Goal: Transaction & Acquisition: Purchase product/service

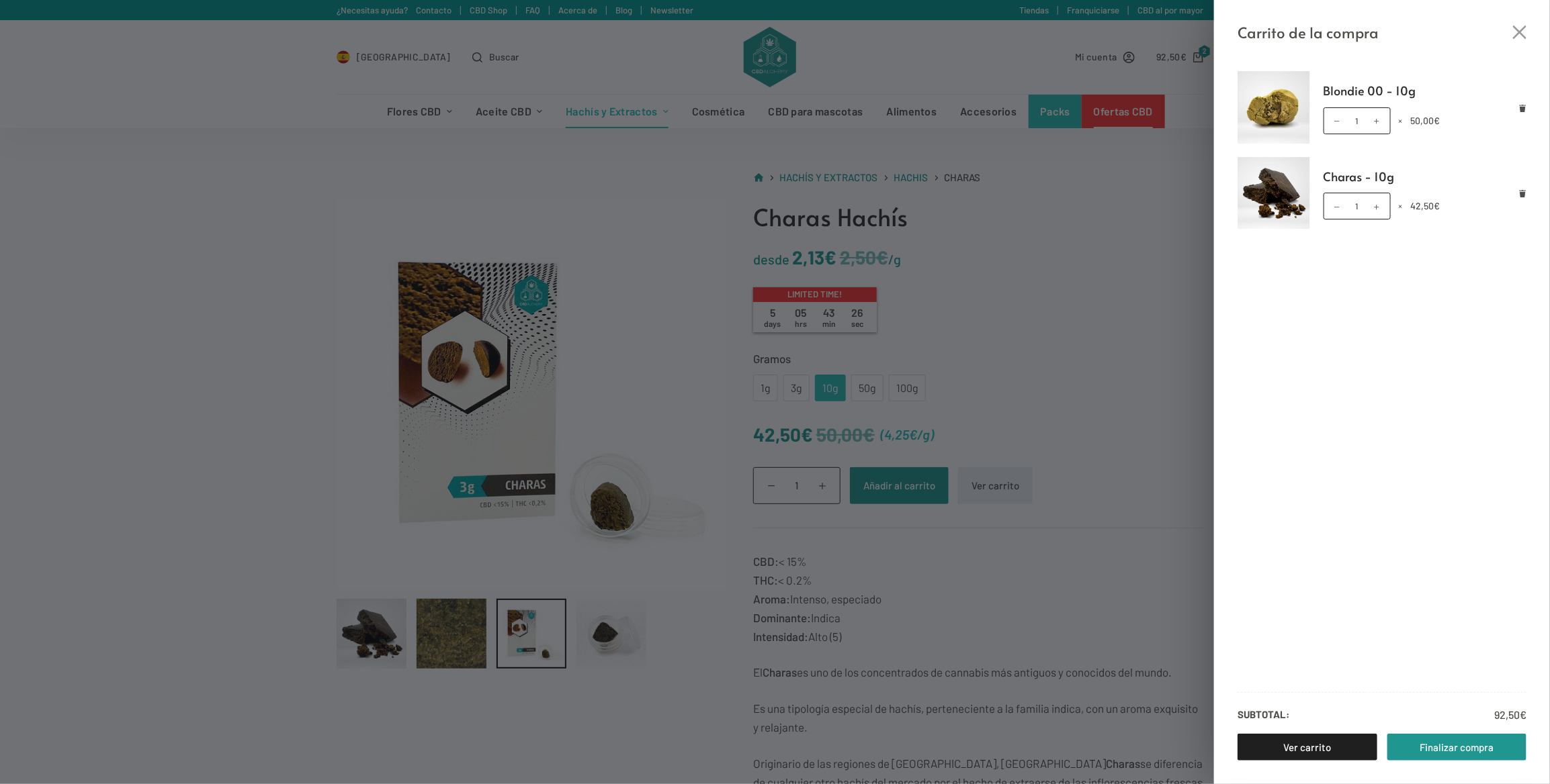
click at [669, 201] on div "Carrito de la compra Blondie 00 - 10g Blondie 00 - 10g cantidad 1 × 50,00 € Cha…" at bounding box center [775, 392] width 1550 height 784
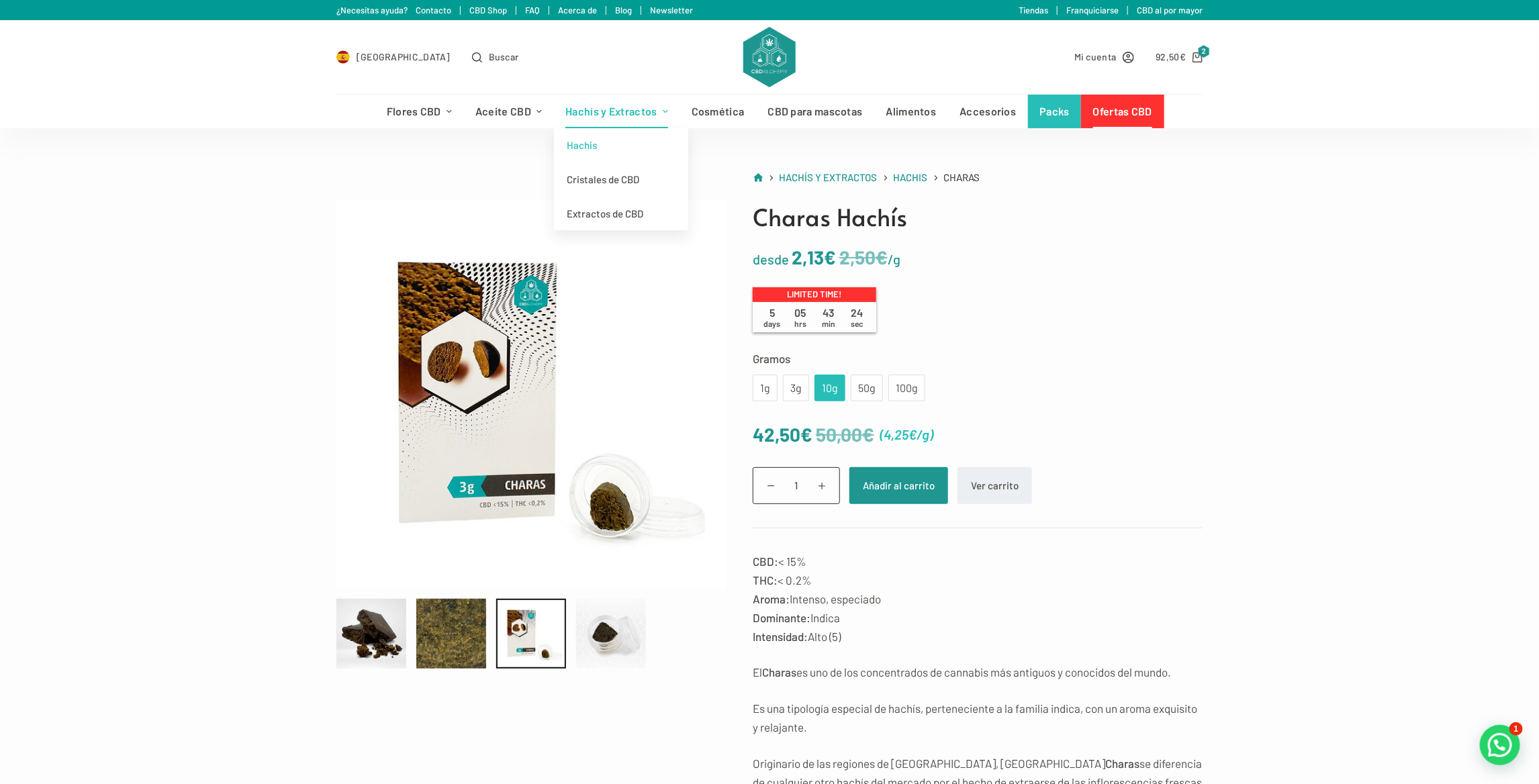
click at [607, 148] on link "Hachis" at bounding box center [621, 145] width 135 height 34
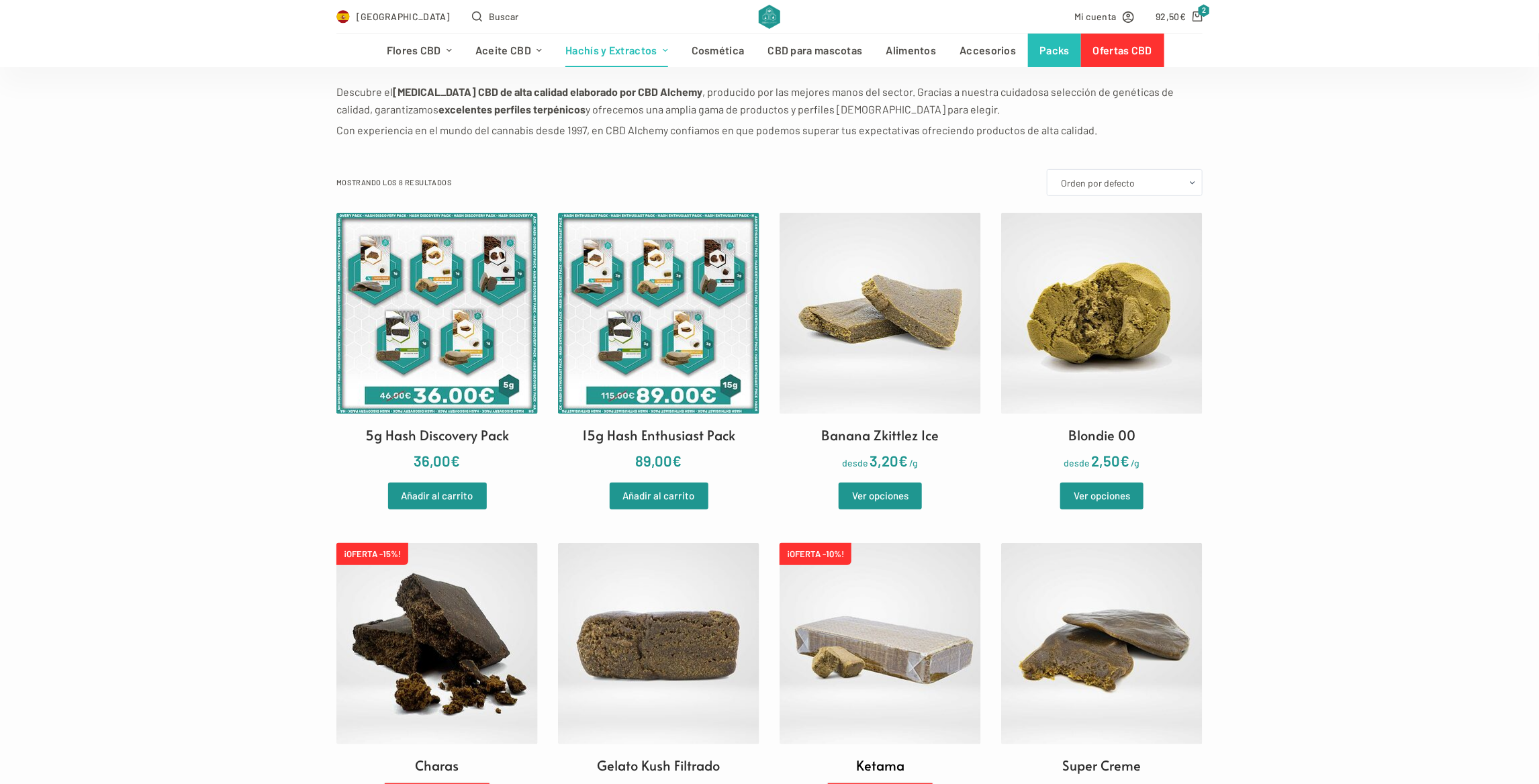
scroll to position [268, 0]
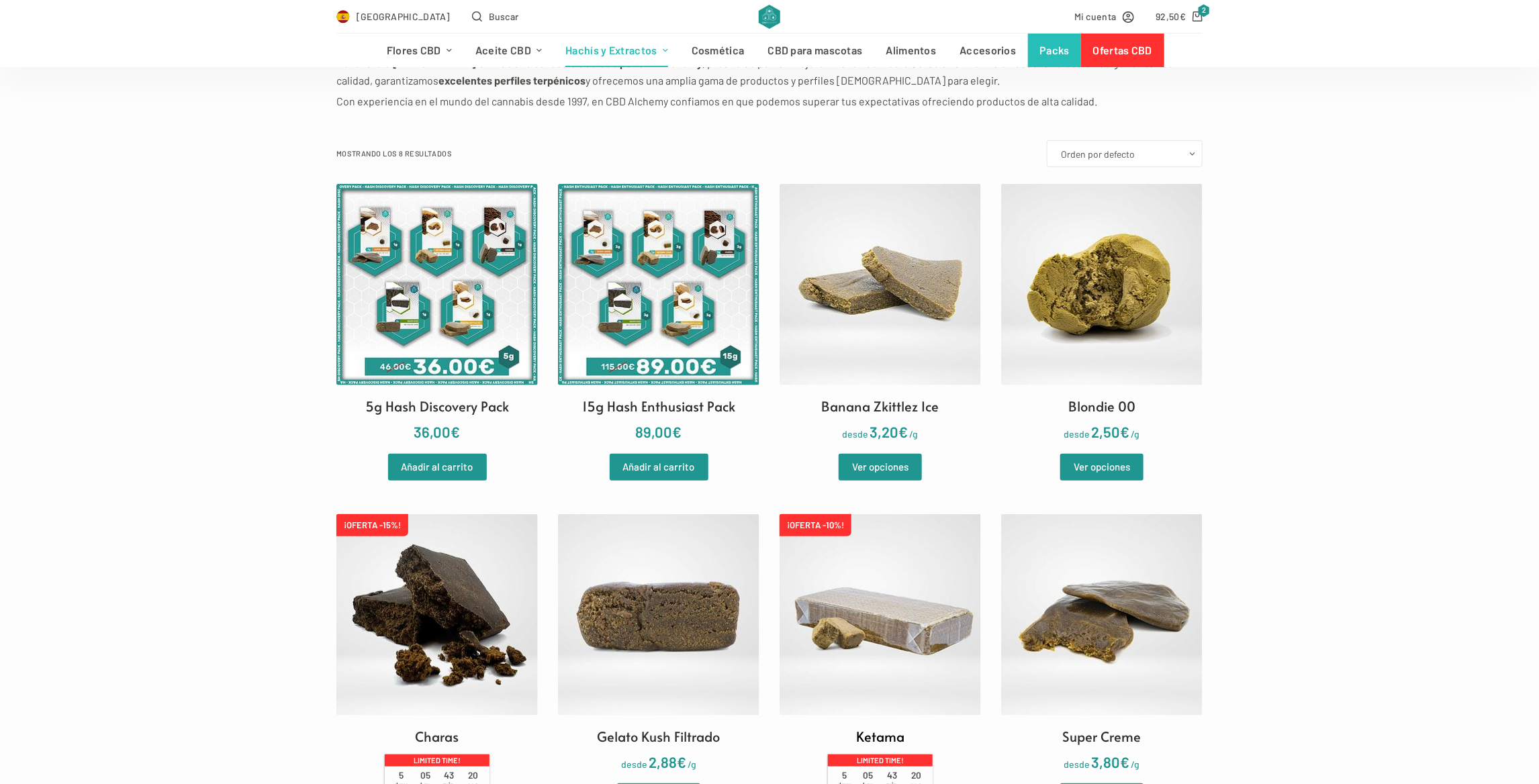
click at [795, 597] on img at bounding box center [880, 615] width 201 height 201
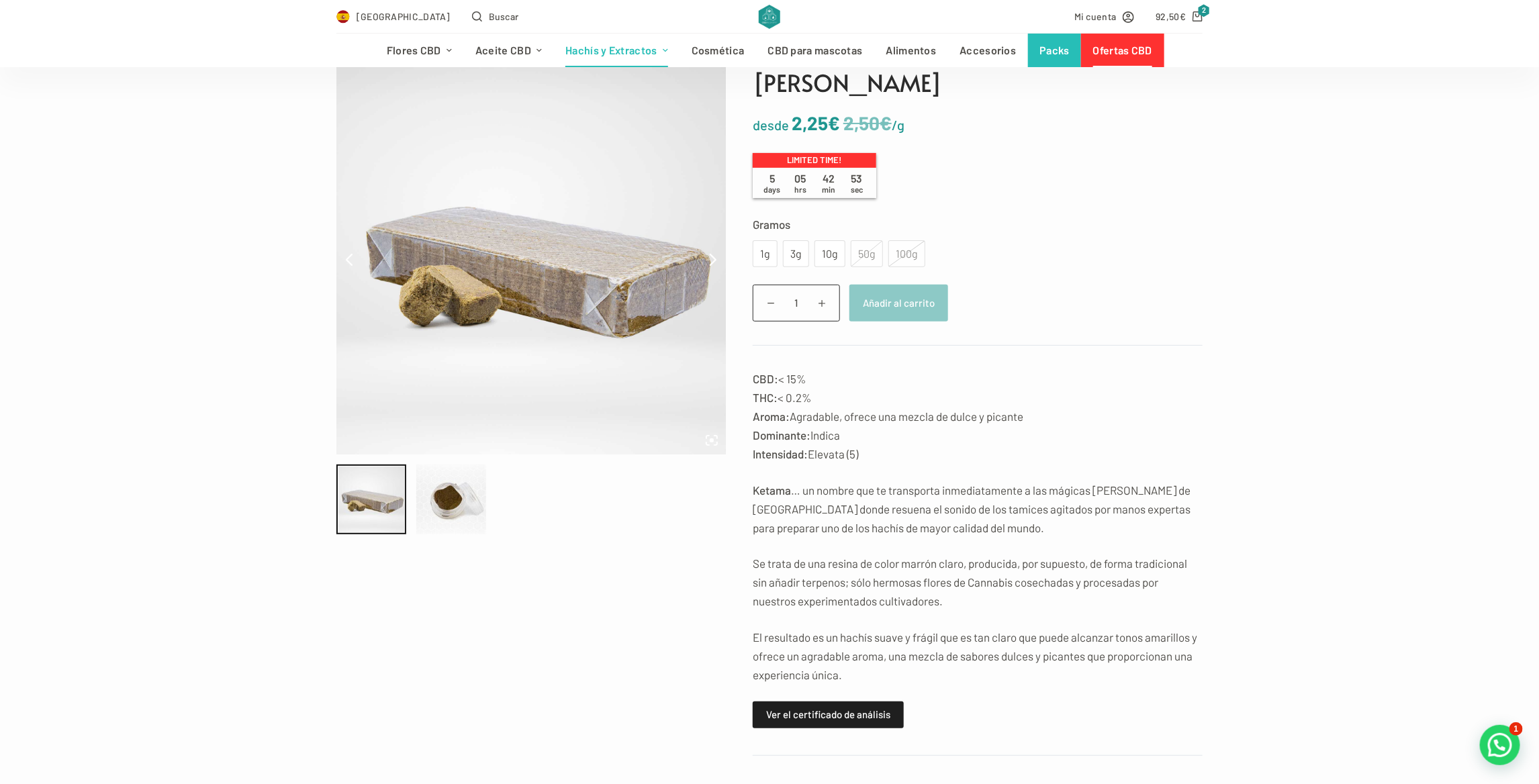
scroll to position [201, 0]
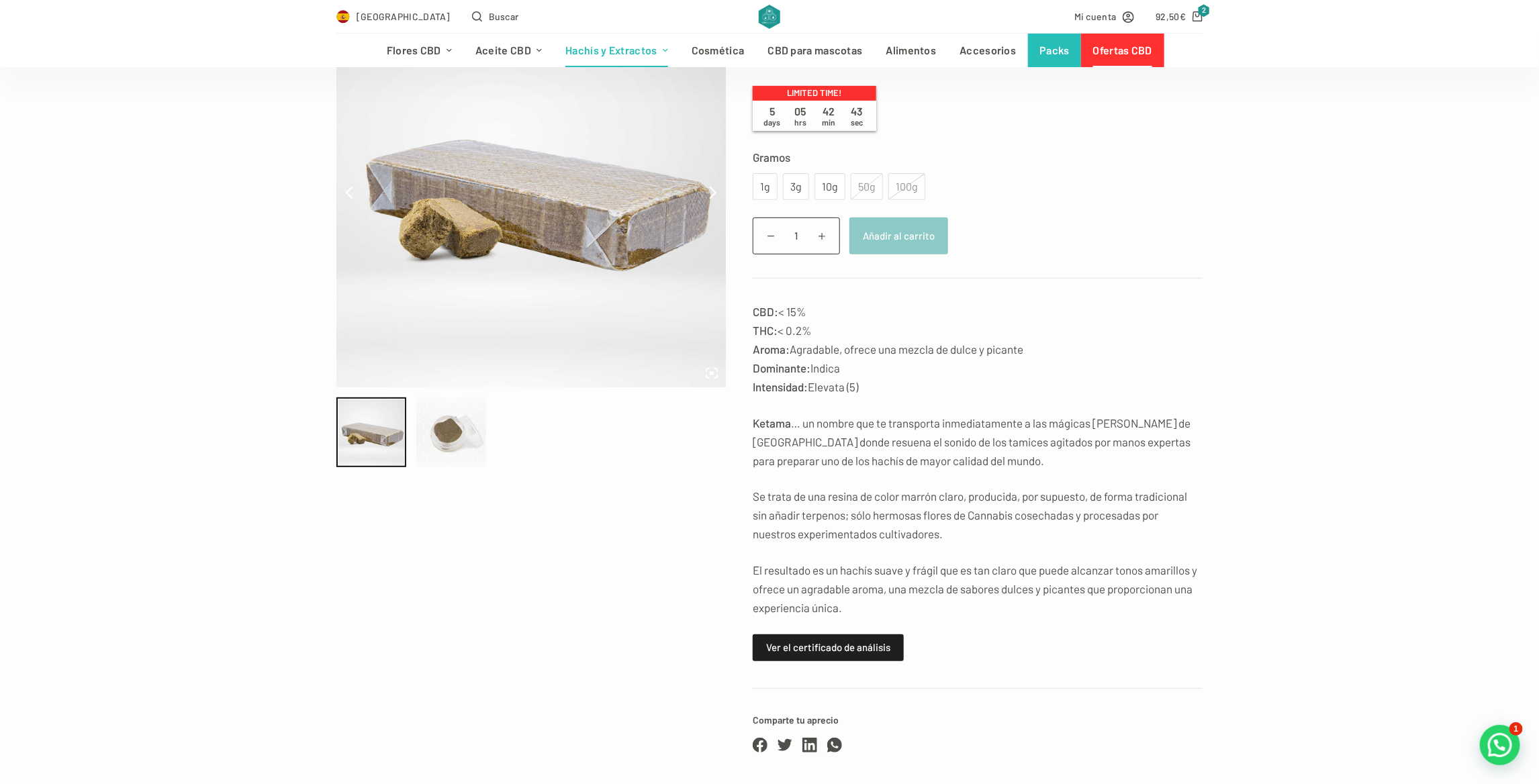
click at [466, 435] on div at bounding box center [451, 432] width 70 height 70
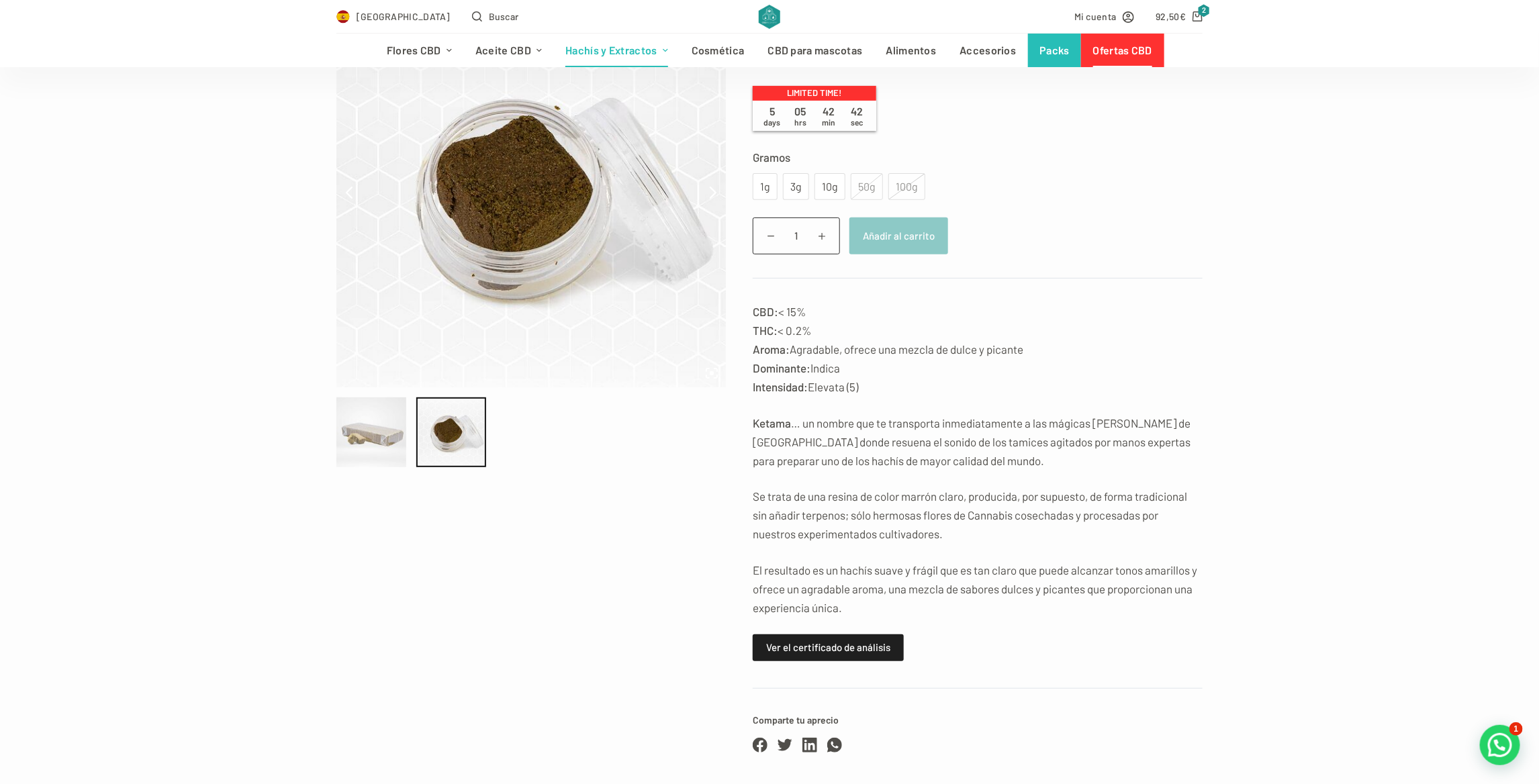
click at [386, 423] on div at bounding box center [371, 432] width 70 height 70
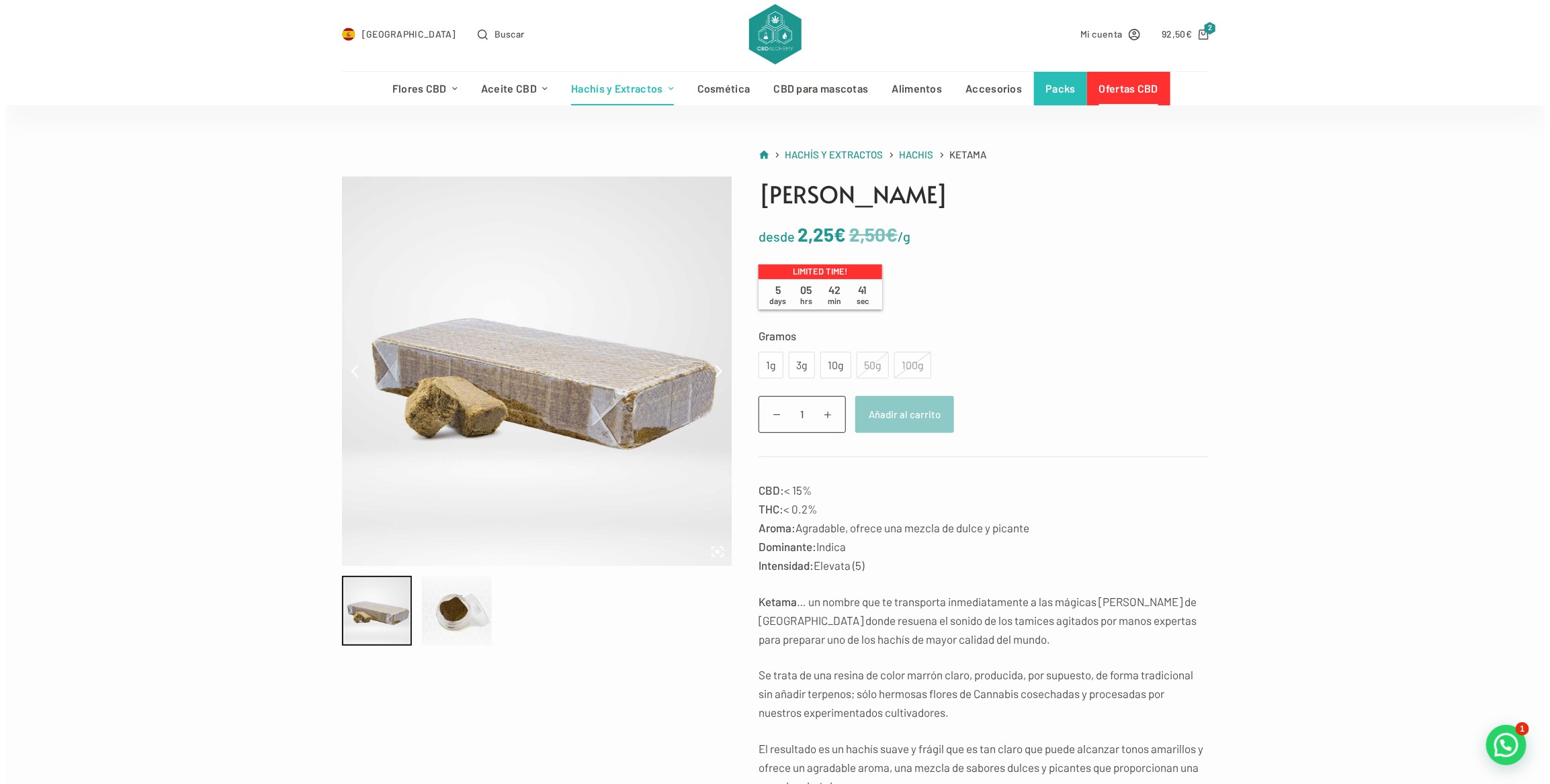
scroll to position [0, 0]
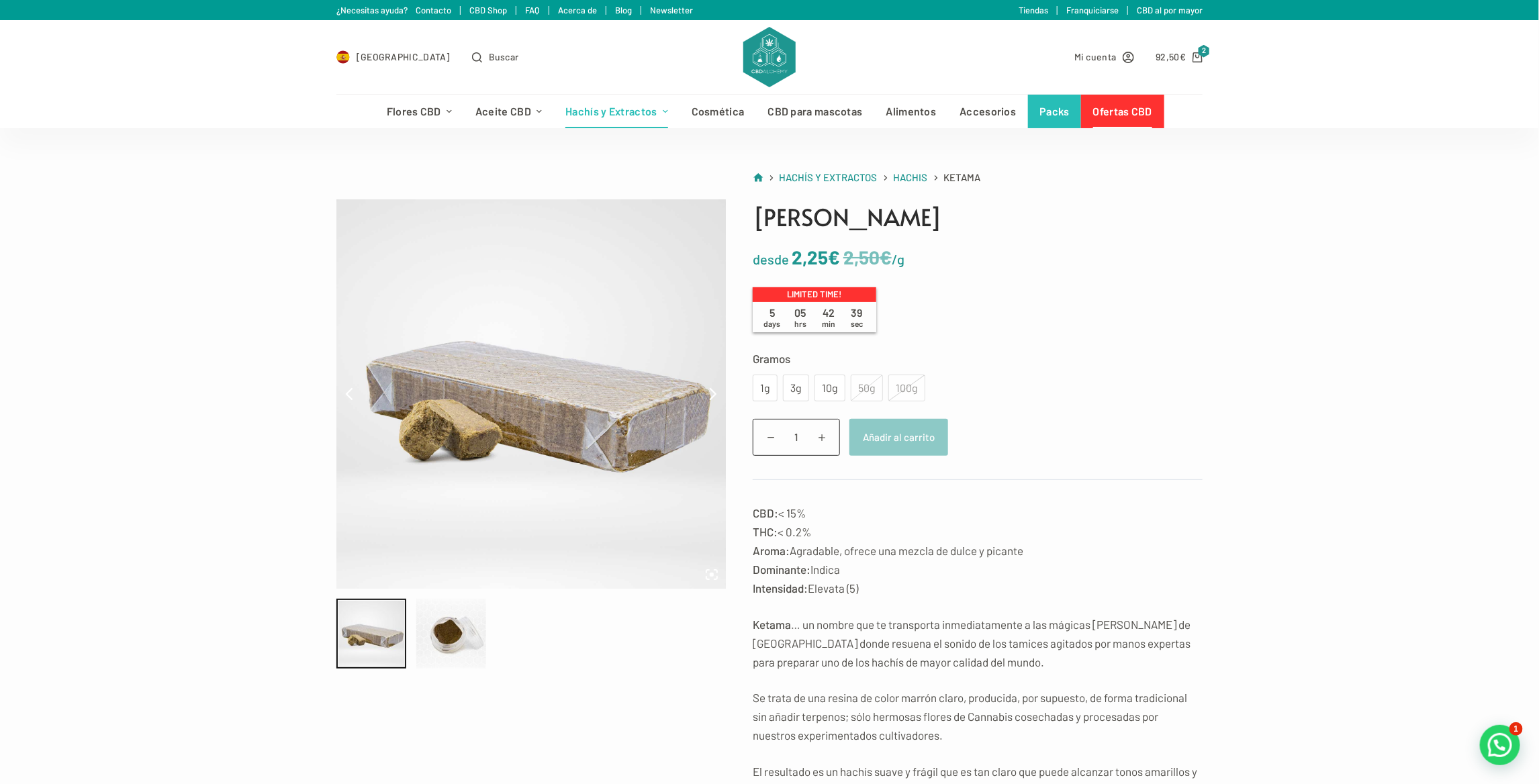
click at [1153, 55] on div "Mi cuenta 92,50 € 2" at bounding box center [1002, 57] width 400 height 74
click at [1166, 55] on bdi "92,50 €" at bounding box center [1171, 57] width 31 height 11
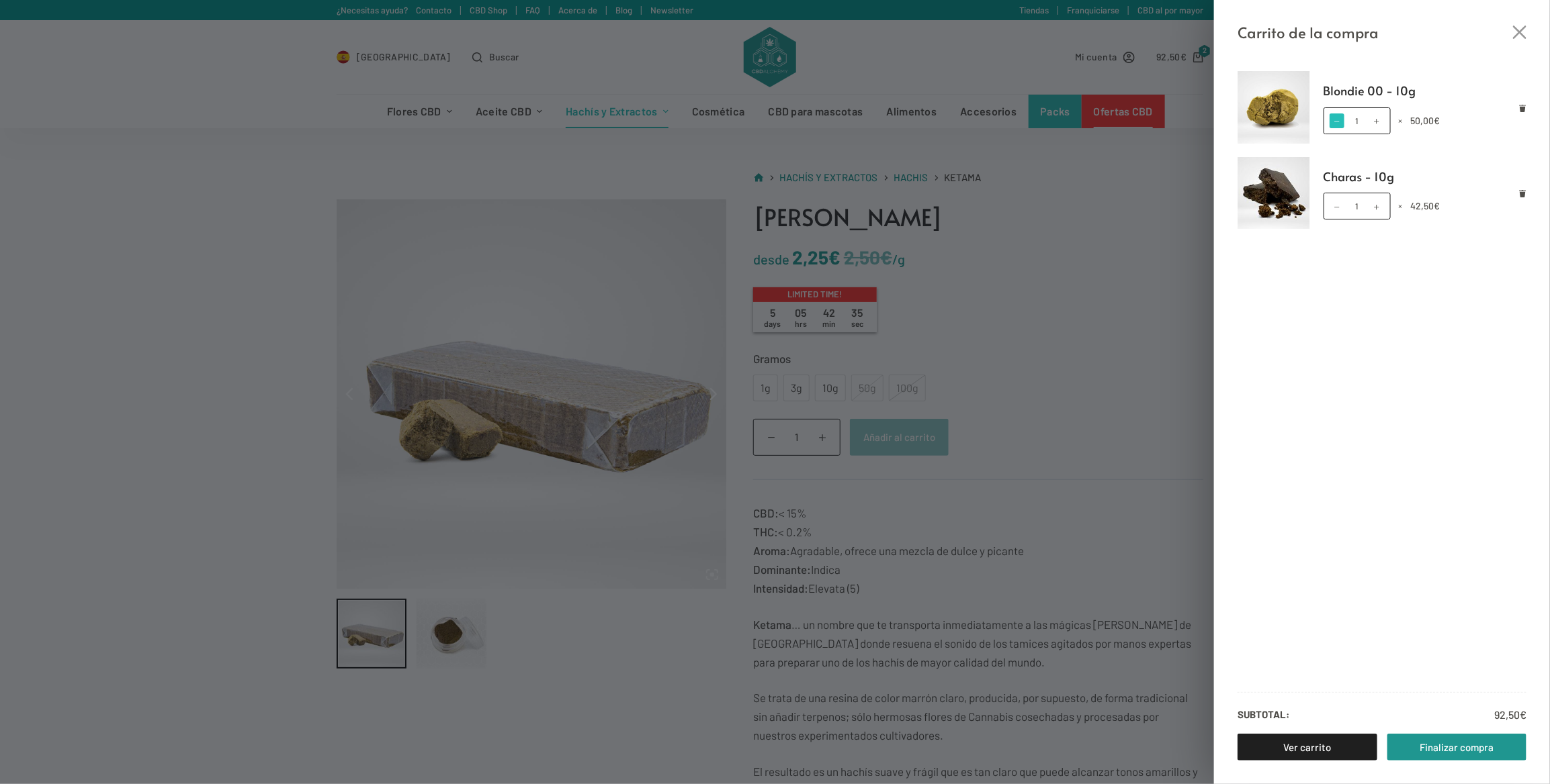
click at [1343, 116] on span at bounding box center [1337, 120] width 15 height 15
type input "0"
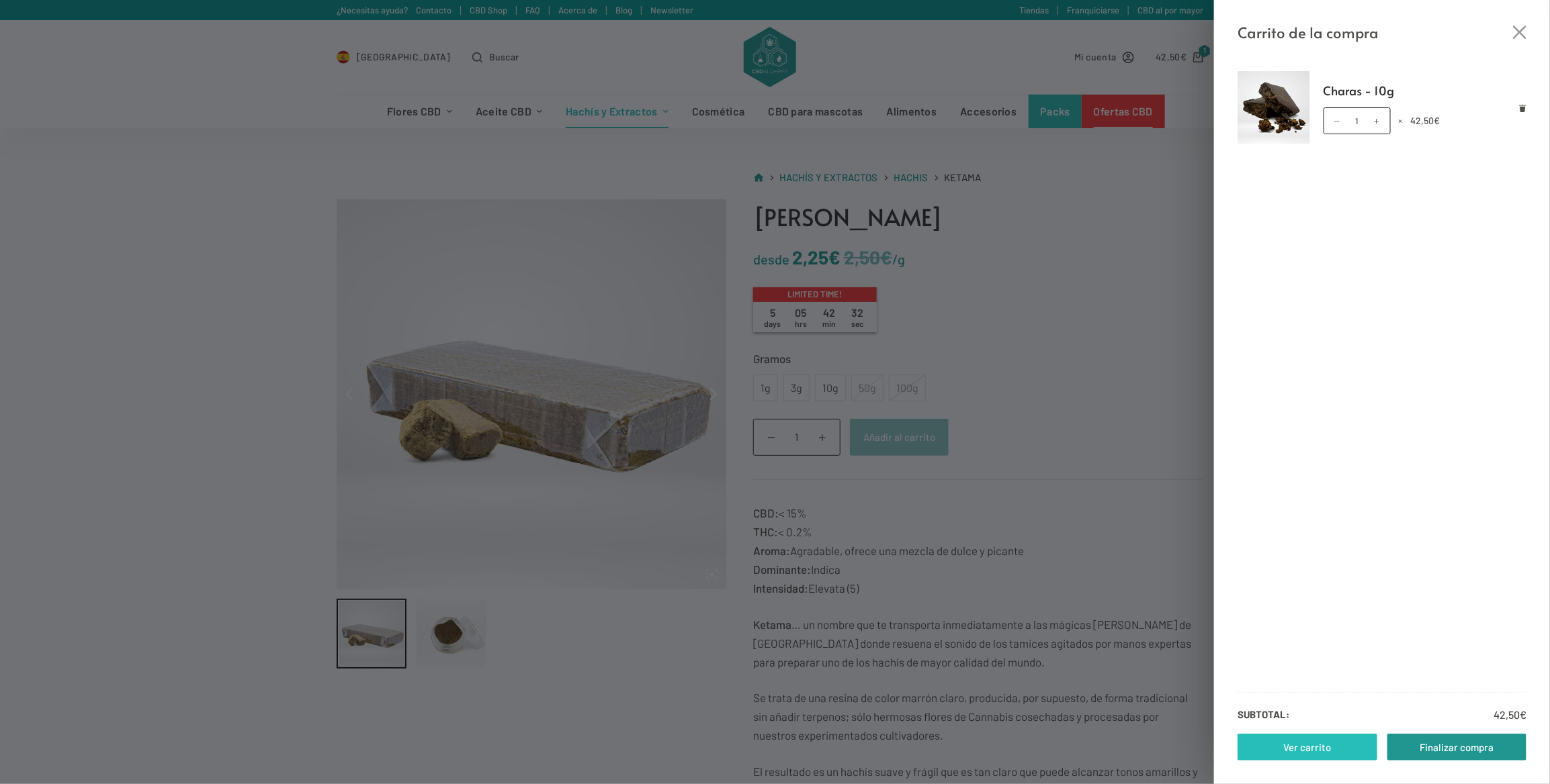
click at [1310, 740] on link "Ver carrito" at bounding box center [1307, 747] width 140 height 27
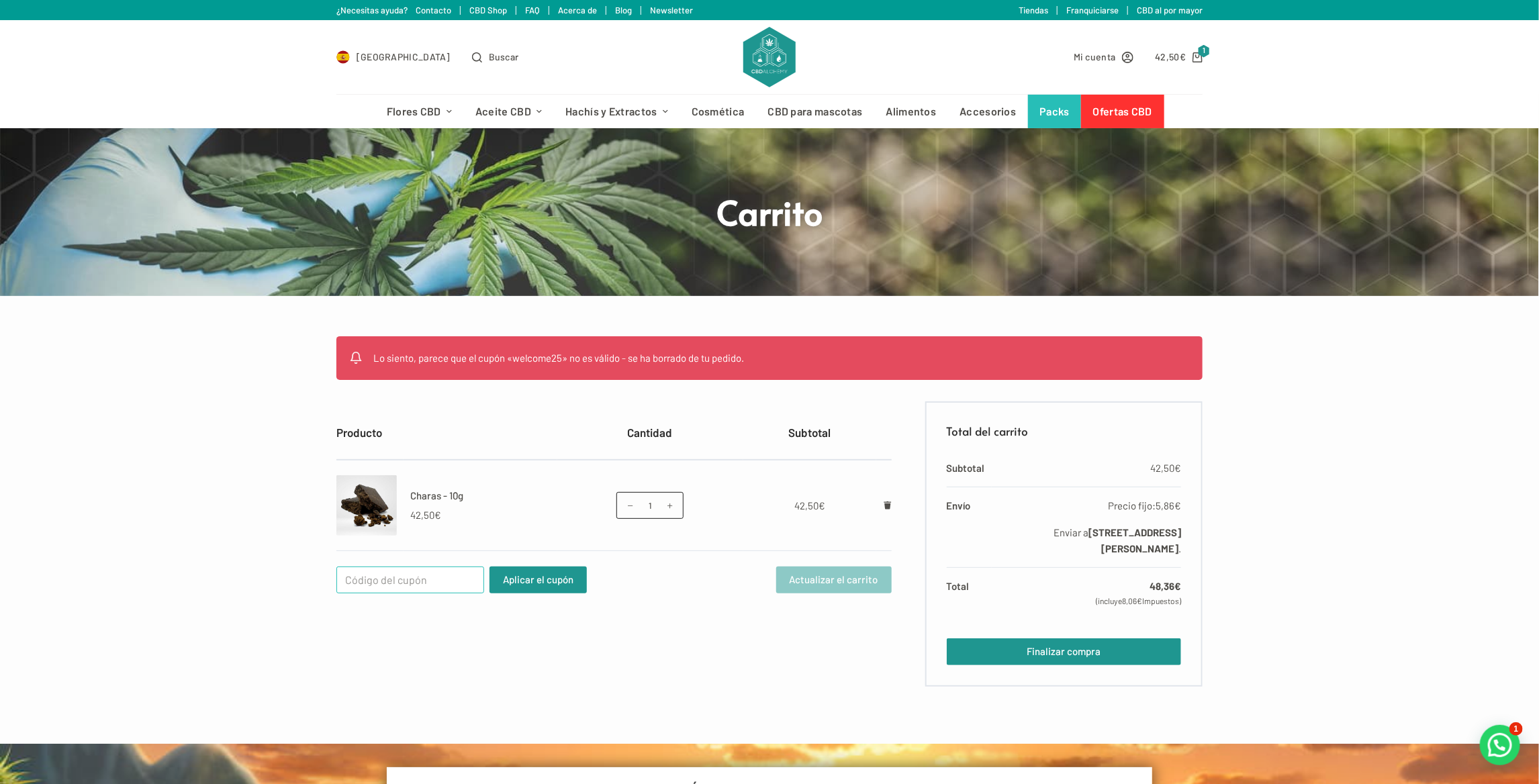
click at [410, 568] on input "Cupón:" at bounding box center [410, 580] width 148 height 27
type input "w"
type input "WELCOMEN25"
click at [490, 567] on button "Aplicar el cupón" at bounding box center [538, 580] width 97 height 27
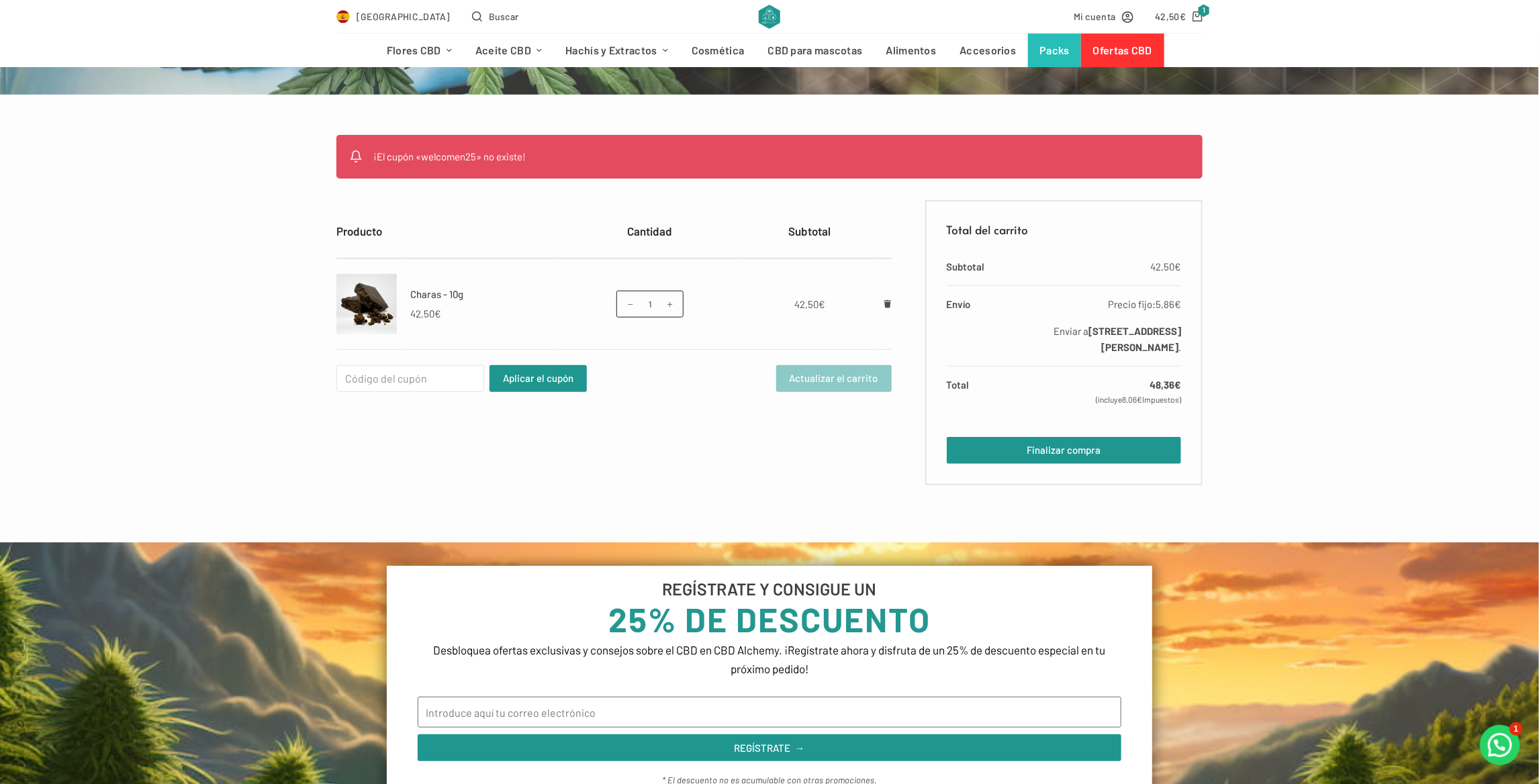
scroll to position [135, 0]
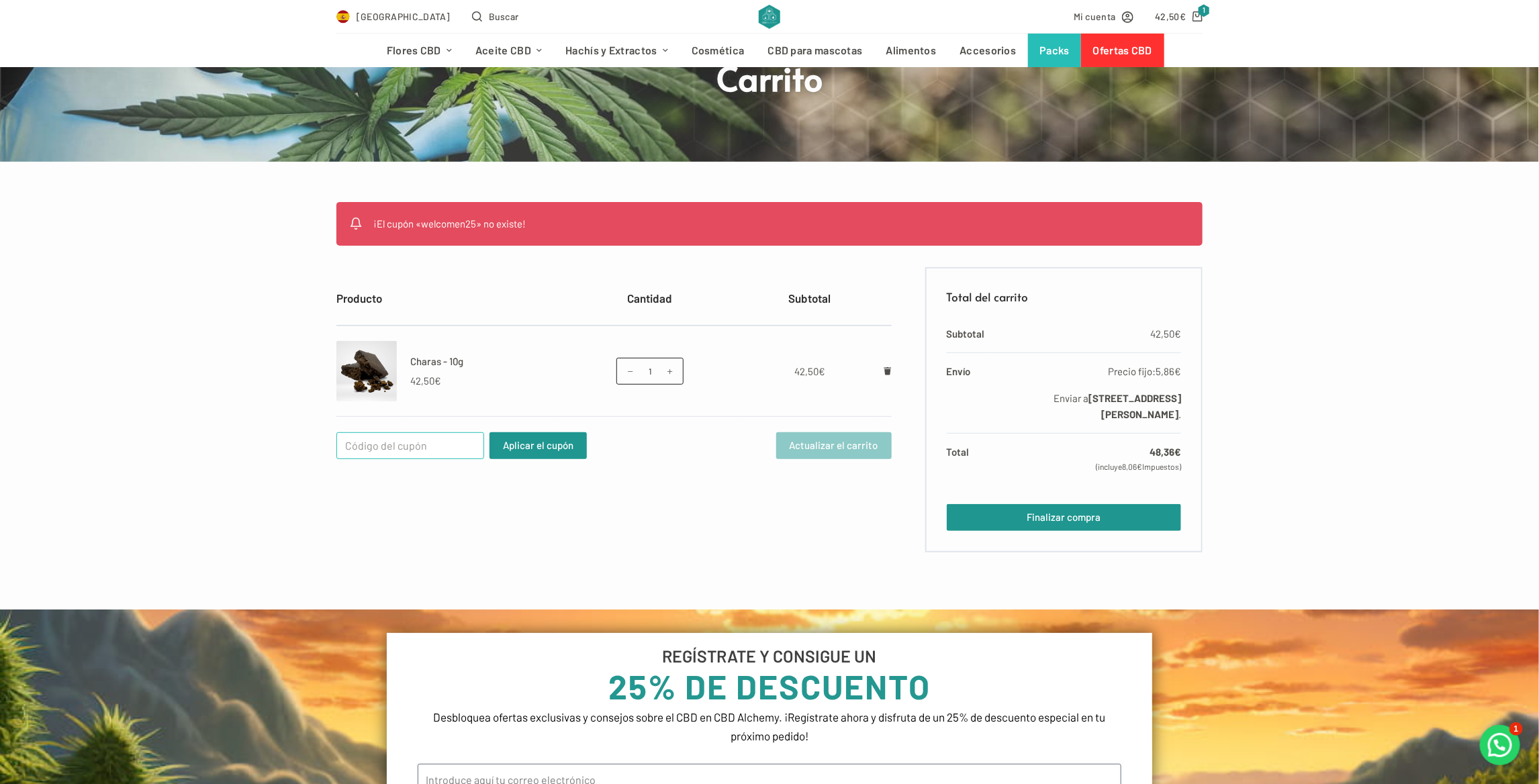
click at [371, 444] on input "Cupón:" at bounding box center [410, 445] width 148 height 27
type input "w"
click at [367, 443] on input "WEKCOMEN25" at bounding box center [410, 445] width 148 height 27
type input "WELCOMEN25"
click at [455, 495] on form "Producto Cantidad Subtotal Charas - 10g 42,50 € Charas - 10g cantidad 1 × 42,50…" at bounding box center [614, 409] width 555 height 285
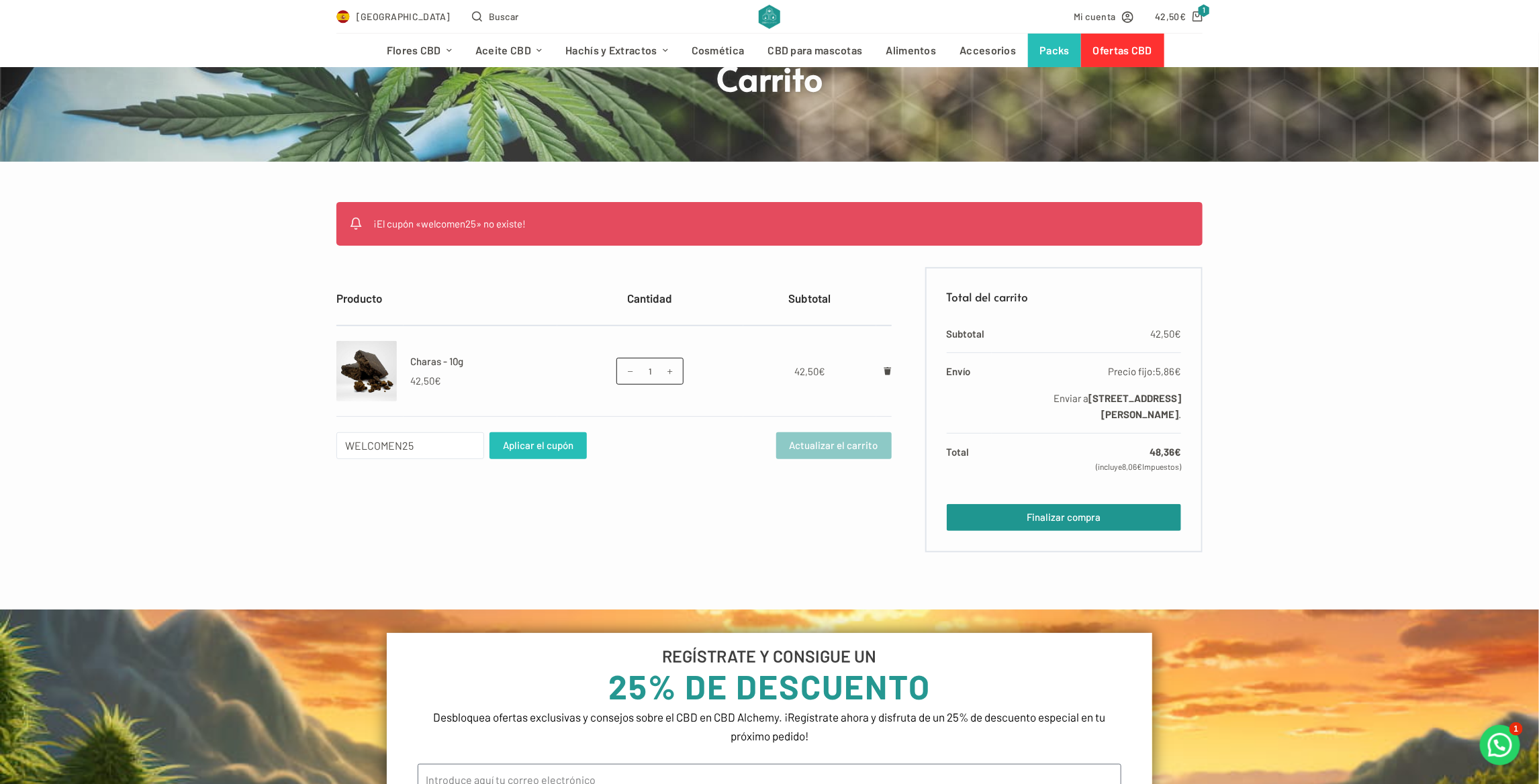
click at [524, 443] on button "Aplicar el cupón" at bounding box center [538, 445] width 97 height 27
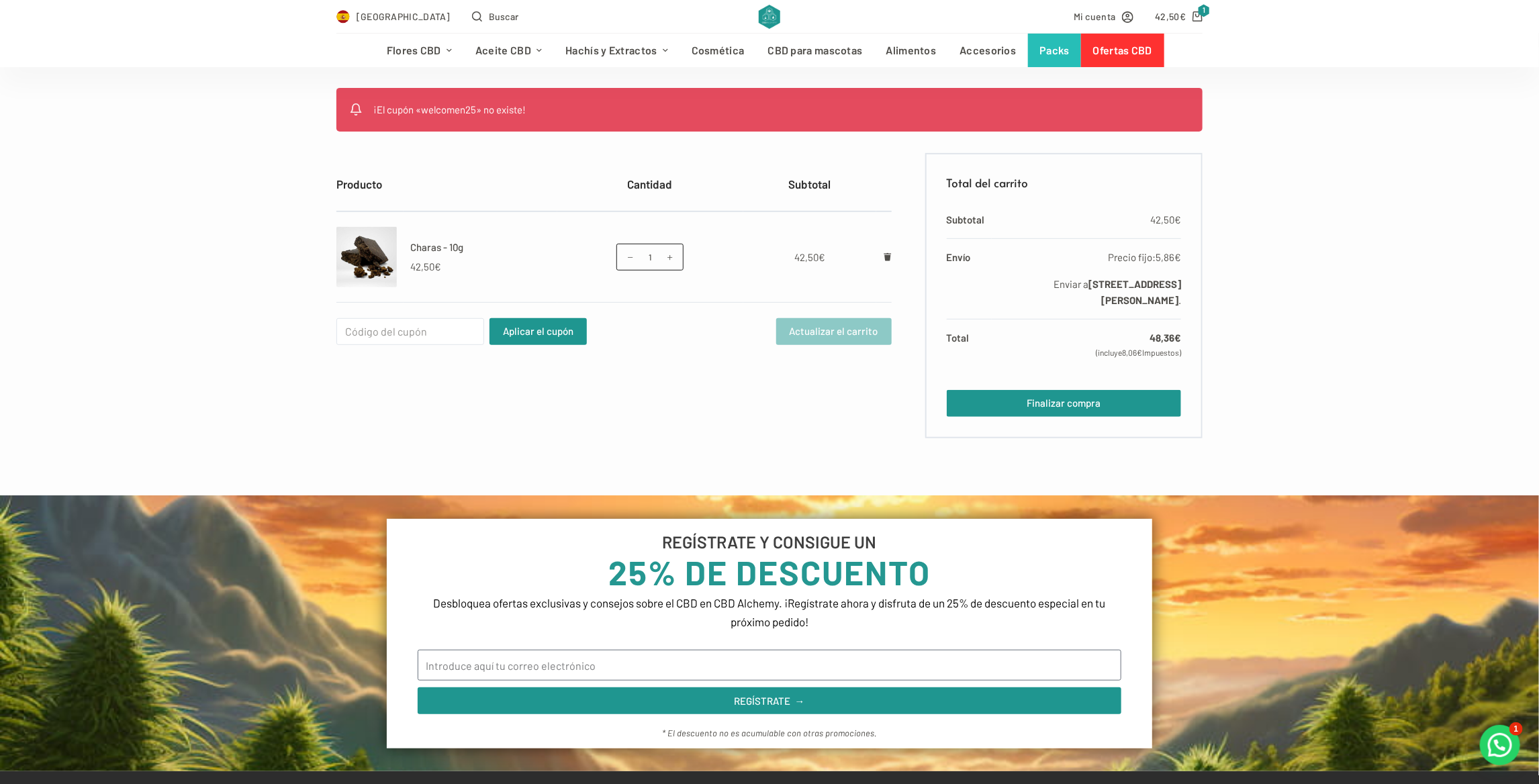
scroll to position [268, 0]
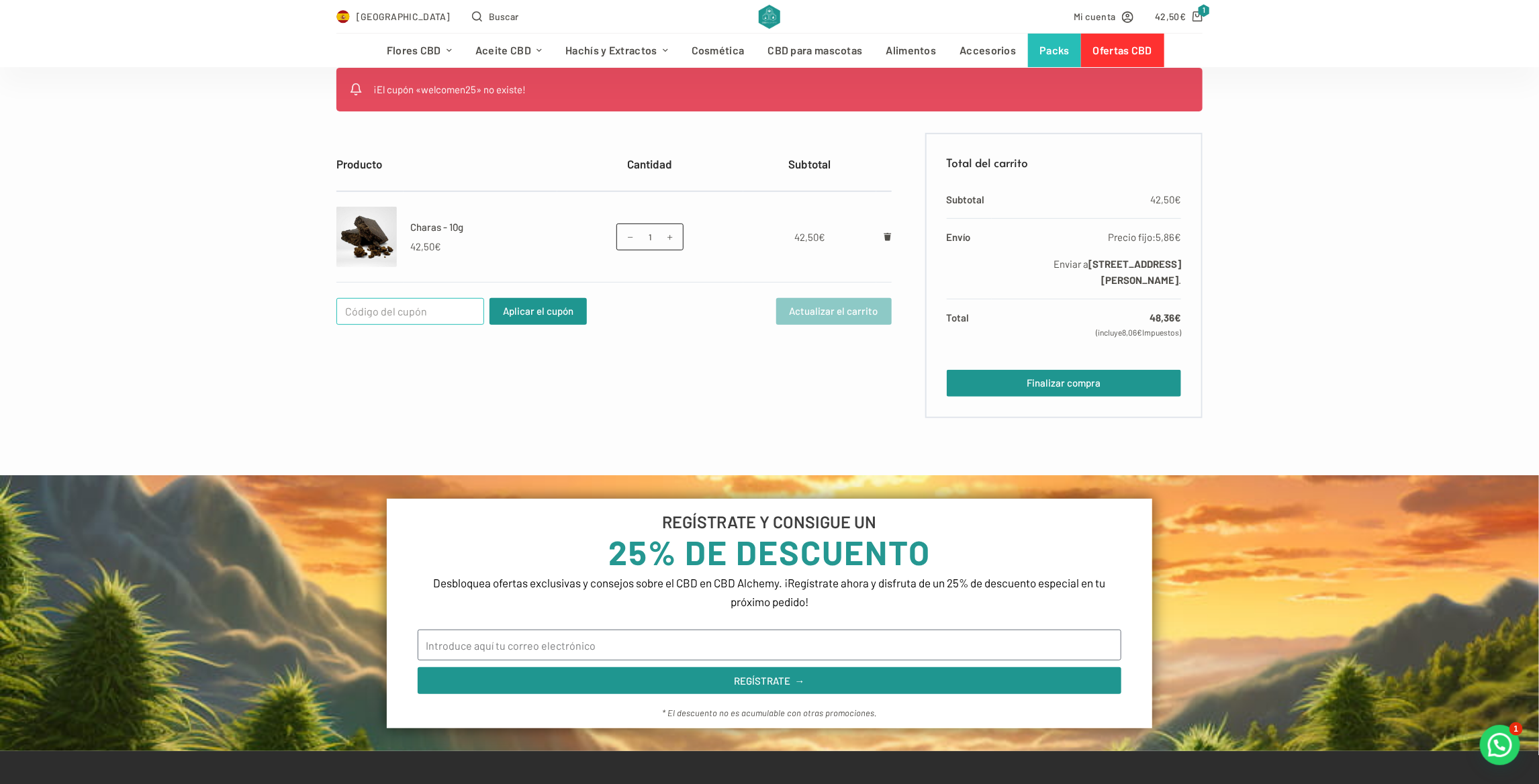
click at [418, 310] on input "Cupón:" at bounding box center [410, 311] width 148 height 27
type input "WELCOME25"
click at [537, 307] on button "Aplicar el cupón" at bounding box center [538, 311] width 97 height 27
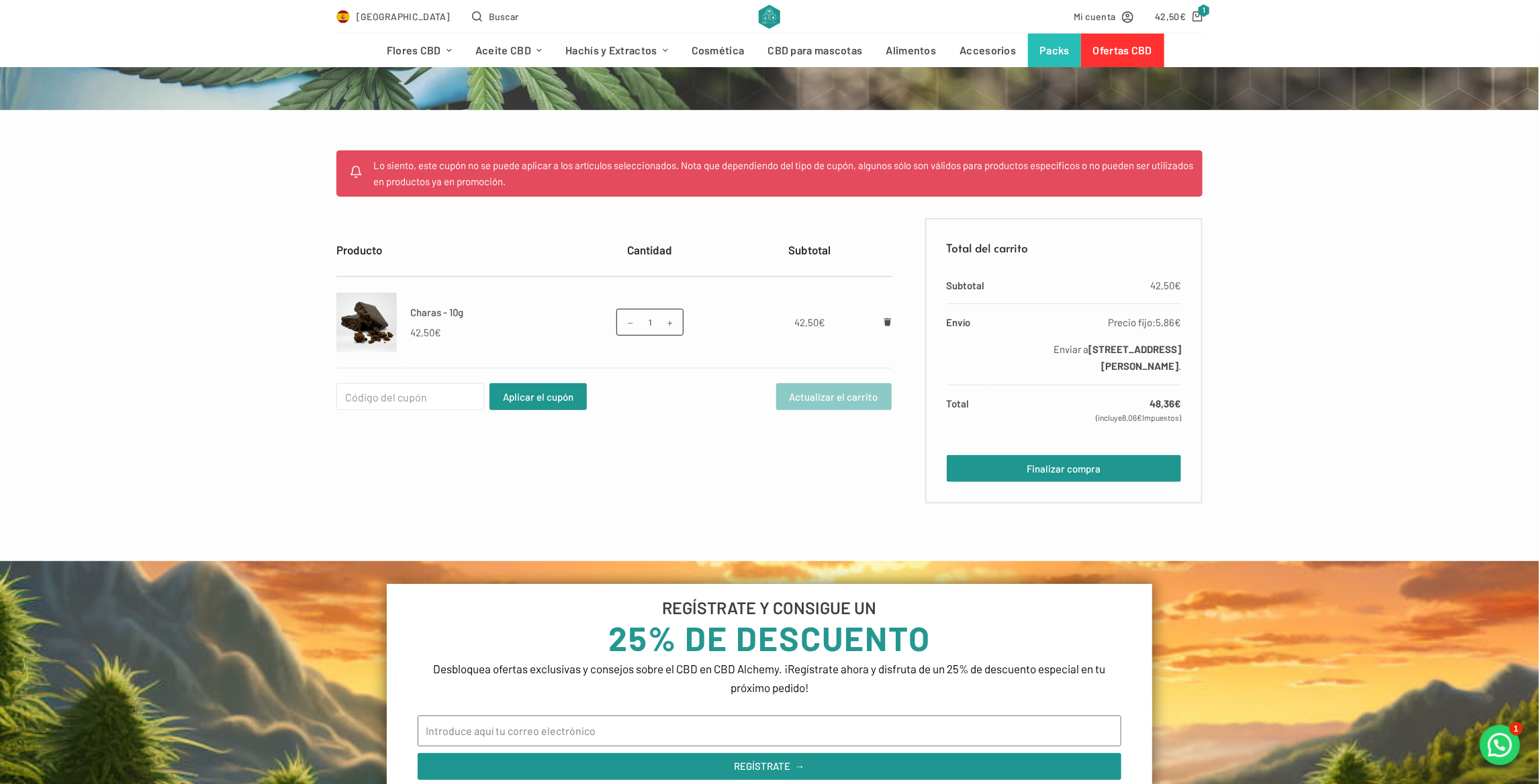
scroll to position [135, 0]
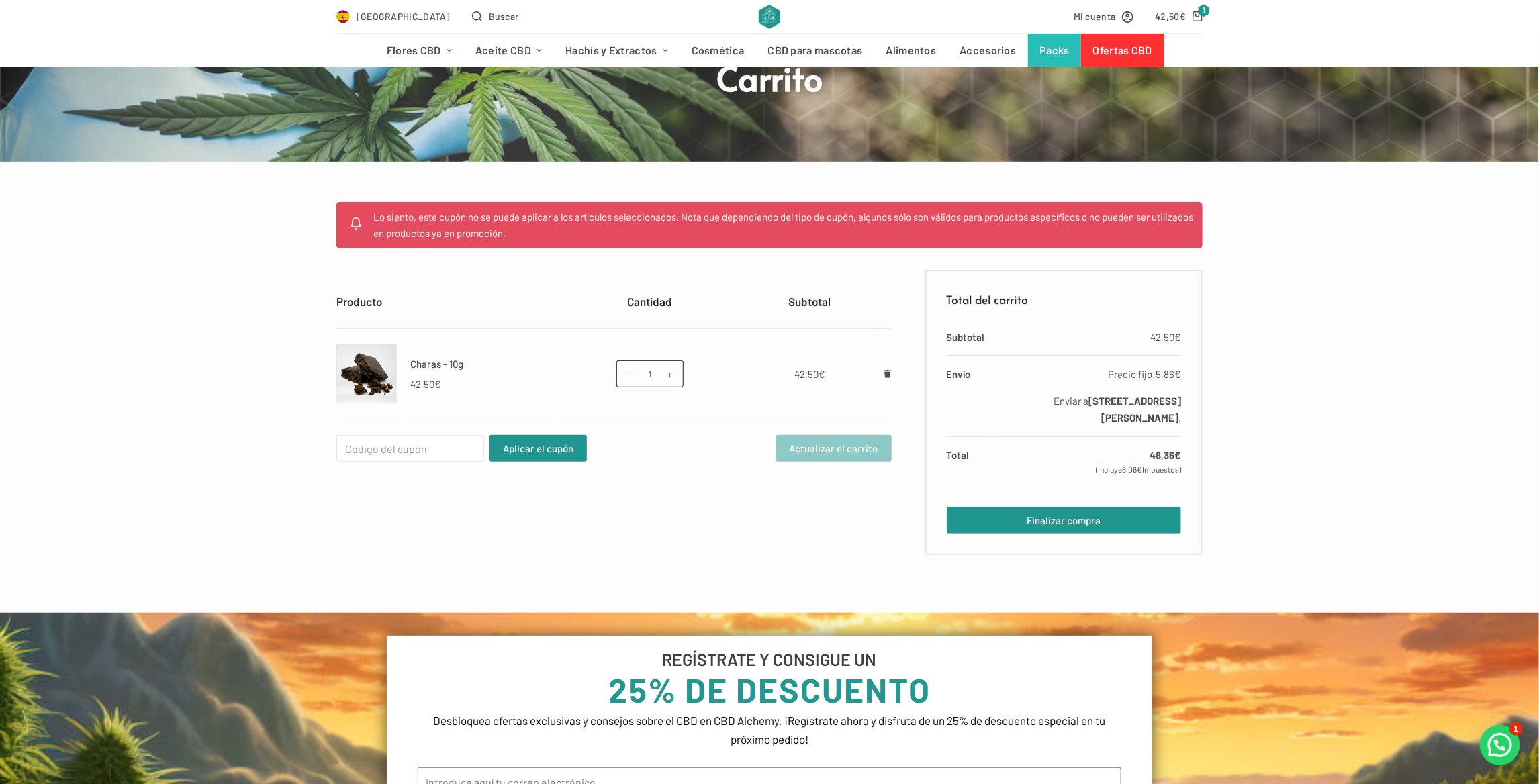
click at [887, 366] on td at bounding box center [884, 373] width 15 height 91
click at [883, 372] on td at bounding box center [884, 373] width 15 height 91
click at [885, 372] on icon "Eliminar Charas - 10g del carrito" at bounding box center [887, 374] width 8 height 8
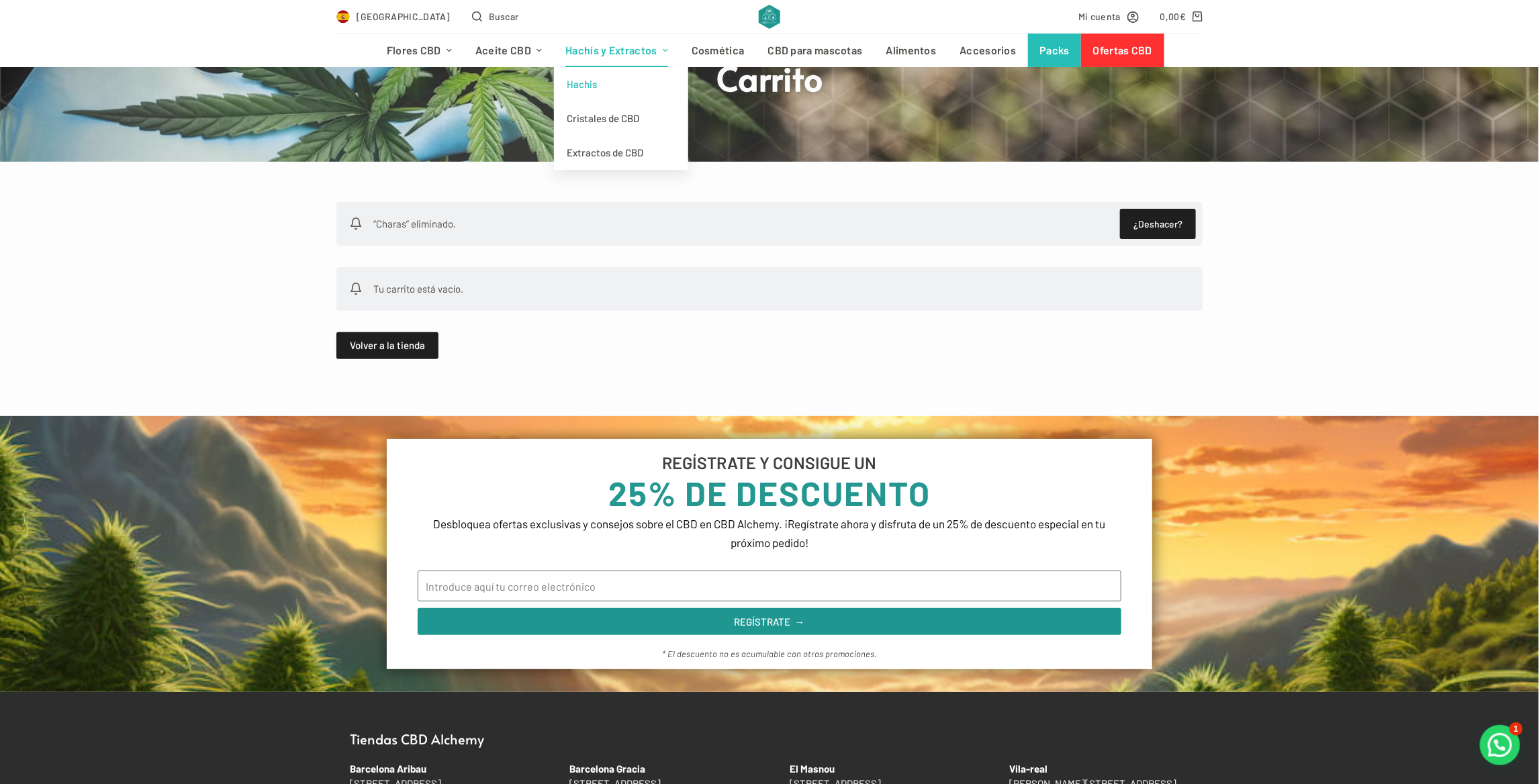
click at [600, 89] on link "Hachis" at bounding box center [621, 84] width 135 height 34
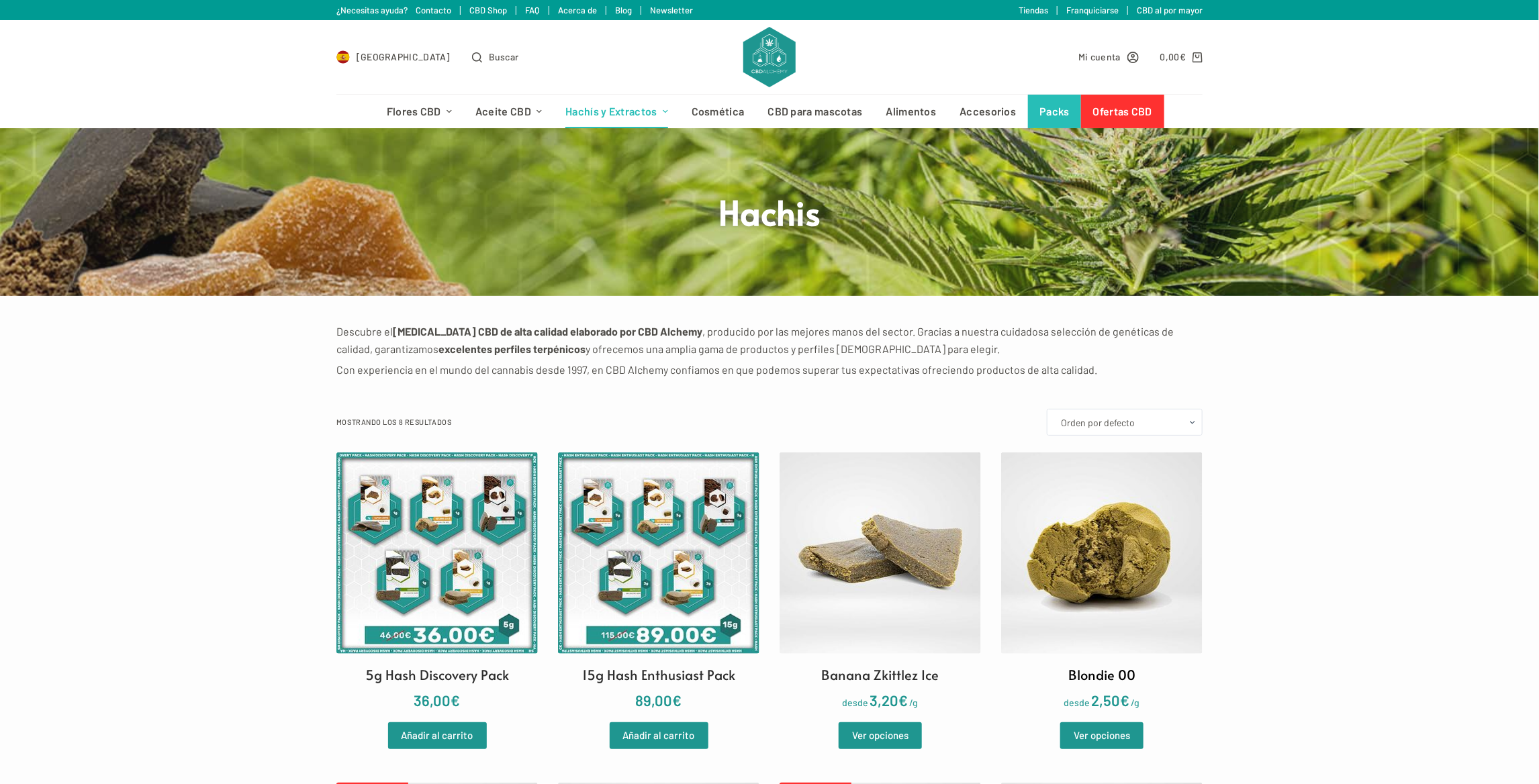
click at [1075, 555] on img at bounding box center [1101, 553] width 201 height 201
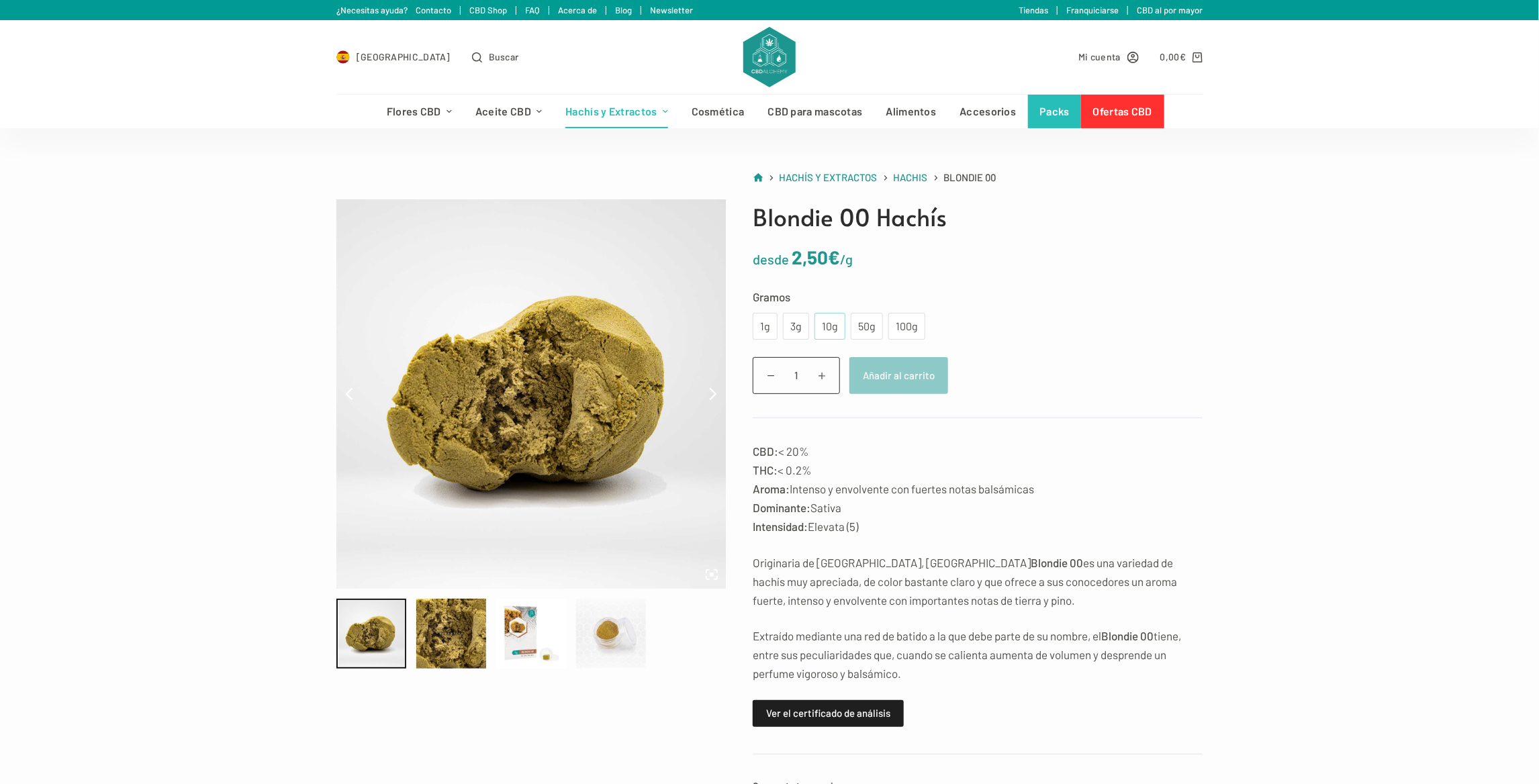
click at [825, 329] on div "10g" at bounding box center [830, 326] width 15 height 18
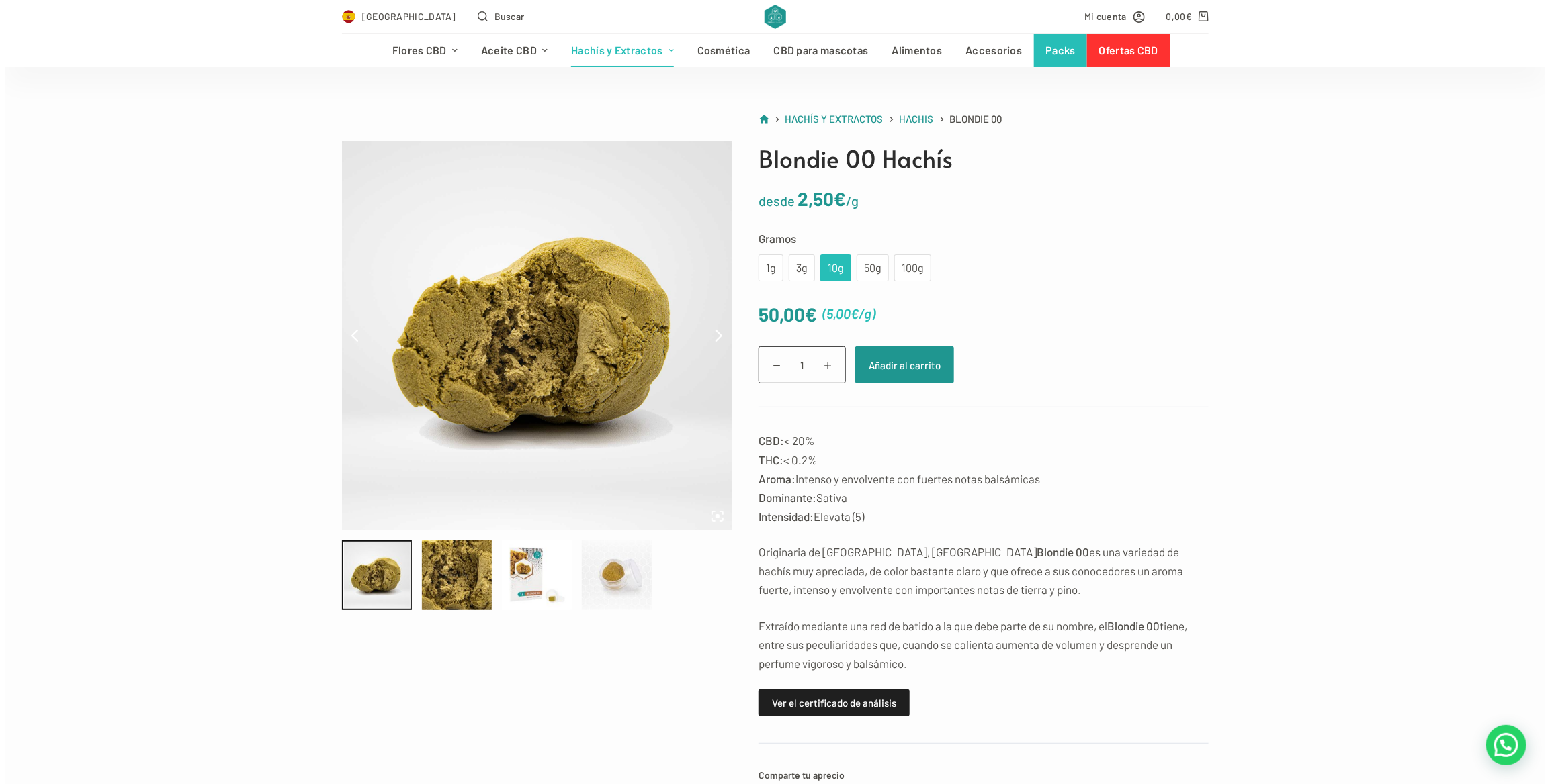
scroll to position [135, 0]
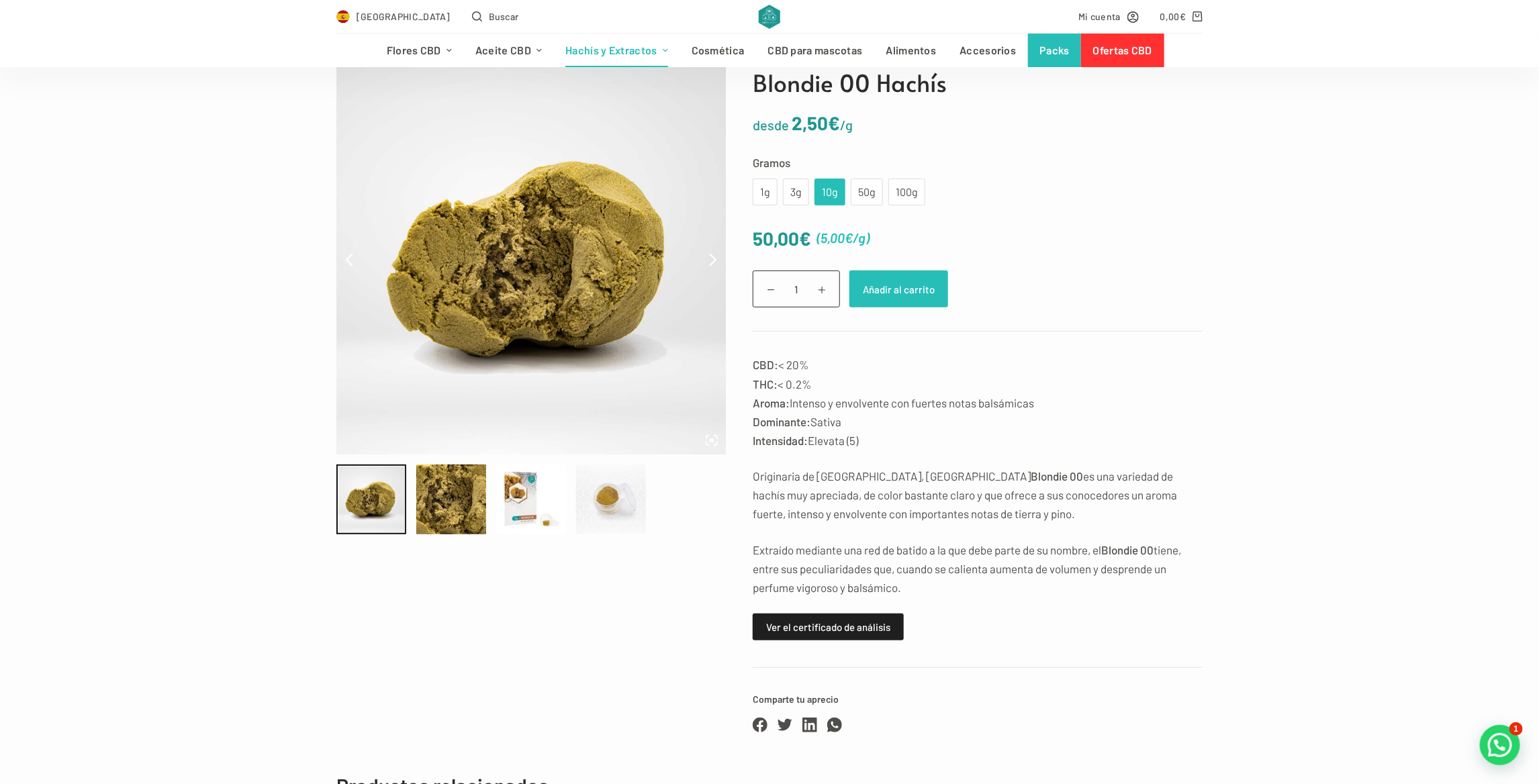
click at [923, 284] on button "Añadir al carrito" at bounding box center [899, 289] width 99 height 37
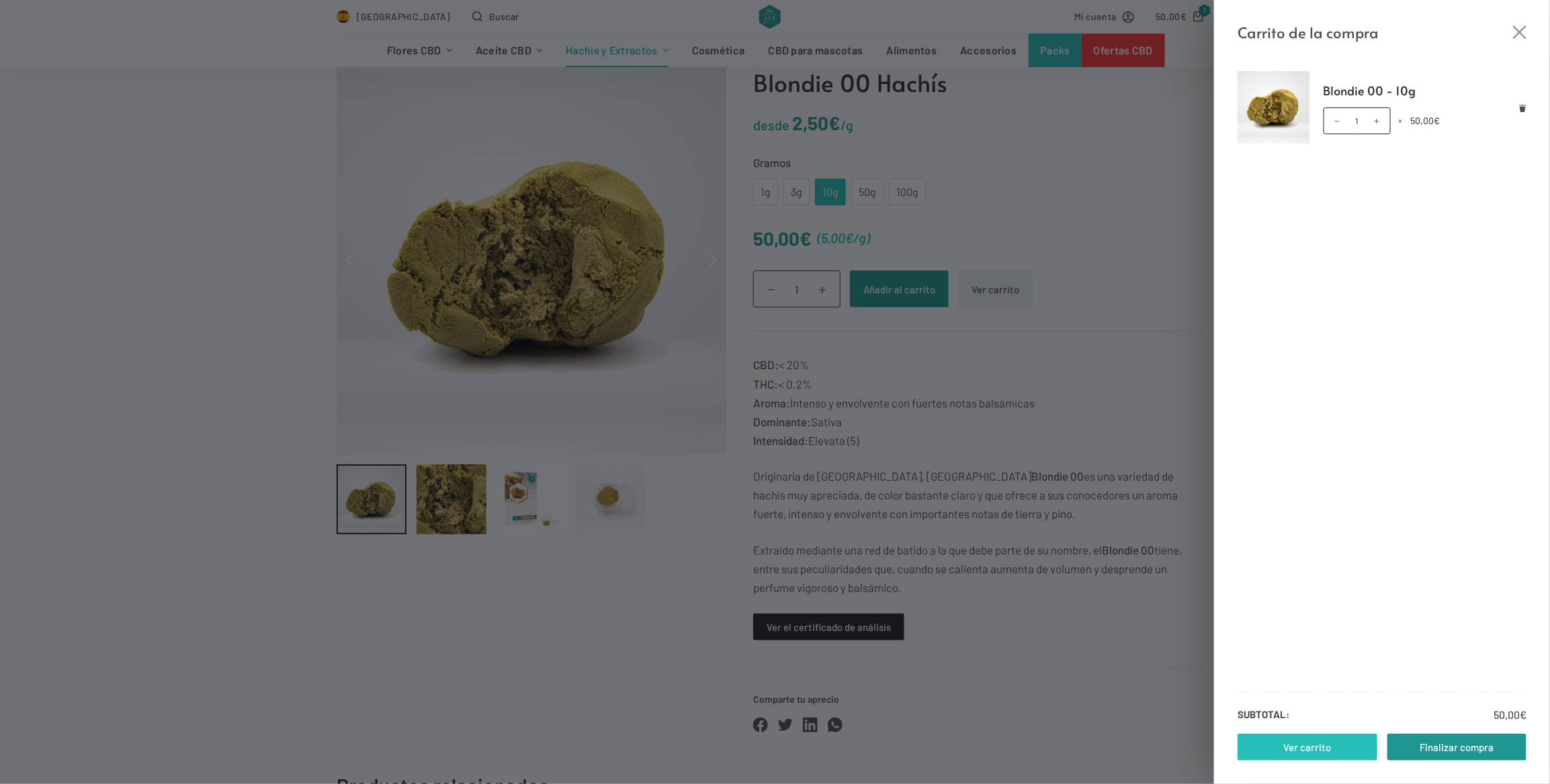
click at [1272, 741] on link "Ver carrito" at bounding box center [1307, 747] width 140 height 27
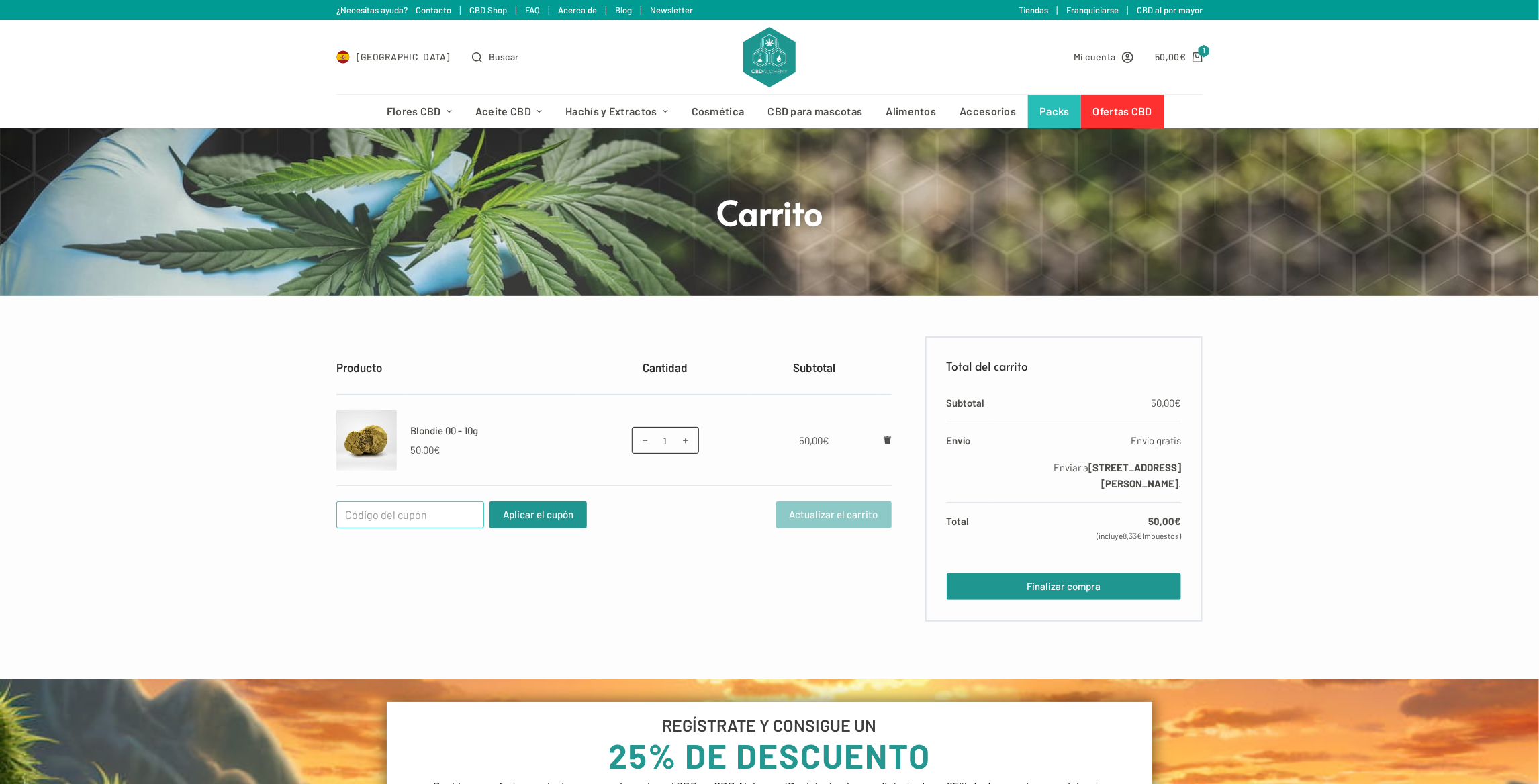
click at [403, 516] on input "Cupón:" at bounding box center [410, 515] width 148 height 27
type input "WELCOME25"
click at [462, 586] on form "Producto Cantidad Subtotal Blondie 00 - 10g 50,00 € Blondie 00 - 10g cantidad 1…" at bounding box center [614, 479] width 555 height 285
click at [535, 522] on button "Aplicar el cupón" at bounding box center [538, 515] width 97 height 27
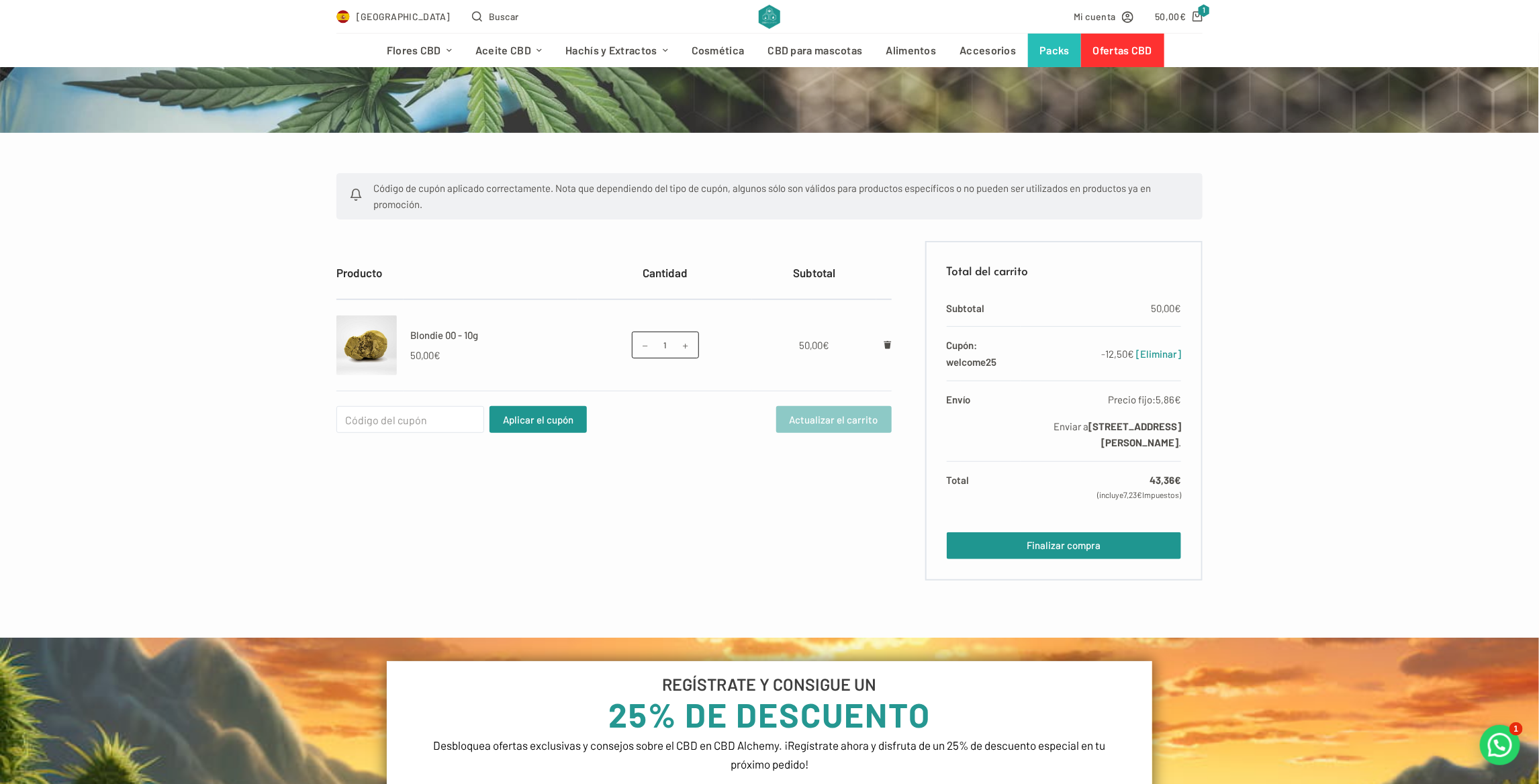
scroll to position [135, 0]
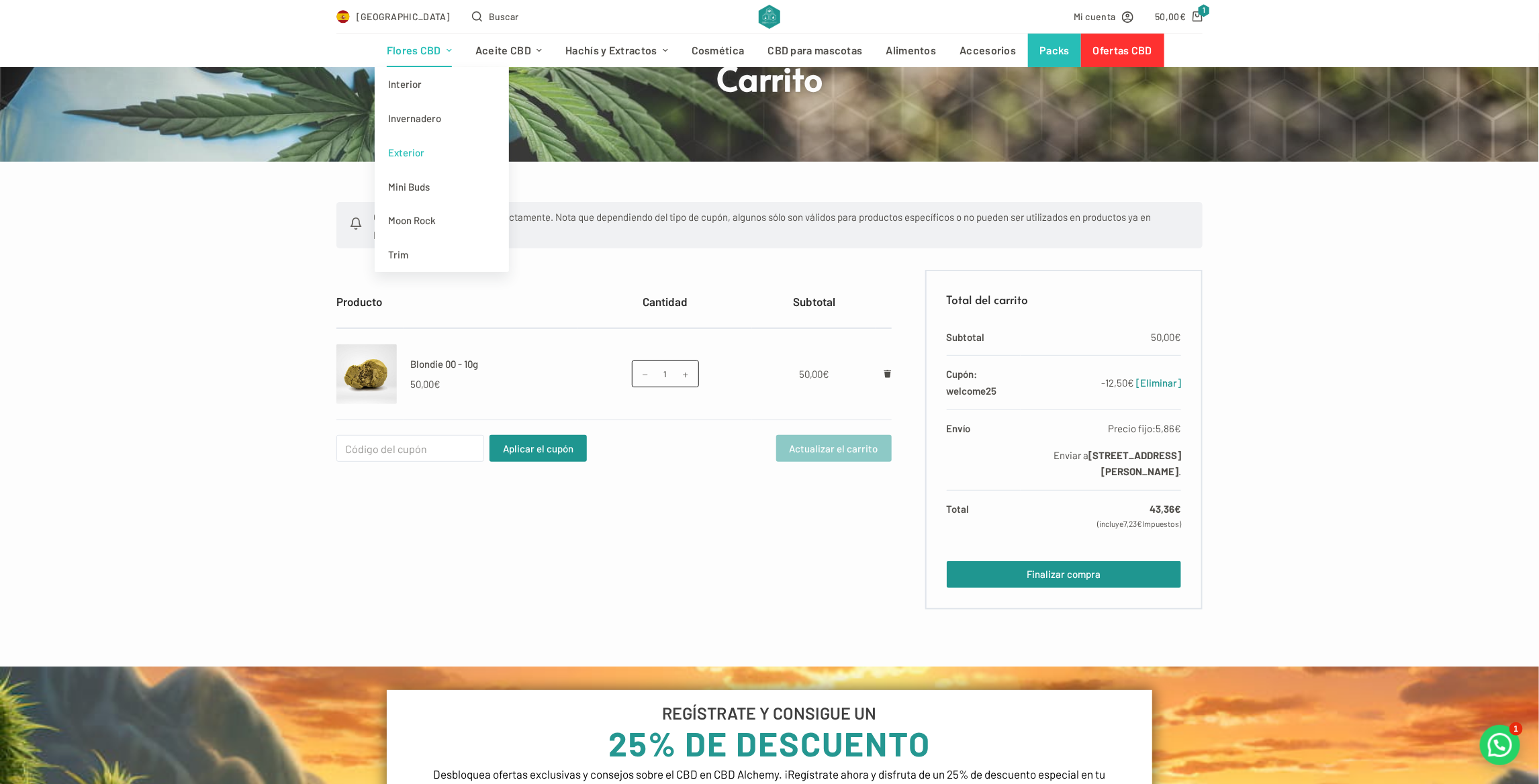
click at [411, 151] on link "Exterior" at bounding box center [442, 152] width 135 height 34
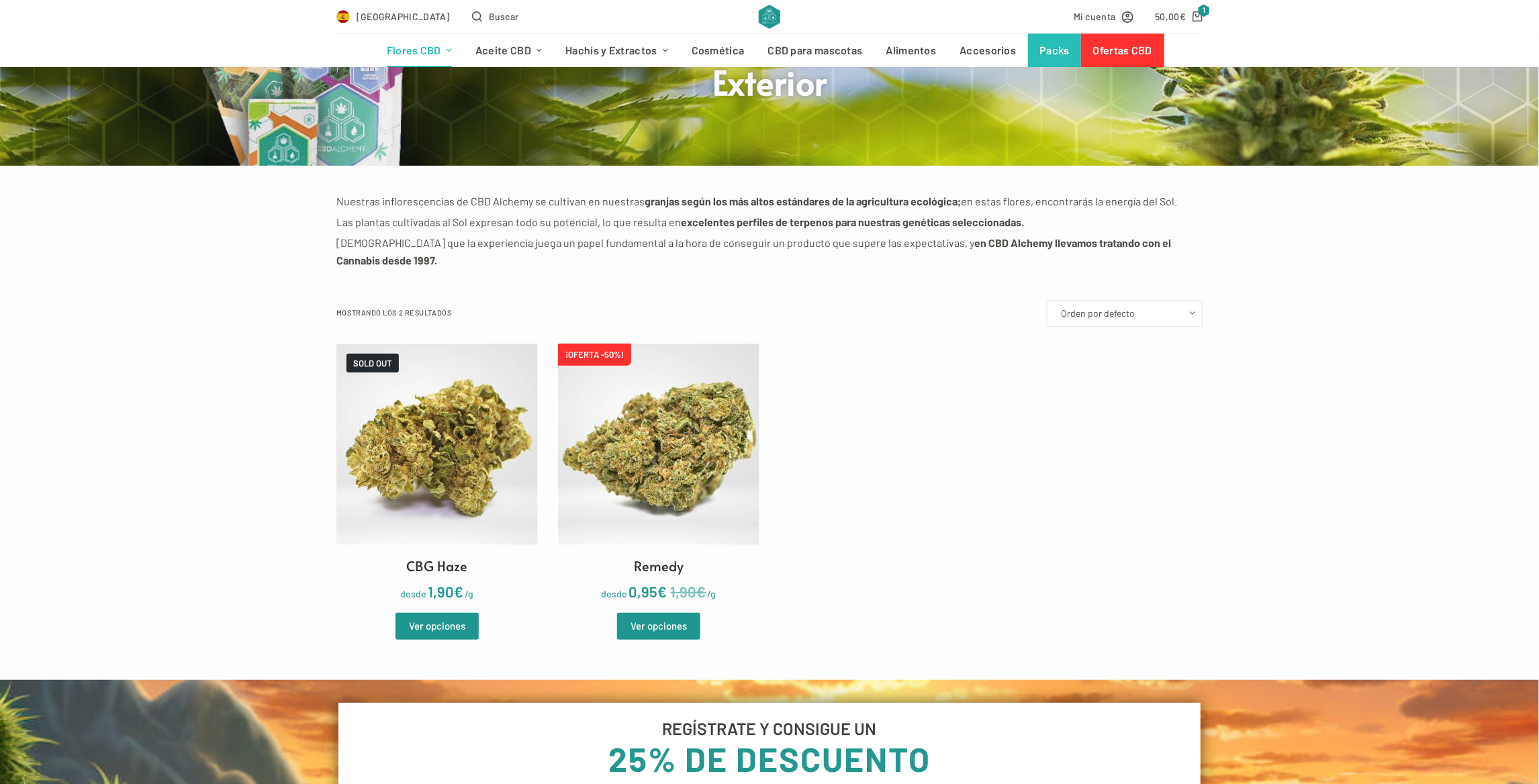
scroll to position [135, 0]
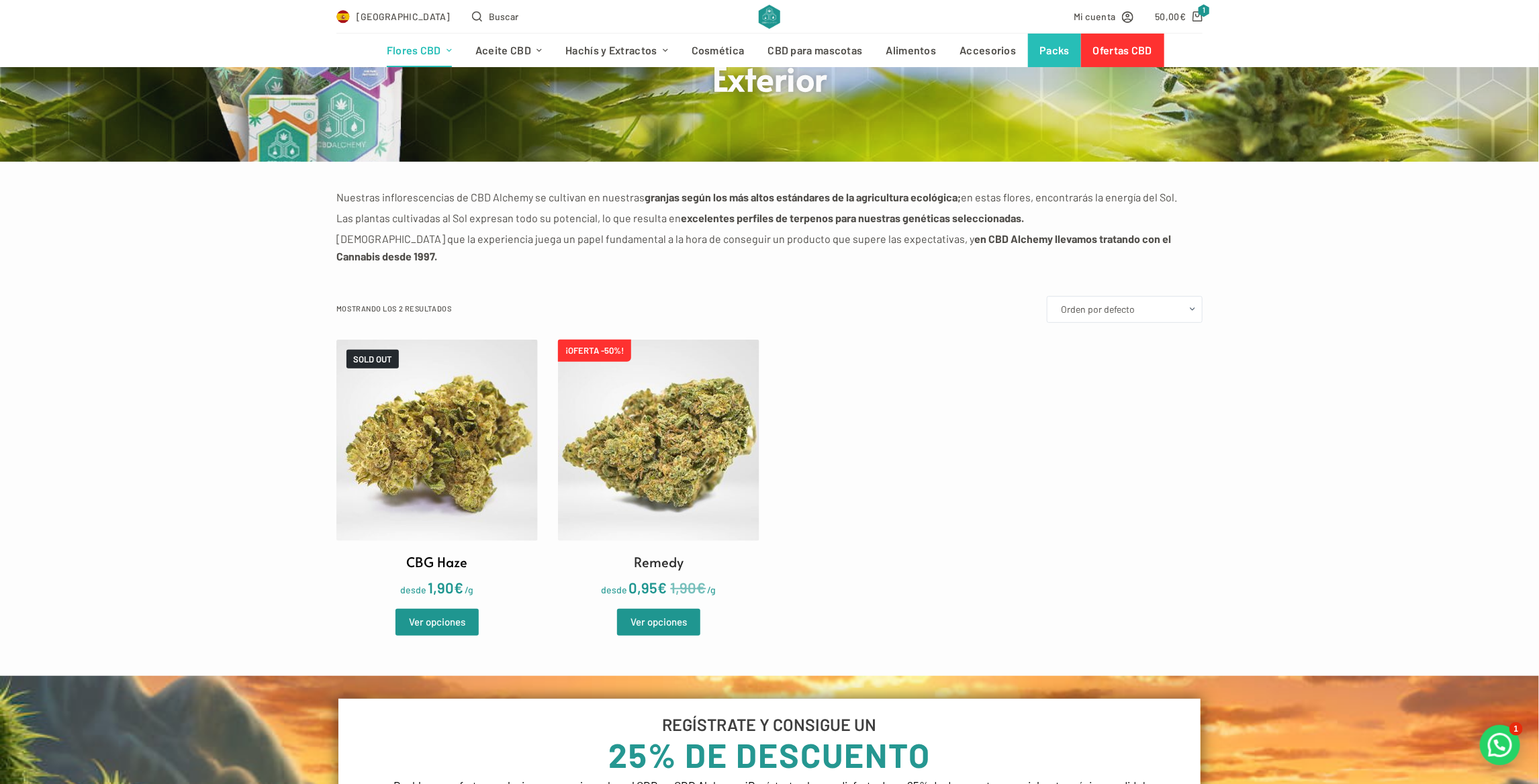
click at [455, 446] on img at bounding box center [437, 440] width 201 height 201
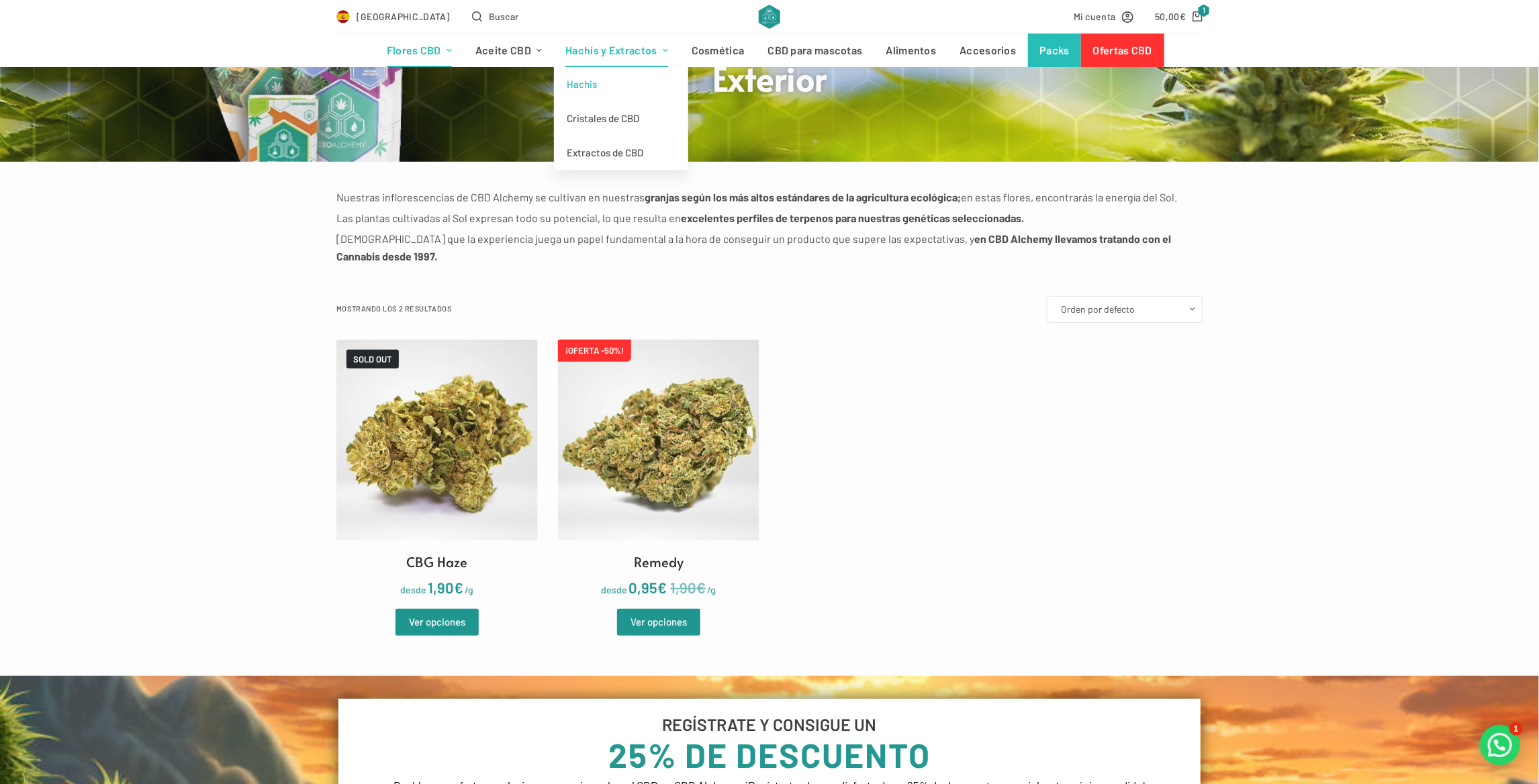
click at [613, 88] on link "Hachis" at bounding box center [621, 84] width 135 height 34
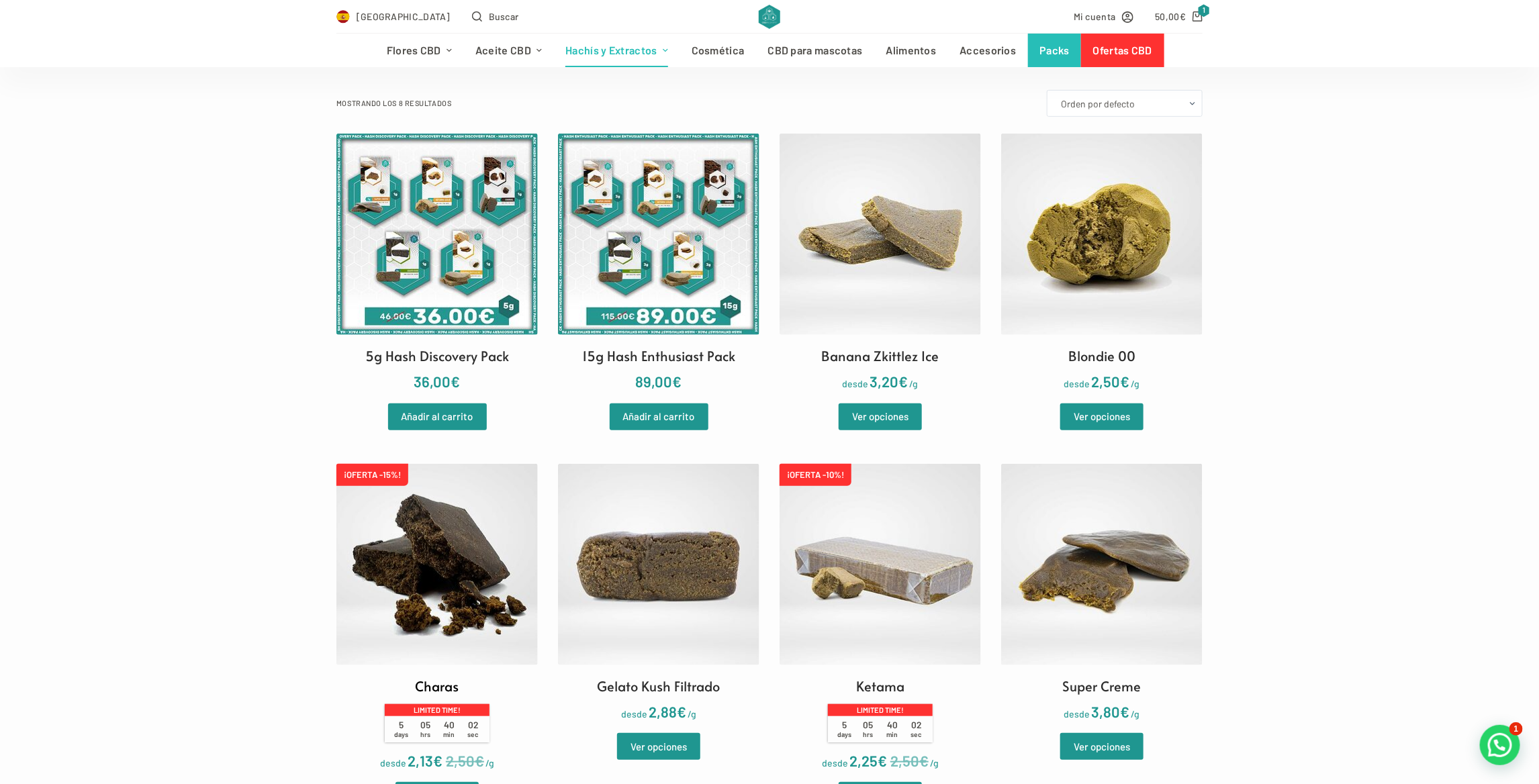
scroll to position [336, 0]
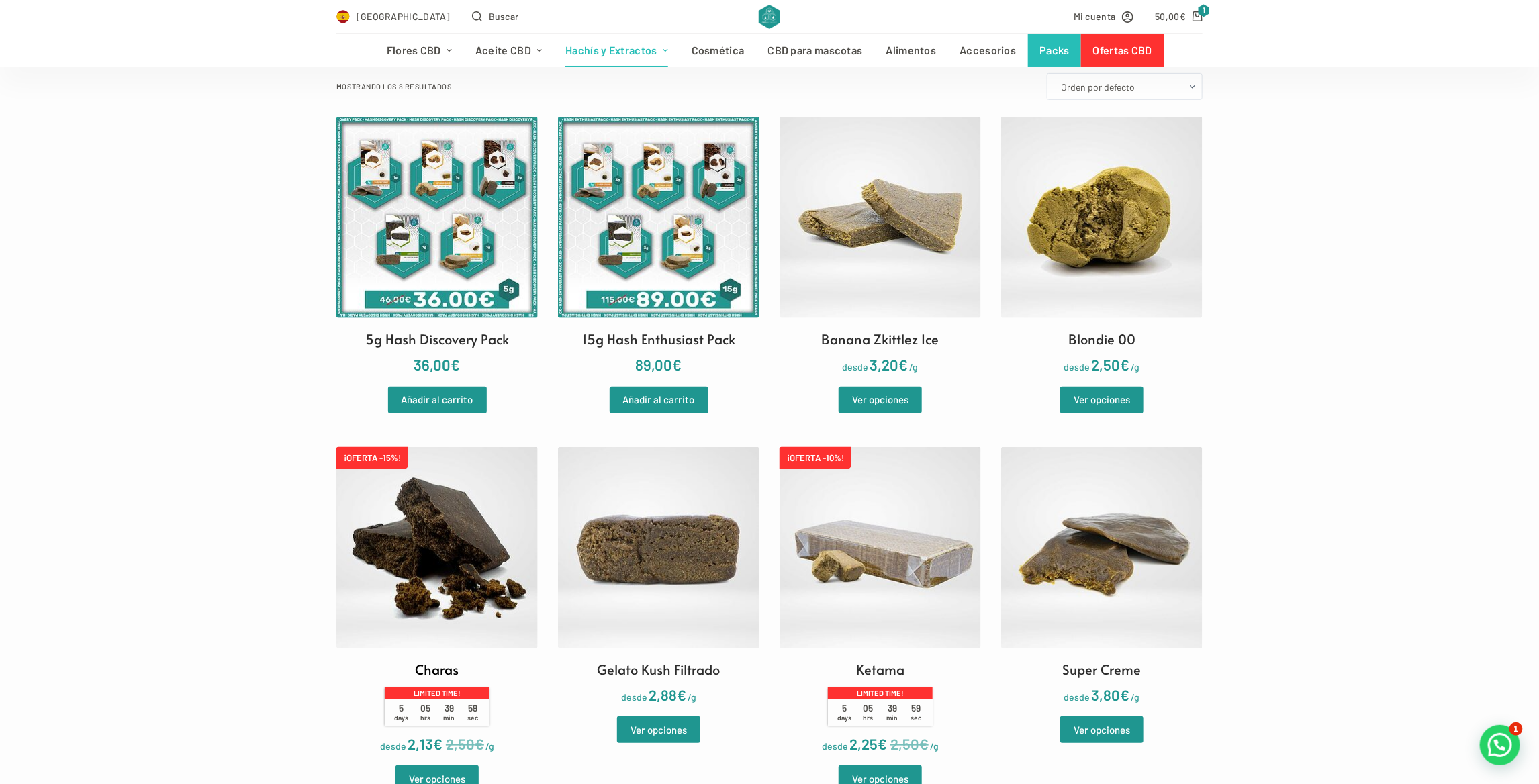
click at [422, 548] on img at bounding box center [437, 548] width 201 height 201
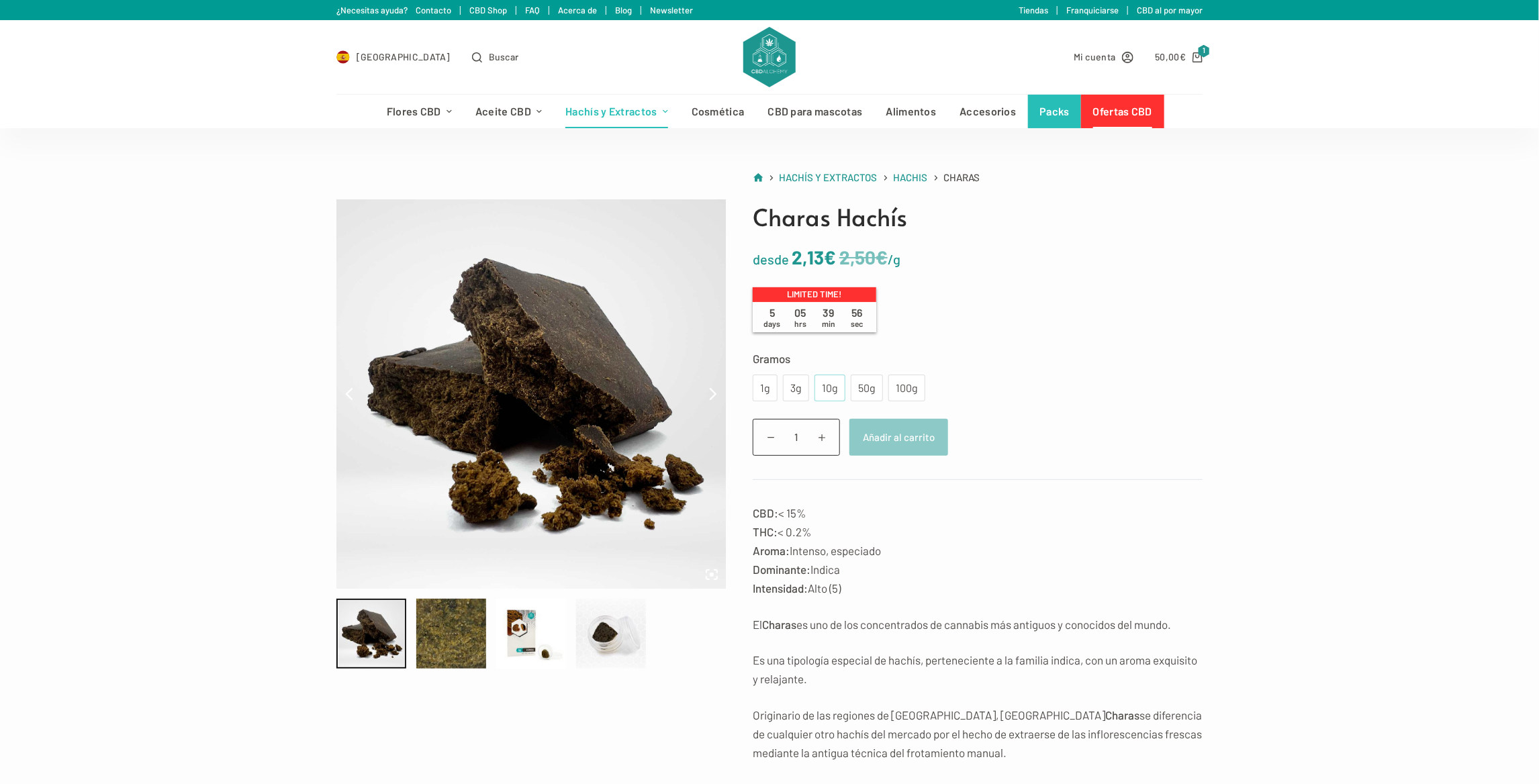
click at [835, 385] on div "10g" at bounding box center [830, 388] width 31 height 27
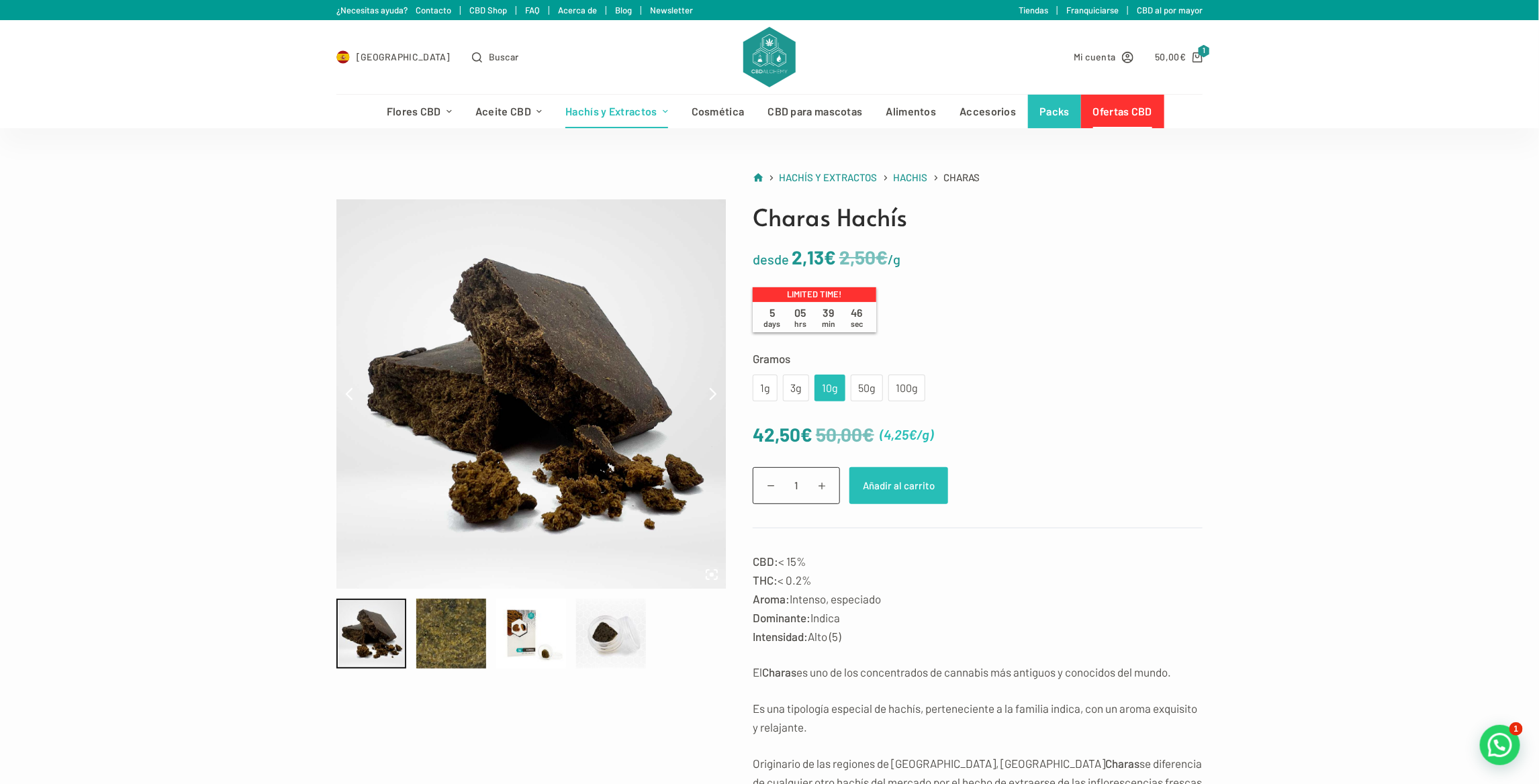
click at [887, 497] on button "Añadir al carrito" at bounding box center [899, 486] width 99 height 37
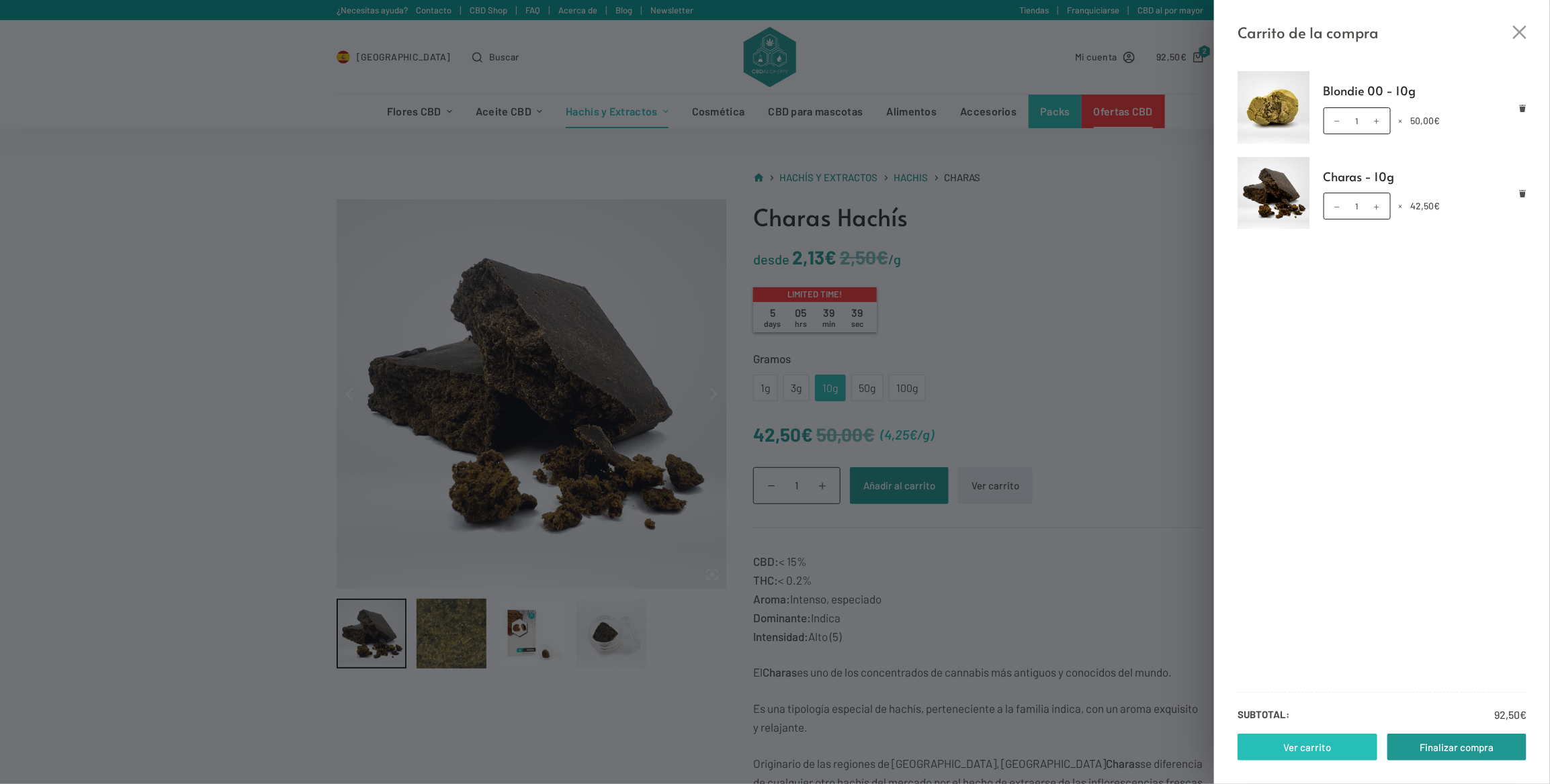
click at [1296, 742] on link "Ver carrito" at bounding box center [1307, 747] width 140 height 27
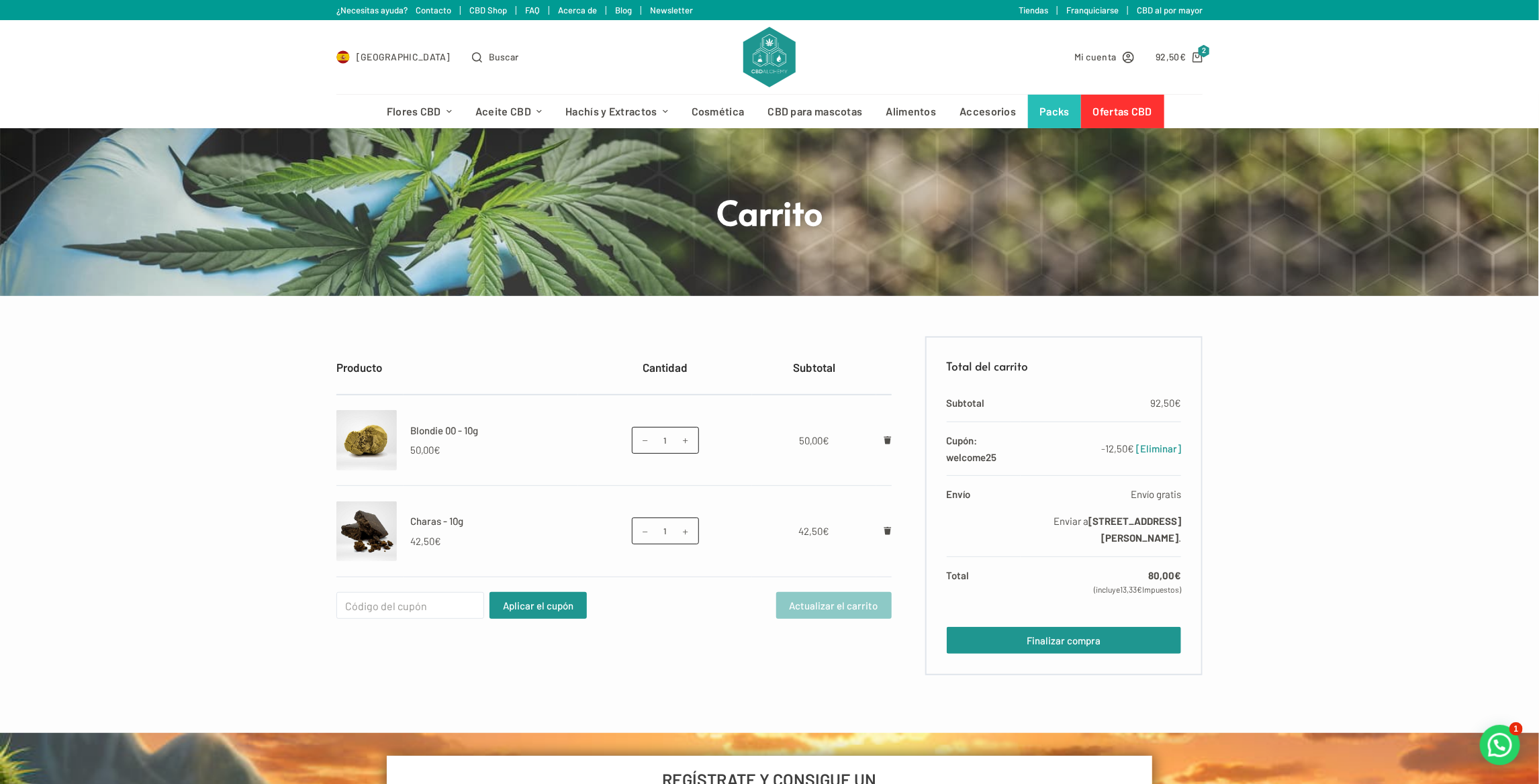
click at [389, 440] on img at bounding box center [366, 440] width 60 height 60
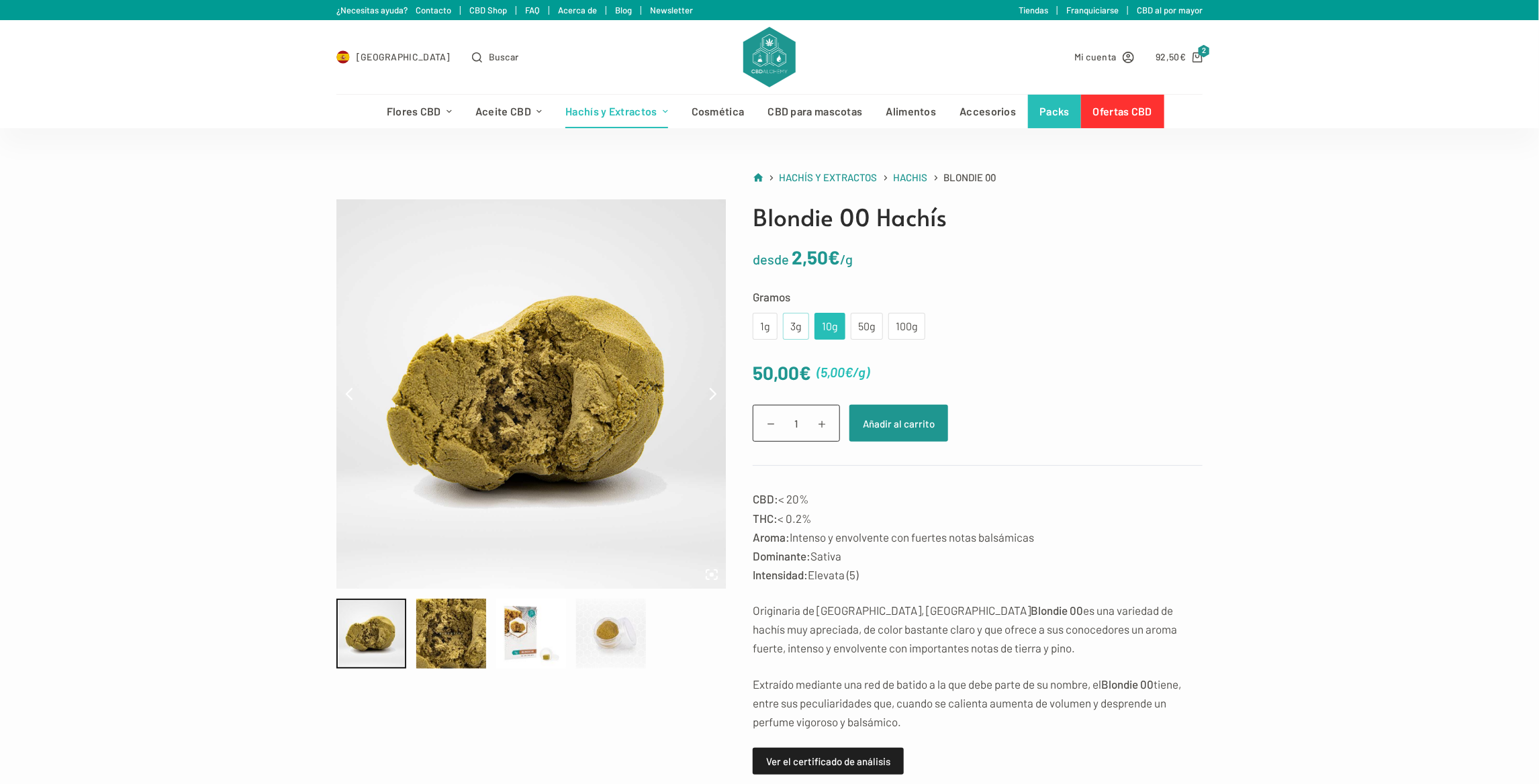
click at [799, 327] on div "3g" at bounding box center [796, 326] width 10 height 18
click at [884, 411] on button "Añadir al carrito" at bounding box center [899, 423] width 99 height 37
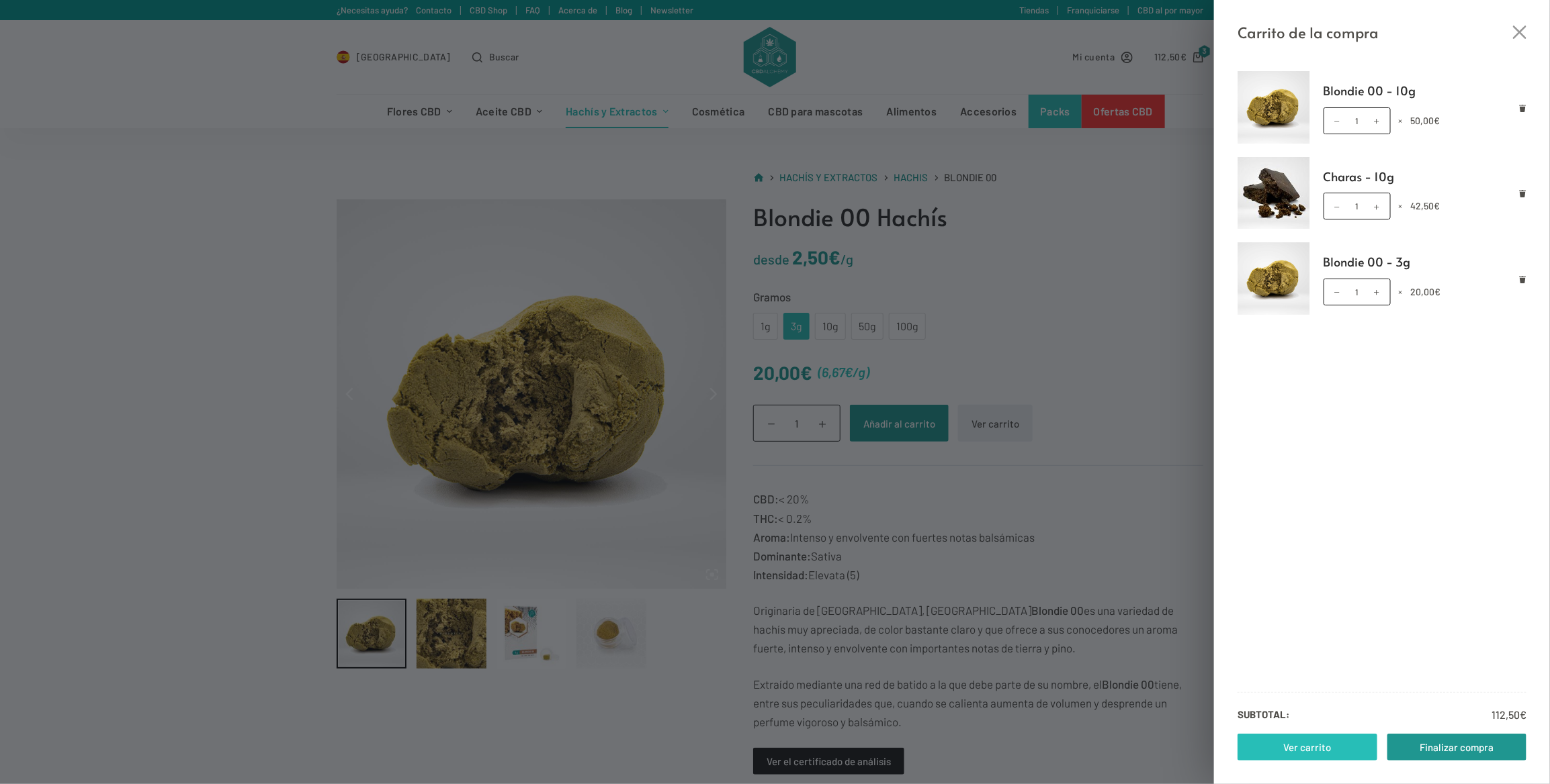
click at [1320, 748] on link "Ver carrito" at bounding box center [1307, 747] width 140 height 27
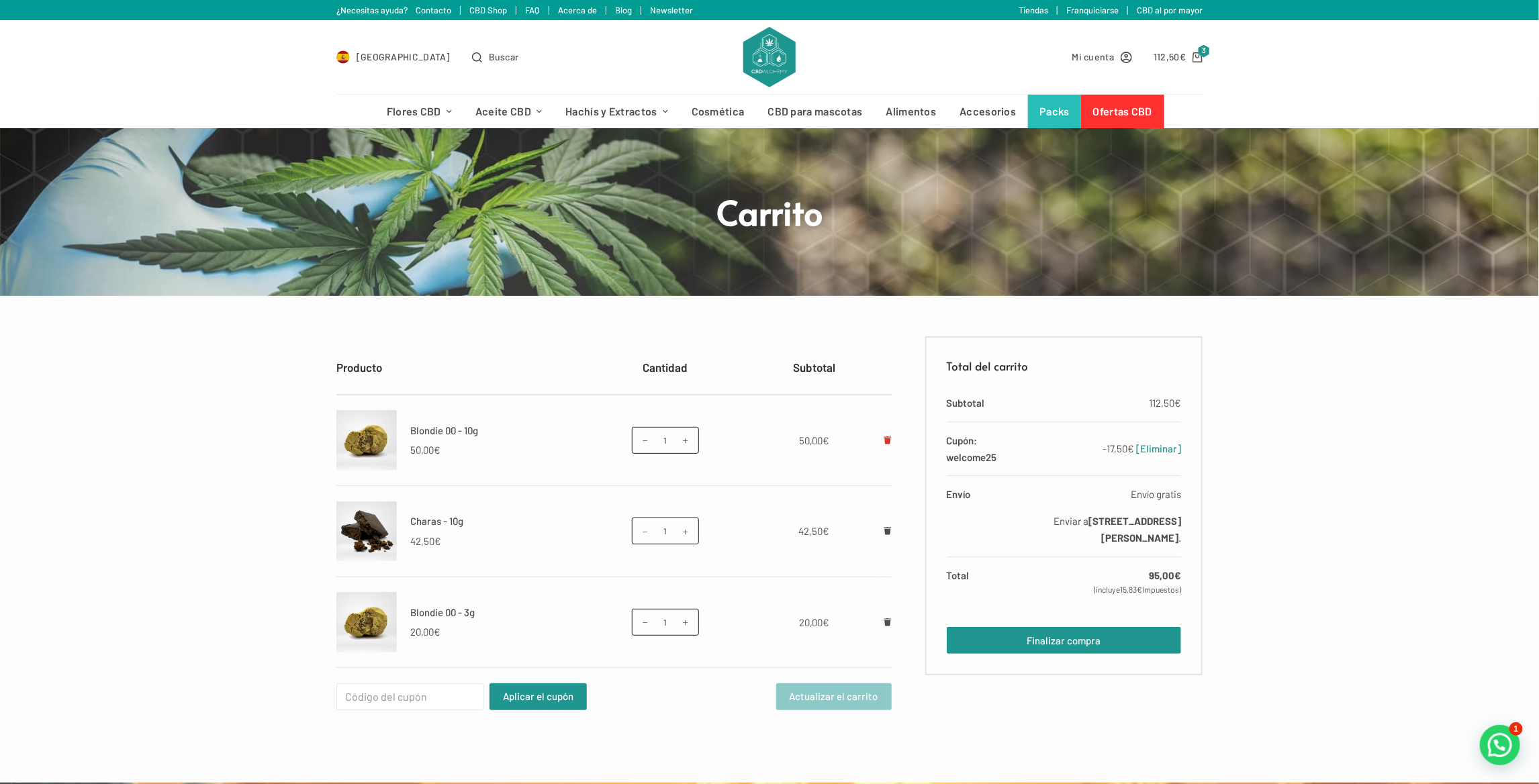
click at [891, 437] on icon "Eliminar Blondie 00 - 10g del carrito" at bounding box center [887, 441] width 8 height 8
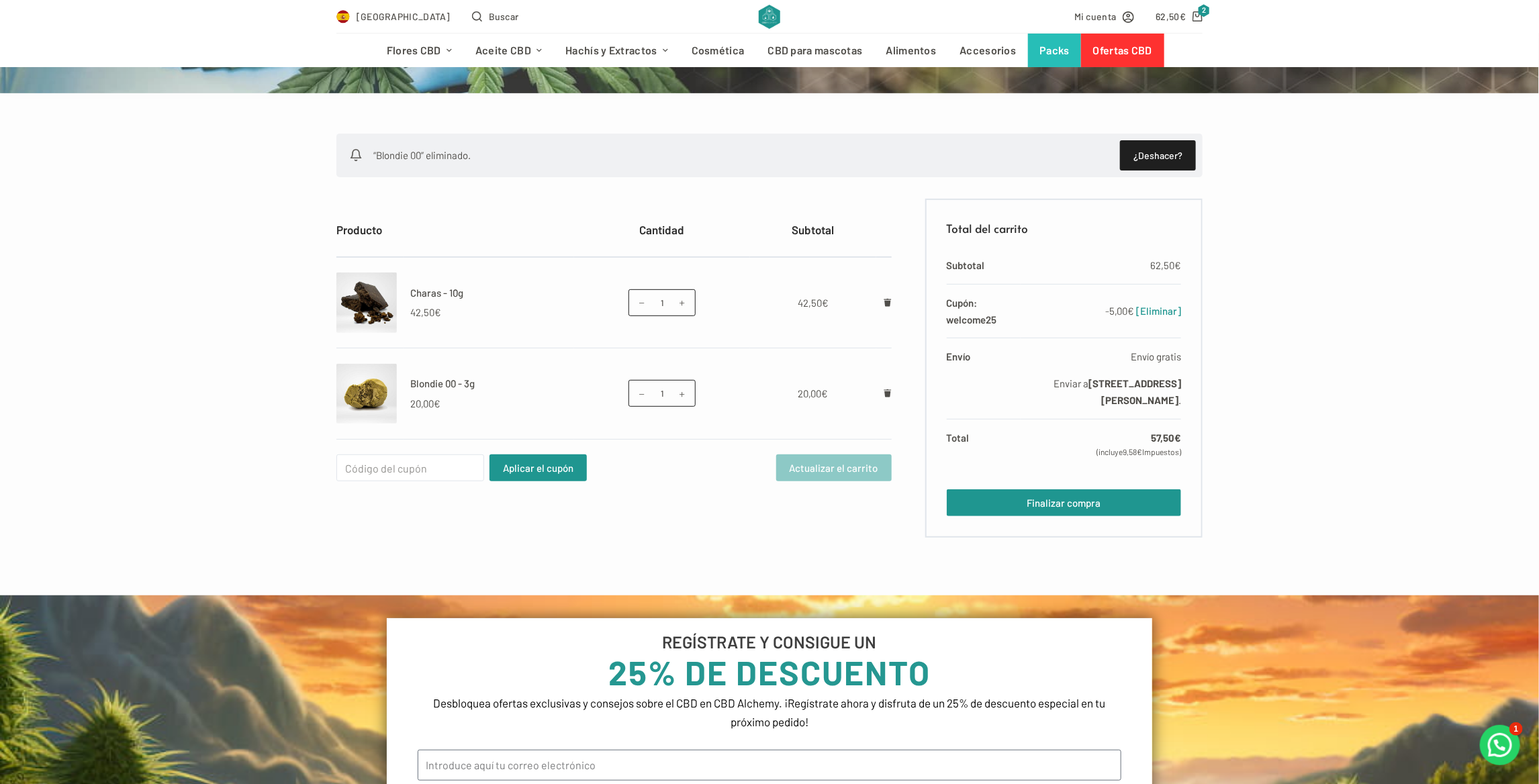
scroll to position [135, 0]
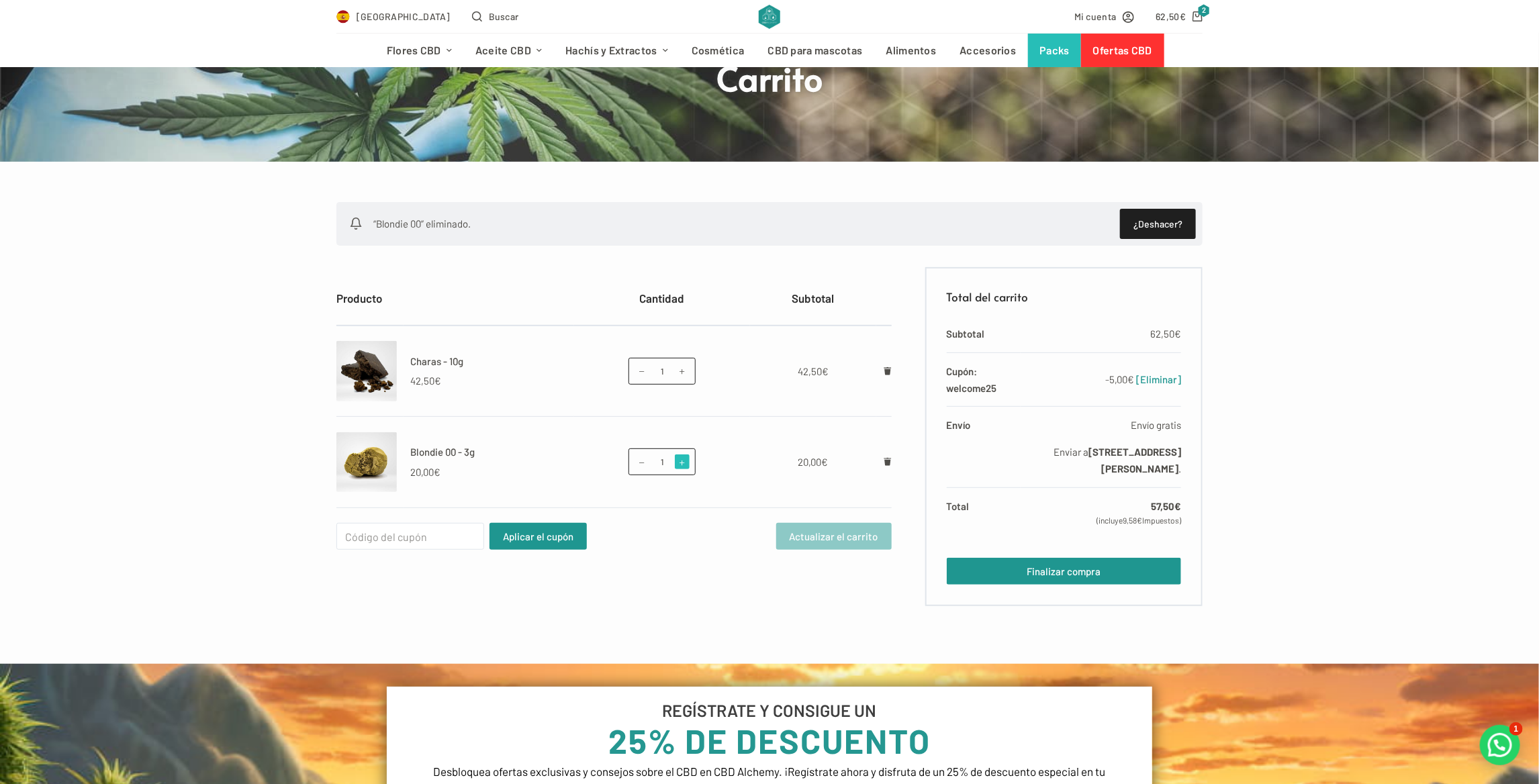
click at [685, 465] on span at bounding box center [682, 461] width 15 height 15
click at [639, 460] on span at bounding box center [642, 461] width 15 height 15
type input "1"
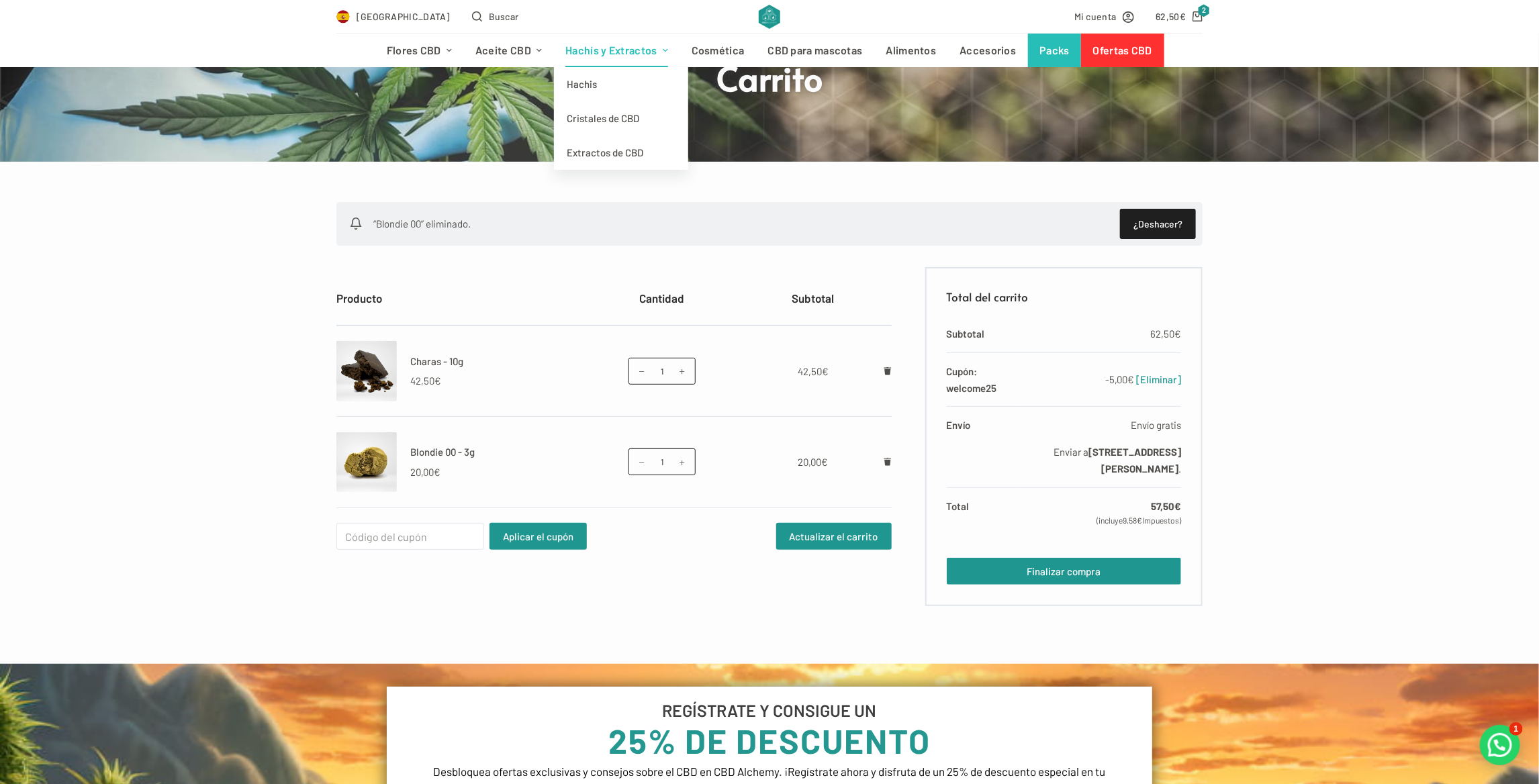
click at [613, 49] on link "Hachís y Extractos" at bounding box center [617, 50] width 126 height 34
click at [602, 79] on link "Hachis" at bounding box center [621, 84] width 135 height 34
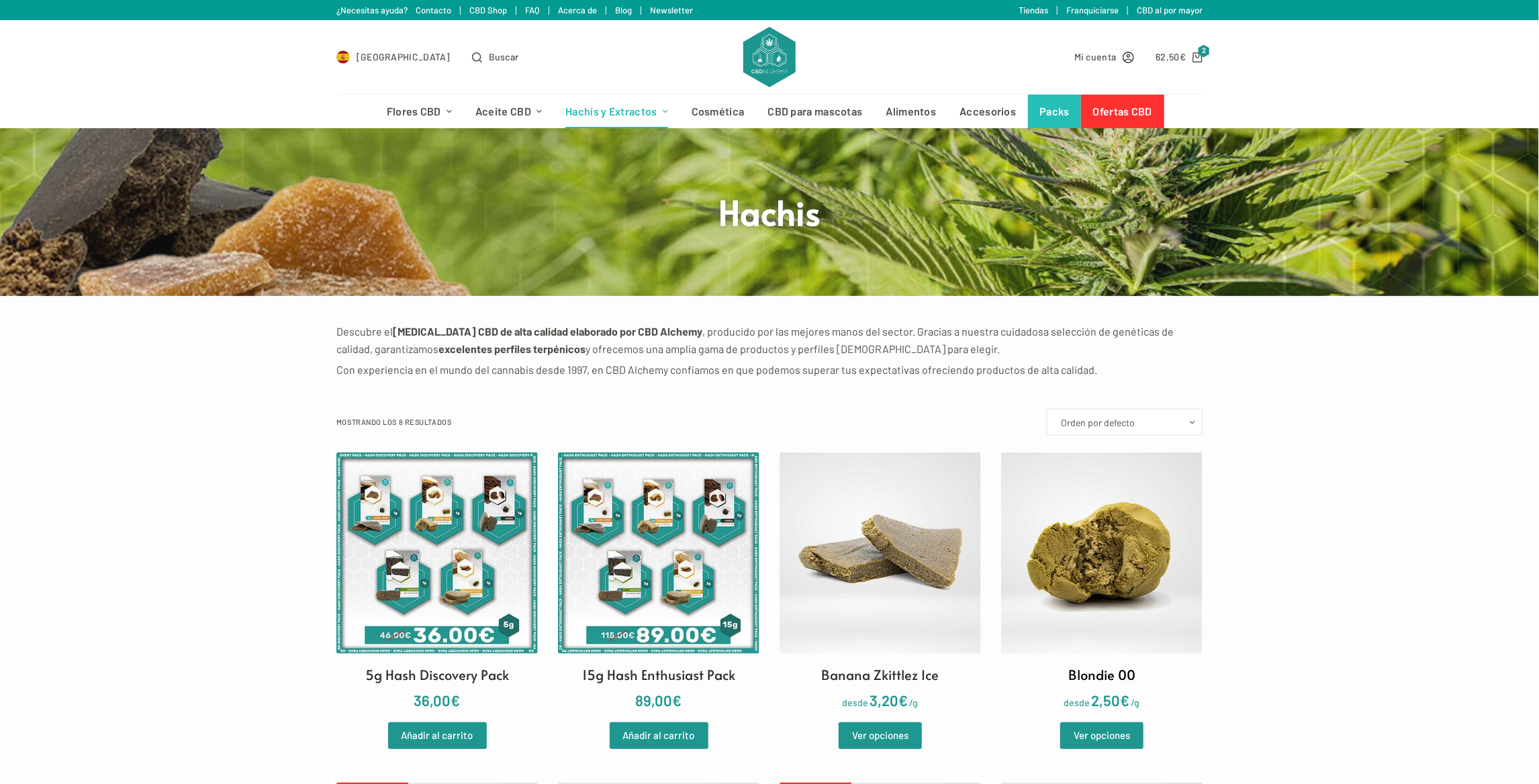
click at [1039, 544] on img at bounding box center [1101, 553] width 201 height 201
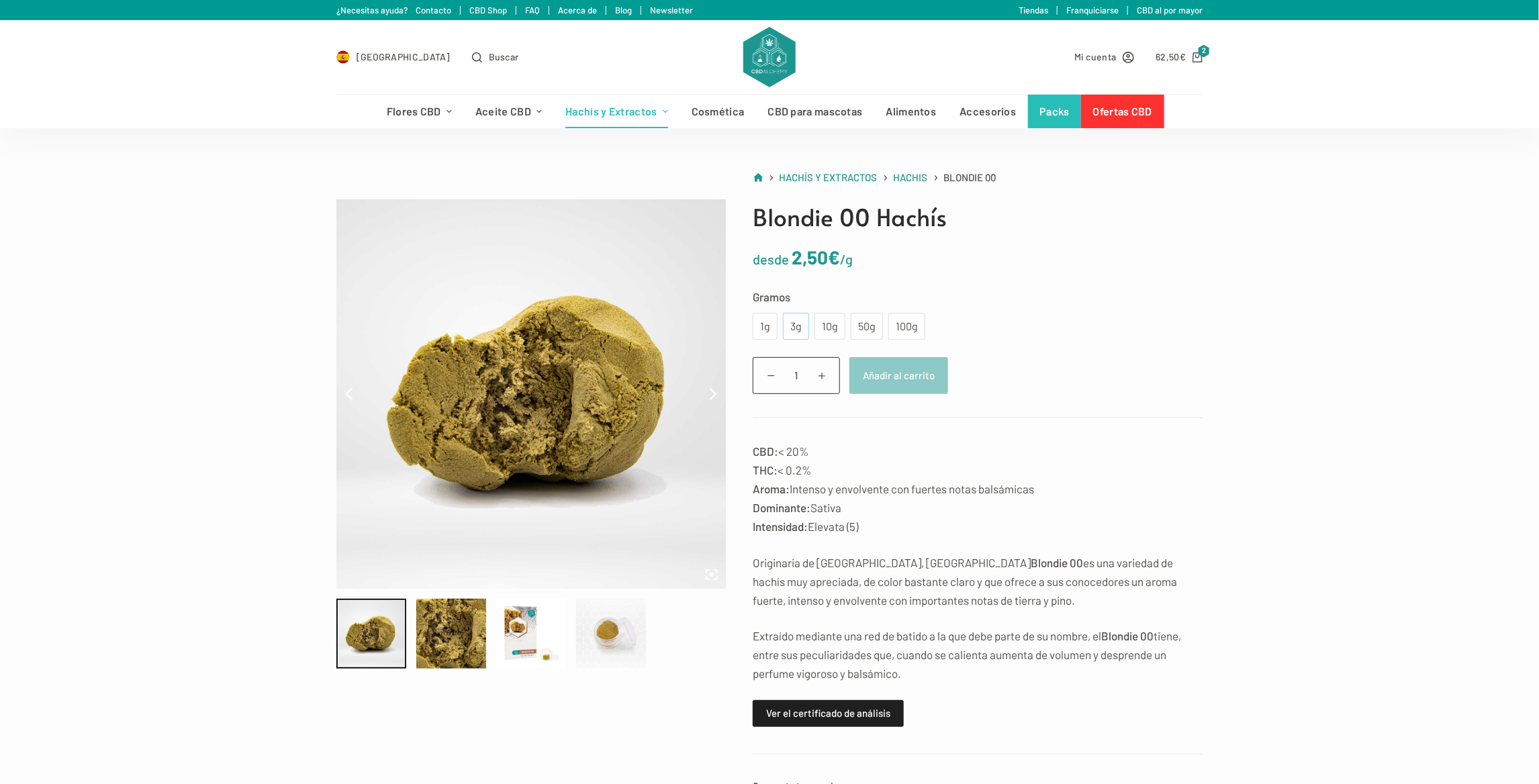
click at [791, 333] on div "3g" at bounding box center [796, 326] width 10 height 18
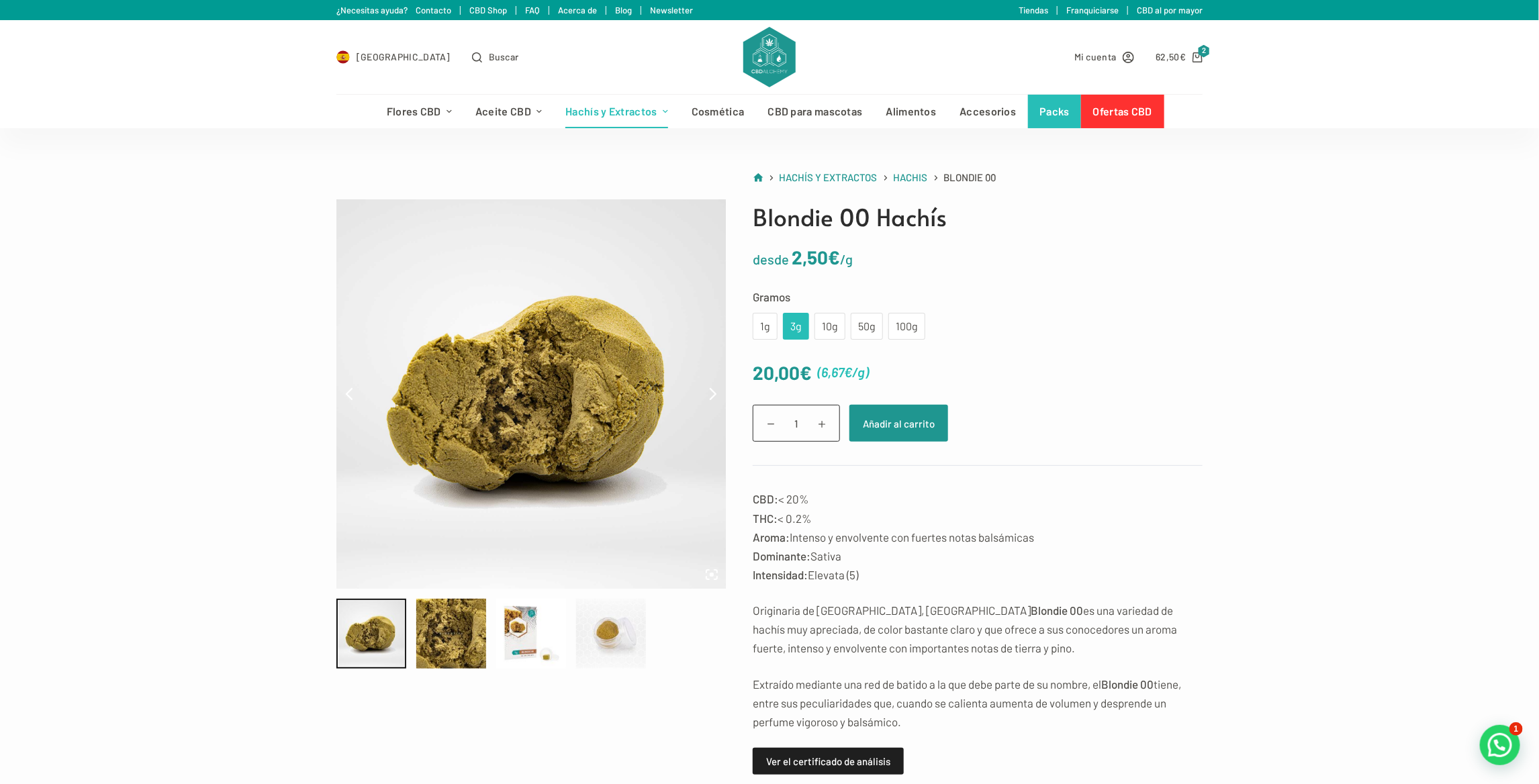
click at [750, 333] on div "Blondie 00 Hachís desde 2,50 € /g Gramos Elige una opción 1g 3g 10g 50g 100g 1g…" at bounding box center [964, 535] width 477 height 672
click at [761, 325] on div "1g" at bounding box center [765, 326] width 8 height 18
click at [827, 323] on div "10g" at bounding box center [830, 326] width 15 height 18
click at [880, 415] on button "Añadir al carrito" at bounding box center [899, 423] width 99 height 37
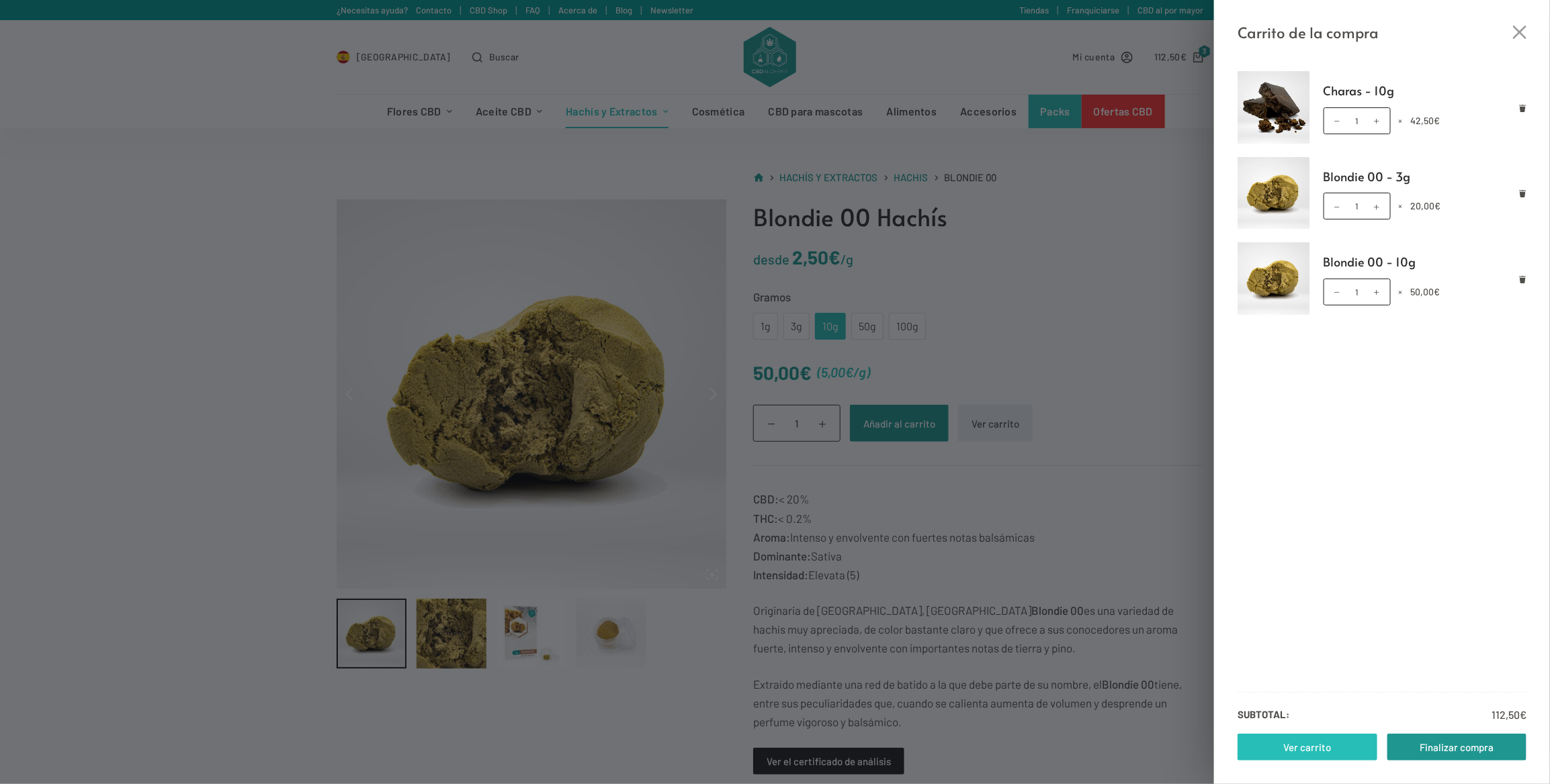
click at [1328, 749] on link "Ver carrito" at bounding box center [1307, 747] width 140 height 27
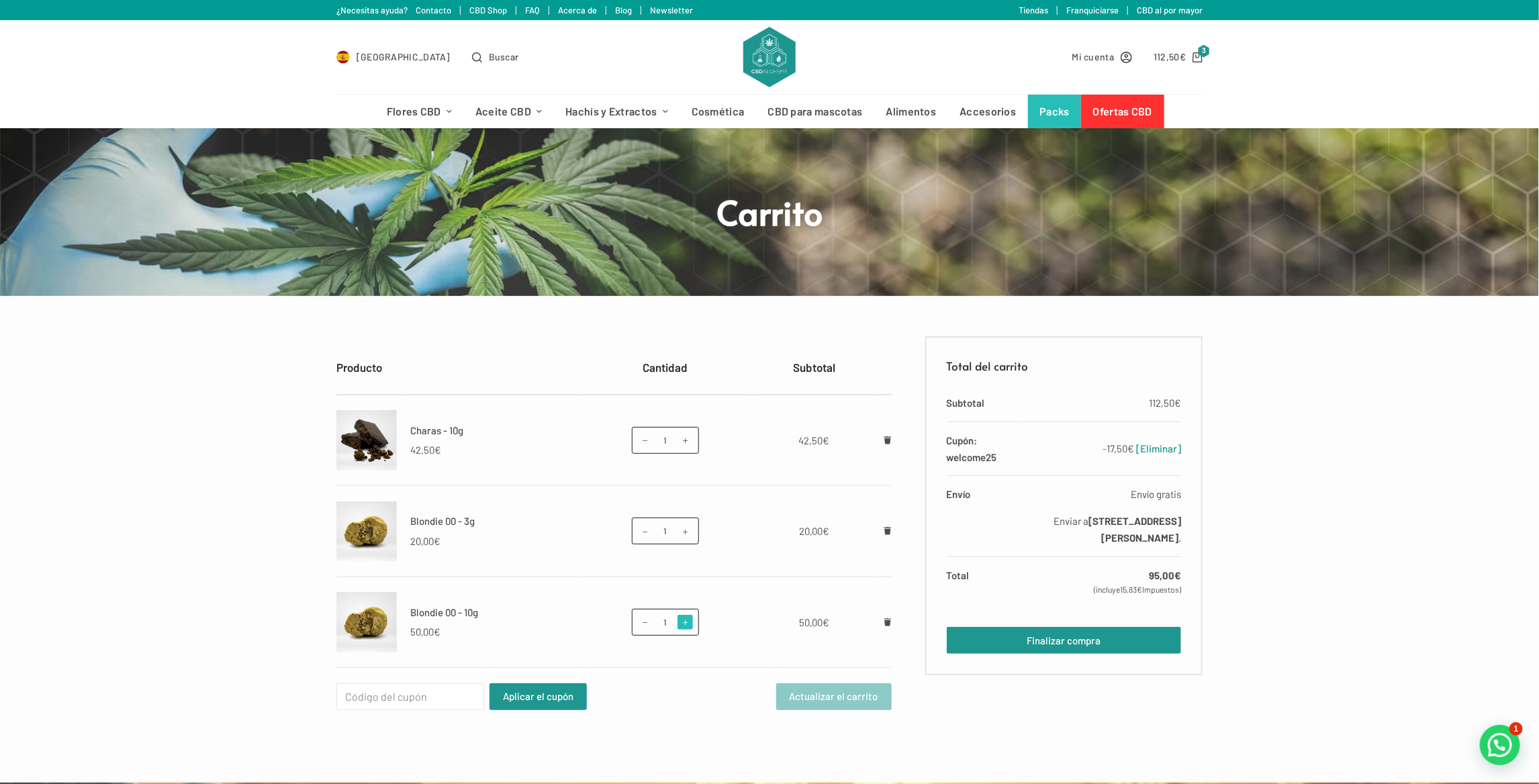
click at [688, 623] on span at bounding box center [685, 622] width 15 height 15
click at [639, 616] on span at bounding box center [645, 622] width 15 height 15
type input "1"
click at [889, 624] on icon "Eliminar Blondie 00 - 10g del carrito" at bounding box center [887, 623] width 8 height 8
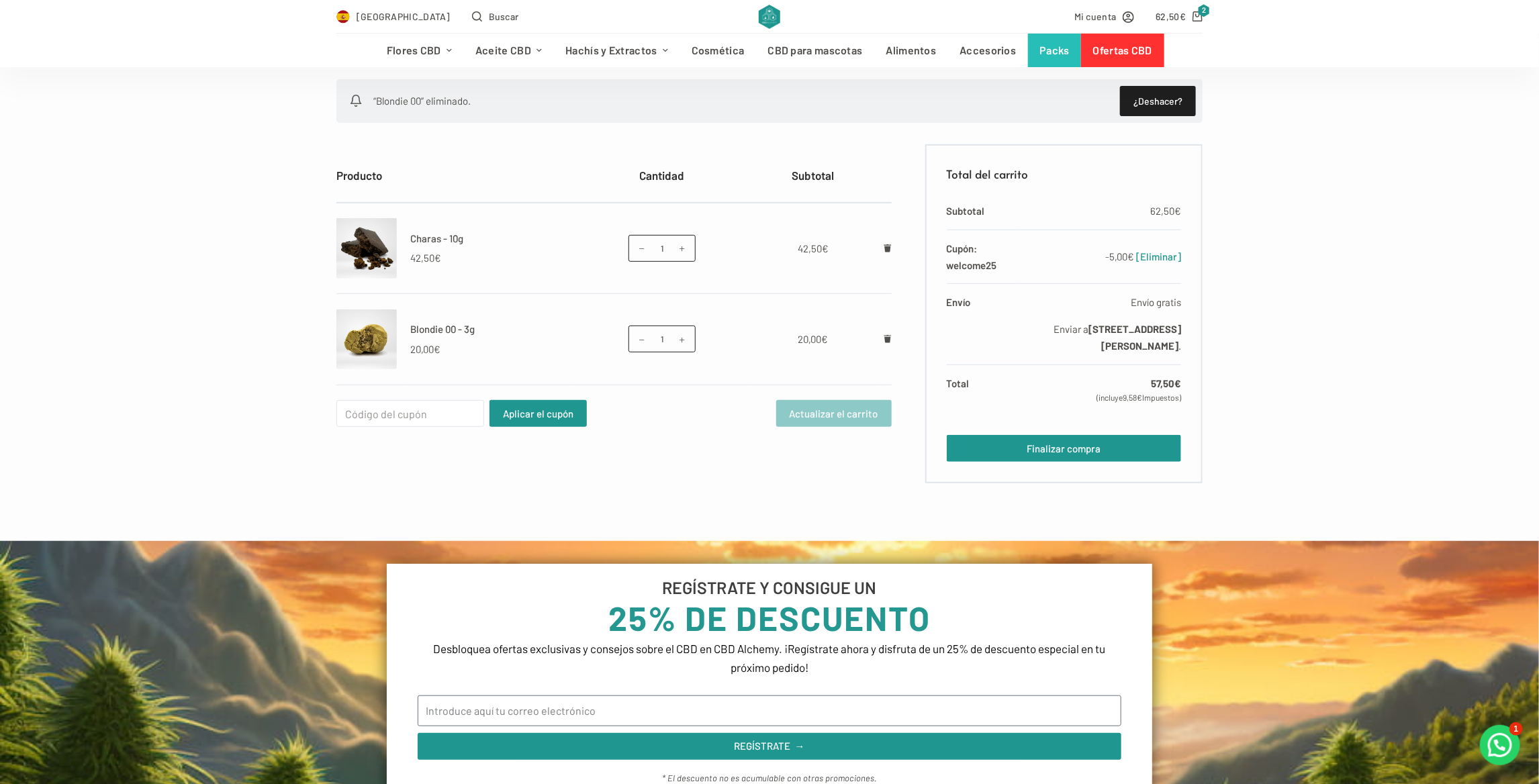
scroll to position [268, 0]
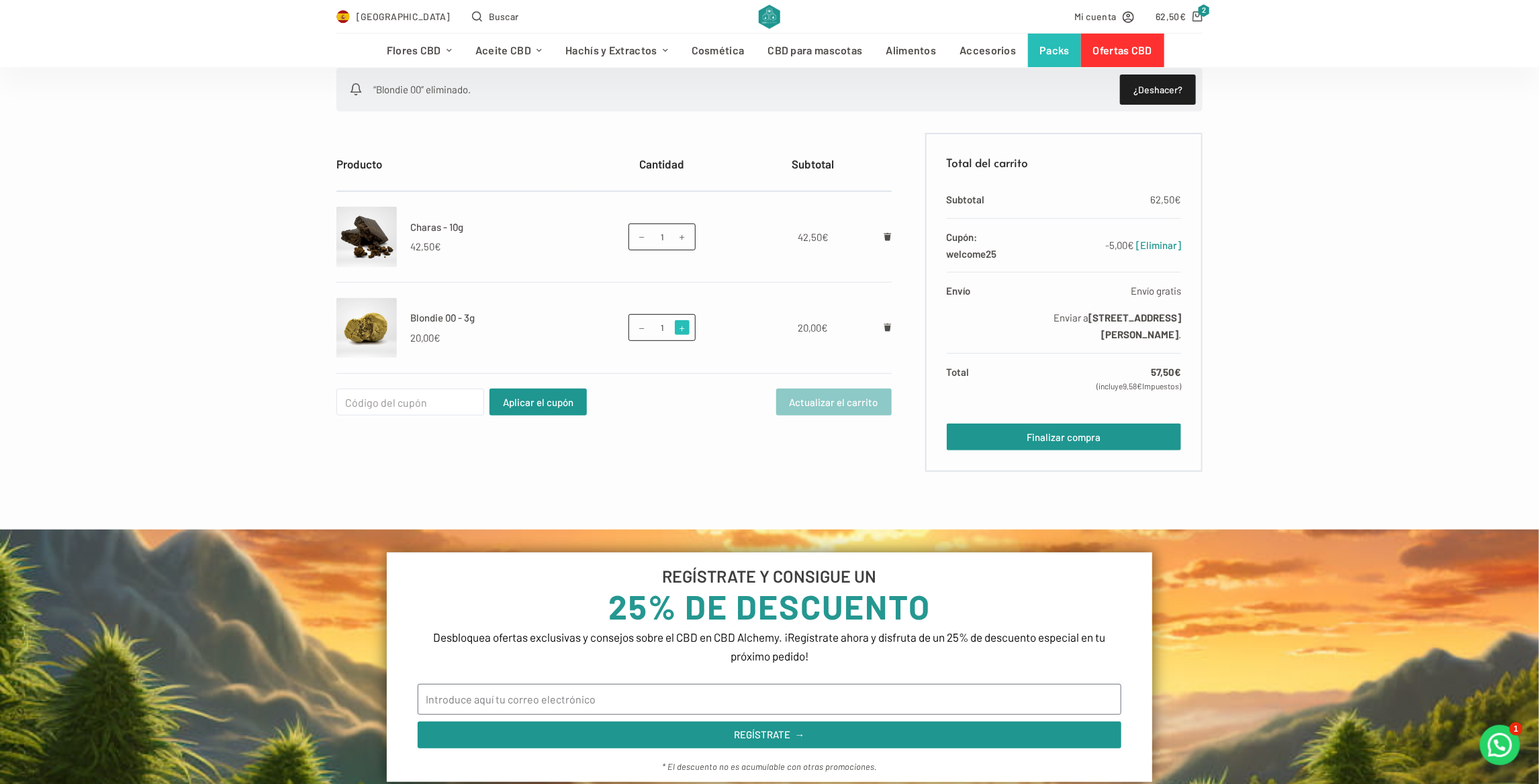
click at [685, 330] on span at bounding box center [682, 327] width 15 height 15
type input "2"
click at [791, 391] on button "Actualizar el carrito" at bounding box center [834, 402] width 116 height 27
click at [636, 324] on span at bounding box center [642, 327] width 15 height 15
type input "1"
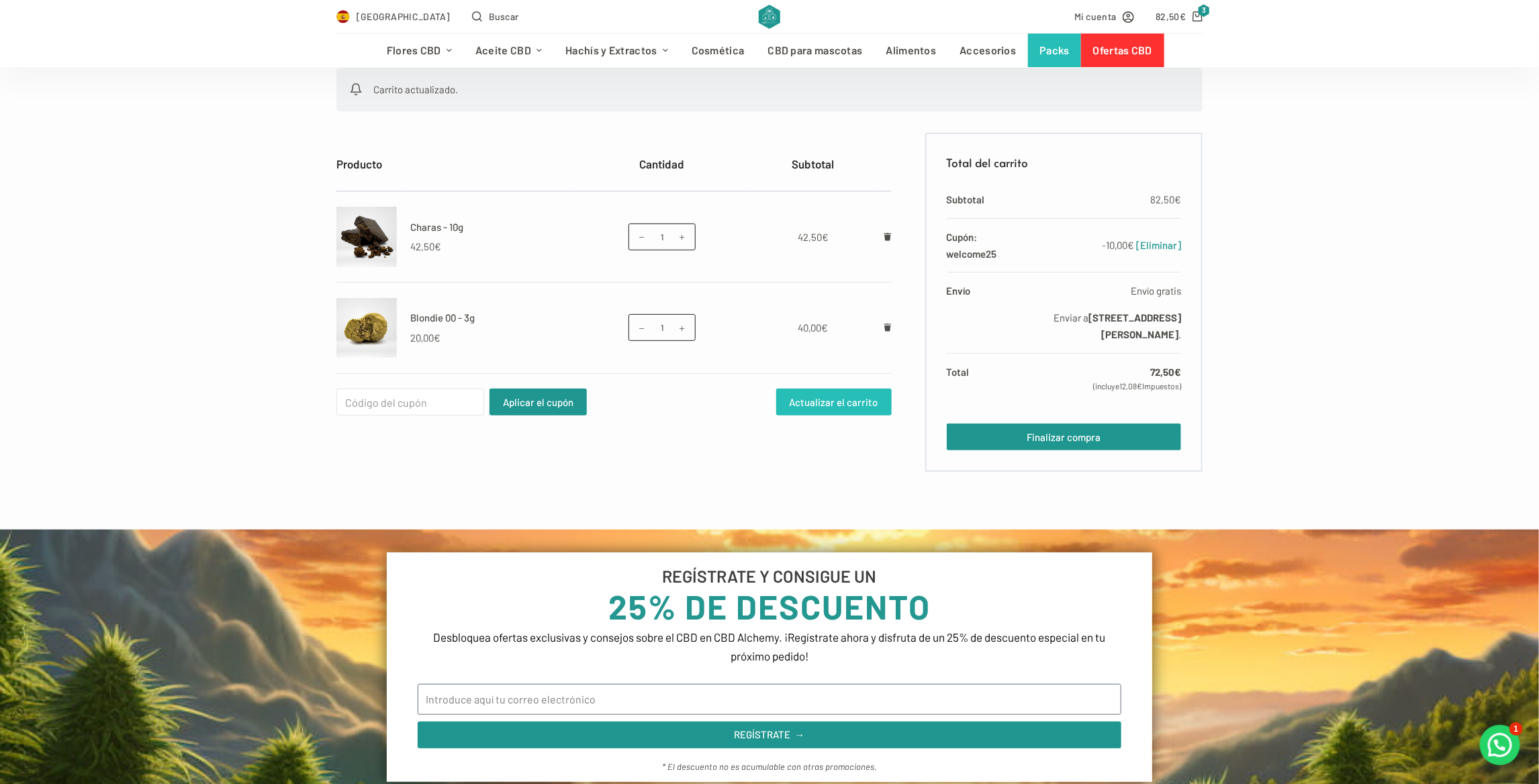
click at [844, 402] on button "Actualizar el carrito" at bounding box center [834, 402] width 116 height 27
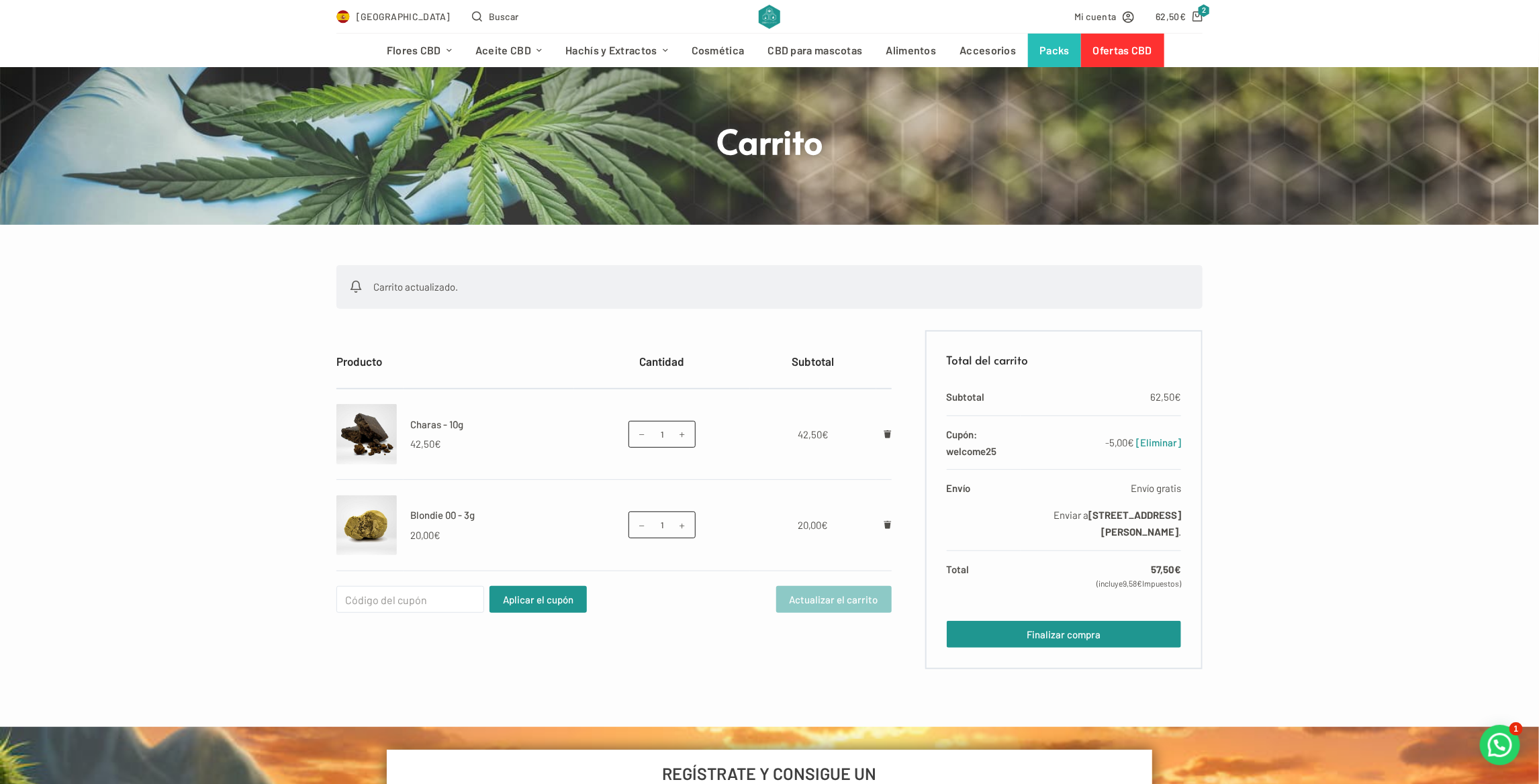
scroll to position [67, 0]
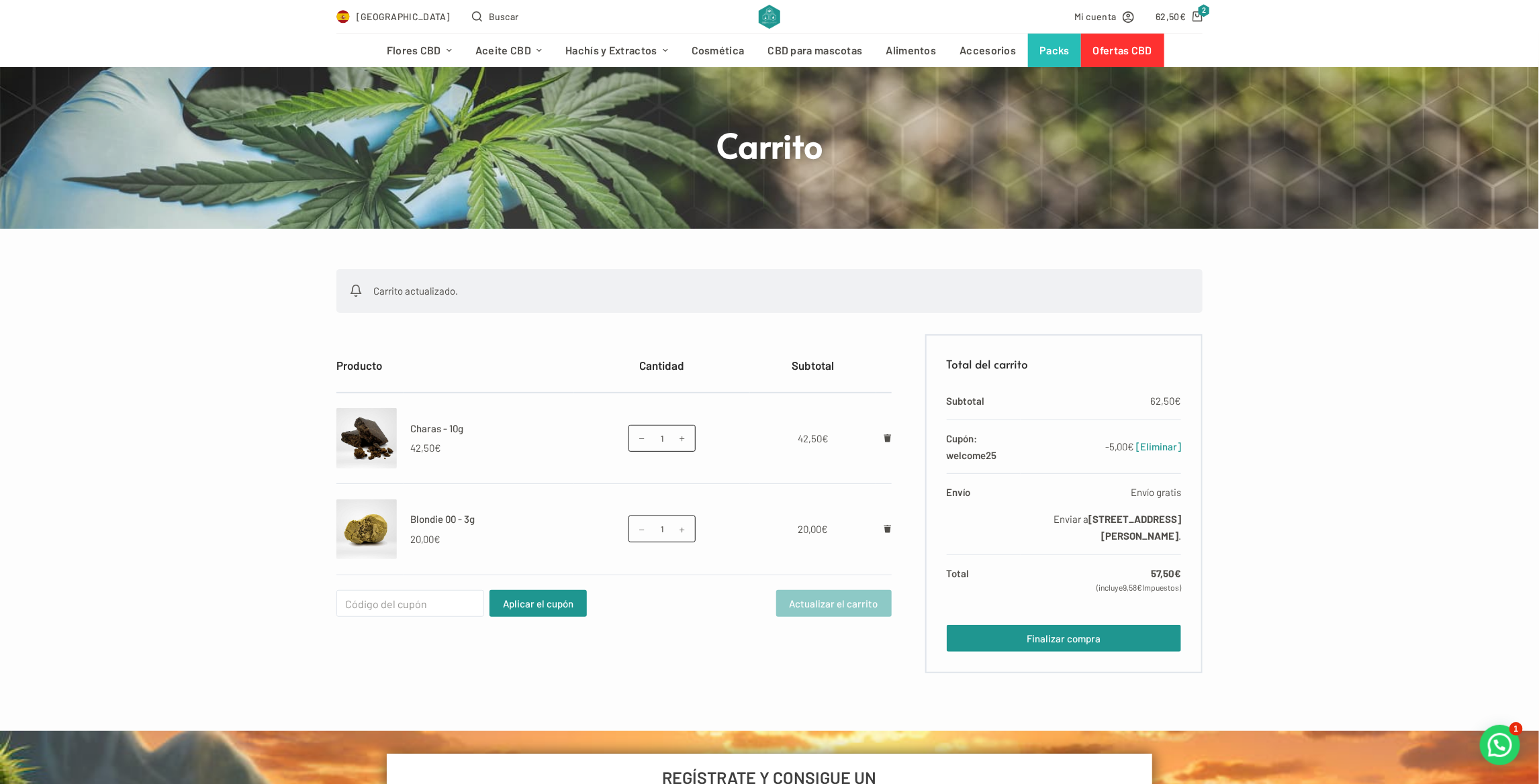
click at [381, 432] on img at bounding box center [366, 438] width 60 height 60
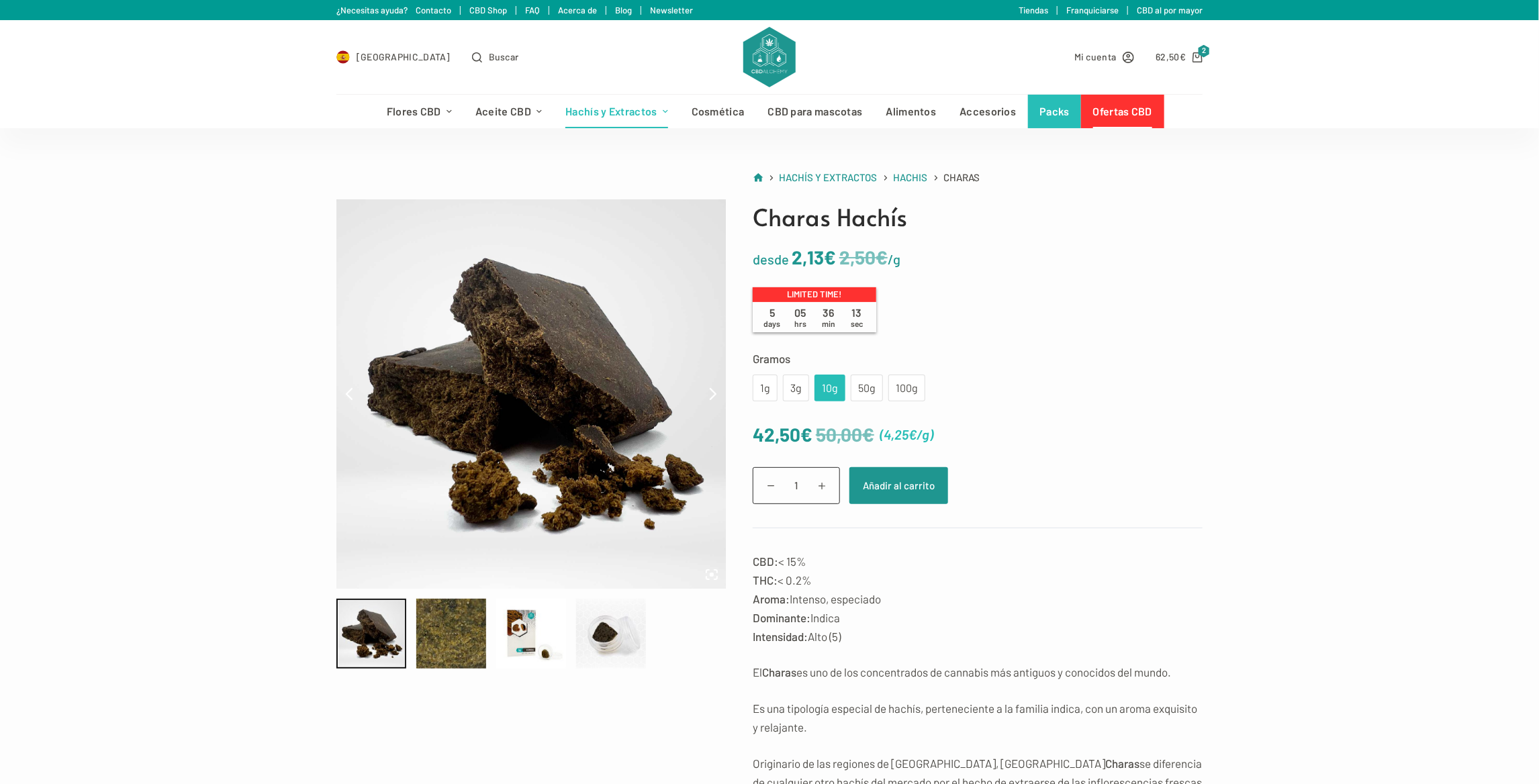
click at [500, 465] on img at bounding box center [531, 394] width 389 height 389
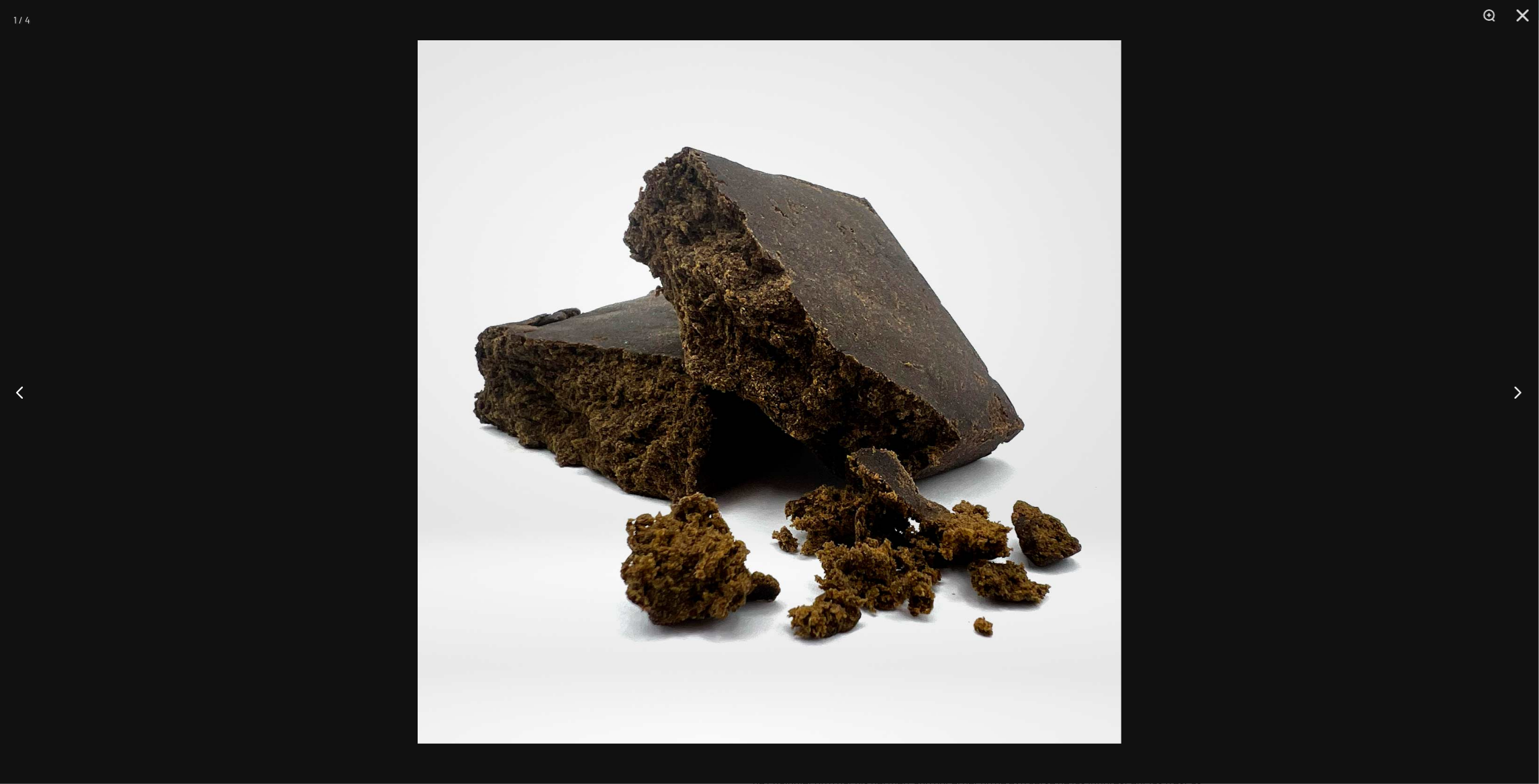
click at [1513, 389] on button "Next" at bounding box center [1514, 392] width 50 height 67
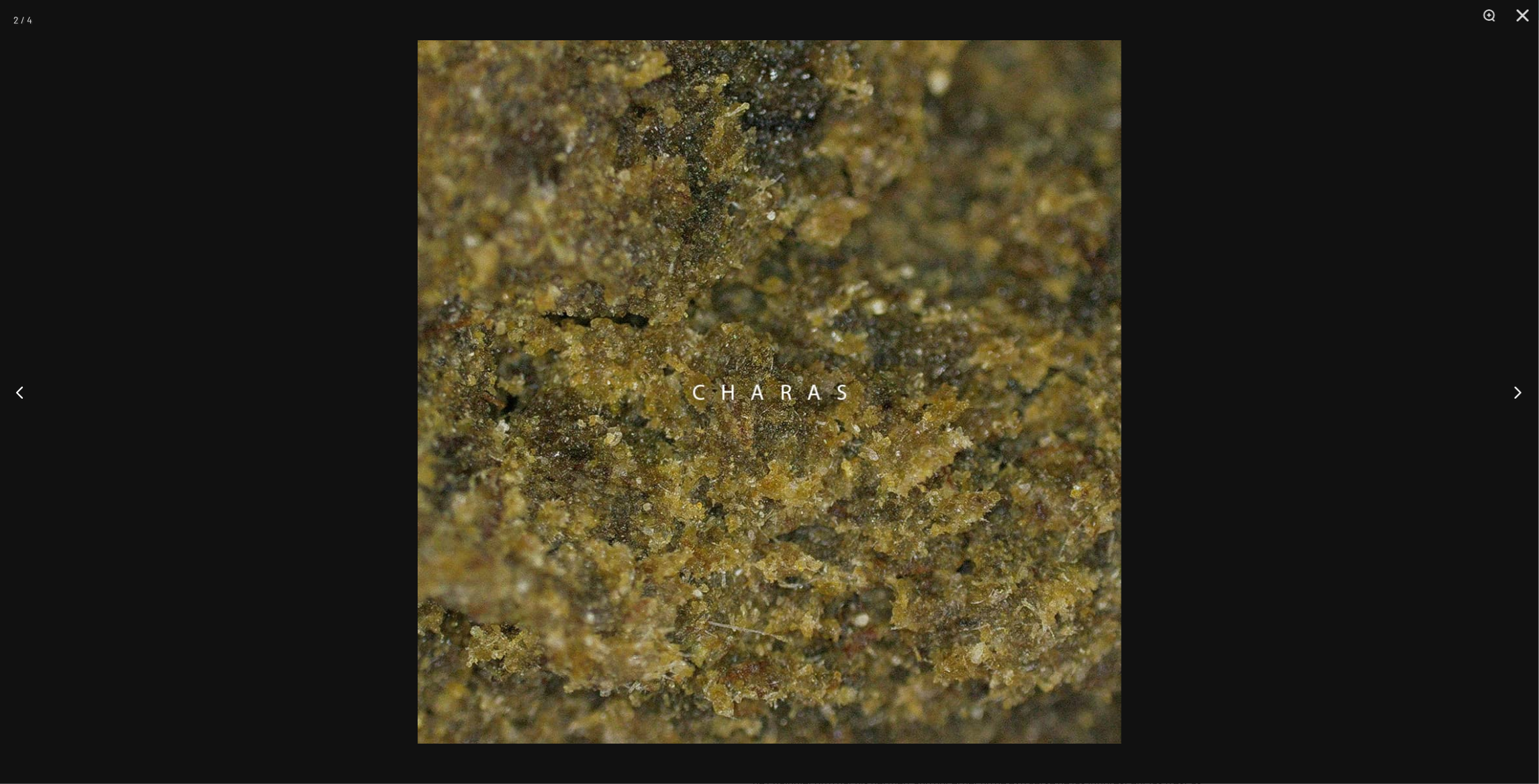
click at [1512, 389] on button "Next" at bounding box center [1514, 392] width 50 height 67
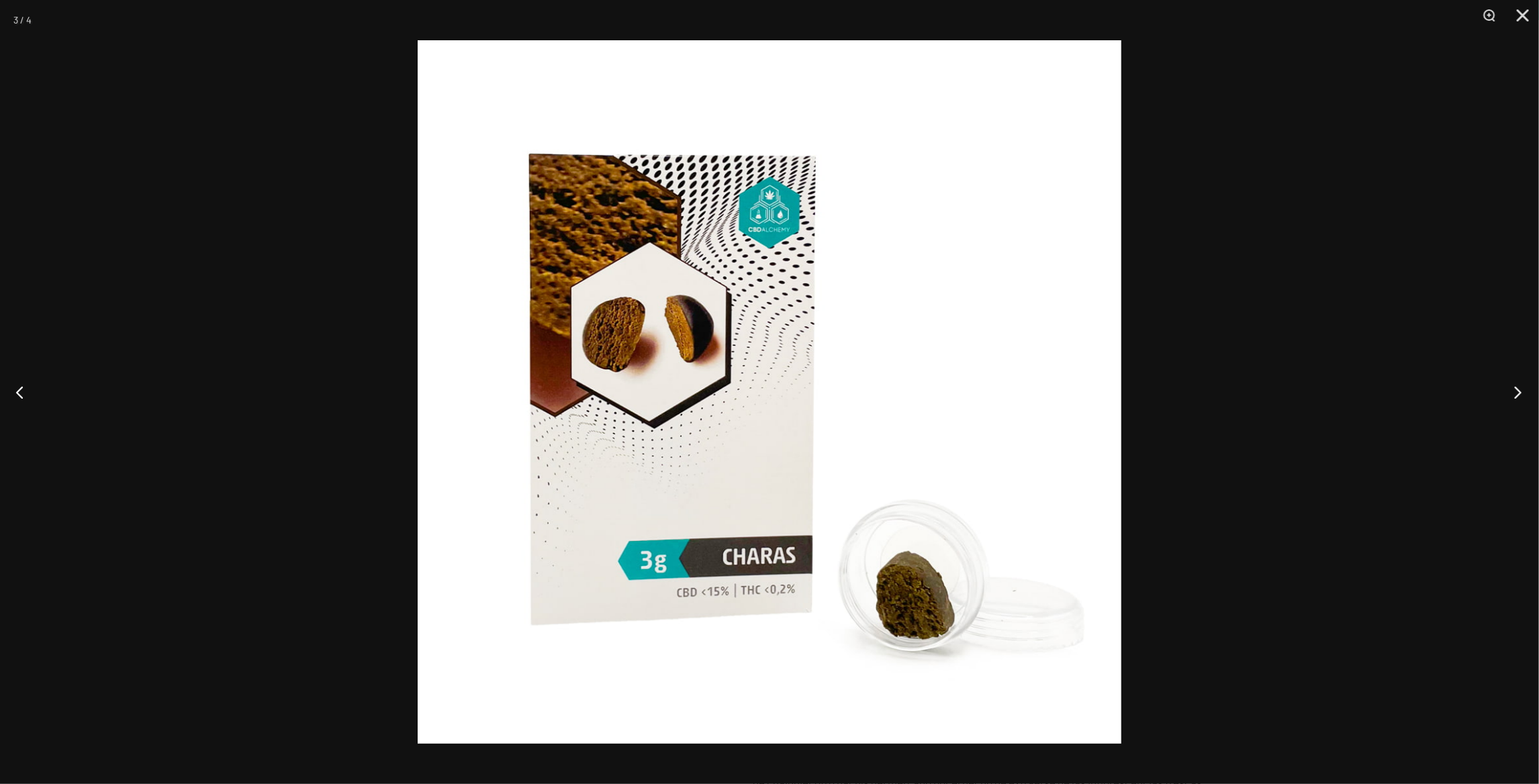
click at [1511, 389] on button "Next" at bounding box center [1514, 392] width 50 height 67
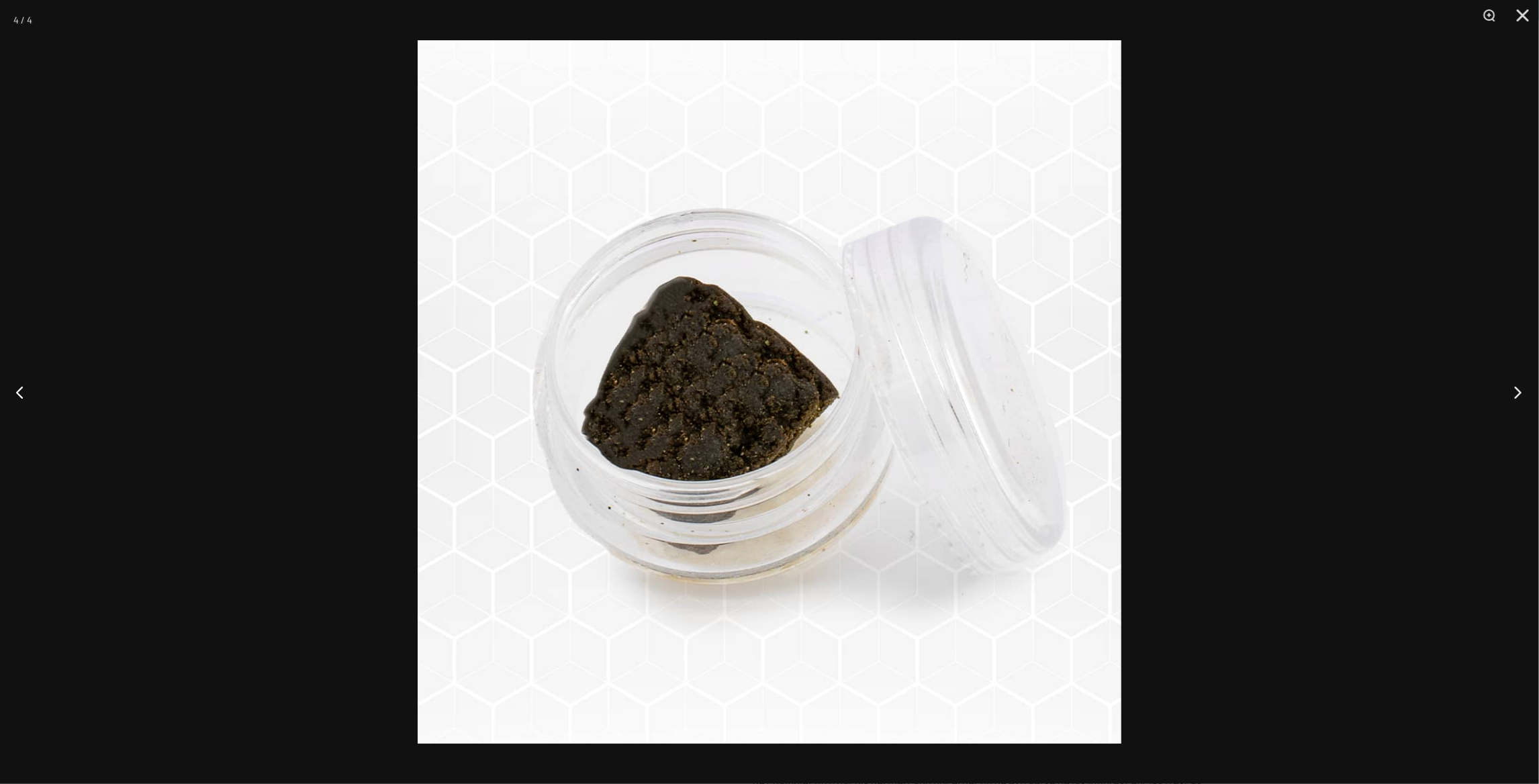
click at [1511, 389] on button "Next" at bounding box center [1514, 392] width 50 height 67
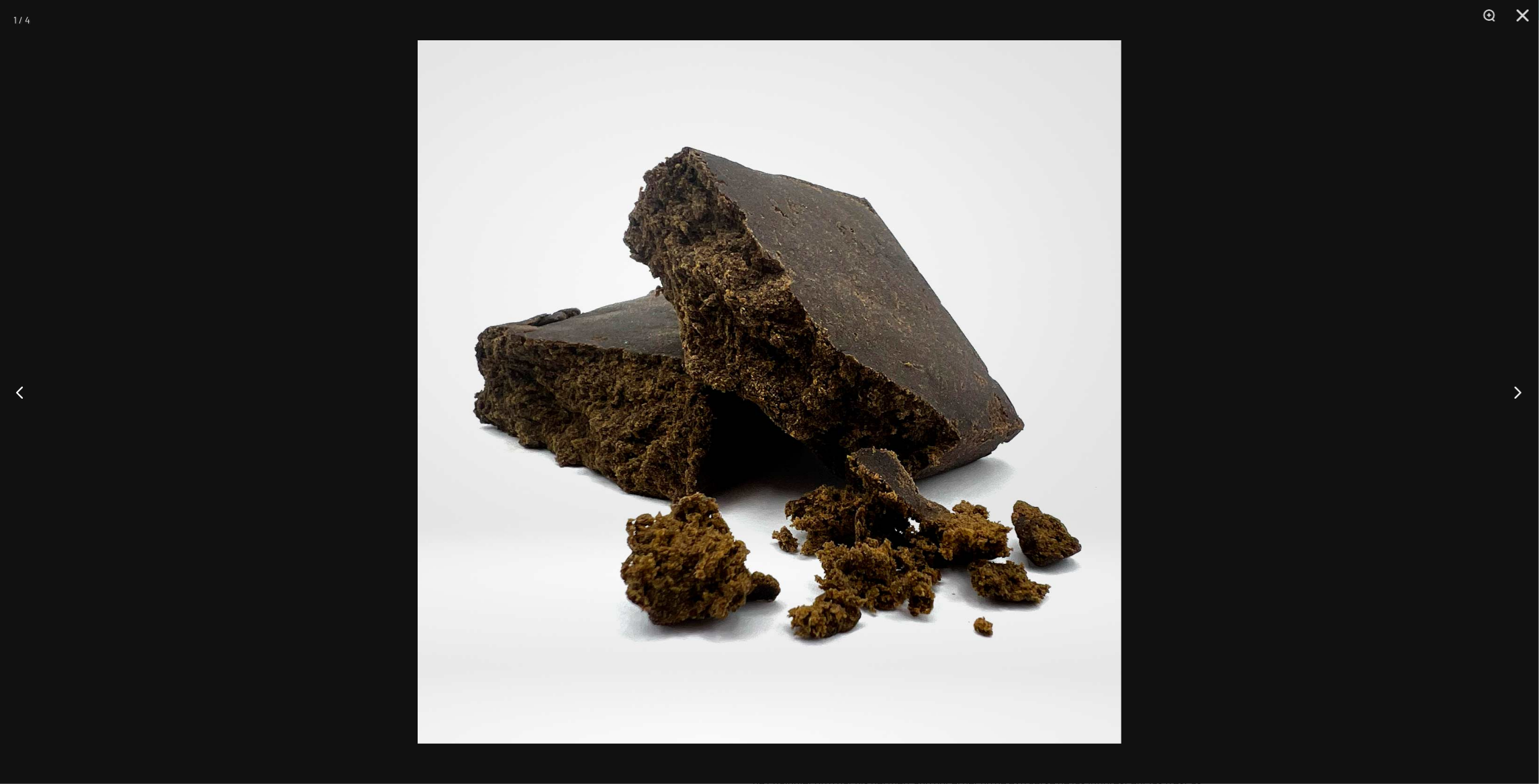
click at [1511, 389] on button "Next" at bounding box center [1514, 392] width 50 height 67
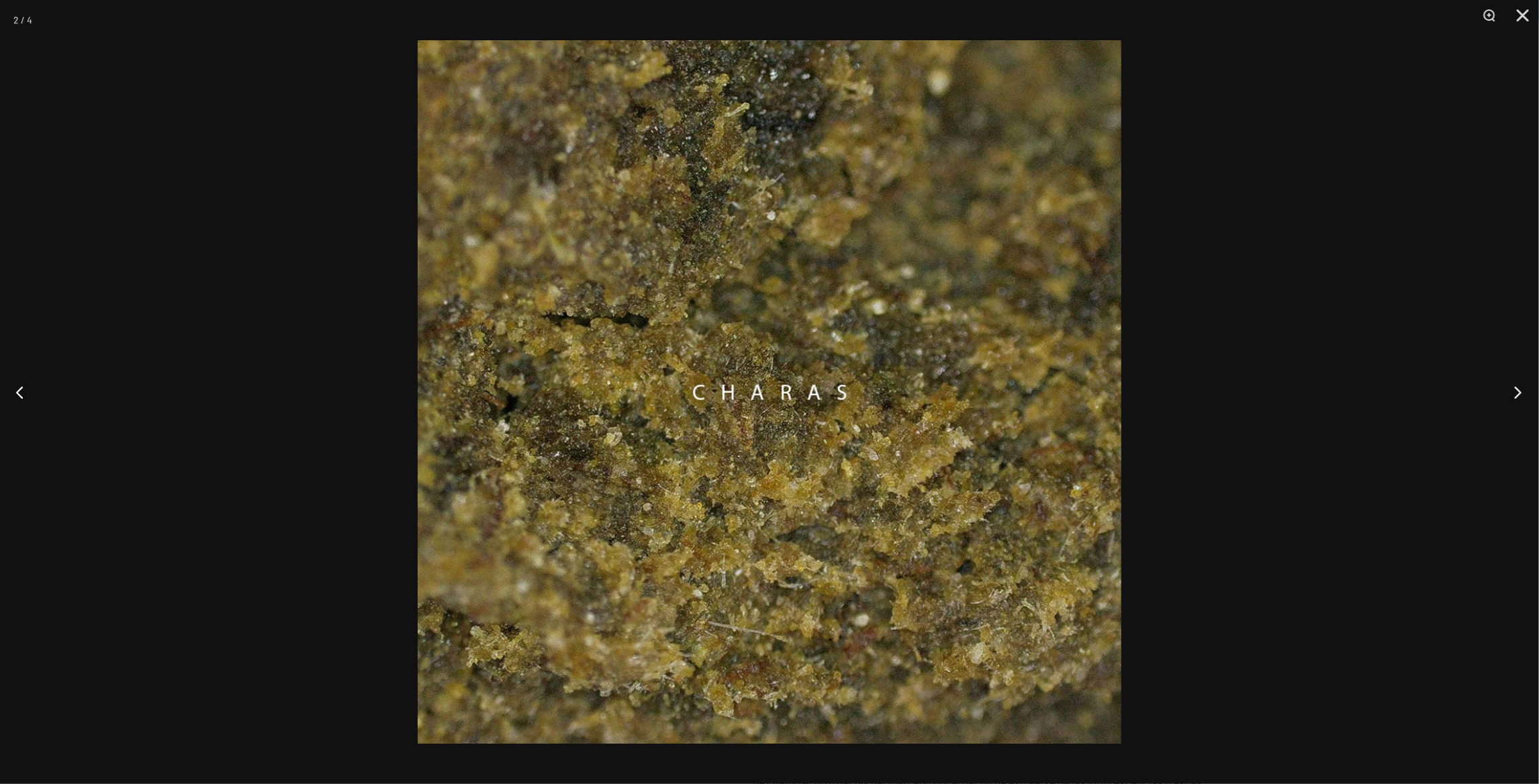
click at [1511, 389] on button "Next" at bounding box center [1514, 392] width 50 height 67
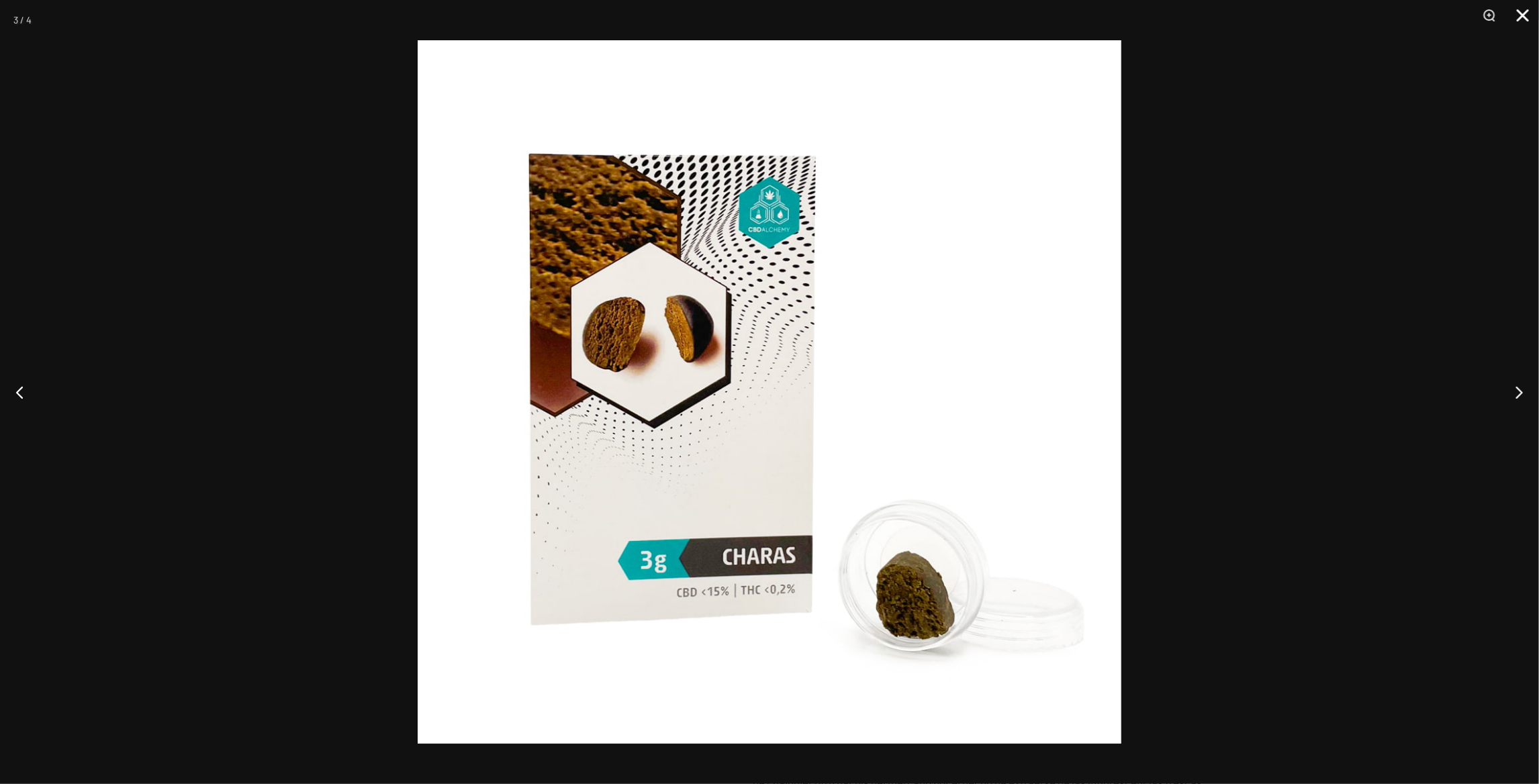
click at [1531, 19] on button "Close" at bounding box center [1518, 20] width 34 height 41
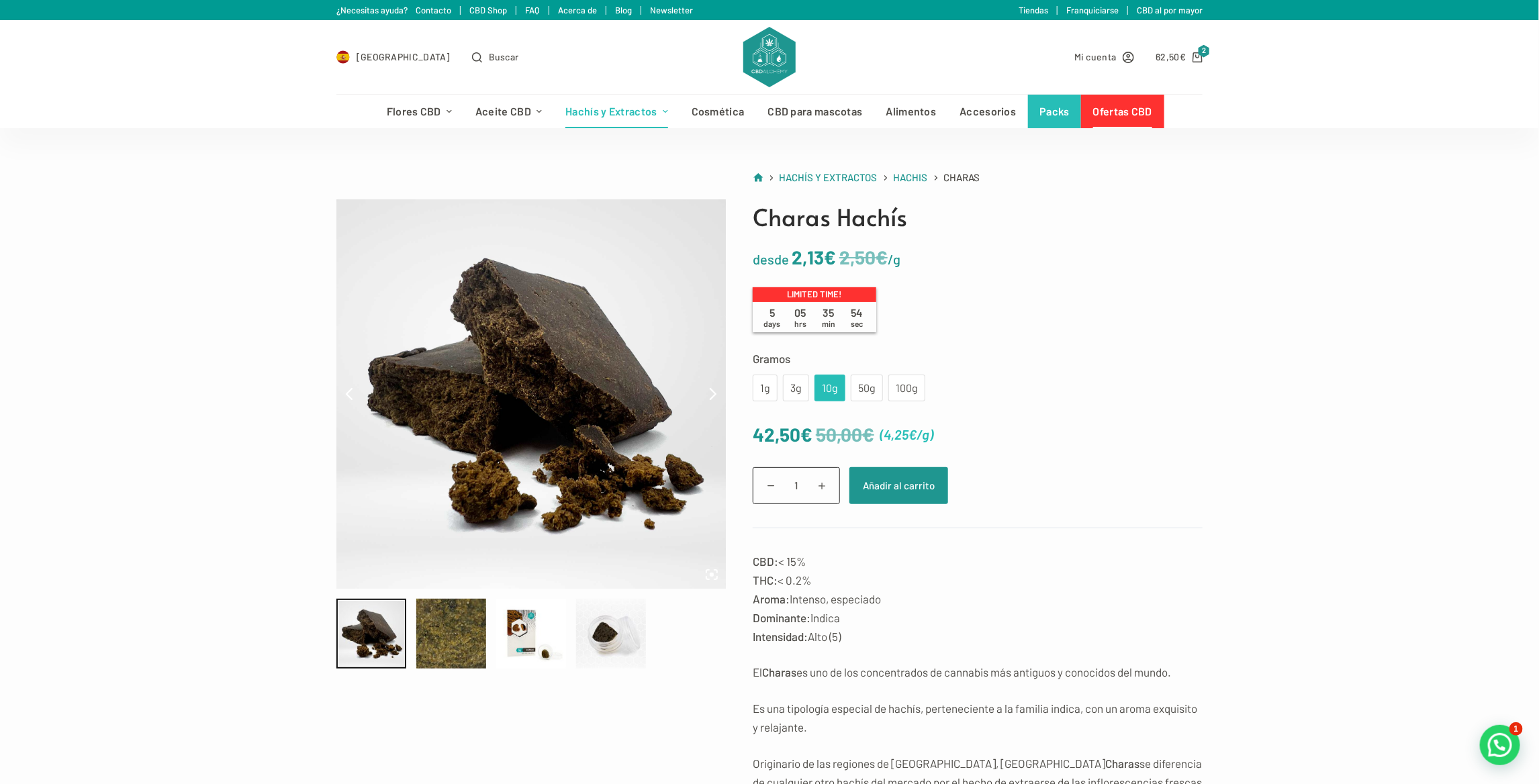
drag, startPoint x: 1052, startPoint y: 294, endPoint x: 1046, endPoint y: 277, distance: 18.0
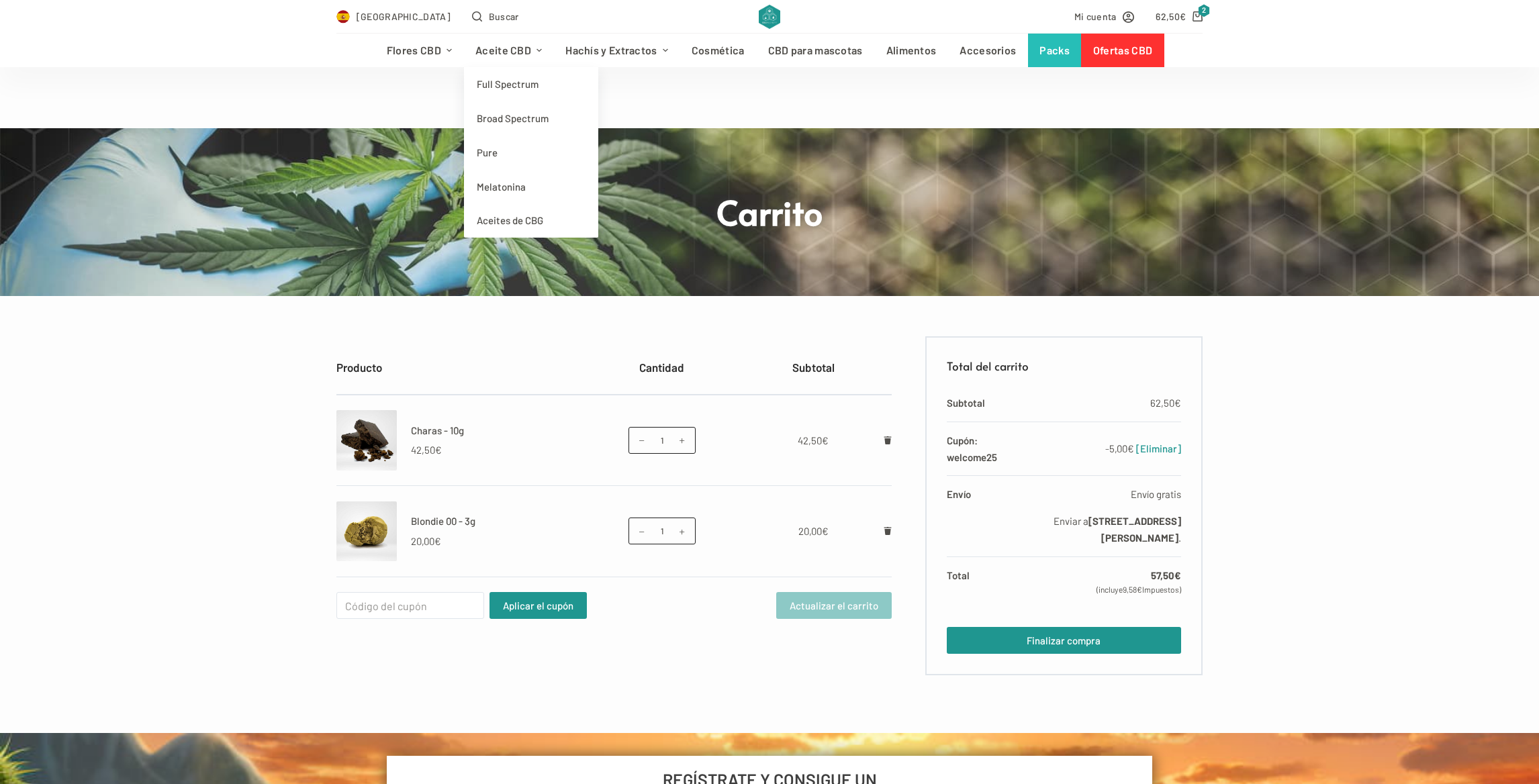
scroll to position [67, 0]
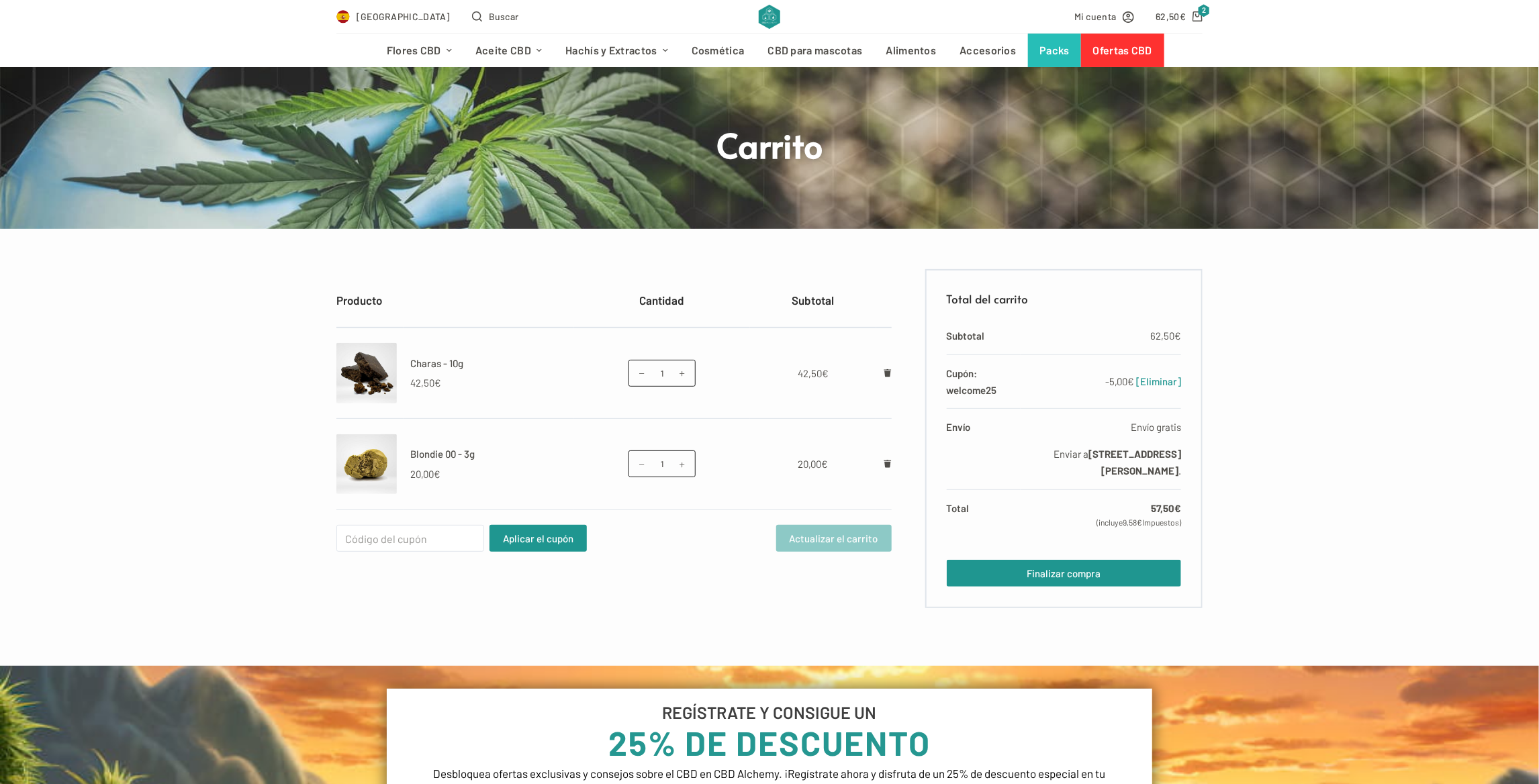
click at [373, 460] on img at bounding box center [366, 464] width 60 height 60
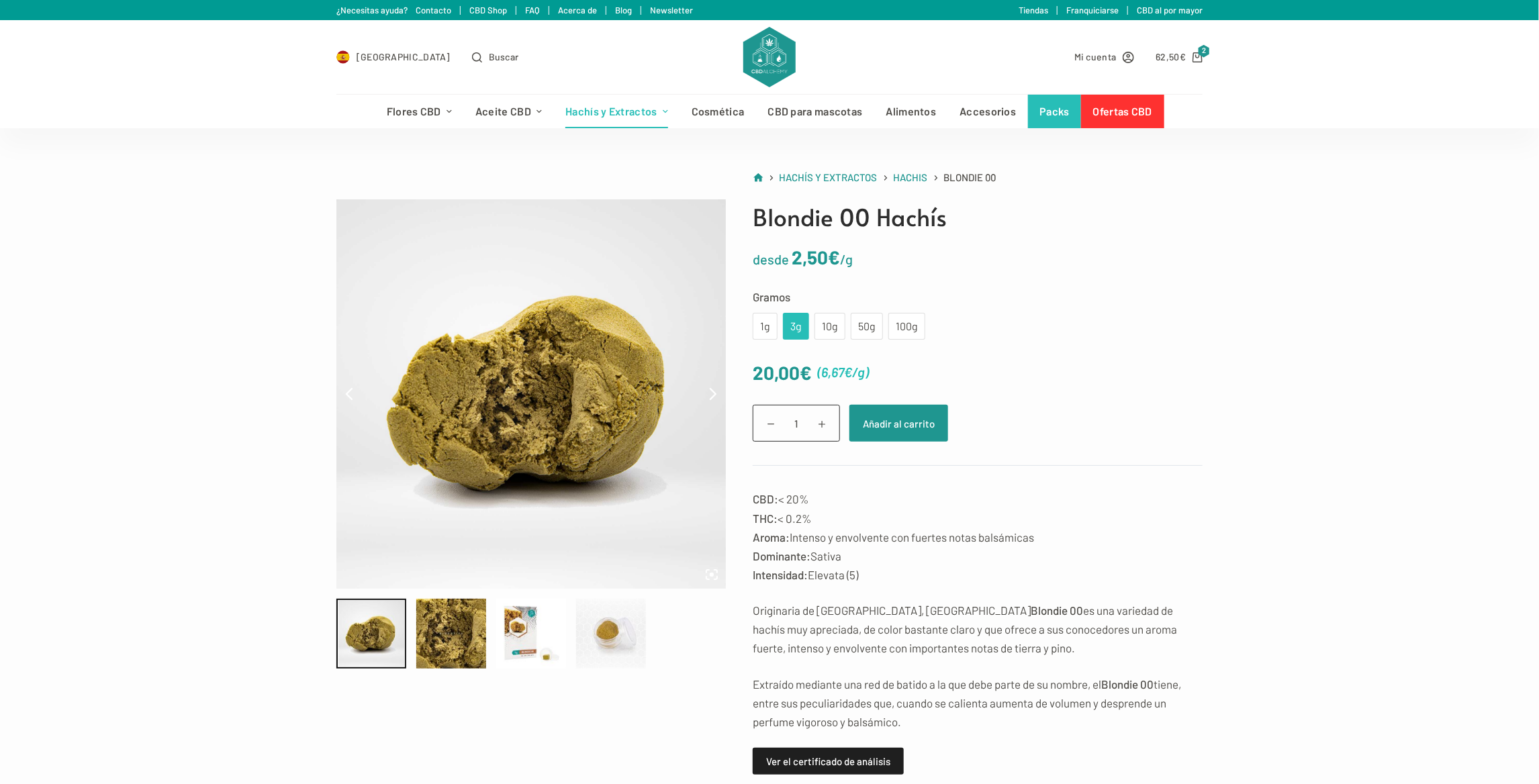
click at [492, 404] on img at bounding box center [531, 394] width 389 height 389
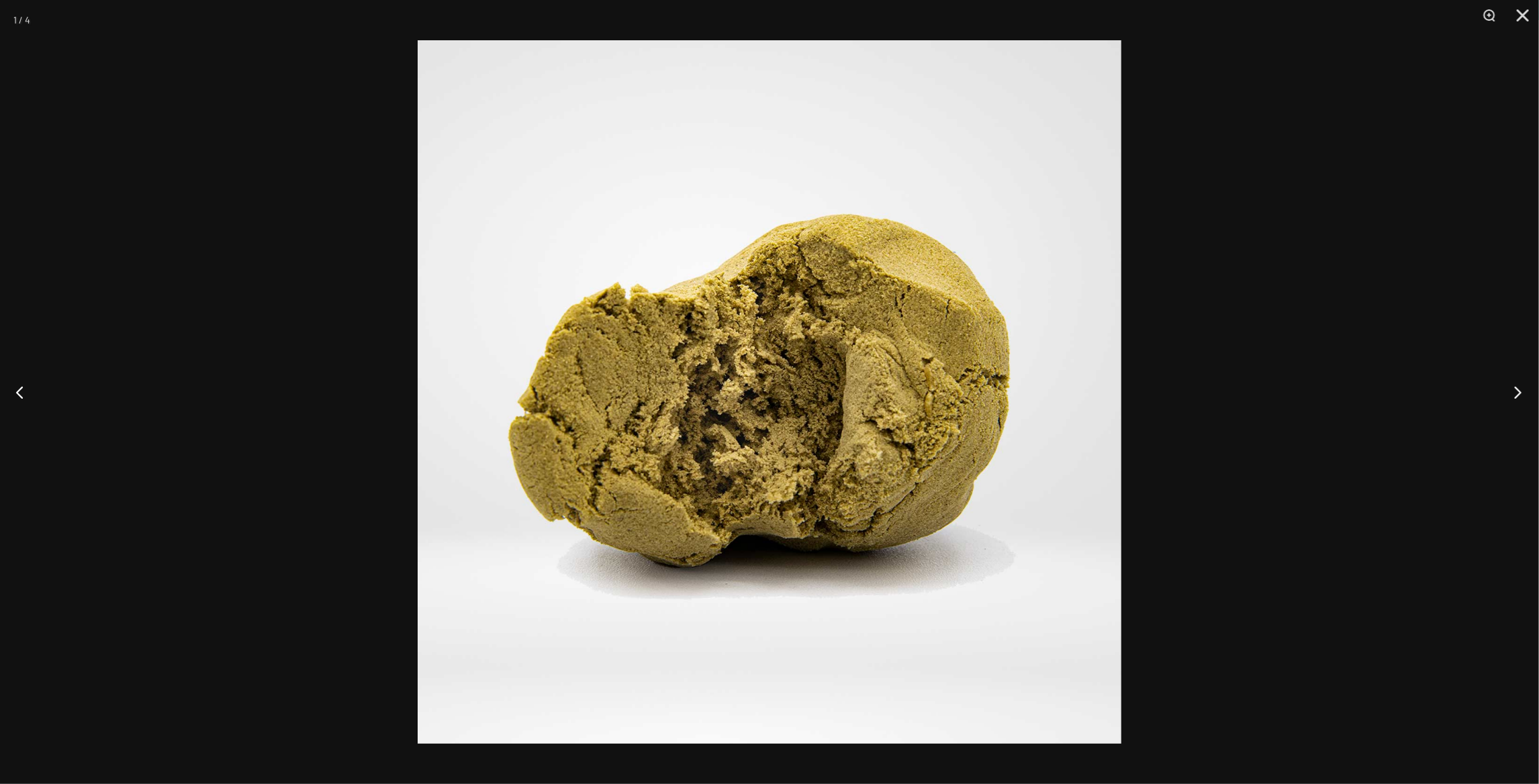
click at [1521, 398] on button "Next" at bounding box center [1514, 392] width 50 height 67
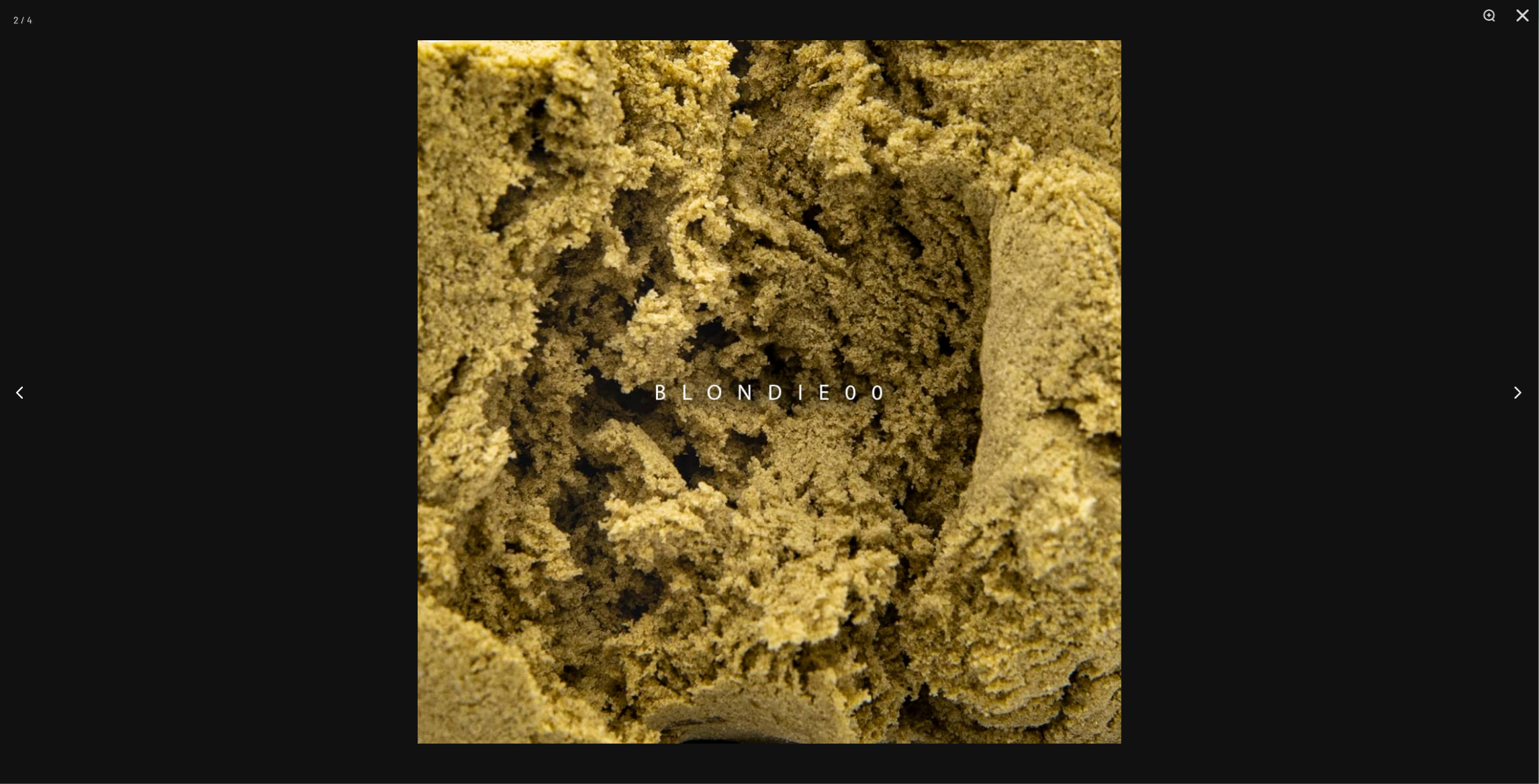
click at [1520, 398] on button "Next" at bounding box center [1514, 392] width 50 height 67
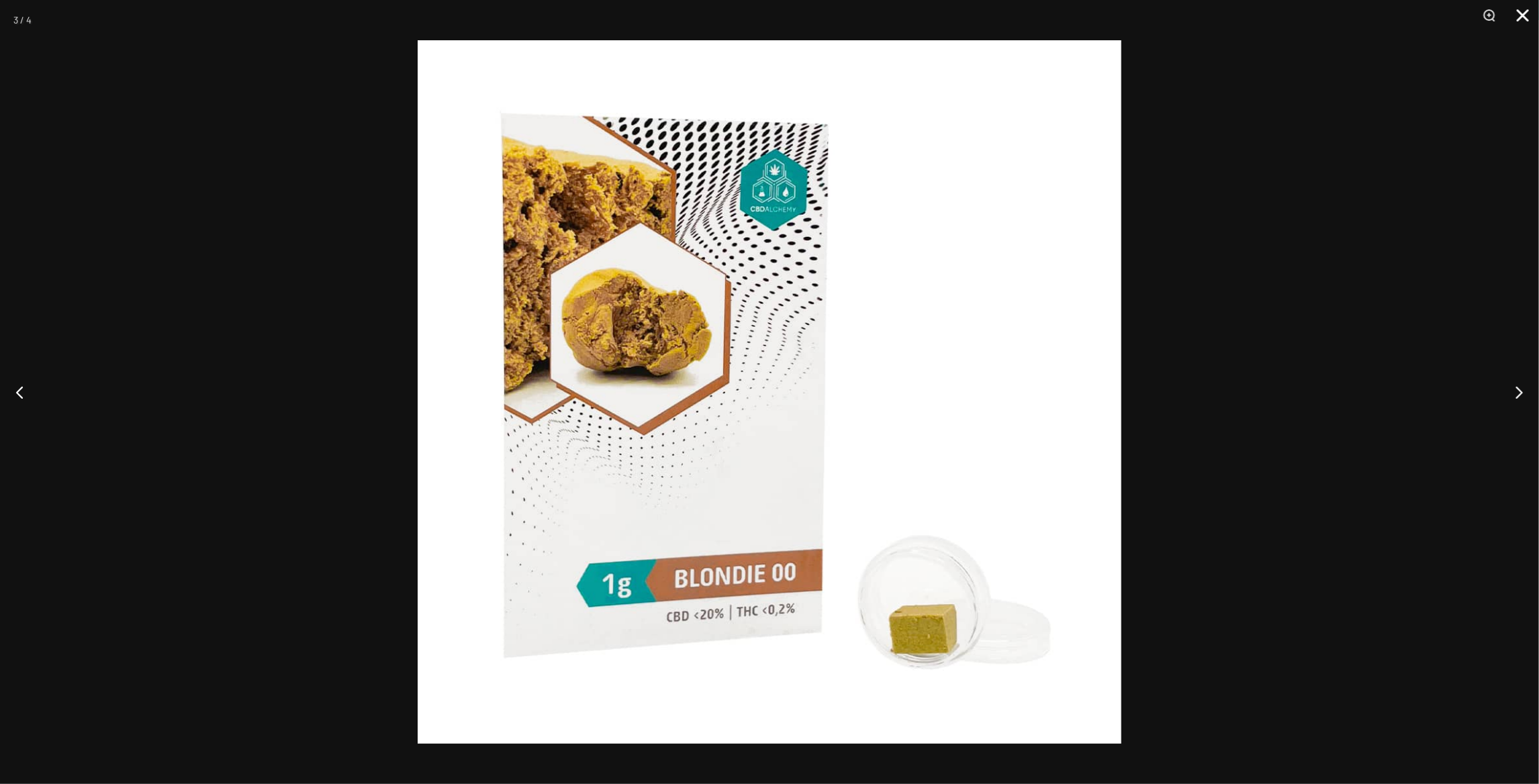
click at [1521, 14] on button "Close" at bounding box center [1518, 20] width 34 height 41
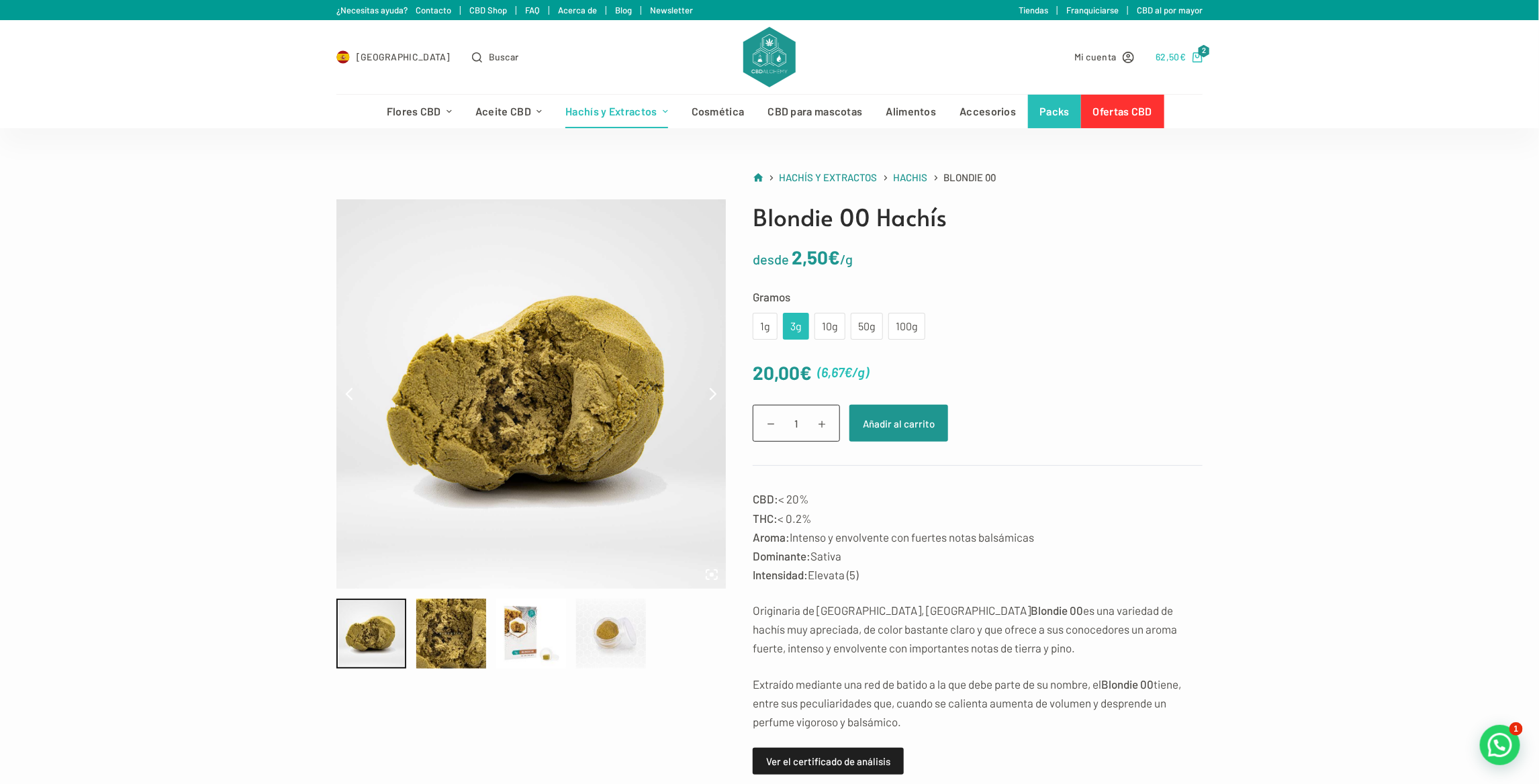
click at [1172, 54] on bdi "62,50 €" at bounding box center [1171, 57] width 31 height 11
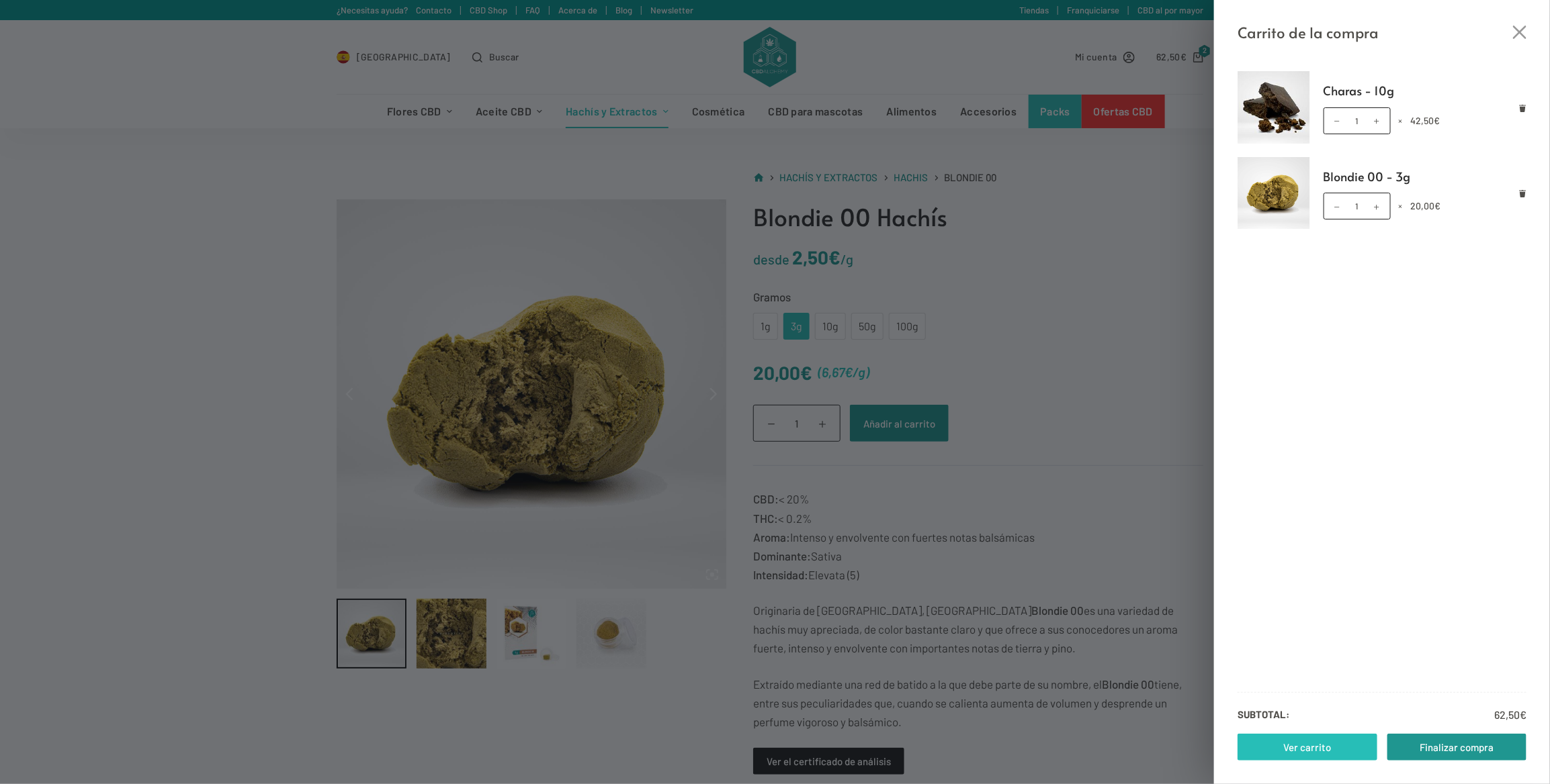
click at [1315, 744] on link "Ver carrito" at bounding box center [1307, 747] width 140 height 27
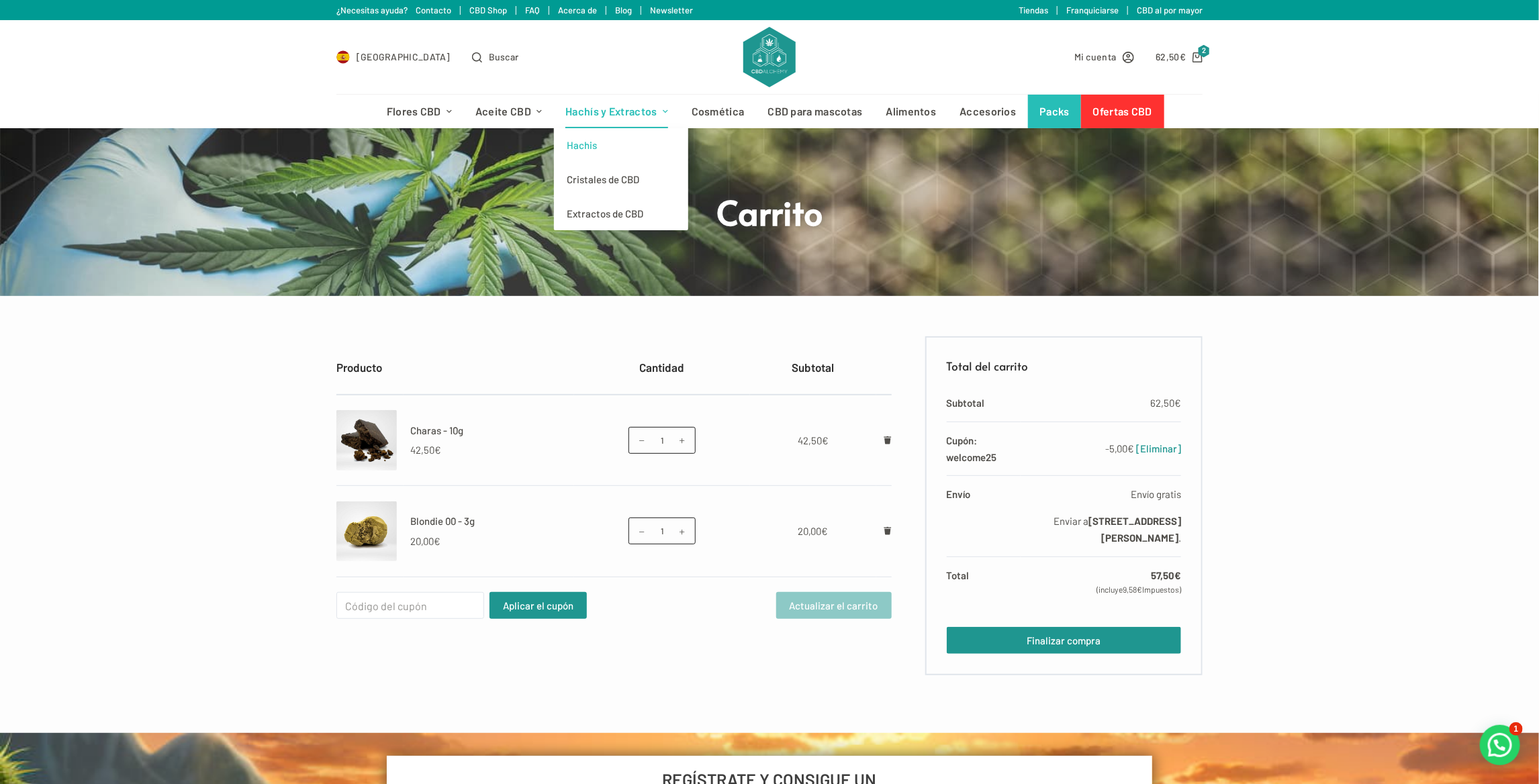
click at [597, 142] on link "Hachis" at bounding box center [621, 145] width 135 height 34
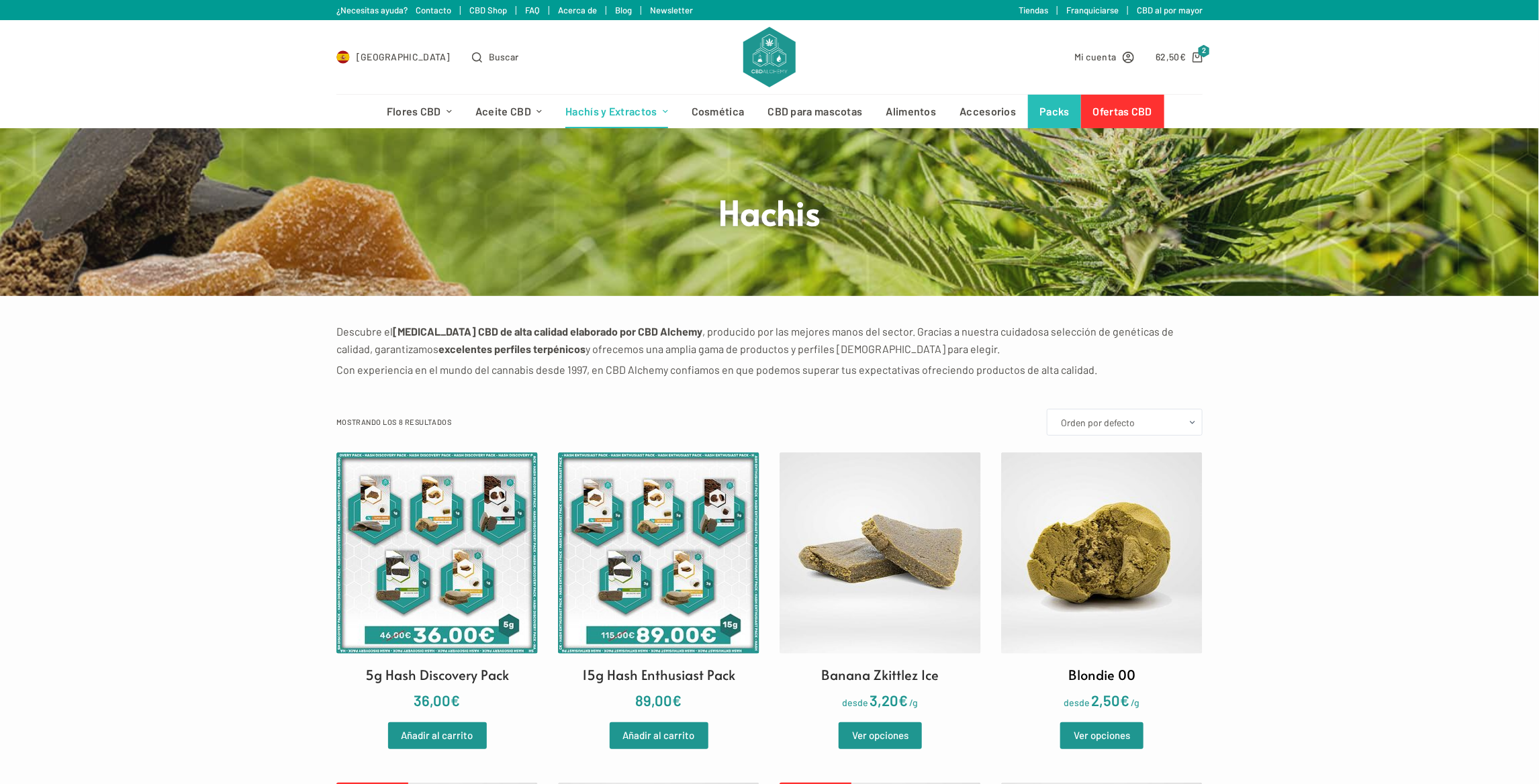
click at [1044, 545] on img at bounding box center [1101, 553] width 201 height 201
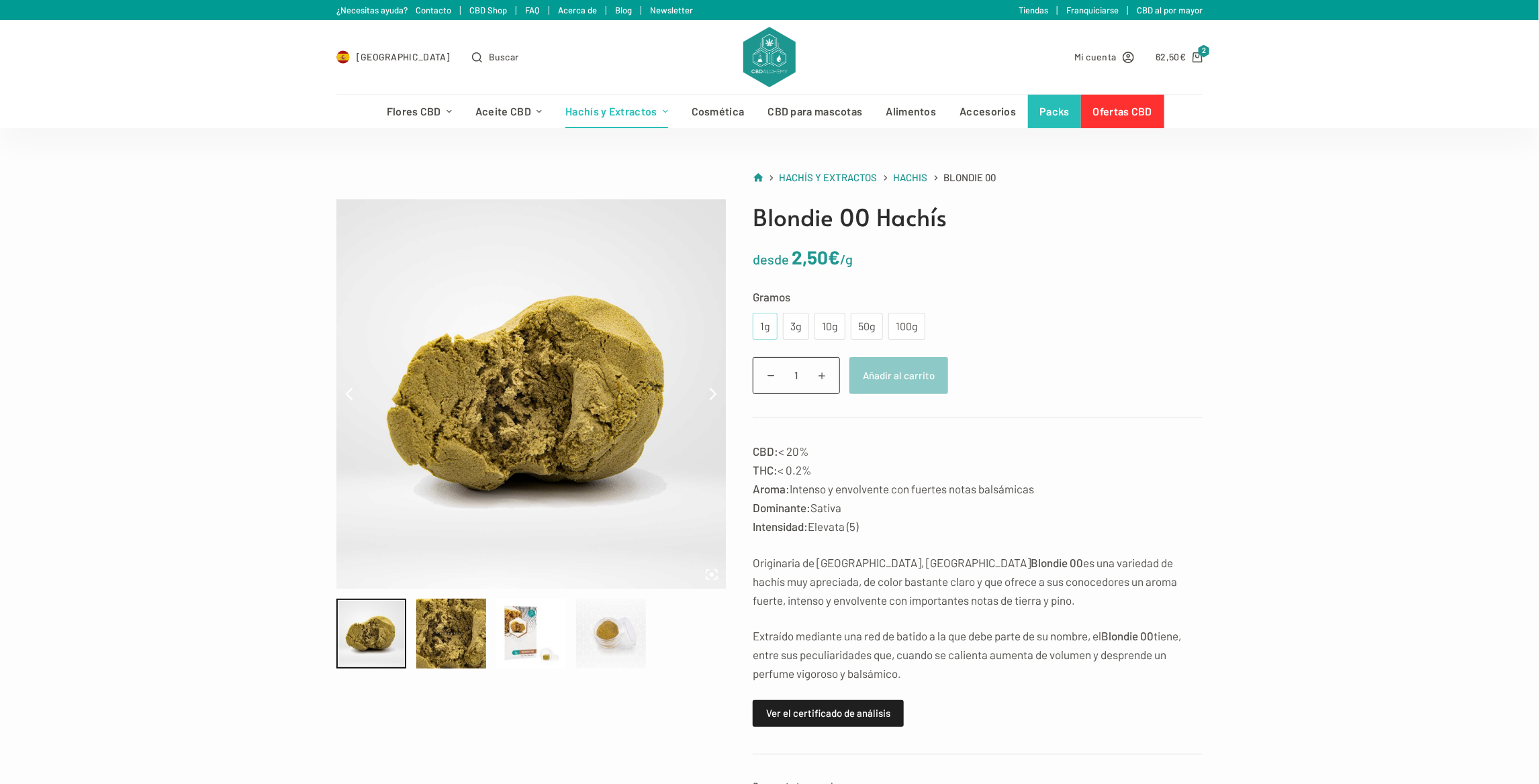
click at [766, 323] on div "1g" at bounding box center [765, 326] width 8 height 18
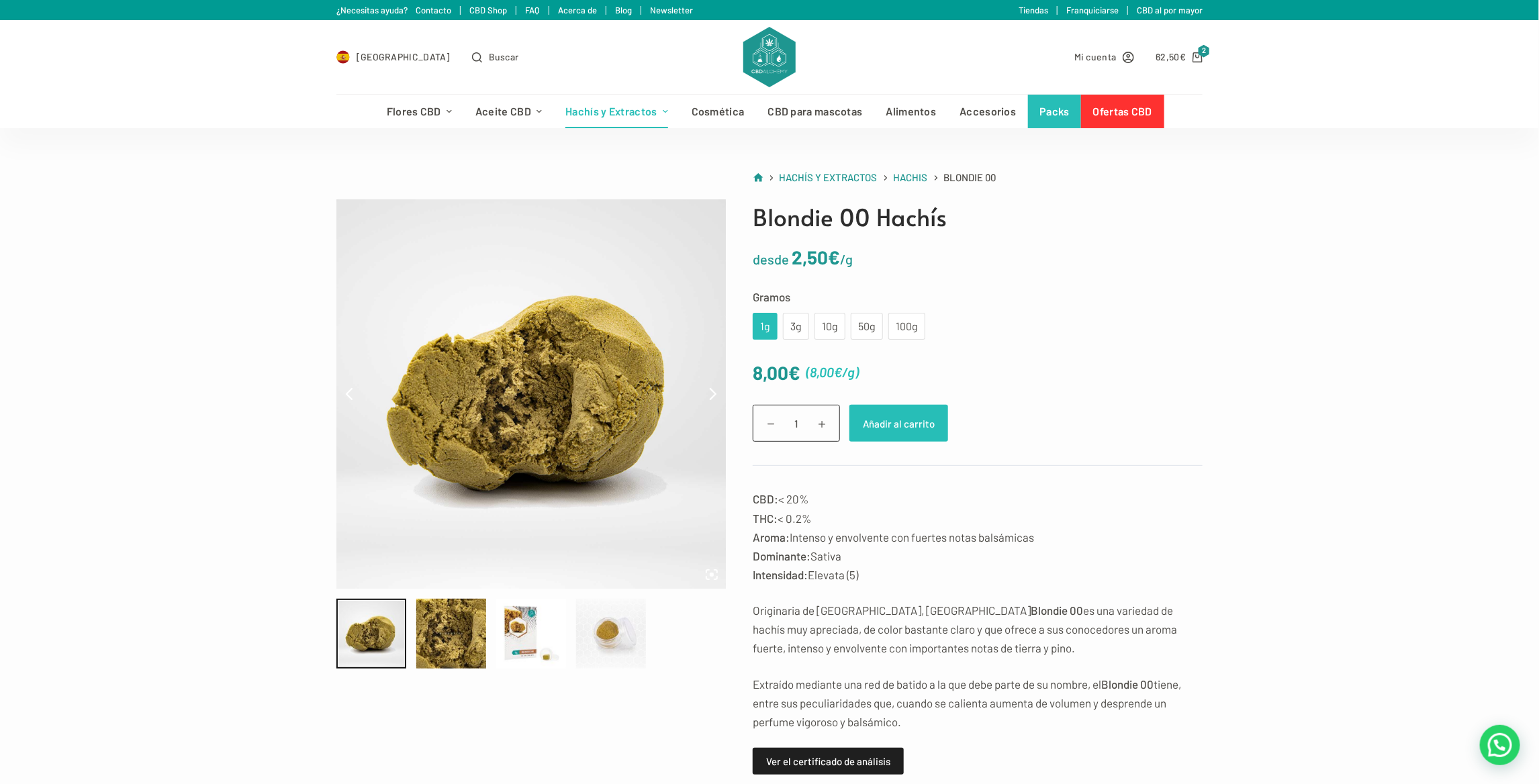
click at [857, 423] on button "Añadir al carrito" at bounding box center [899, 423] width 99 height 37
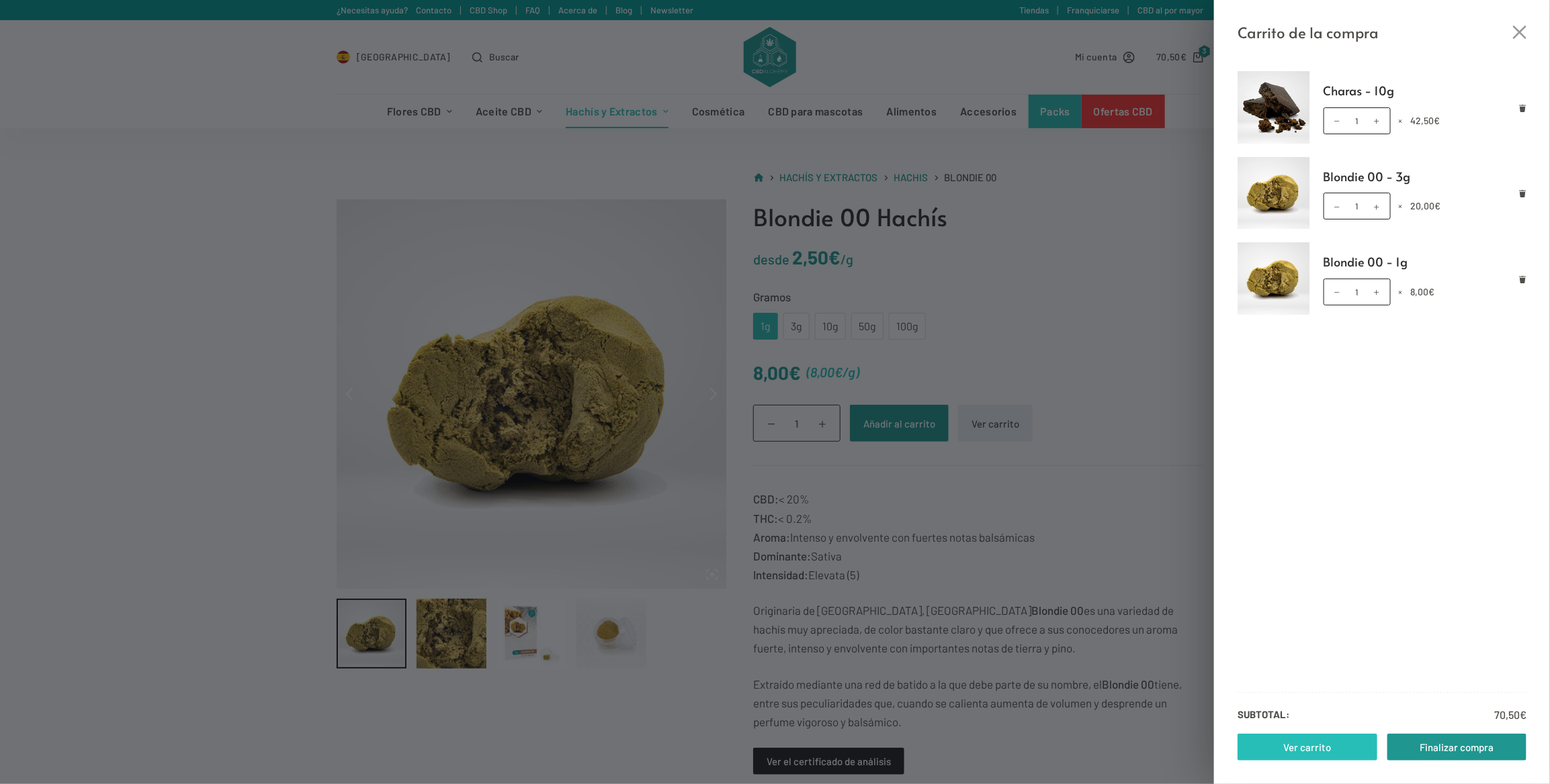
click at [1307, 751] on link "Ver carrito" at bounding box center [1307, 747] width 140 height 27
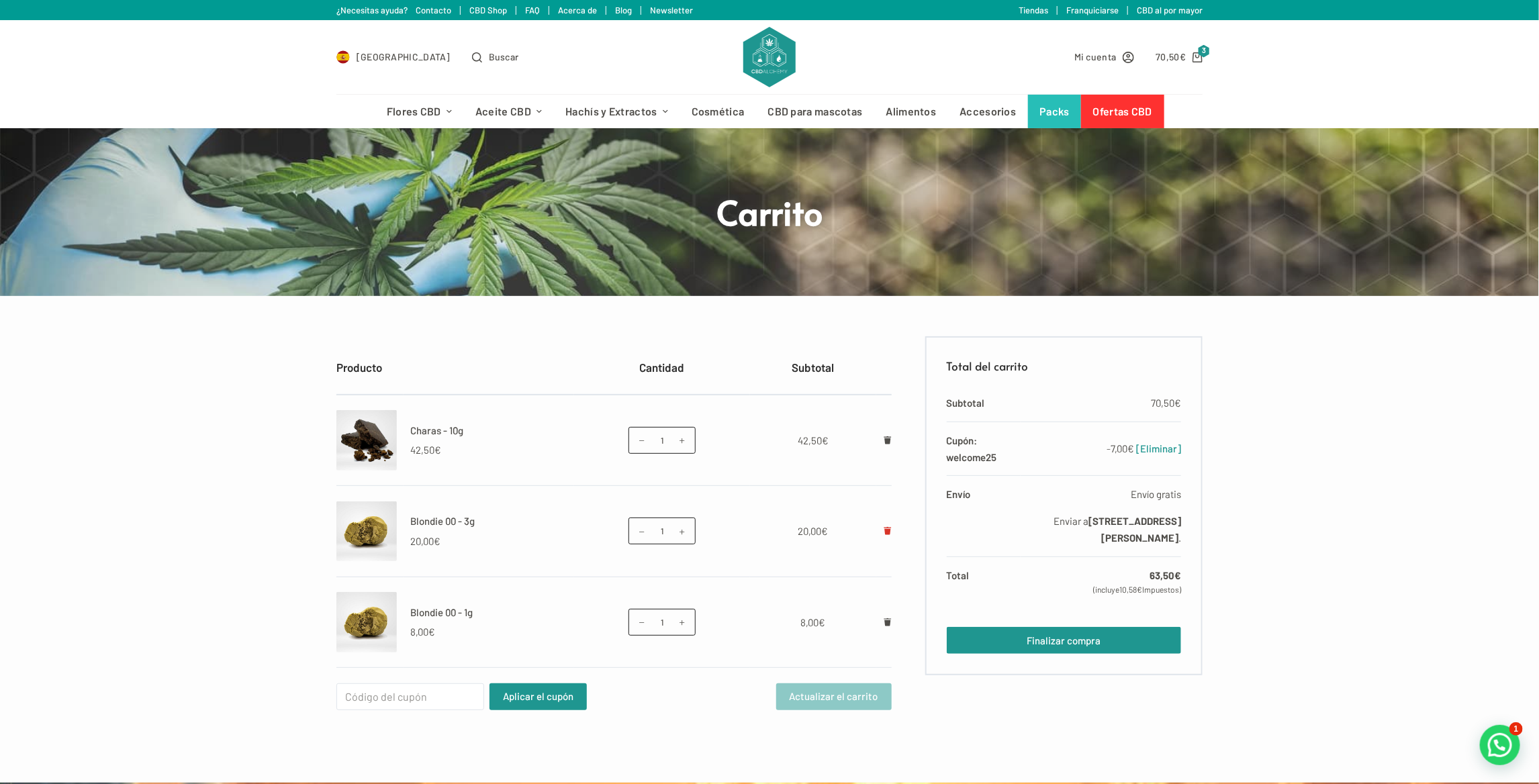
click at [884, 530] on icon "Eliminar Blondie 00 - 3g del carrito" at bounding box center [887, 531] width 8 height 8
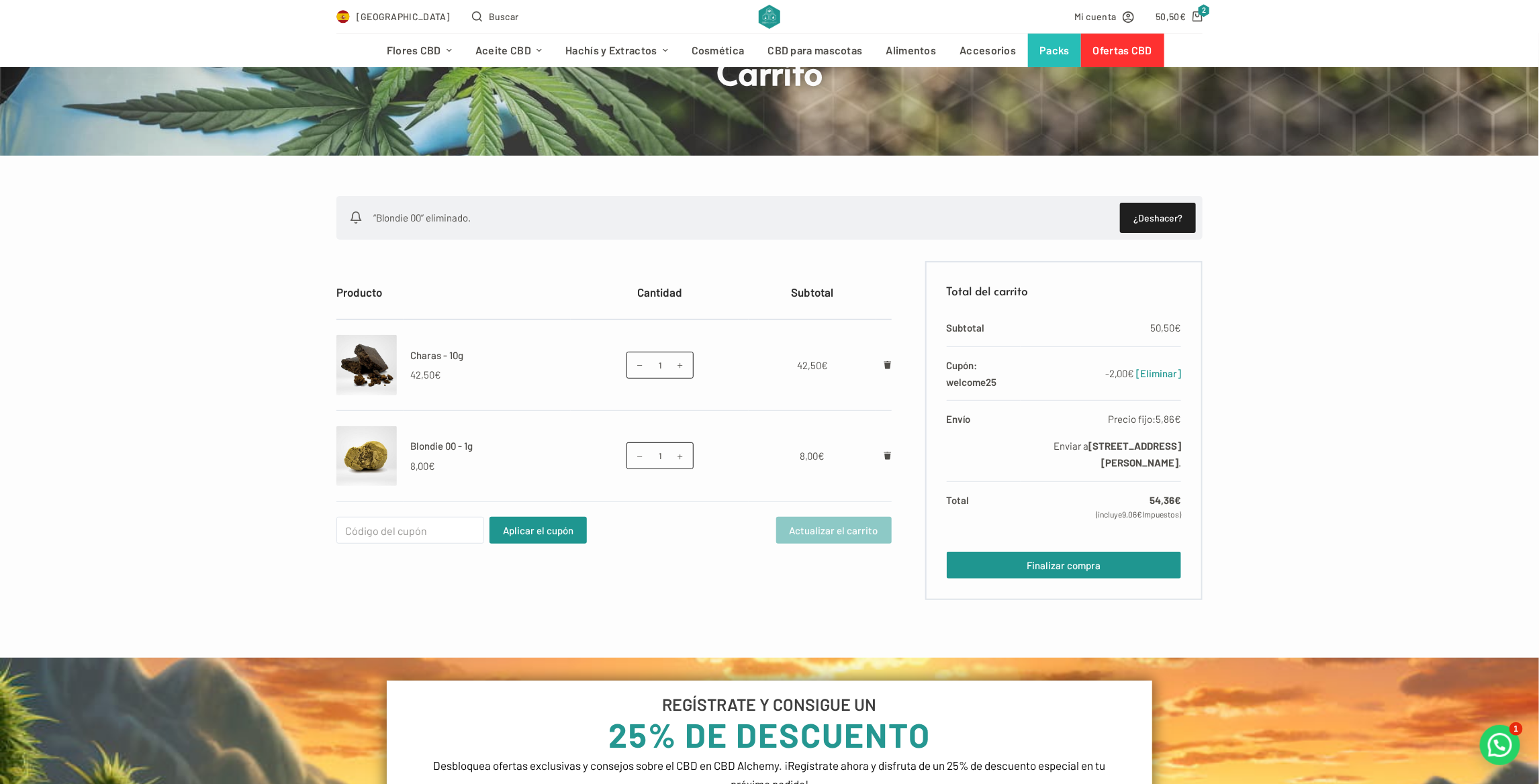
scroll to position [135, 0]
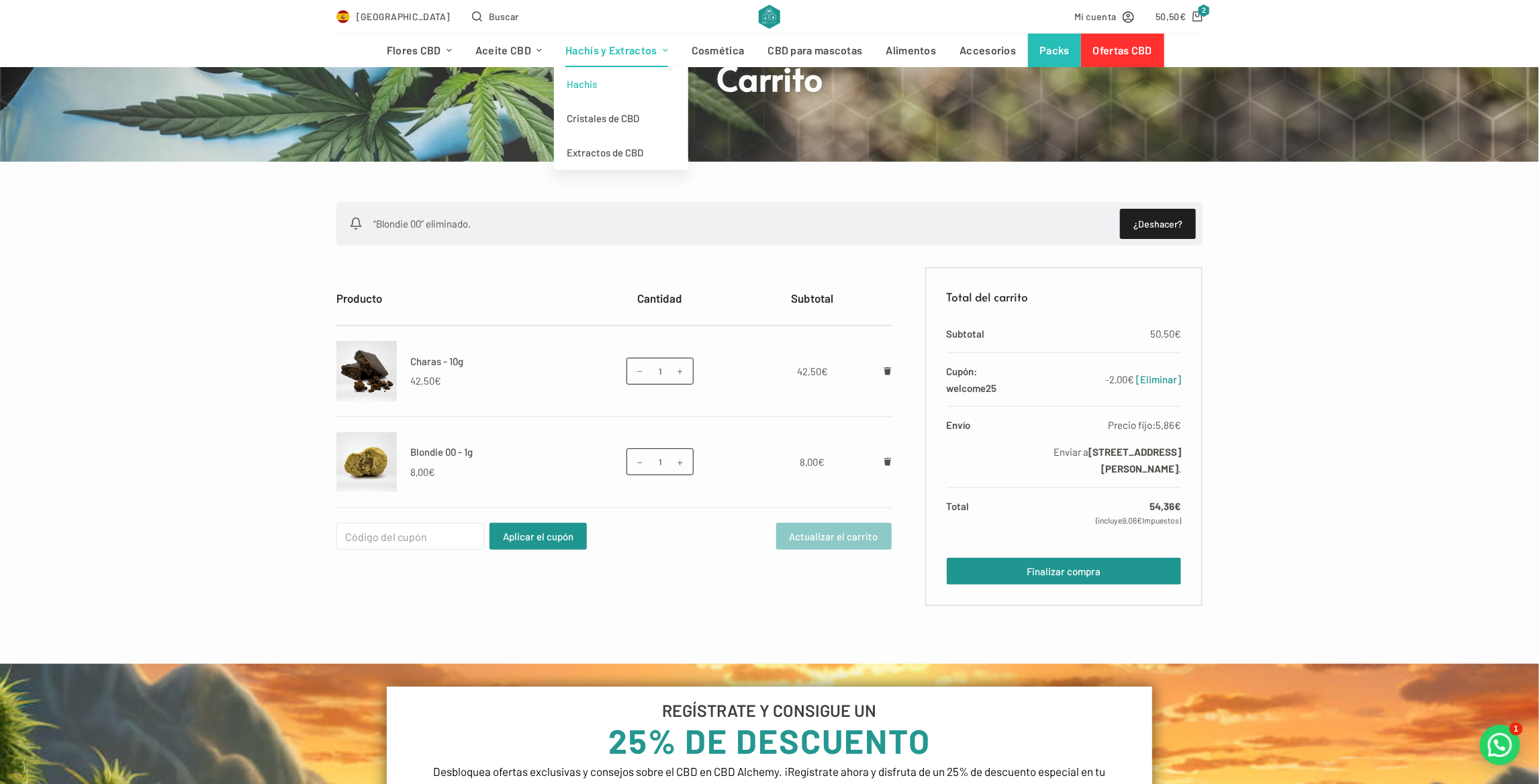
click at [591, 80] on link "Hachis" at bounding box center [621, 84] width 135 height 34
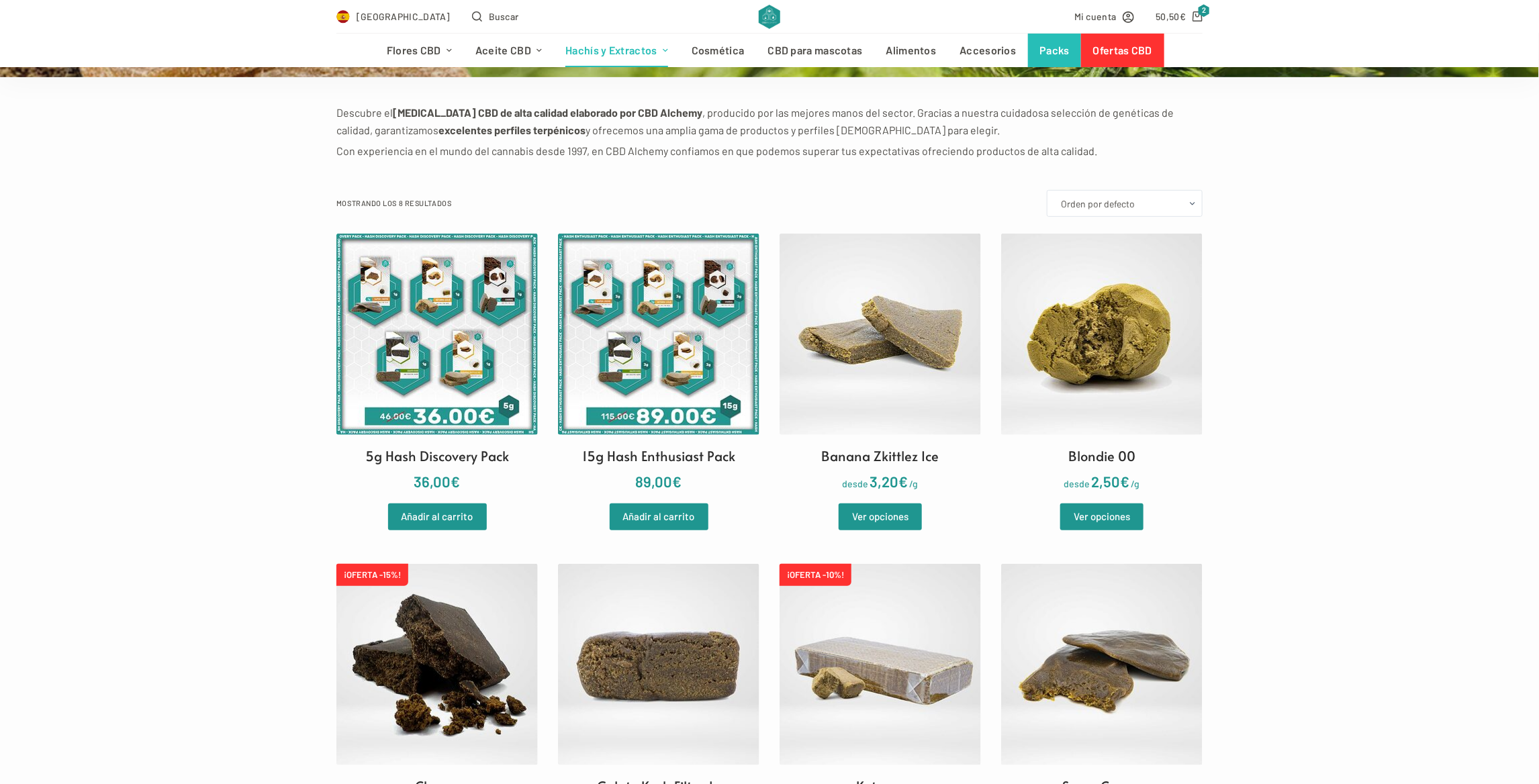
scroll to position [268, 0]
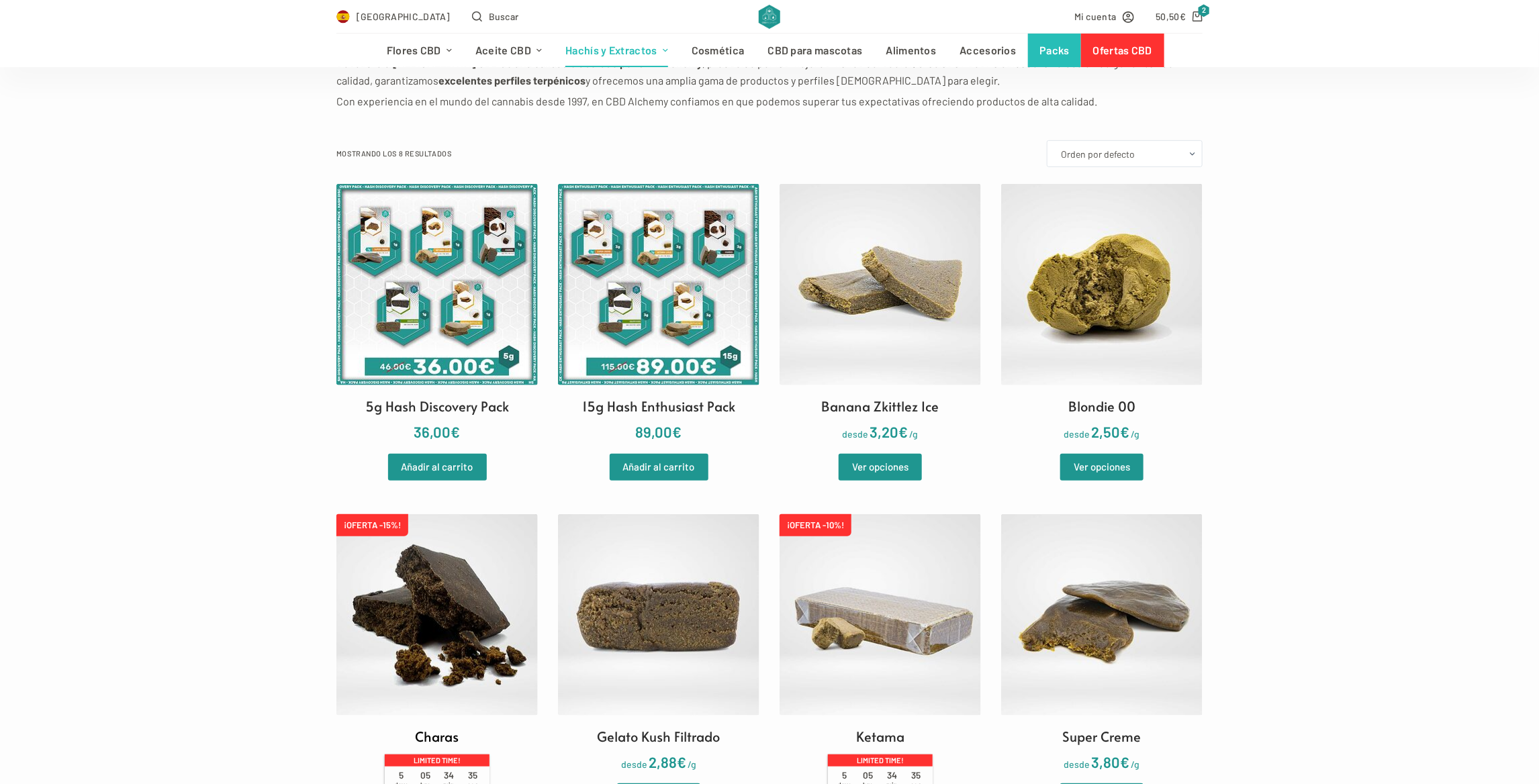
click at [363, 611] on img at bounding box center [437, 615] width 201 height 201
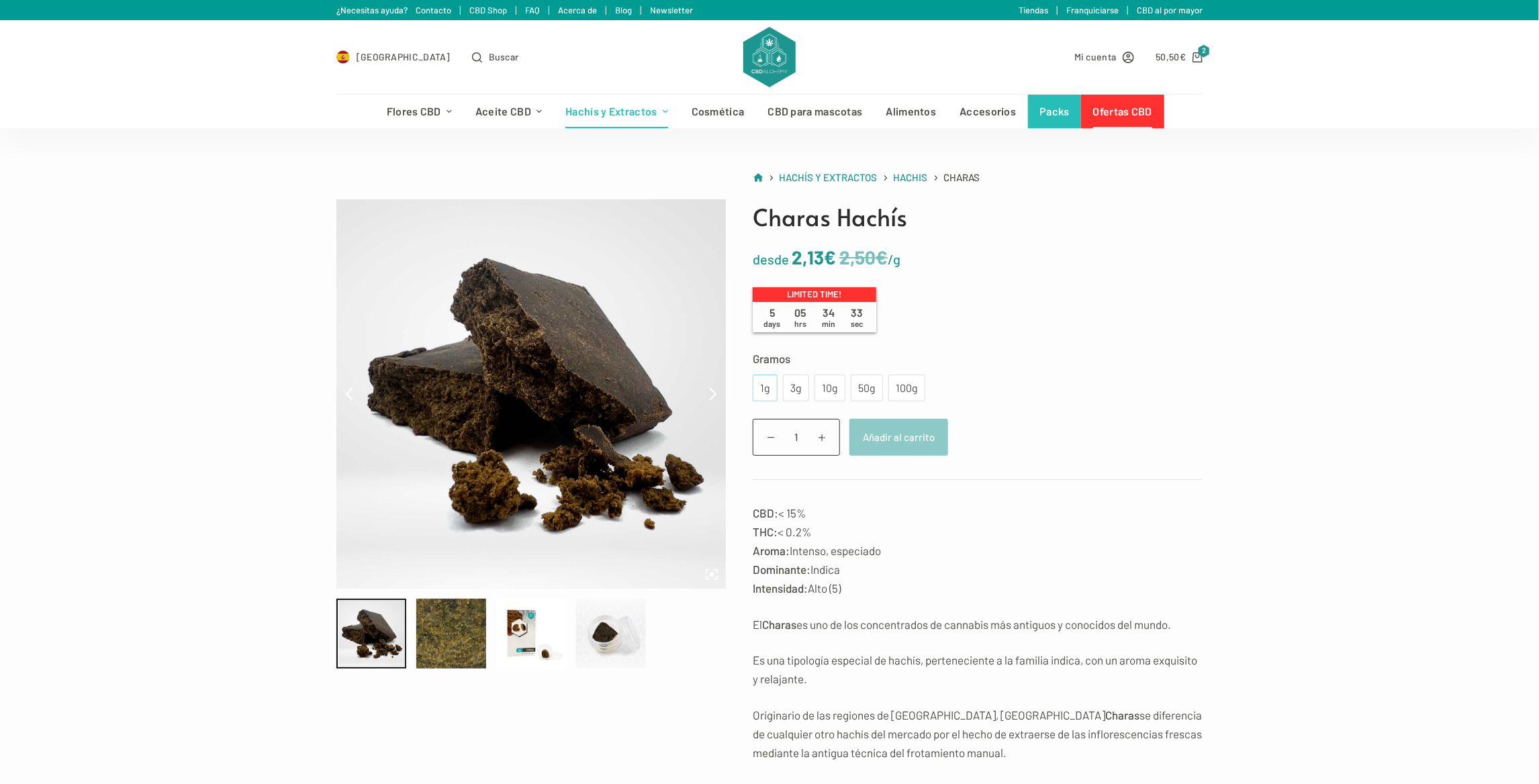
click at [766, 385] on div "1g" at bounding box center [765, 388] width 8 height 18
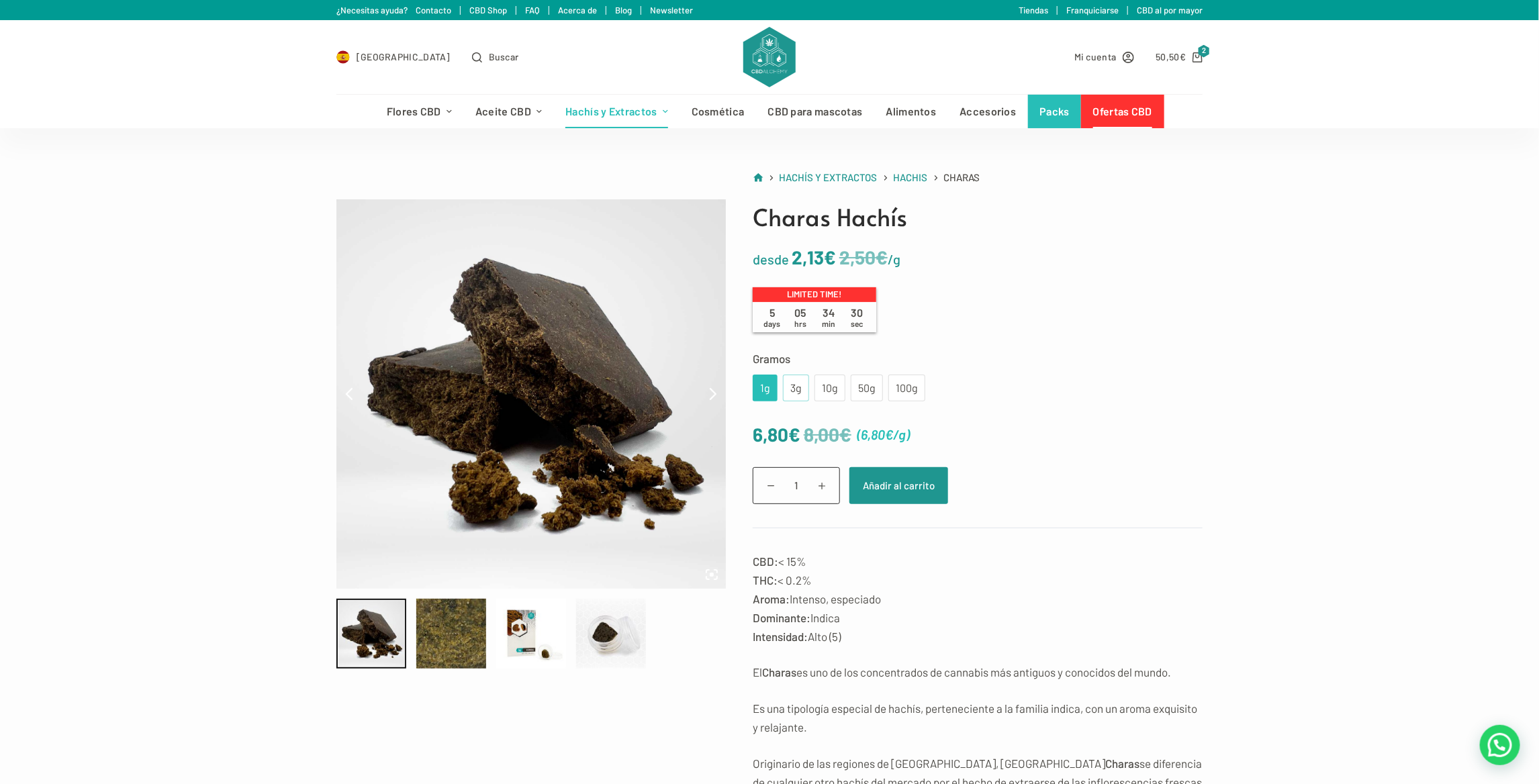
click at [796, 385] on div "3g" at bounding box center [796, 388] width 10 height 18
click at [827, 389] on div "10g" at bounding box center [830, 388] width 15 height 18
click at [859, 388] on div "50g" at bounding box center [867, 388] width 16 height 18
click at [900, 388] on div "100g" at bounding box center [906, 388] width 21 height 18
click at [775, 393] on div "1g" at bounding box center [765, 388] width 24 height 27
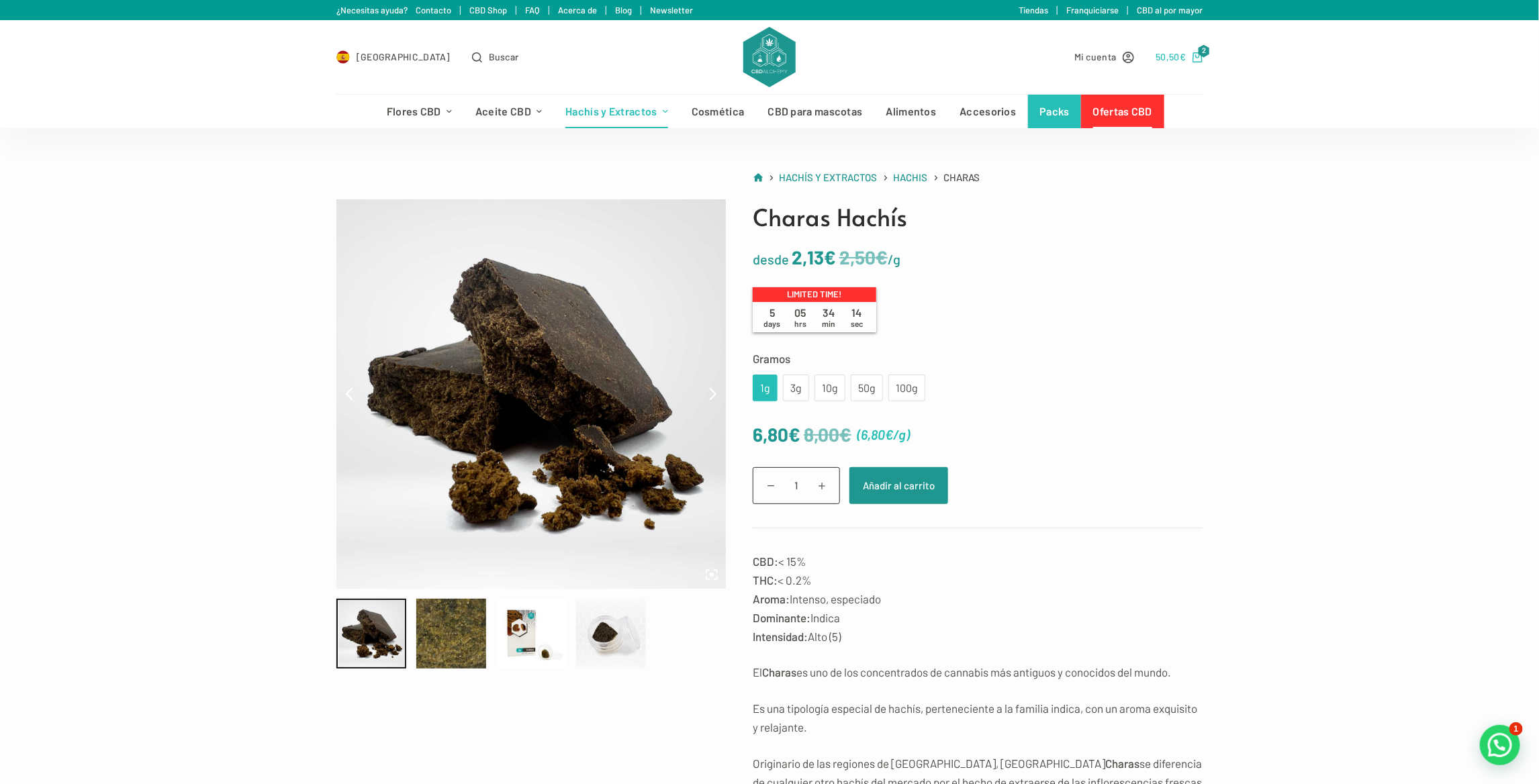
click at [1171, 58] on bdi "50,50 €" at bounding box center [1171, 57] width 31 height 11
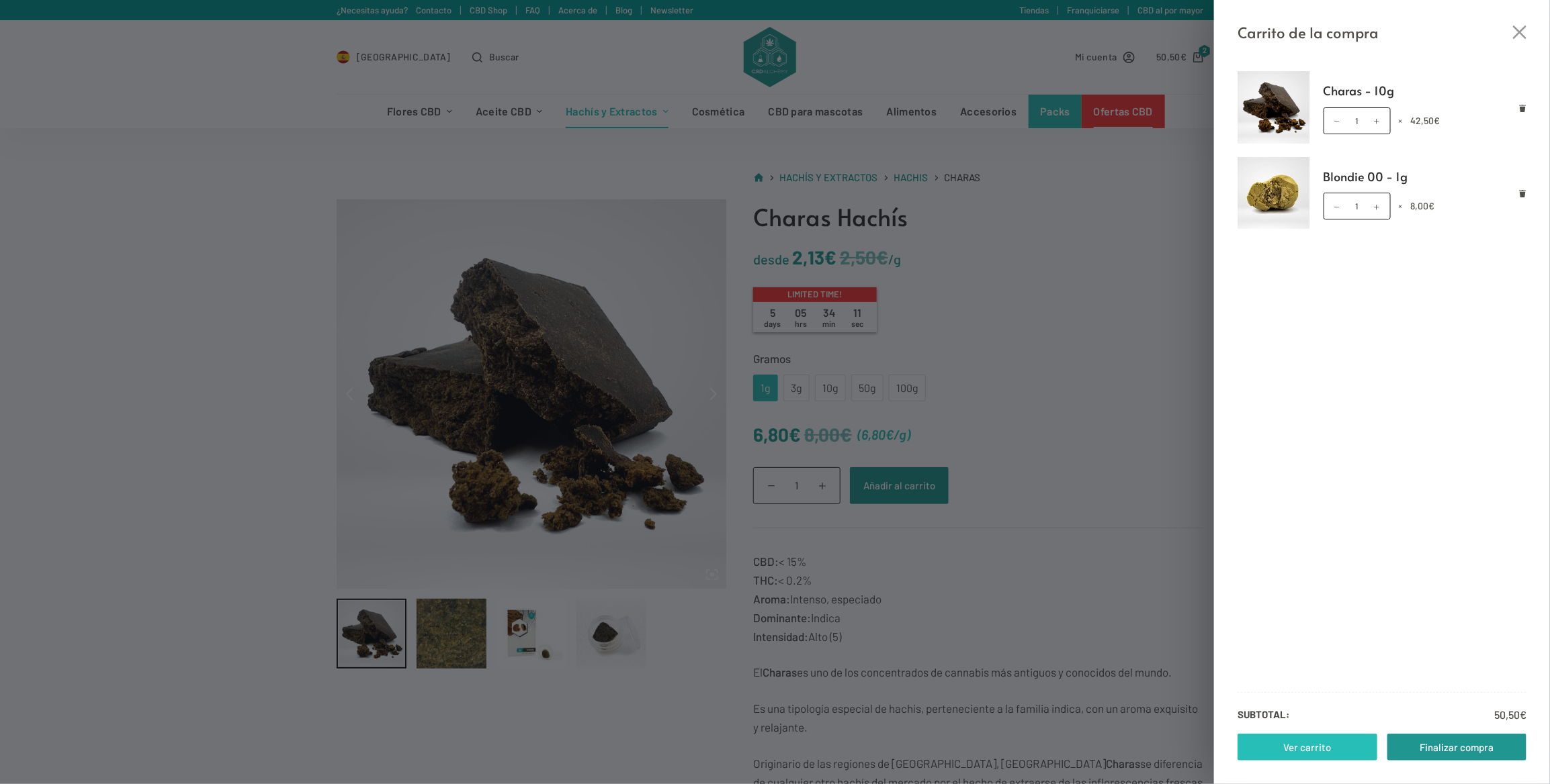
click at [1282, 739] on link "Ver carrito" at bounding box center [1307, 747] width 140 height 27
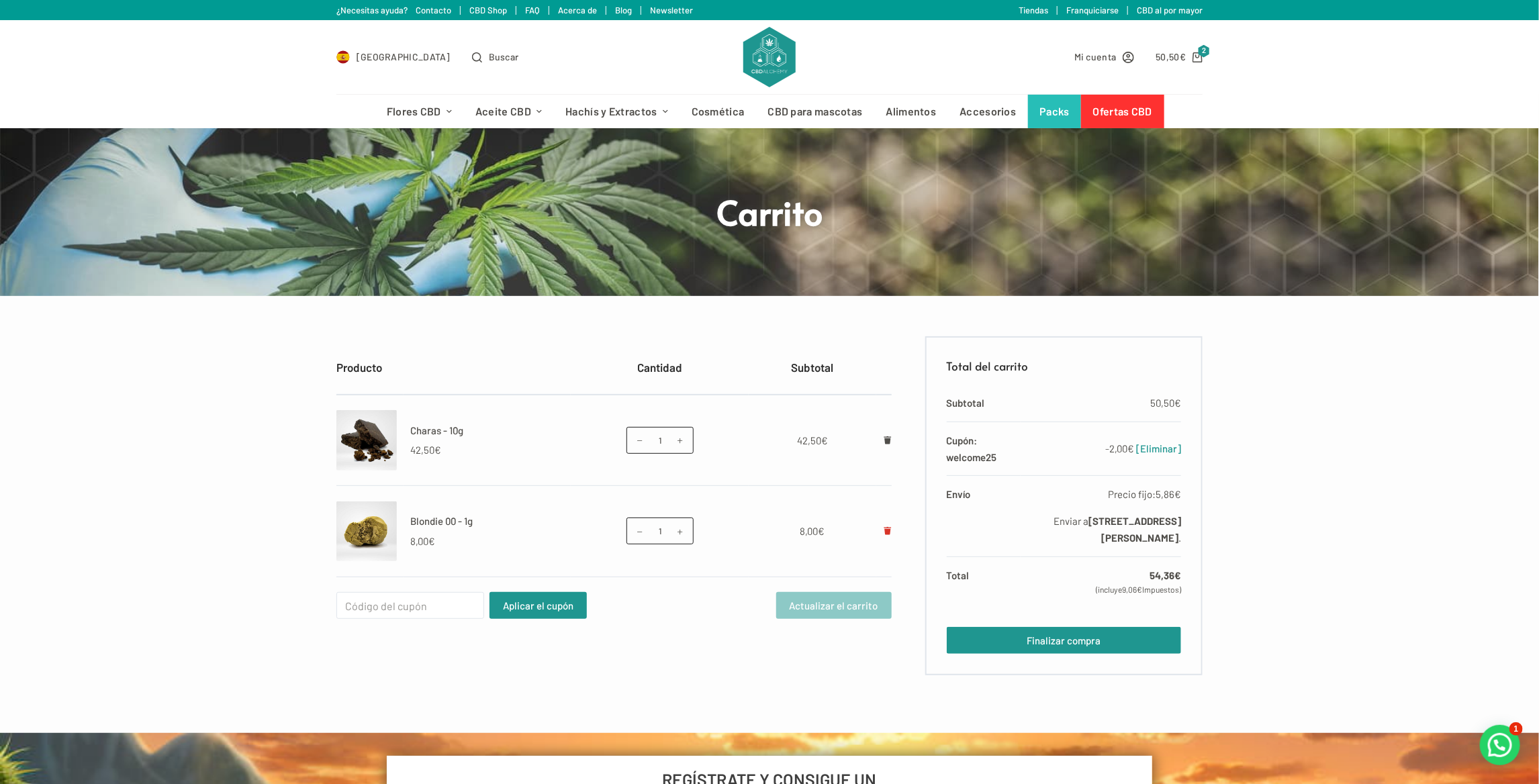
click at [889, 525] on link "Eliminar Blondie 00 - 1g del carrito" at bounding box center [887, 532] width 8 height 12
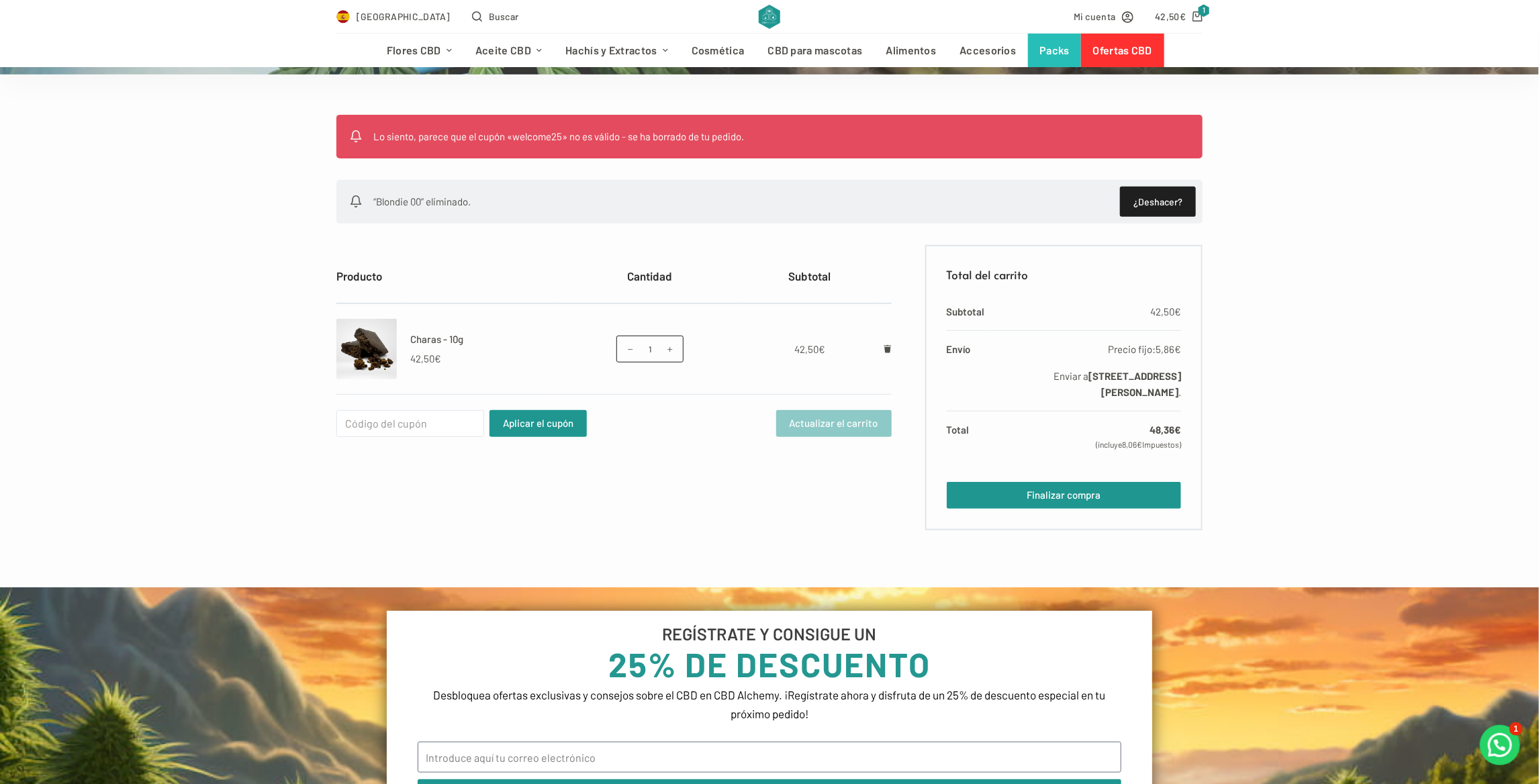
scroll to position [268, 0]
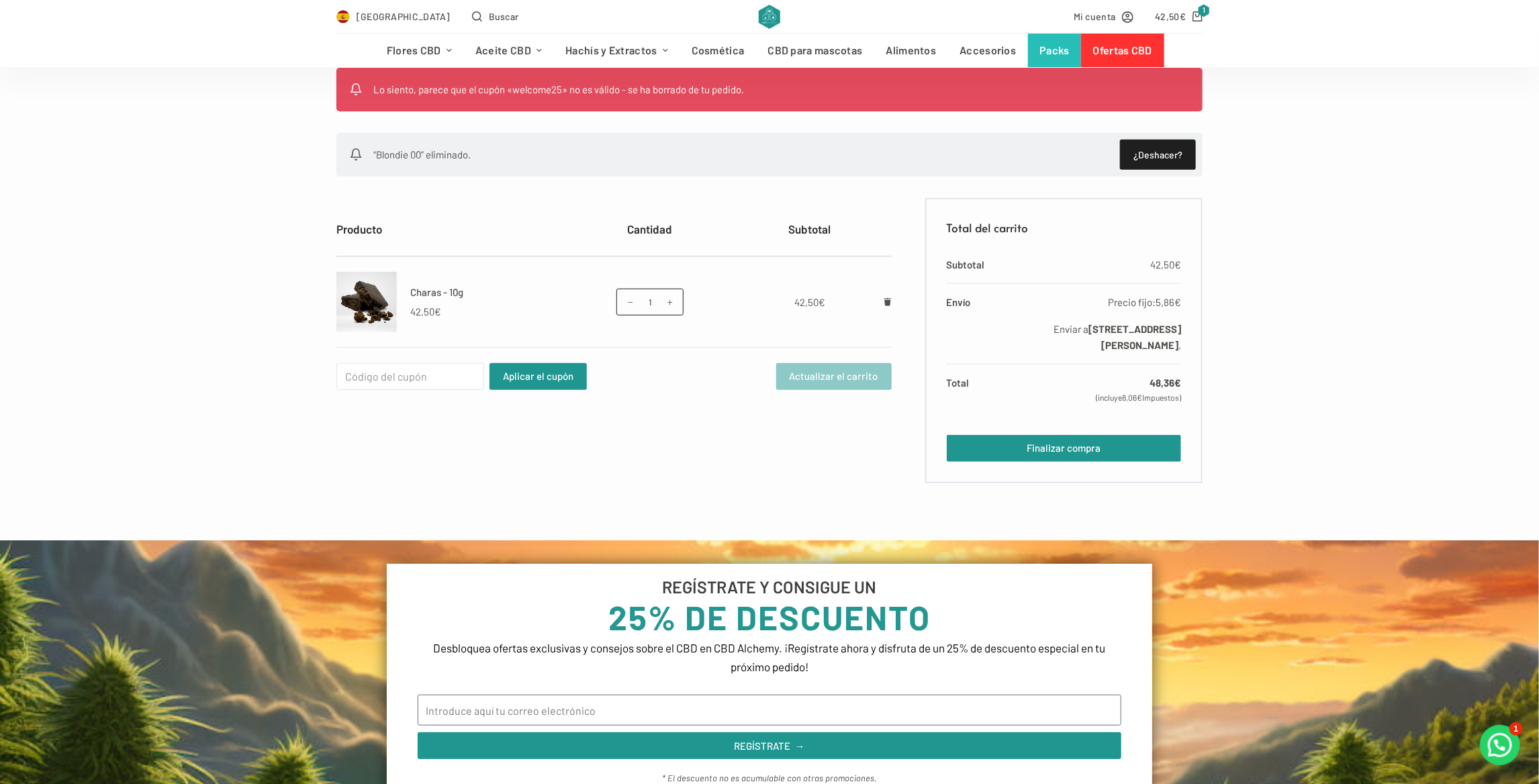
click at [880, 295] on td at bounding box center [884, 301] width 15 height 91
click at [584, 76] on link "Hachis" at bounding box center [621, 84] width 135 height 34
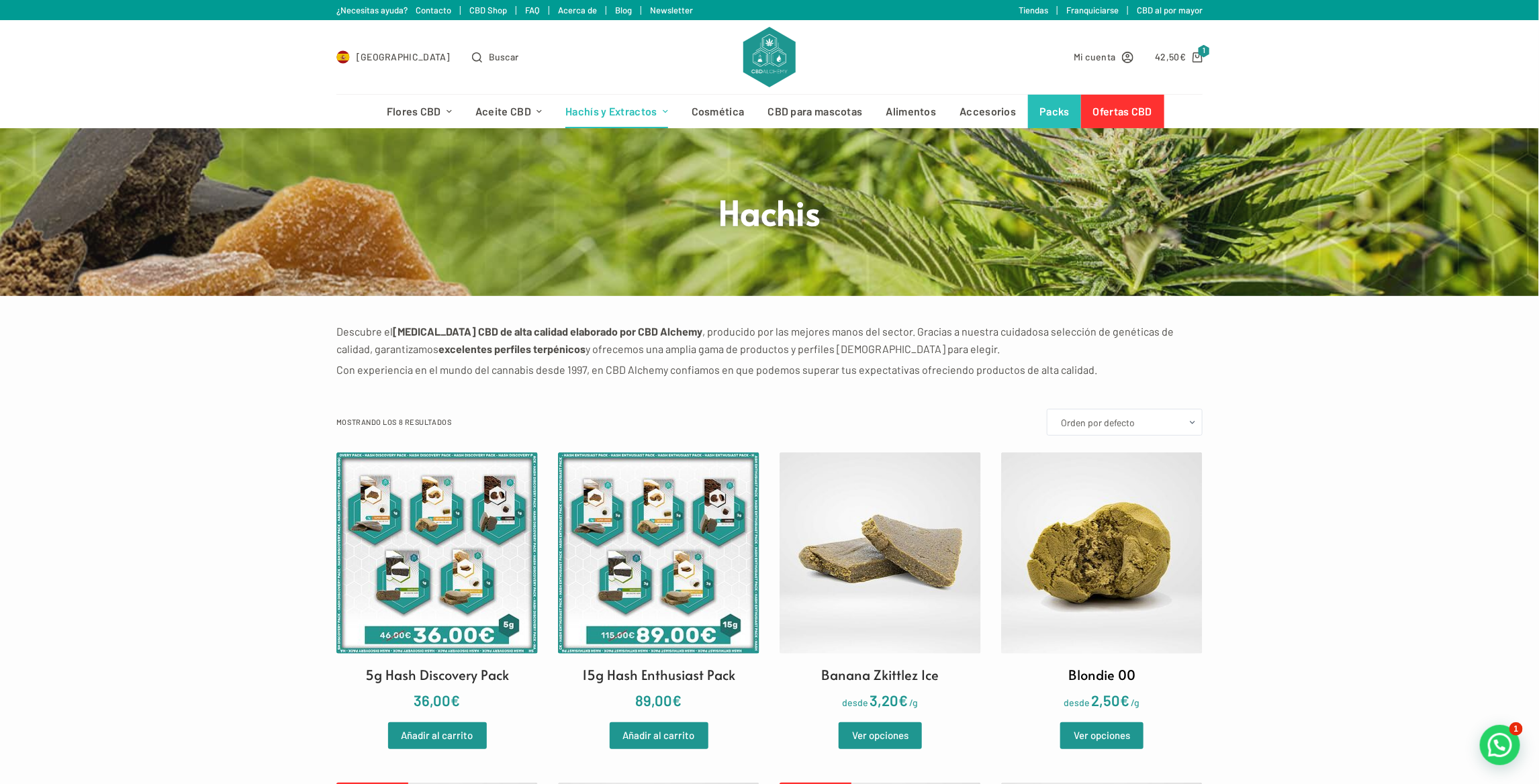
click at [1120, 554] on img at bounding box center [1101, 553] width 201 height 201
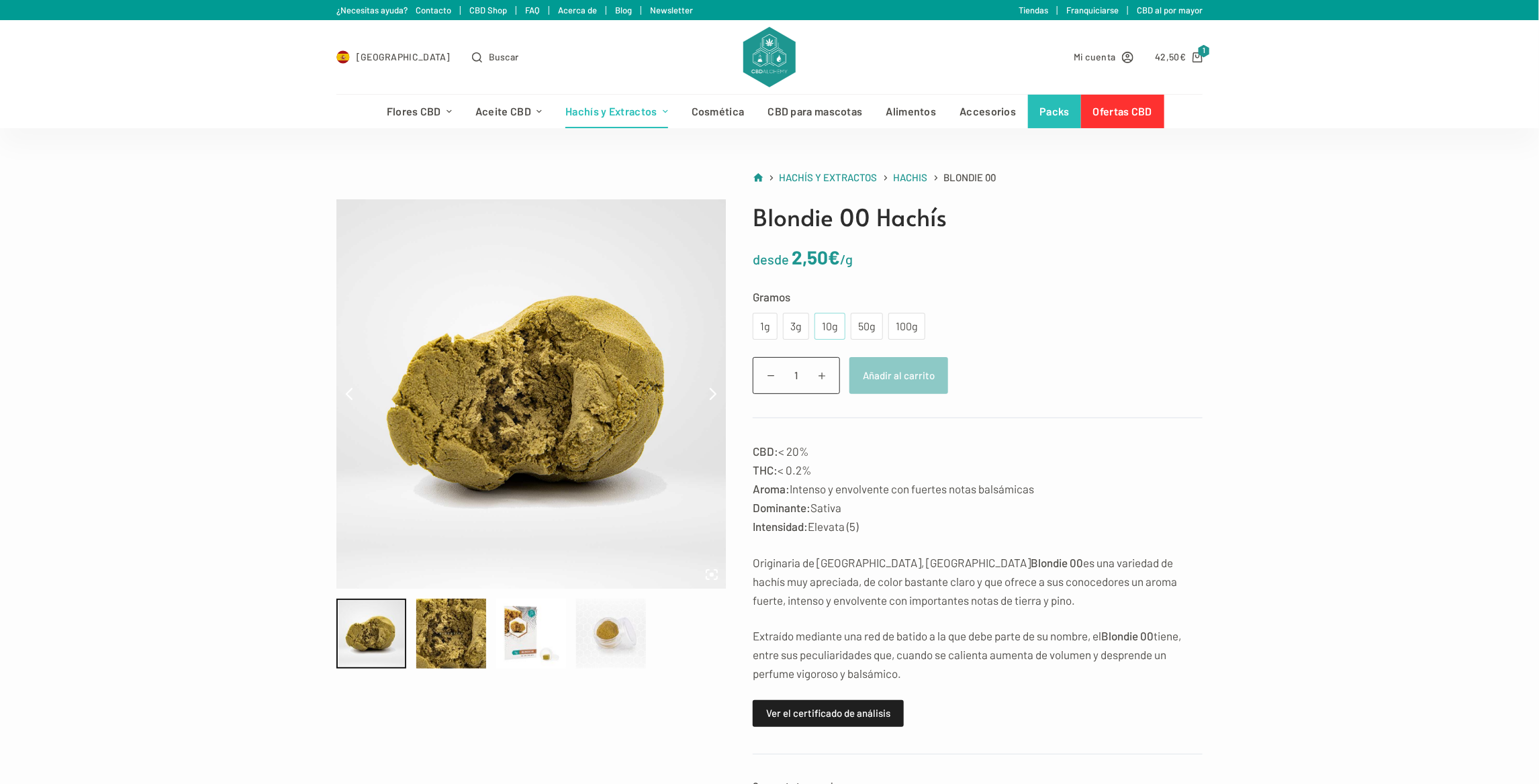
click at [826, 336] on div "10g" at bounding box center [830, 326] width 31 height 27
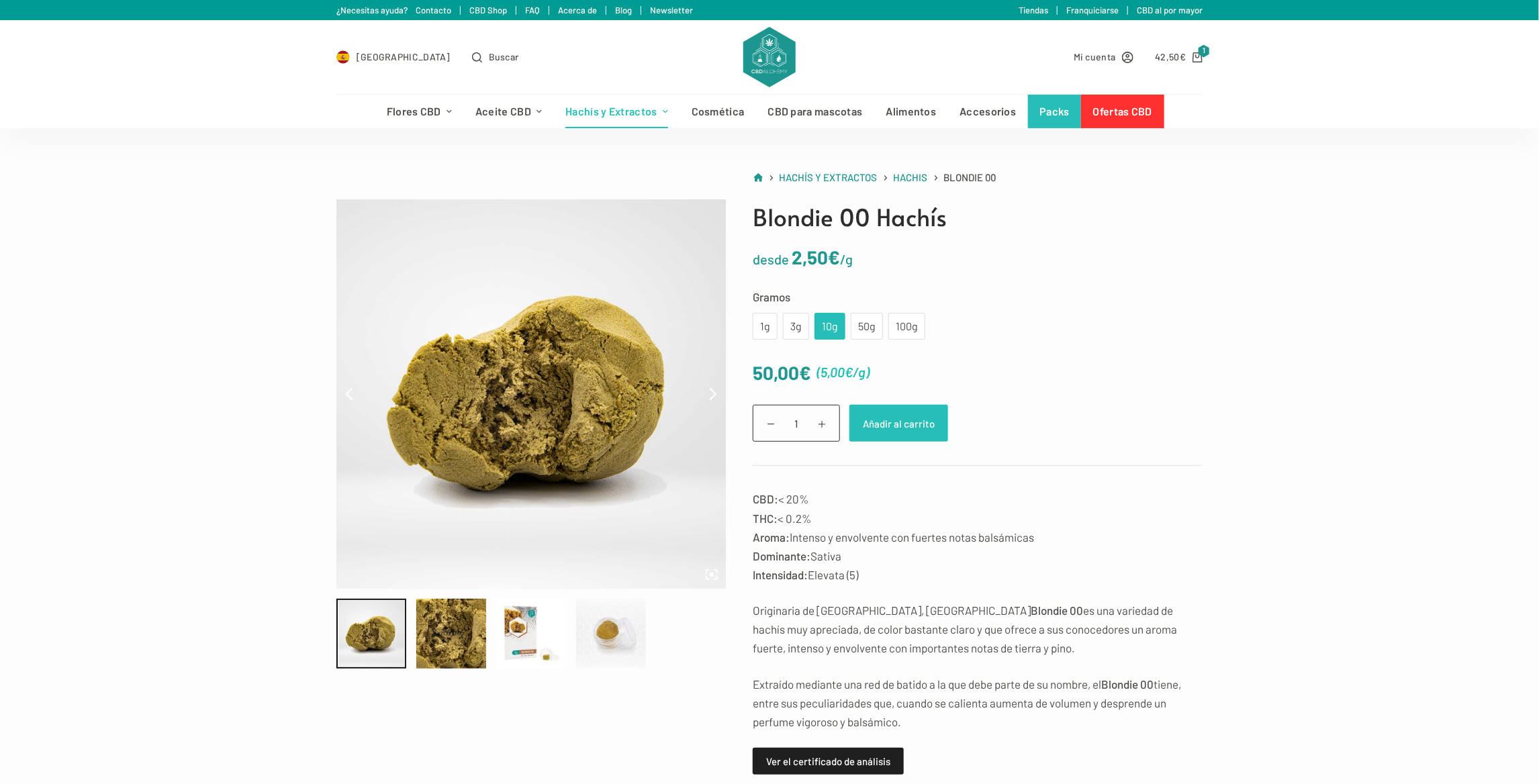
click at [896, 420] on button "Añadir al carrito" at bounding box center [899, 423] width 99 height 37
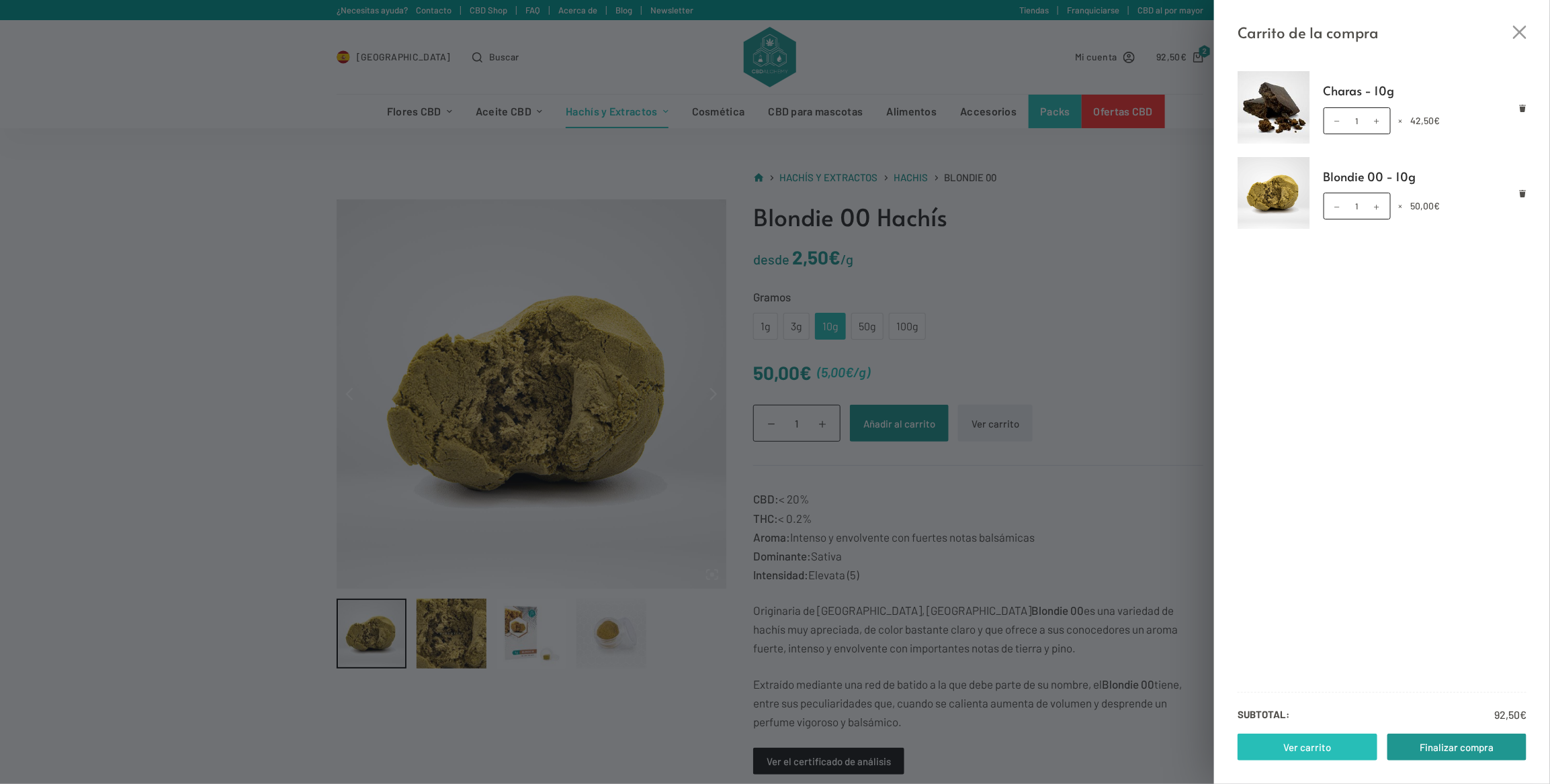
click at [1264, 750] on link "Ver carrito" at bounding box center [1307, 747] width 140 height 27
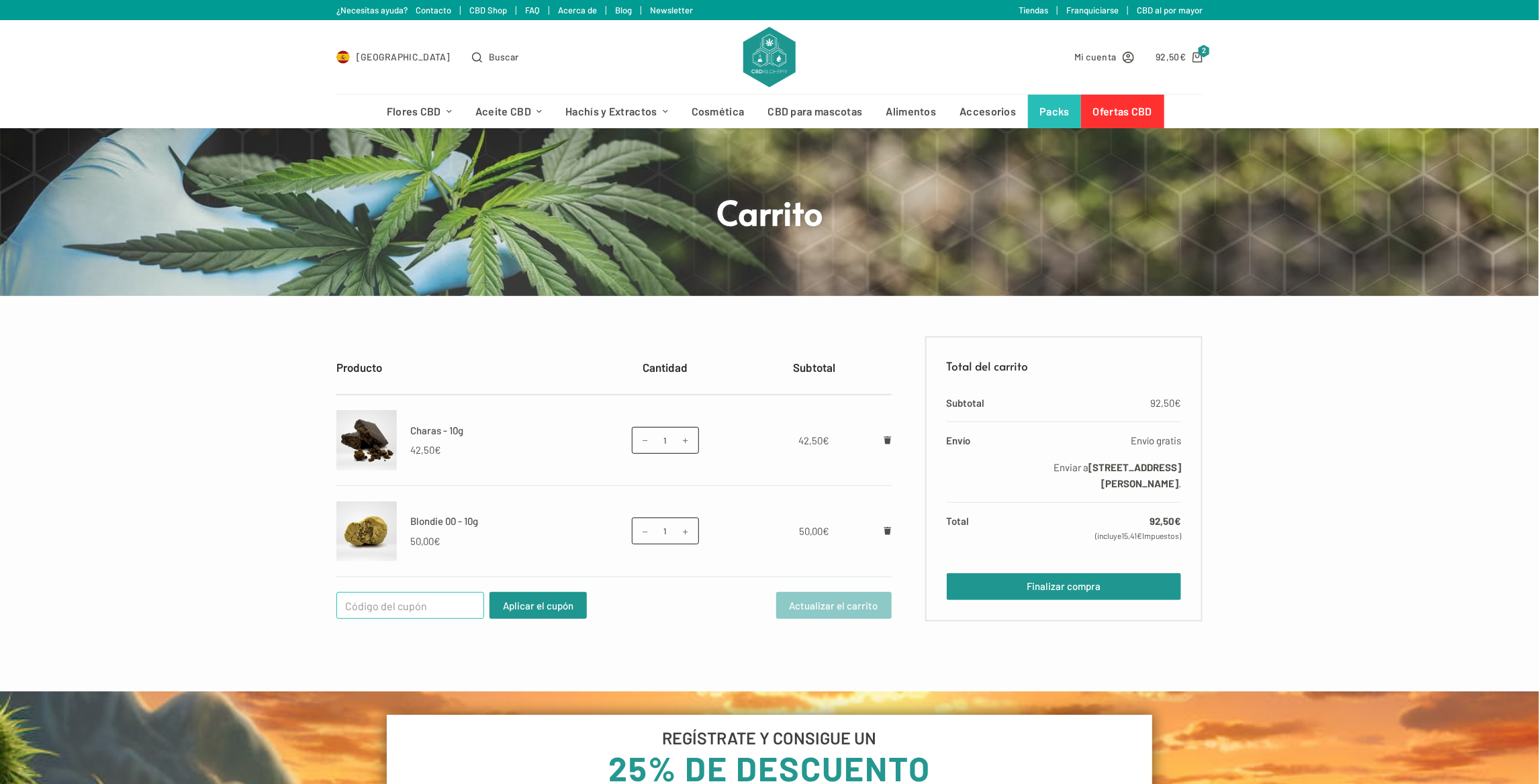
click at [408, 606] on input "Cupón:" at bounding box center [410, 605] width 148 height 27
type input "WELCOME25"
click at [534, 609] on button "Aplicar el cupón" at bounding box center [538, 605] width 97 height 27
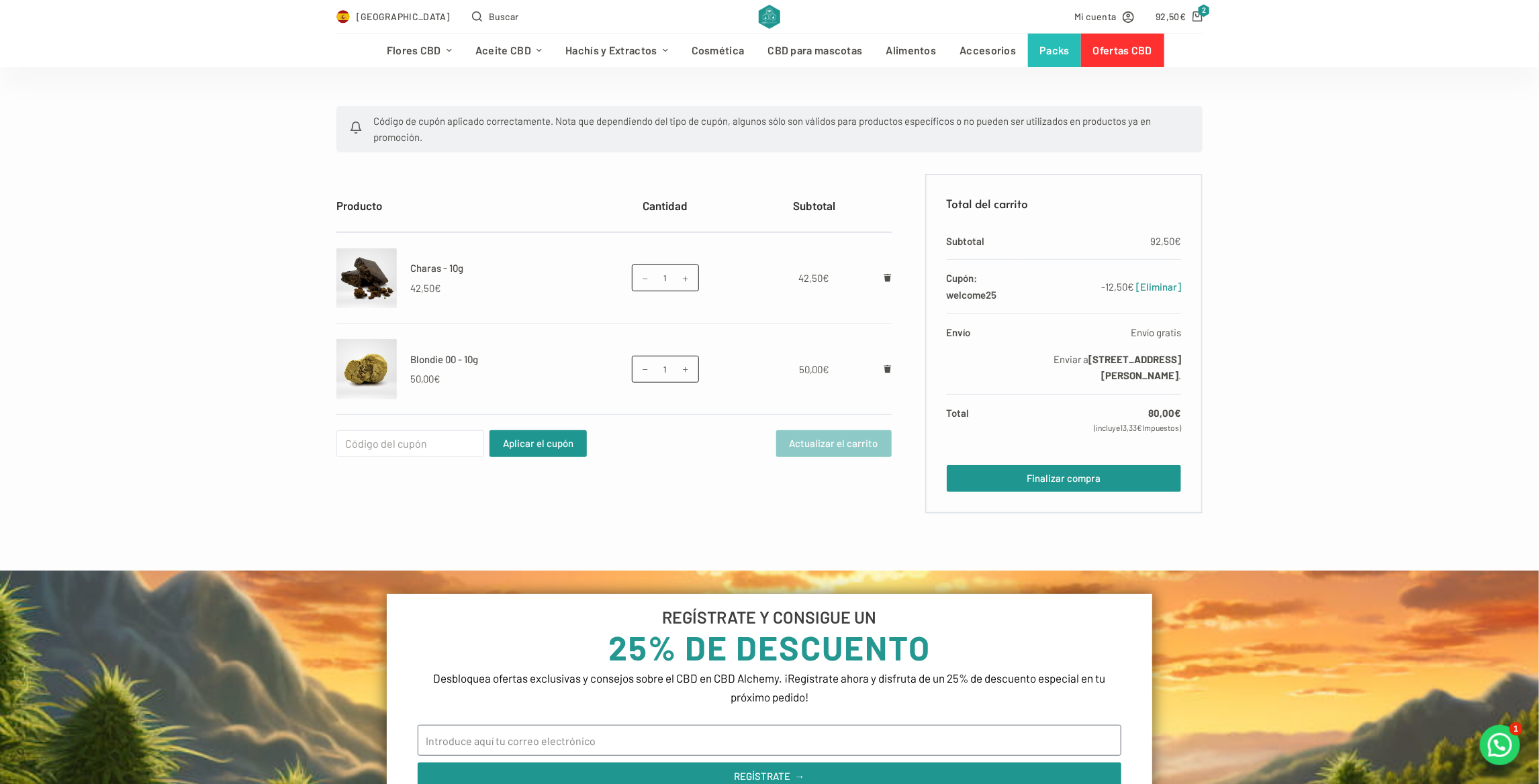
scroll to position [268, 0]
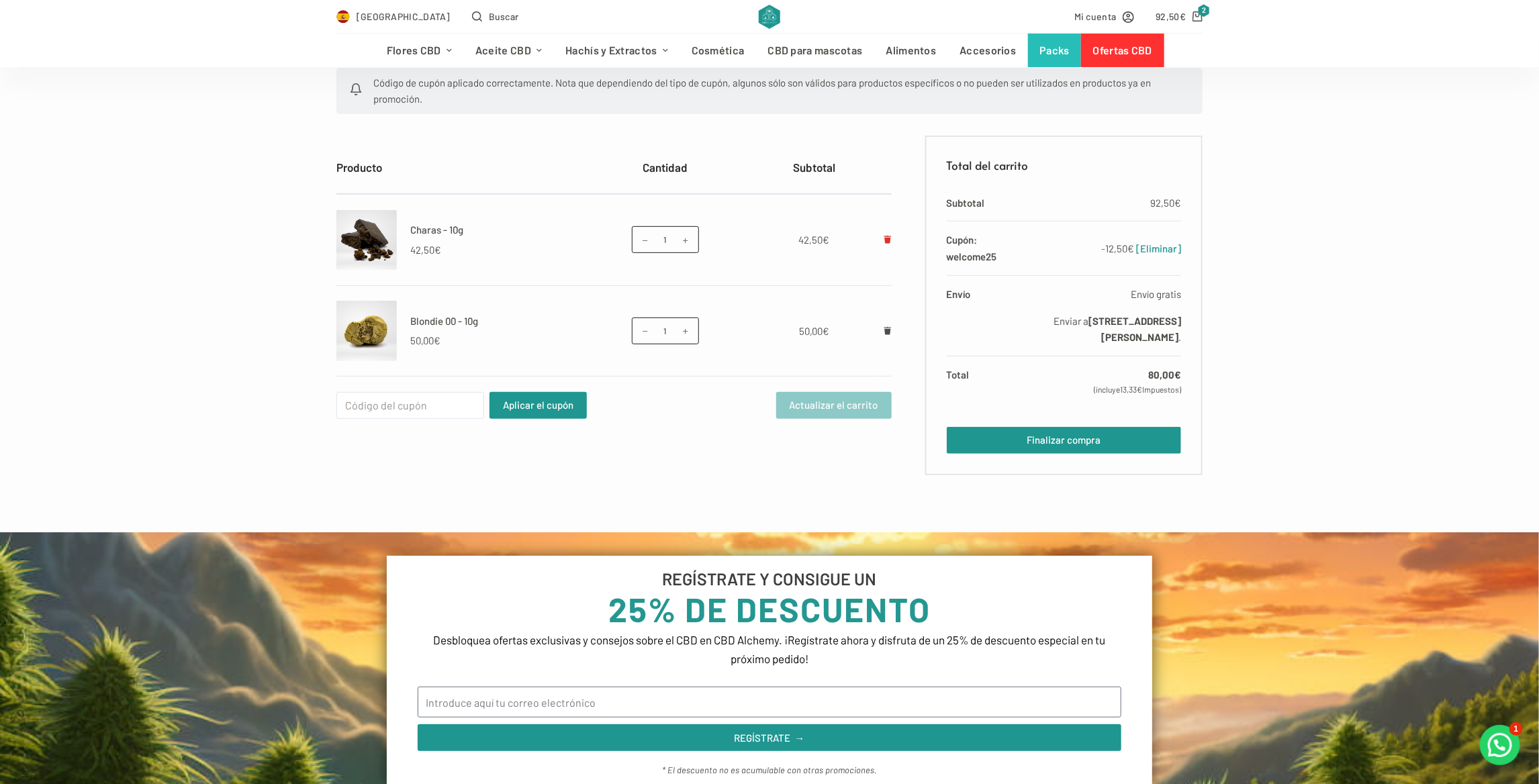
click at [890, 239] on icon "Eliminar Charas - 10g del carrito" at bounding box center [887, 239] width 8 height 8
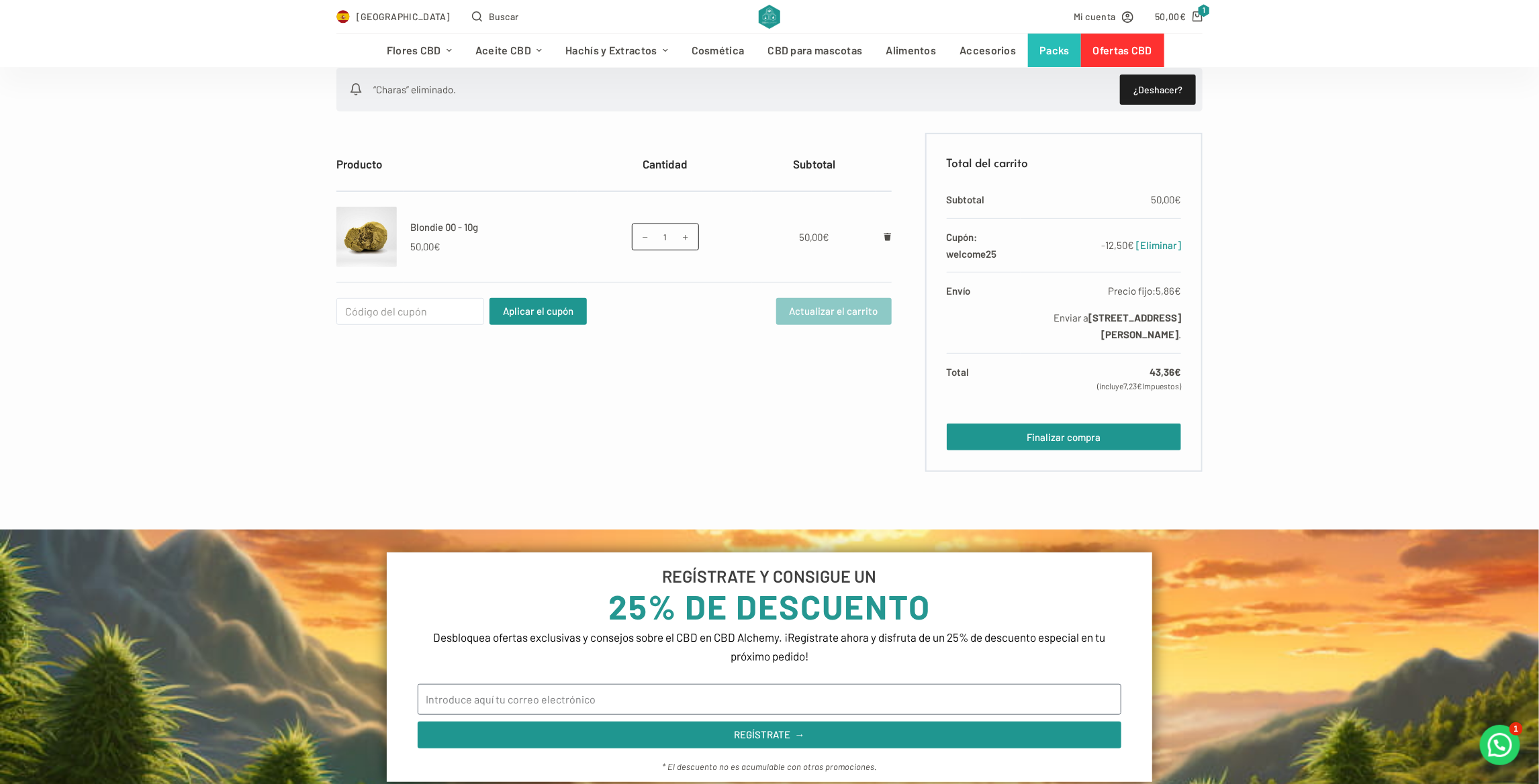
drag, startPoint x: 627, startPoint y: 32, endPoint x: 610, endPoint y: 52, distance: 26.2
click at [626, 33] on div "España Buscar" at bounding box center [544, 16] width 415 height 33
click at [608, 57] on link "Hachís y Extractos" at bounding box center [617, 50] width 126 height 34
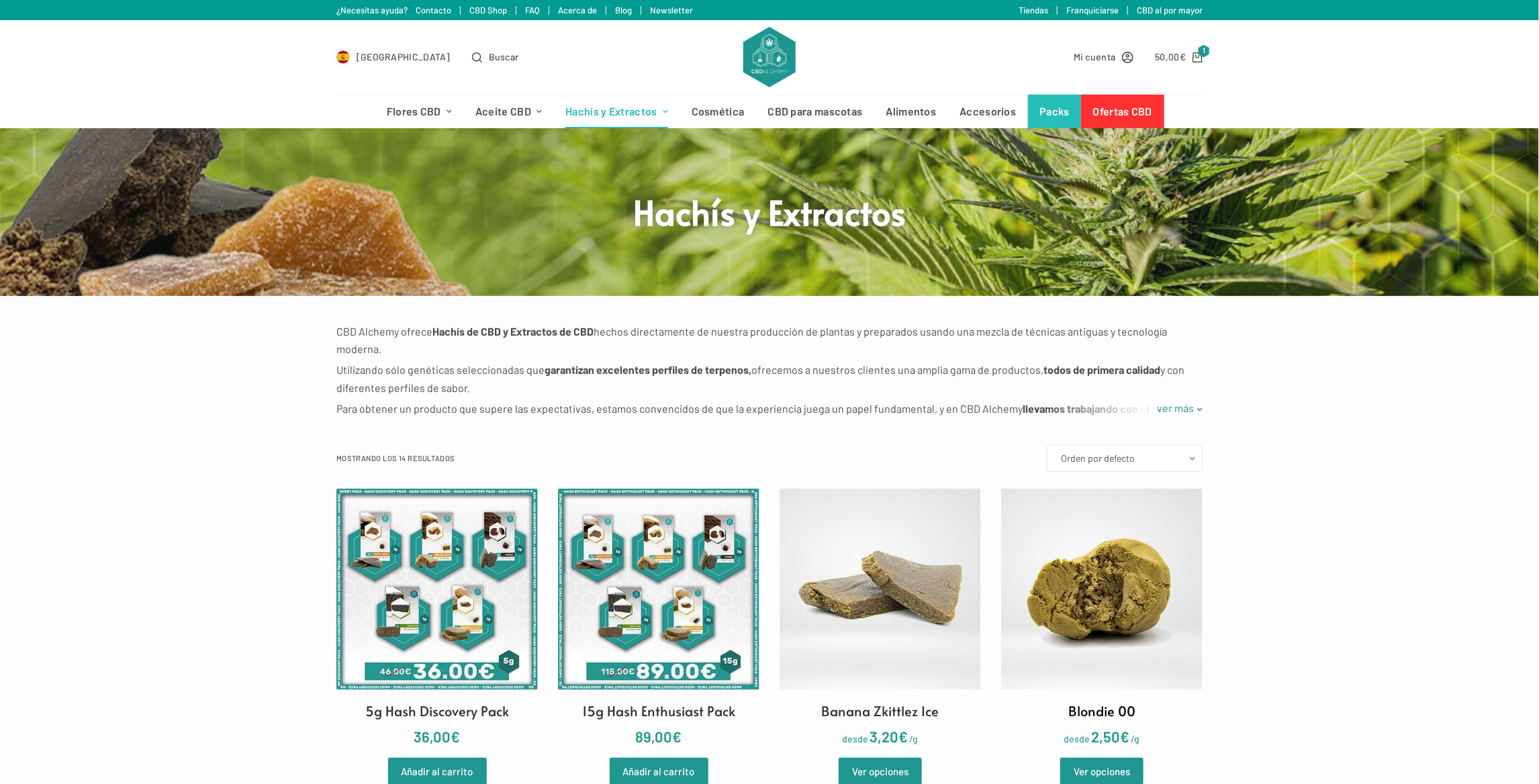
click at [1071, 586] on img at bounding box center [1101, 589] width 201 height 201
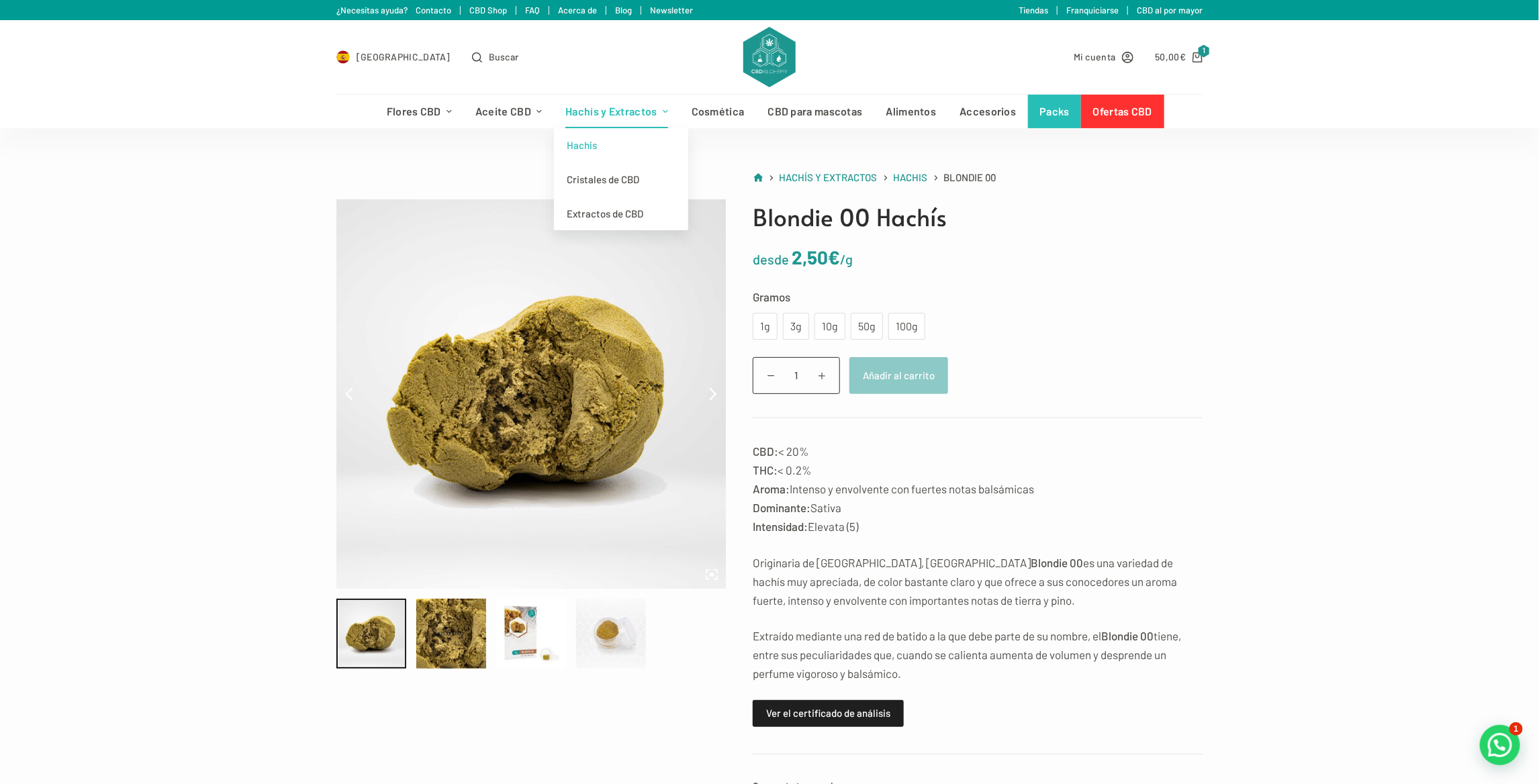
click at [586, 142] on link "Hachis" at bounding box center [621, 145] width 135 height 34
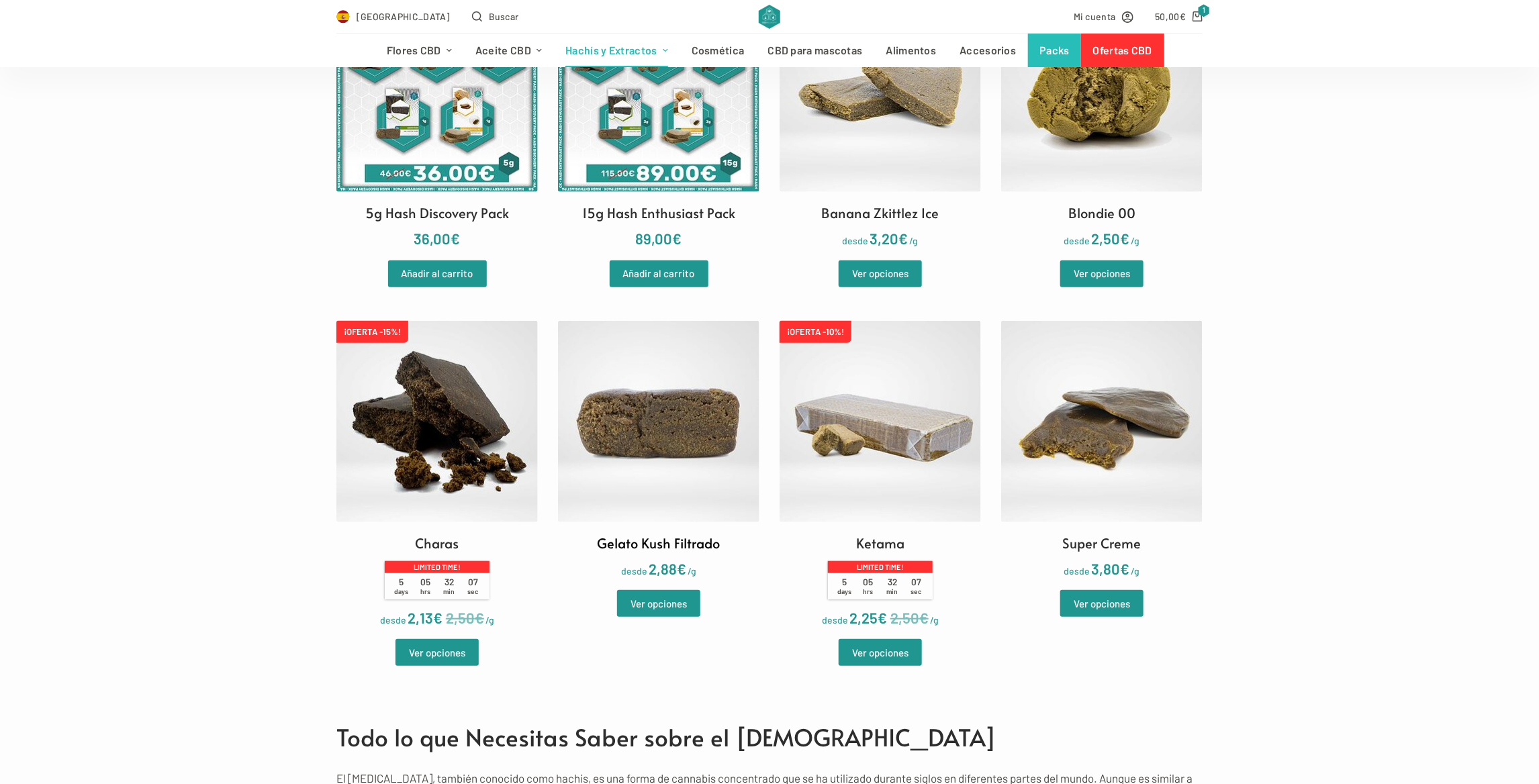
scroll to position [470, 0]
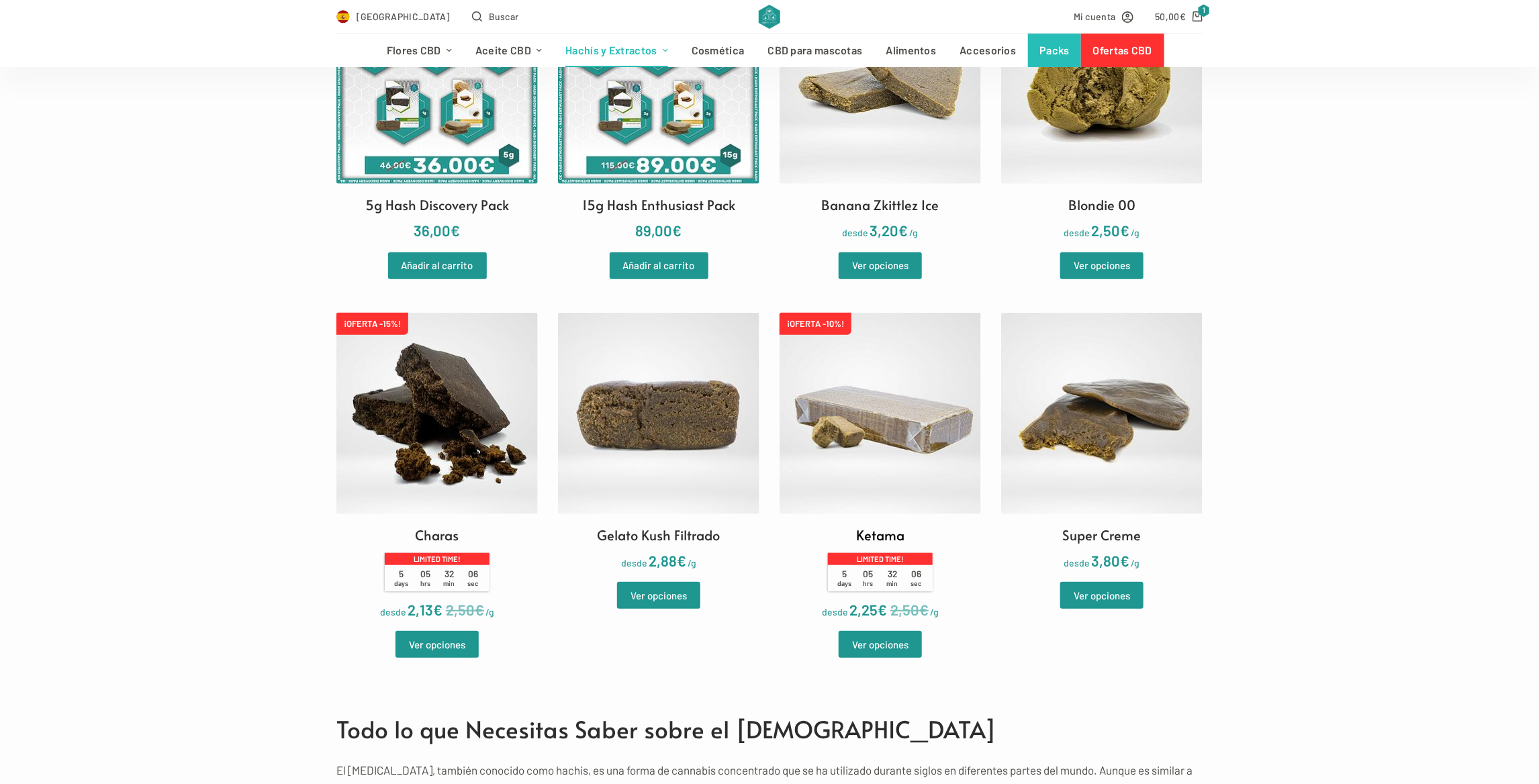
click at [858, 382] on img at bounding box center [880, 413] width 201 height 201
click at [900, 382] on img at bounding box center [880, 413] width 201 height 201
click at [1120, 454] on img at bounding box center [1101, 413] width 201 height 201
click at [618, 448] on img at bounding box center [659, 413] width 201 height 201
click at [482, 426] on img at bounding box center [437, 413] width 201 height 201
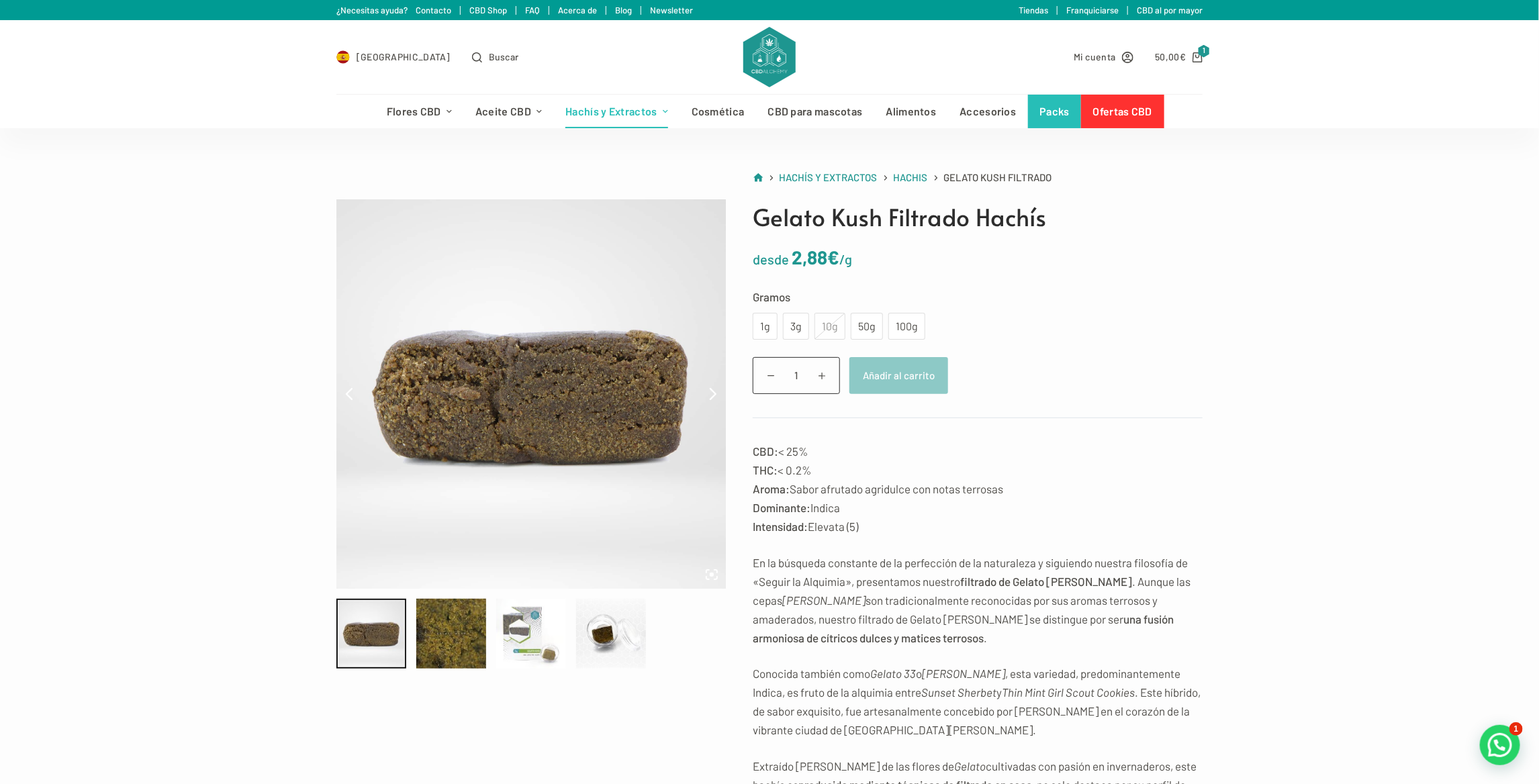
click at [532, 654] on div at bounding box center [531, 633] width 70 height 70
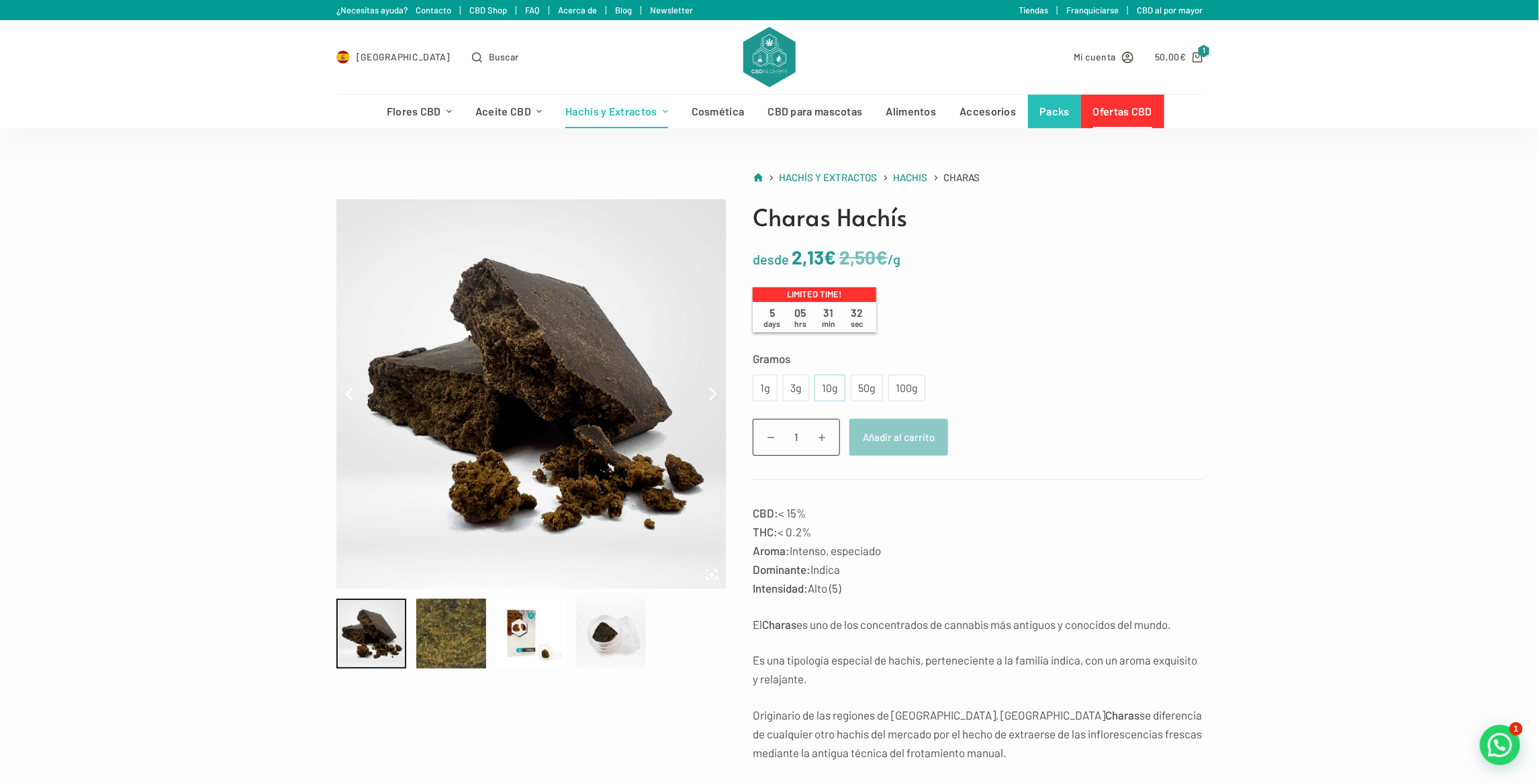
click at [816, 382] on div "10g" at bounding box center [830, 388] width 31 height 27
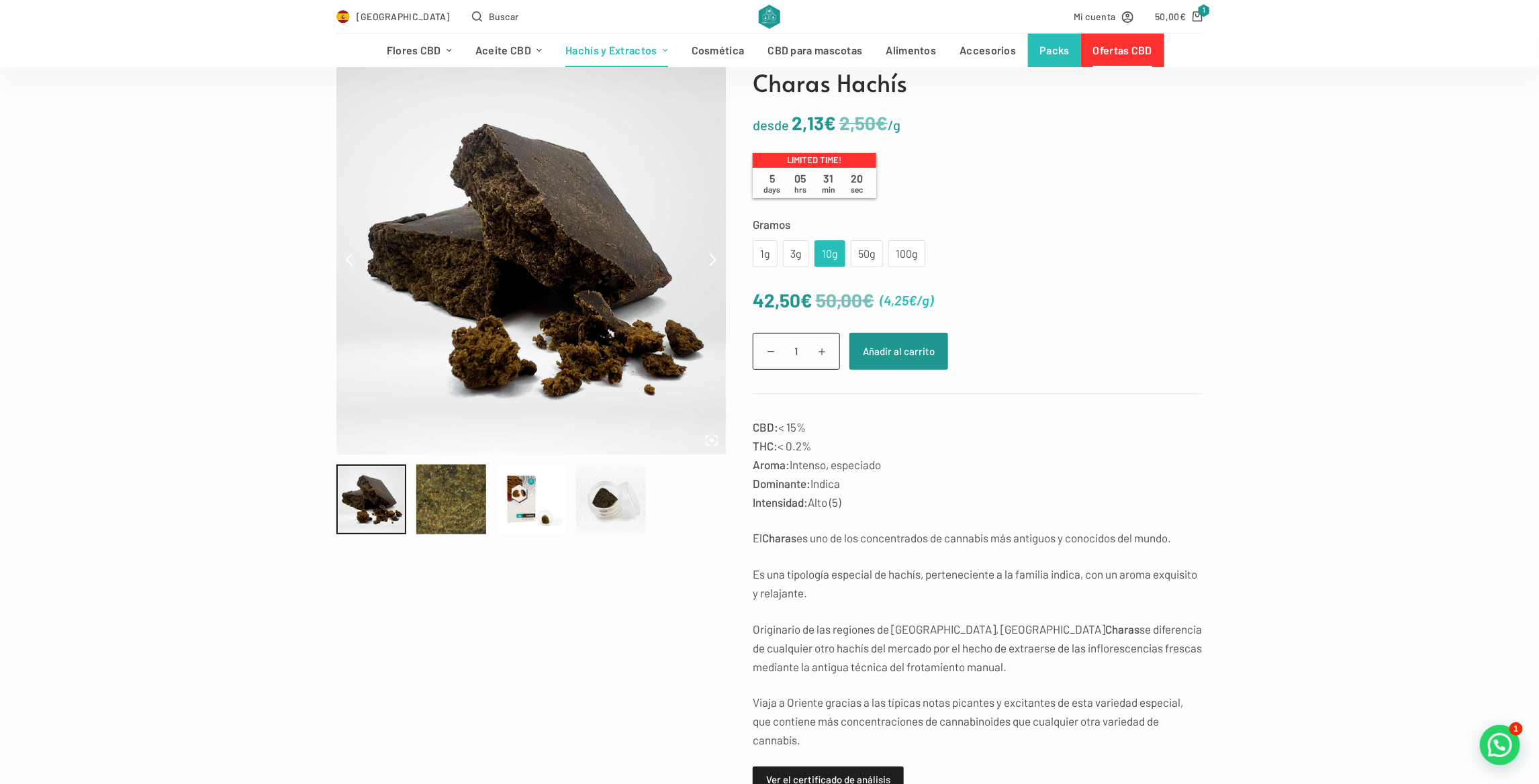
scroll to position [201, 0]
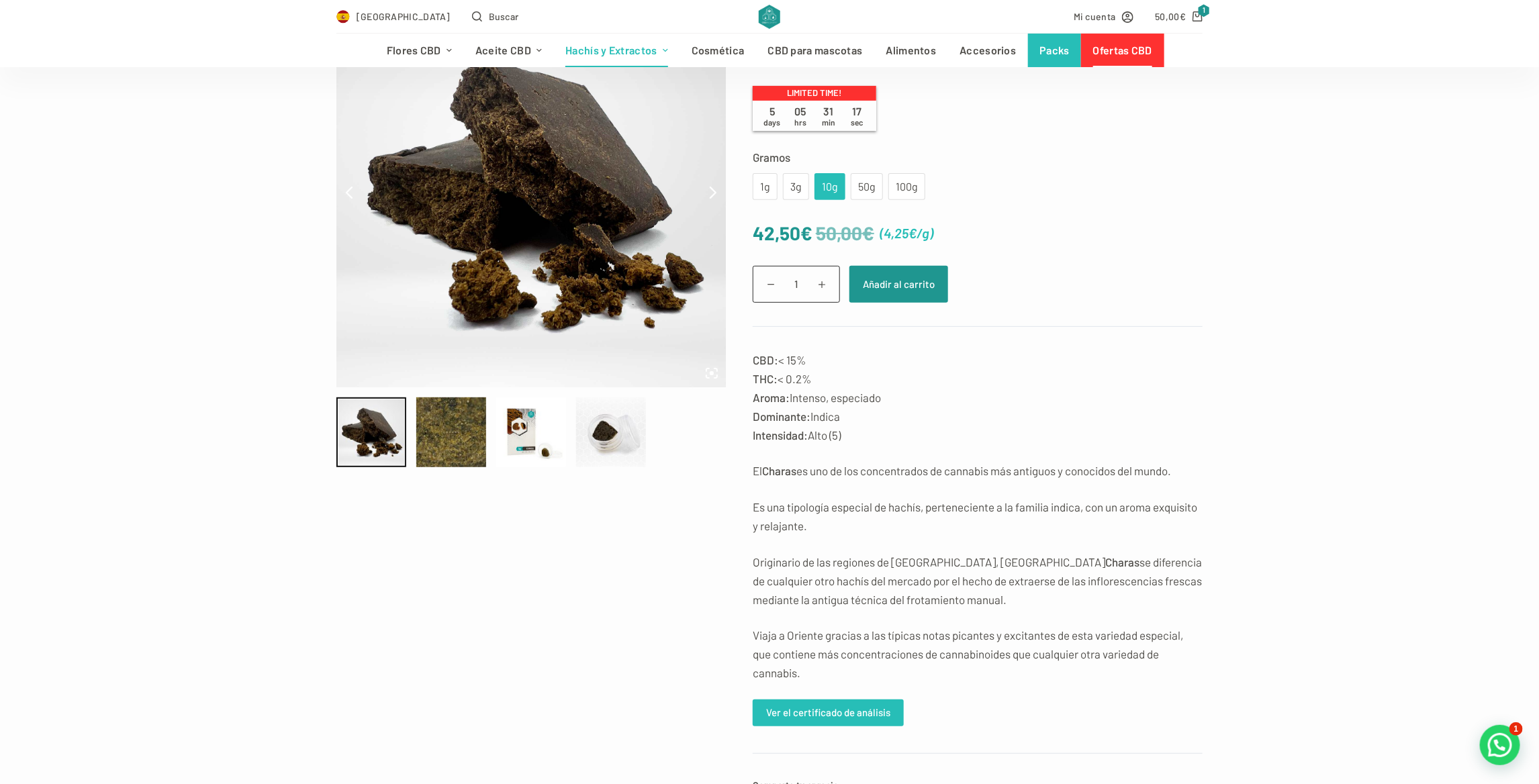
click at [867, 717] on link "Ver el certificado de análisis" at bounding box center [828, 713] width 151 height 27
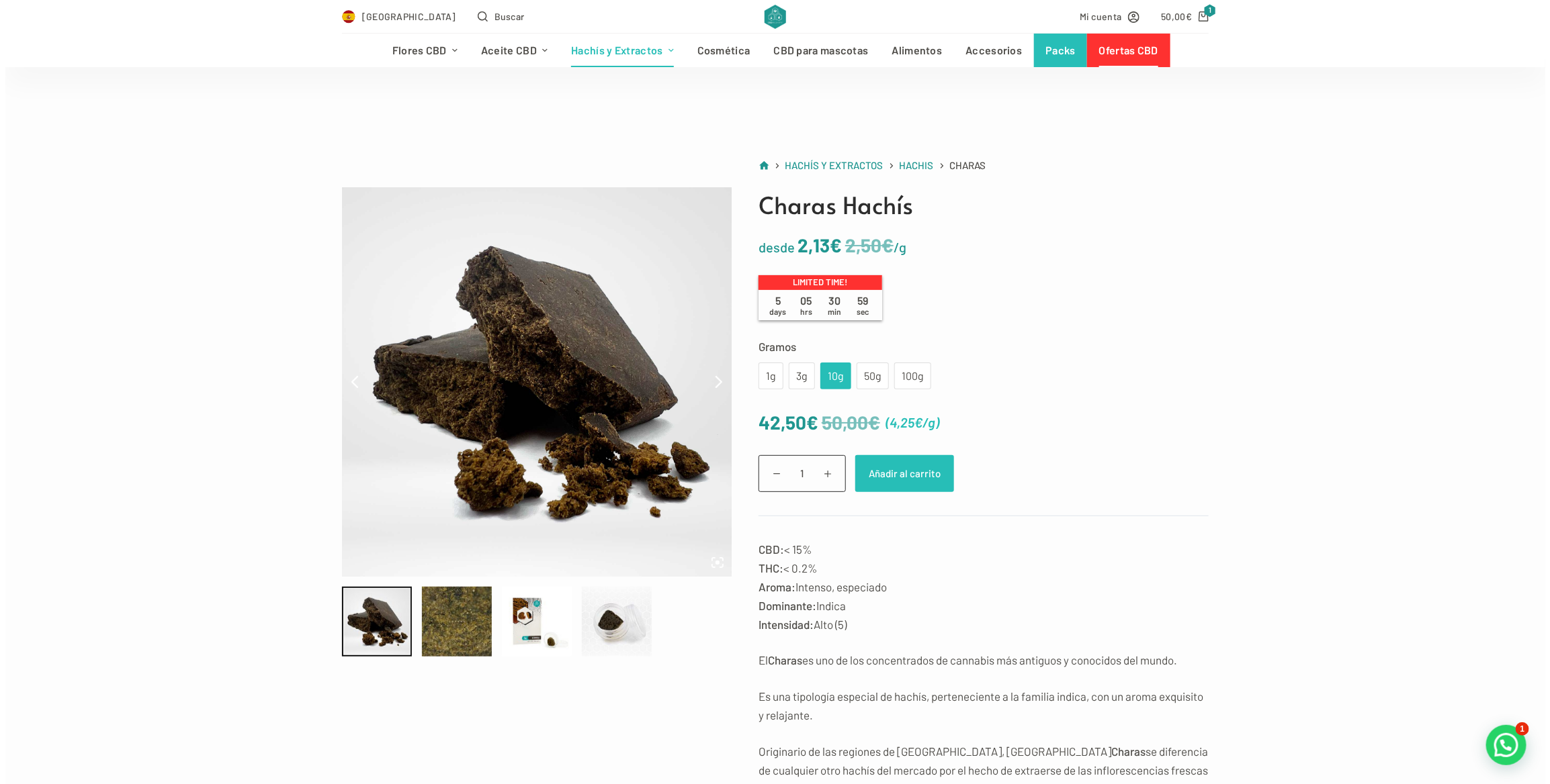
scroll to position [0, 0]
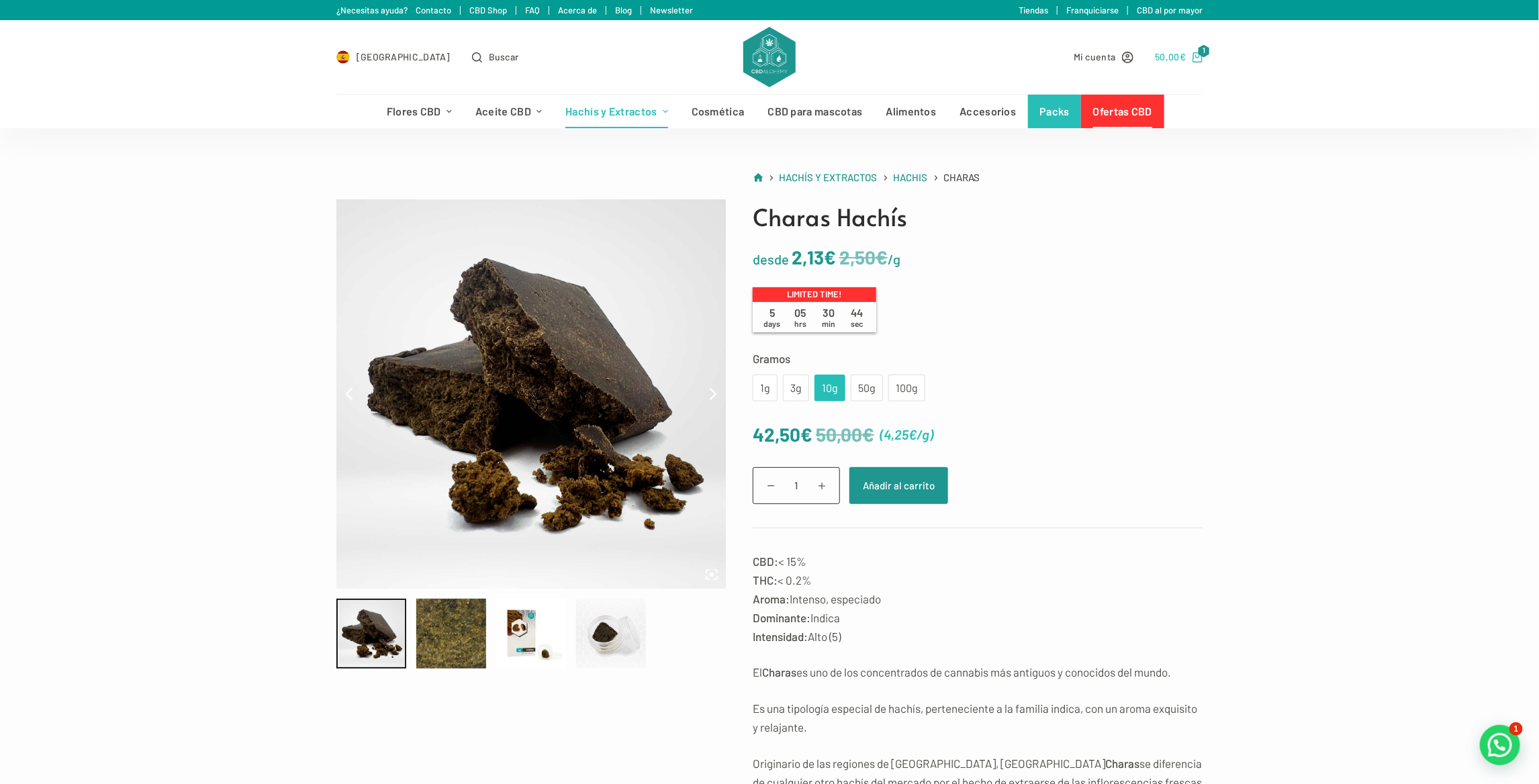
click at [1170, 52] on bdi "50,00 €" at bounding box center [1170, 57] width 31 height 11
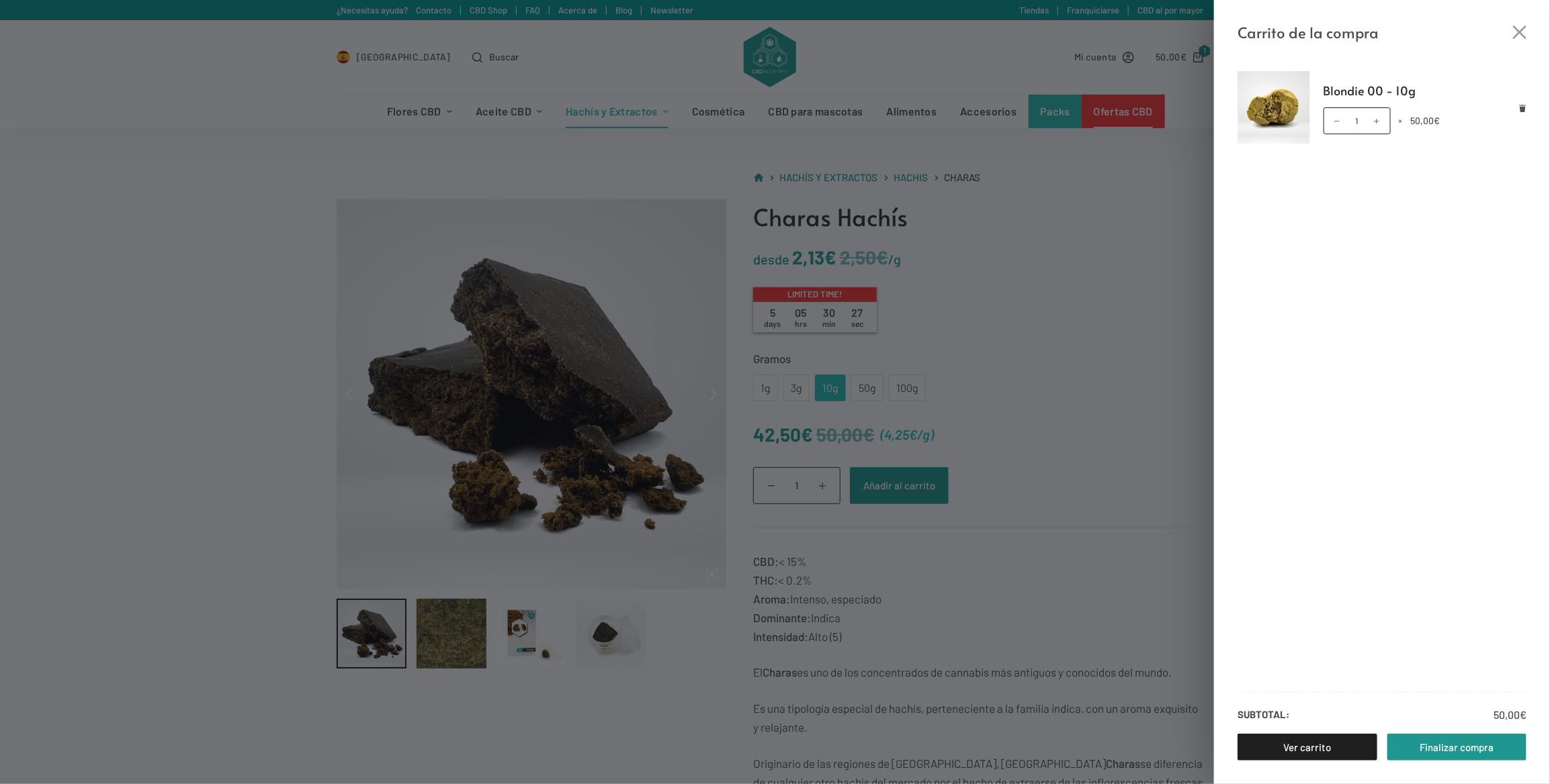
click at [1252, 98] on img at bounding box center [1273, 107] width 73 height 73
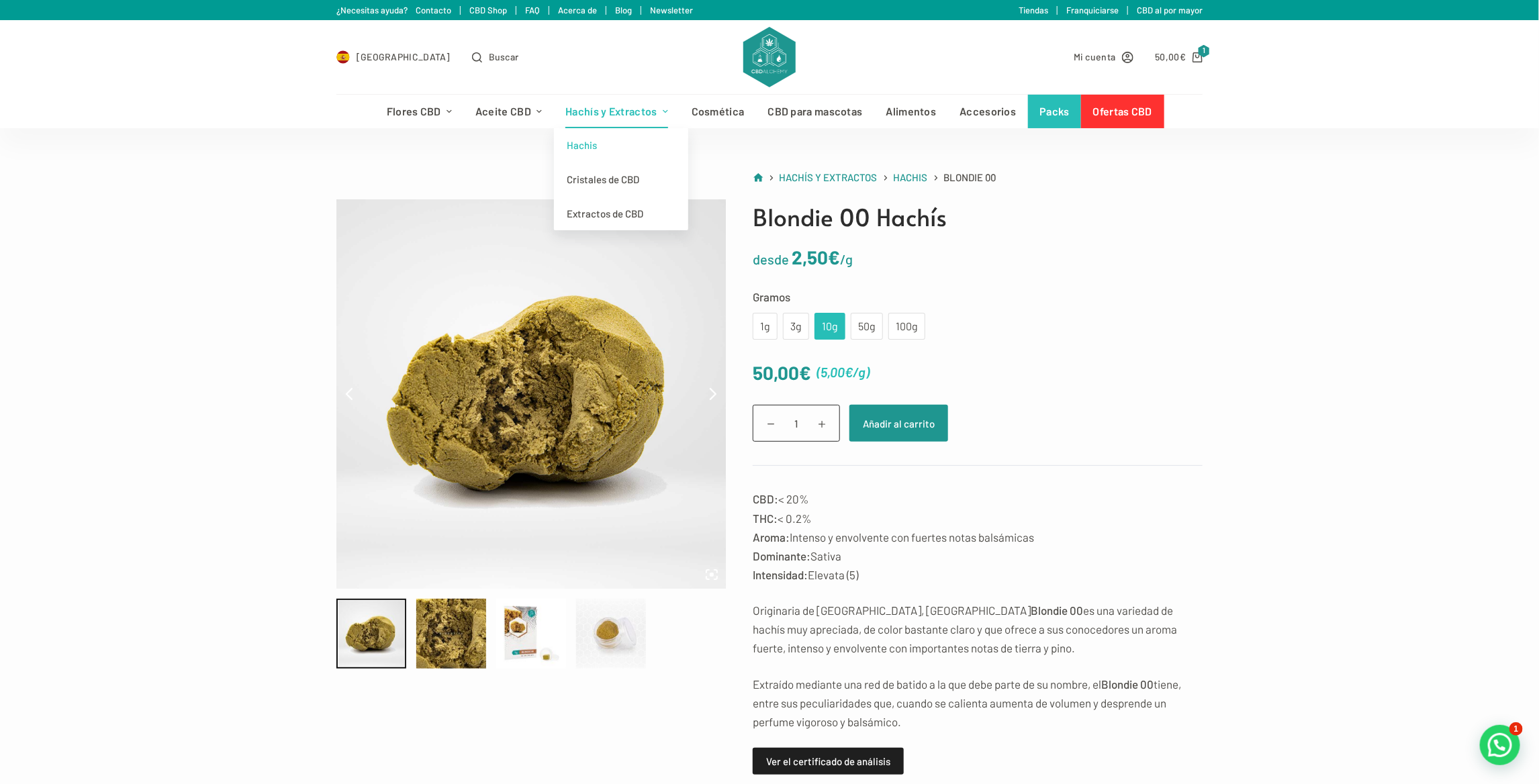
click at [597, 147] on link "Hachis" at bounding box center [621, 145] width 135 height 34
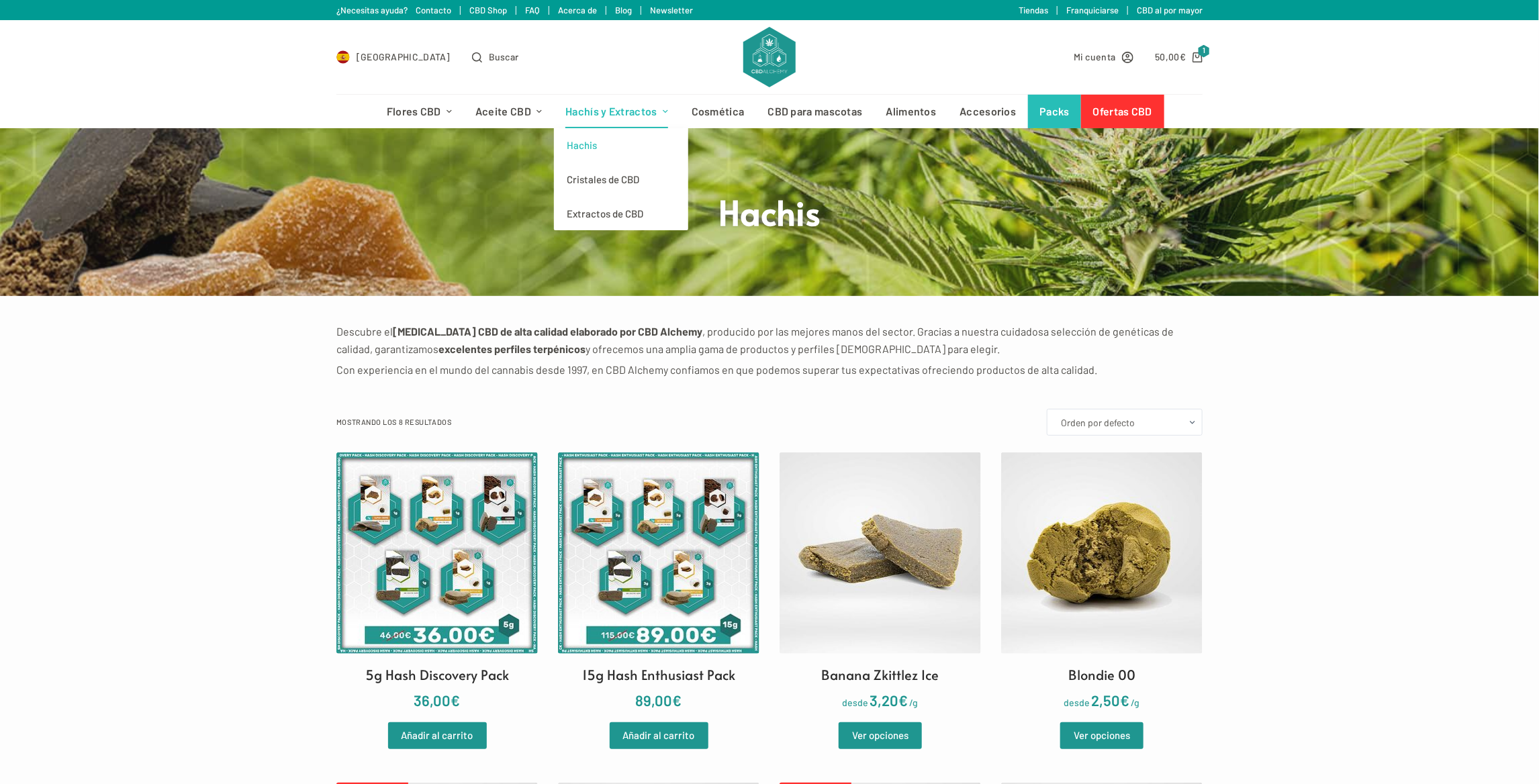
click at [590, 145] on link "Hachis" at bounding box center [621, 145] width 135 height 34
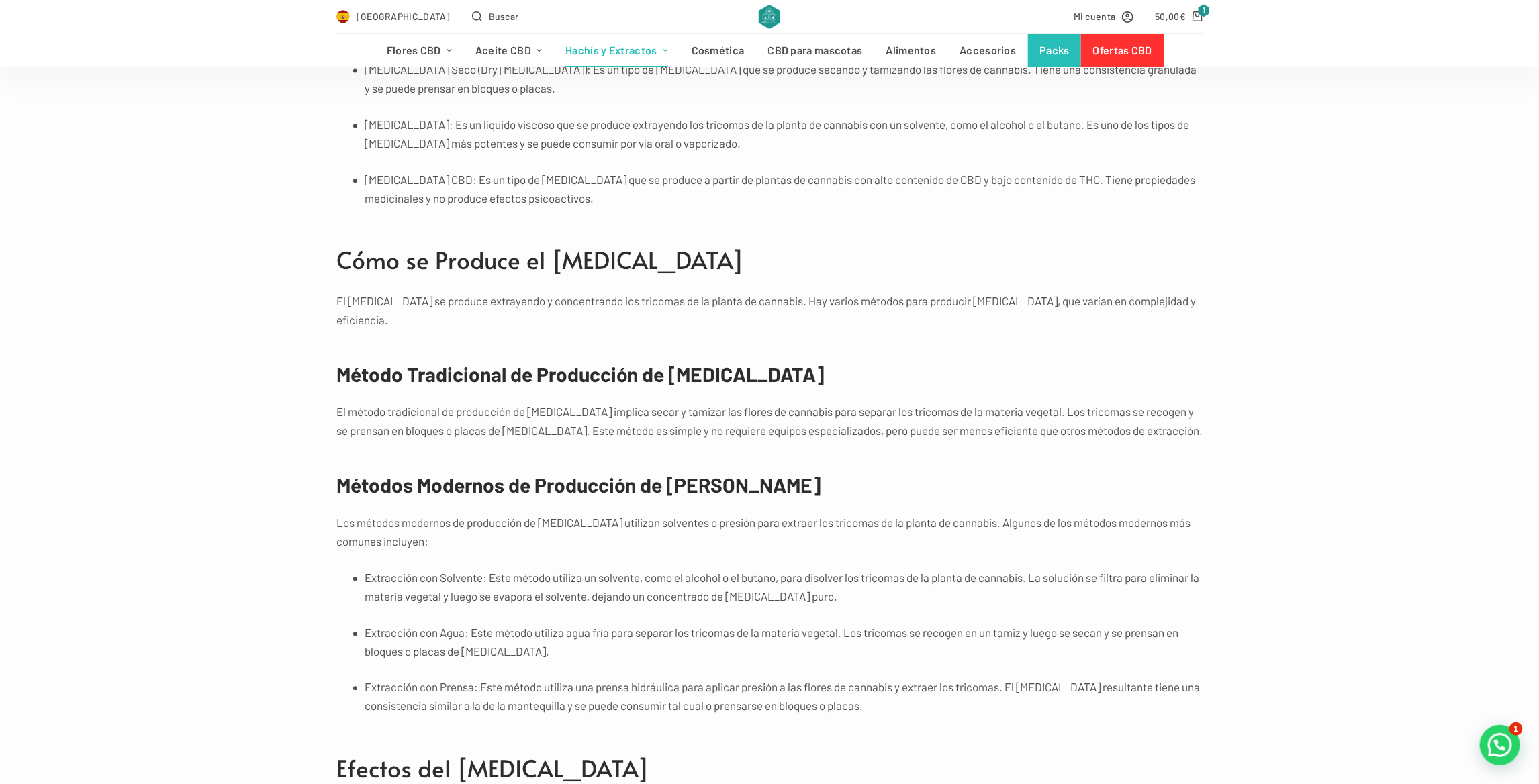
scroll to position [1746, 0]
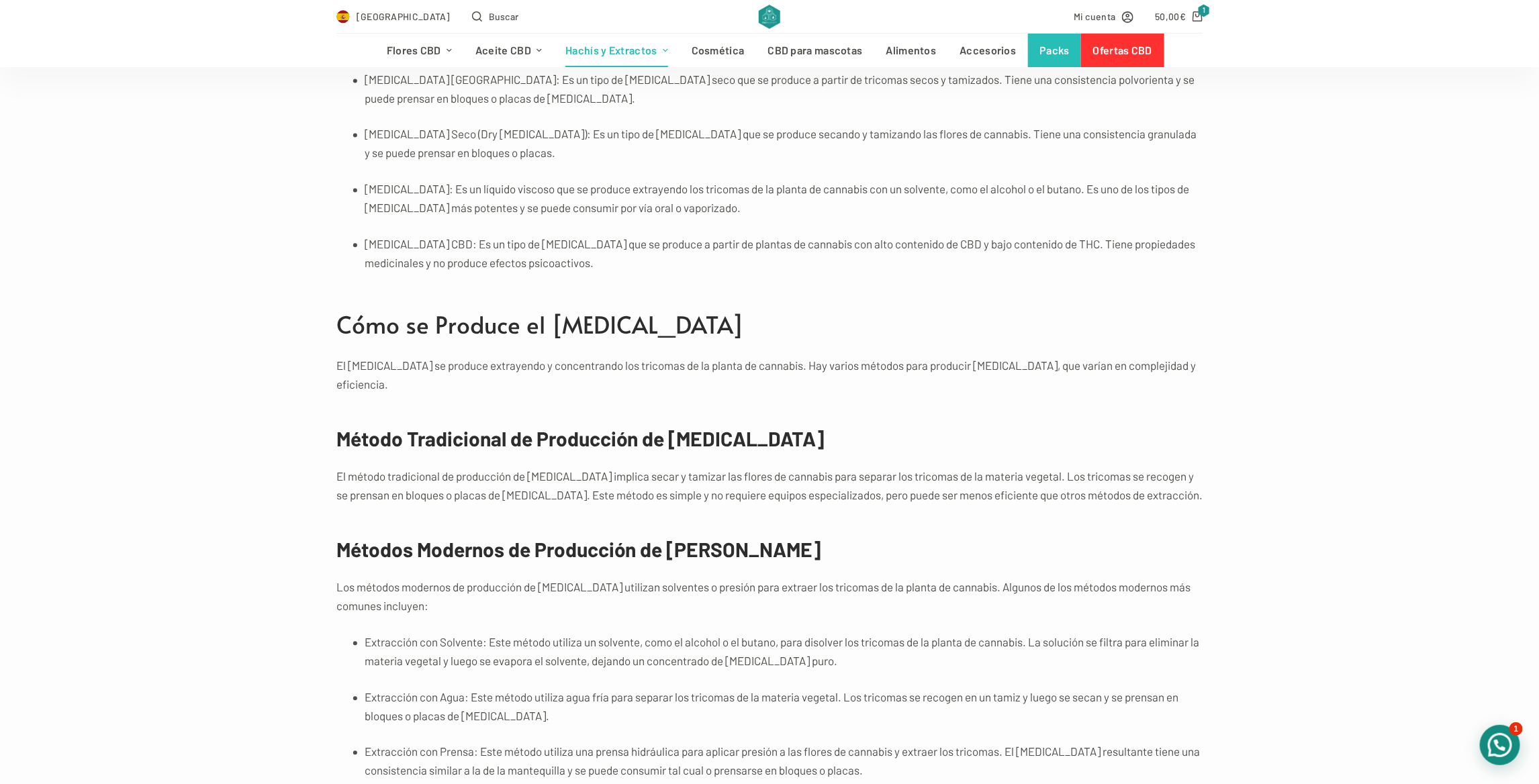
click at [1482, 739] on div at bounding box center [1500, 745] width 41 height 41
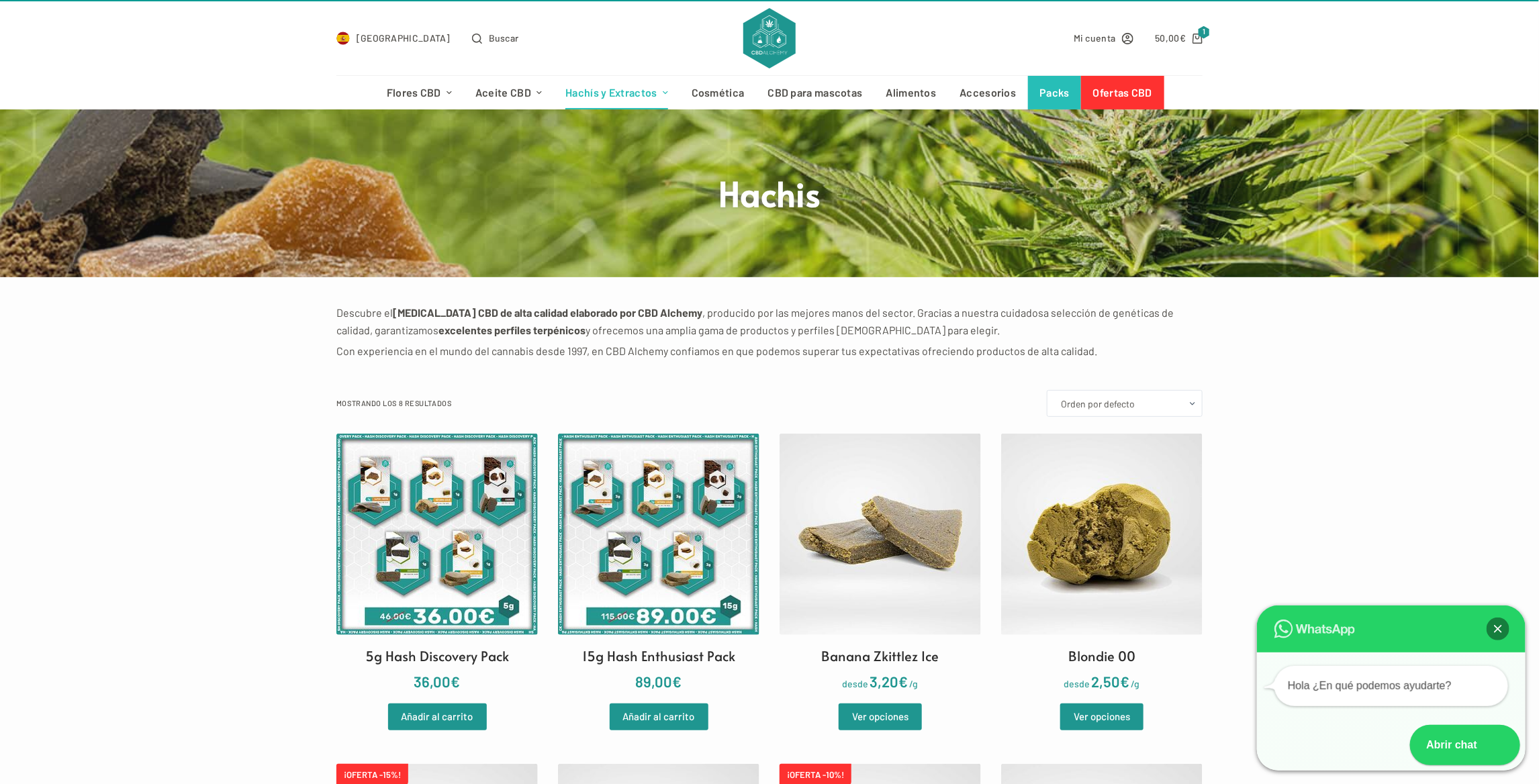
scroll to position [0, 0]
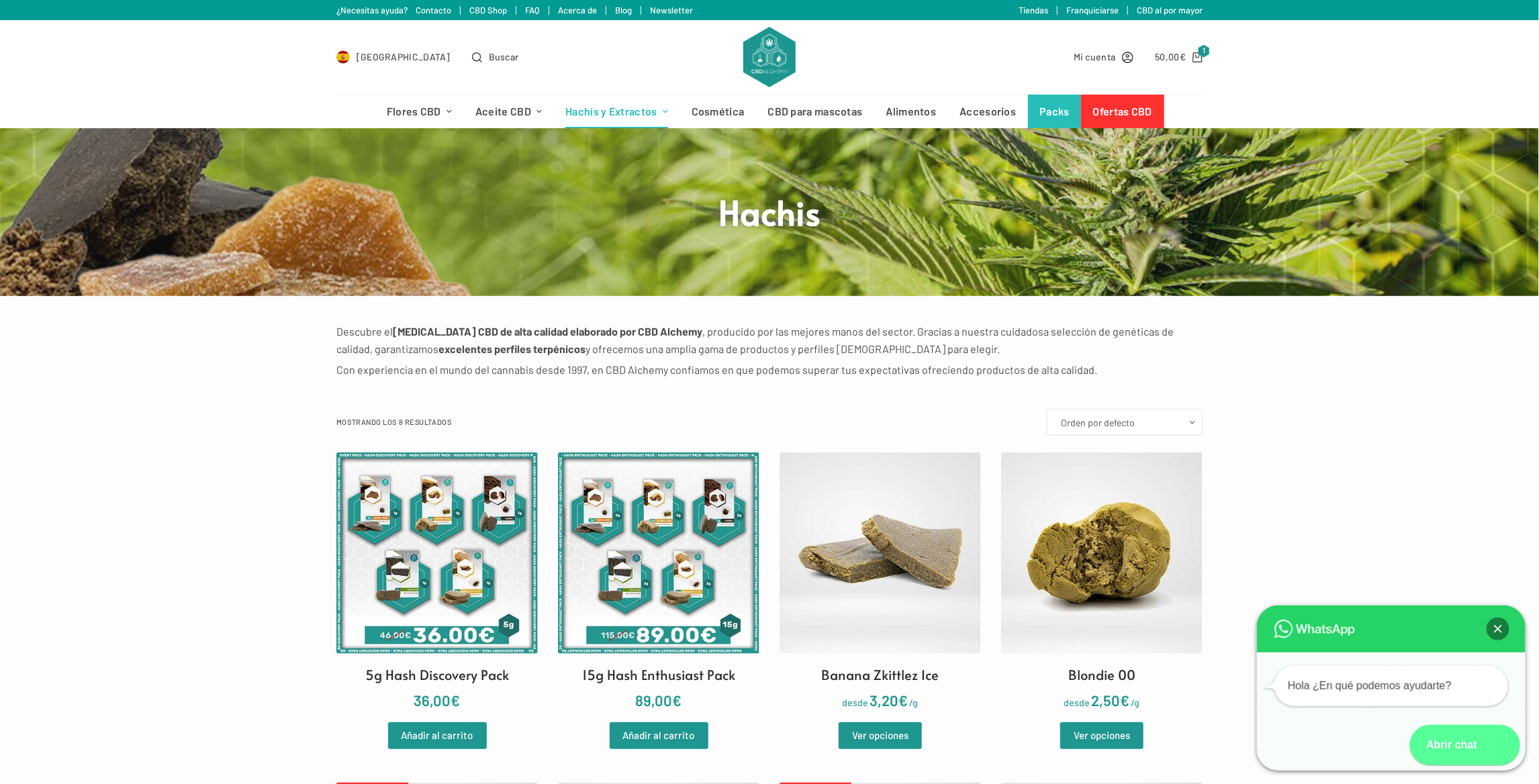
click at [1464, 734] on div "Abrir chat" at bounding box center [1445, 745] width 70 height 41
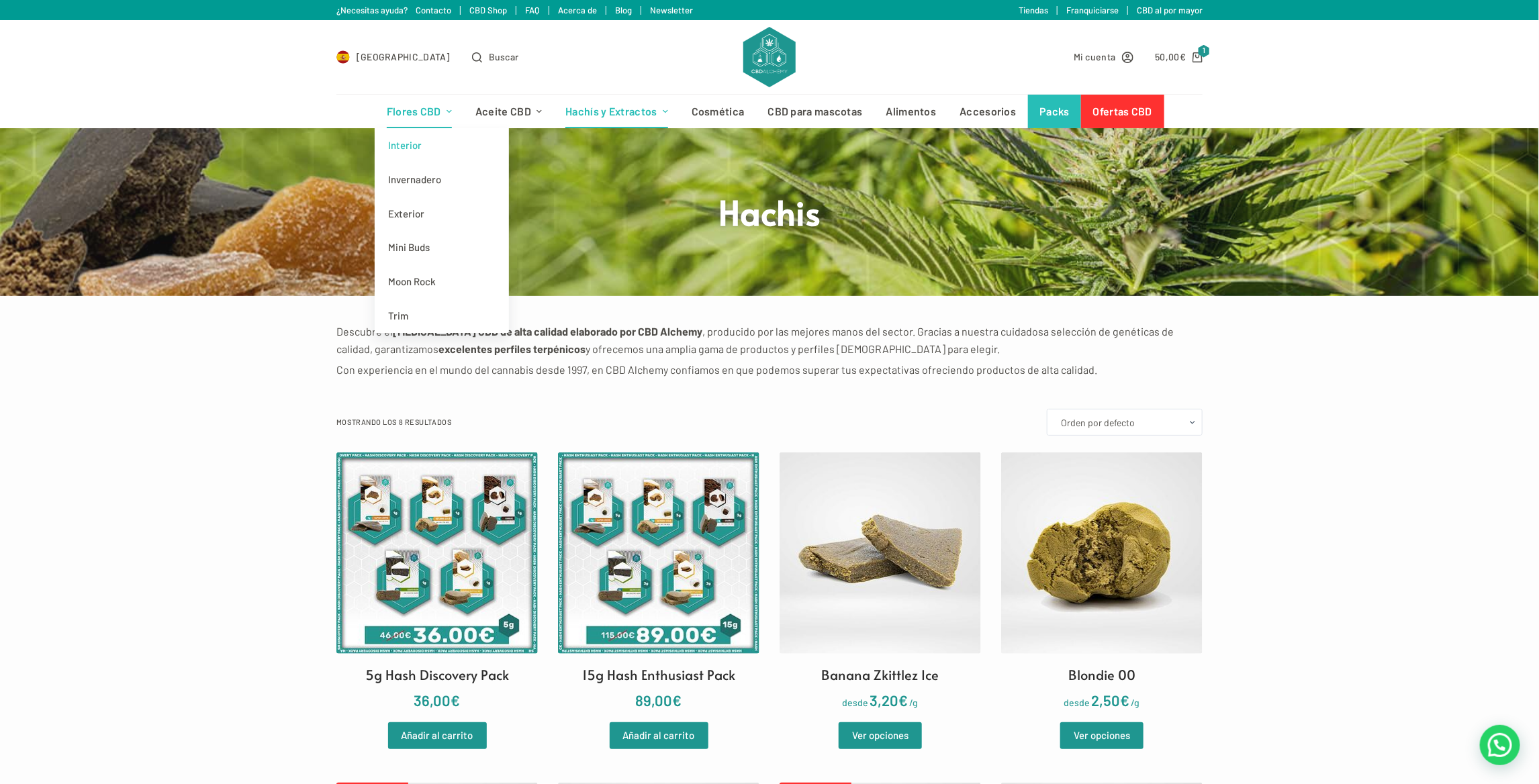
click at [422, 145] on link "Interior" at bounding box center [442, 145] width 135 height 34
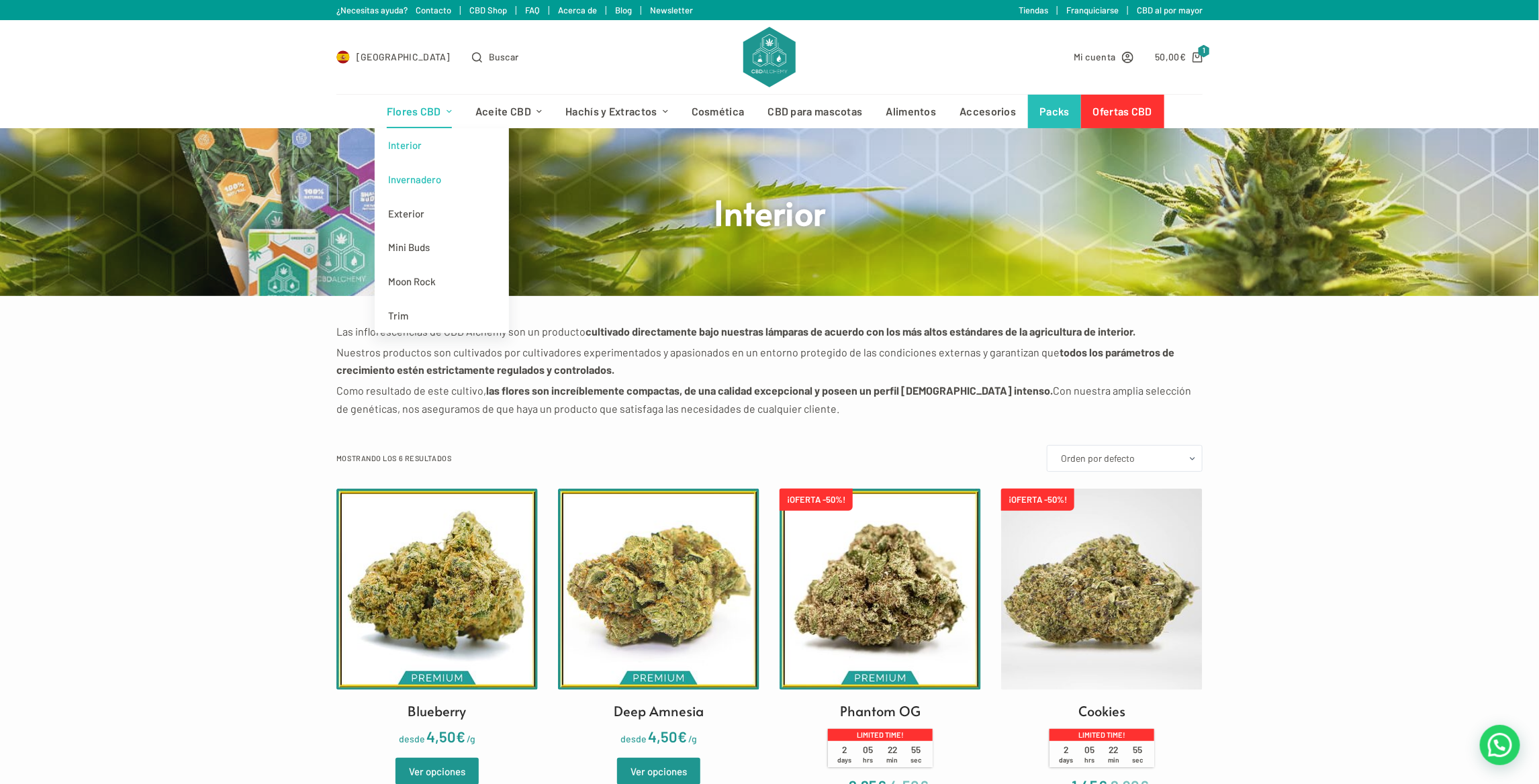
click at [406, 177] on link "Invernadero" at bounding box center [442, 179] width 135 height 34
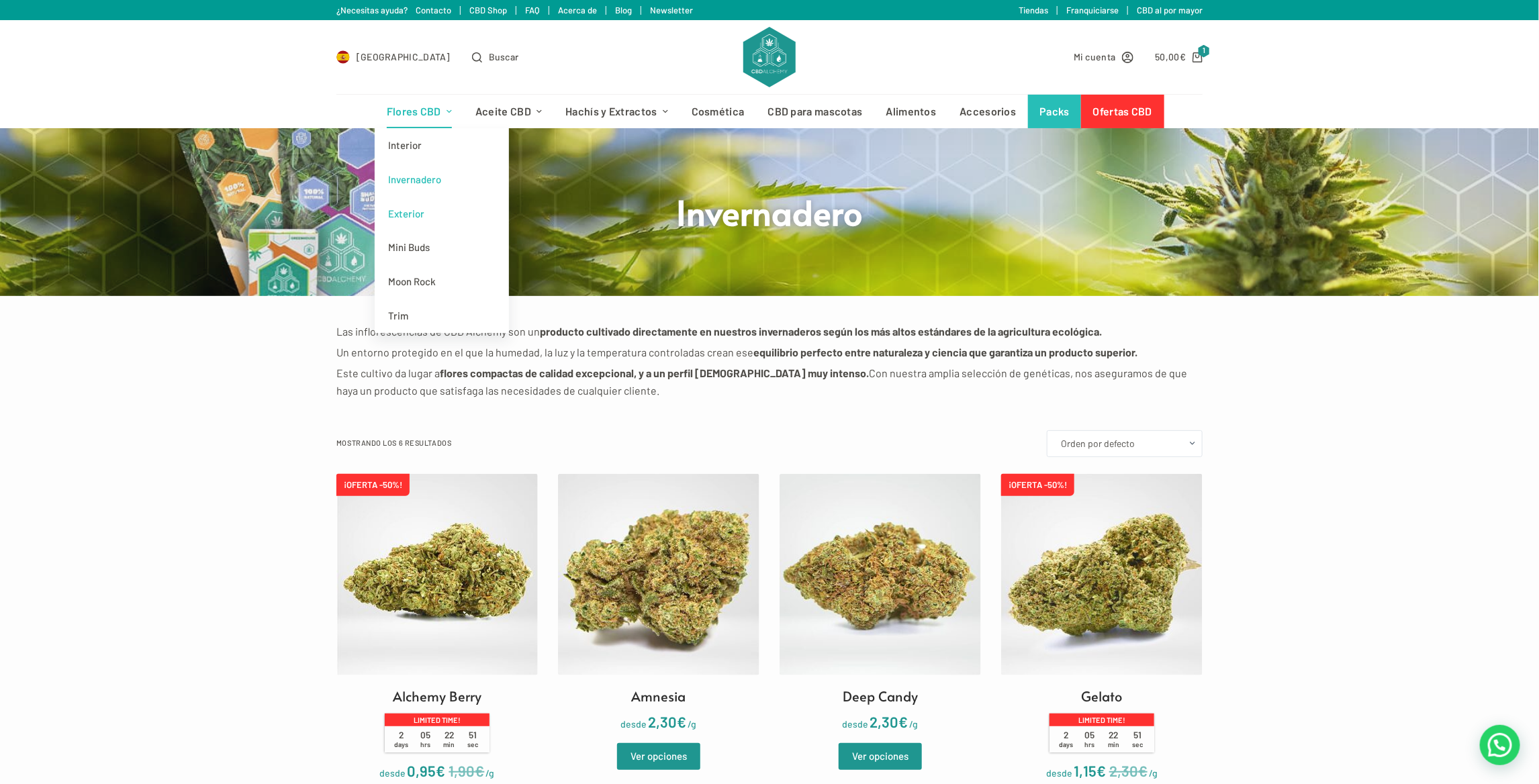
click at [402, 208] on link "Exterior" at bounding box center [442, 213] width 135 height 34
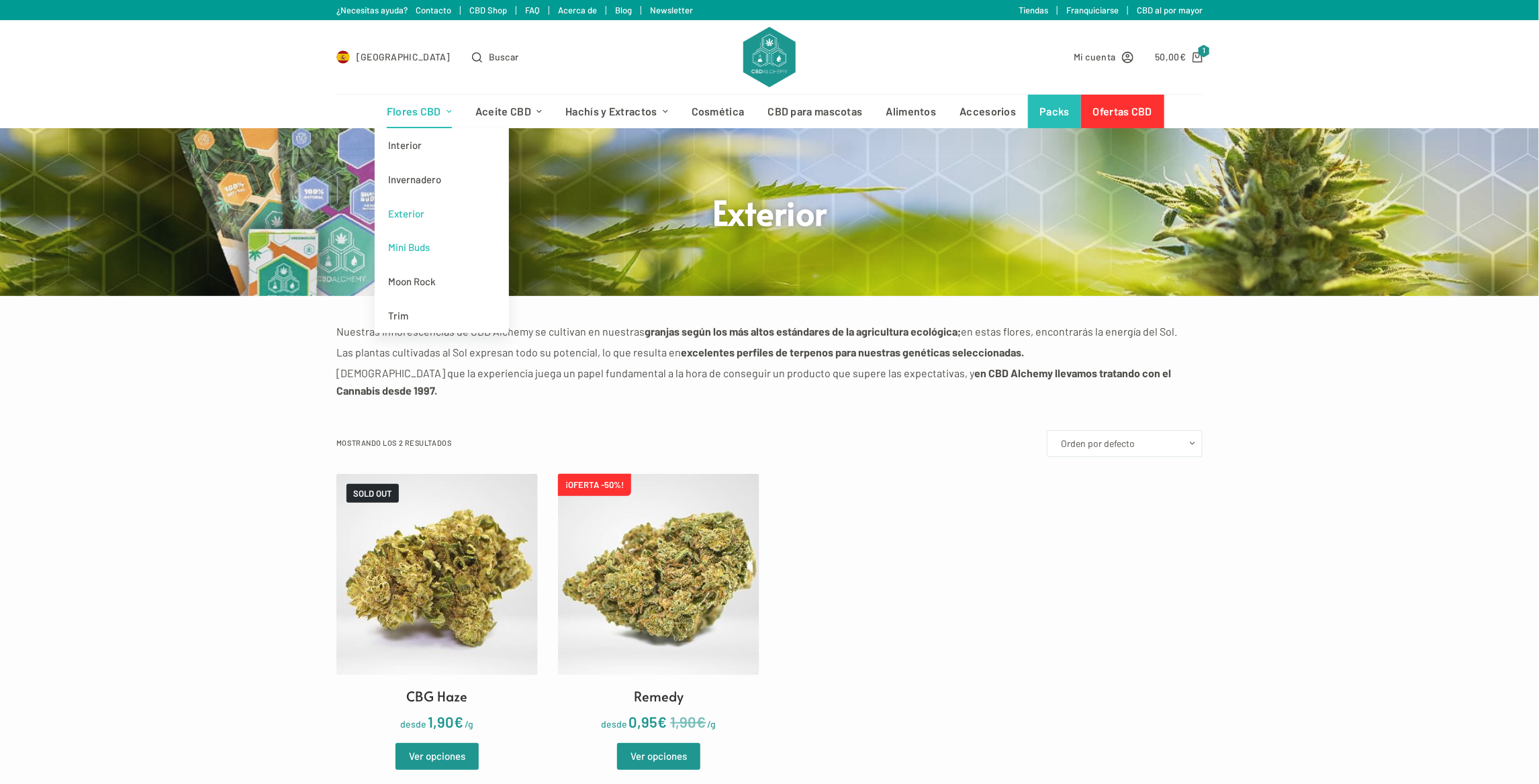
click at [406, 255] on link "Mini Buds" at bounding box center [442, 247] width 135 height 34
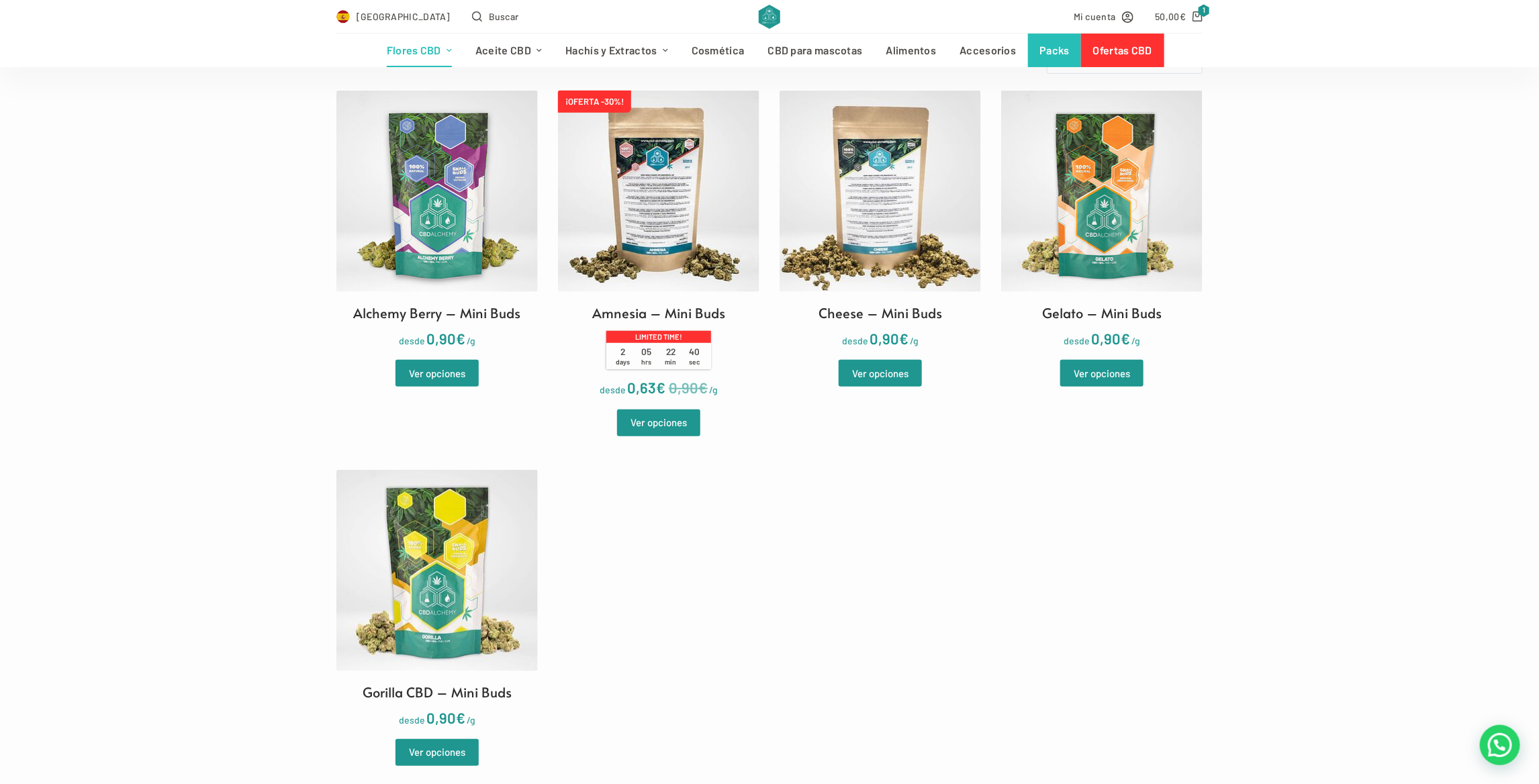
scroll to position [470, 0]
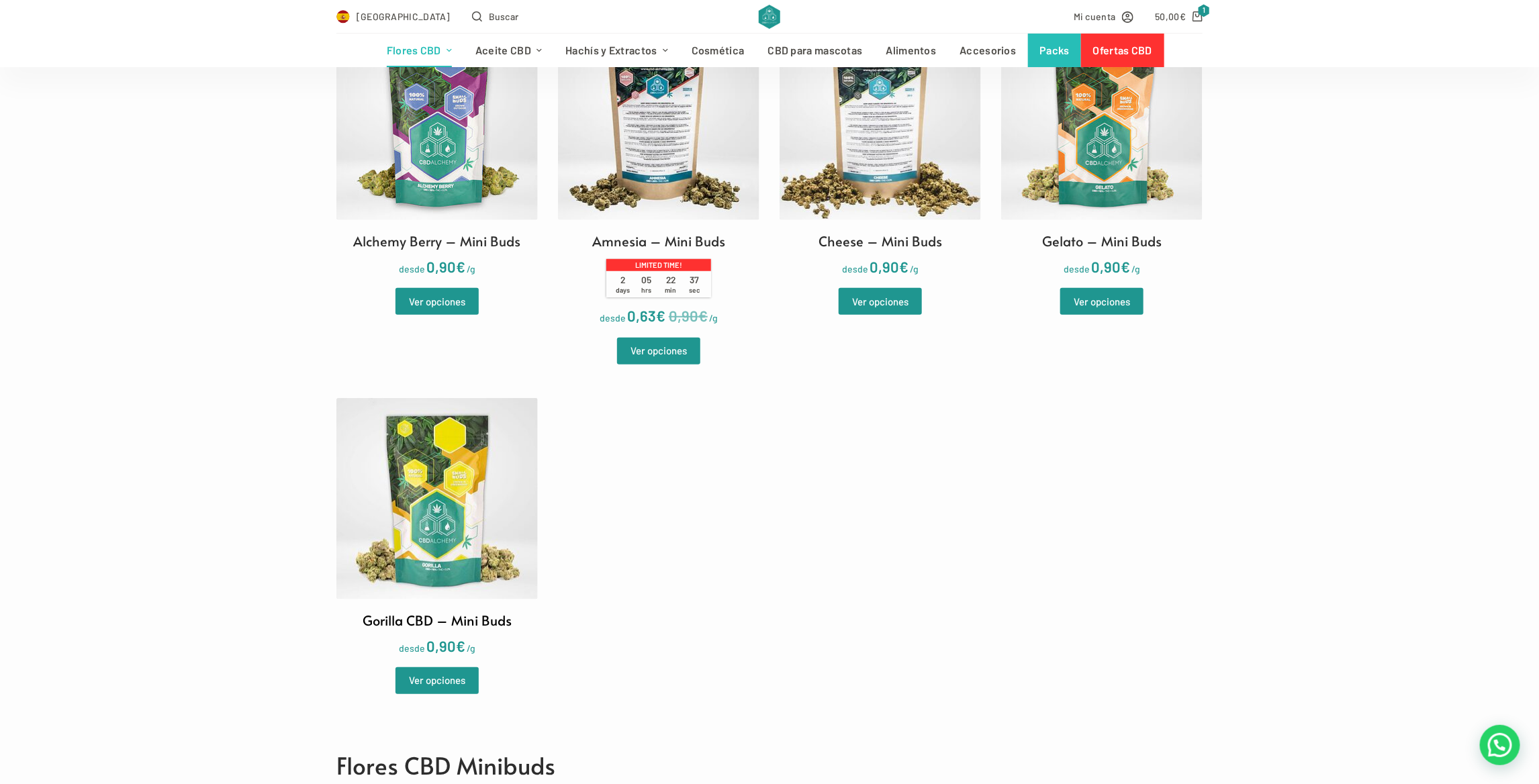
click at [460, 516] on img at bounding box center [437, 499] width 201 height 201
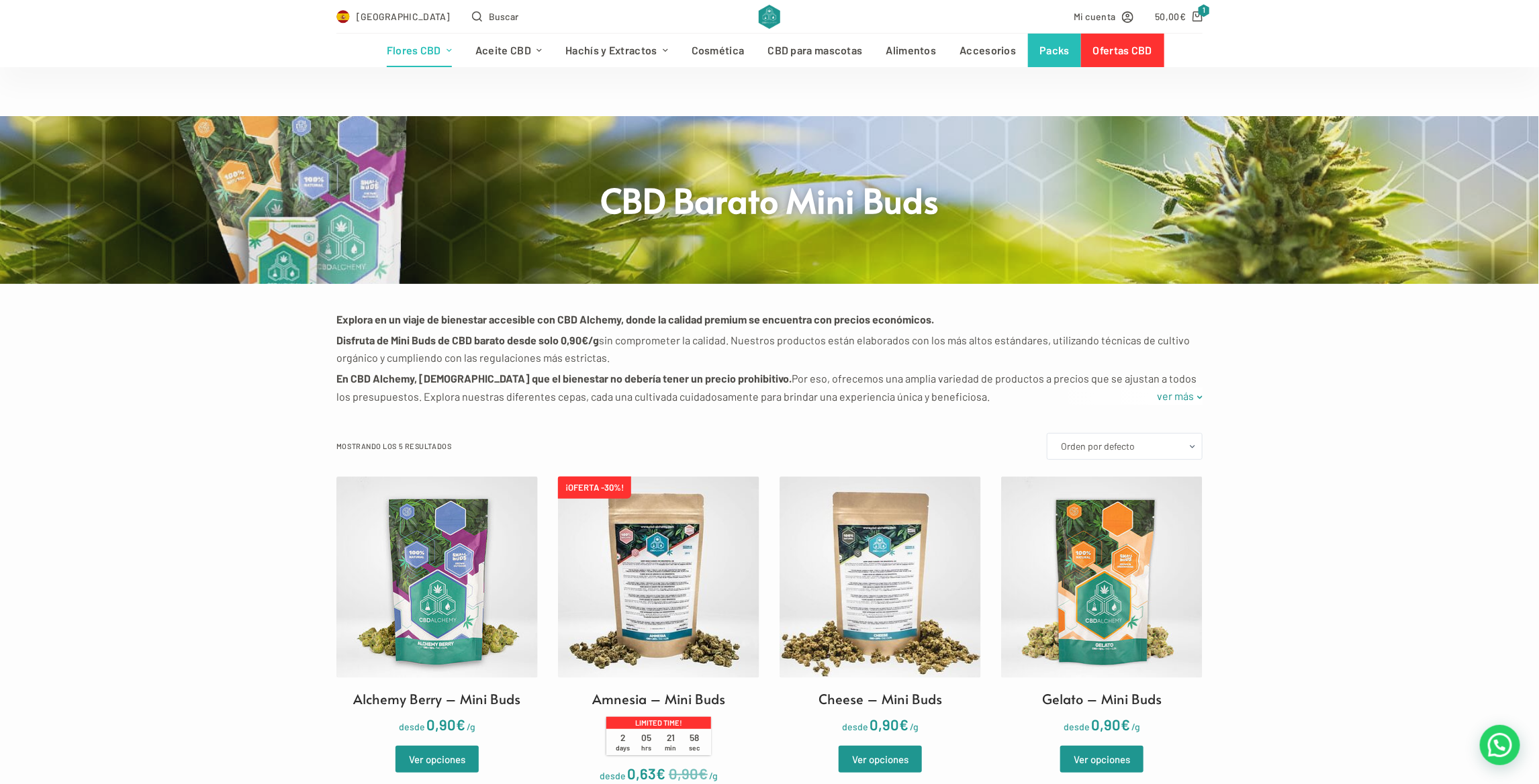
scroll to position [0, 0]
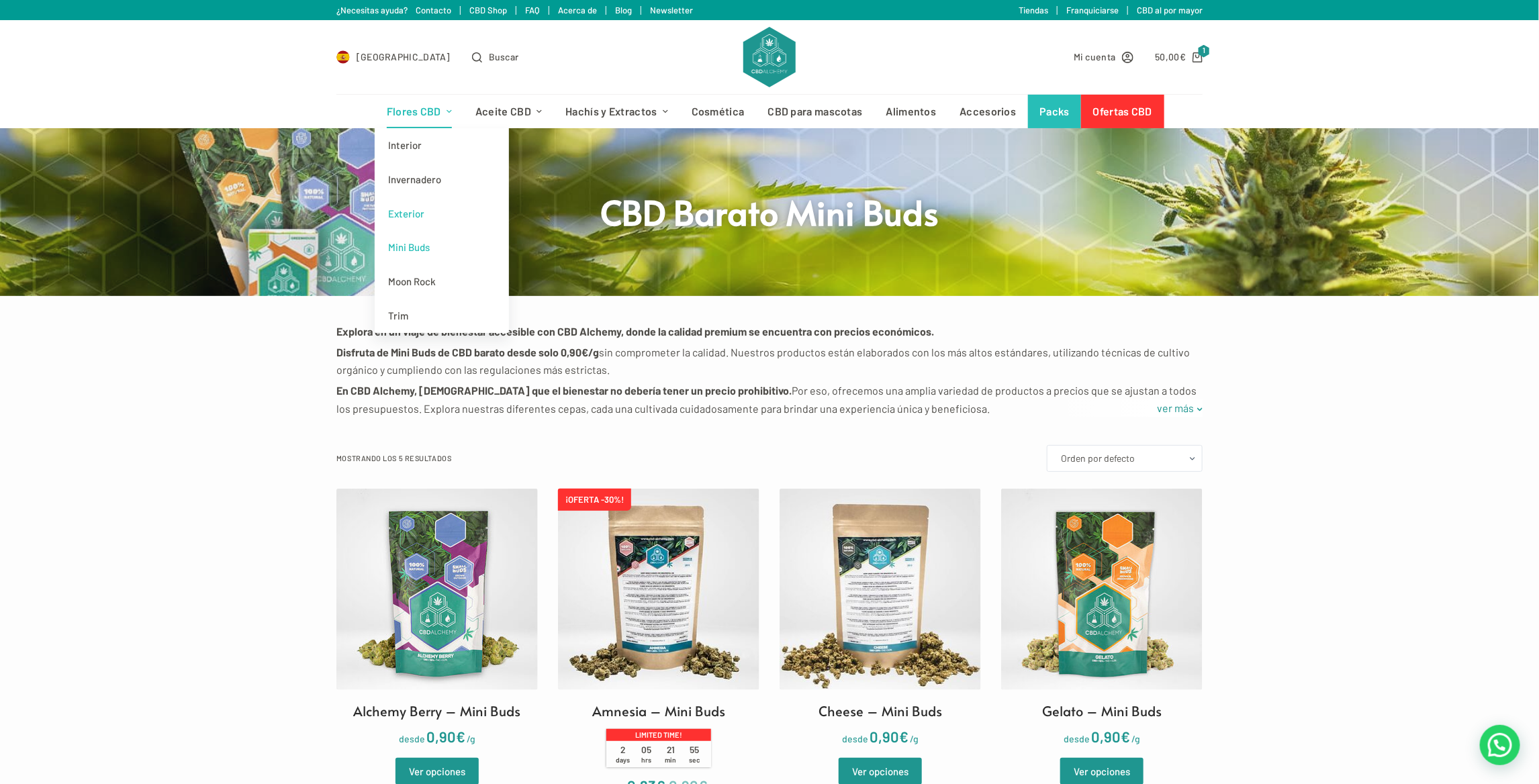
click at [425, 213] on link "Exterior" at bounding box center [442, 213] width 135 height 34
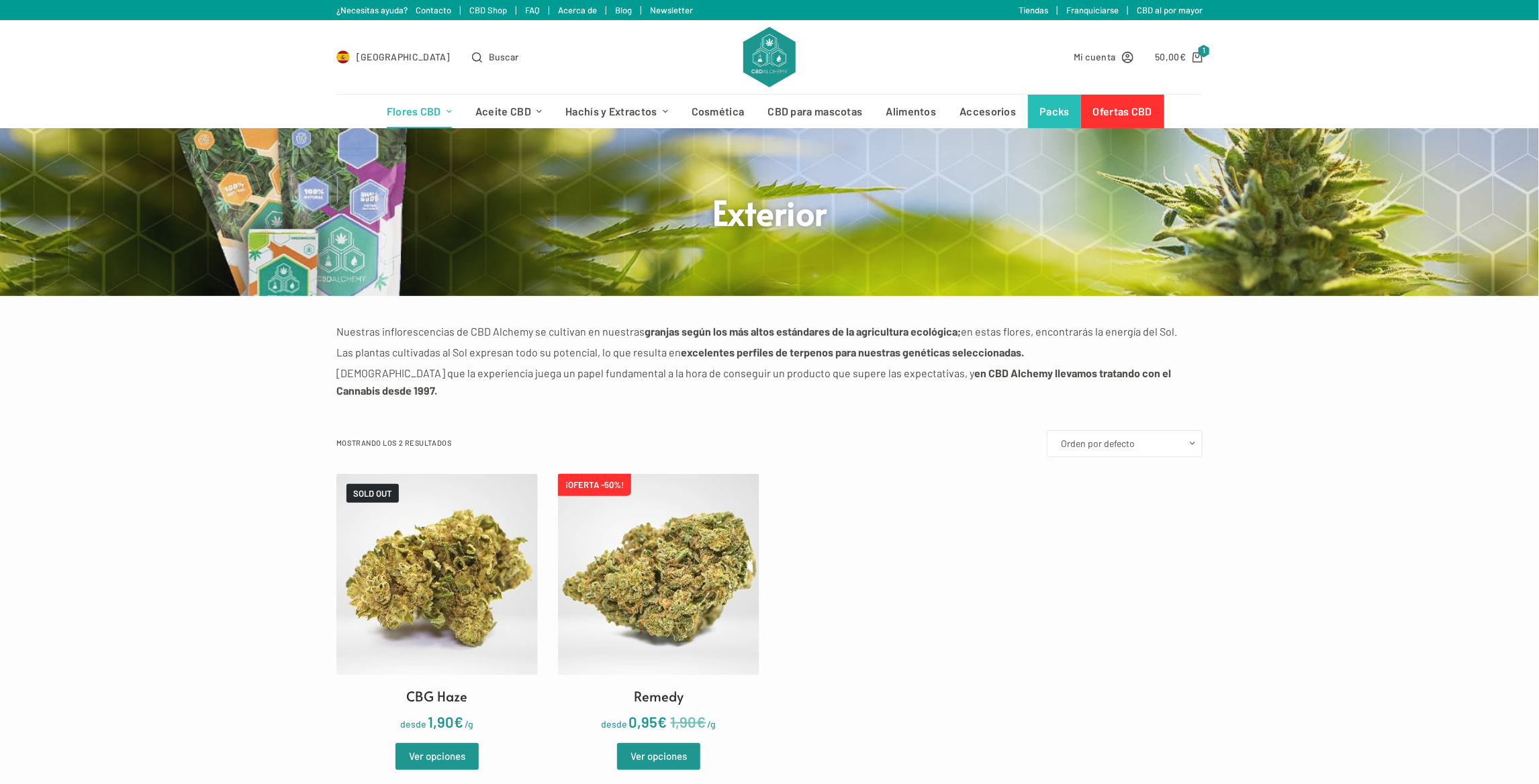
scroll to position [67, 0]
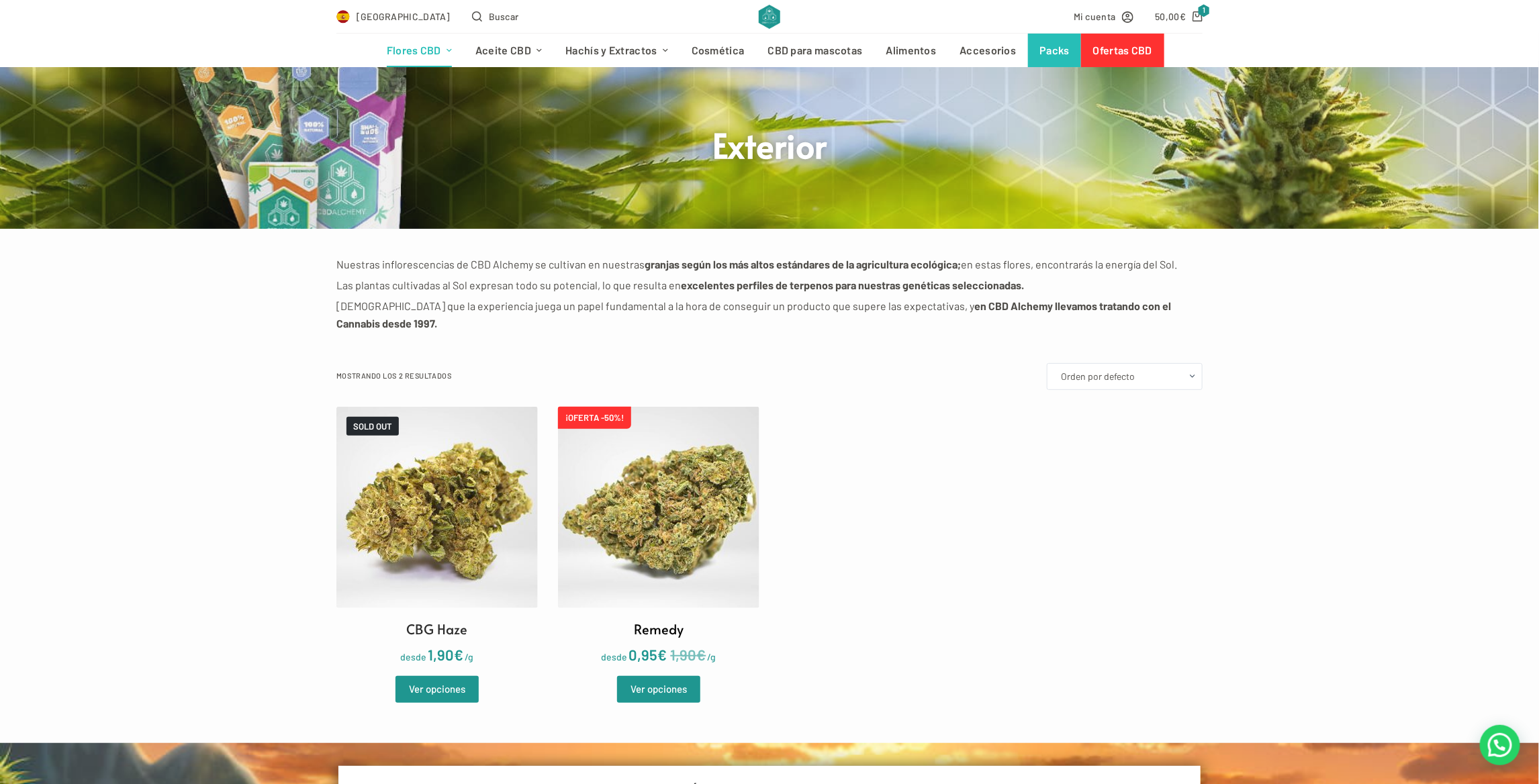
click at [672, 525] on img at bounding box center [659, 507] width 201 height 201
click at [619, 465] on img at bounding box center [659, 507] width 201 height 201
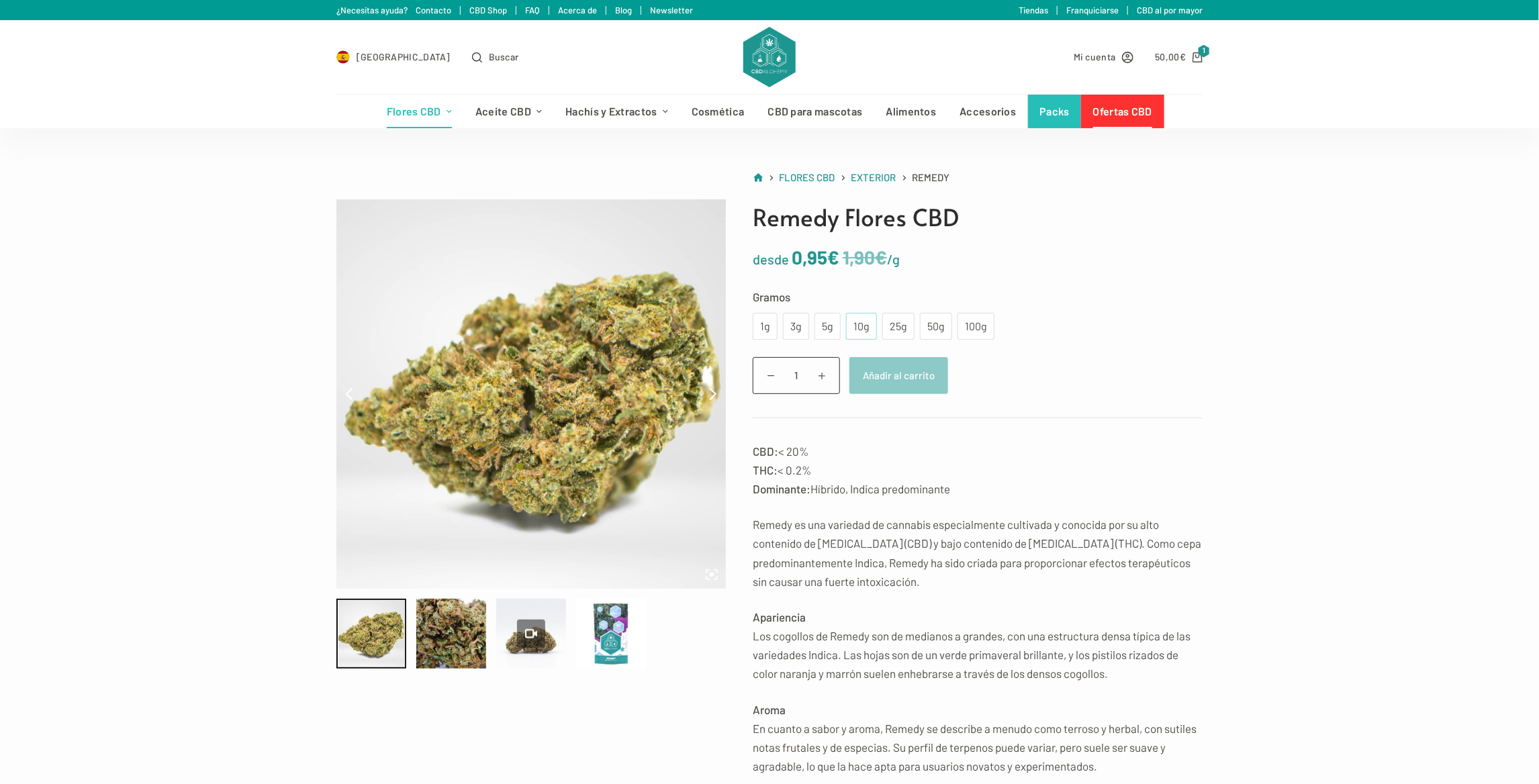
click at [873, 328] on div "10g" at bounding box center [861, 326] width 31 height 27
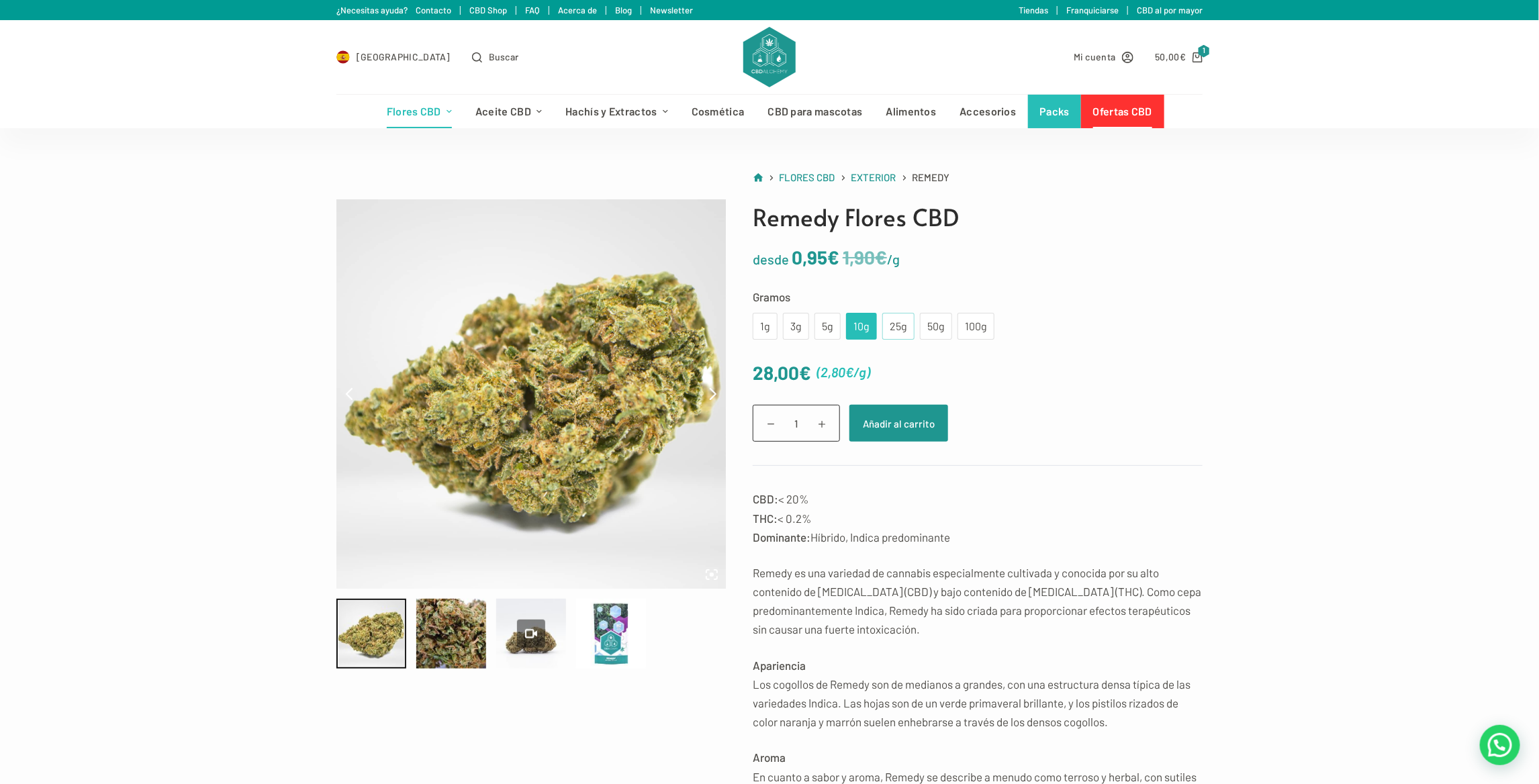
click at [890, 322] on div "25g" at bounding box center [898, 326] width 16 height 18
click at [929, 321] on div "50g" at bounding box center [935, 326] width 16 height 18
click at [977, 327] on div "100g" at bounding box center [976, 326] width 21 height 18
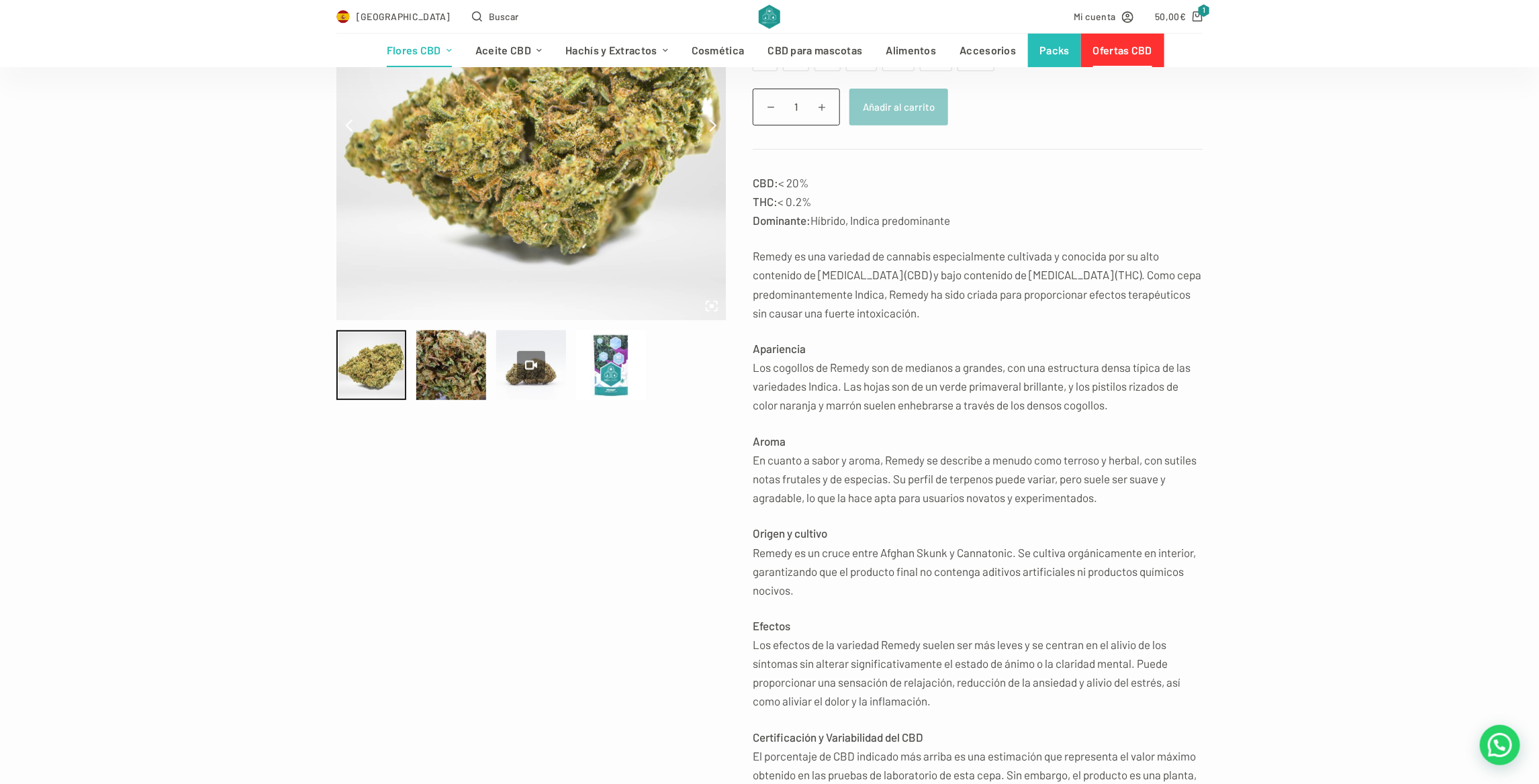
scroll to position [201, 0]
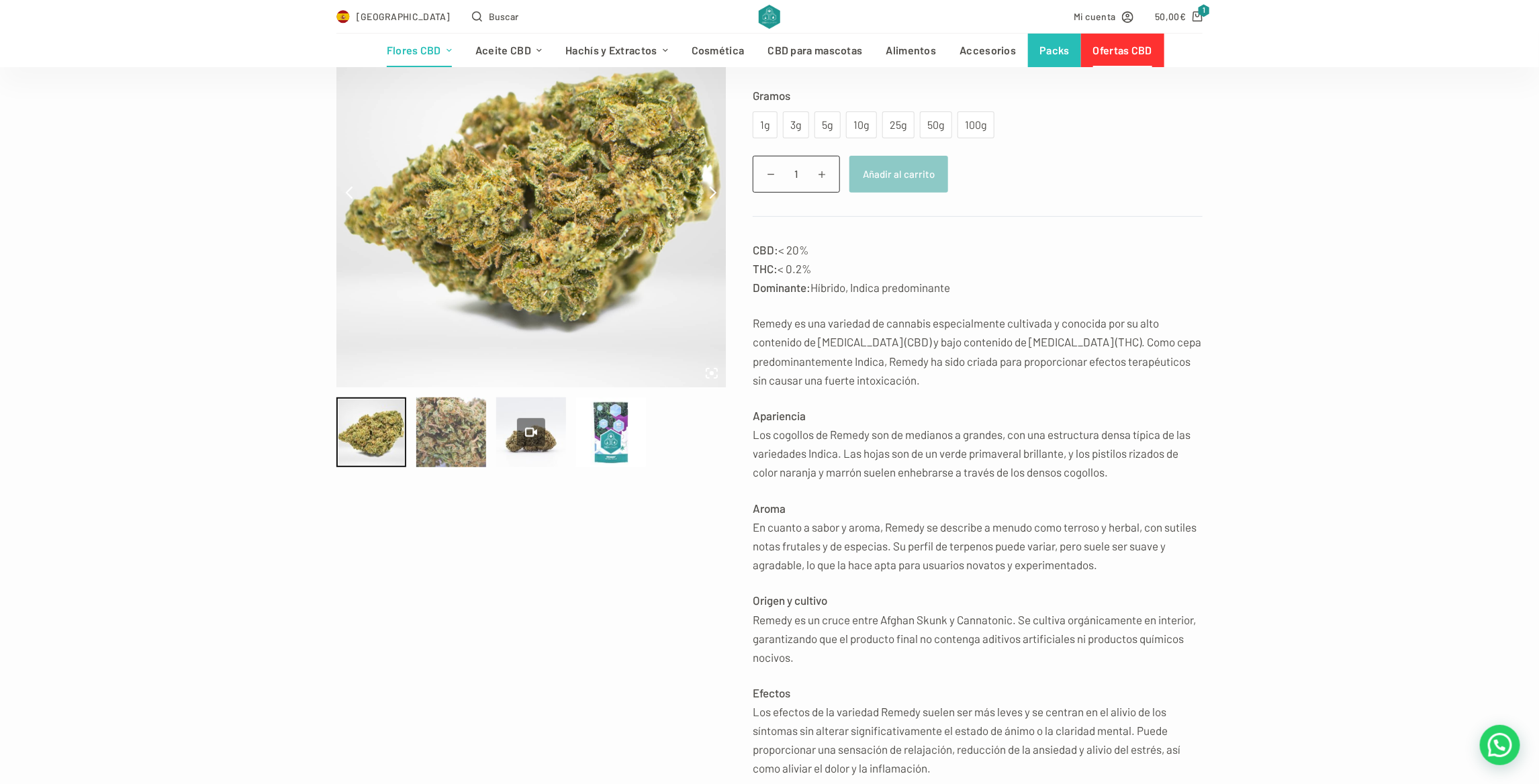
click at [454, 440] on div at bounding box center [451, 432] width 70 height 70
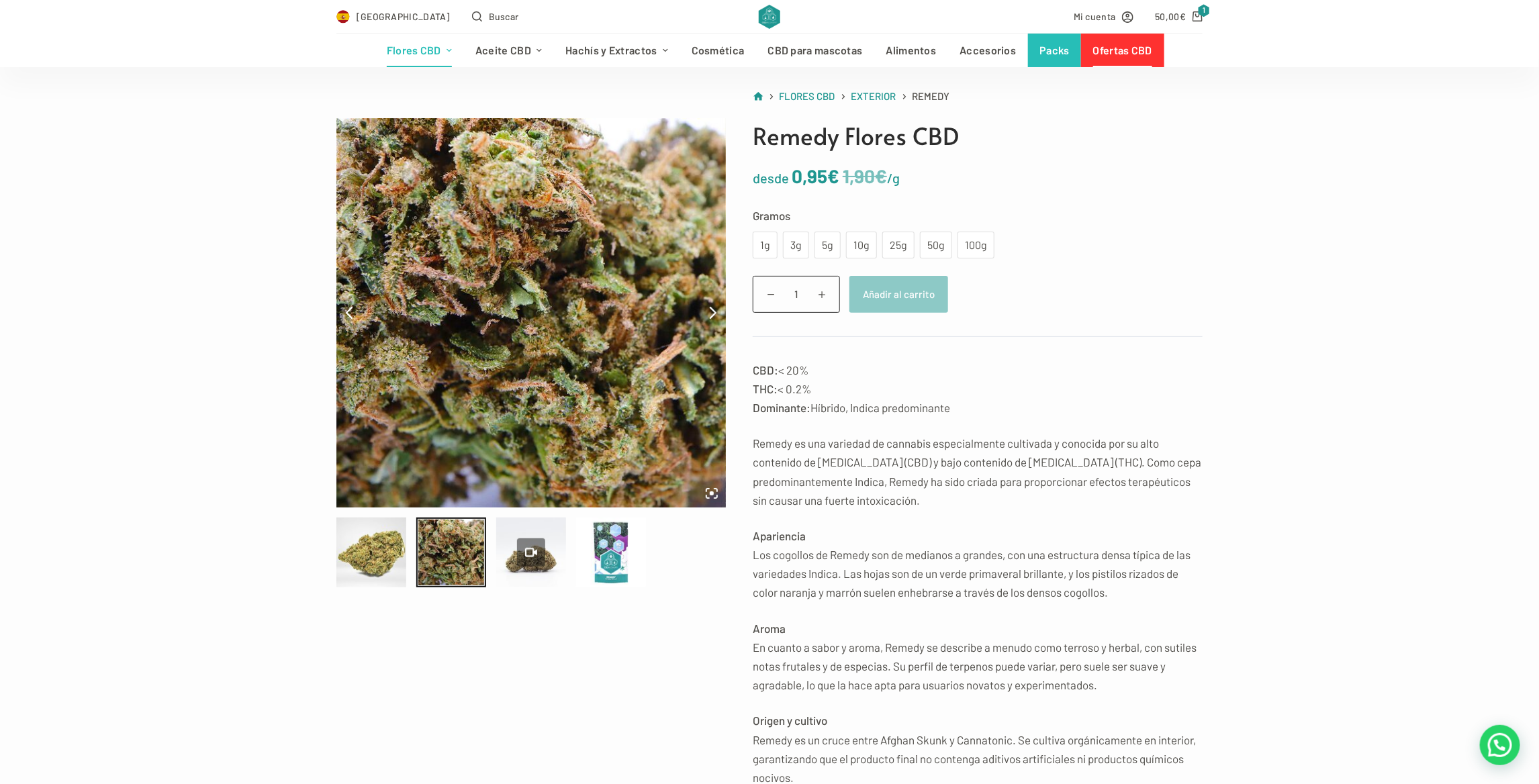
scroll to position [67, 0]
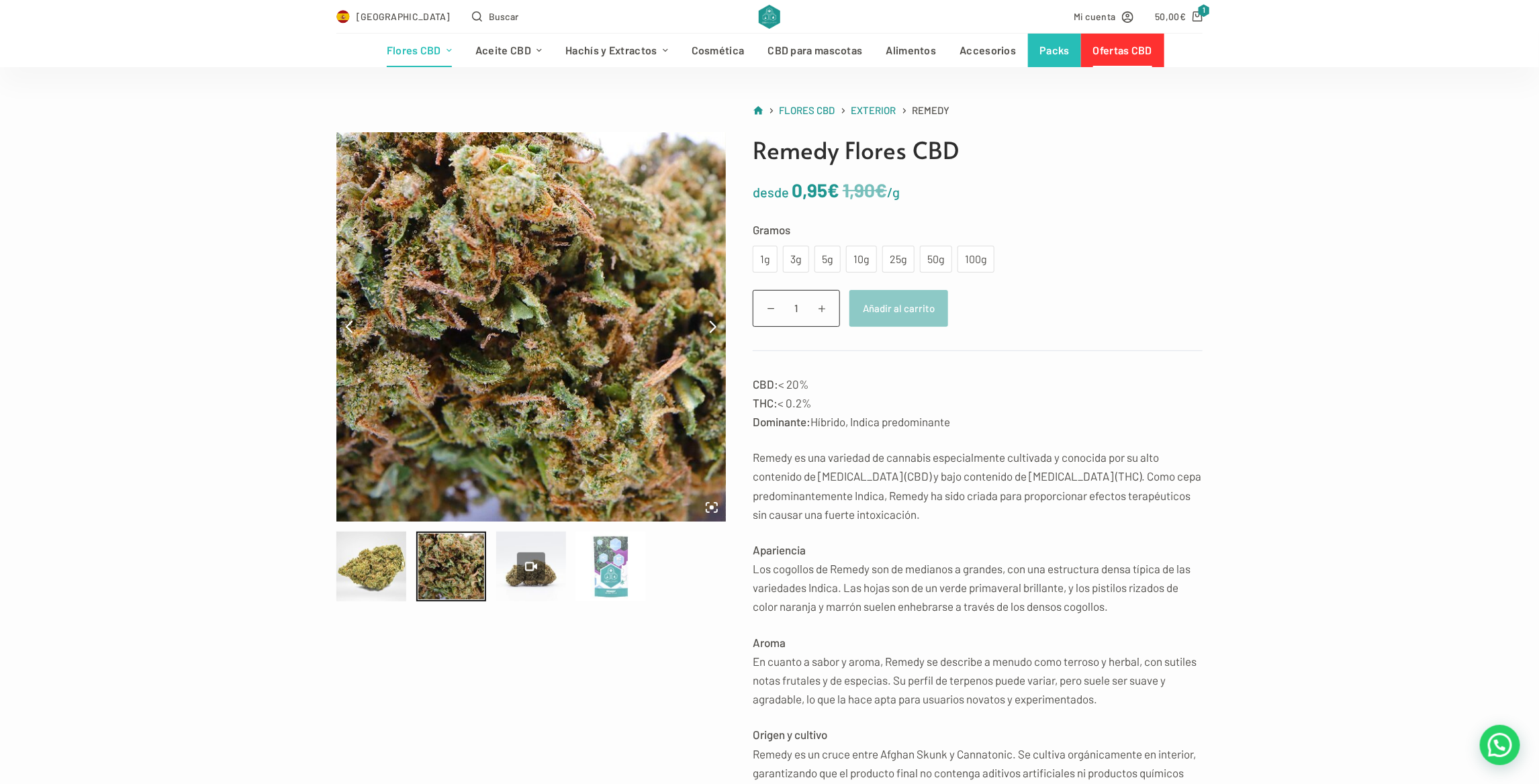
click at [626, 561] on div at bounding box center [610, 566] width 70 height 70
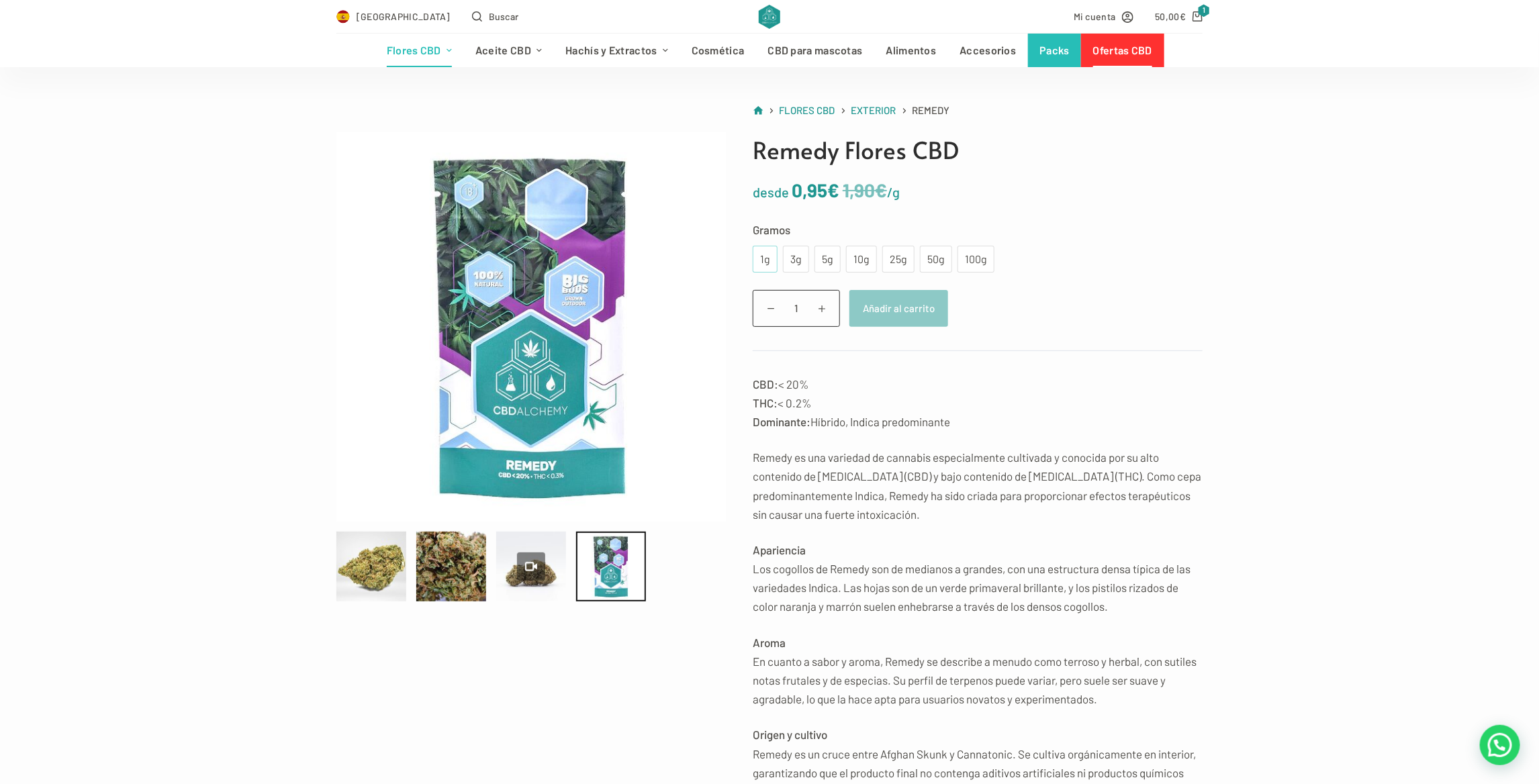
click at [771, 269] on div "1g" at bounding box center [765, 259] width 24 height 27
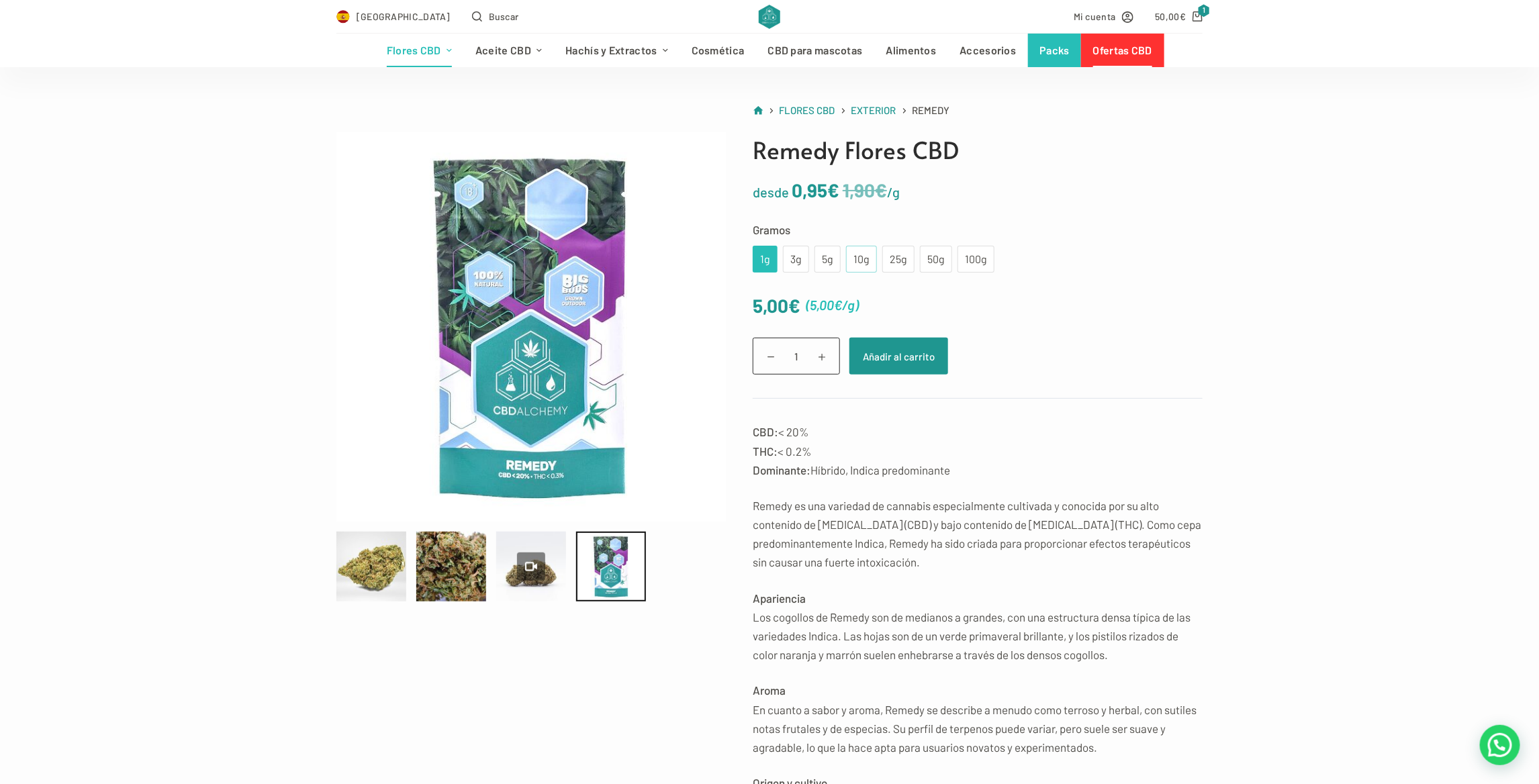
click at [857, 259] on div "10g" at bounding box center [861, 259] width 15 height 18
click at [890, 260] on div "25g" at bounding box center [898, 259] width 16 height 18
click at [456, 559] on div at bounding box center [451, 566] width 70 height 70
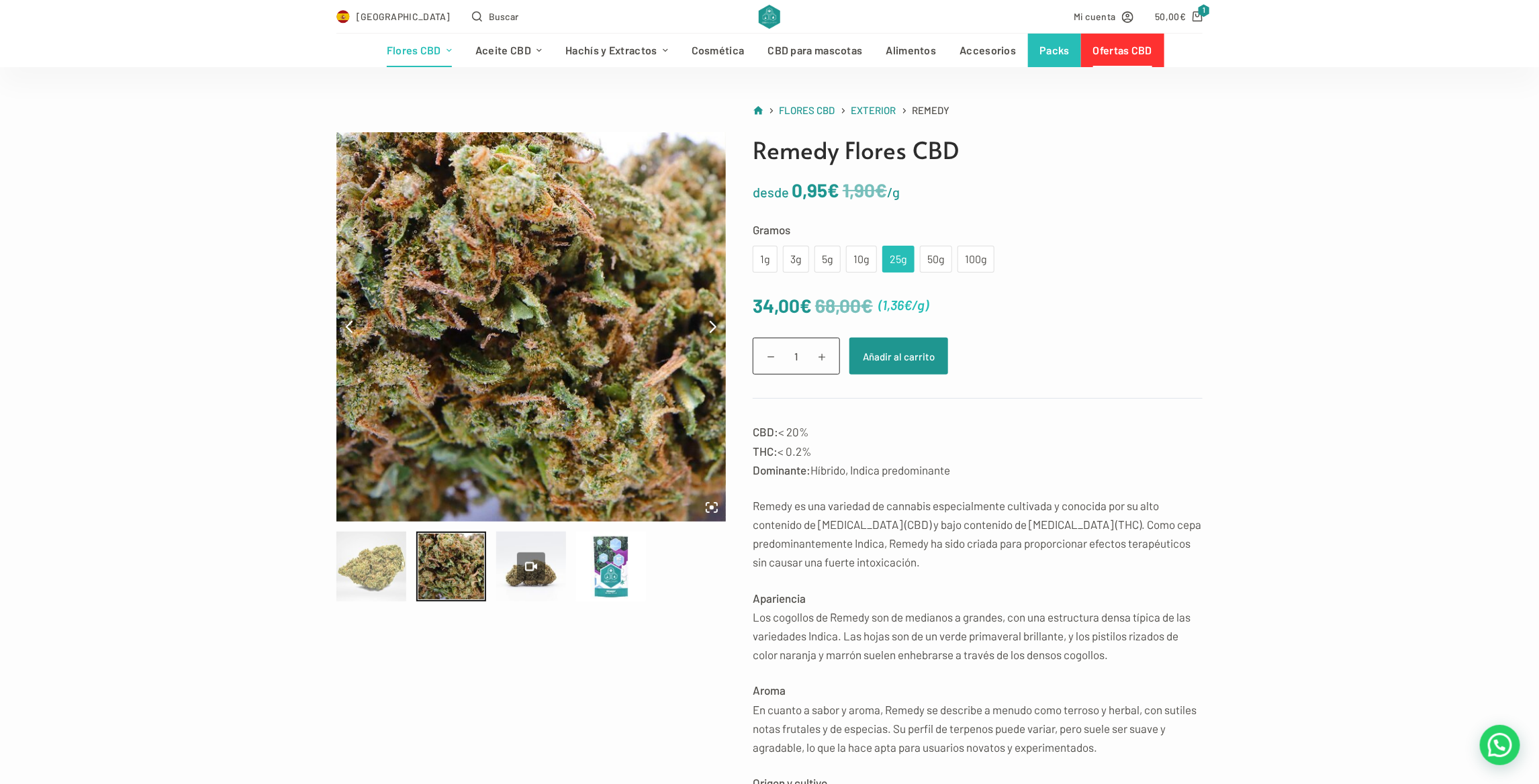
click at [377, 562] on div at bounding box center [371, 566] width 70 height 70
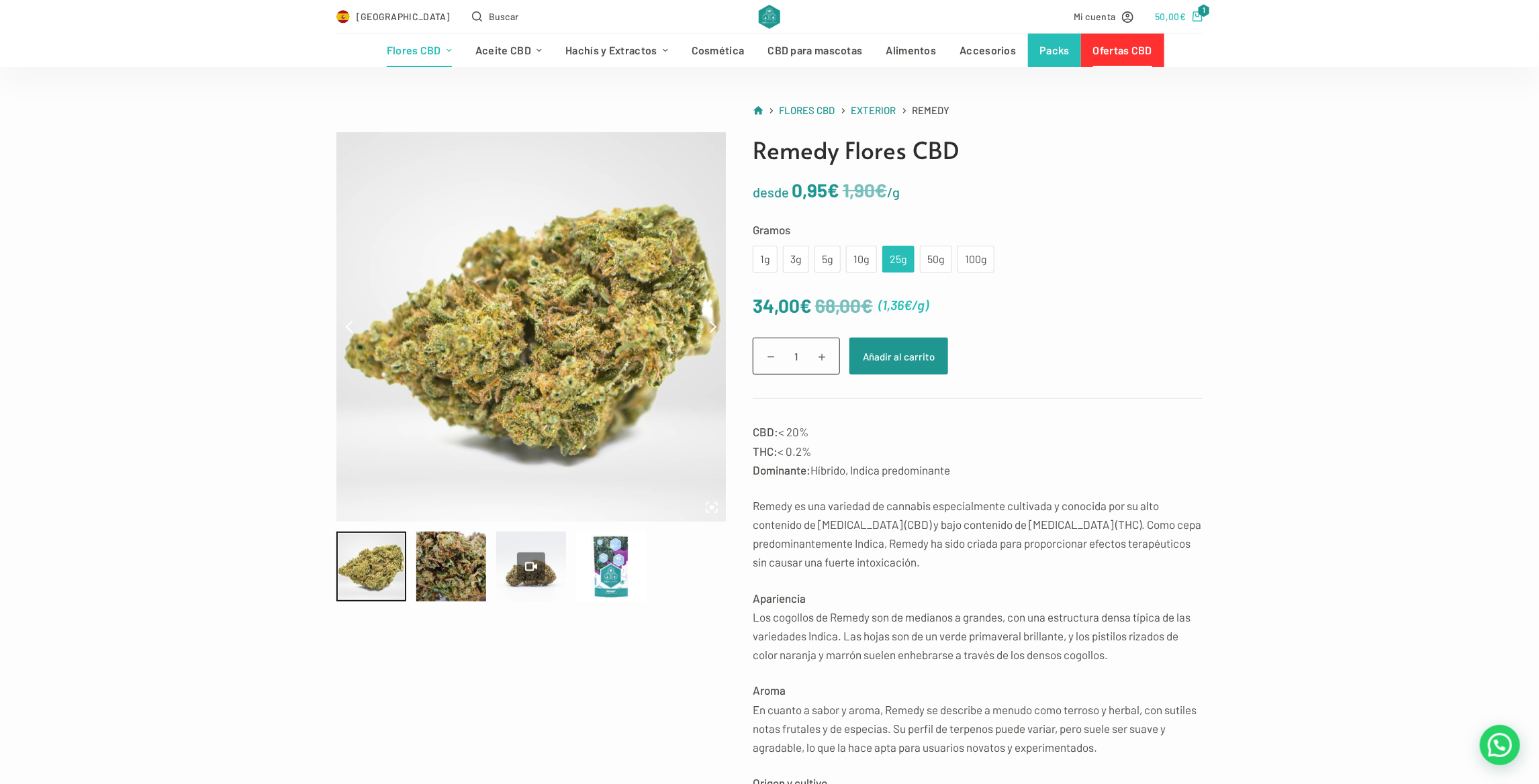
click at [1163, 13] on bdi "50,00 €" at bounding box center [1170, 16] width 31 height 11
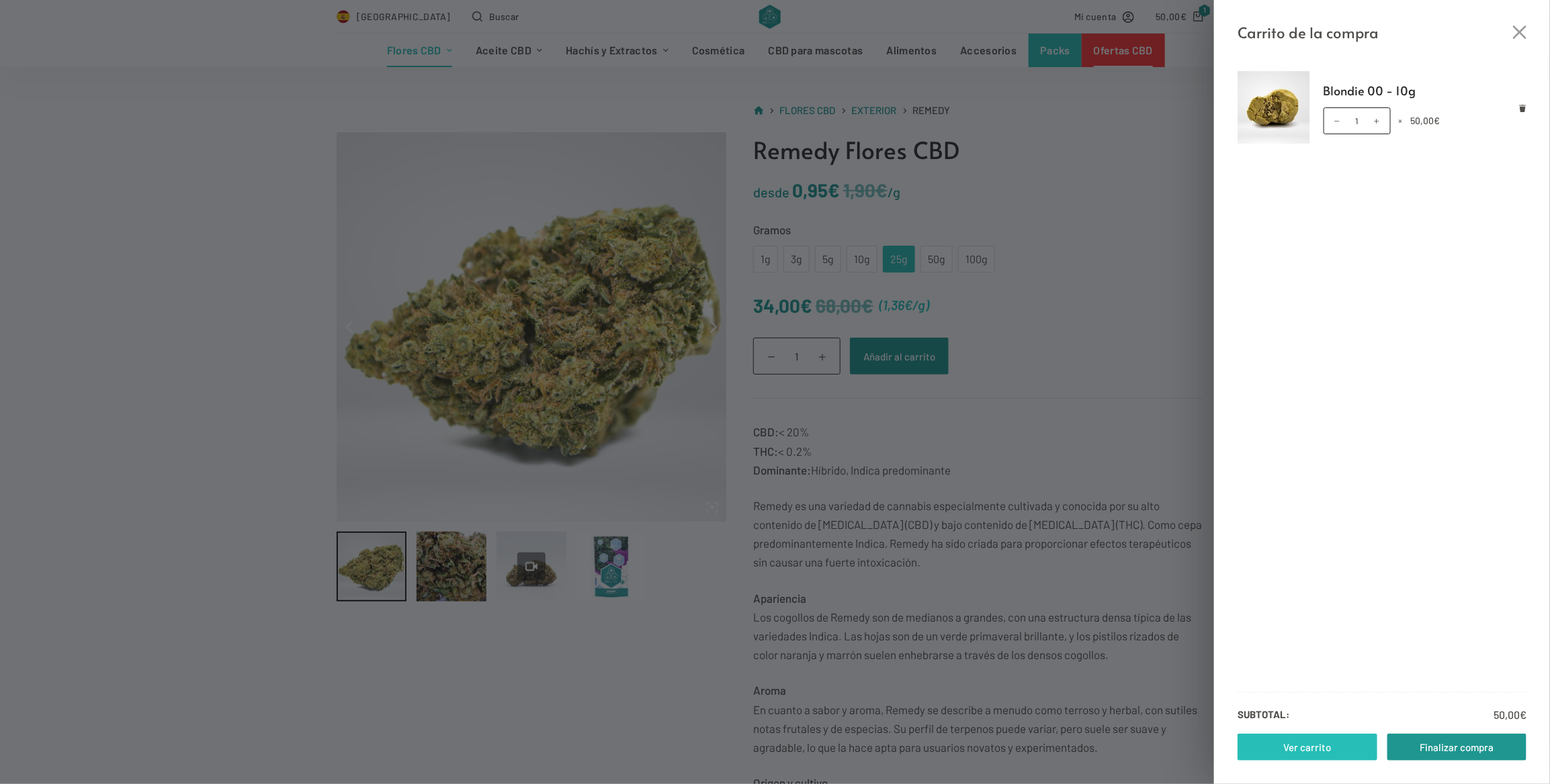
click at [1336, 747] on link "Ver carrito" at bounding box center [1307, 747] width 140 height 27
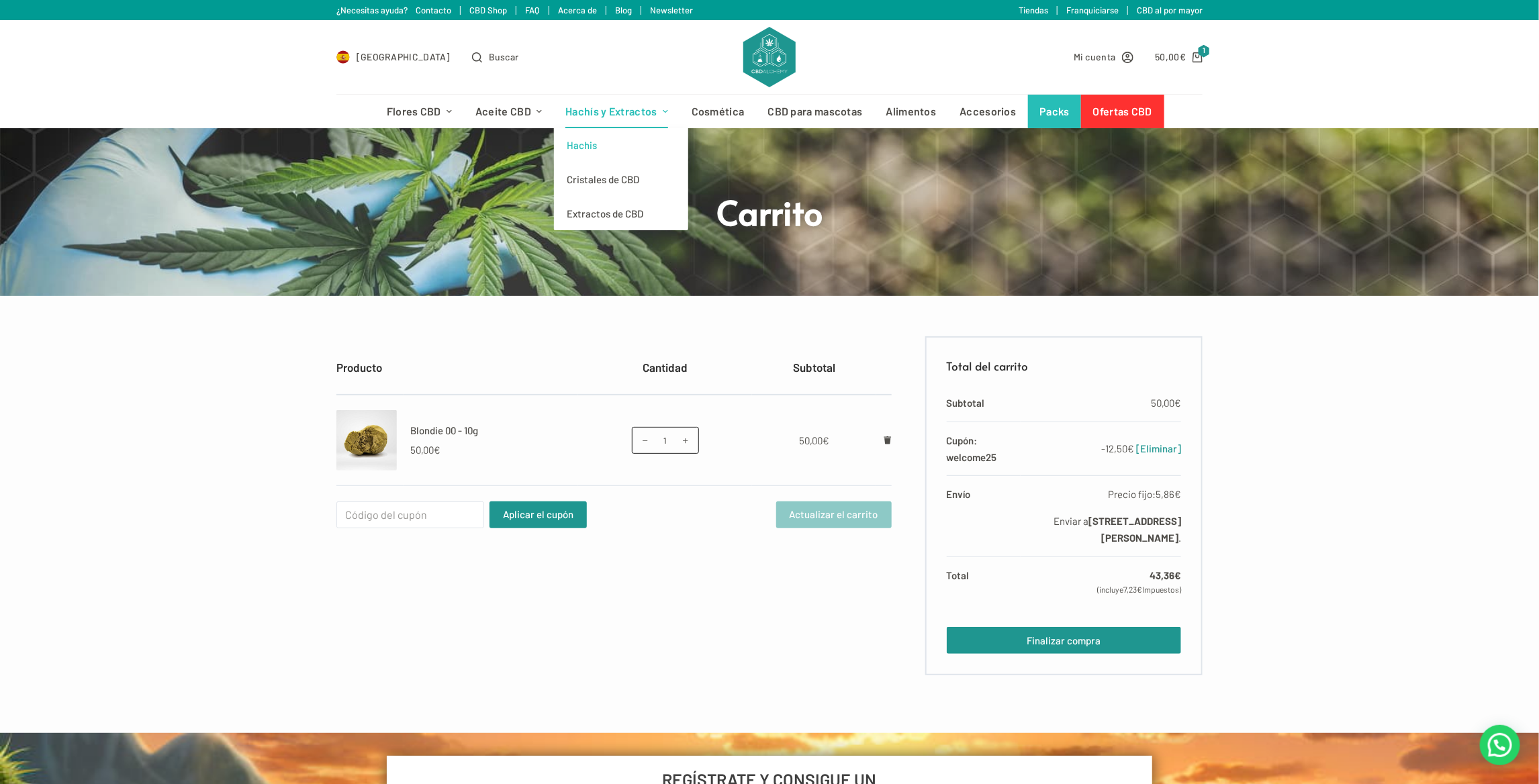
click at [600, 143] on link "Hachis" at bounding box center [621, 145] width 135 height 34
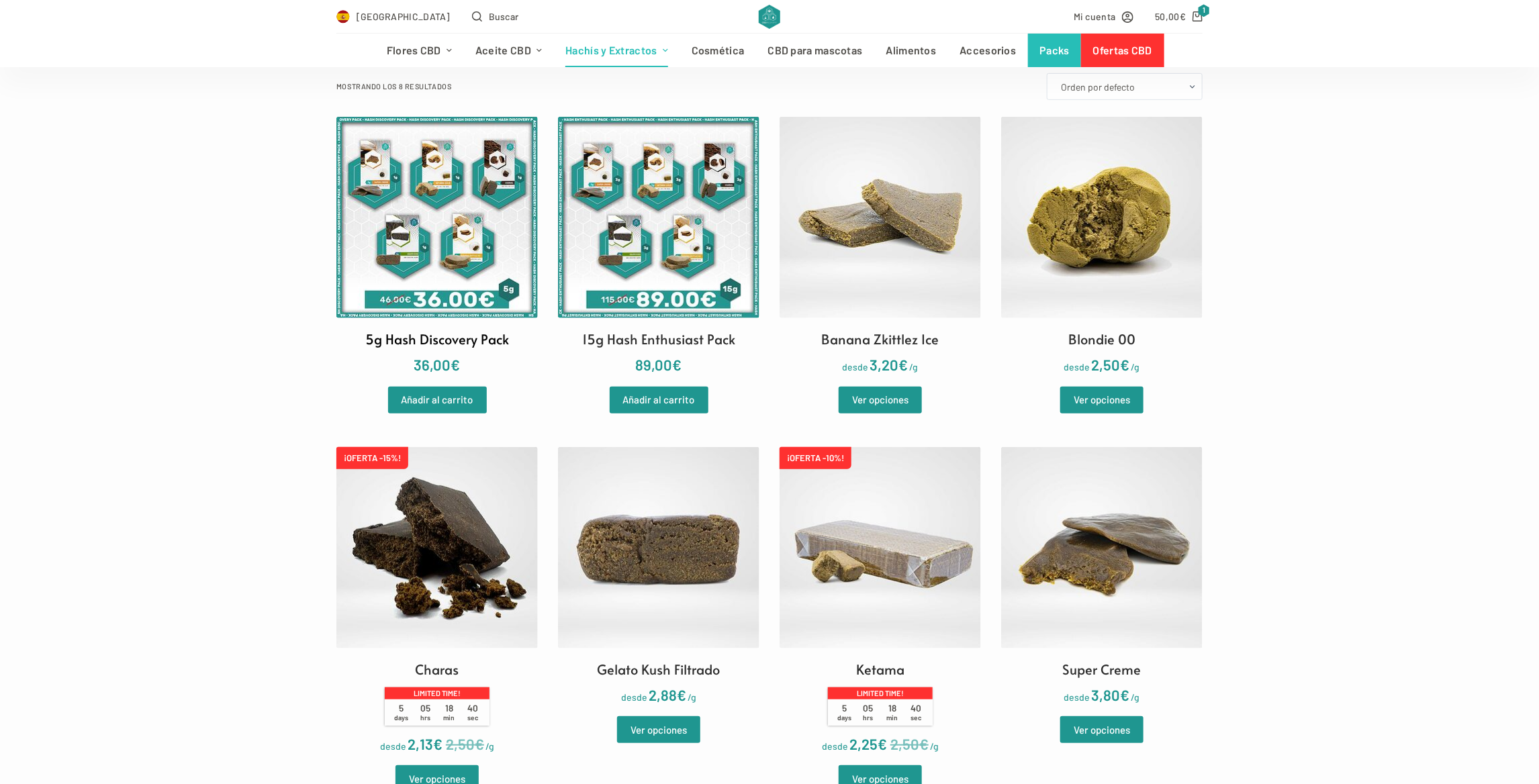
scroll to position [403, 0]
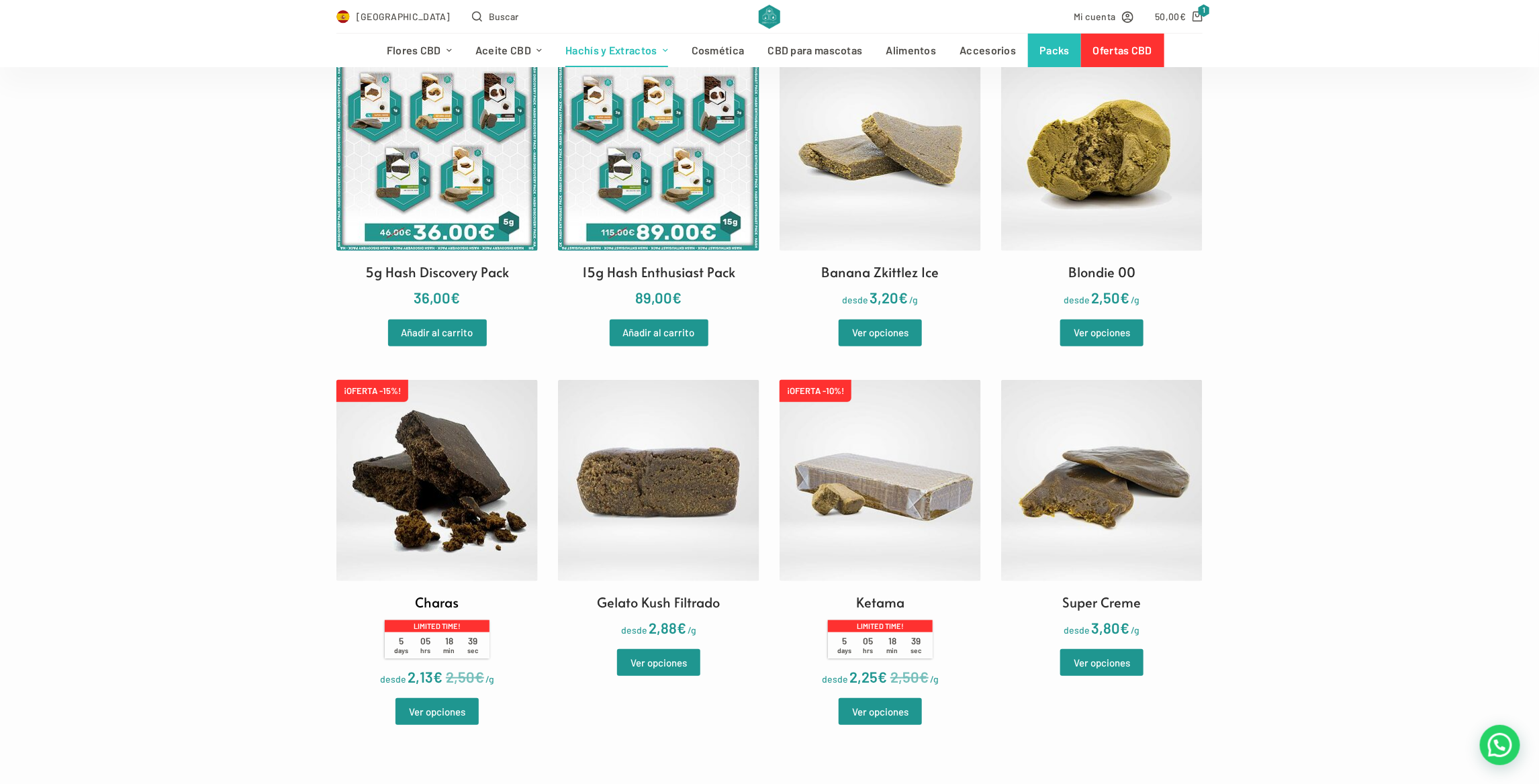
click at [421, 529] on img at bounding box center [437, 480] width 201 height 201
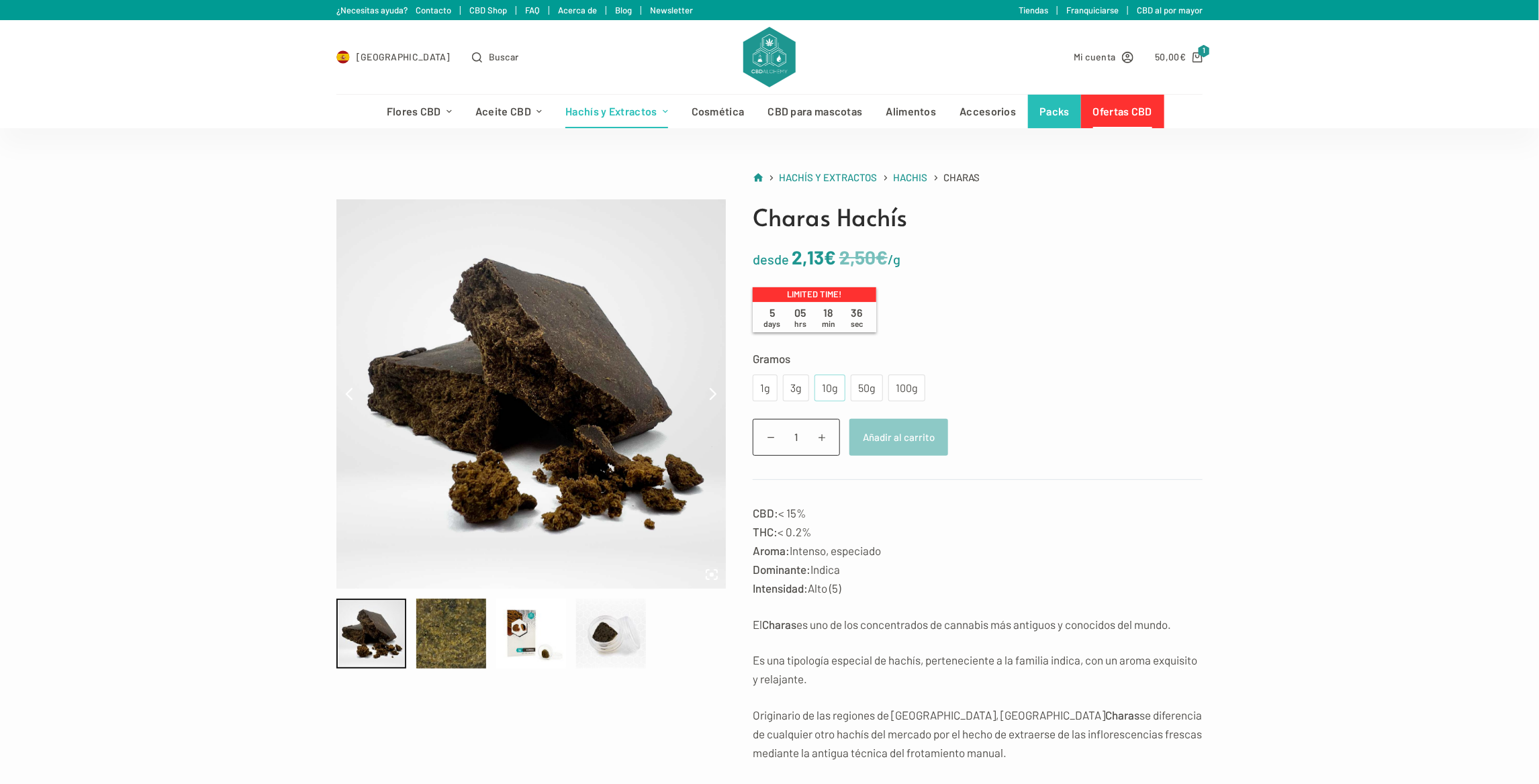
click at [831, 388] on div "10g" at bounding box center [830, 388] width 15 height 18
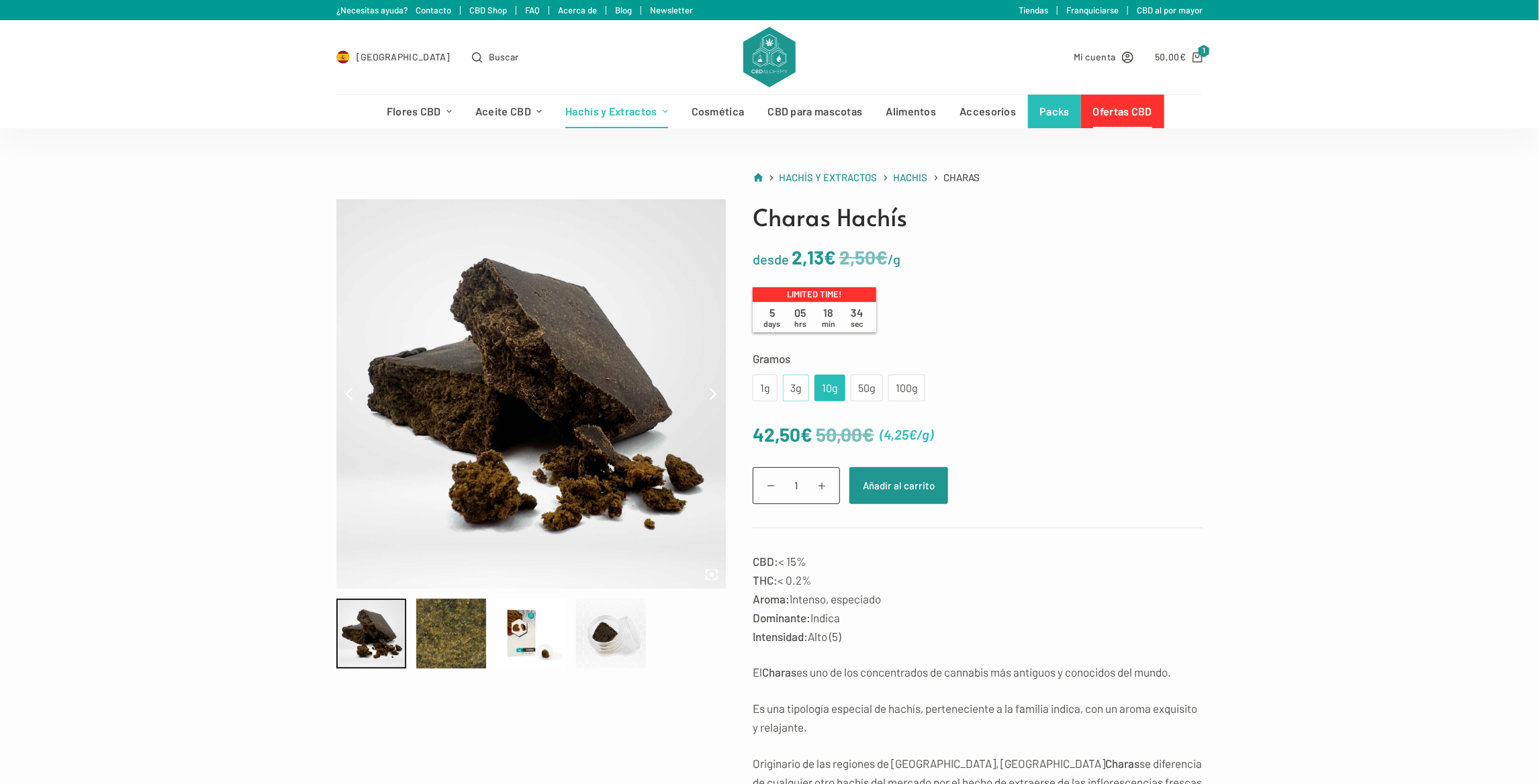
click at [800, 389] on div "3g" at bounding box center [796, 388] width 10 height 18
click at [770, 387] on div "1g" at bounding box center [765, 388] width 24 height 27
click at [793, 382] on div "3g" at bounding box center [796, 388] width 10 height 18
click at [537, 649] on div at bounding box center [531, 633] width 70 height 70
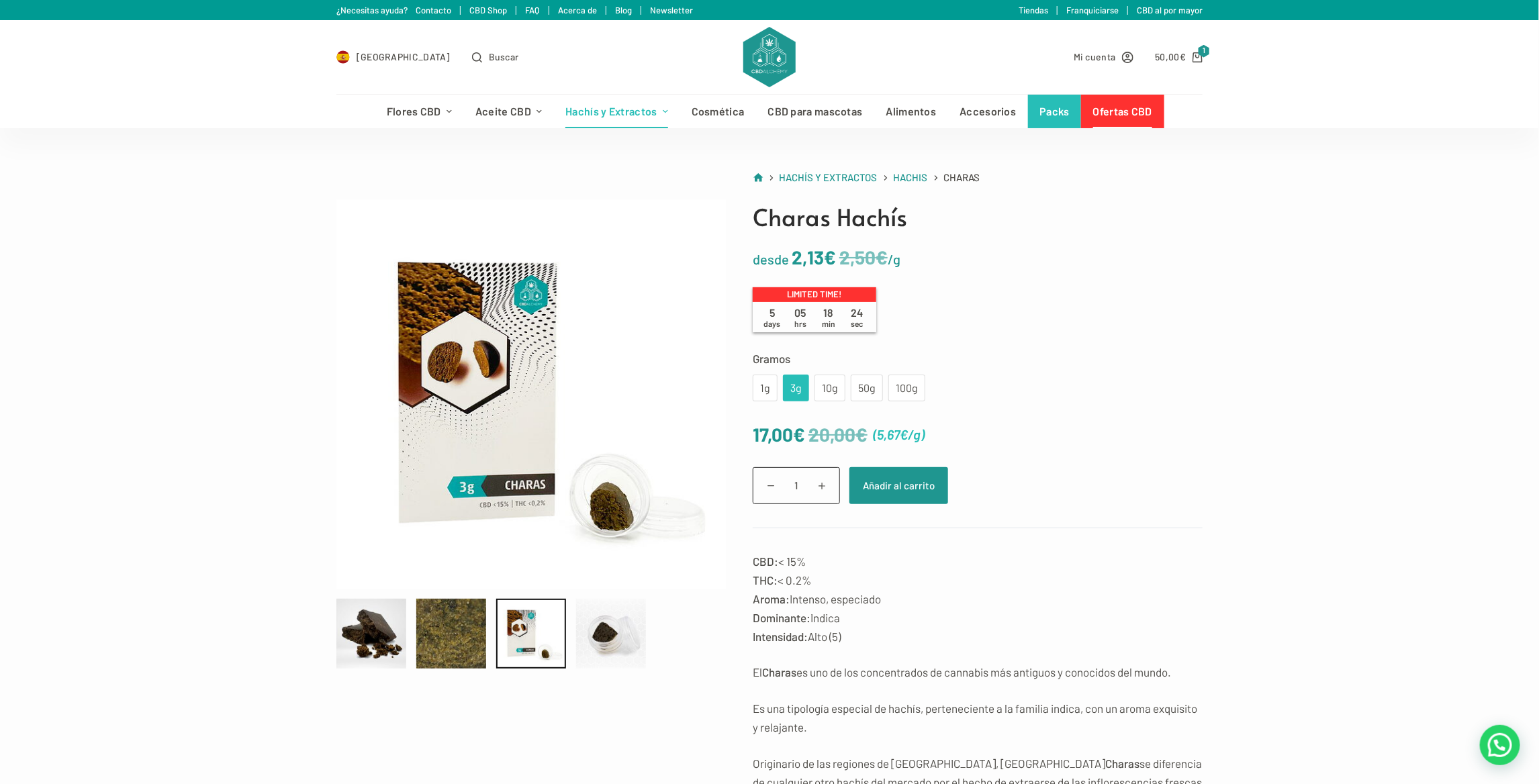
click at [1174, 470] on div "Charas cantidad 1 Añadir al carrito" at bounding box center [978, 486] width 450 height 37
click at [944, 490] on button "Añadir al carrito" at bounding box center [899, 486] width 99 height 37
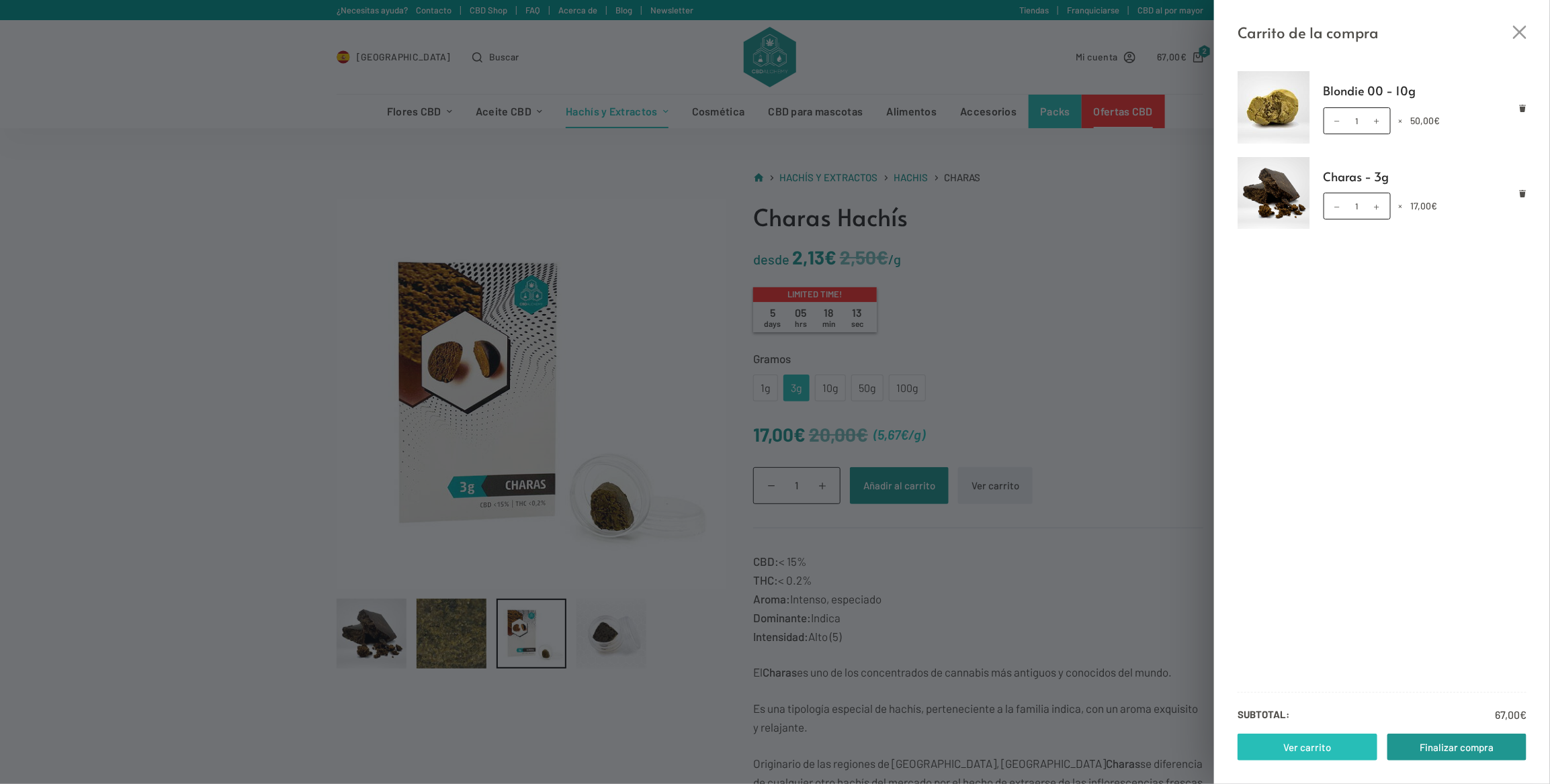
click at [1317, 747] on link "Ver carrito" at bounding box center [1307, 747] width 140 height 27
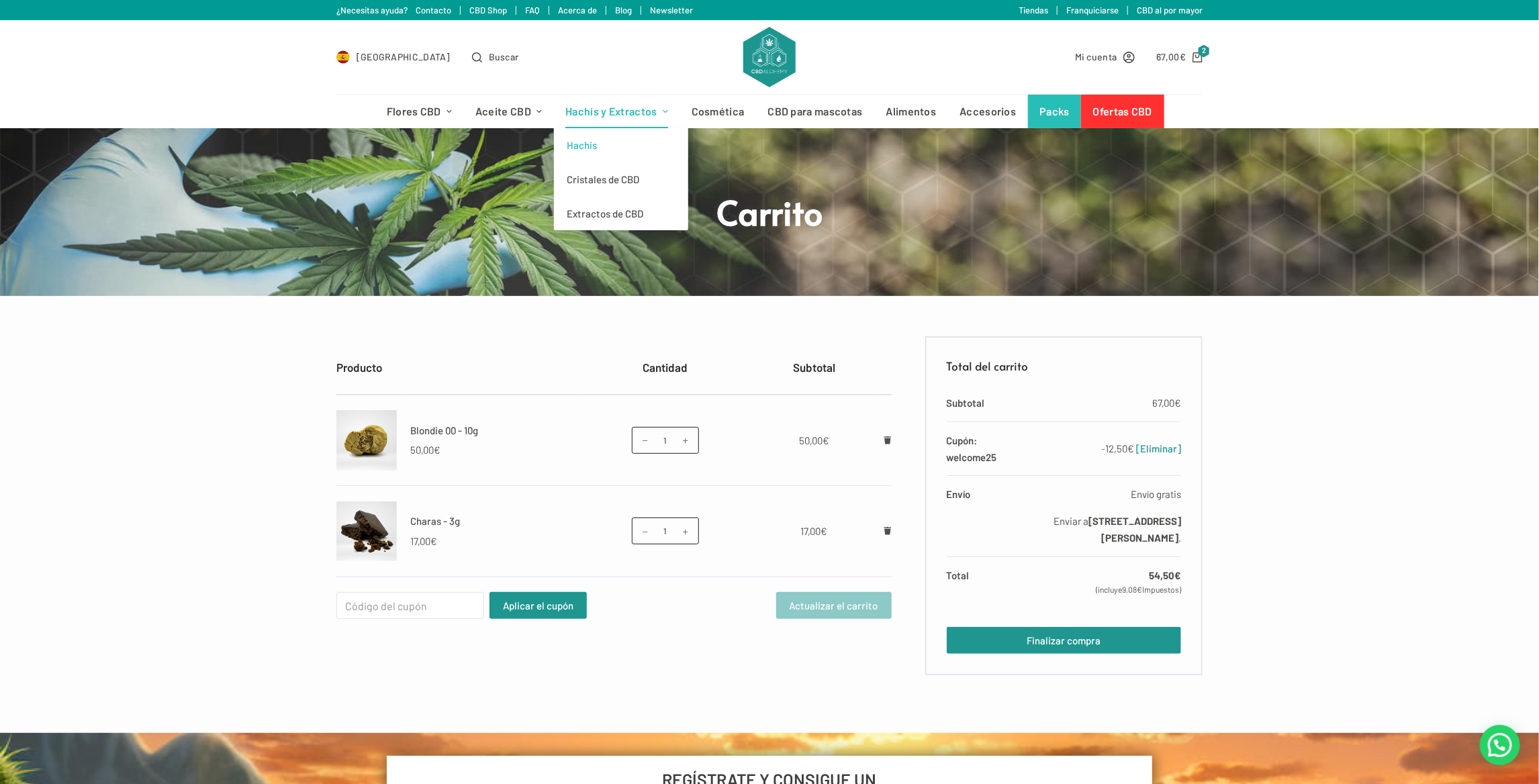
click at [586, 139] on link "Hachis" at bounding box center [621, 145] width 135 height 34
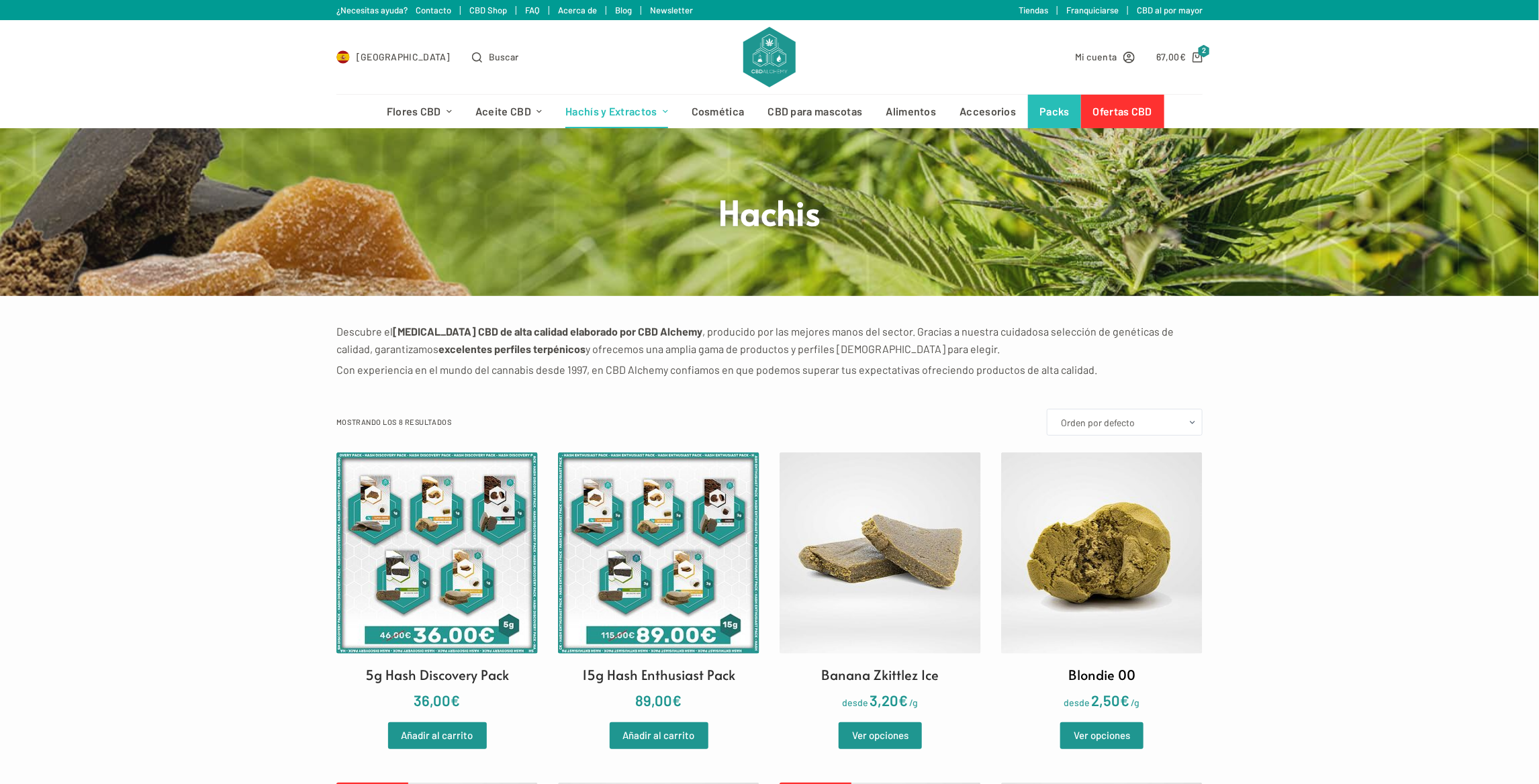
click at [1060, 561] on img at bounding box center [1101, 553] width 201 height 201
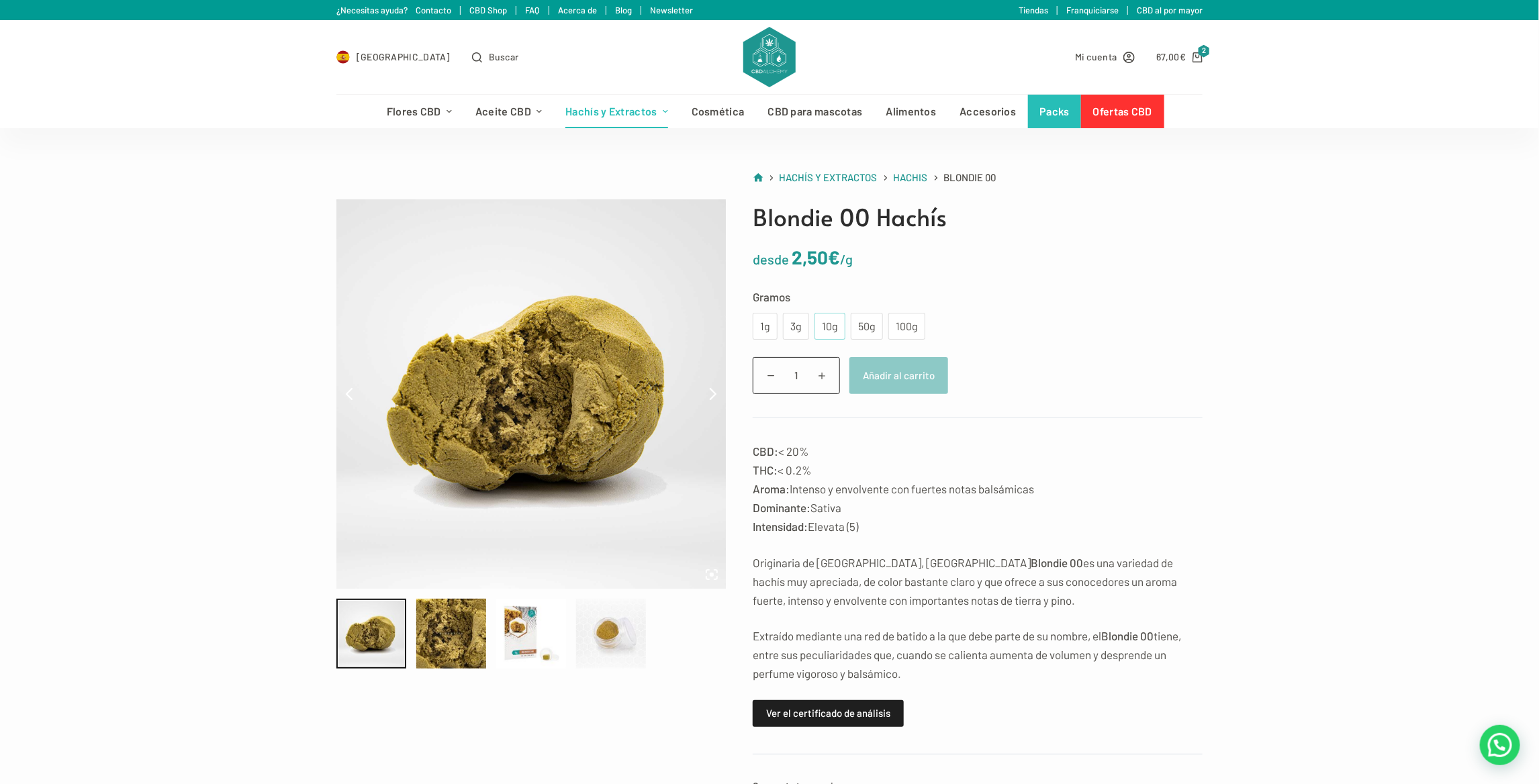
click at [825, 330] on div "10g" at bounding box center [830, 326] width 15 height 18
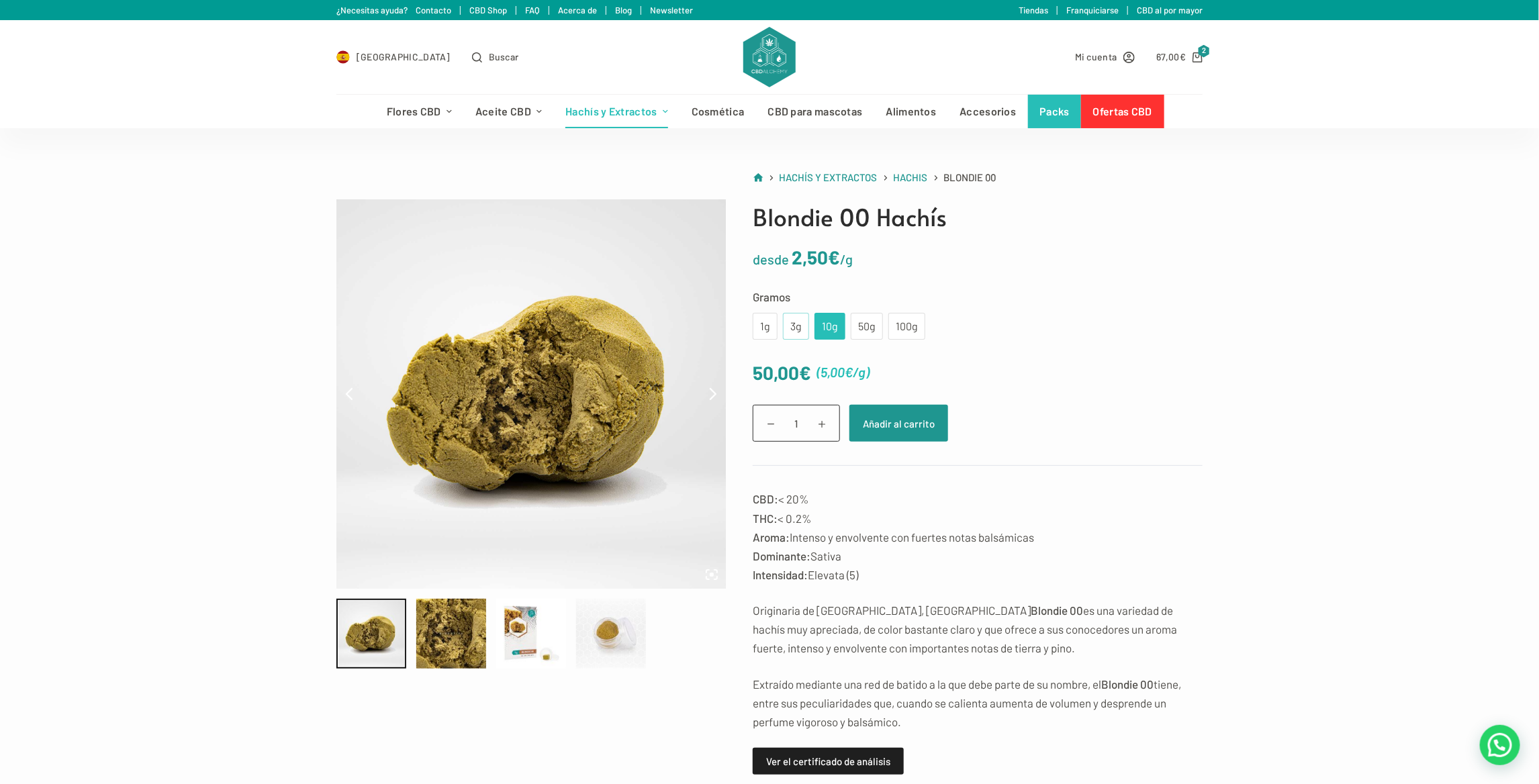
click at [800, 335] on div "3g" at bounding box center [796, 326] width 26 height 27
click at [893, 423] on button "Añadir al carrito" at bounding box center [899, 423] width 99 height 37
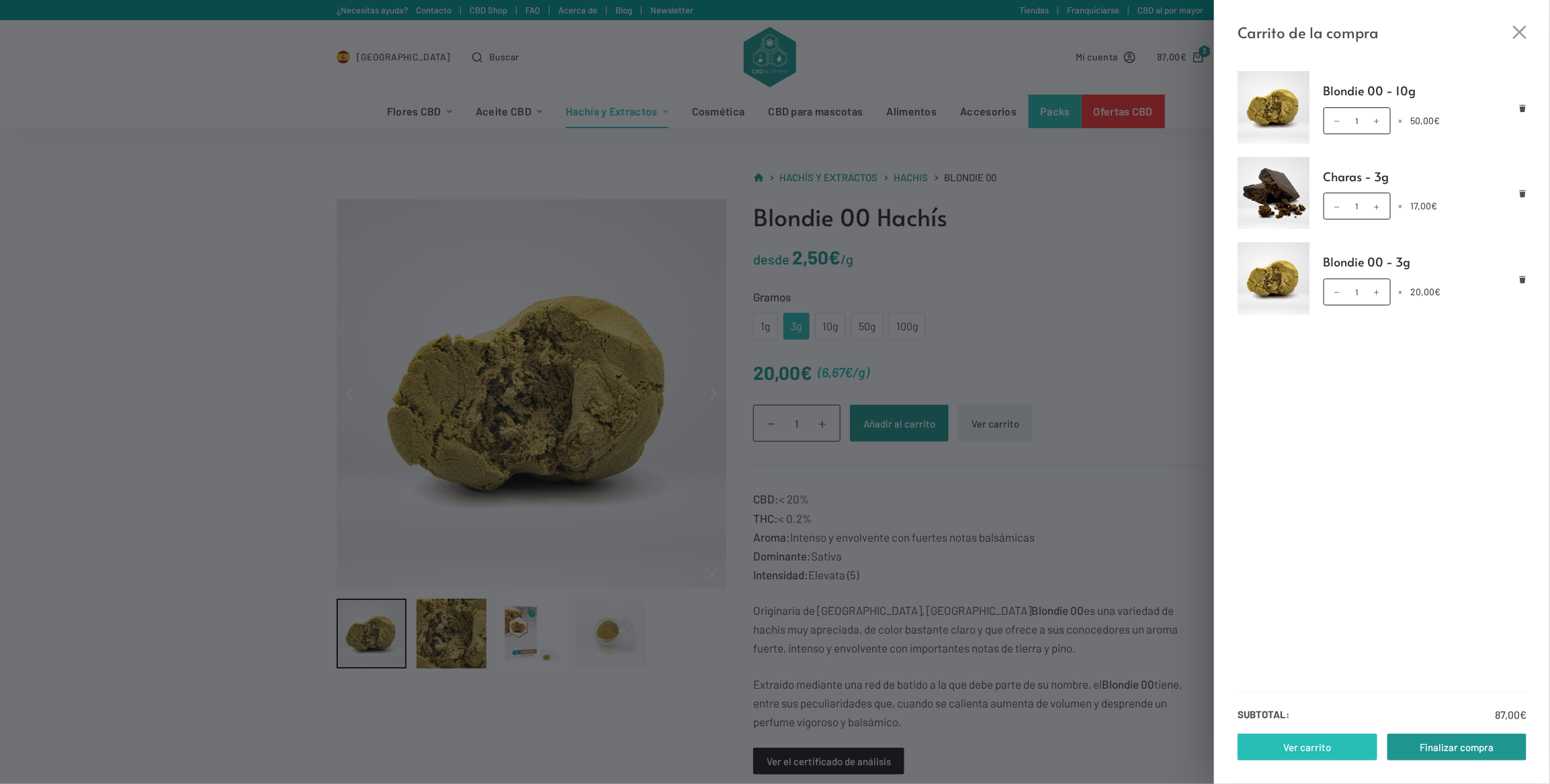
click at [1291, 740] on link "Ver carrito" at bounding box center [1307, 747] width 140 height 27
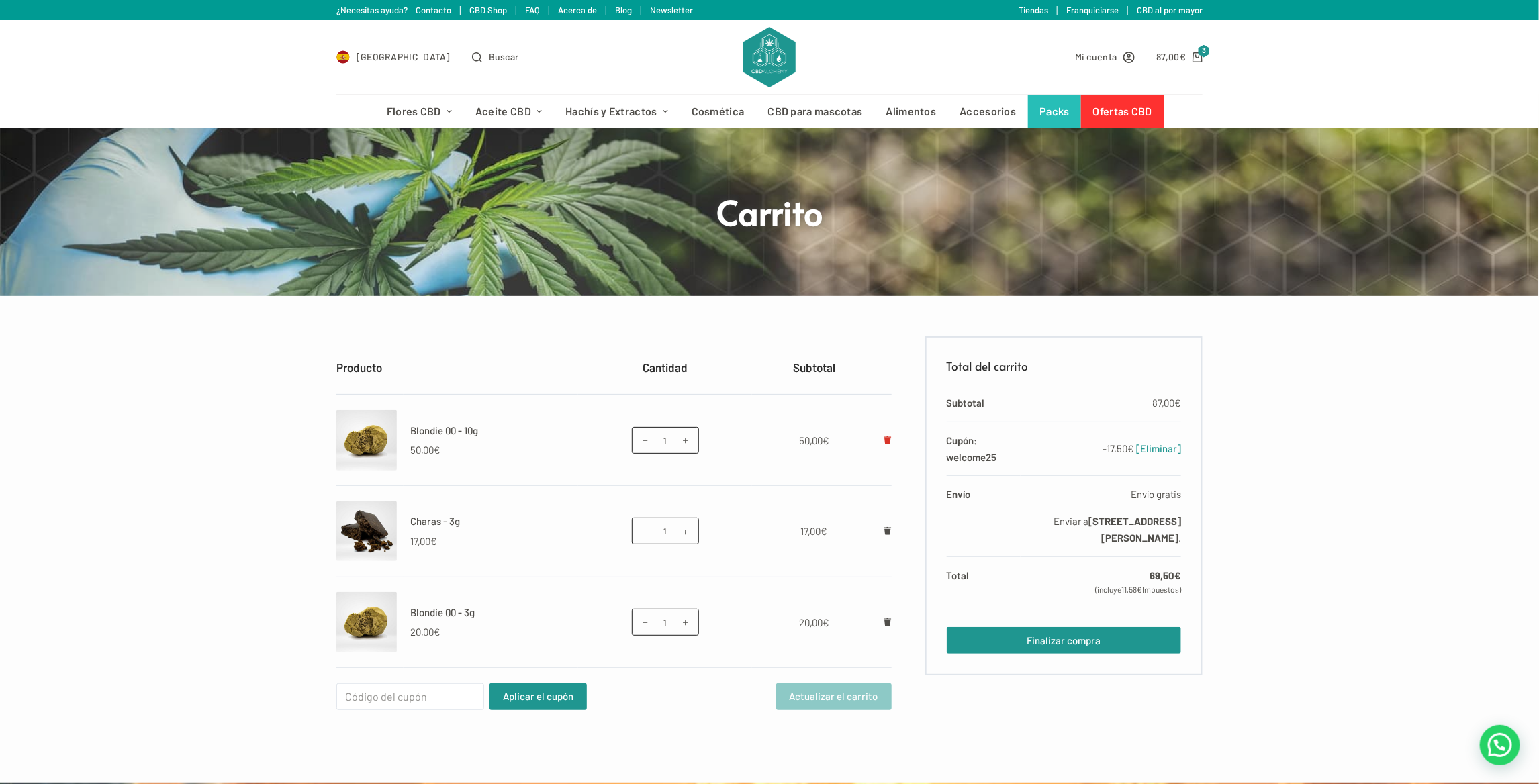
click at [884, 443] on icon "Eliminar Blondie 00 - 10g del carrito" at bounding box center [887, 441] width 8 height 8
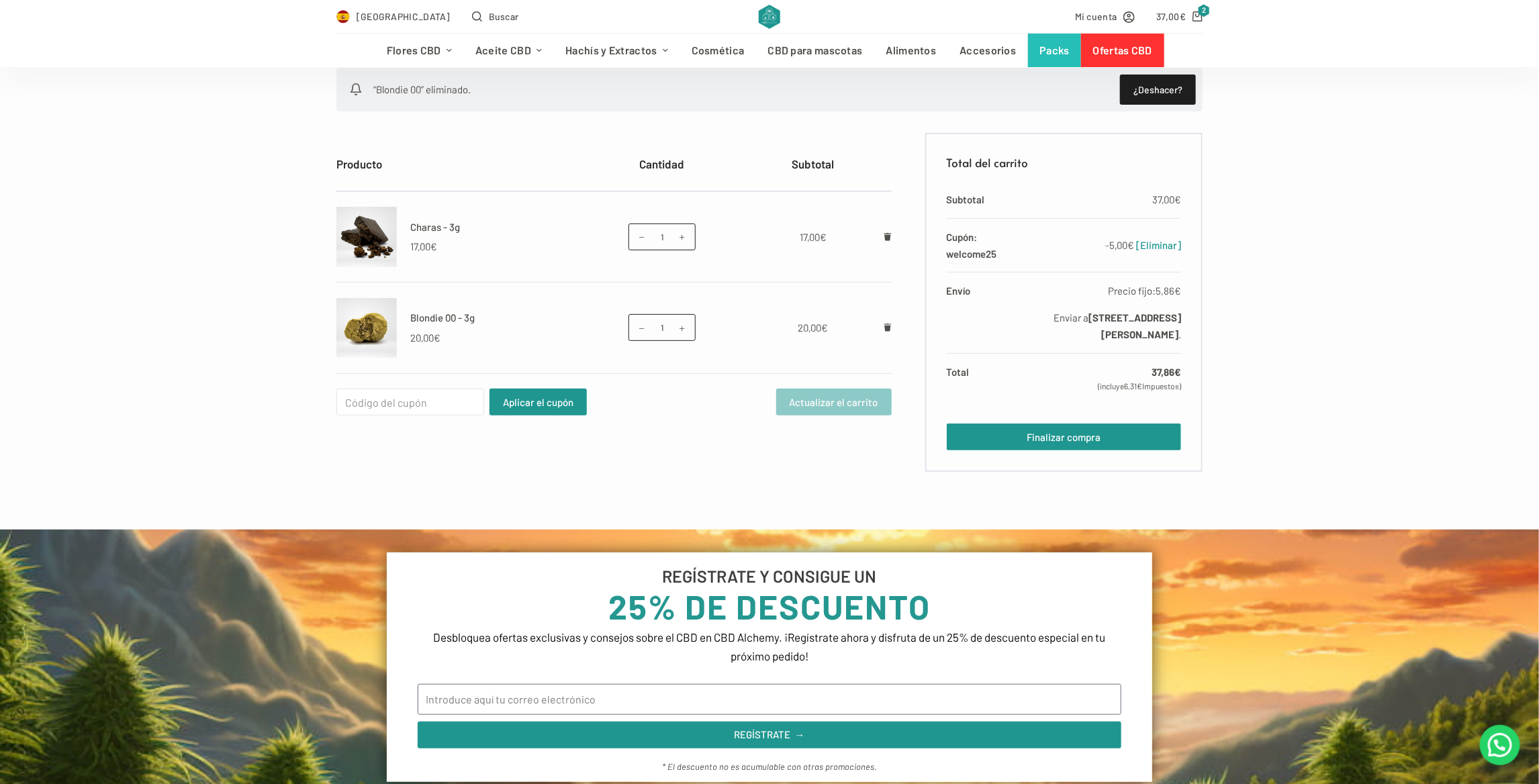
scroll to position [201, 0]
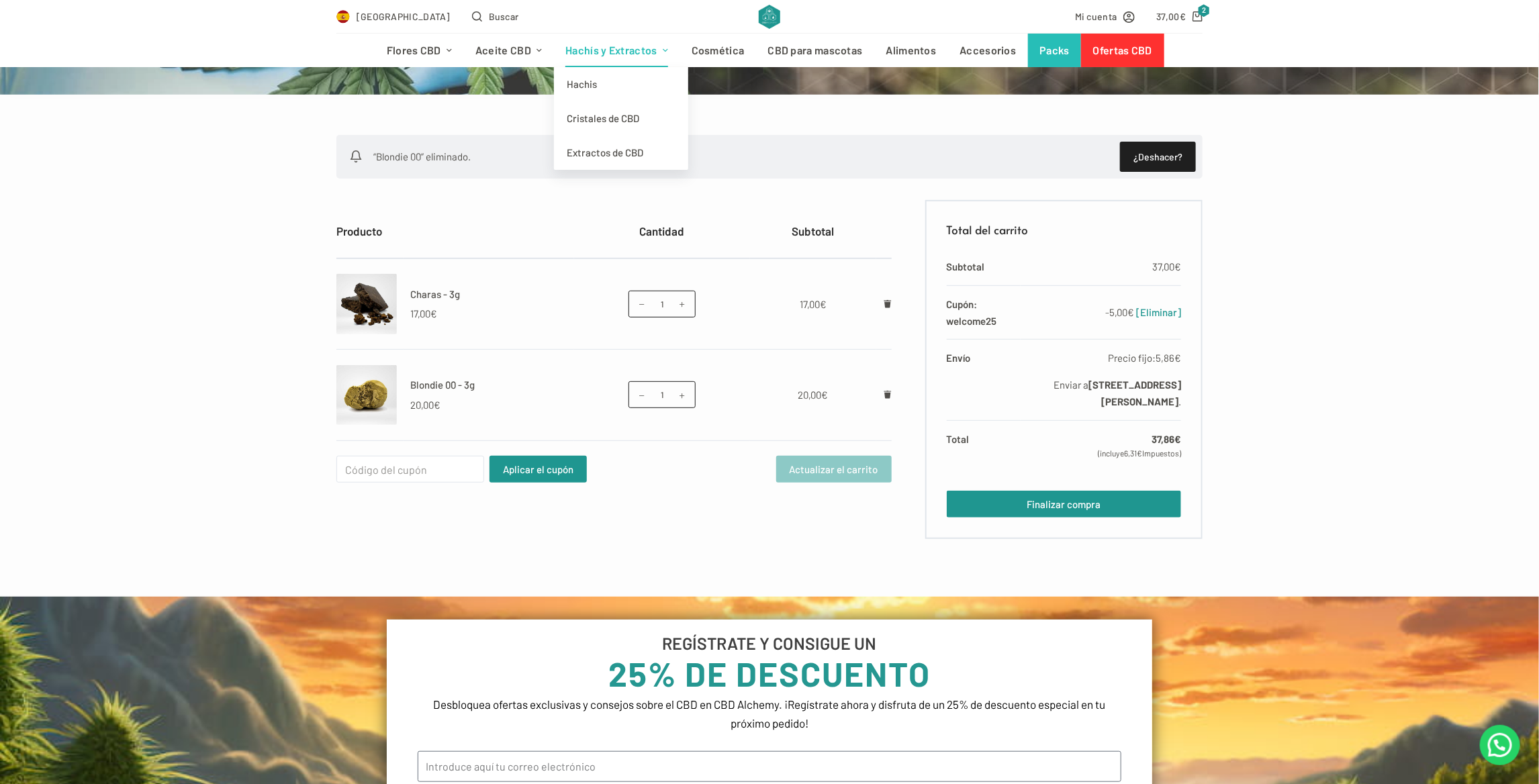
drag, startPoint x: 630, startPoint y: 57, endPoint x: 622, endPoint y: 58, distance: 8.1
click at [630, 57] on link "Hachís y Extractos" at bounding box center [617, 50] width 126 height 34
click at [580, 80] on link "Hachis" at bounding box center [621, 84] width 135 height 34
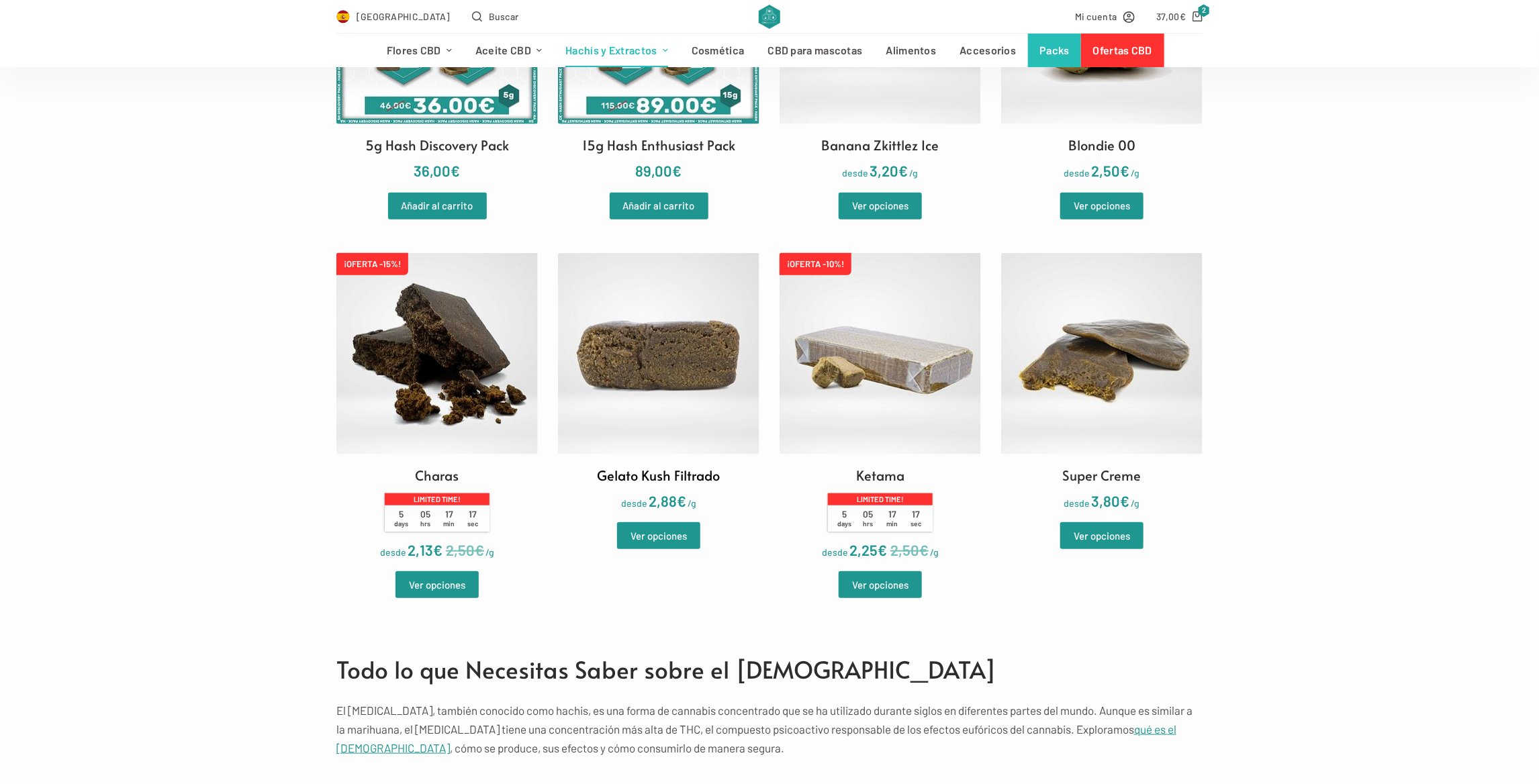
scroll to position [604, 0]
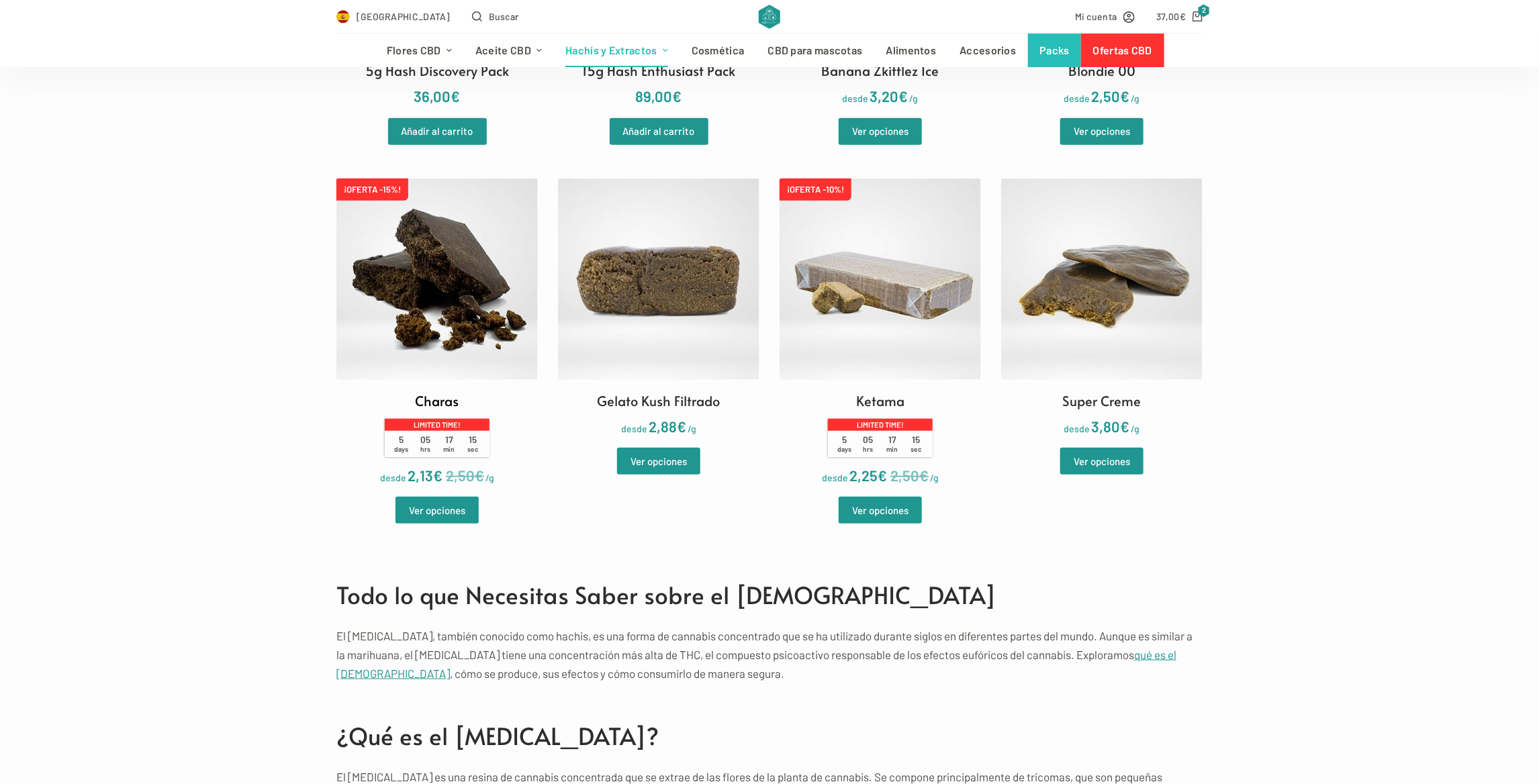
click at [450, 340] on img at bounding box center [437, 279] width 201 height 201
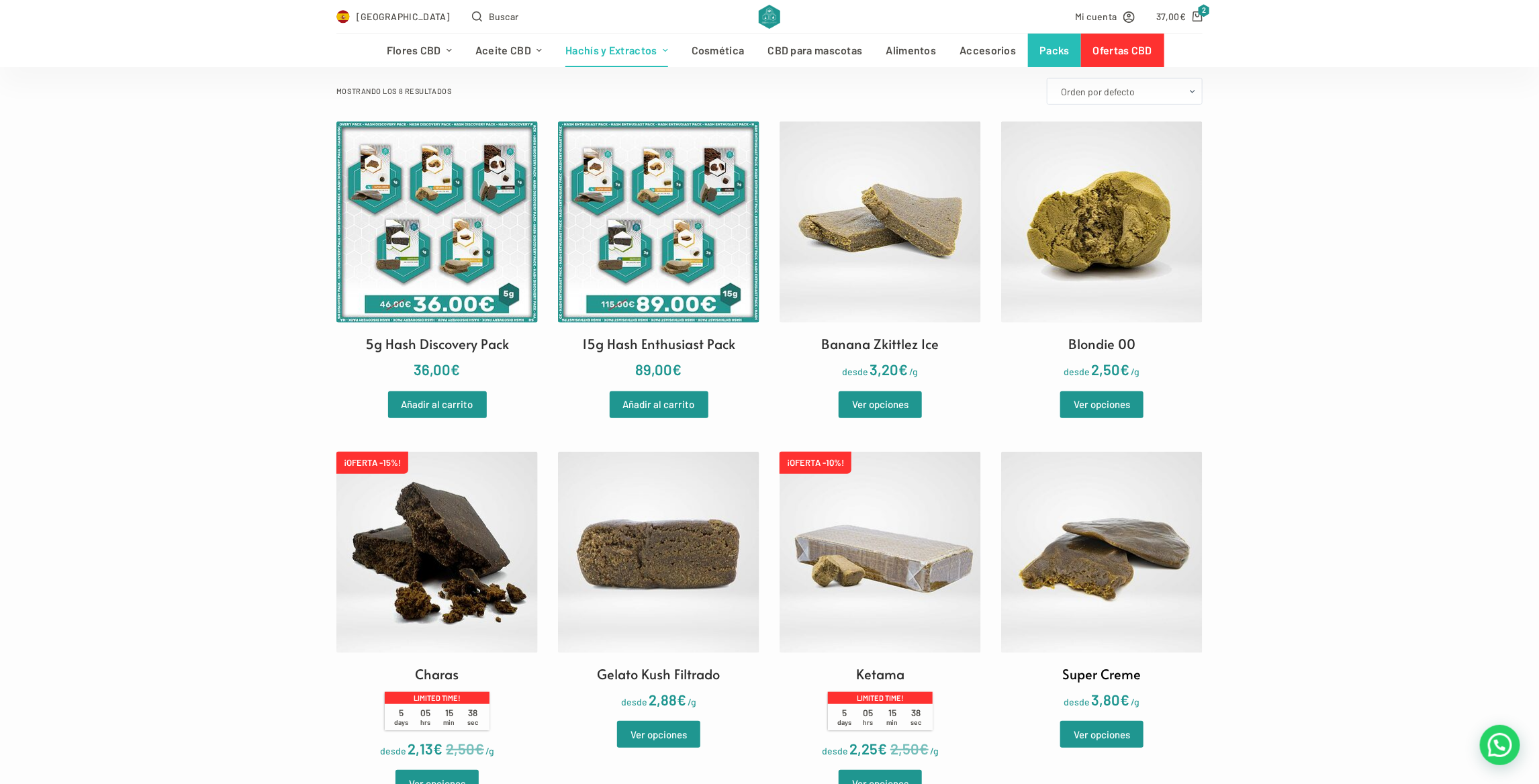
scroll to position [268, 0]
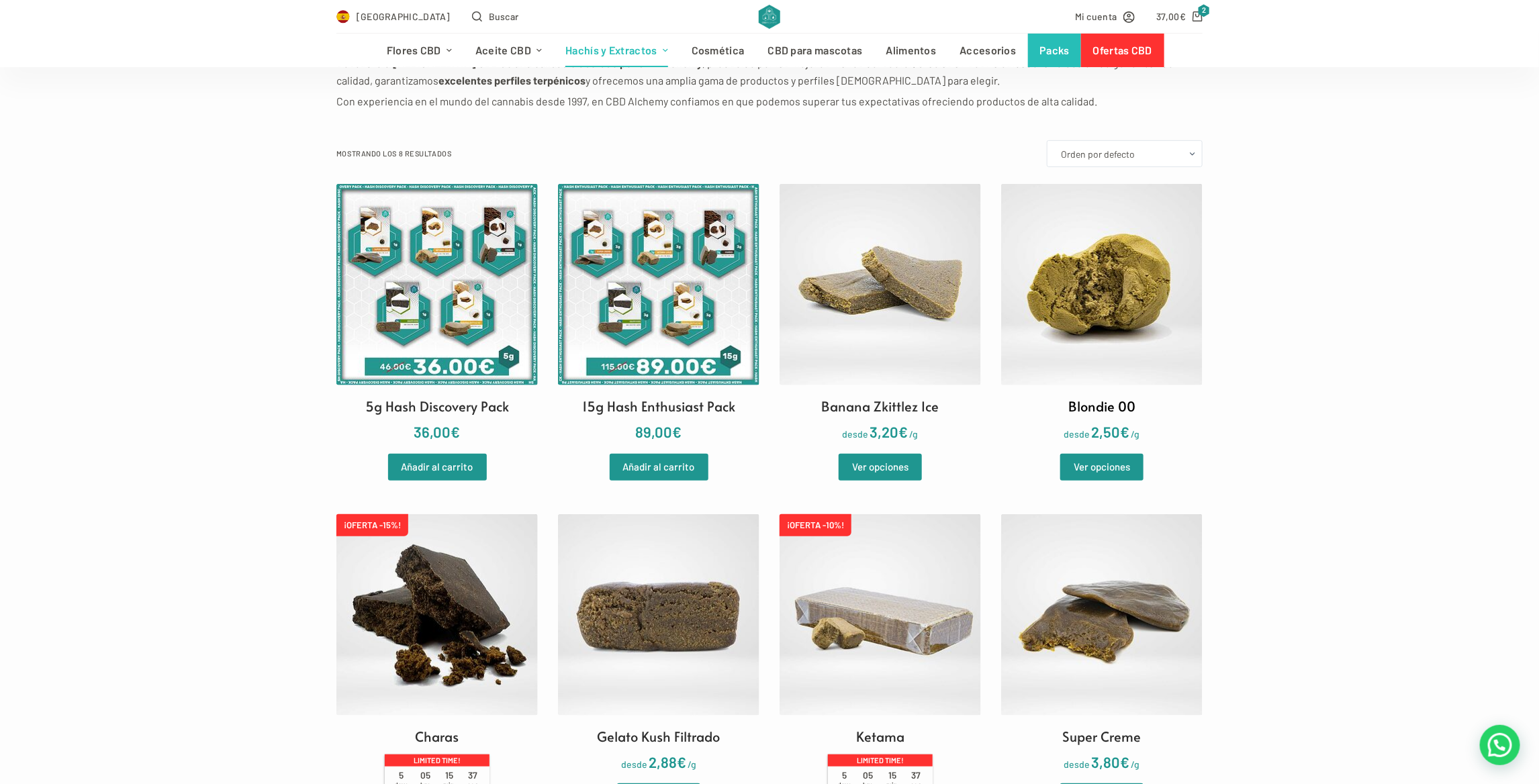
click at [1080, 233] on img at bounding box center [1101, 285] width 201 height 201
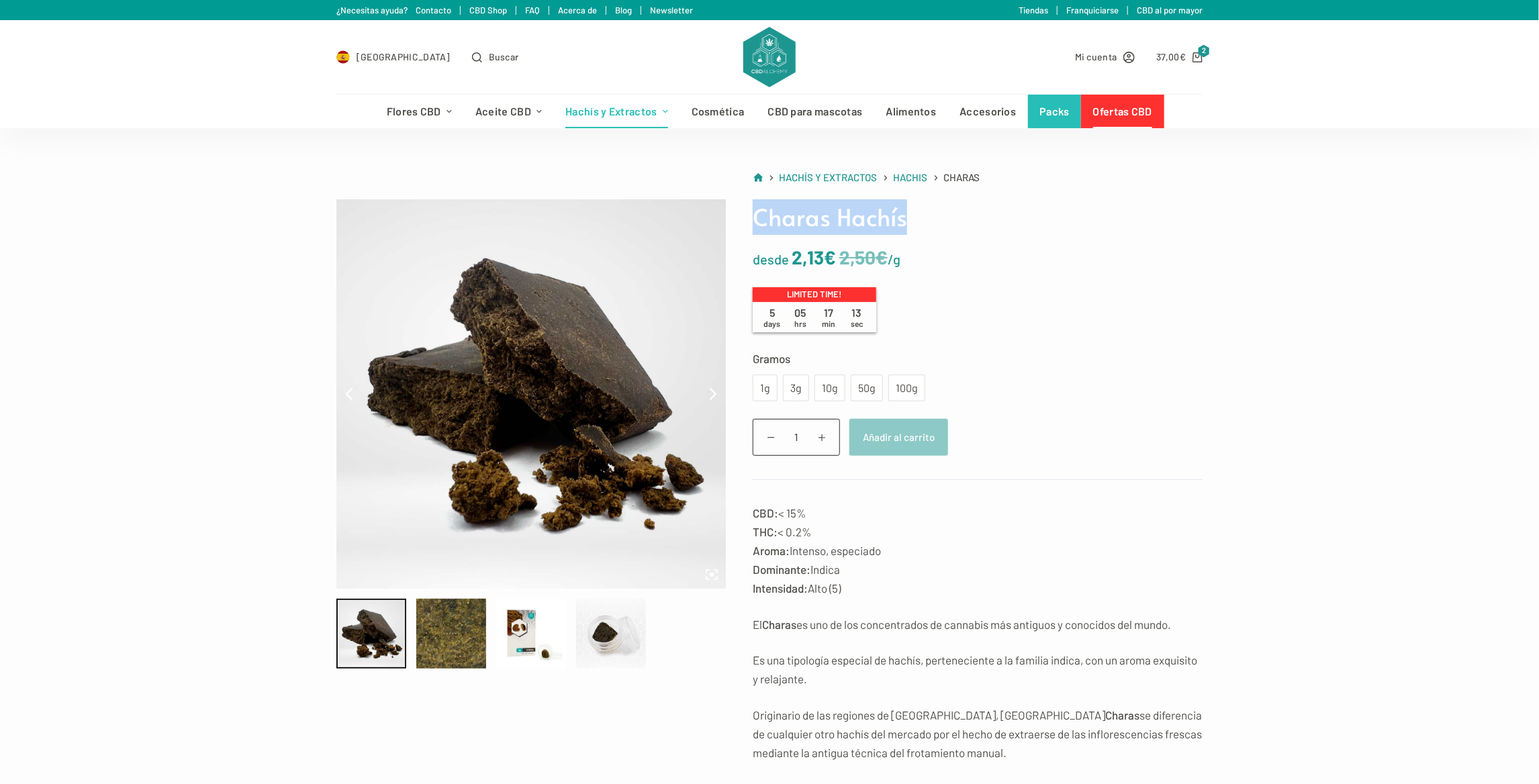
drag, startPoint x: 752, startPoint y: 217, endPoint x: 906, endPoint y: 233, distance: 154.8
click at [906, 233] on h1 "Charas Hachís" at bounding box center [978, 217] width 450 height 36
copy h1 "Charas Hachís"
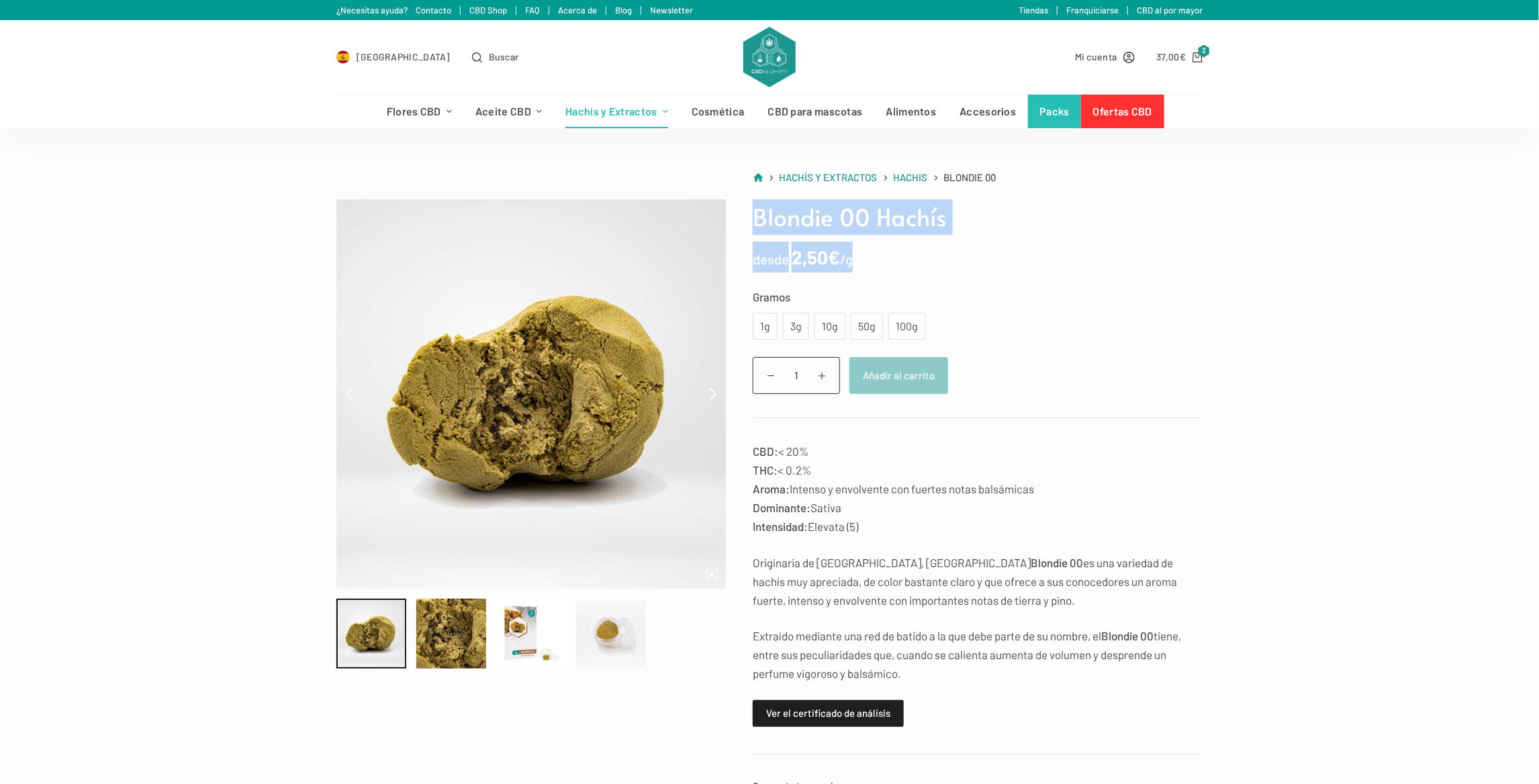
drag, startPoint x: 756, startPoint y: 217, endPoint x: 936, endPoint y: 234, distance: 180.8
click at [939, 236] on div "Blondie 00 Hachís desde 2,50 € /g Gramos Elige una opción 1g 3g 10g 50g 100g 1g…" at bounding box center [964, 512] width 477 height 624
click at [733, 177] on nav "Inicio Hachís y Extractos Hachis Blondie 00" at bounding box center [965, 177] width 477 height 18
drag, startPoint x: 753, startPoint y: 212, endPoint x: 955, endPoint y: 223, distance: 202.3
click at [955, 223] on h1 "Blondie 00 Hachís" at bounding box center [978, 217] width 450 height 36
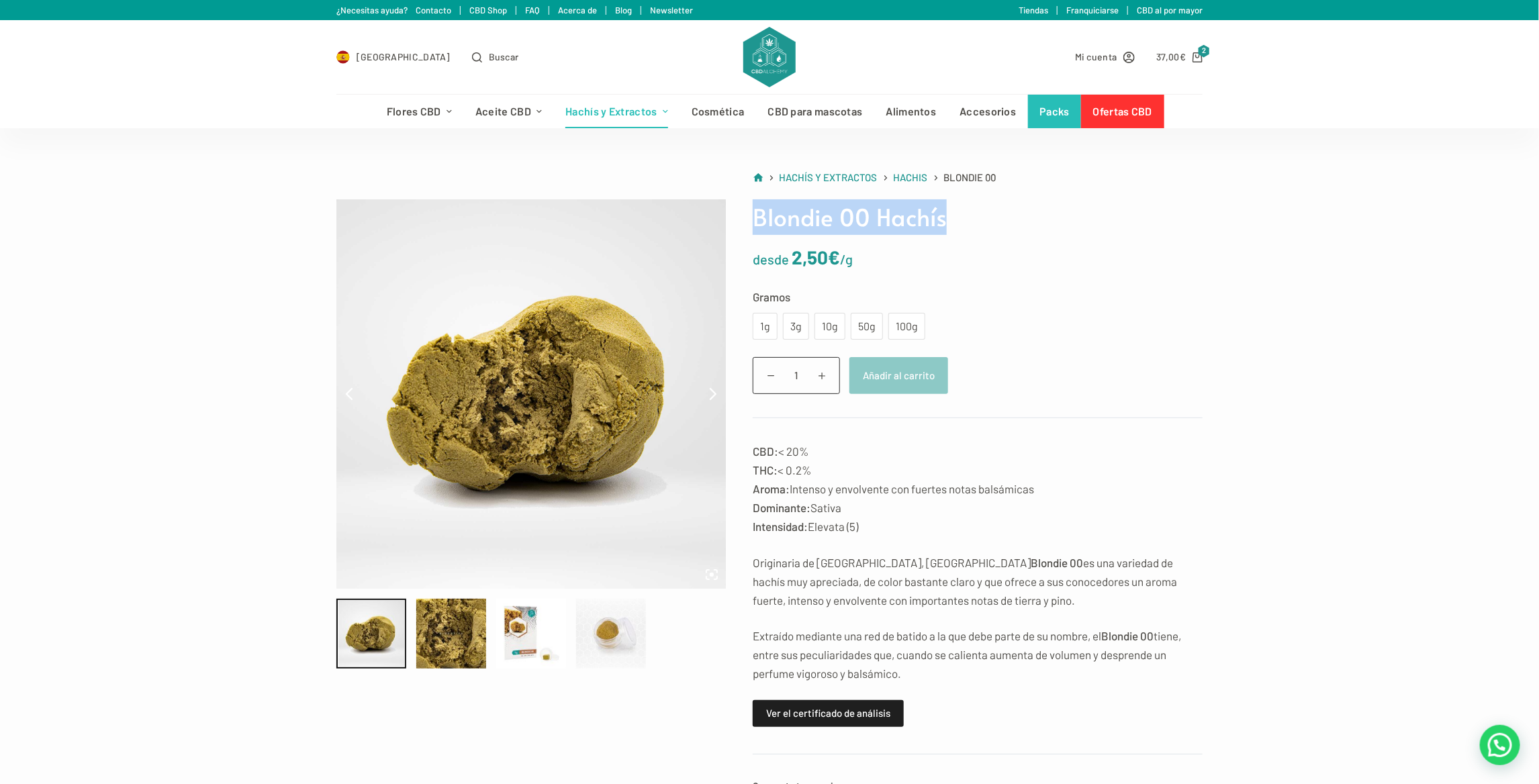
copy h1 "Blondie 00 Hachís"
click at [1168, 55] on bdi "37,00 €" at bounding box center [1171, 57] width 30 height 11
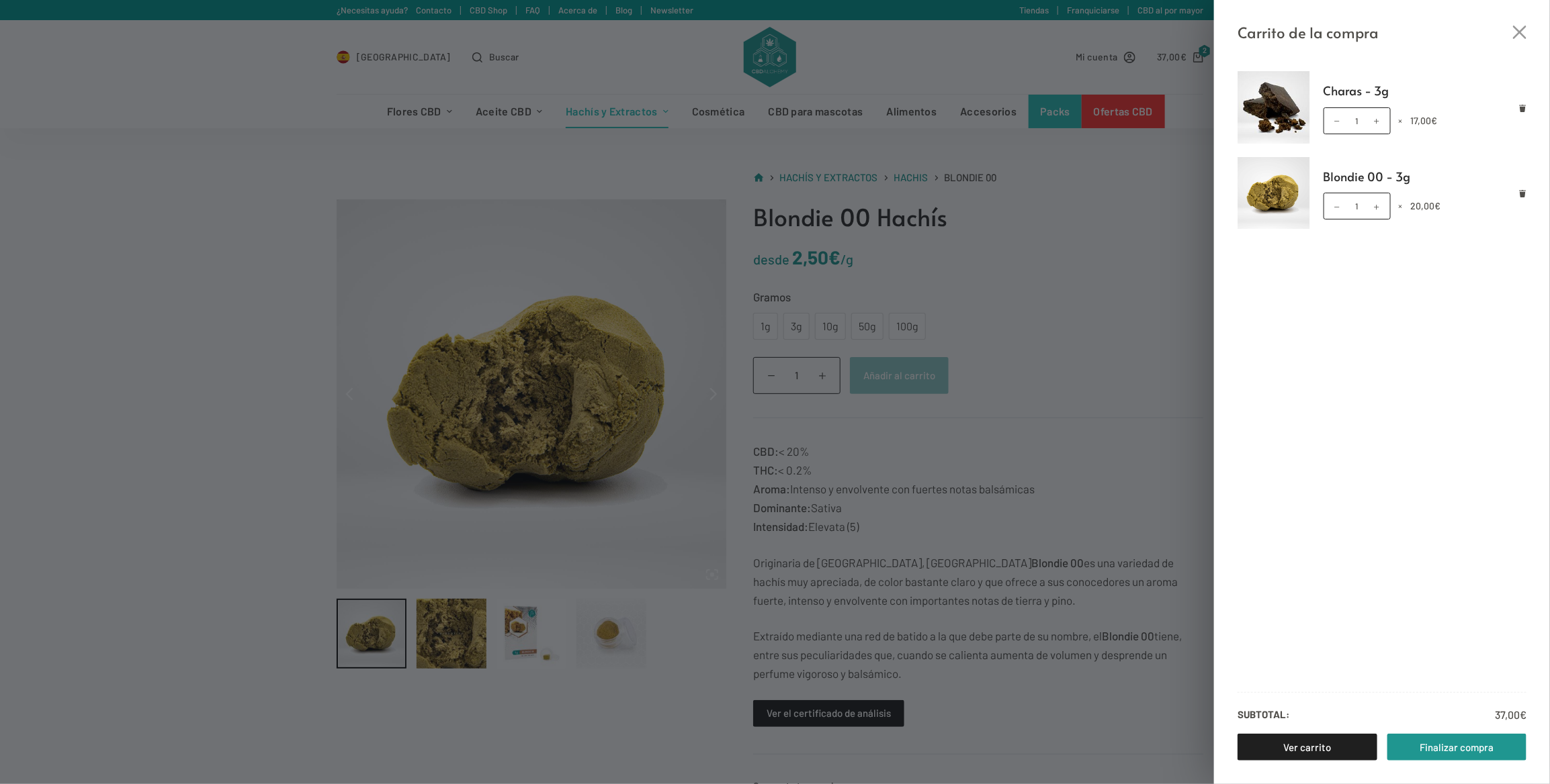
drag, startPoint x: 1171, startPoint y: 494, endPoint x: 1164, endPoint y: 469, distance: 26.0
click at [1165, 472] on div "Carrito de la compra Charas - 3g Charas - 3g cantidad 1 × 17,00 € Blondie 00 - …" at bounding box center [775, 392] width 1550 height 784
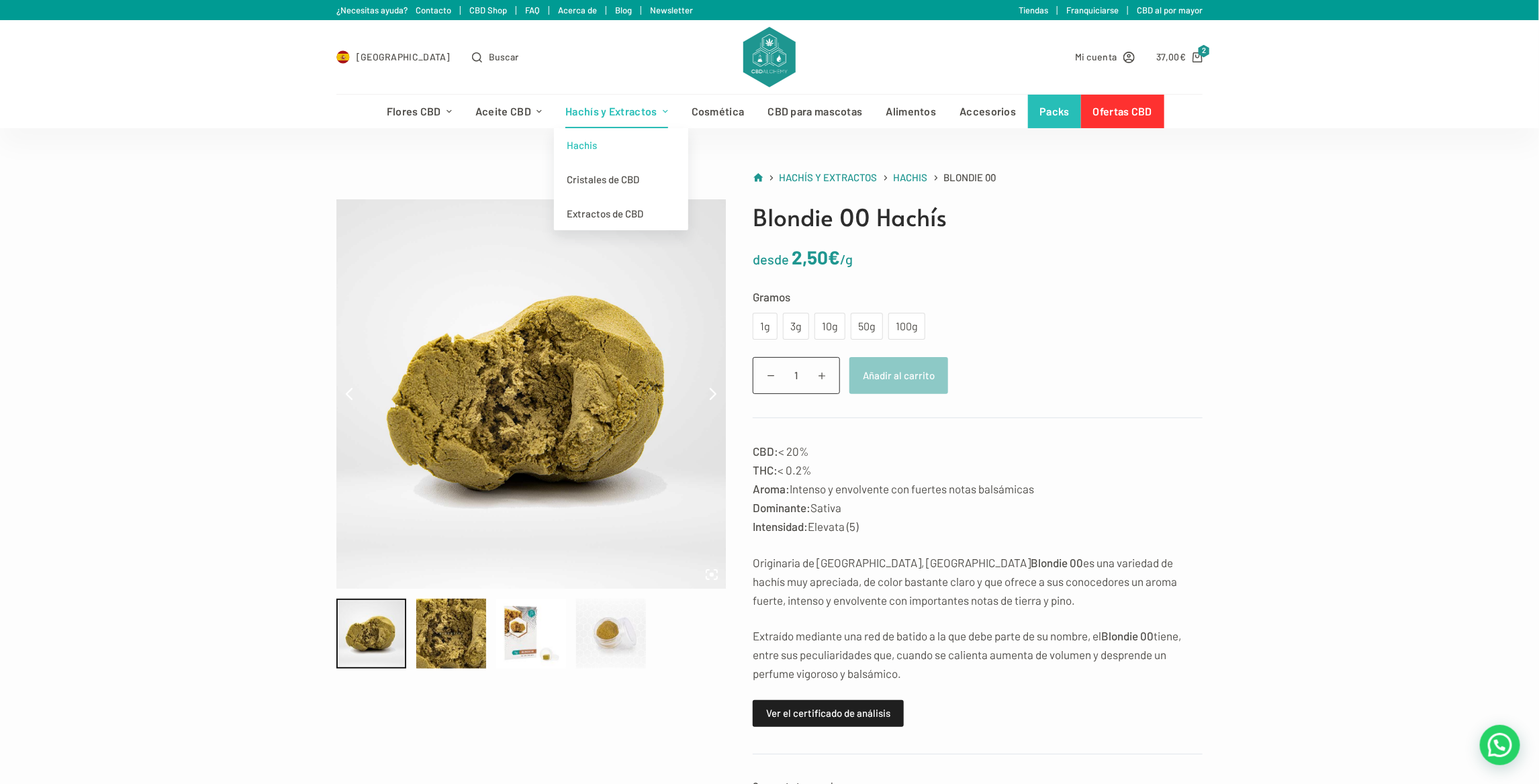
click at [587, 145] on link "Hachis" at bounding box center [621, 145] width 135 height 34
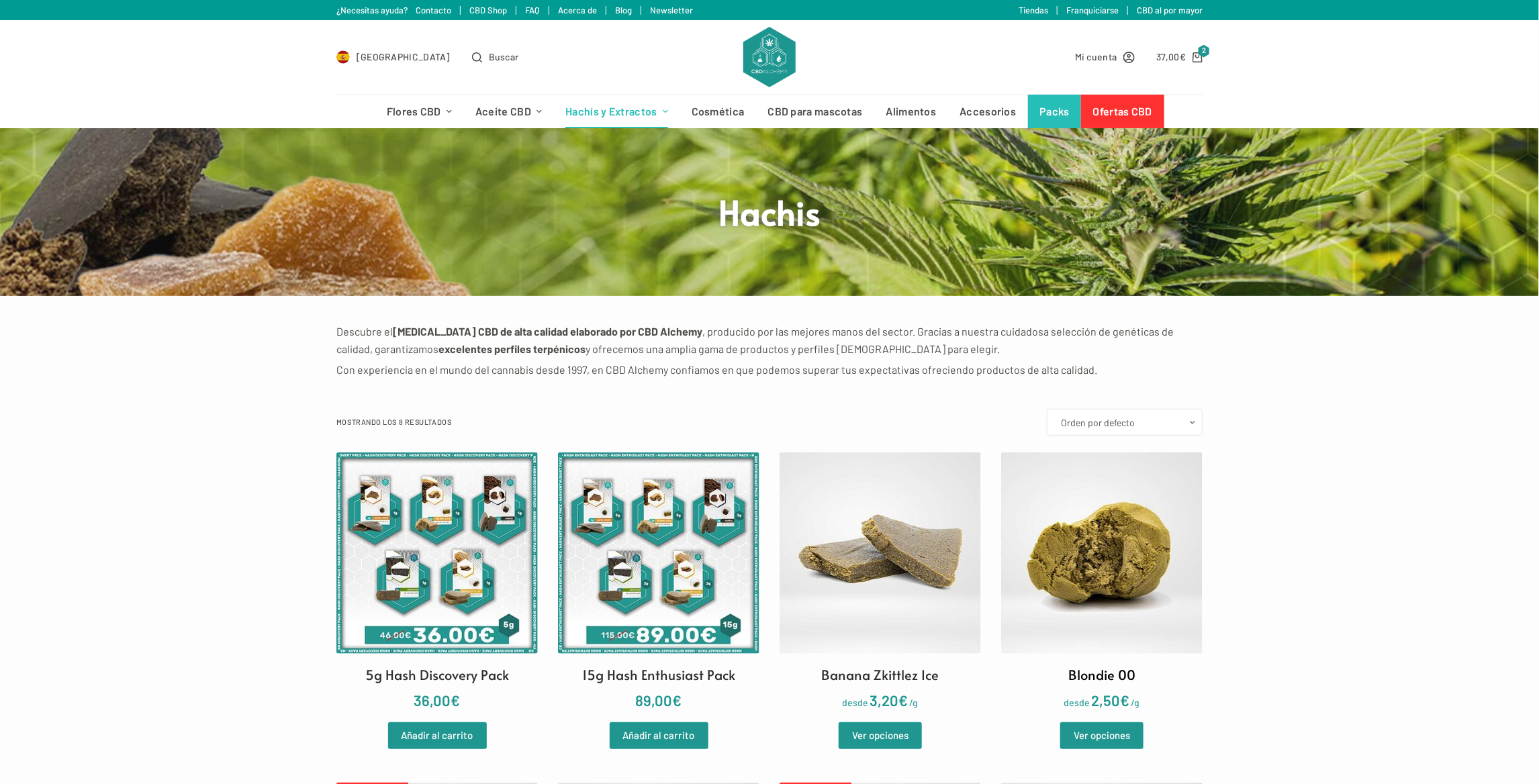
click at [1017, 612] on img at bounding box center [1101, 553] width 201 height 201
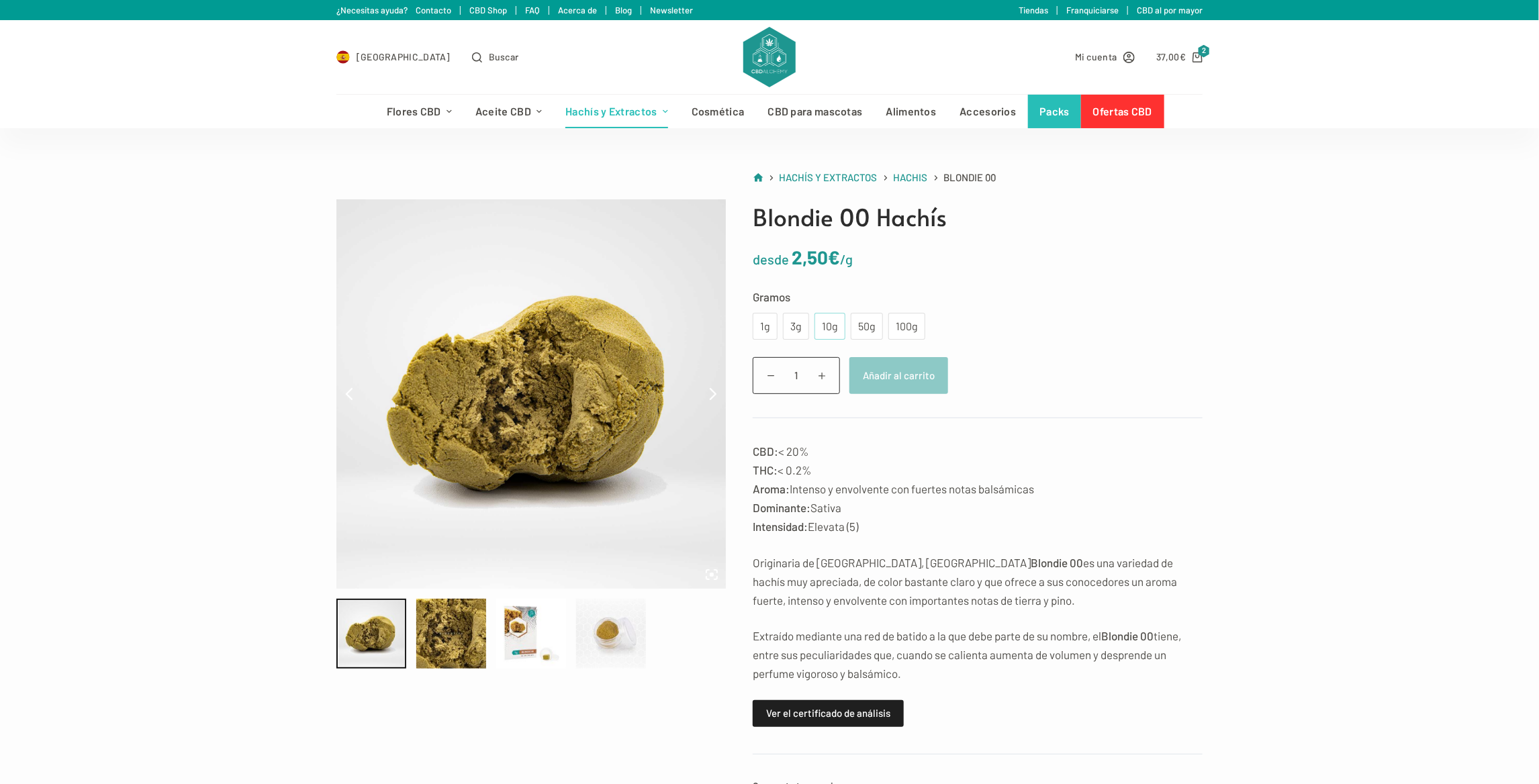
click at [823, 324] on div "10g" at bounding box center [830, 326] width 15 height 18
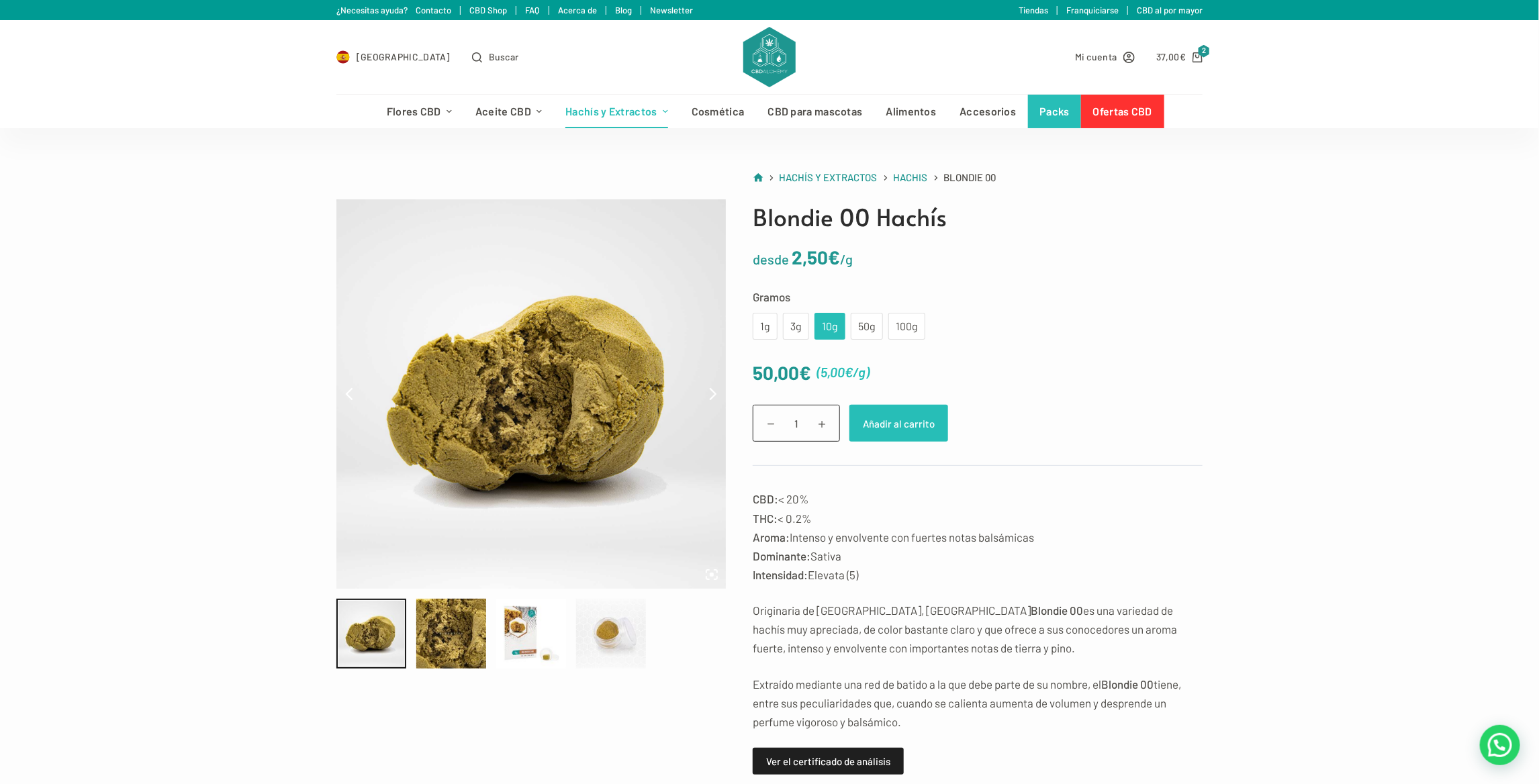
click at [867, 422] on button "Añadir al carrito" at bounding box center [899, 423] width 99 height 37
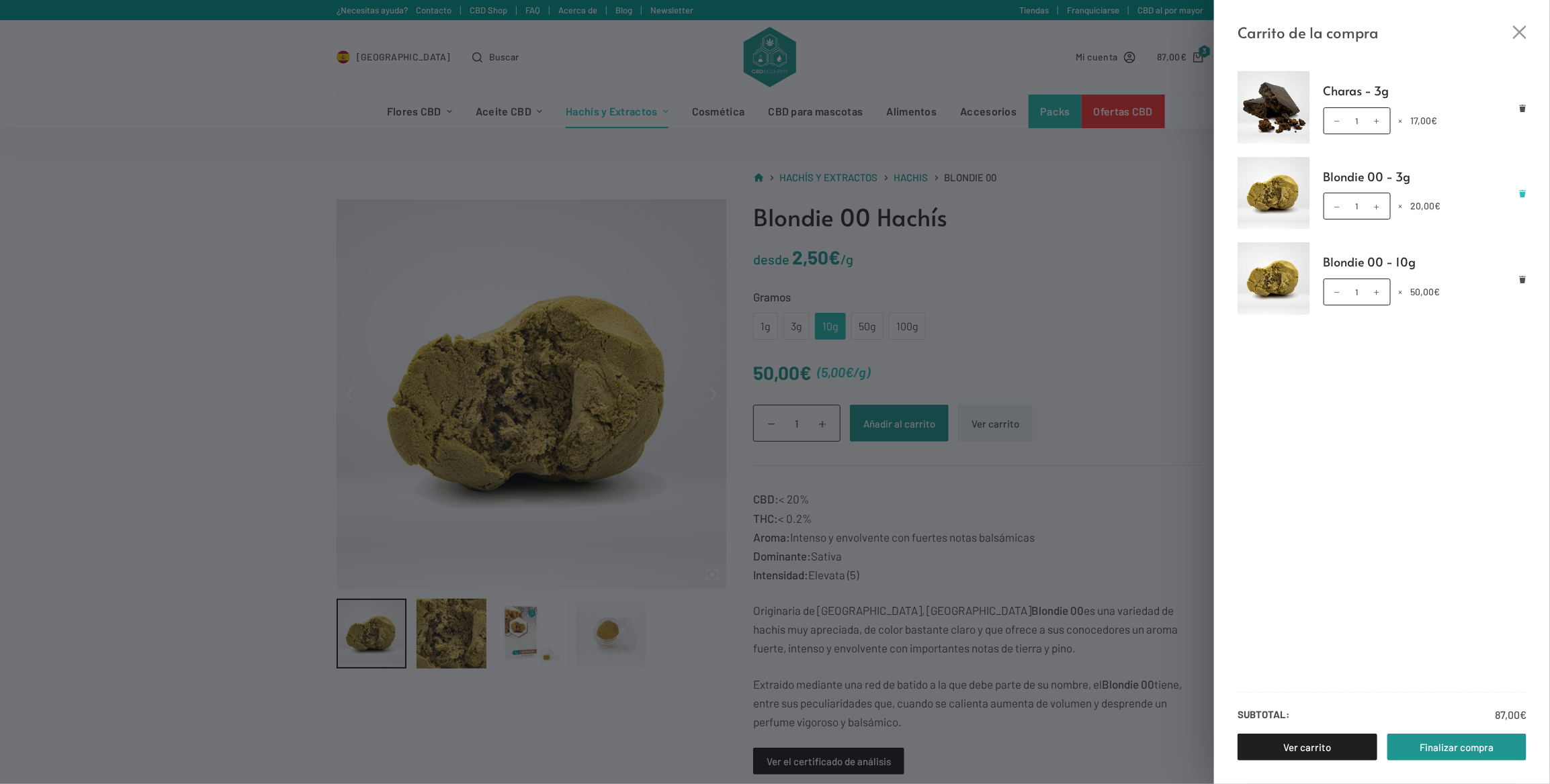
click at [1522, 195] on icon "Eliminar Blondie 00 - 3g del carrito" at bounding box center [1522, 194] width 7 height 8
click at [1294, 746] on link "Ver carrito" at bounding box center [1307, 747] width 140 height 27
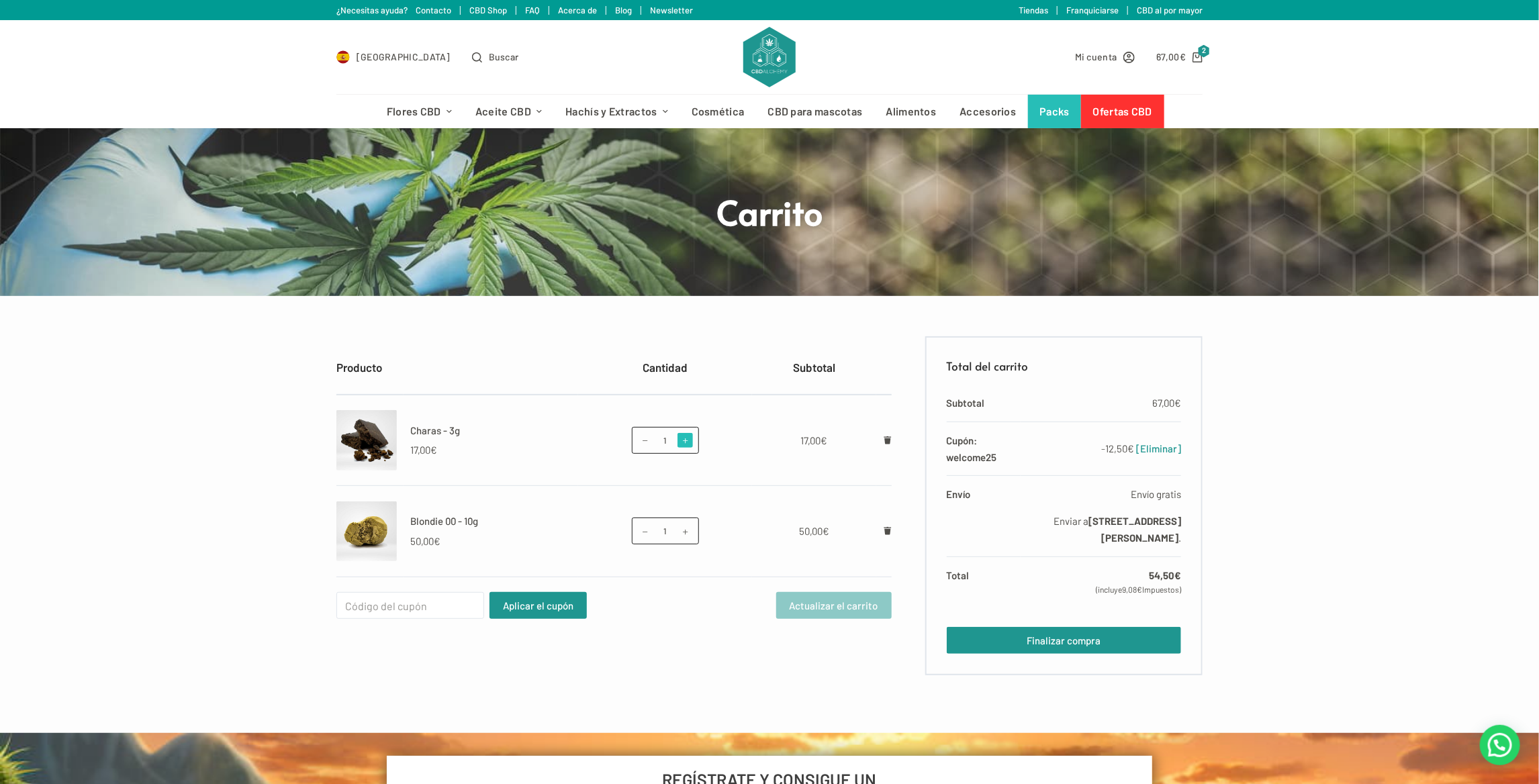
click at [689, 446] on span at bounding box center [685, 440] width 15 height 15
type input "2"
click at [801, 597] on button "Actualizar el carrito" at bounding box center [834, 605] width 116 height 27
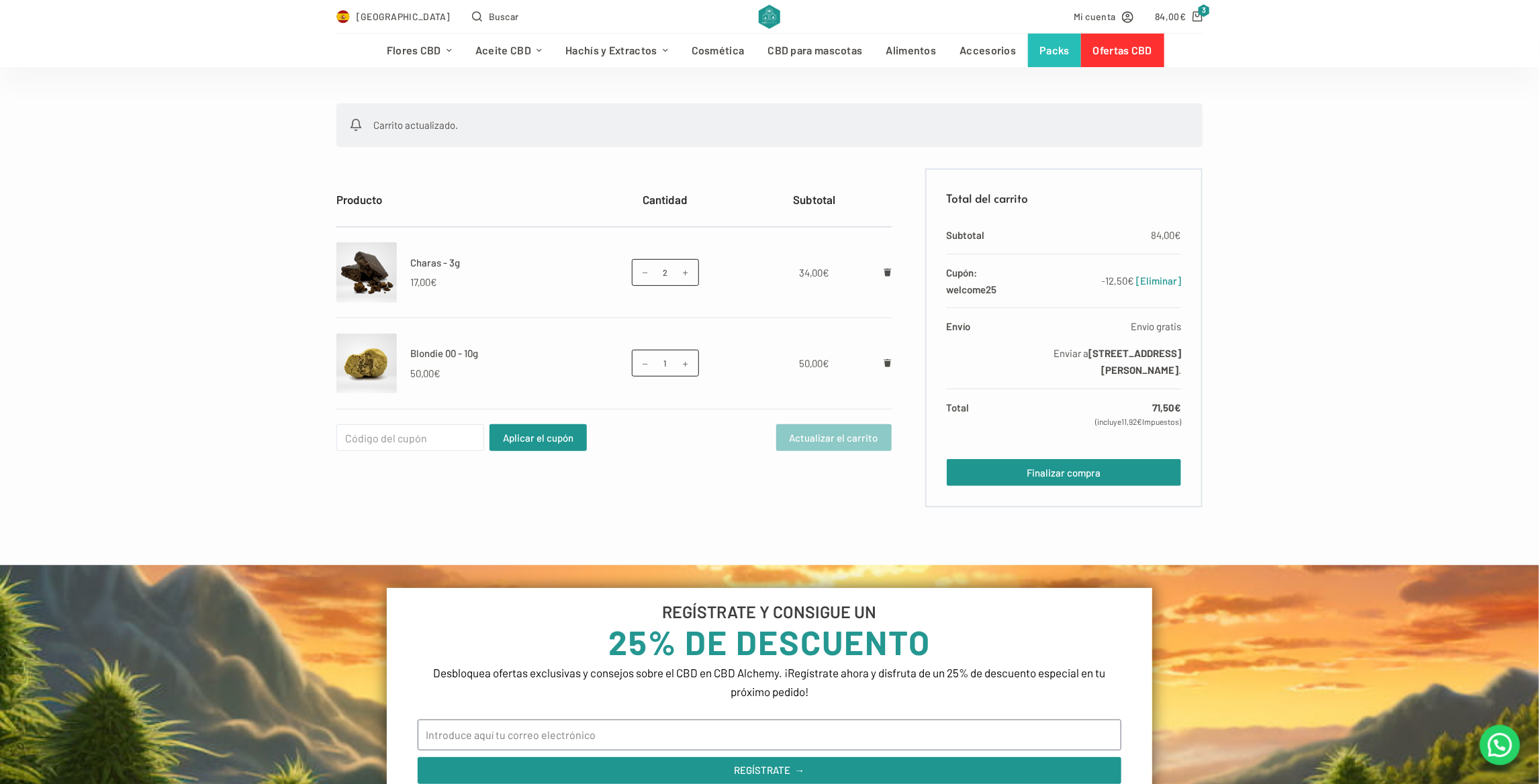
scroll to position [268, 0]
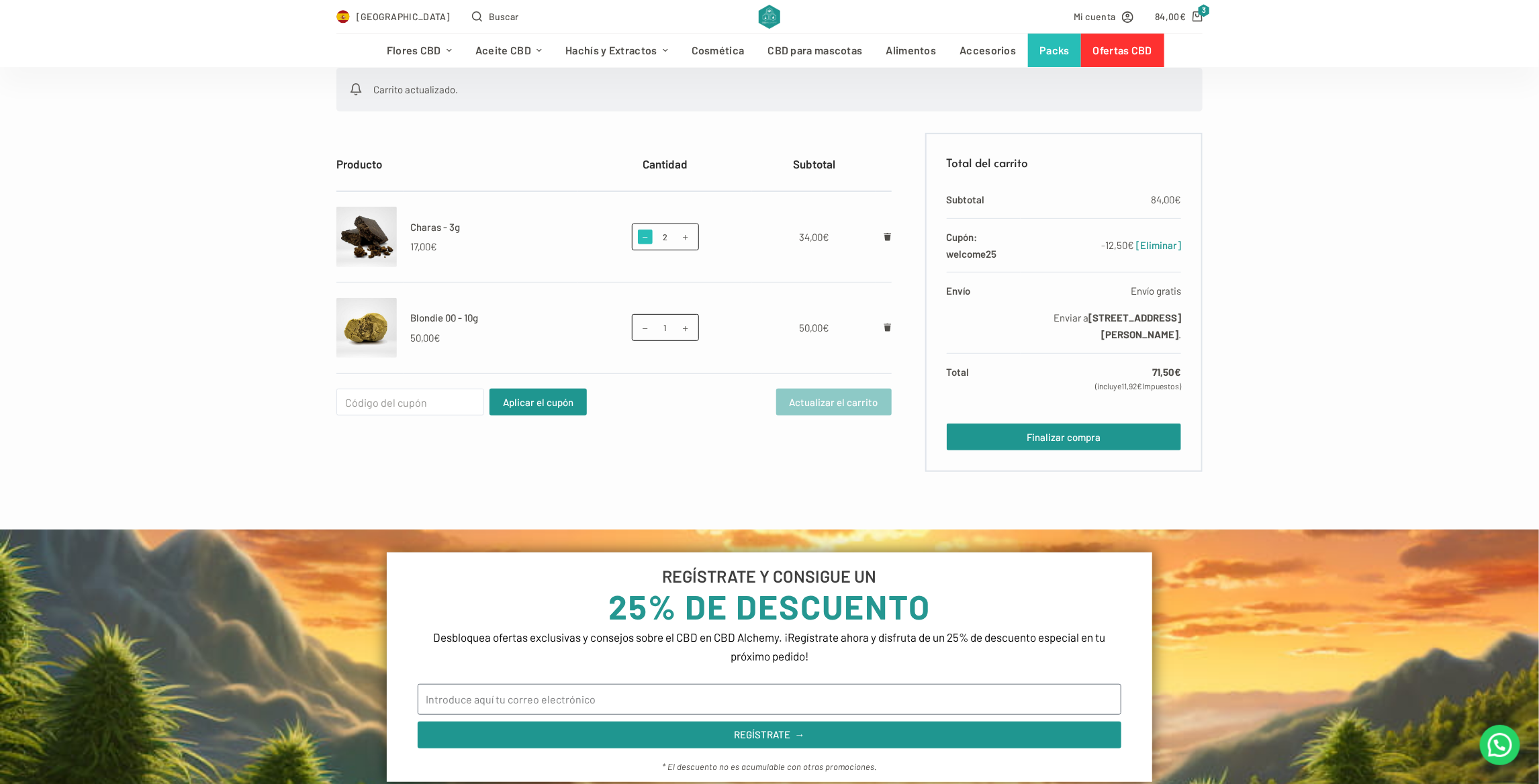
click at [639, 229] on span at bounding box center [645, 236] width 15 height 15
type input "1"
click at [885, 234] on icon "Eliminar Charas - 3g del carrito" at bounding box center [887, 237] width 8 height 8
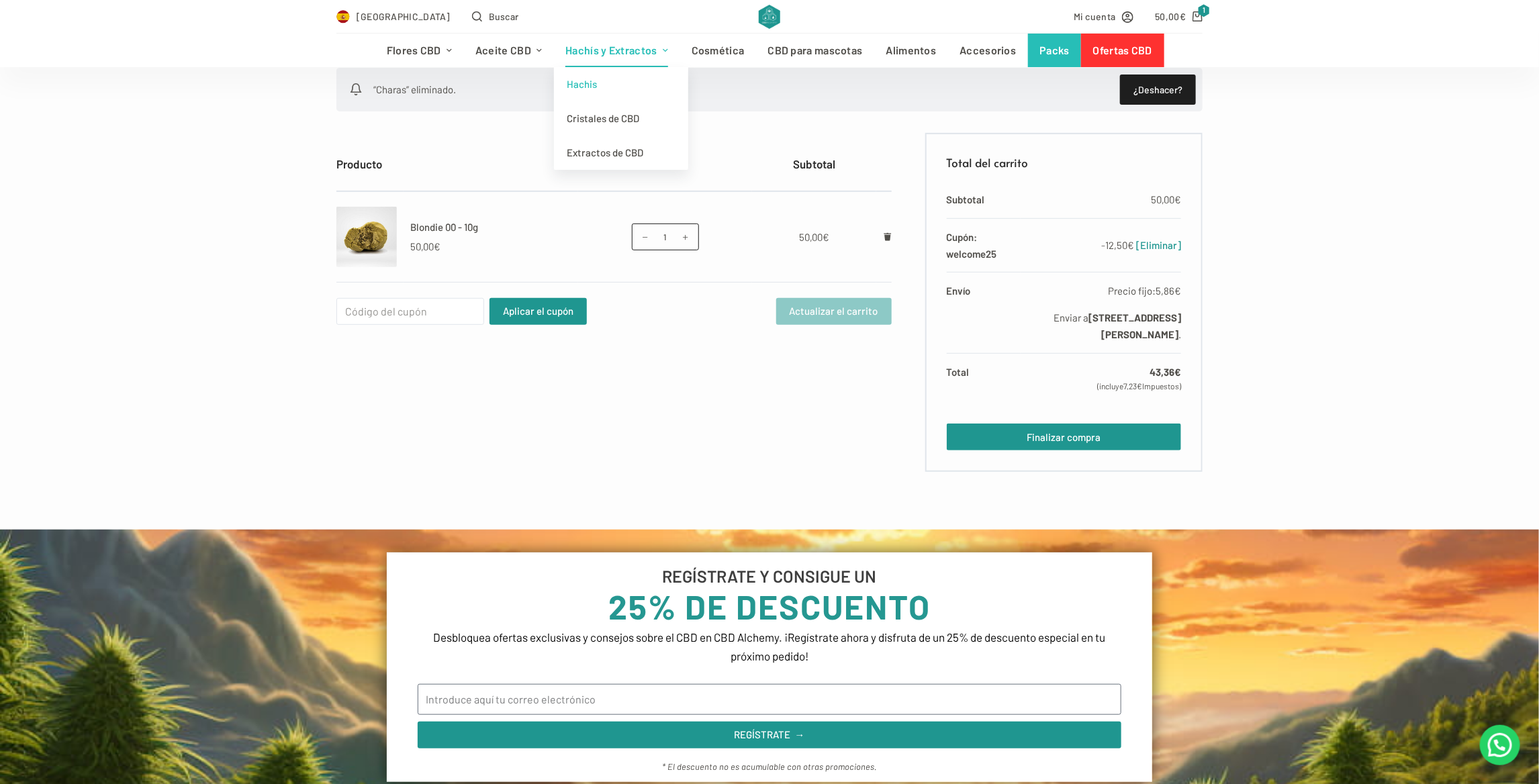
click at [604, 80] on link "Hachis" at bounding box center [621, 84] width 135 height 34
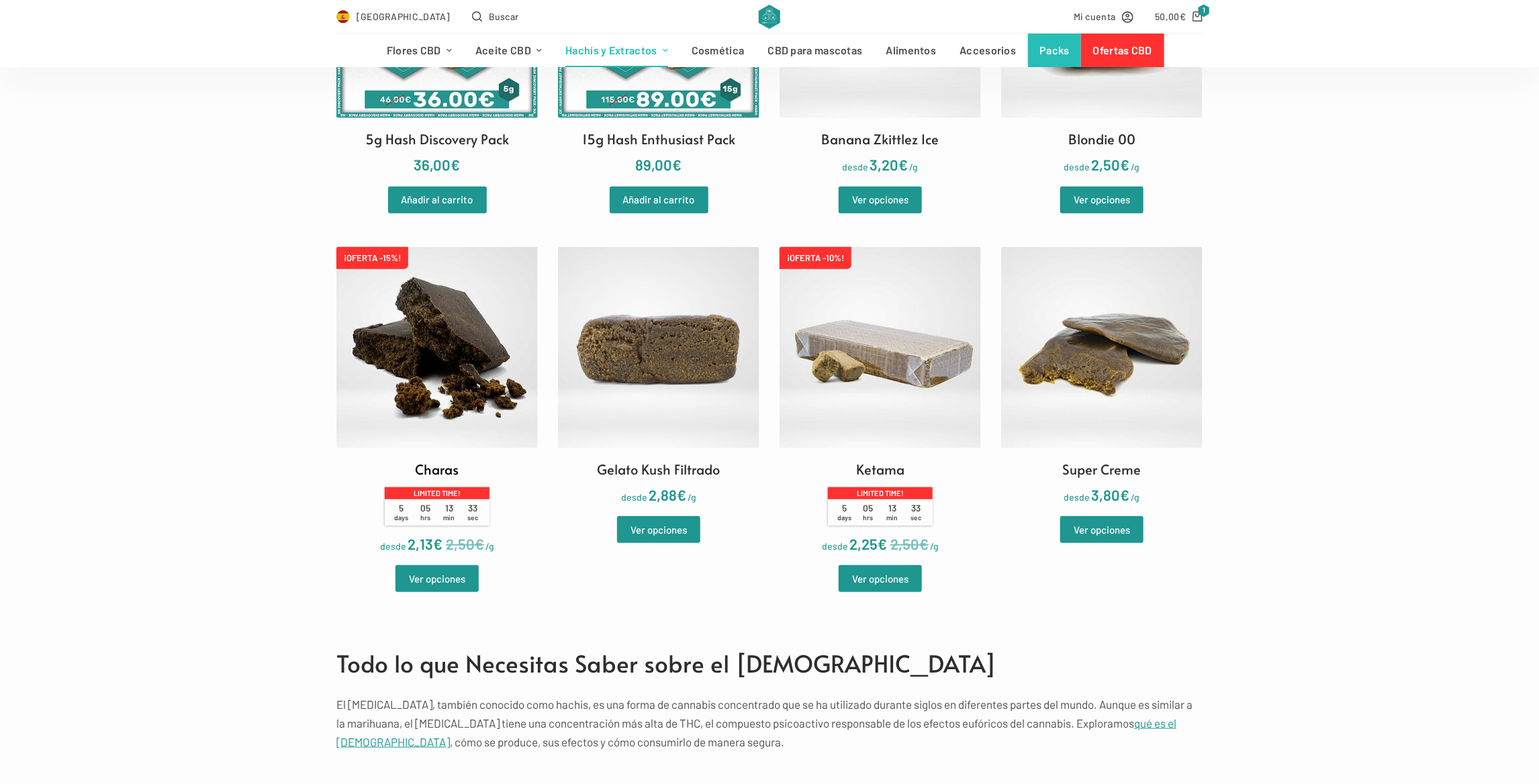
scroll to position [537, 0]
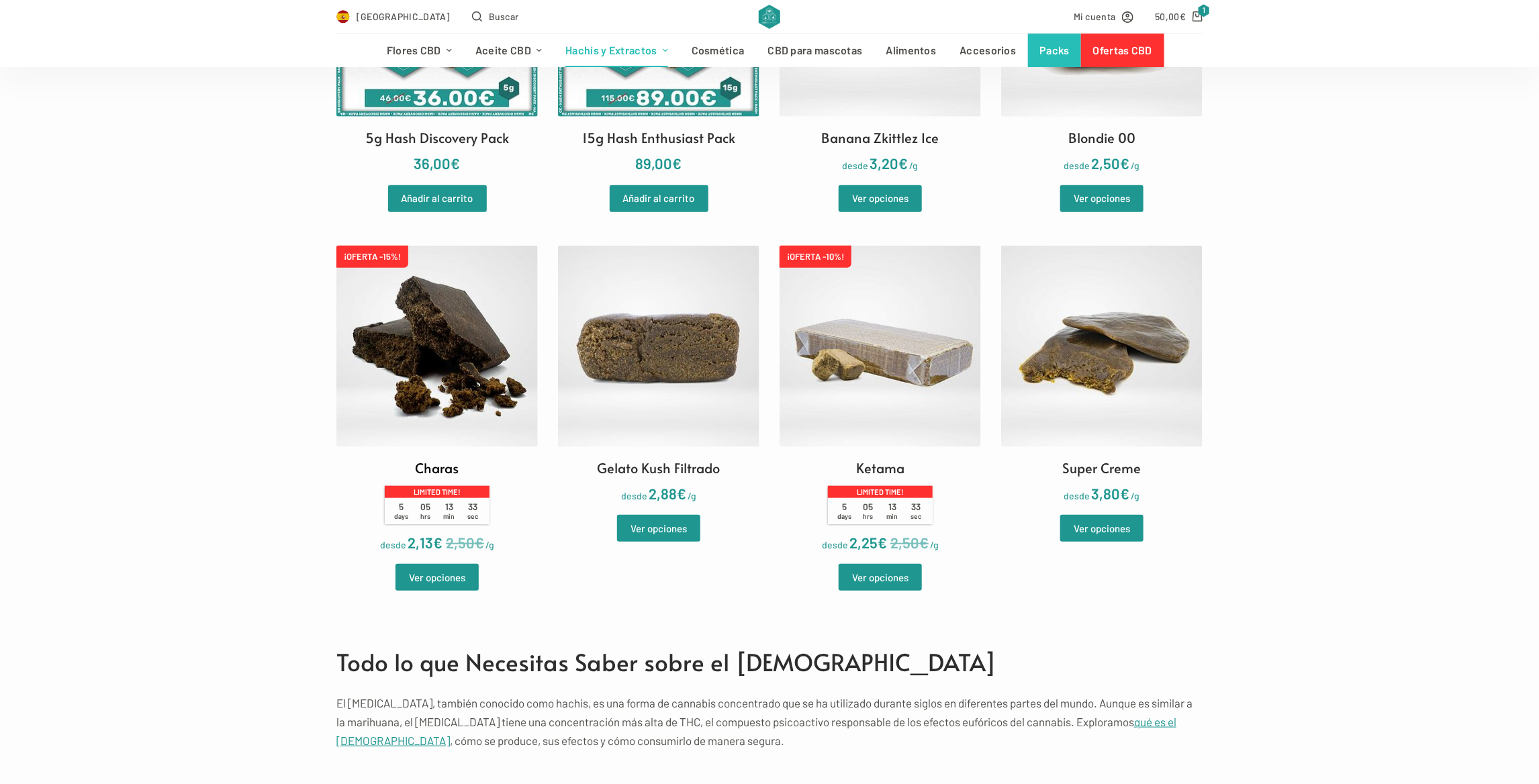
click at [455, 395] on img at bounding box center [437, 346] width 201 height 201
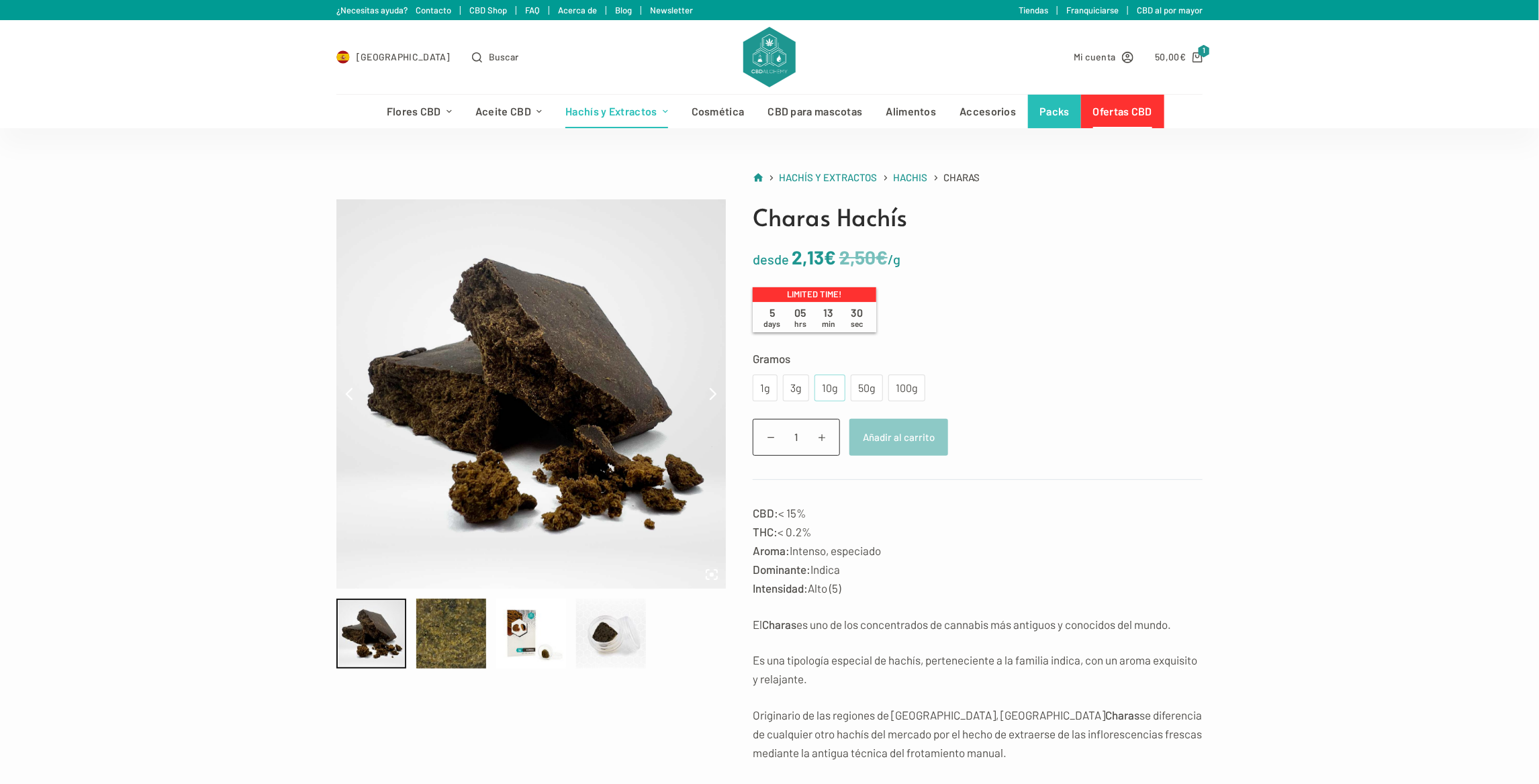
click at [823, 384] on div "10g" at bounding box center [830, 388] width 15 height 18
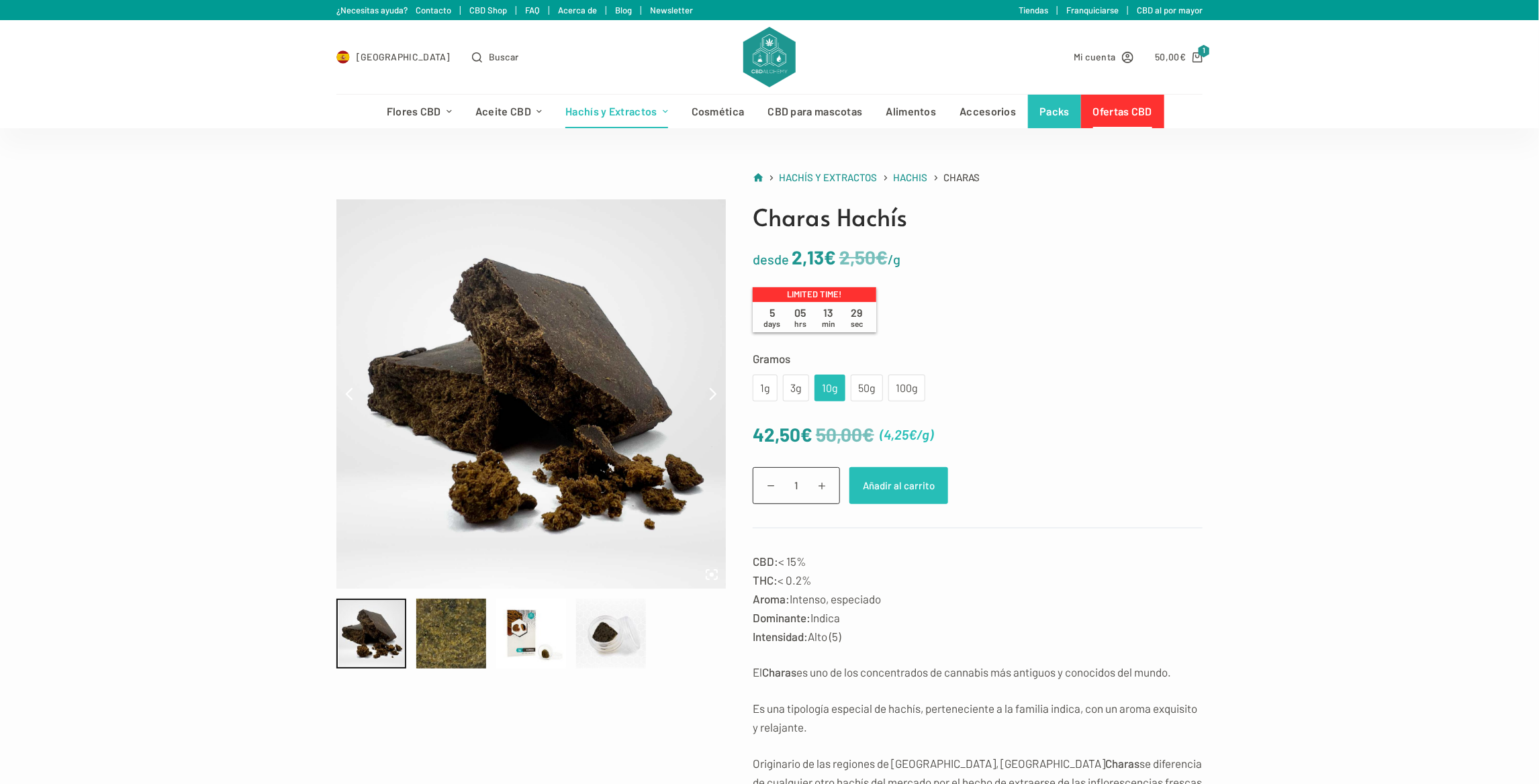
click at [869, 487] on button "Añadir al carrito" at bounding box center [899, 486] width 99 height 37
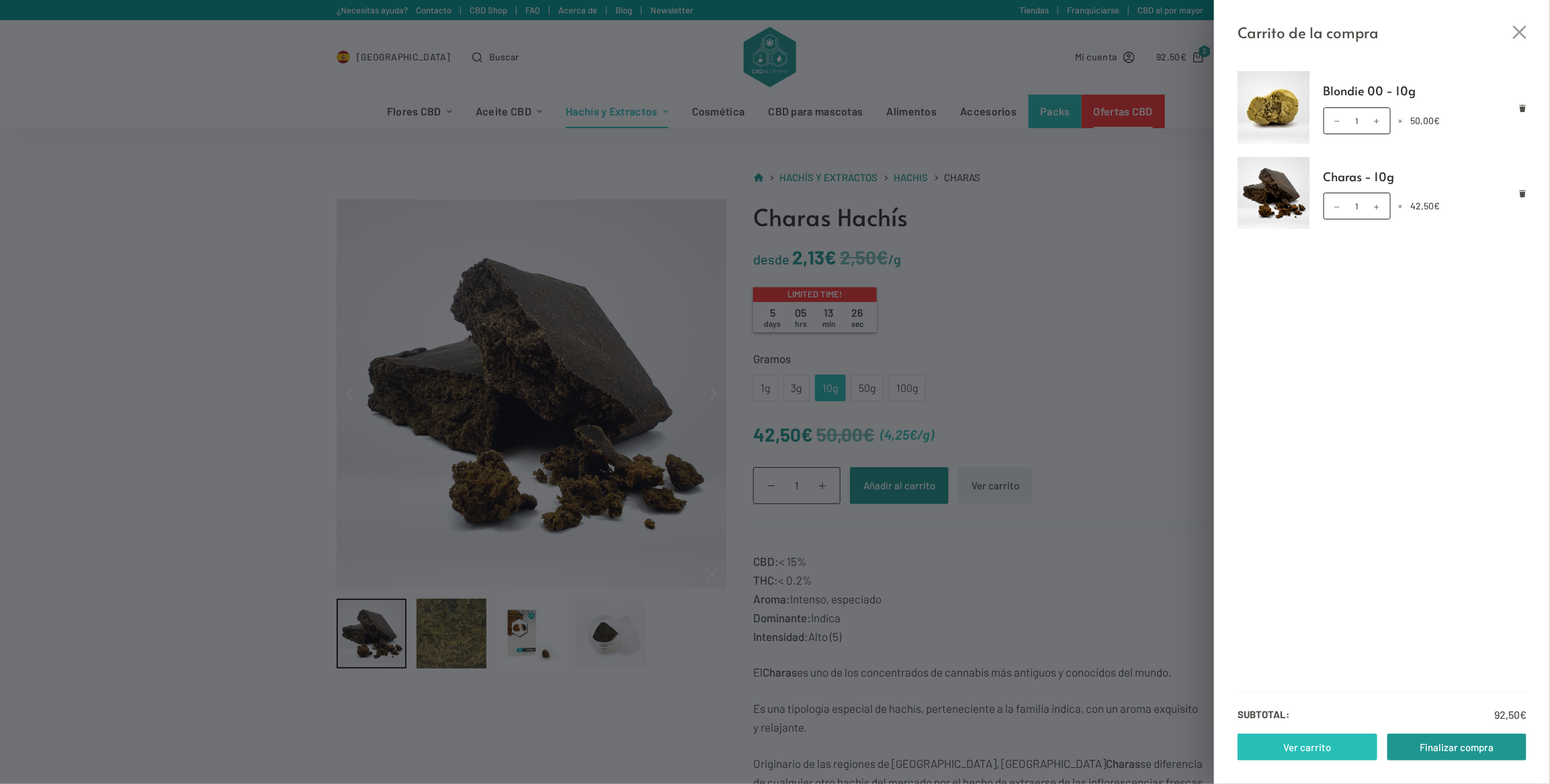
click at [1330, 756] on link "Ver carrito" at bounding box center [1307, 747] width 140 height 27
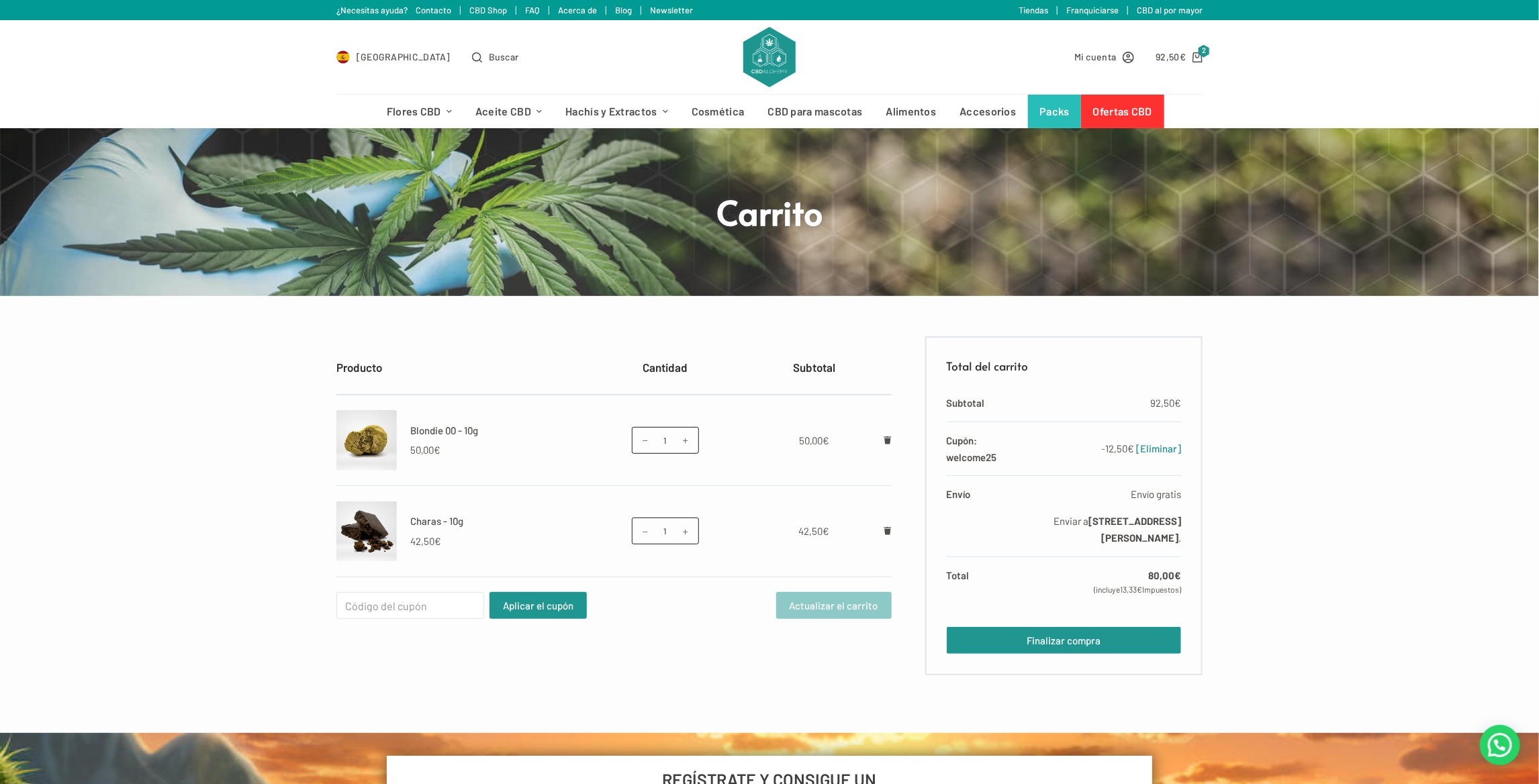
click at [881, 530] on td at bounding box center [884, 532] width 15 height 91
click at [889, 529] on icon "Eliminar Charas - 10g del carrito" at bounding box center [887, 531] width 8 height 8
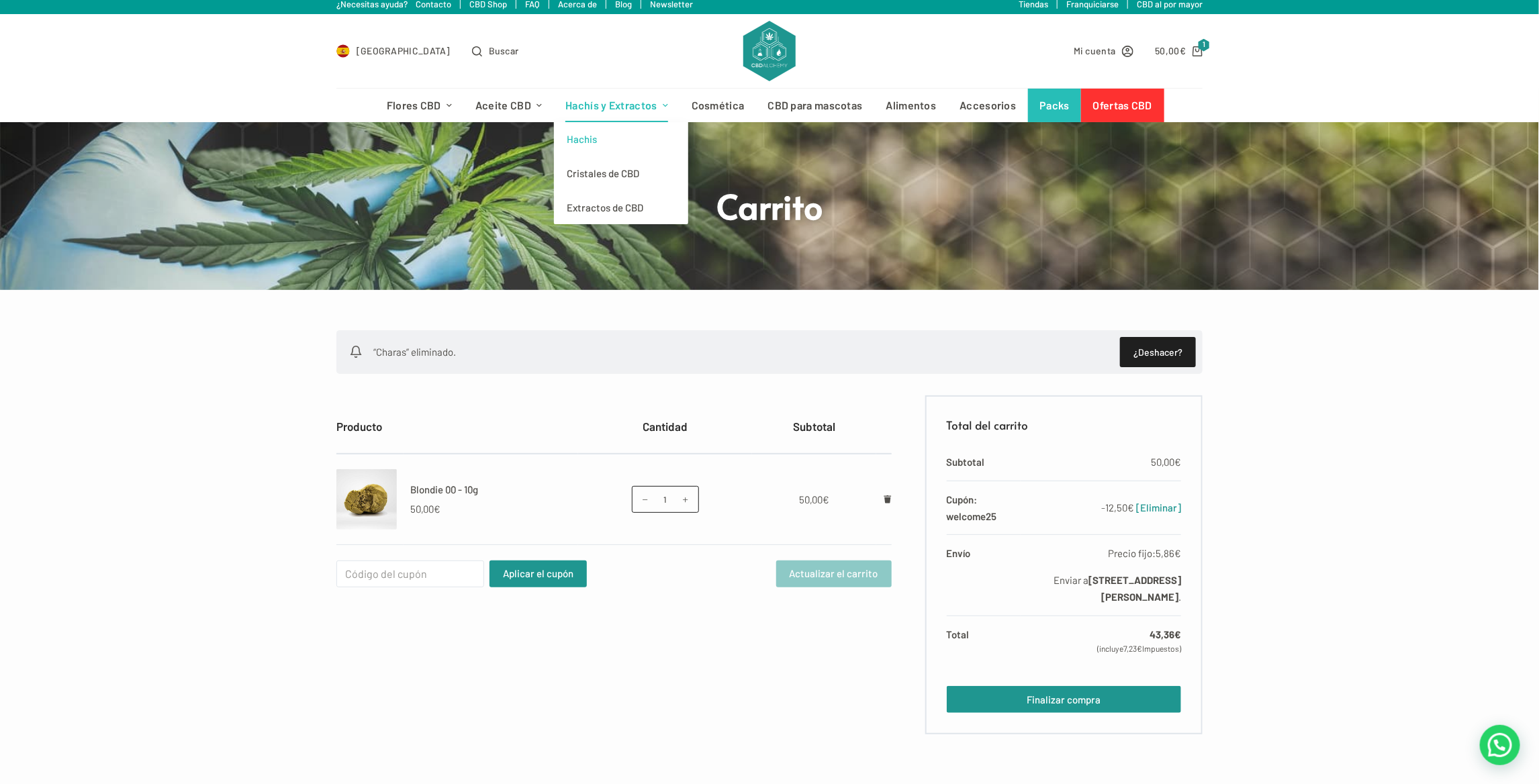
click at [586, 125] on link "Hachis" at bounding box center [621, 139] width 135 height 34
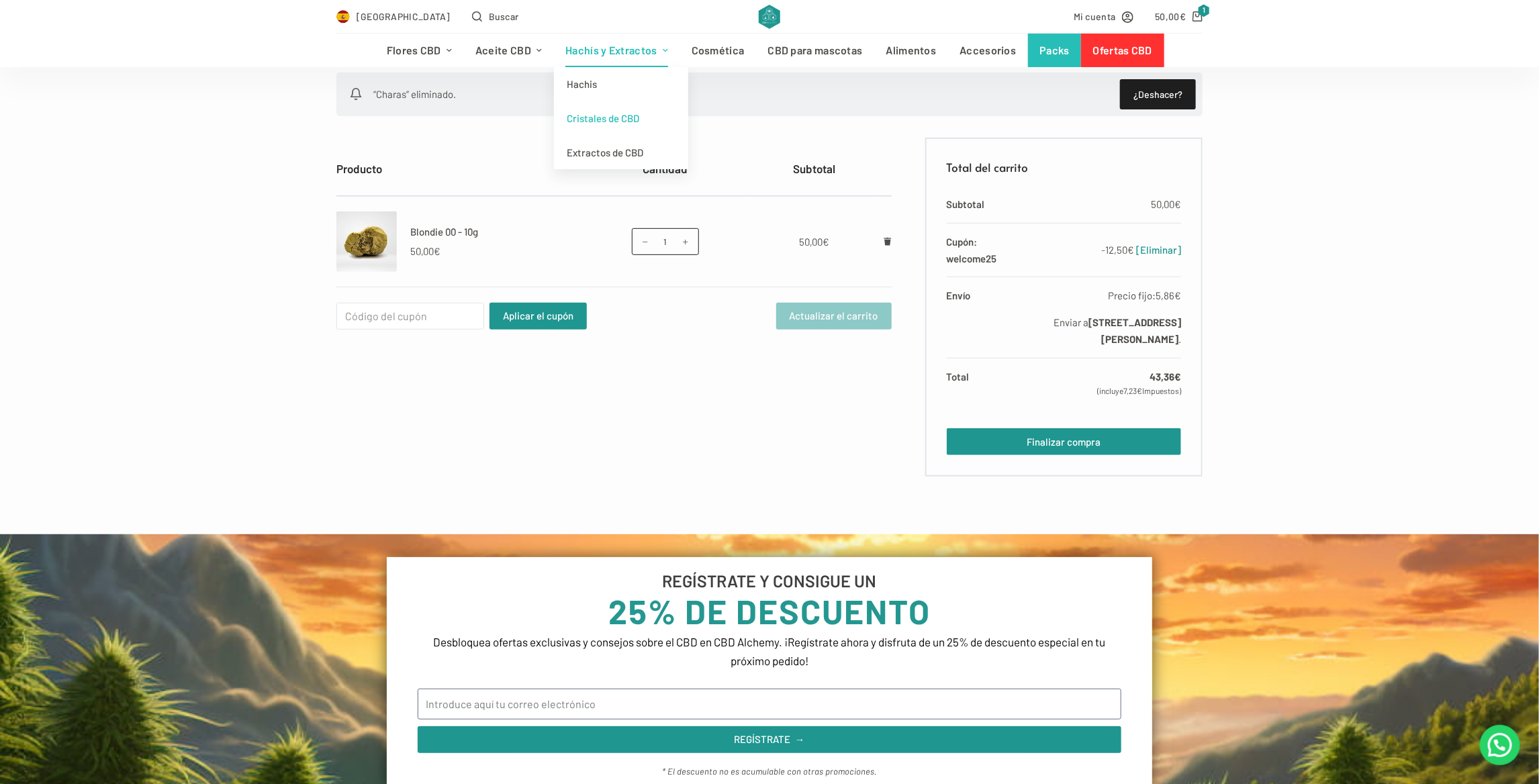
scroll to position [268, 0]
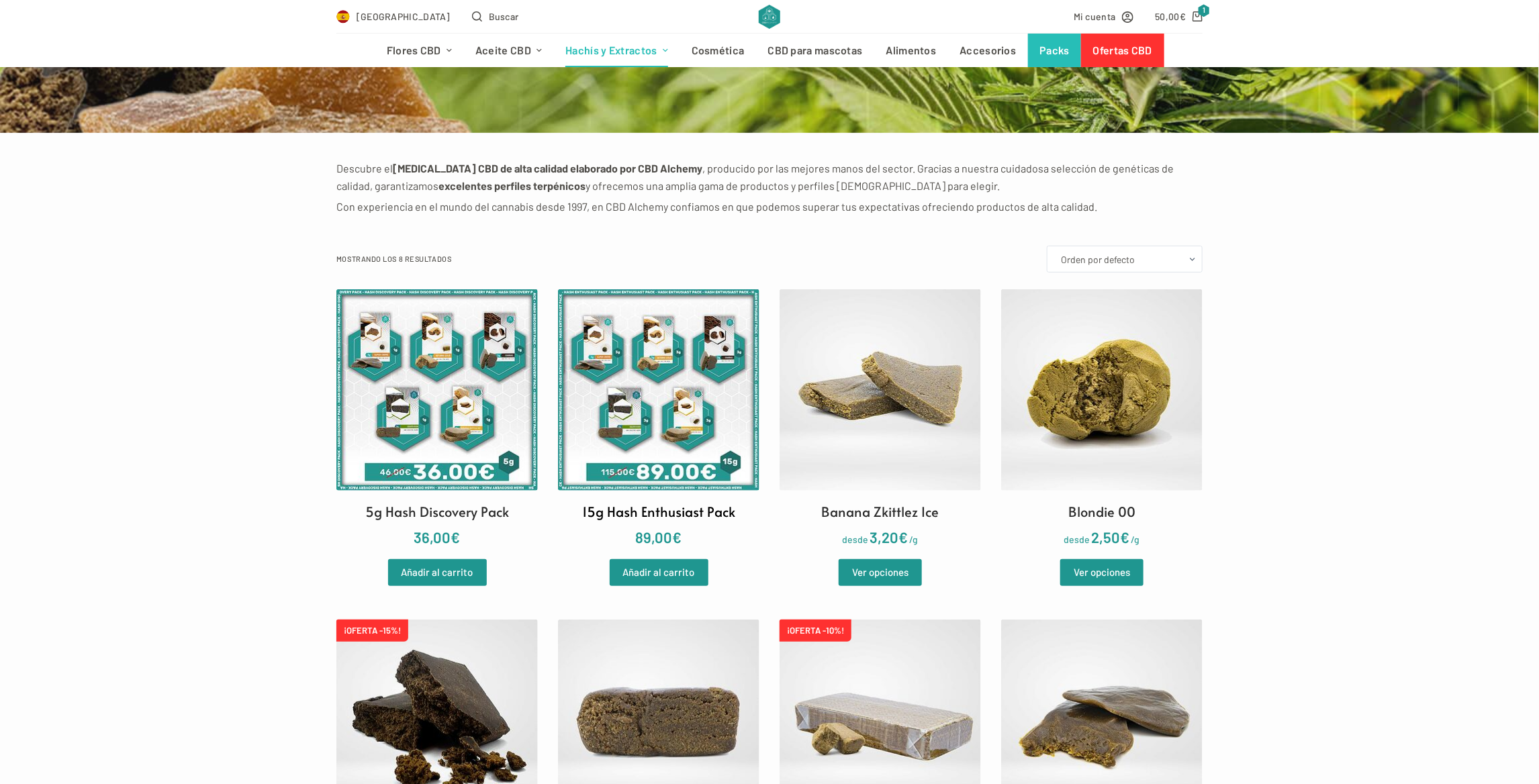
scroll to position [268, 0]
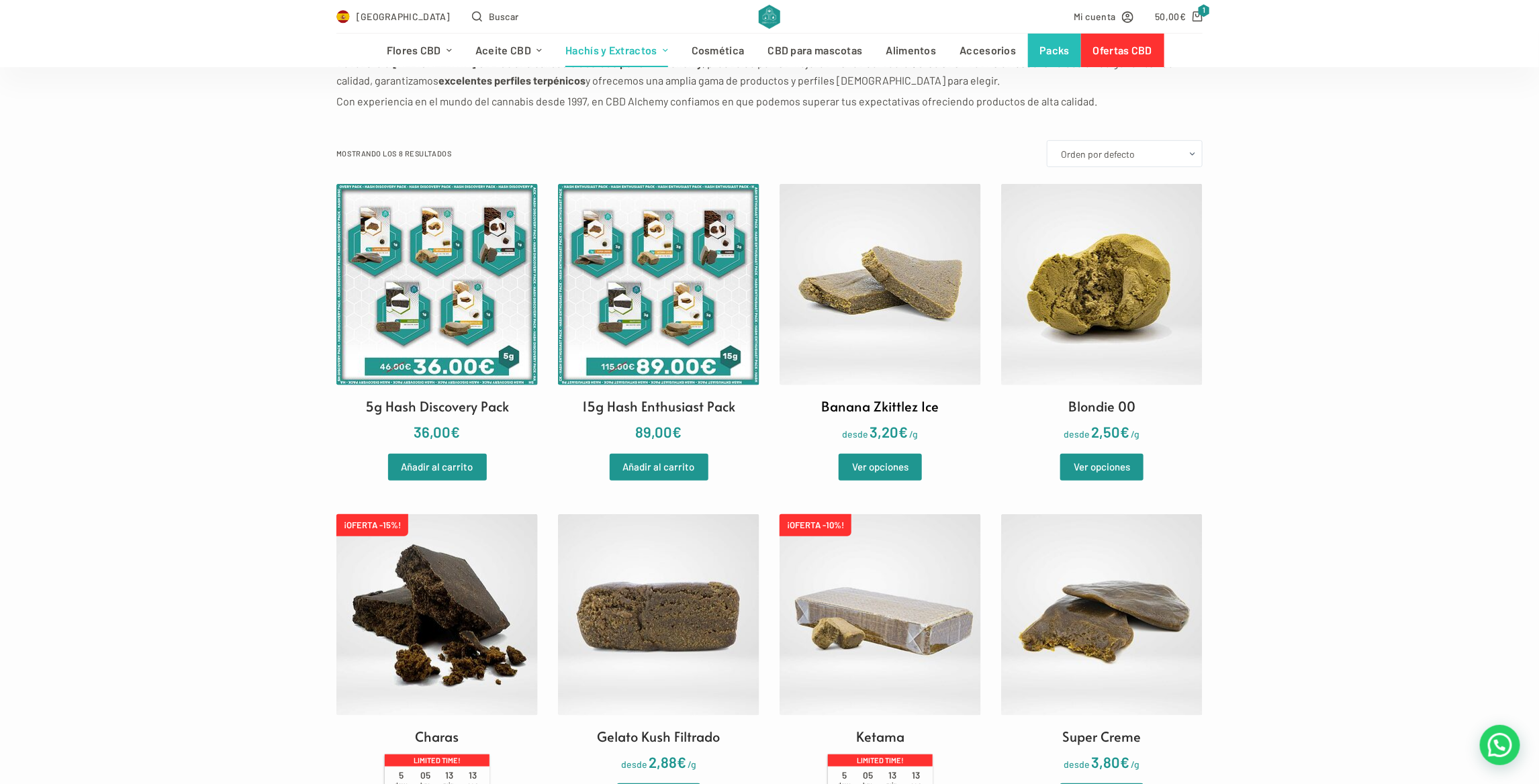
click at [889, 319] on img at bounding box center [880, 285] width 201 height 201
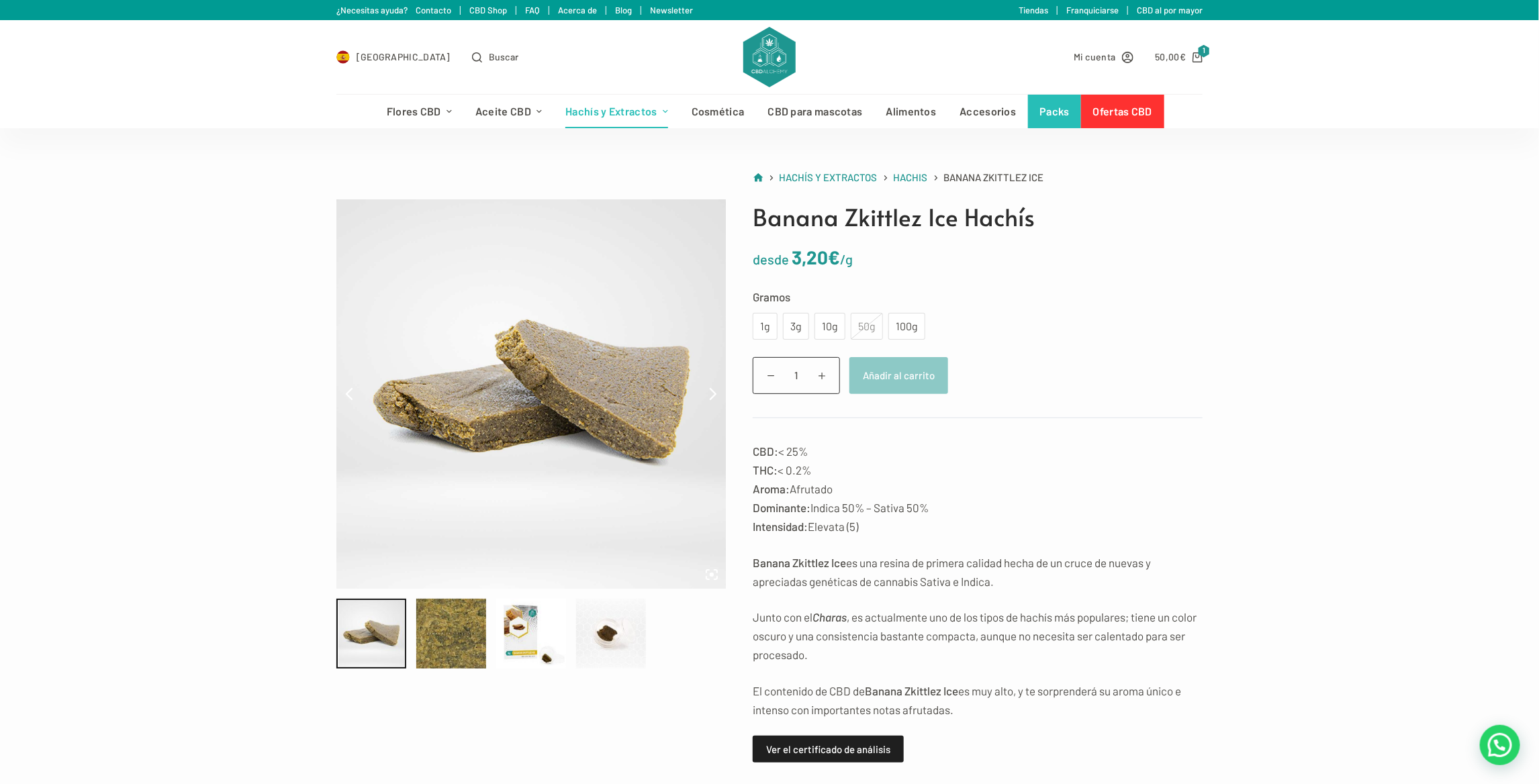
scroll to position [67, 0]
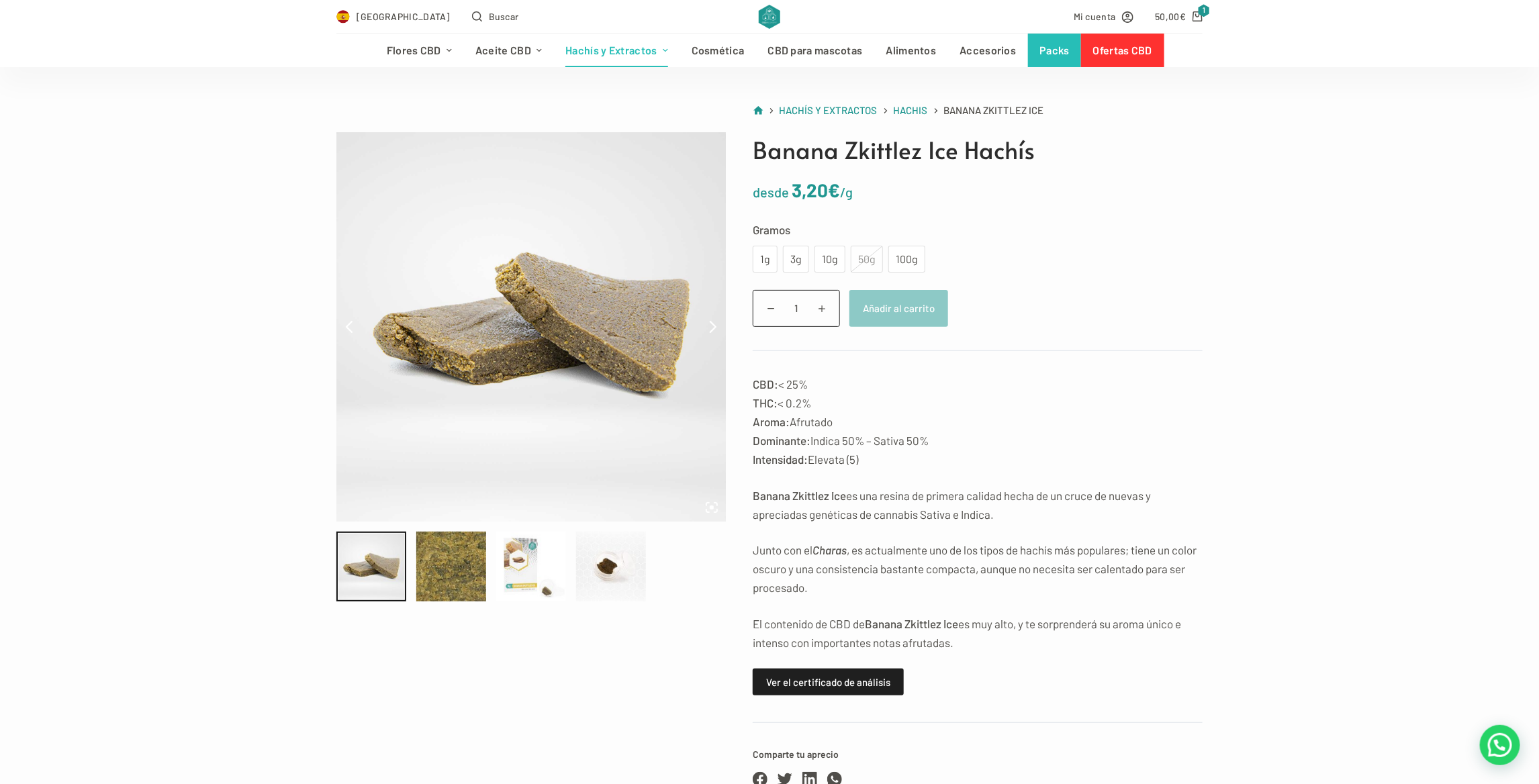
click at [534, 588] on div at bounding box center [531, 566] width 70 height 70
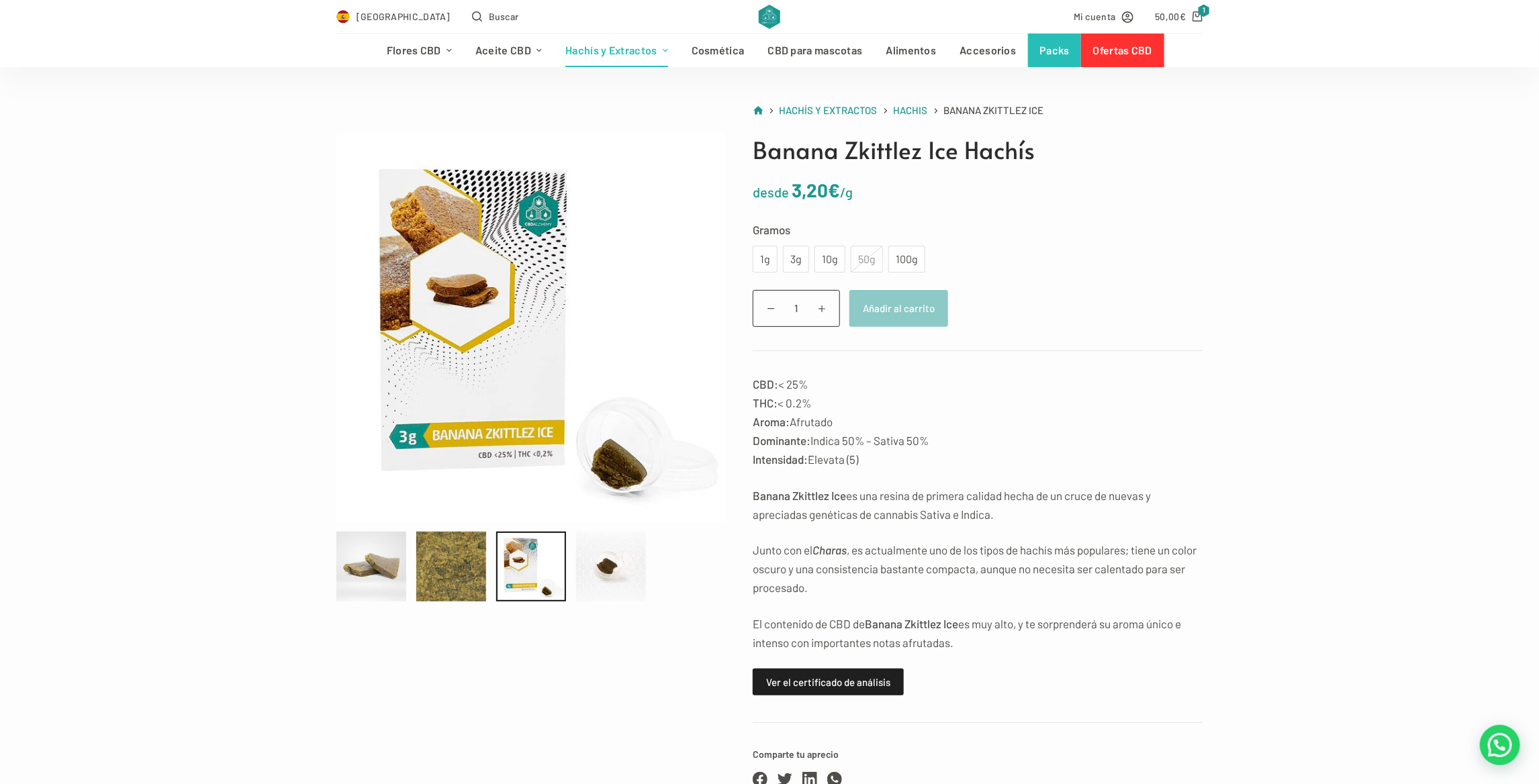
click at [563, 568] on div at bounding box center [531, 566] width 70 height 70
click at [603, 568] on div at bounding box center [610, 566] width 70 height 70
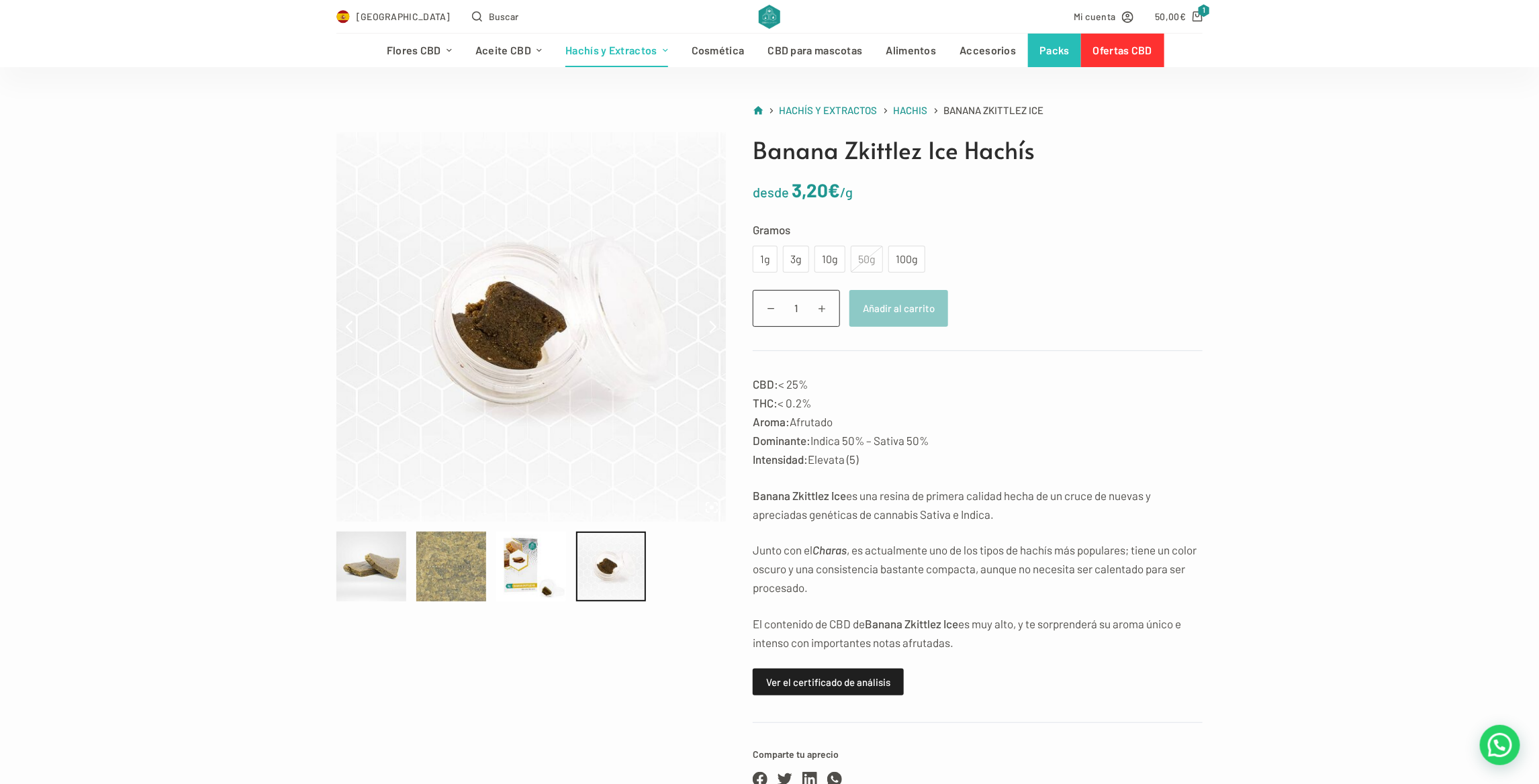
click at [460, 575] on div at bounding box center [451, 566] width 70 height 70
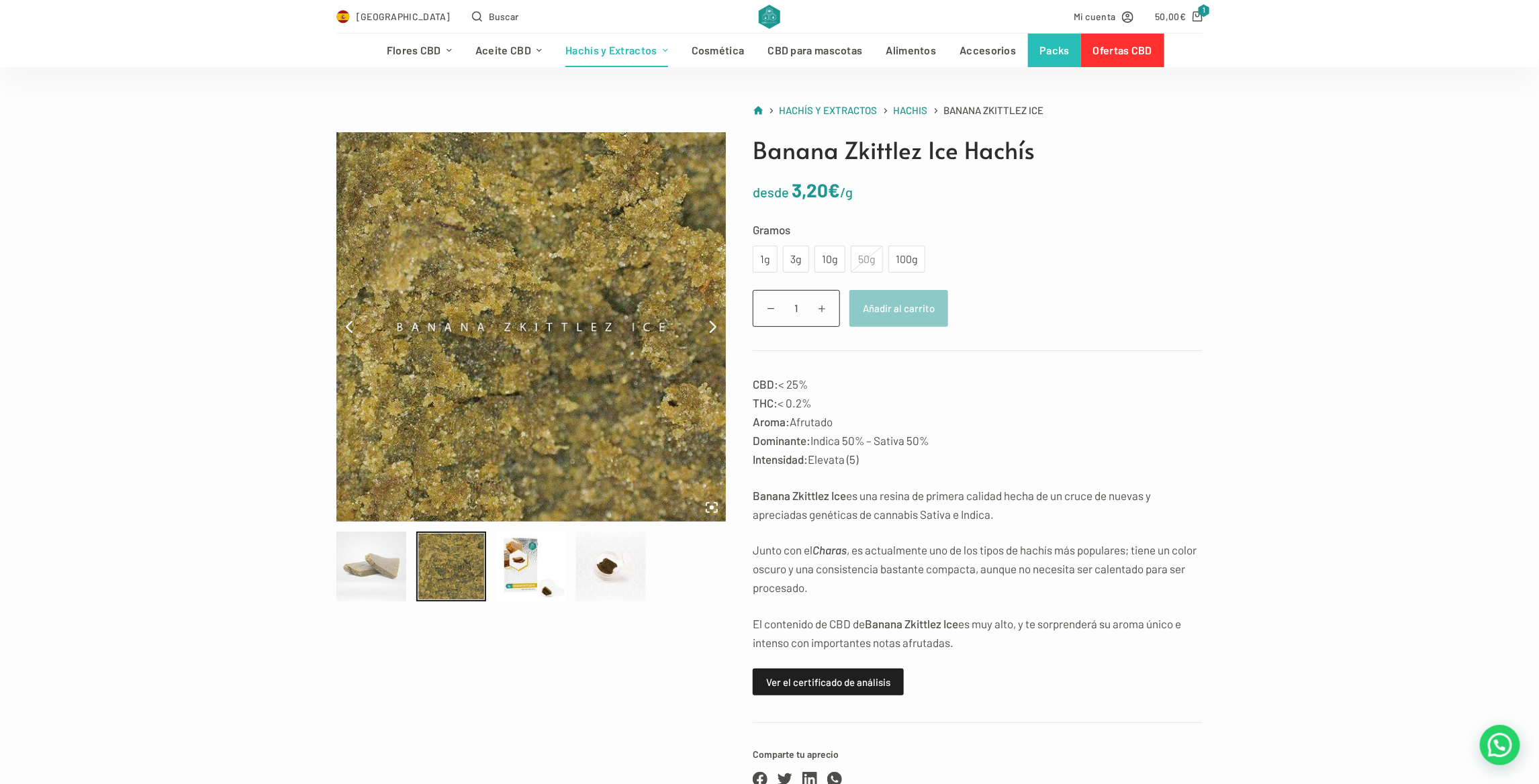
click at [388, 572] on div at bounding box center [371, 566] width 70 height 70
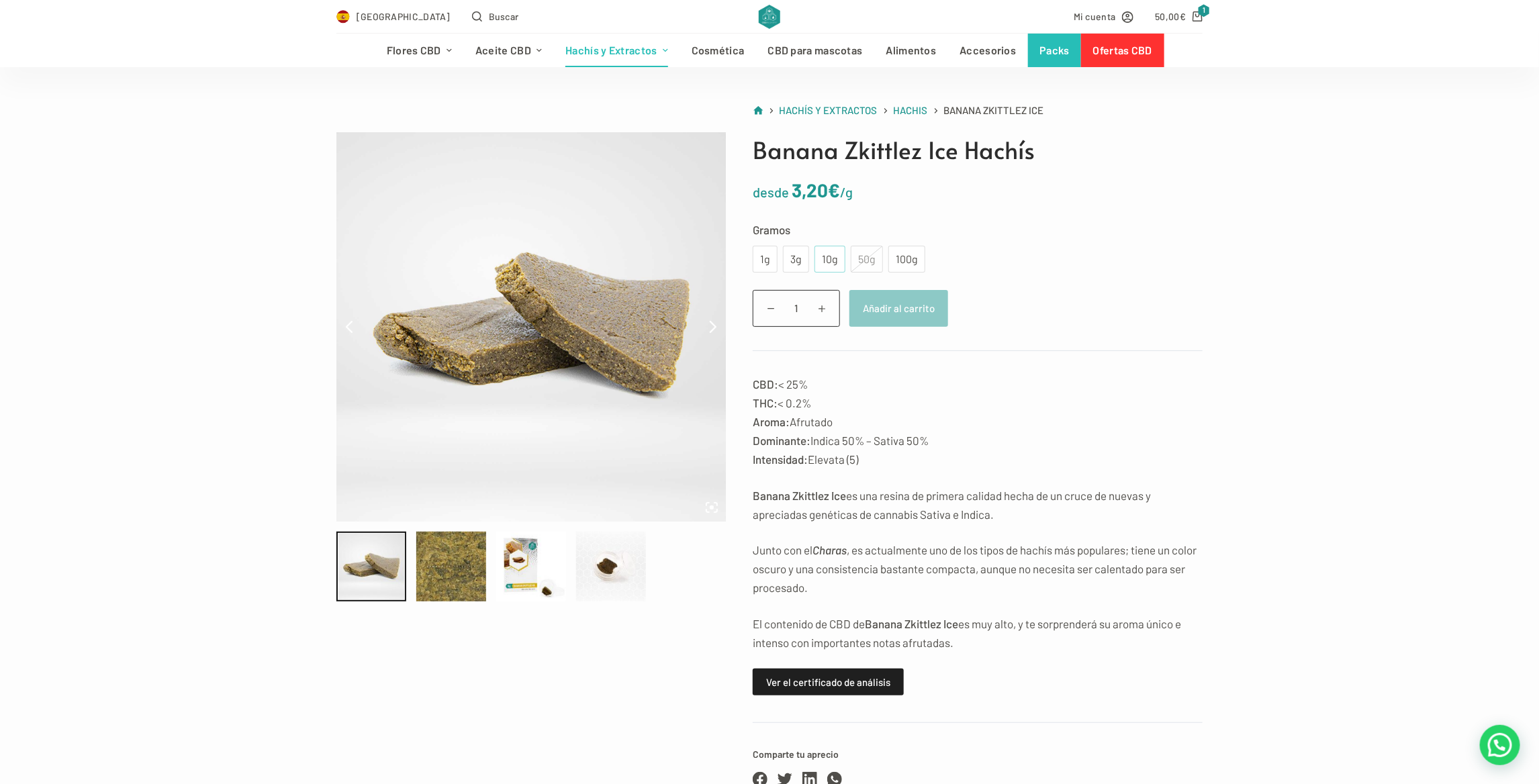
click at [830, 246] on div "10g" at bounding box center [830, 259] width 31 height 27
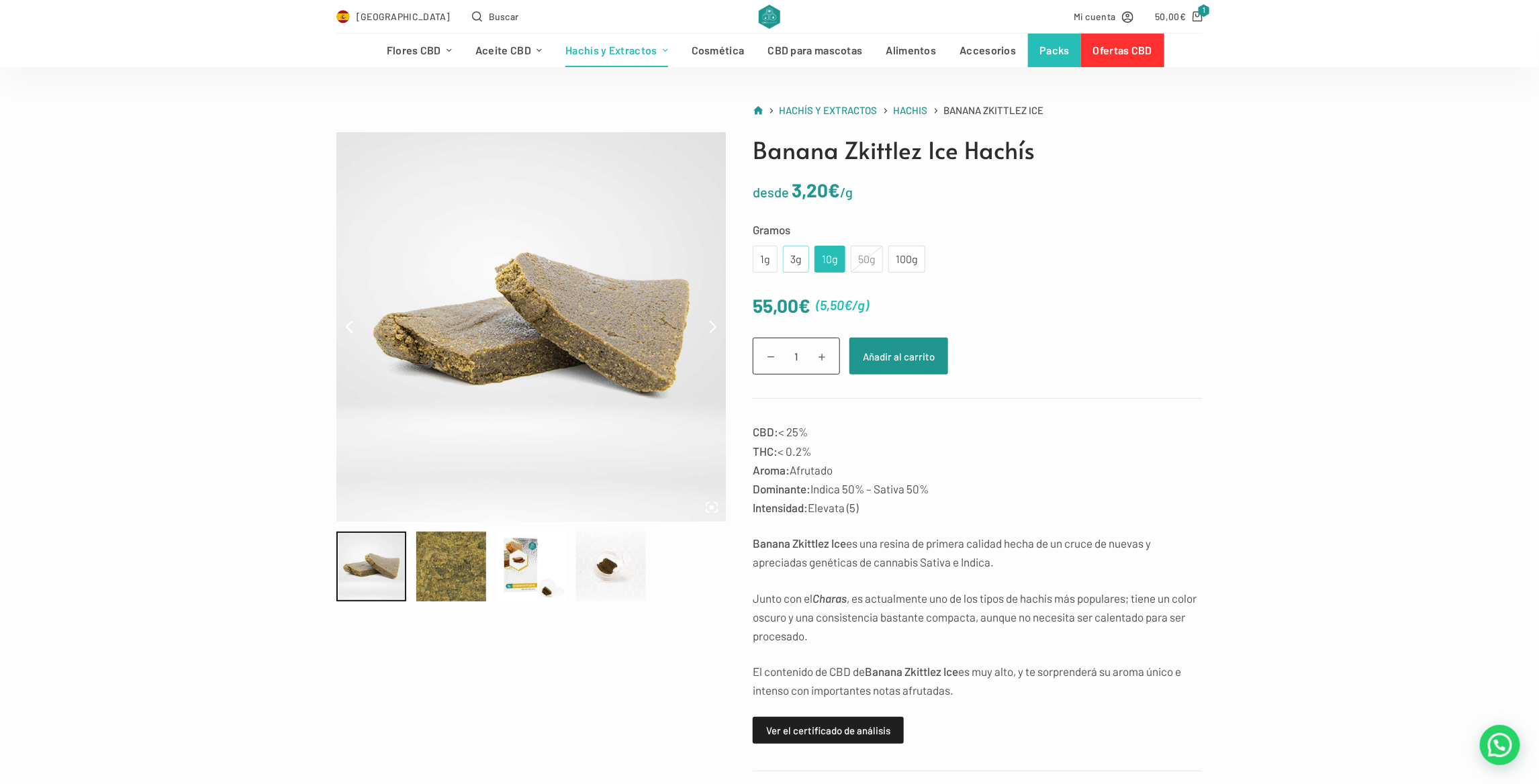
click at [801, 260] on div "3g" at bounding box center [796, 259] width 26 height 27
click at [773, 264] on div "1g" at bounding box center [765, 259] width 24 height 27
click at [798, 259] on div "3g" at bounding box center [796, 259] width 10 height 18
click at [586, 89] on link "Hachis" at bounding box center [621, 84] width 135 height 34
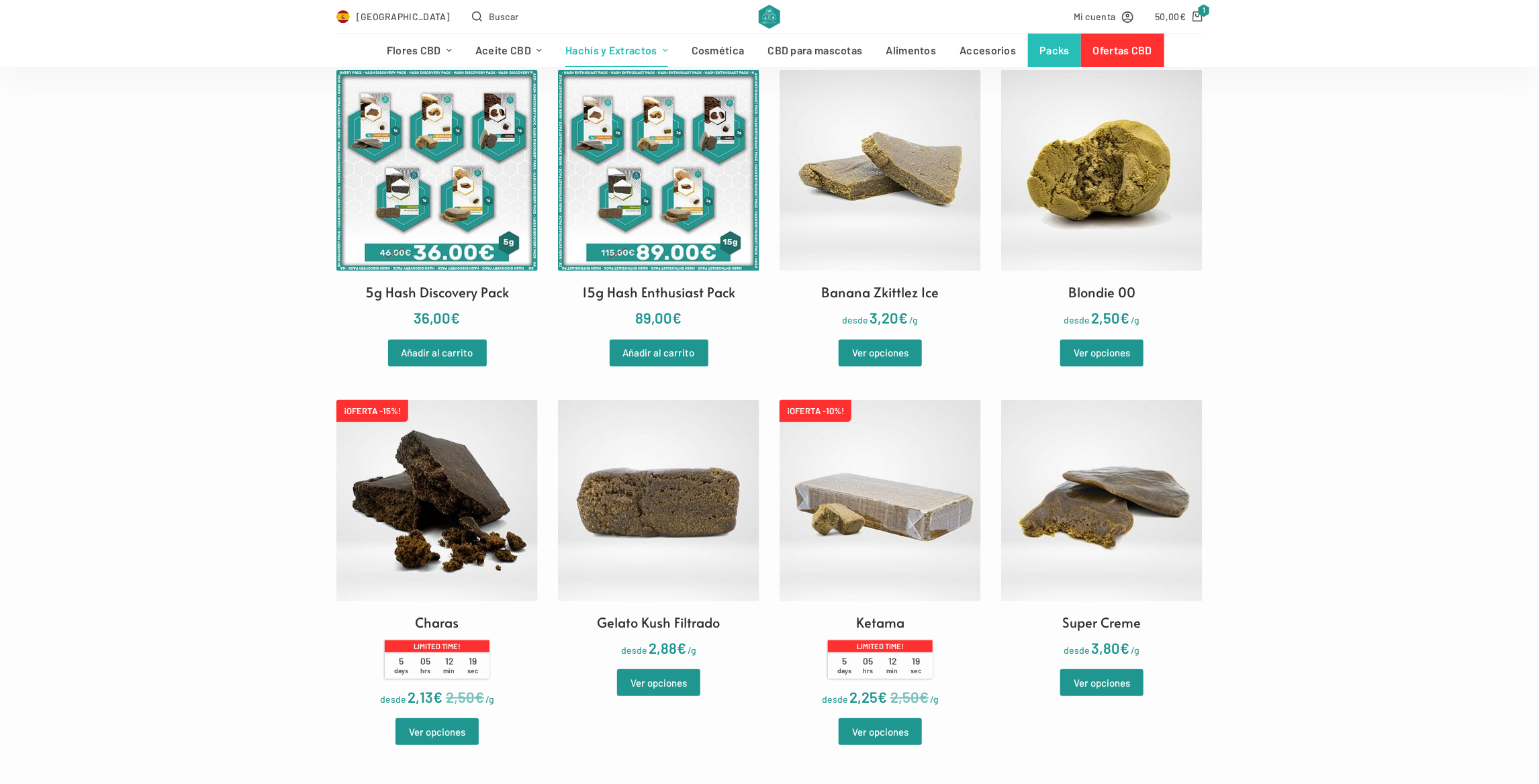
scroll to position [403, 0]
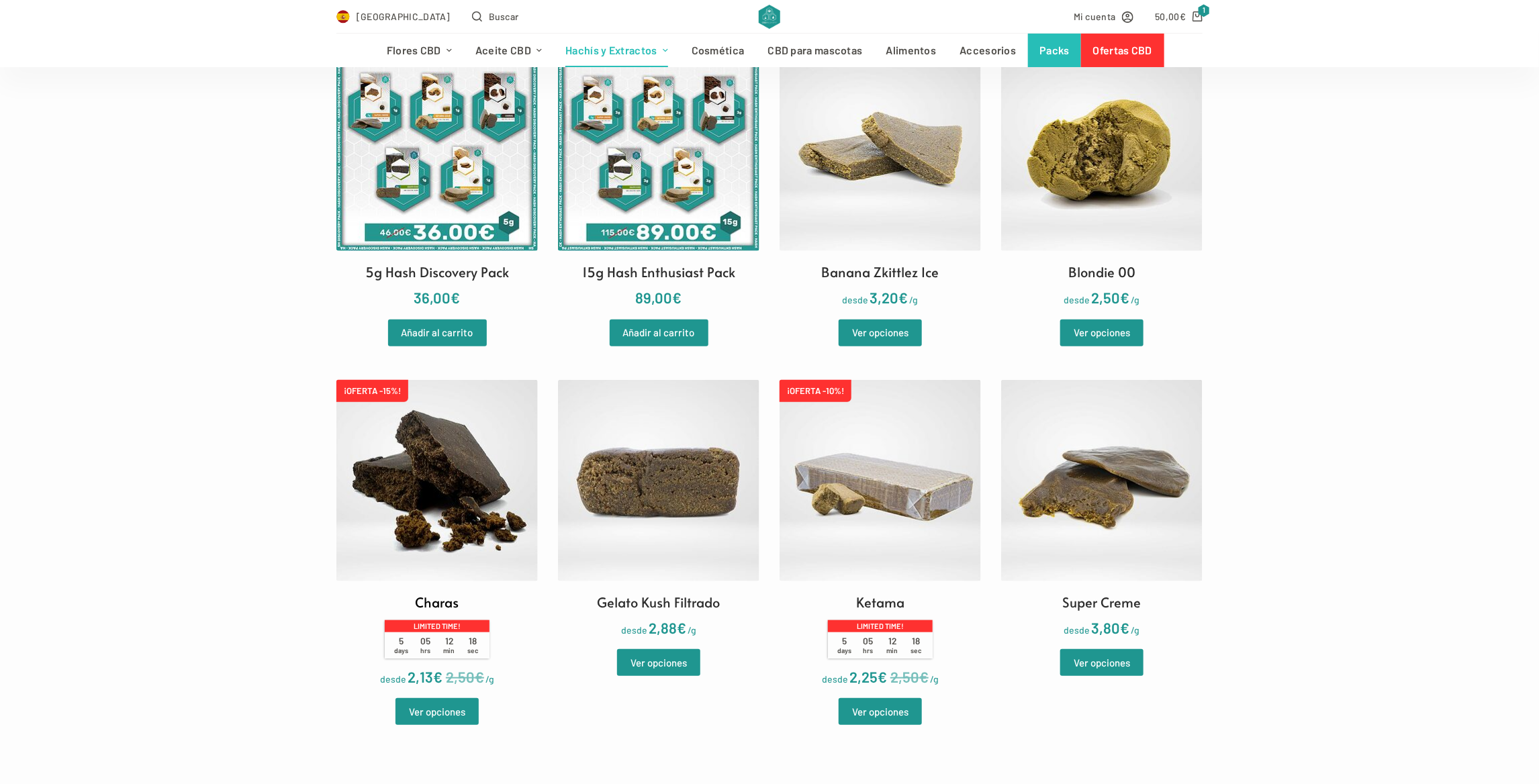
click at [419, 463] on img at bounding box center [437, 480] width 201 height 201
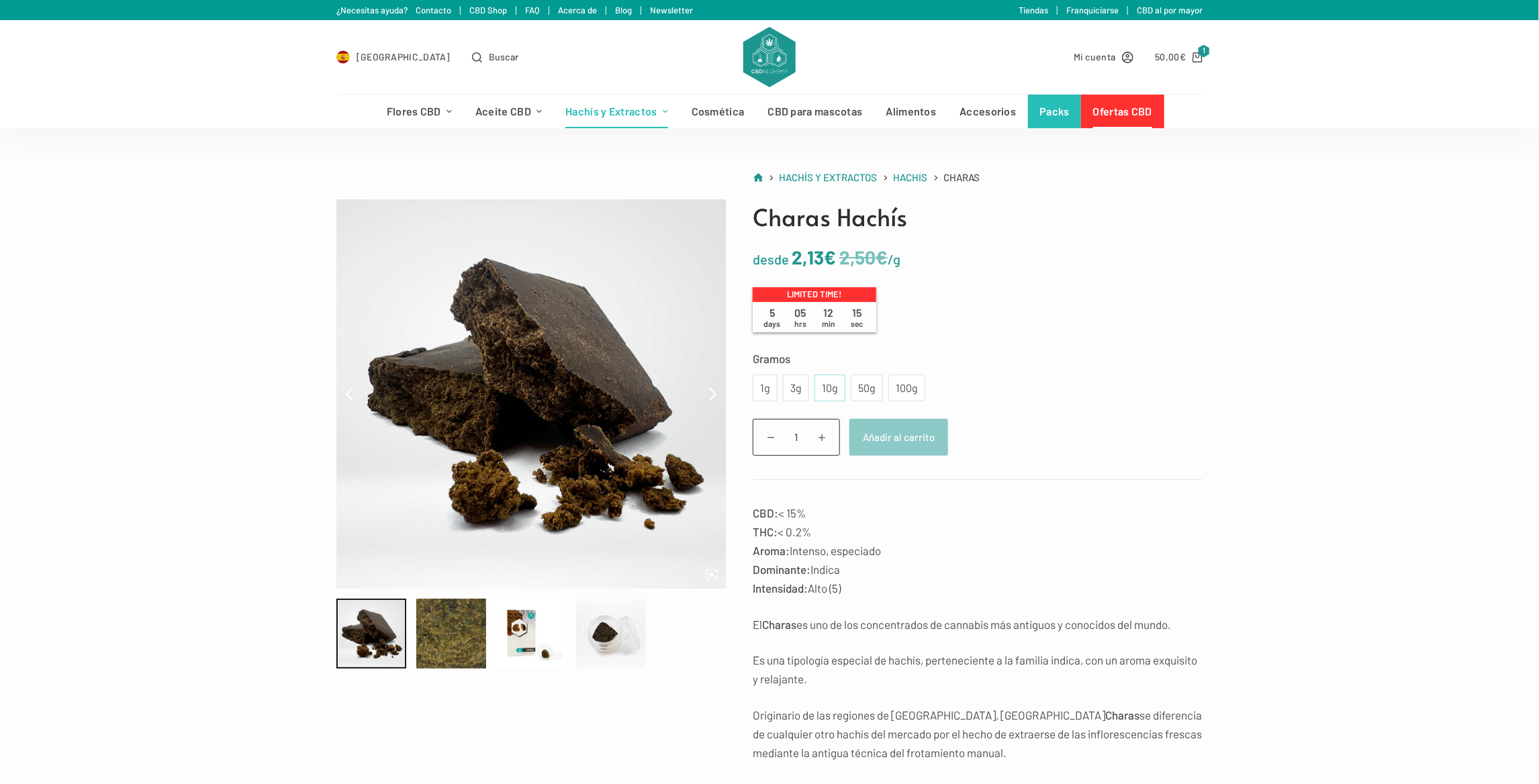
click at [823, 389] on div "10g" at bounding box center [830, 388] width 15 height 18
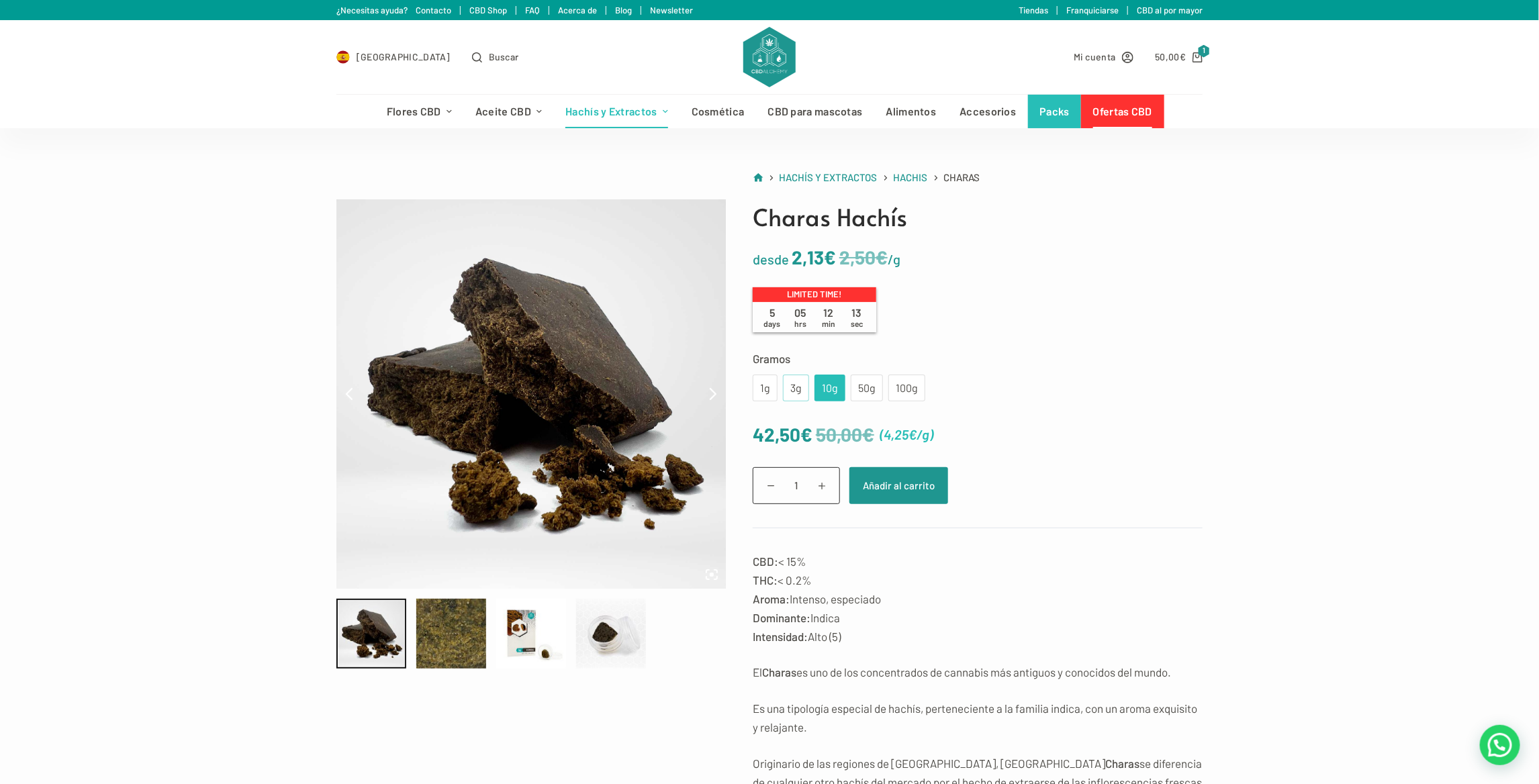
click at [797, 389] on div "3g" at bounding box center [796, 388] width 10 height 18
click at [768, 389] on div "1g" at bounding box center [765, 388] width 8 height 18
click at [797, 392] on div "3g" at bounding box center [796, 388] width 10 height 18
click at [1162, 60] on bdi "50,00 €" at bounding box center [1170, 57] width 31 height 11
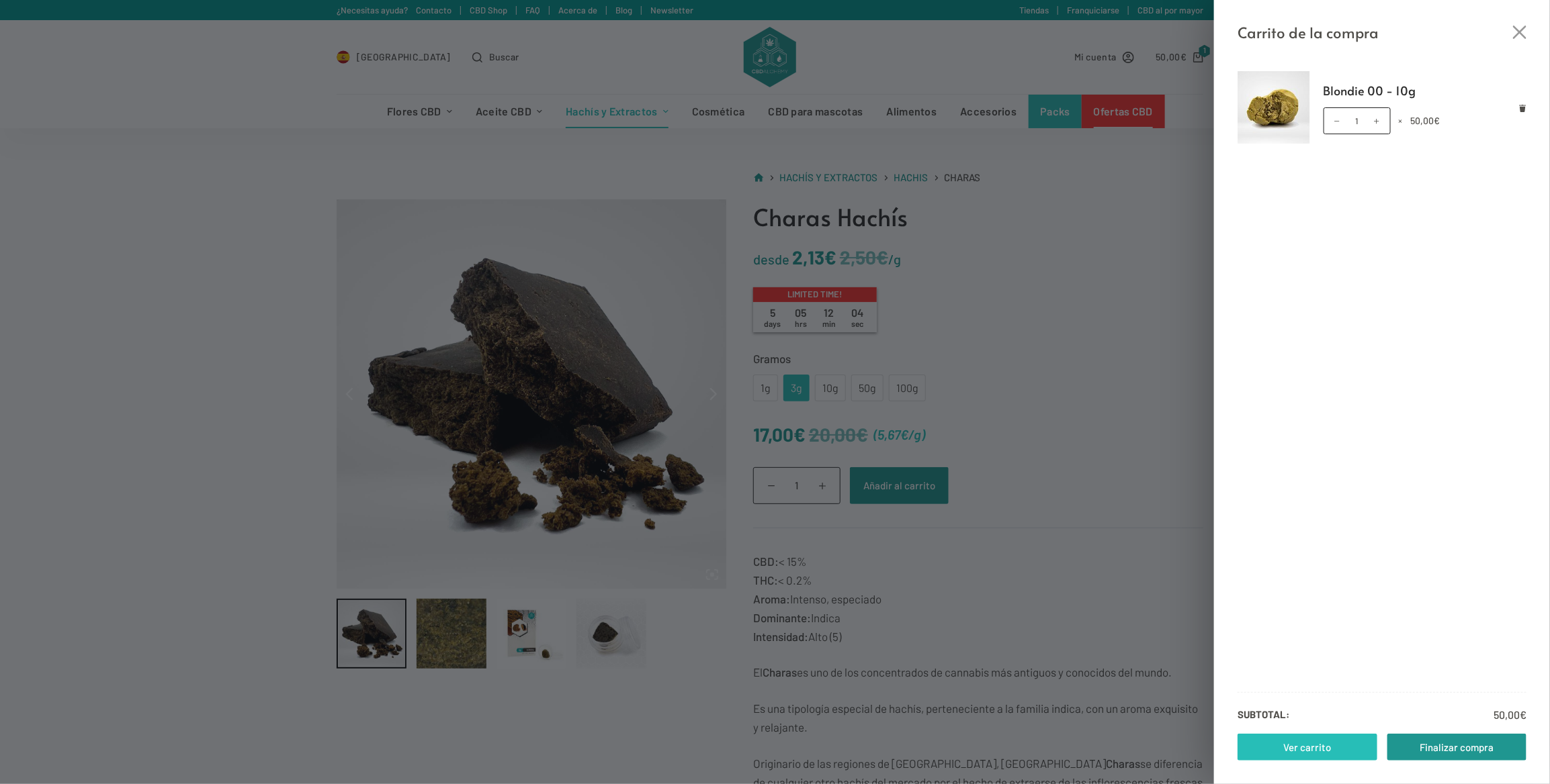
click at [1326, 741] on link "Ver carrito" at bounding box center [1307, 747] width 140 height 27
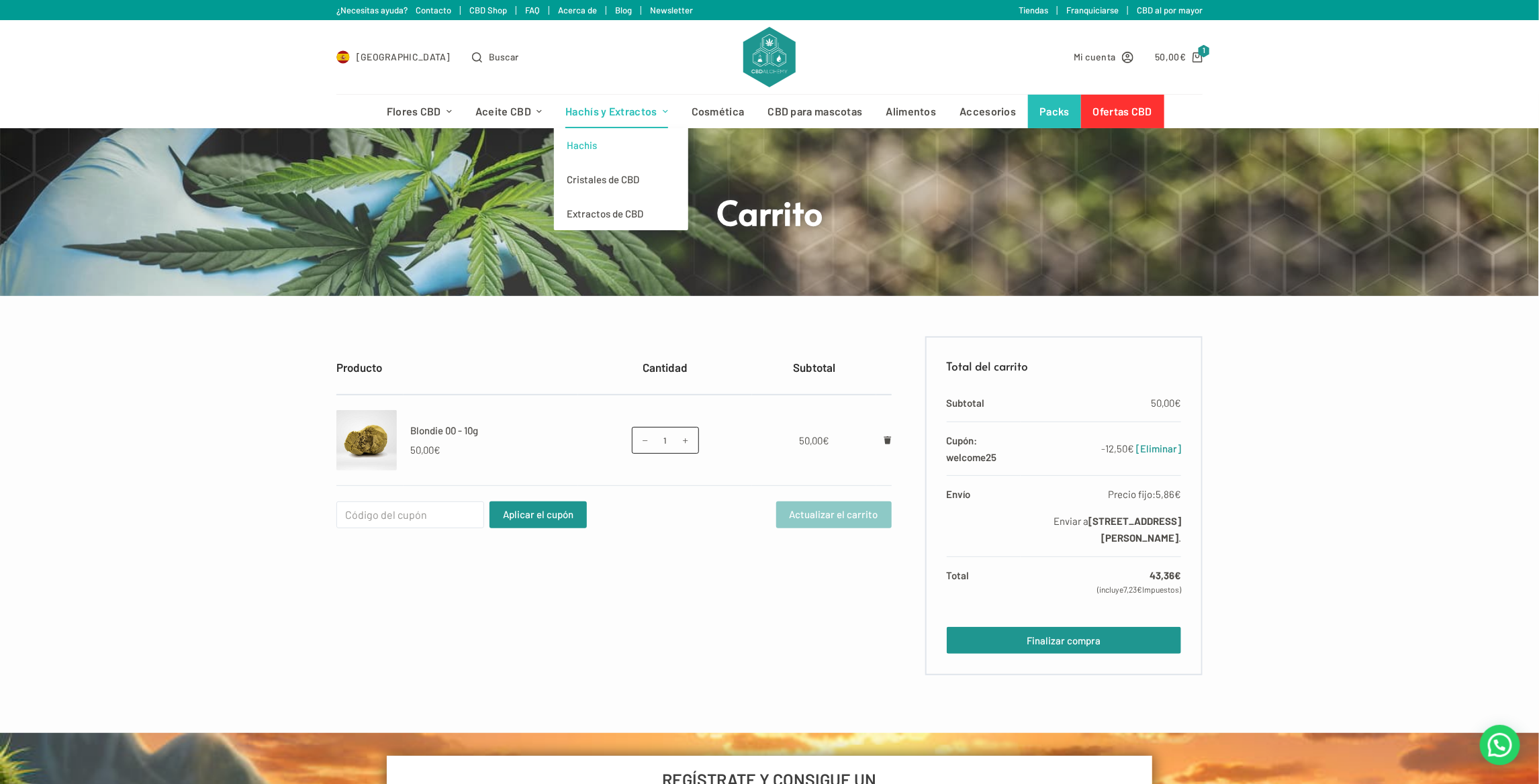
click at [590, 142] on link "Hachis" at bounding box center [621, 145] width 135 height 34
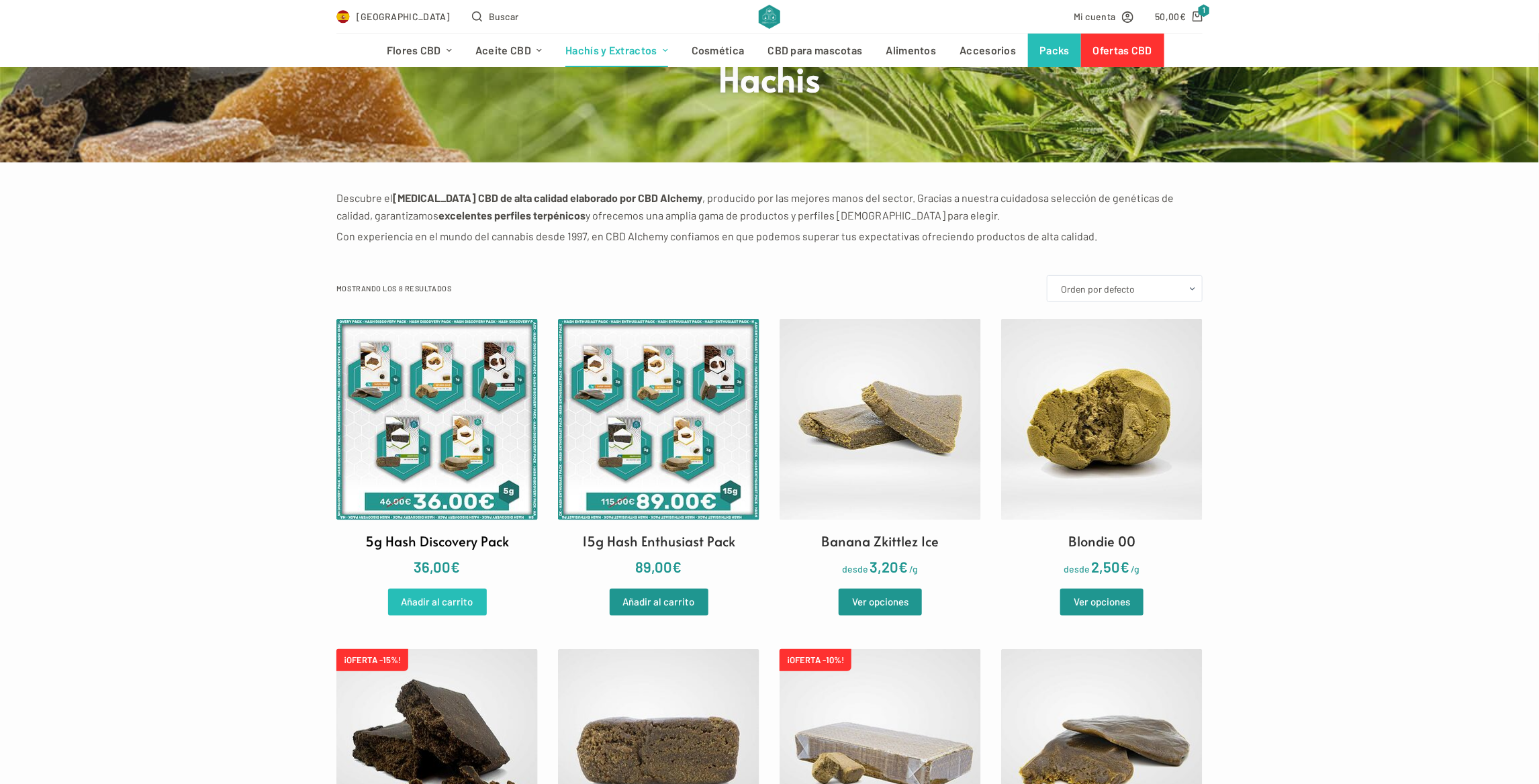
scroll to position [135, 0]
click at [392, 676] on img at bounding box center [437, 749] width 201 height 201
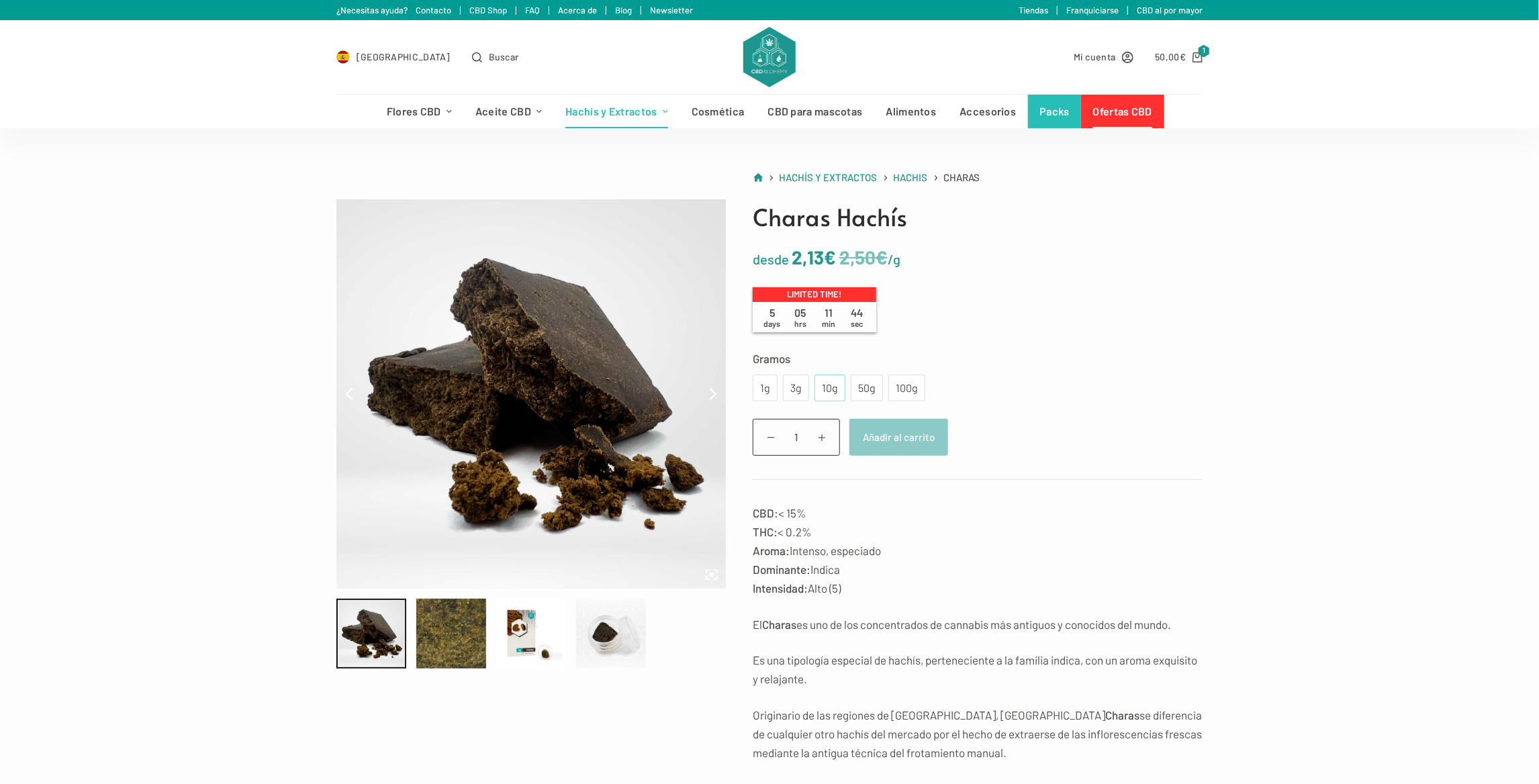
click at [828, 385] on div "10g" at bounding box center [830, 388] width 15 height 18
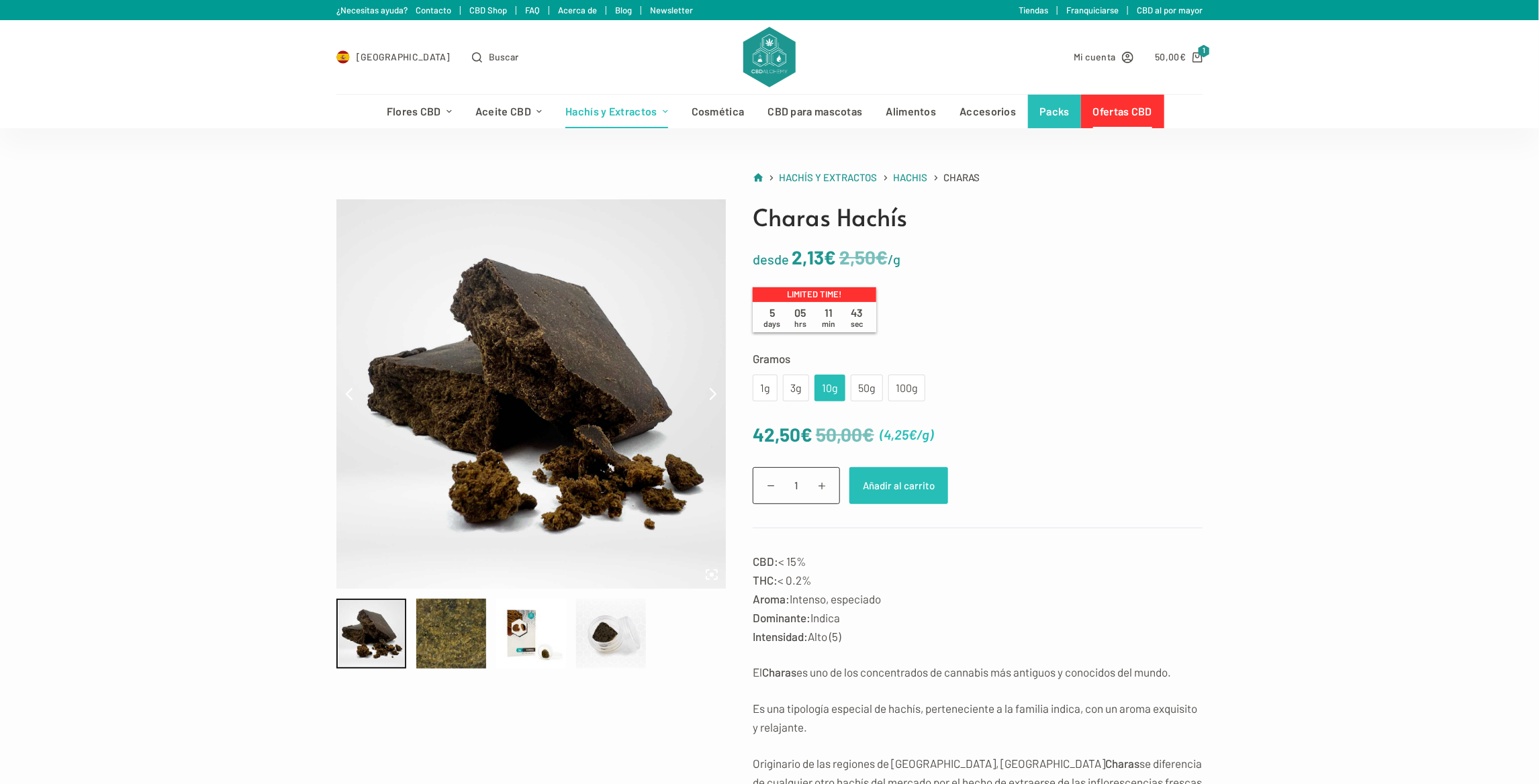
click at [885, 487] on button "Añadir al carrito" at bounding box center [899, 486] width 99 height 37
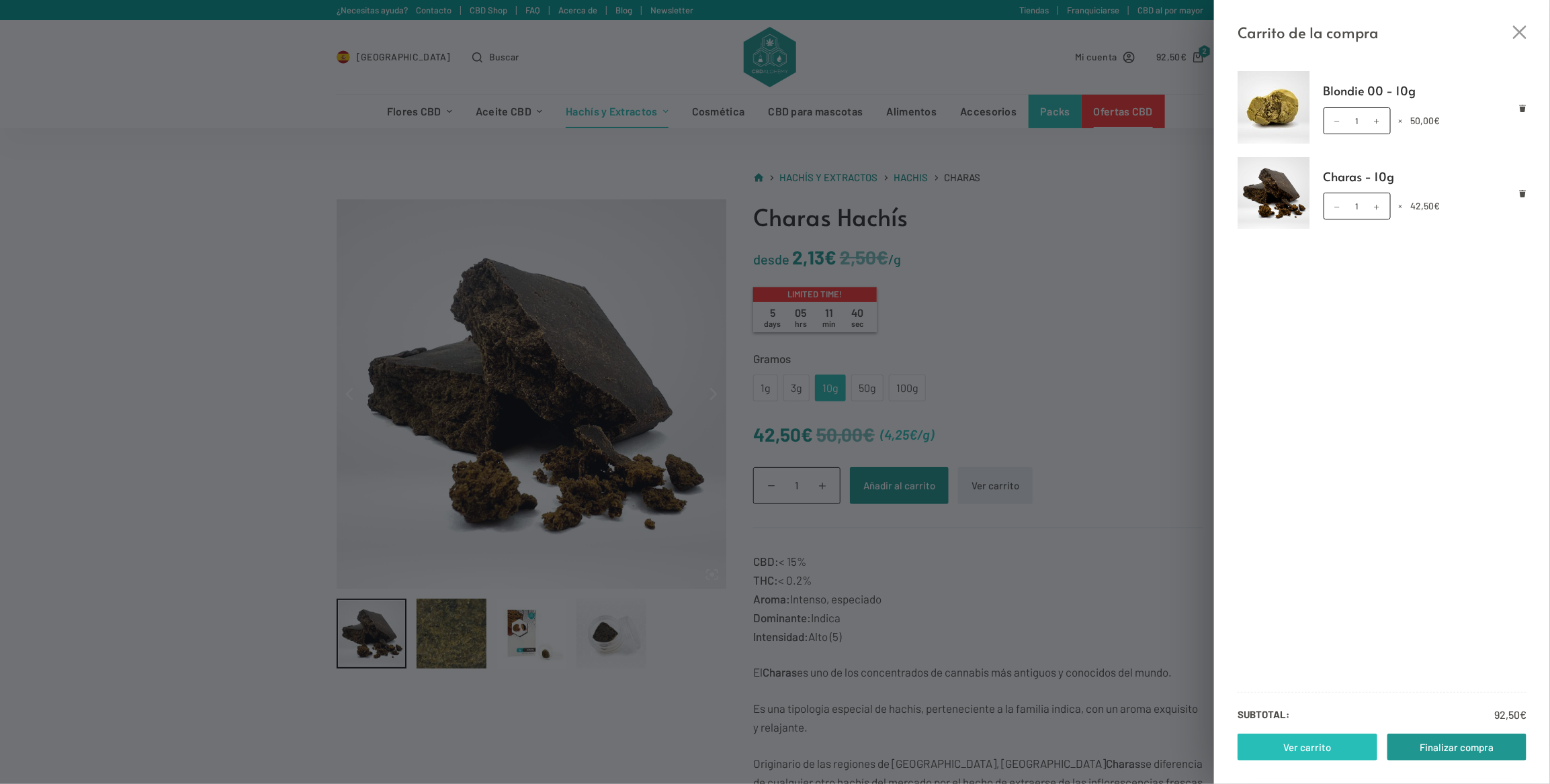
click at [1360, 758] on link "Ver carrito" at bounding box center [1307, 747] width 140 height 27
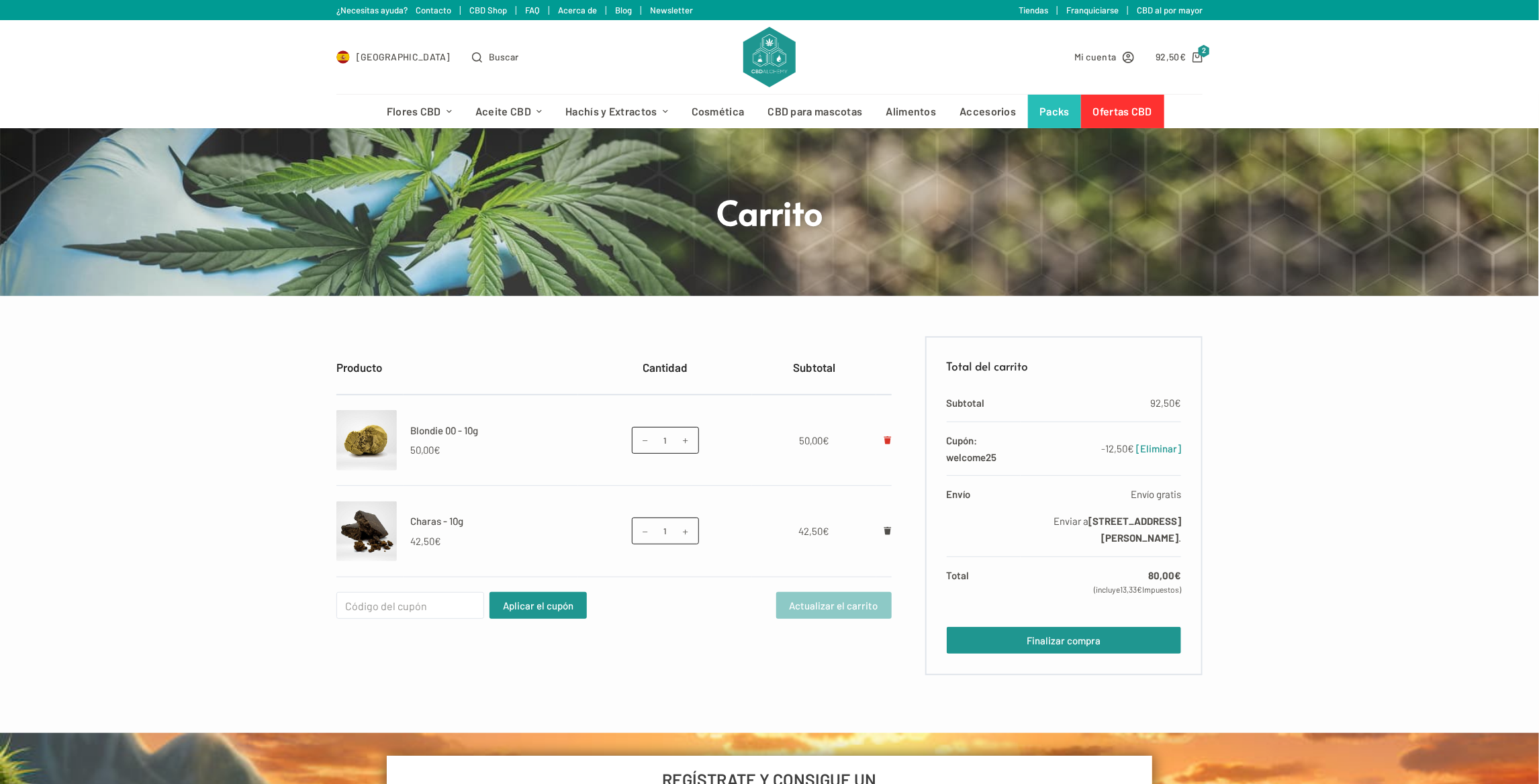
click at [884, 443] on td at bounding box center [884, 440] width 15 height 91
click at [884, 443] on icon "Eliminar Blondie 00 - 10g del carrito" at bounding box center [887, 441] width 8 height 8
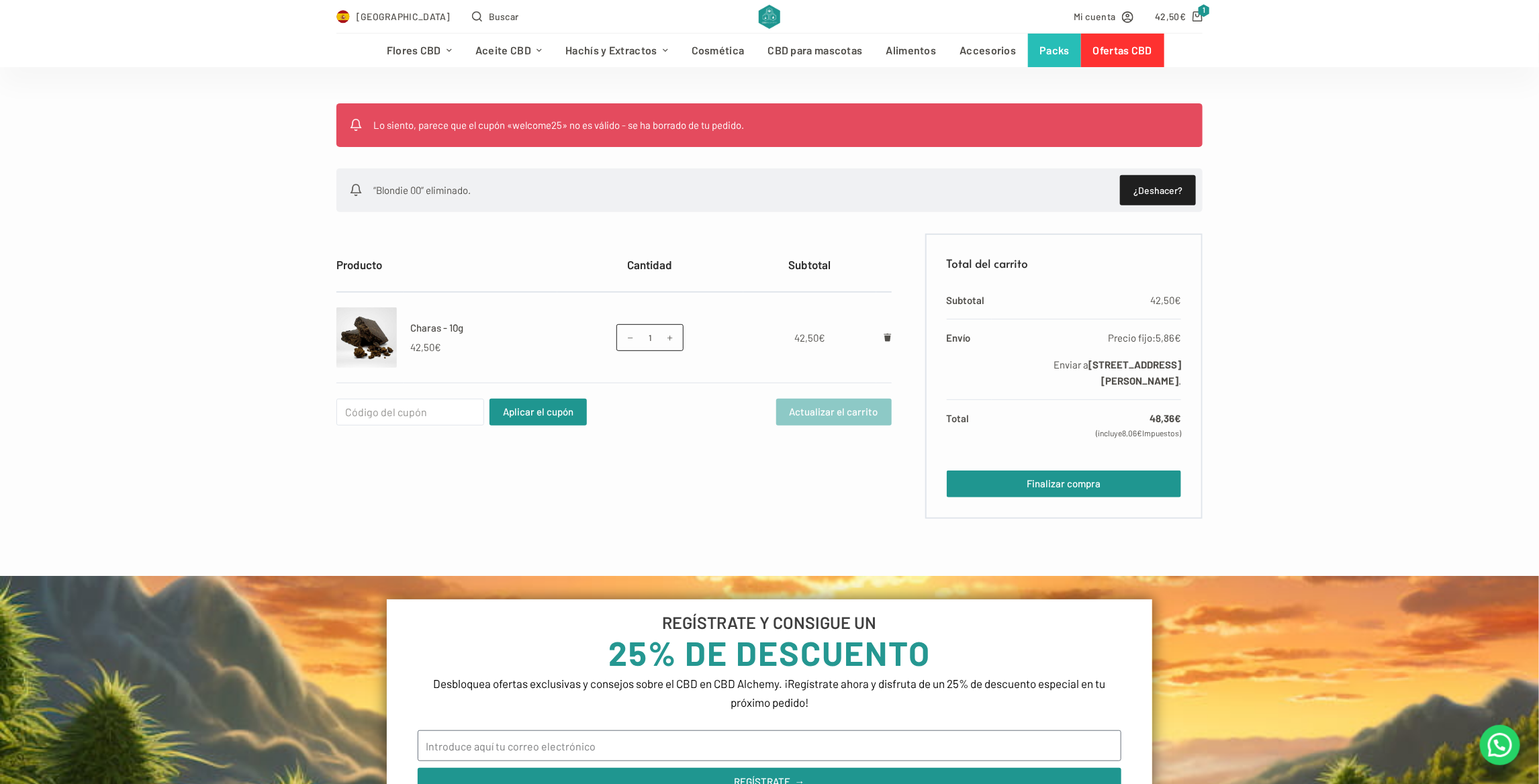
scroll to position [268, 0]
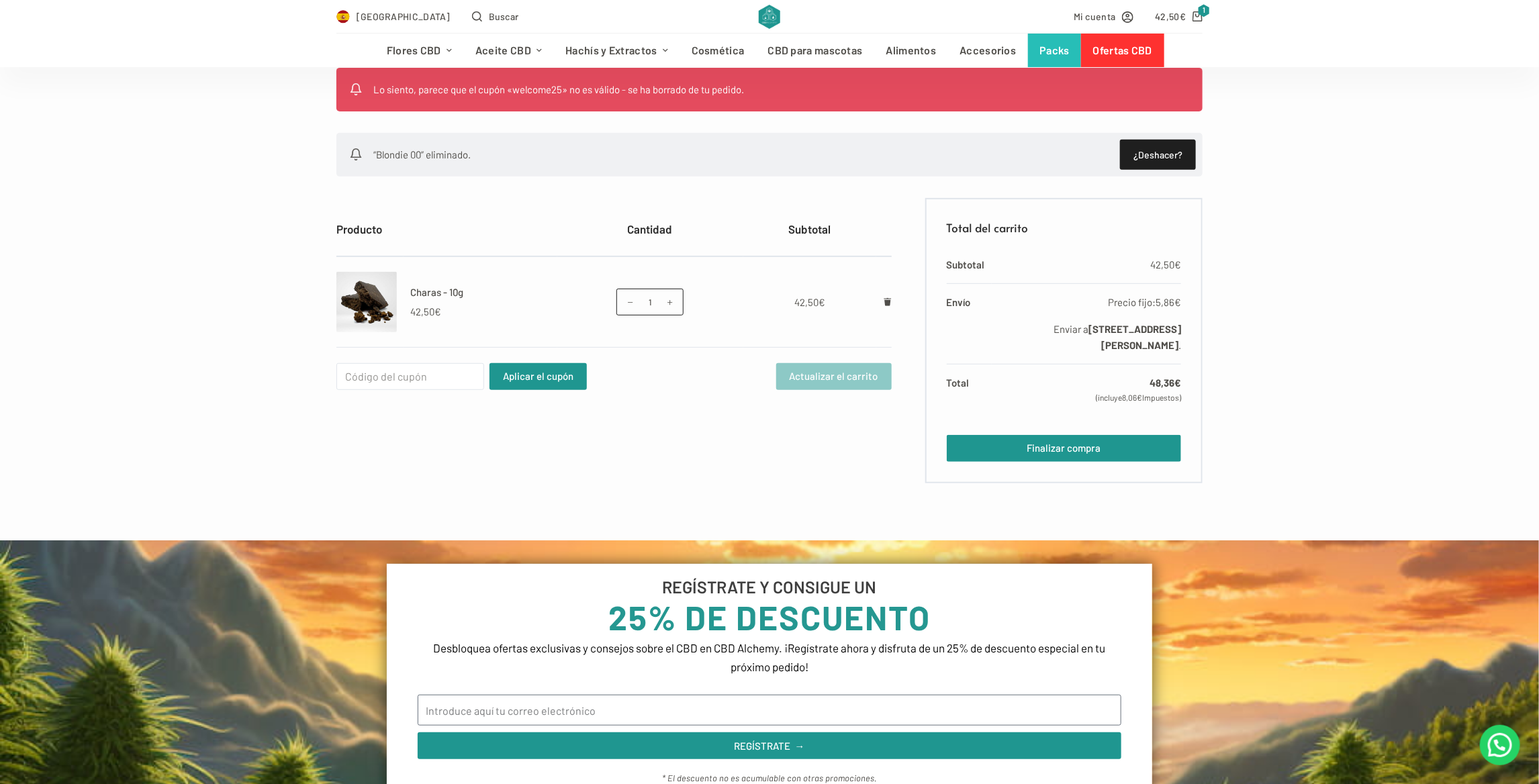
click at [877, 298] on td at bounding box center [884, 301] width 15 height 91
click at [881, 297] on td at bounding box center [884, 301] width 15 height 91
click at [883, 301] on icon "Eliminar Charas - 10g del carrito" at bounding box center [887, 302] width 8 height 8
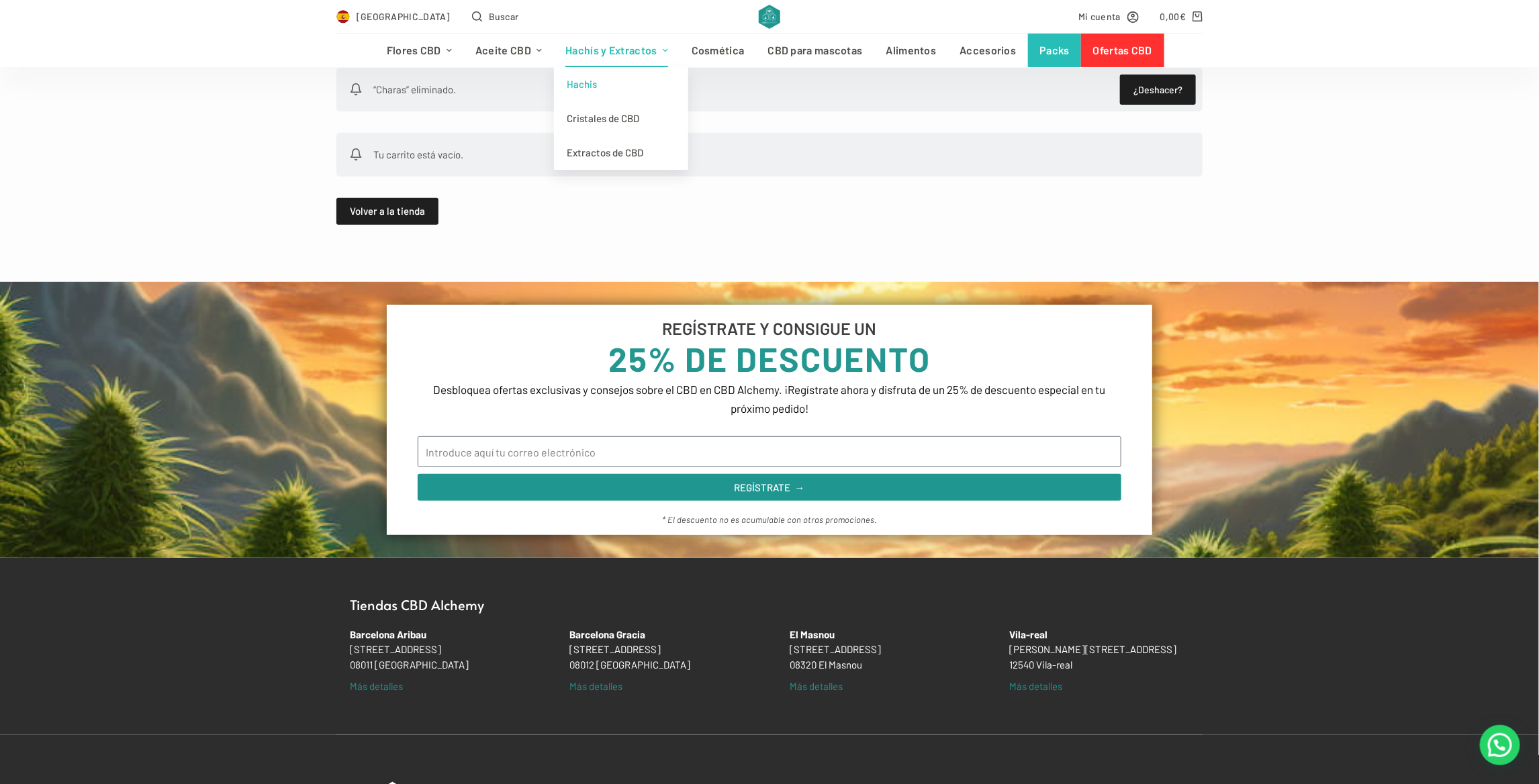
click at [632, 83] on link "Hachis" at bounding box center [621, 84] width 135 height 34
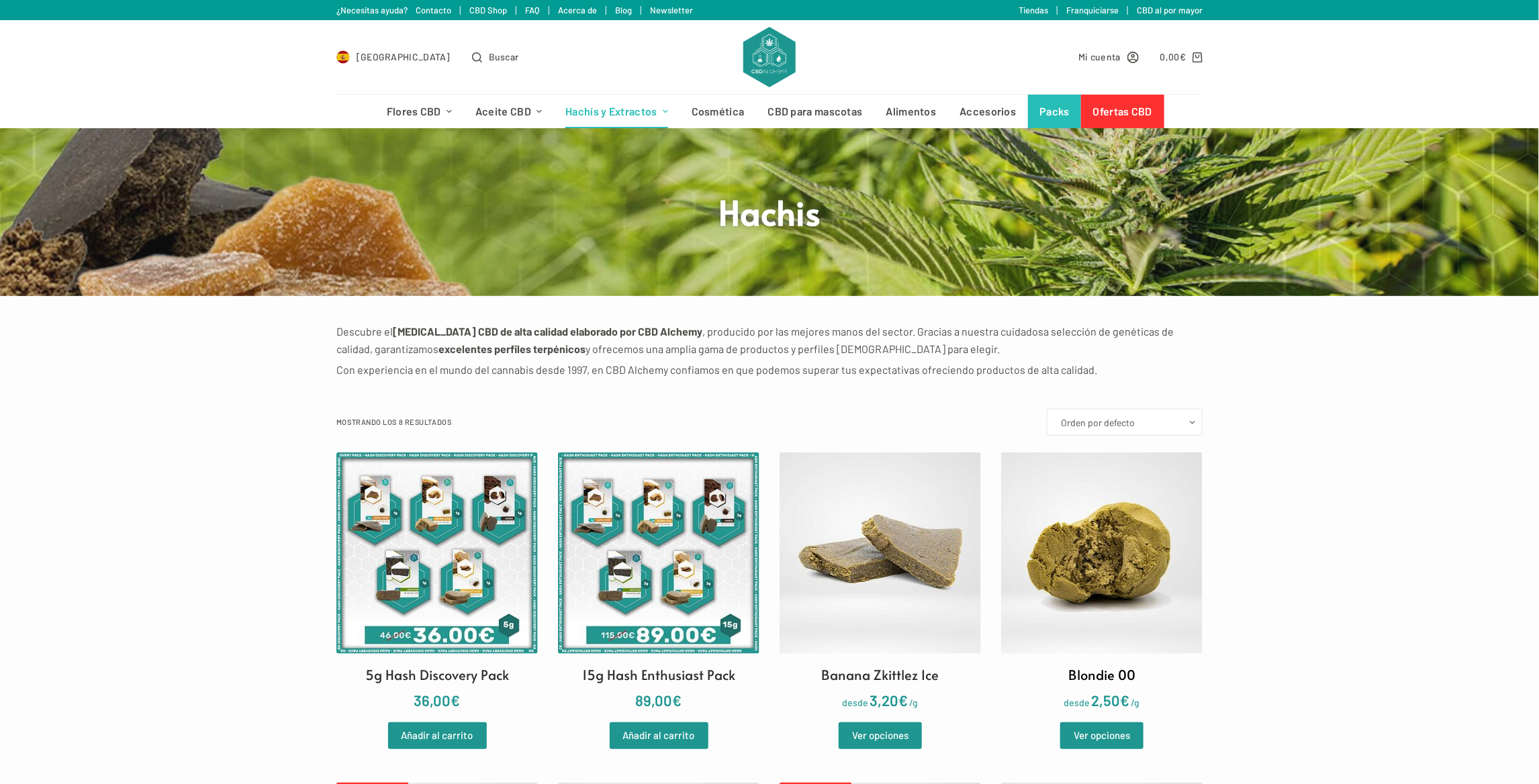
click at [1075, 506] on img at bounding box center [1101, 553] width 201 height 201
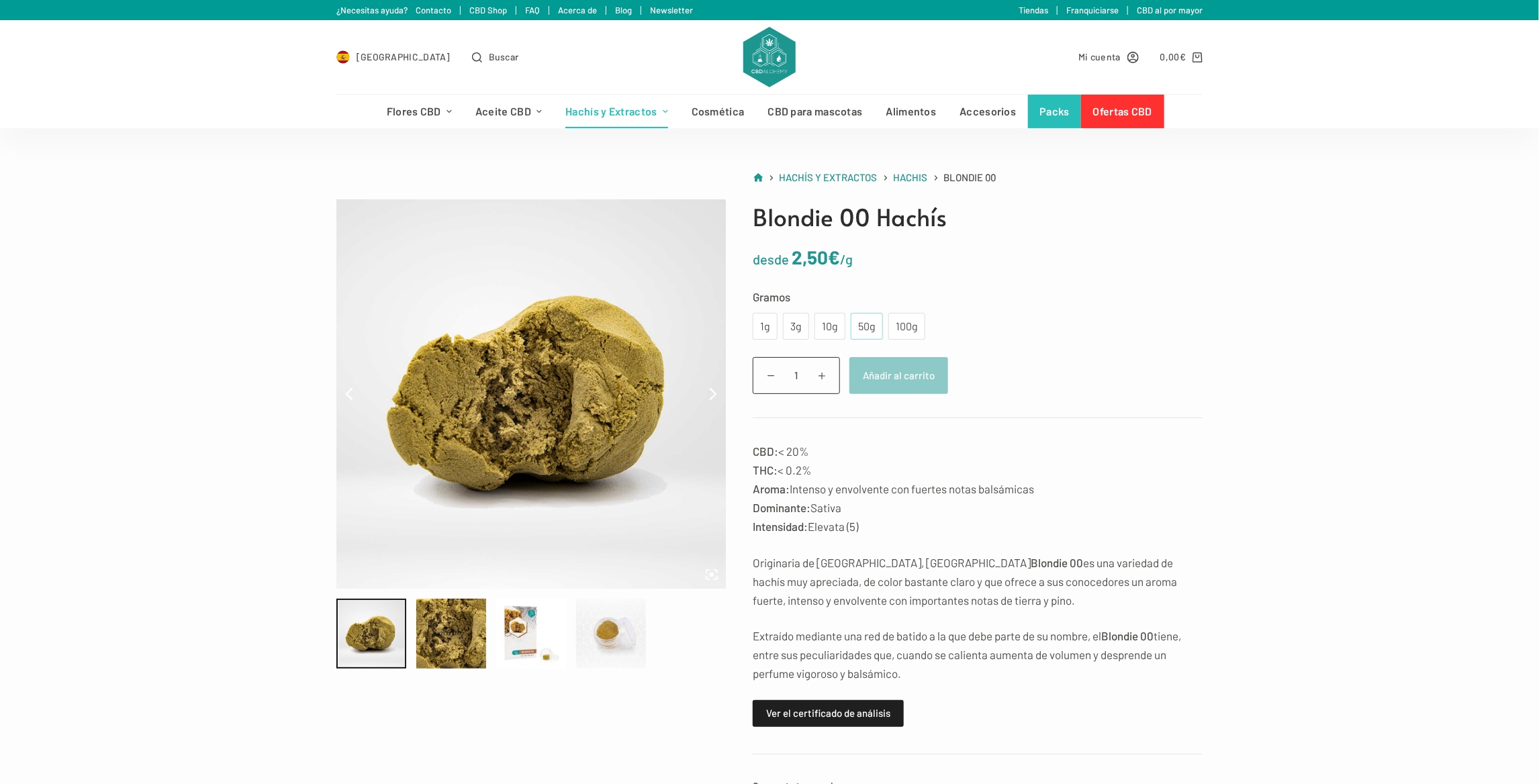
click at [868, 329] on div "50g" at bounding box center [867, 326] width 16 height 18
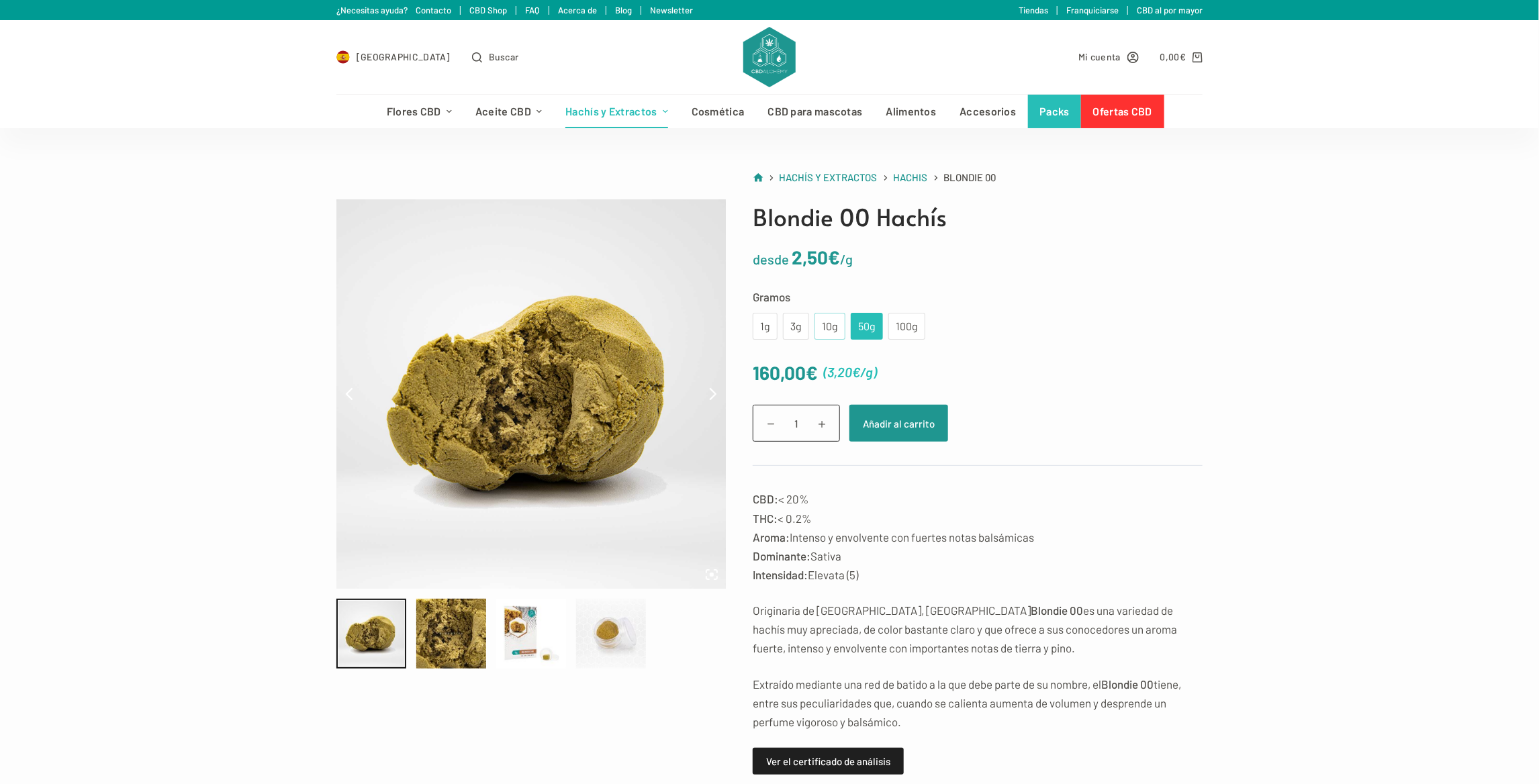
click at [823, 329] on div "10g" at bounding box center [830, 326] width 15 height 18
click at [863, 330] on div "50g" at bounding box center [867, 326] width 16 height 18
click at [902, 409] on button "Añadir al carrito" at bounding box center [899, 423] width 99 height 37
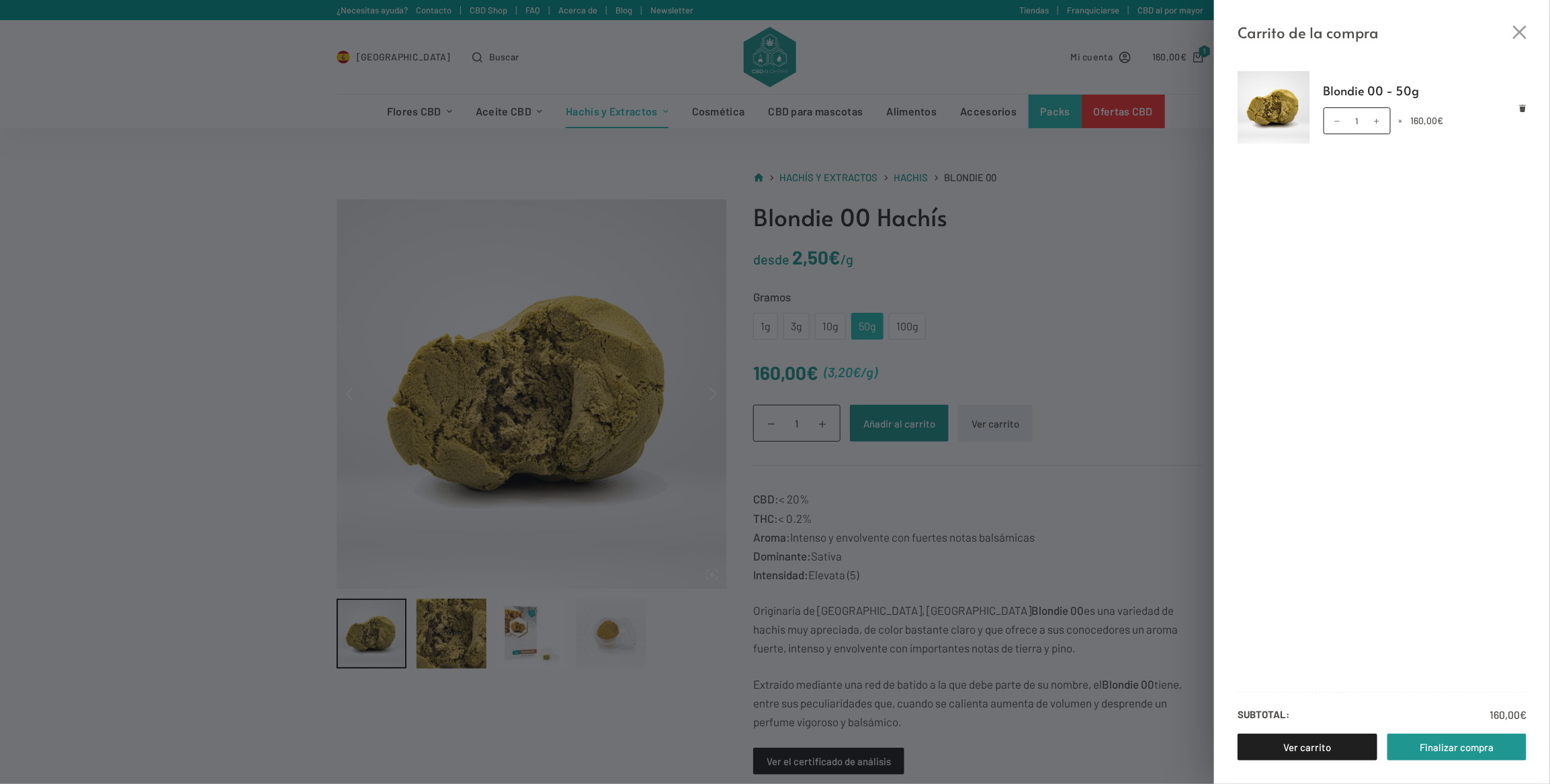
click at [1306, 734] on div "Blondie 00 - 50g Blondie 00 - 50g cantidad 1 × 160,00 € Subtotal: 160,00 € Ver …" at bounding box center [1382, 415] width 336 height 740
click at [1304, 743] on link "Ver carrito" at bounding box center [1307, 747] width 140 height 27
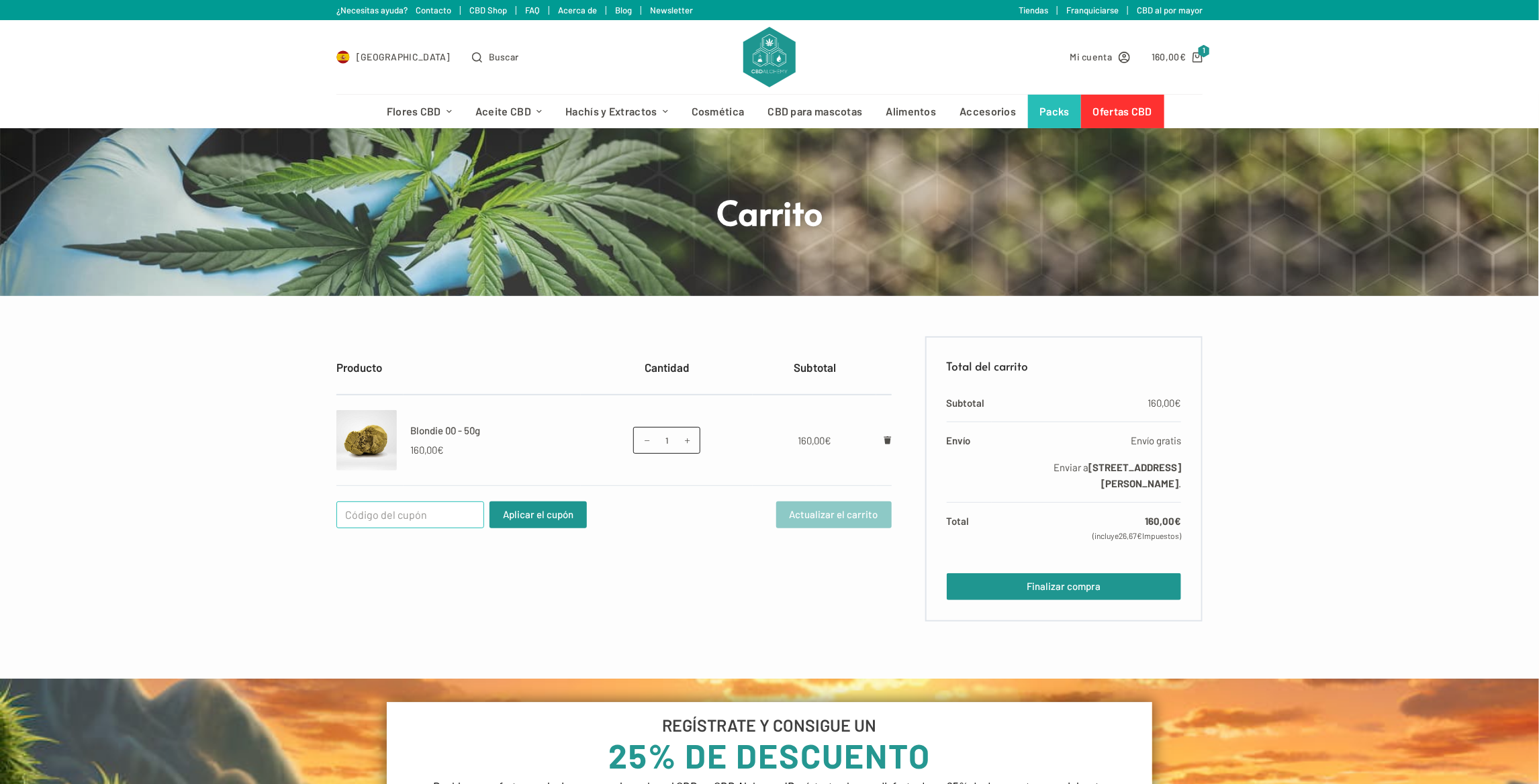
click at [429, 506] on input "Cupón:" at bounding box center [410, 515] width 148 height 27
type input "WELCOME25"
click at [529, 504] on button "Aplicar el cupón" at bounding box center [538, 515] width 97 height 27
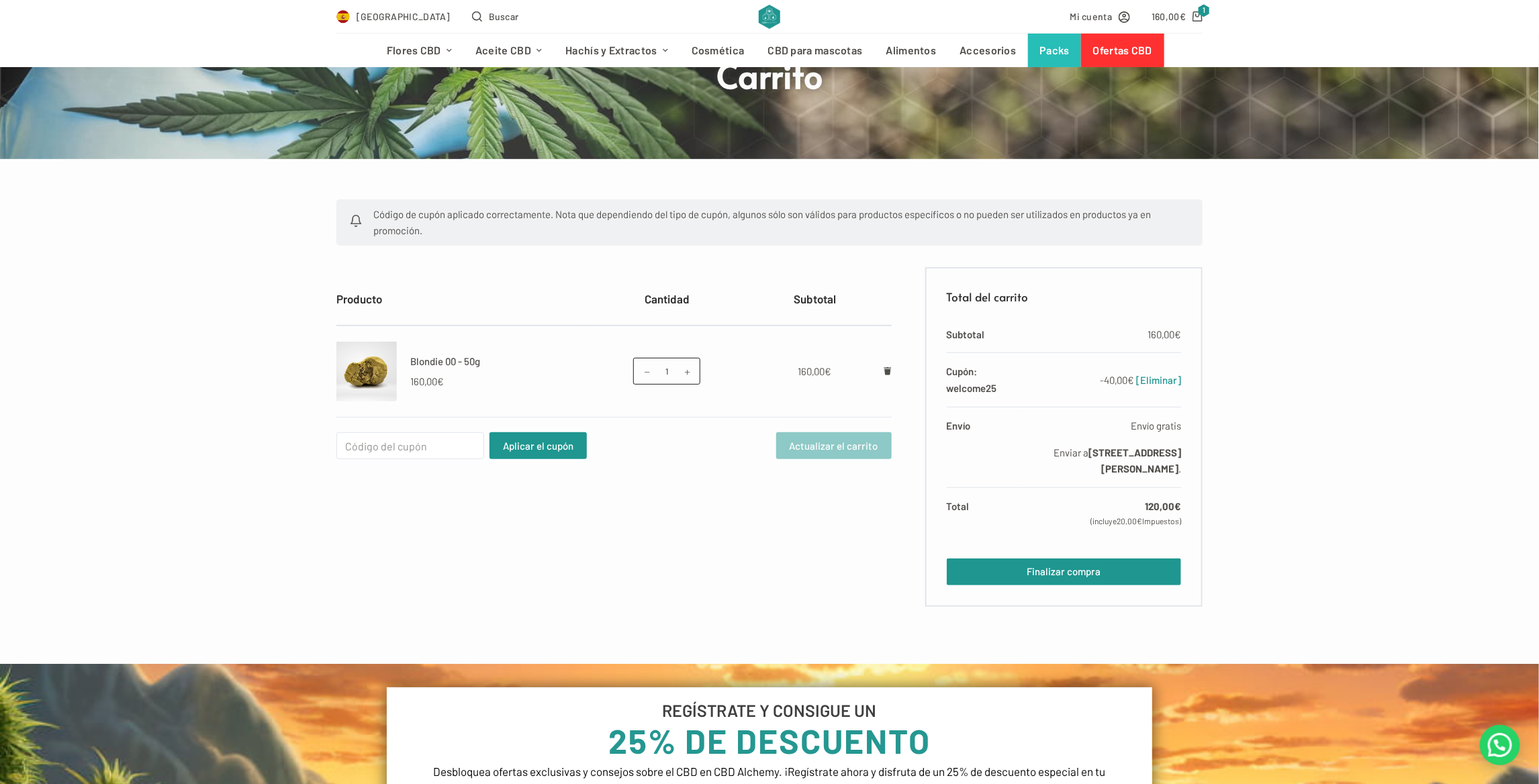
scroll to position [135, 0]
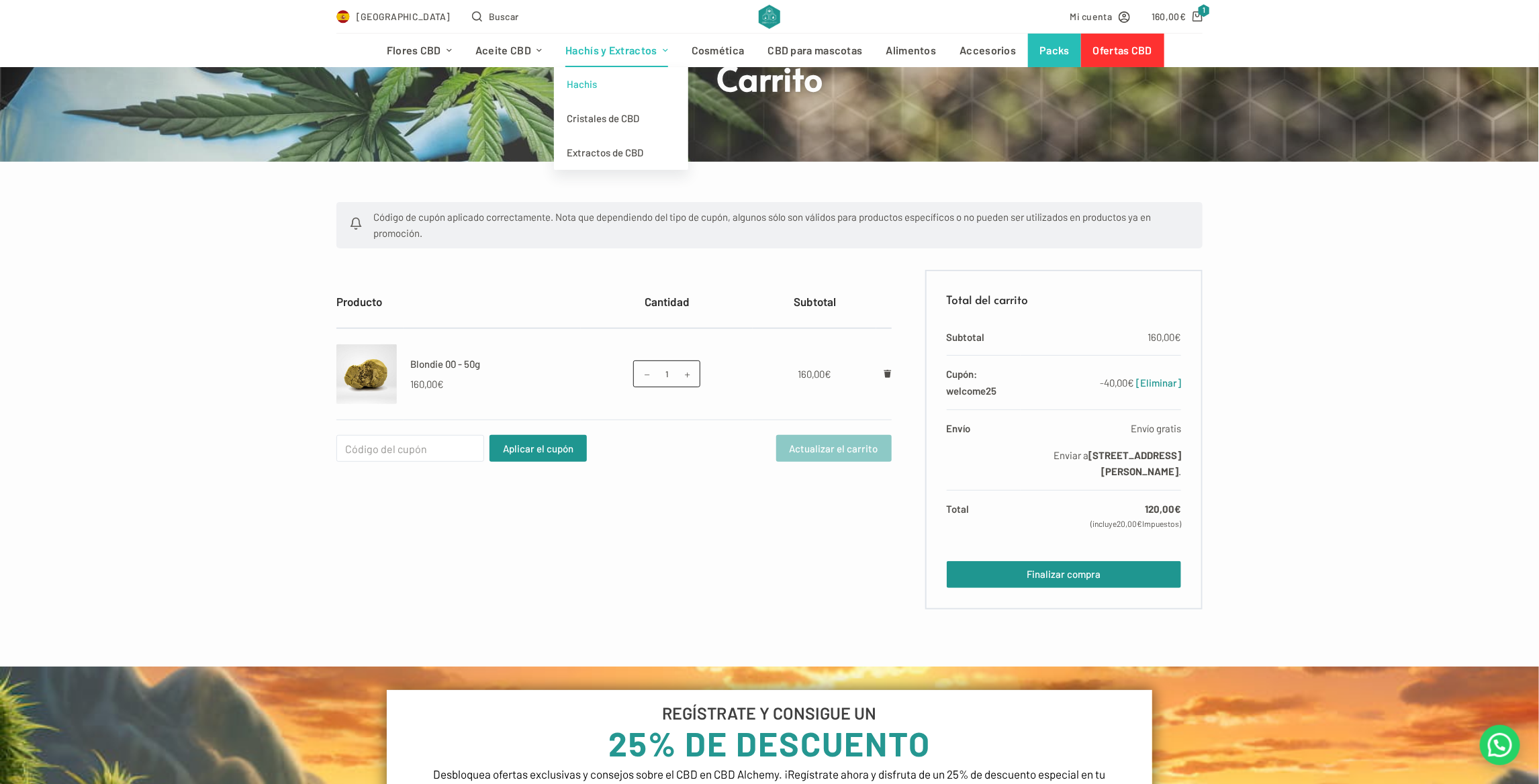
click at [593, 81] on link "Hachis" at bounding box center [621, 84] width 135 height 34
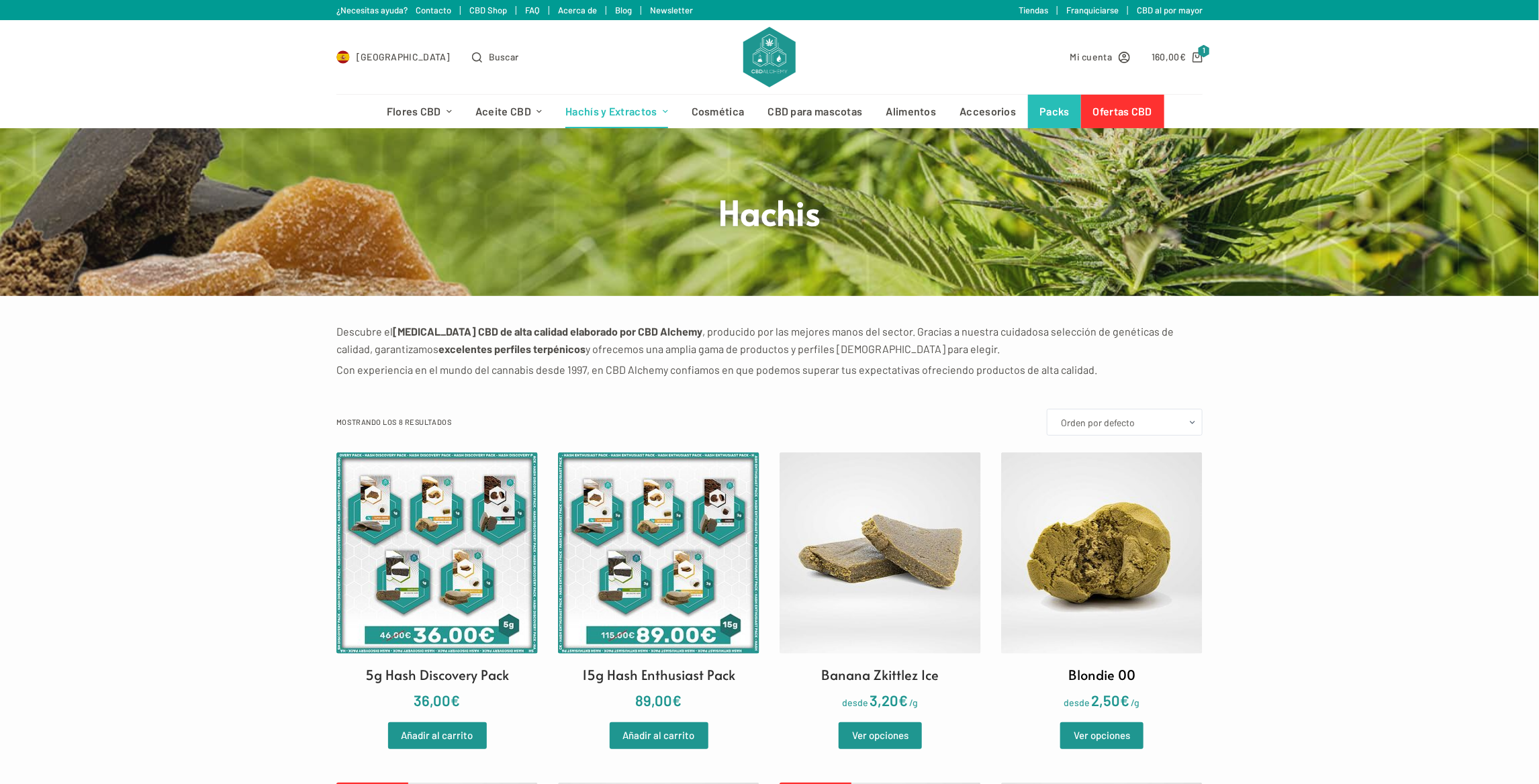
click at [1062, 568] on img at bounding box center [1101, 553] width 201 height 201
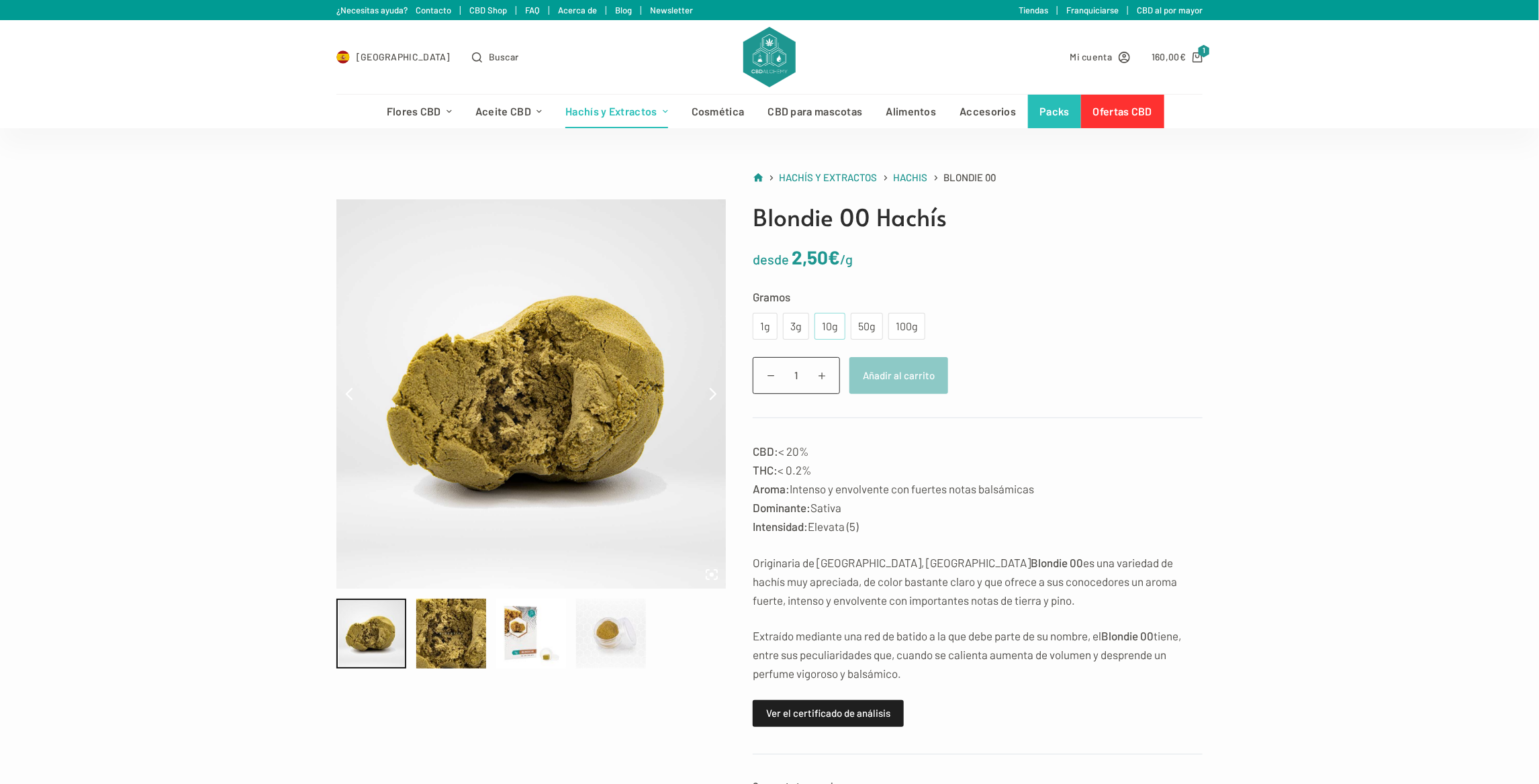
click at [835, 322] on div "10g" at bounding box center [830, 326] width 15 height 18
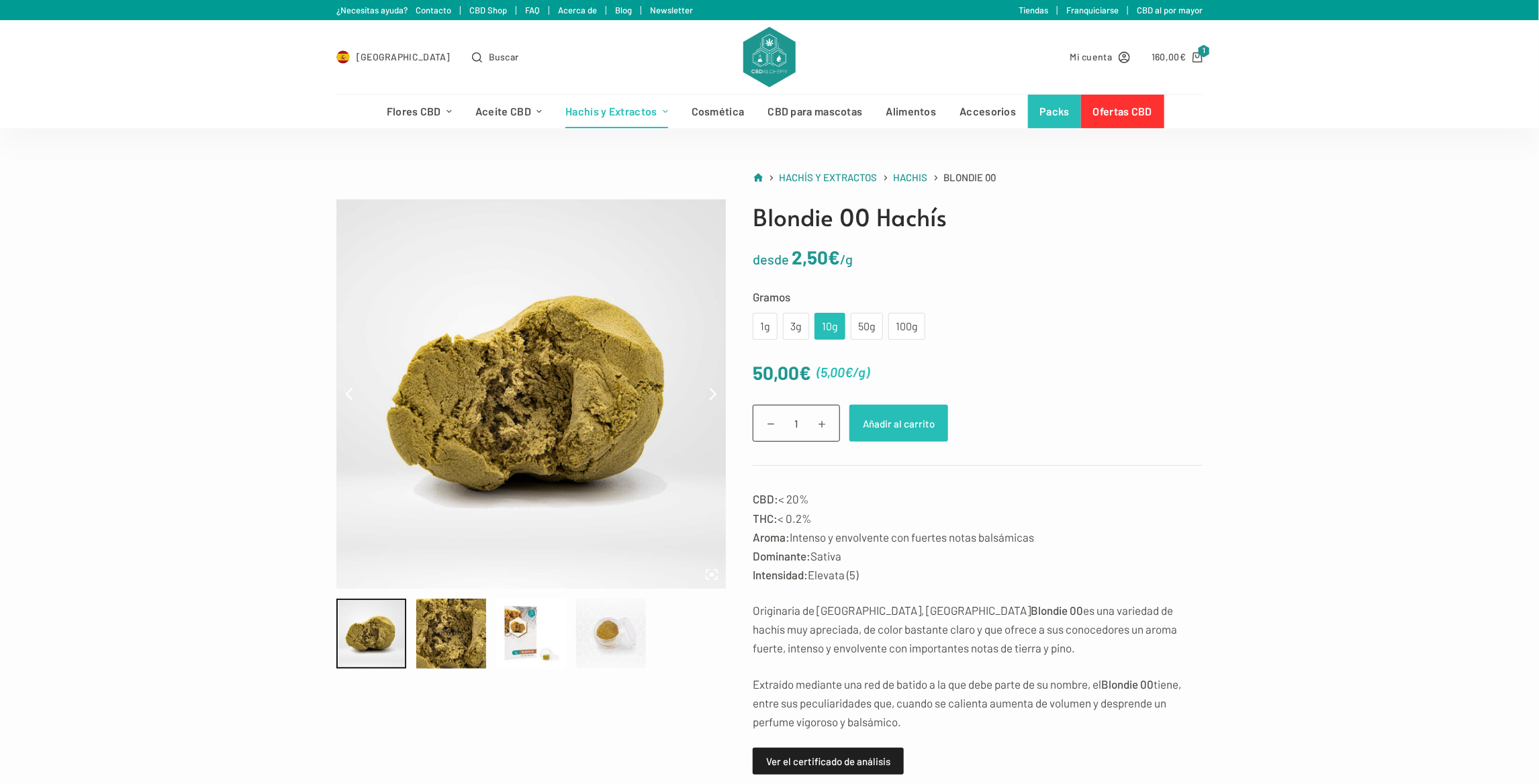
click at [896, 412] on button "Añadir al carrito" at bounding box center [899, 423] width 99 height 37
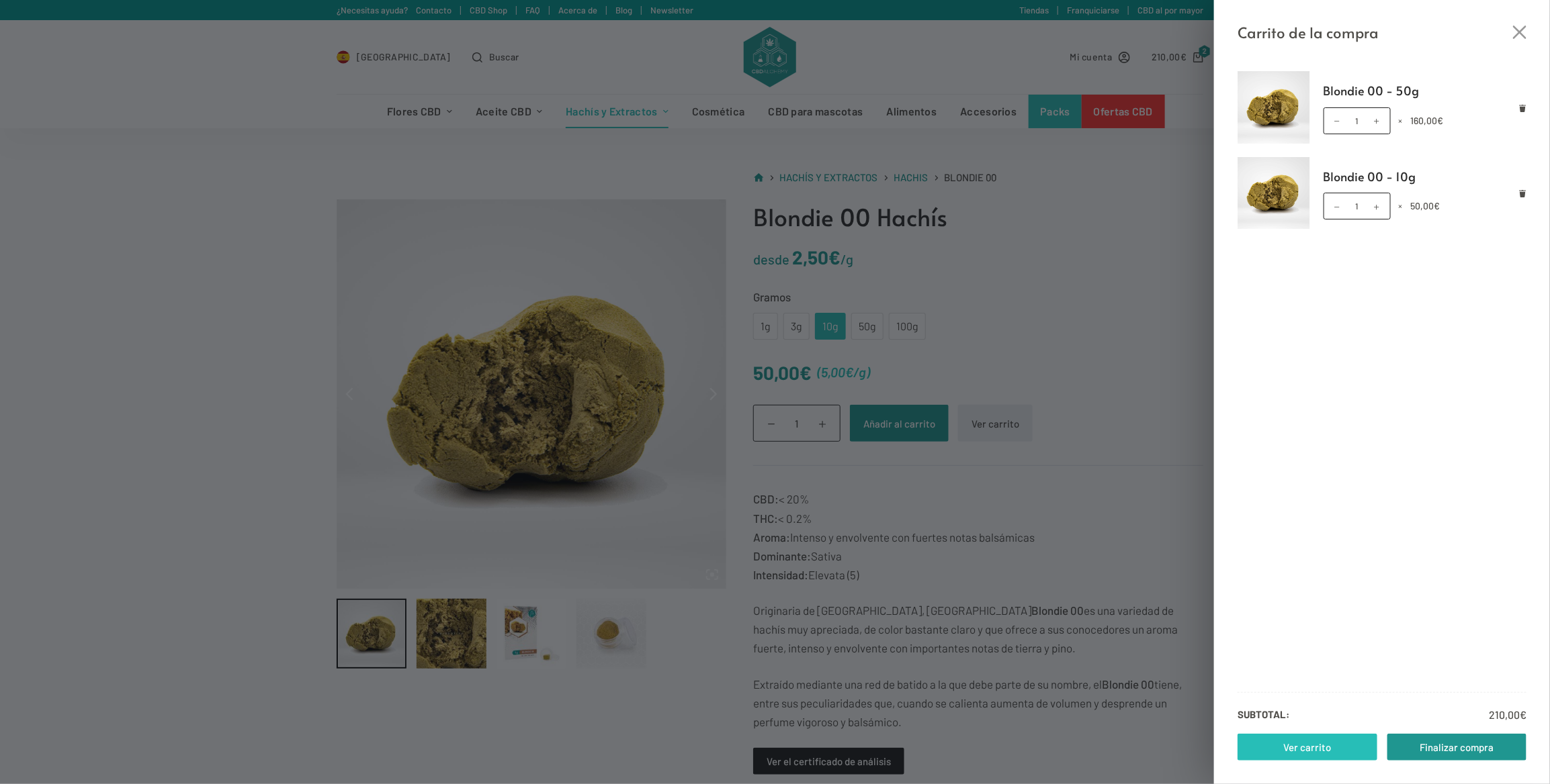
click at [1320, 742] on link "Ver carrito" at bounding box center [1307, 747] width 140 height 27
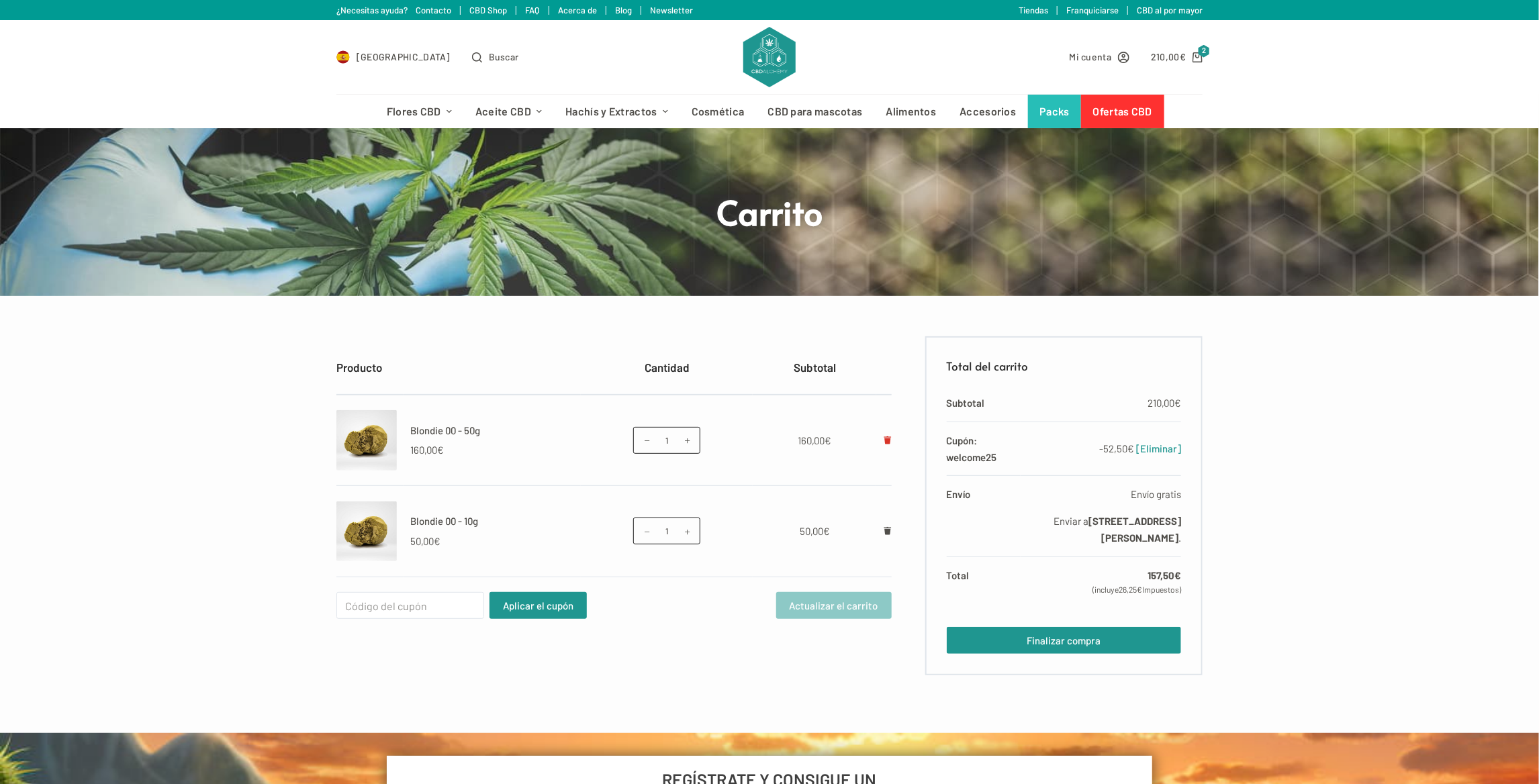
click at [890, 445] on link "Eliminar Blondie 00 - 50g del carrito" at bounding box center [887, 441] width 8 height 12
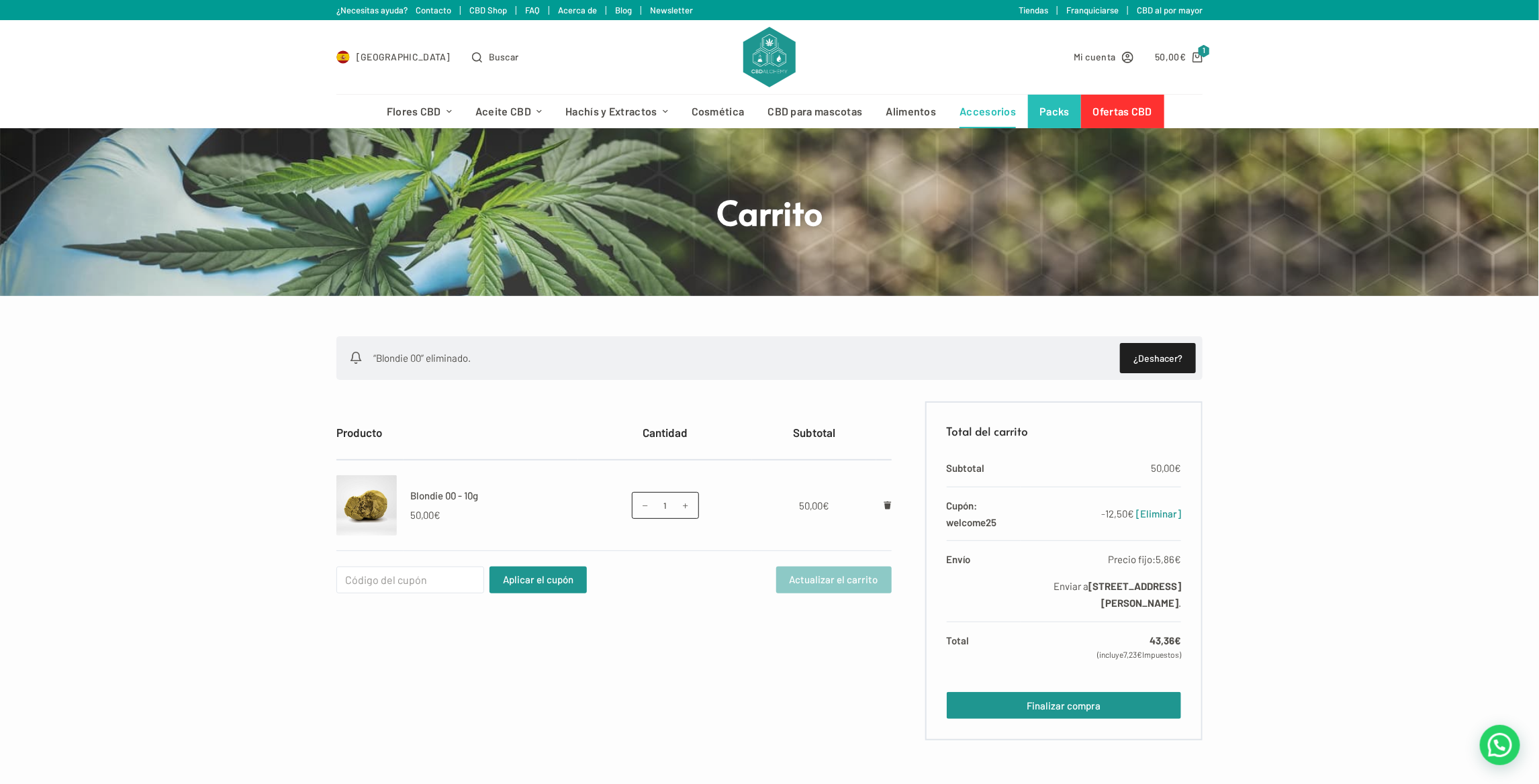
click at [978, 108] on link "Accesorios" at bounding box center [988, 112] width 80 height 34
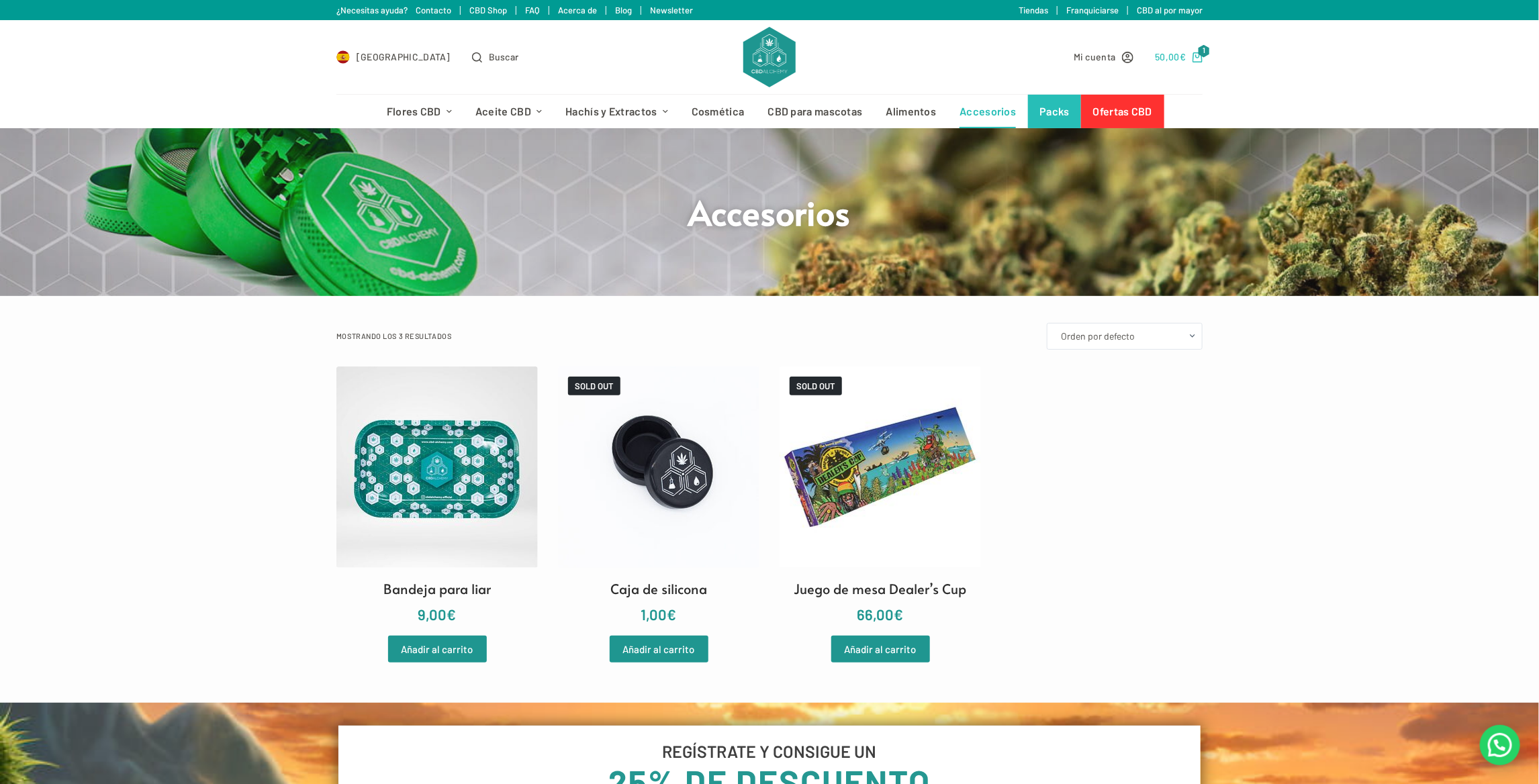
click at [1156, 54] on bdi "50,00 €" at bounding box center [1170, 57] width 31 height 11
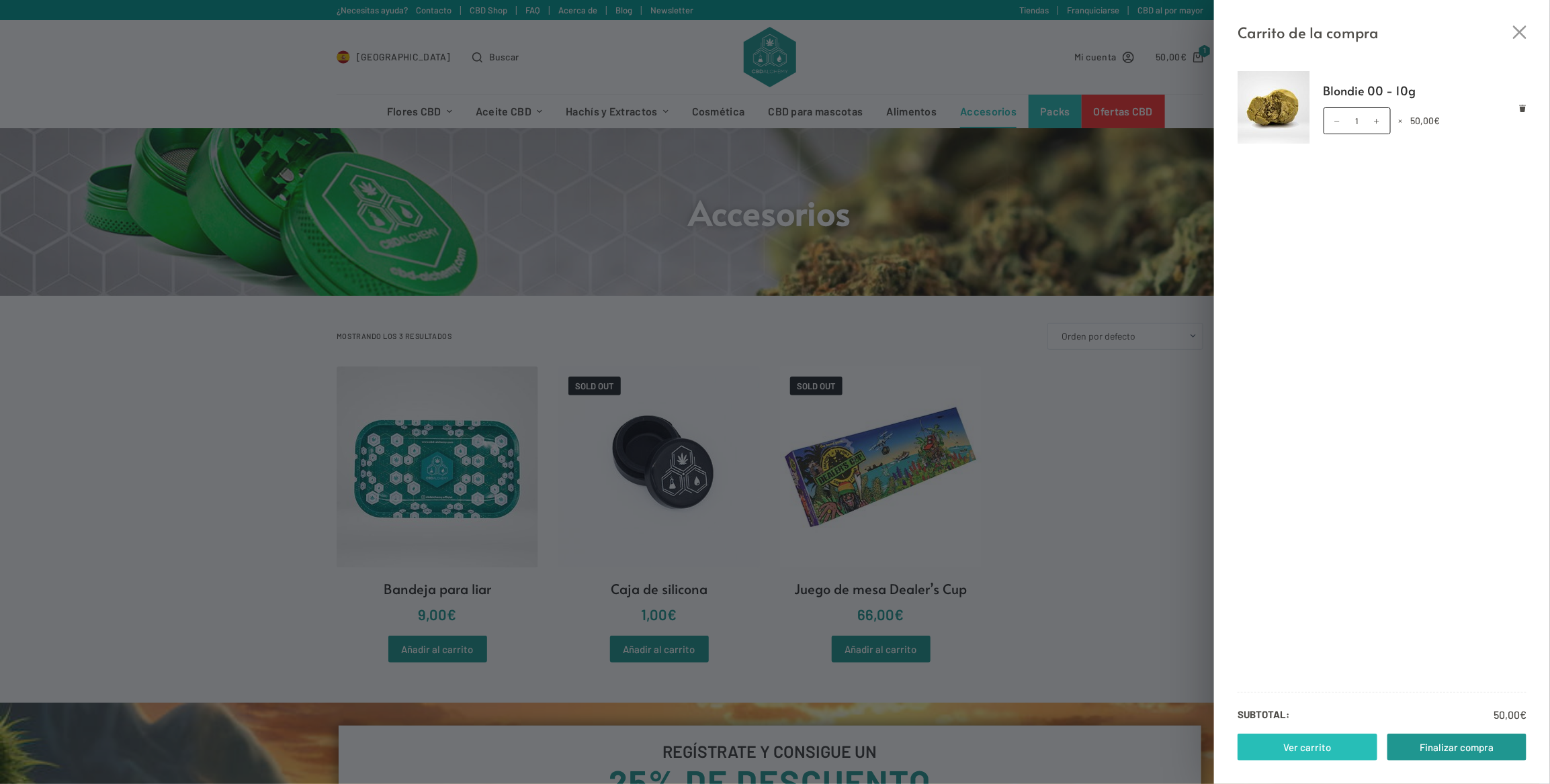
click at [1332, 738] on link "Ver carrito" at bounding box center [1307, 747] width 140 height 27
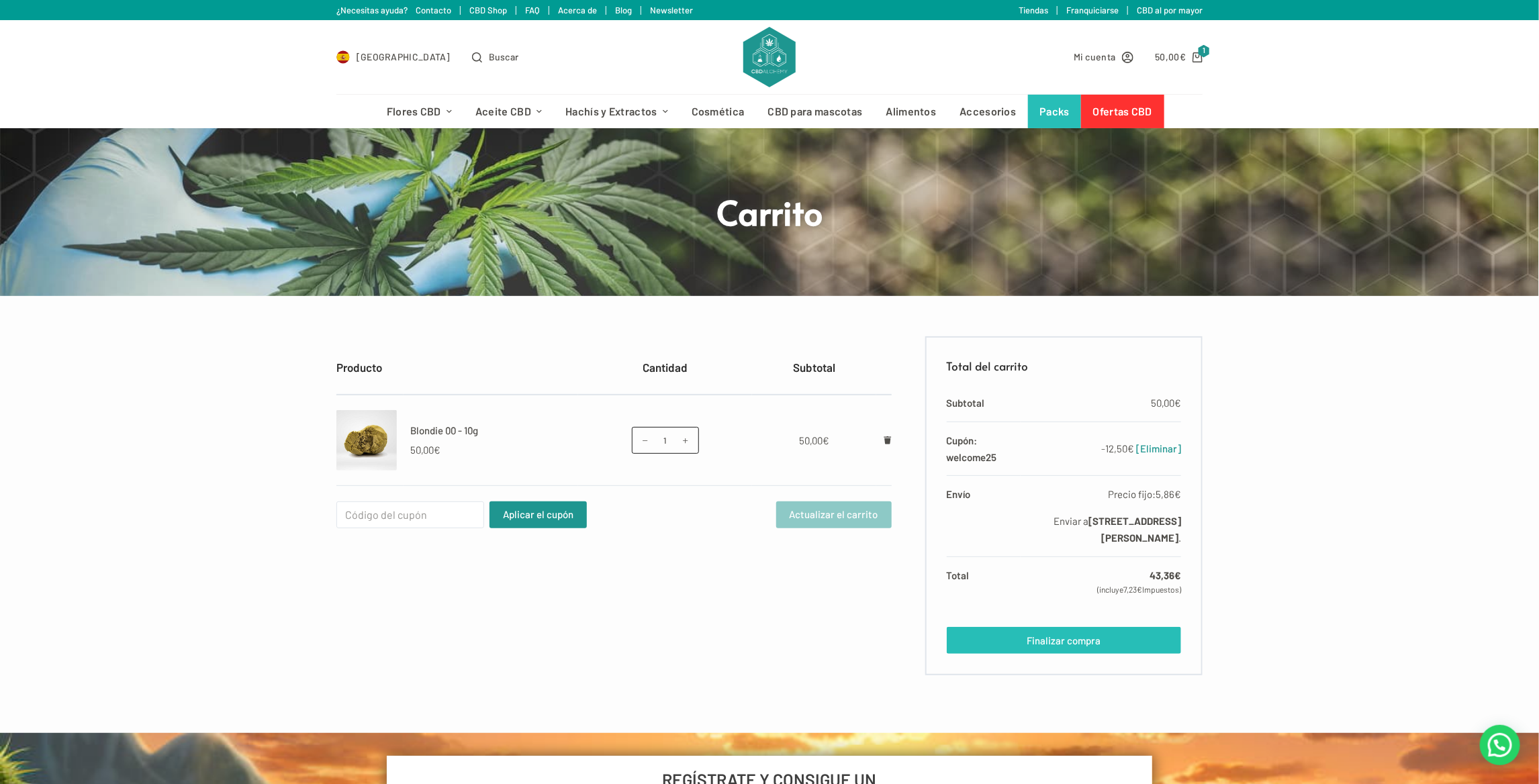
click at [1046, 651] on link "Finalizar compra" at bounding box center [1064, 640] width 234 height 27
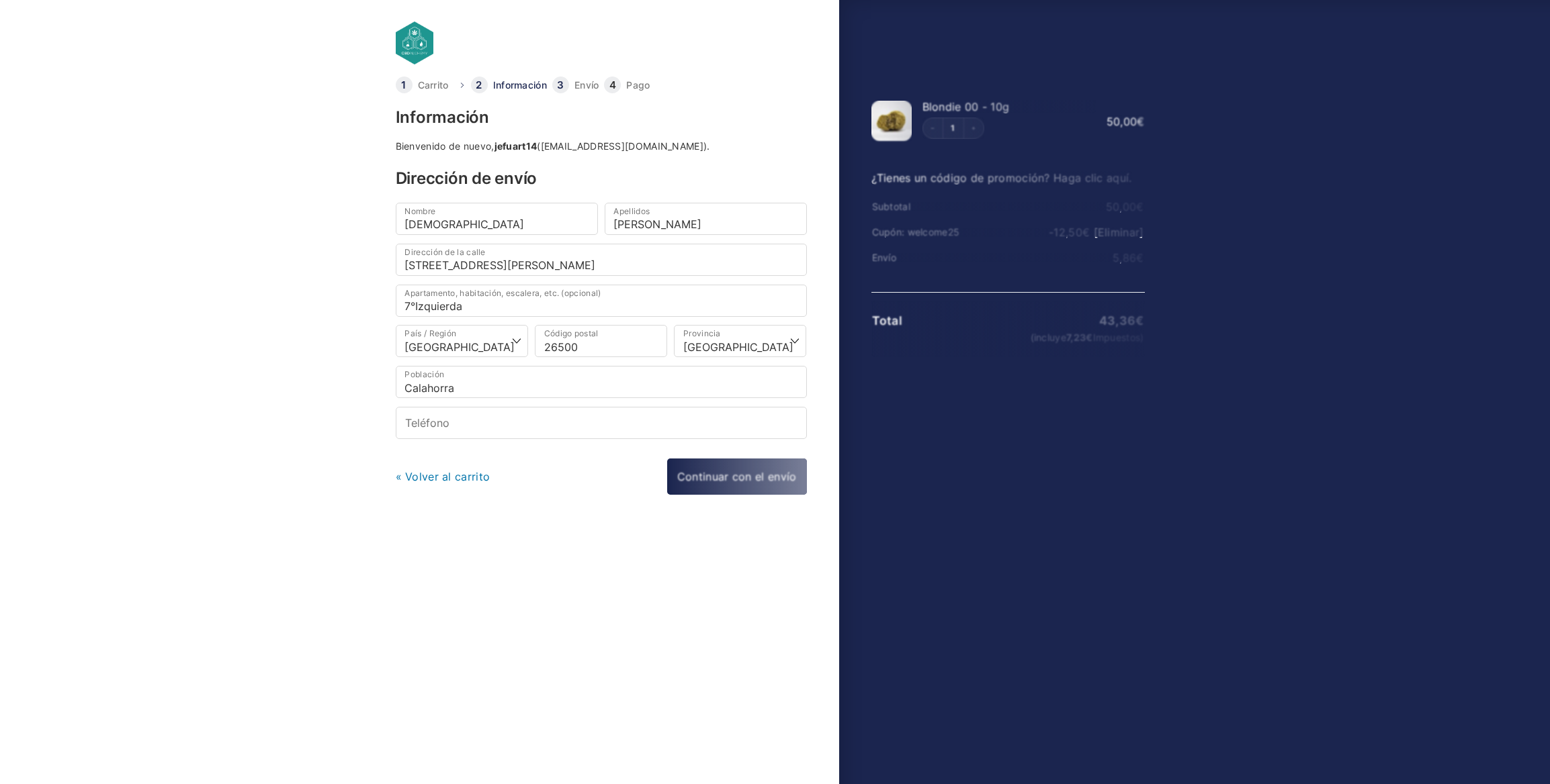
select select "LO"
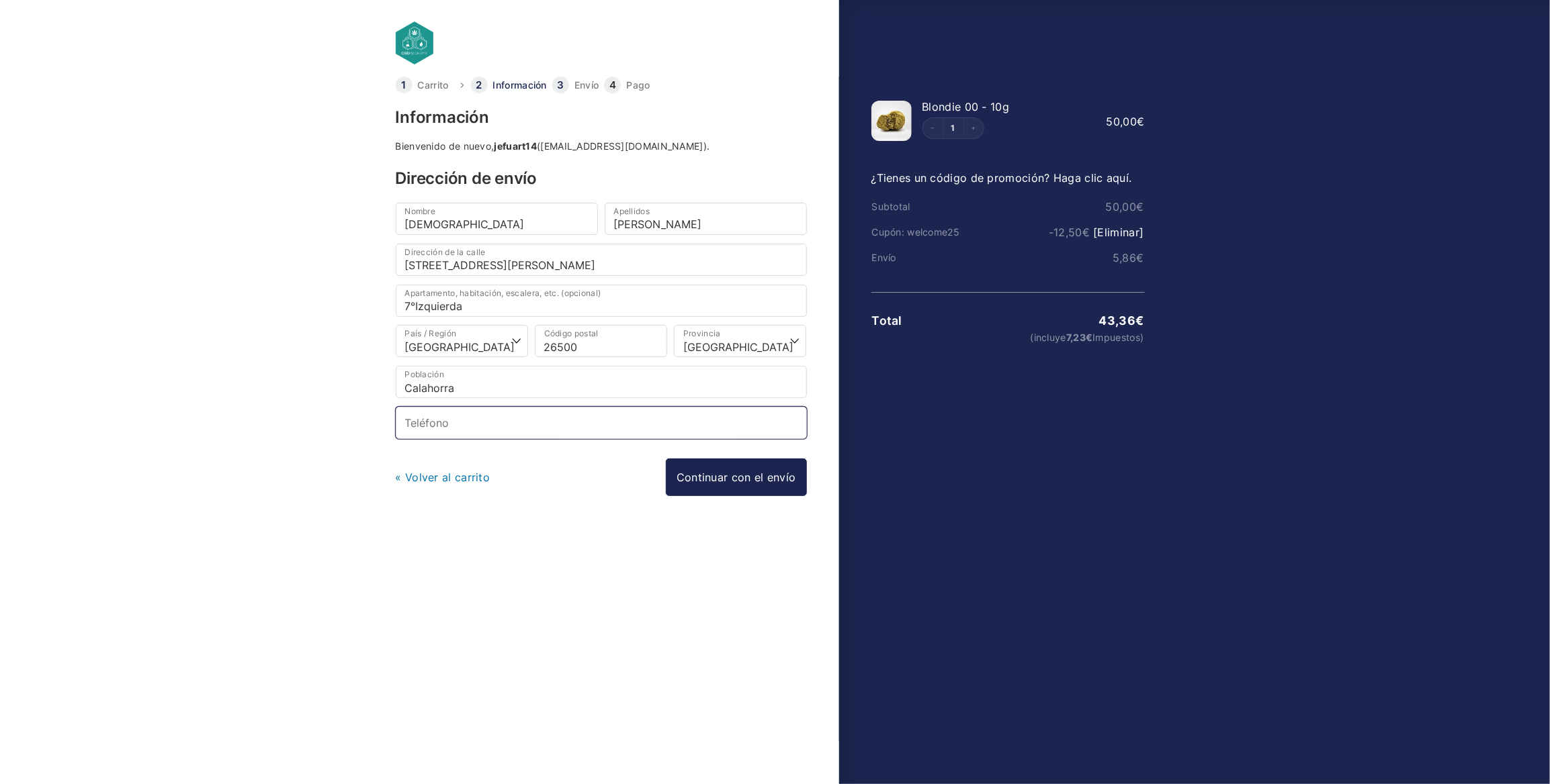
click at [430, 409] on input "Teléfono *" at bounding box center [601, 423] width 411 height 32
type input "644256183"
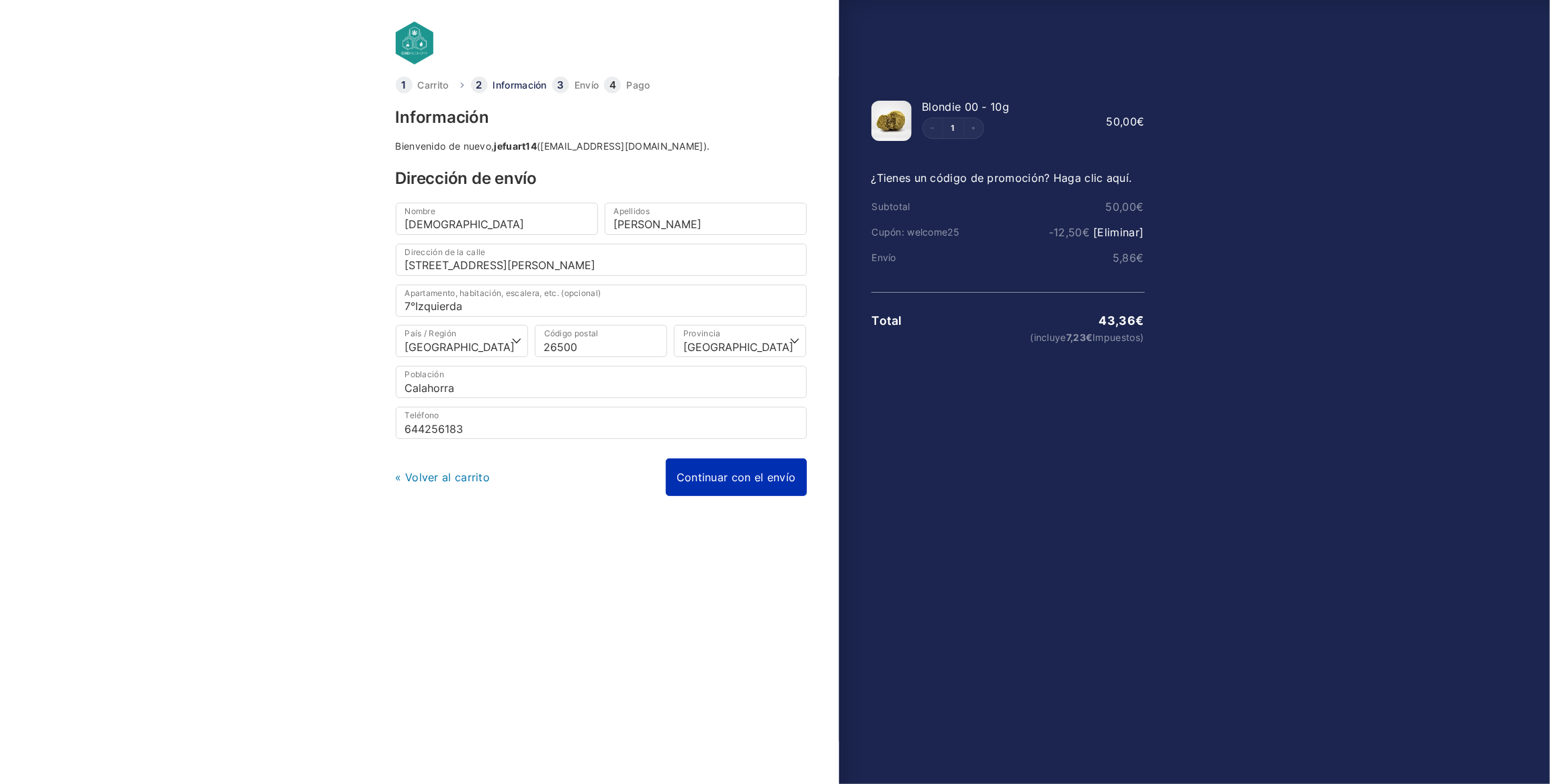
click at [711, 471] on link "Continuar con el envío" at bounding box center [736, 477] width 141 height 37
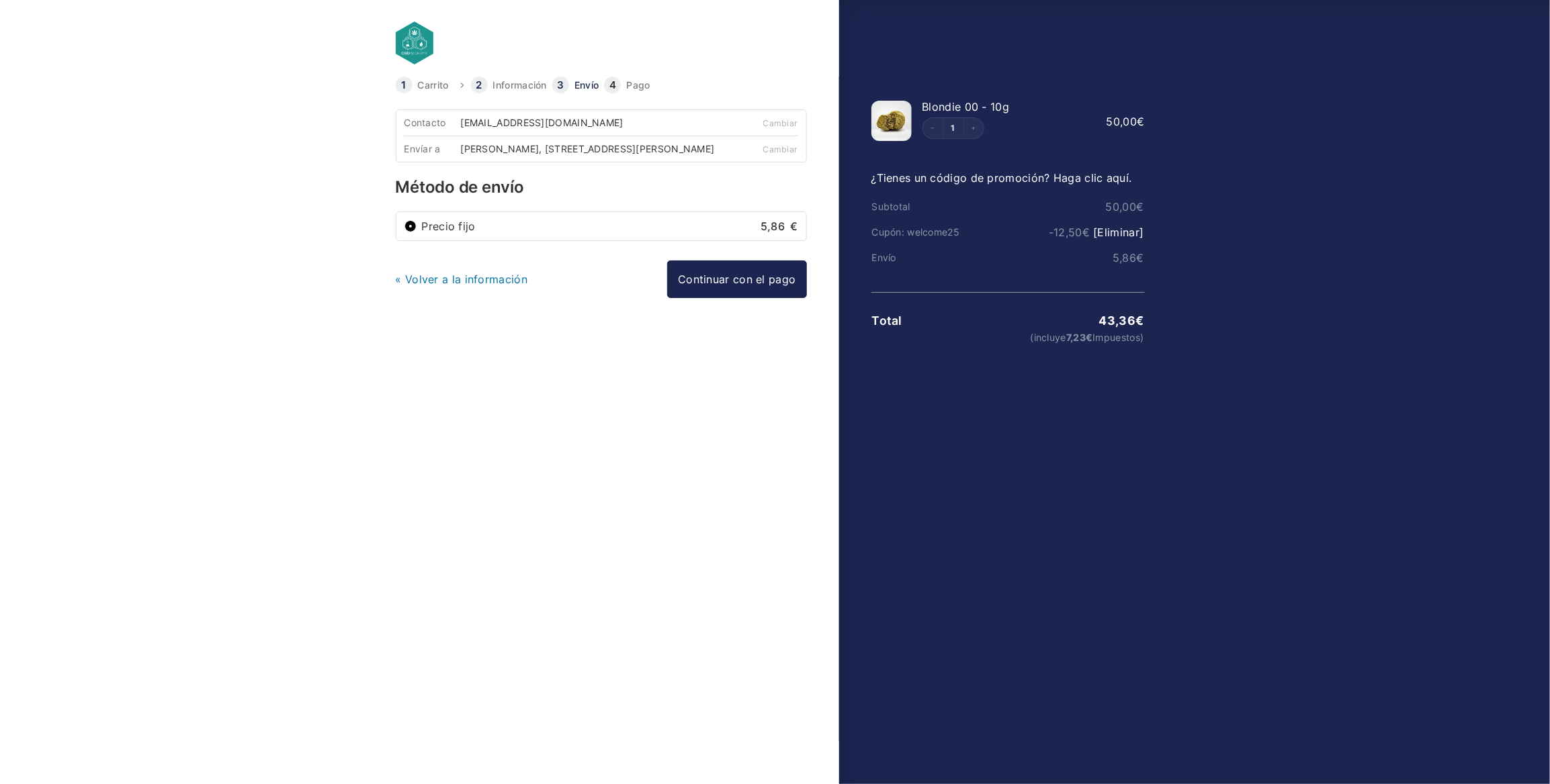
click at [416, 233] on div "Precio fijo 5,86 €" at bounding box center [601, 226] width 393 height 12
click at [752, 294] on link "Continuar con el pago" at bounding box center [737, 279] width 139 height 37
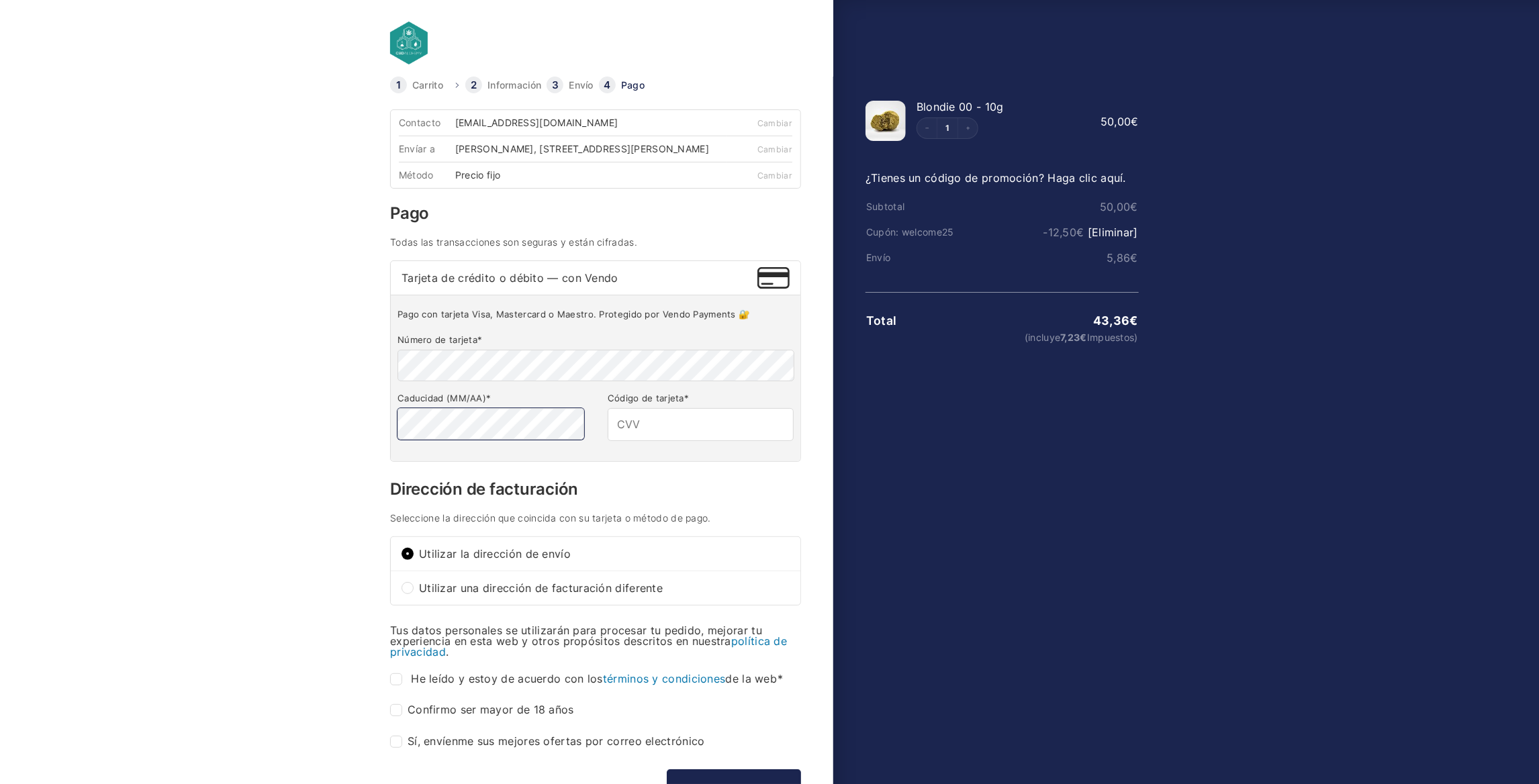
type input "140"
click at [767, 509] on div "Contacto jefuart14@gmail.com Cambiar Envíar a Jesús Fuentes Arriaza, Calle Doct…" at bounding box center [595, 480] width 411 height 743
click at [324, 409] on body "Carrito Información Envío Pago Información Bienvenido de nuevo, jefuart14 (jefu…" at bounding box center [770, 370] width 1539 height 741
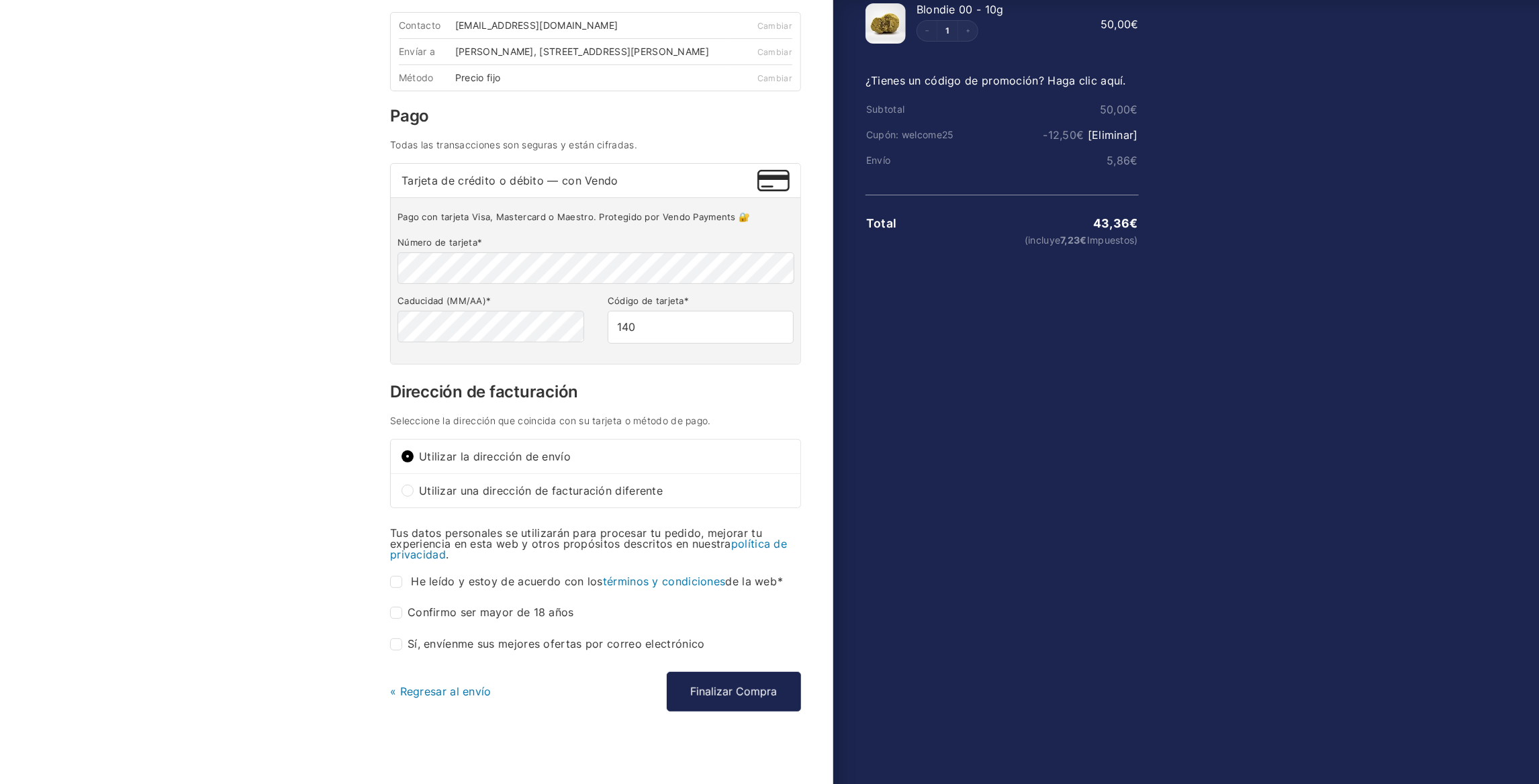
scroll to position [107, 0]
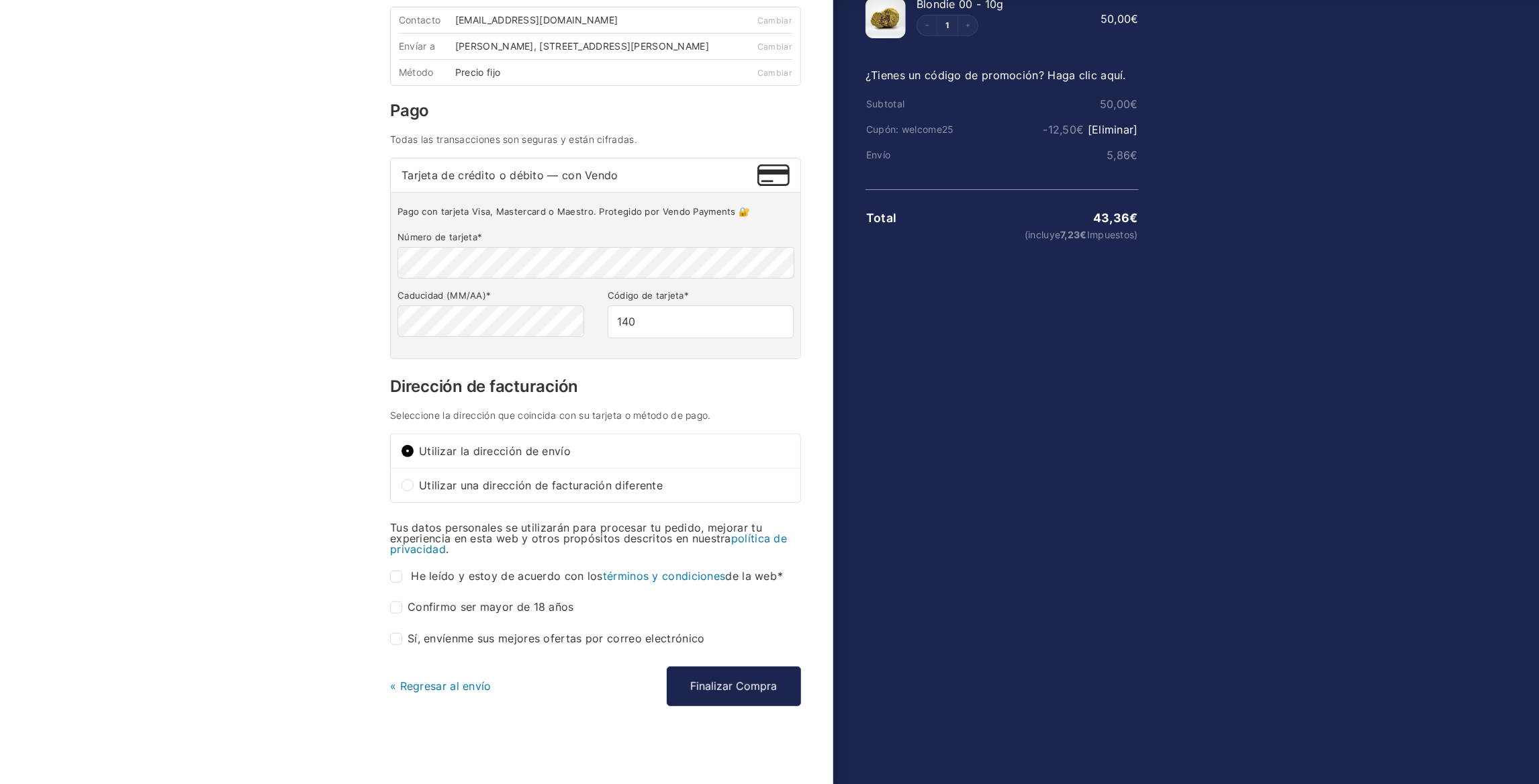
click at [402, 577] on input "He leído y estoy de acuerdo con los términos y condiciones de la web *" at bounding box center [396, 577] width 12 height 12
checkbox input "true"
click at [399, 608] on input "Confirmo ser mayor de 18 años *" at bounding box center [396, 608] width 12 height 12
checkbox input "true"
click at [394, 637] on input "Sí, envíenme sus mejores ofertas por correo electrónico (opcional)" at bounding box center [396, 639] width 12 height 12
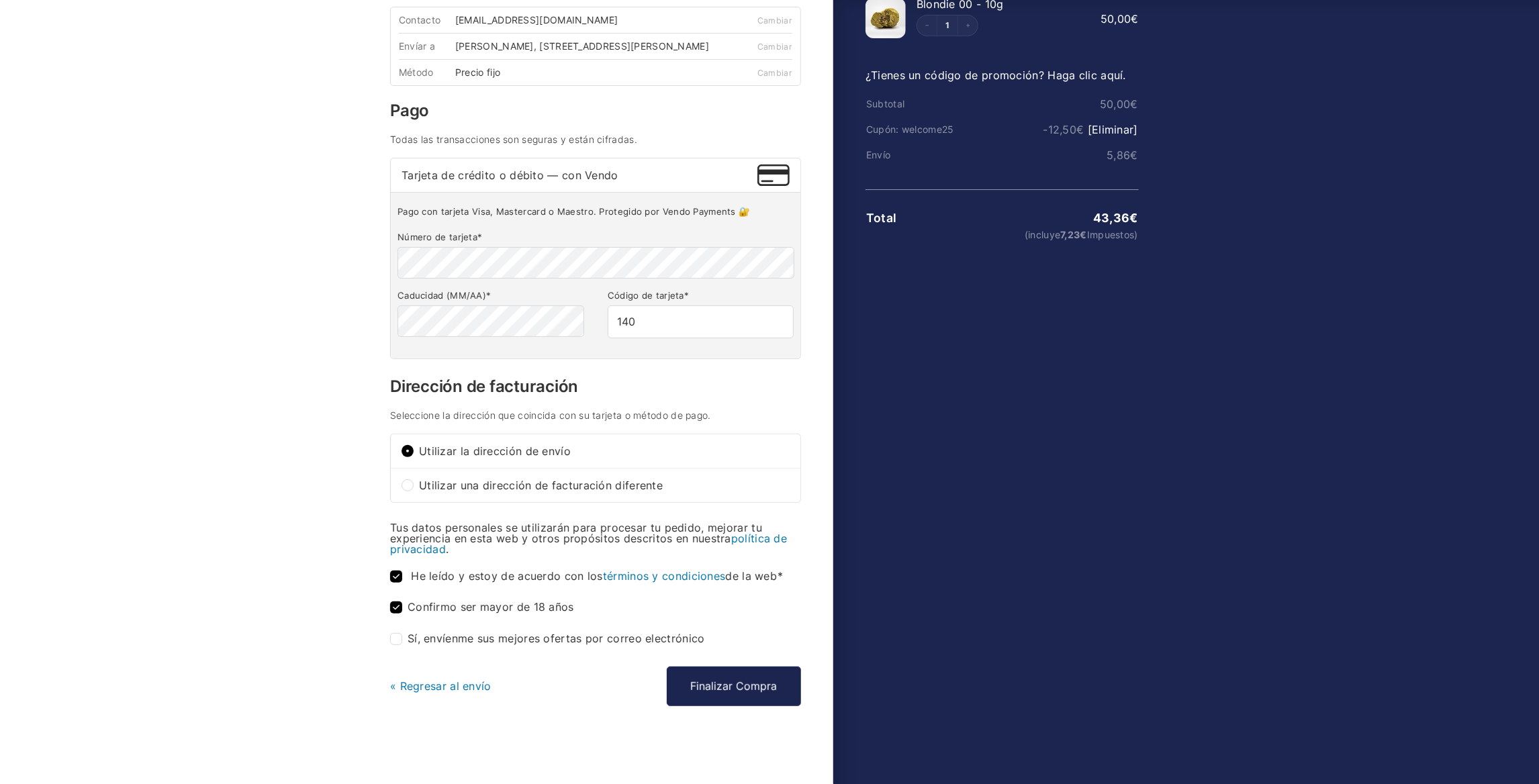
checkbox input "true"
click at [496, 728] on div "Contacto jefuart14@gmail.com Cambiar Envíar a Jesús Fuentes Arriaza, Calle Doct…" at bounding box center [595, 378] width 411 height 743
click at [747, 675] on button "Finalizar Compra" at bounding box center [734, 686] width 135 height 39
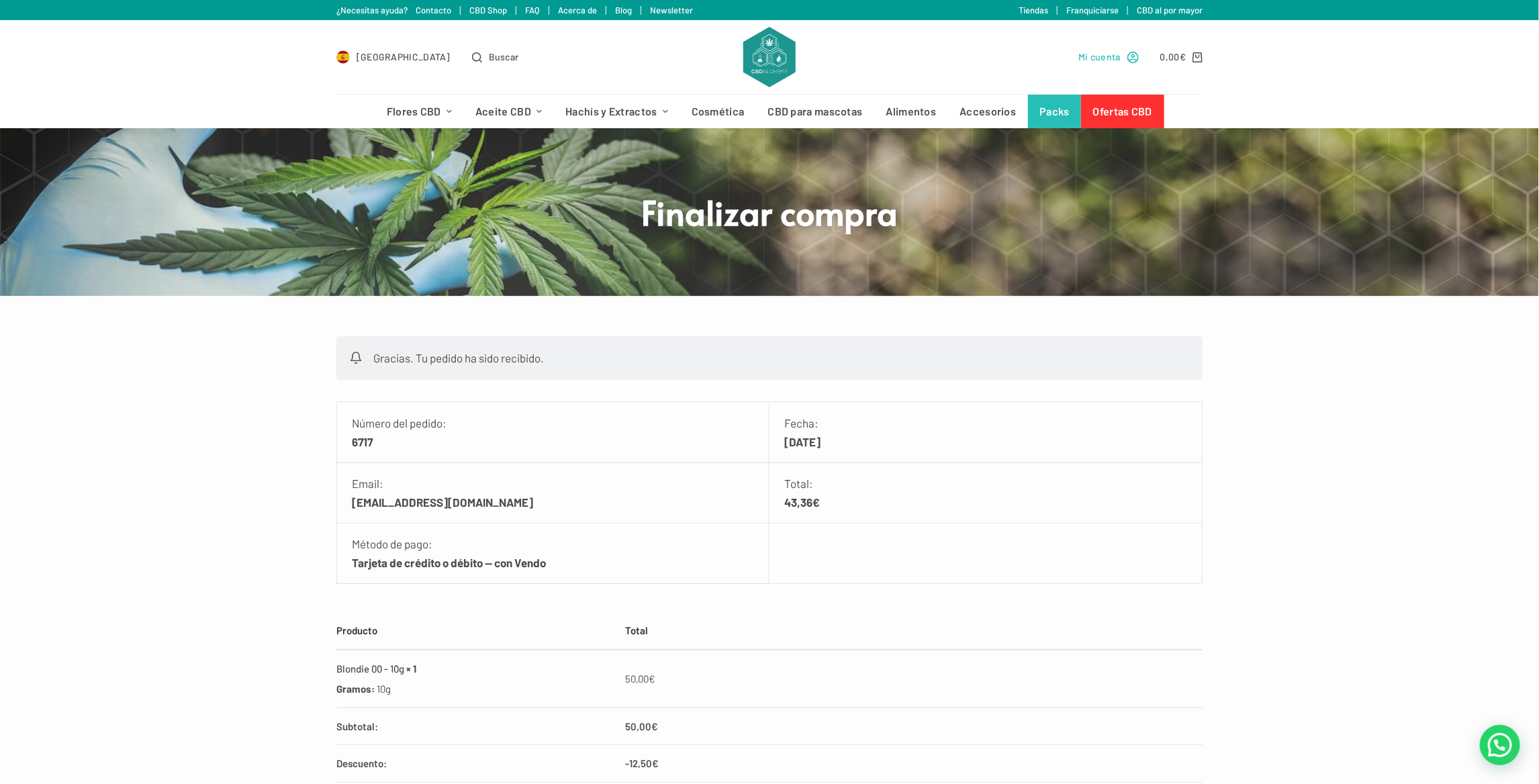
click at [1099, 58] on span "Mi cuenta" at bounding box center [1099, 57] width 42 height 15
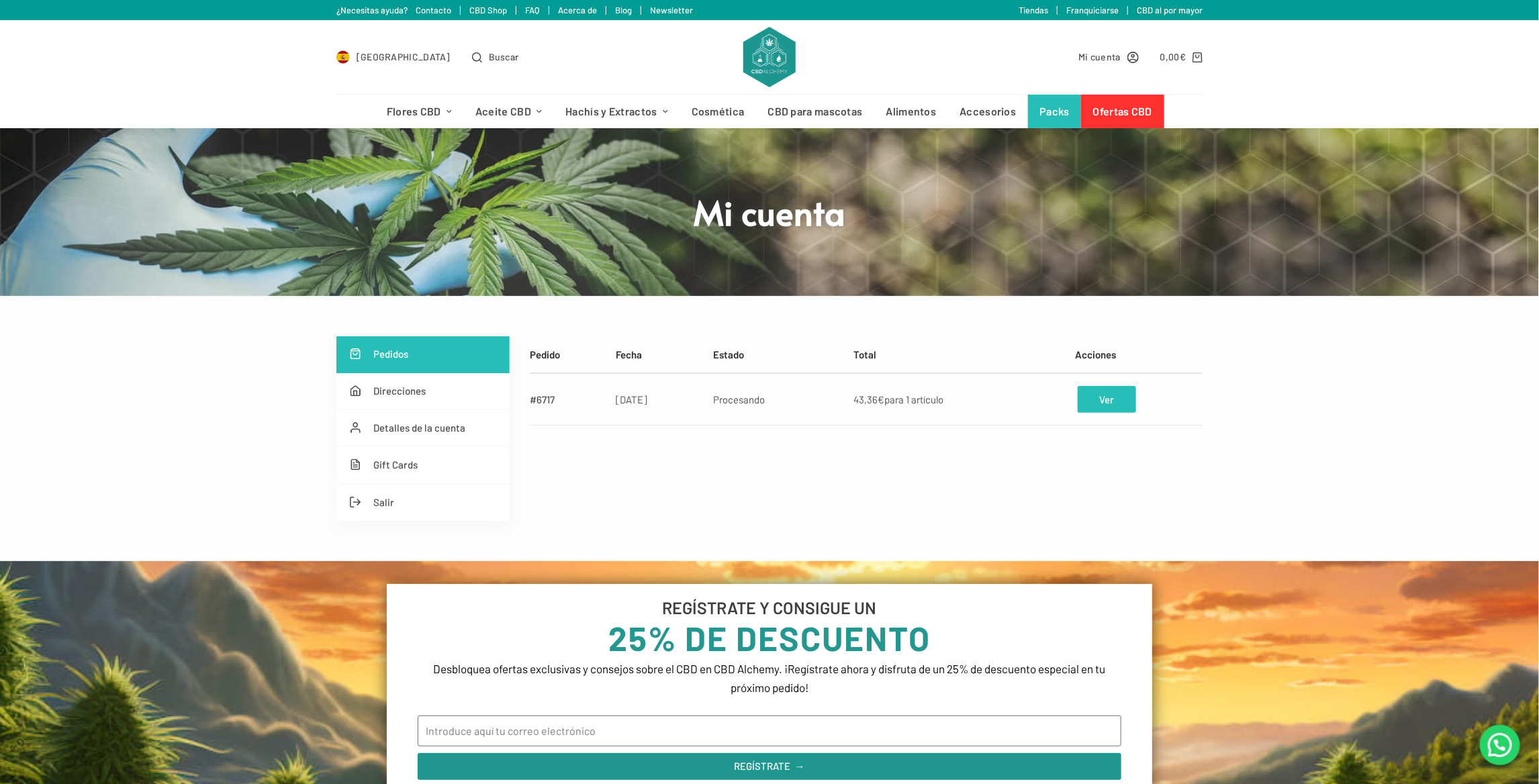
click at [1102, 405] on link "Ver" at bounding box center [1107, 399] width 58 height 27
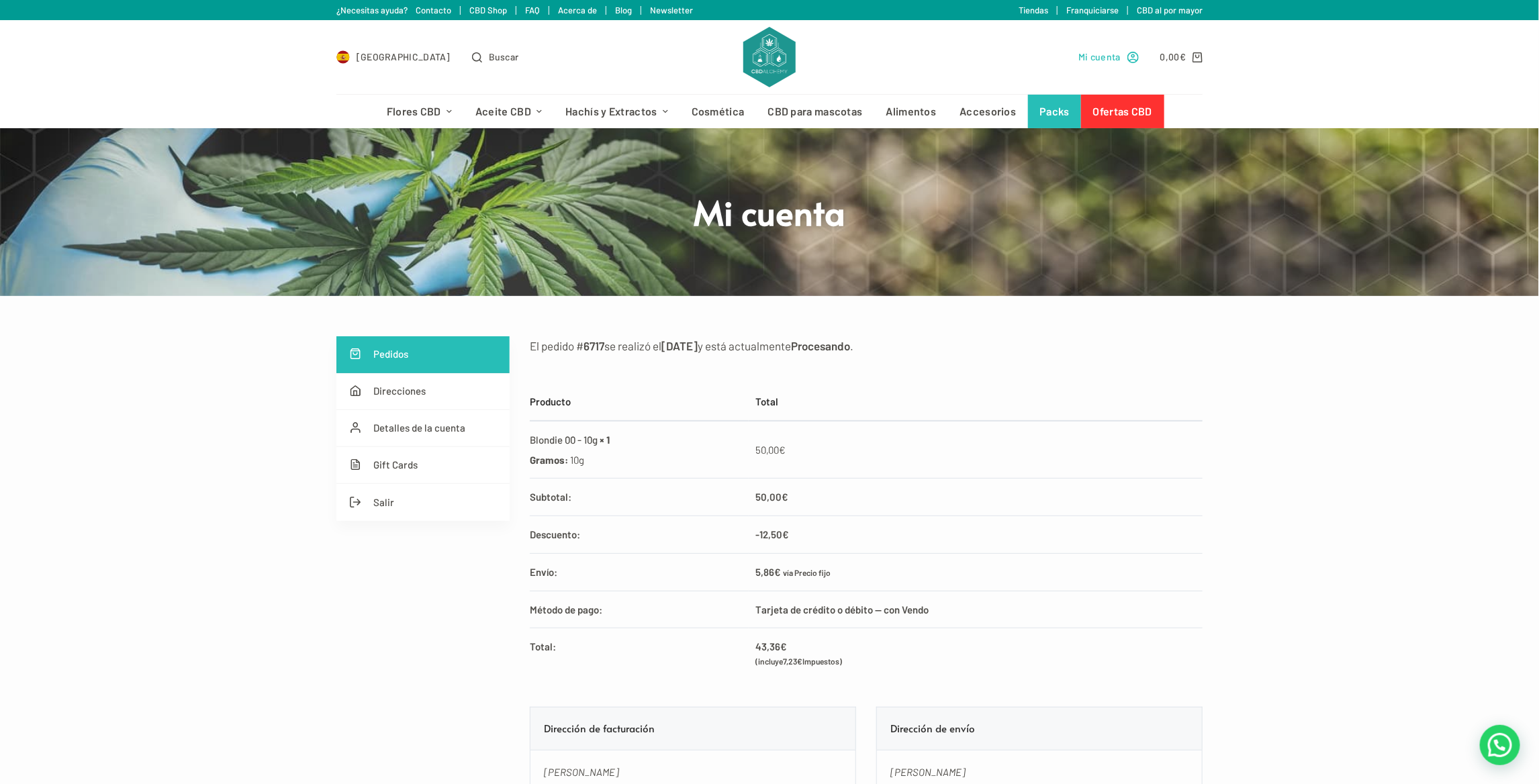
click at [1104, 55] on span "Mi cuenta" at bounding box center [1099, 57] width 42 height 15
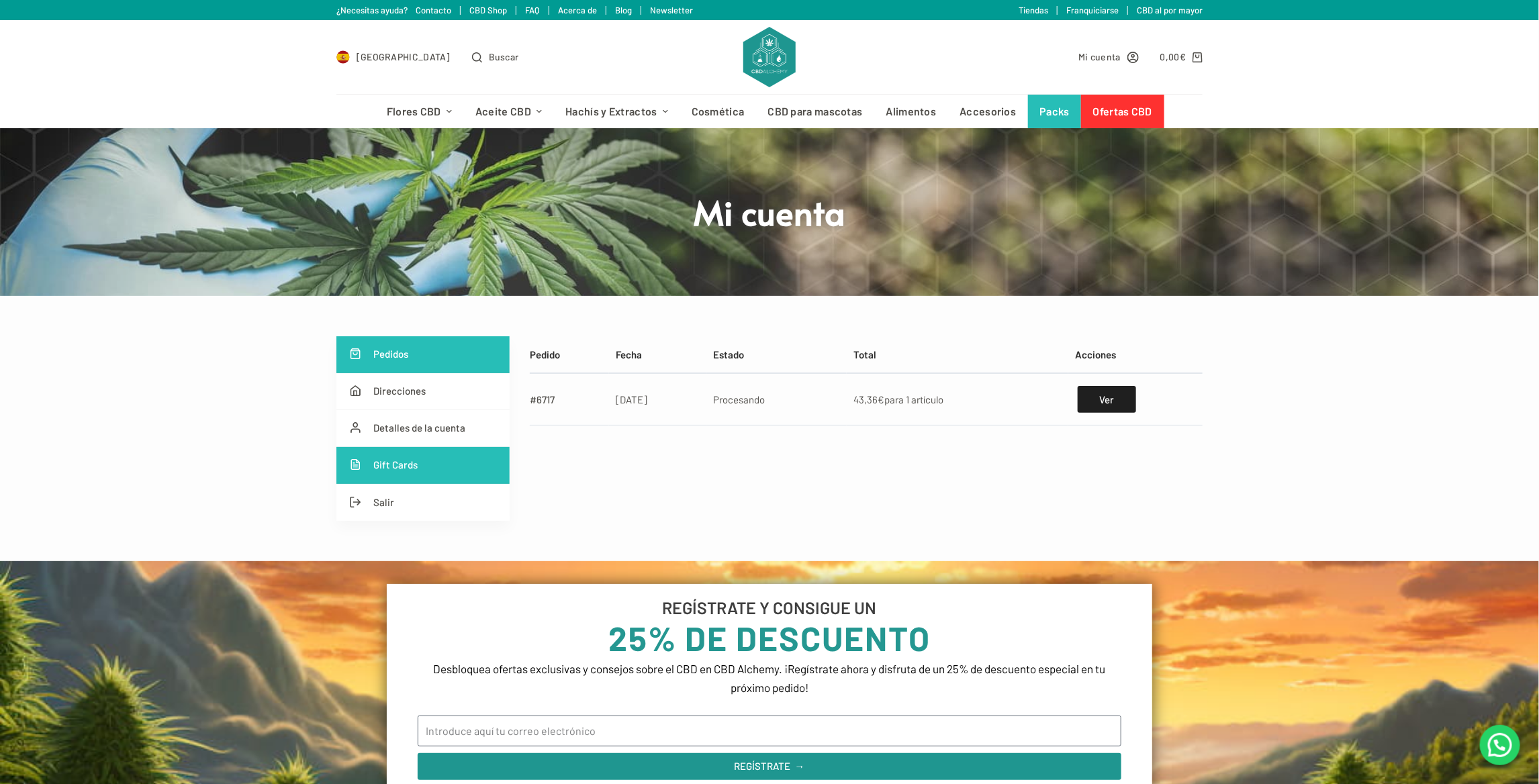
click at [378, 469] on link "Gift Cards" at bounding box center [423, 466] width 174 height 37
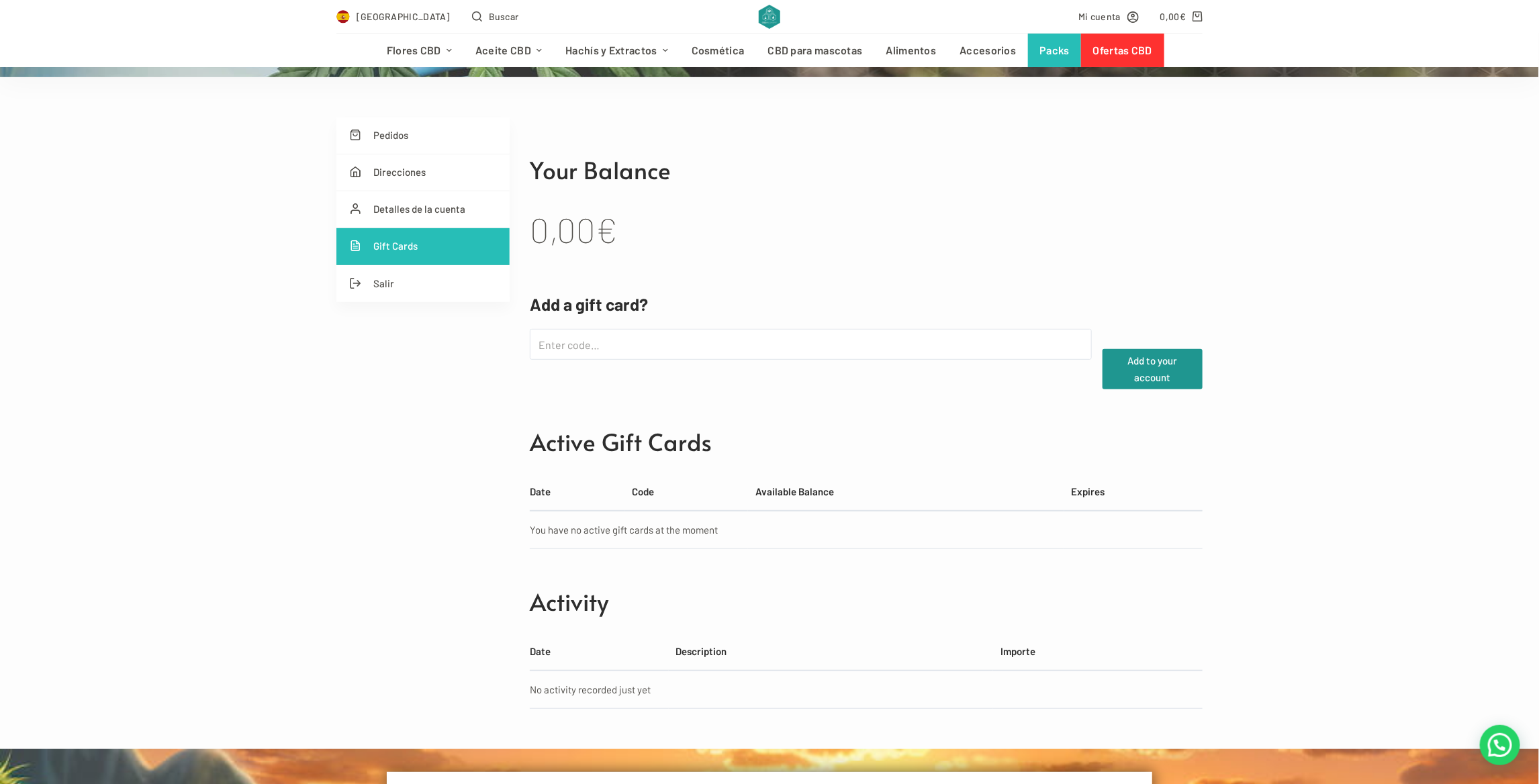
scroll to position [201, 0]
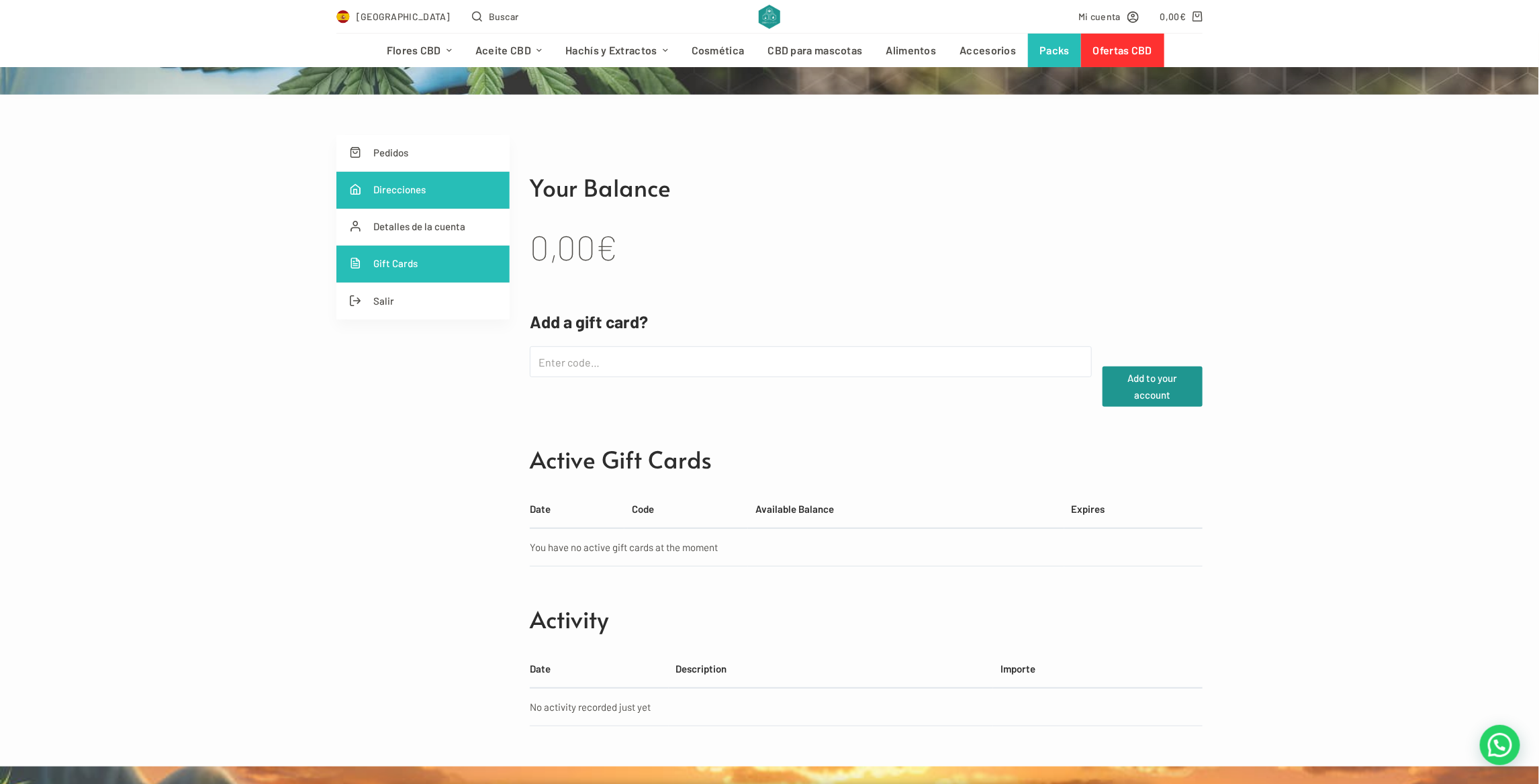
click at [411, 187] on link "Direcciones" at bounding box center [423, 190] width 174 height 37
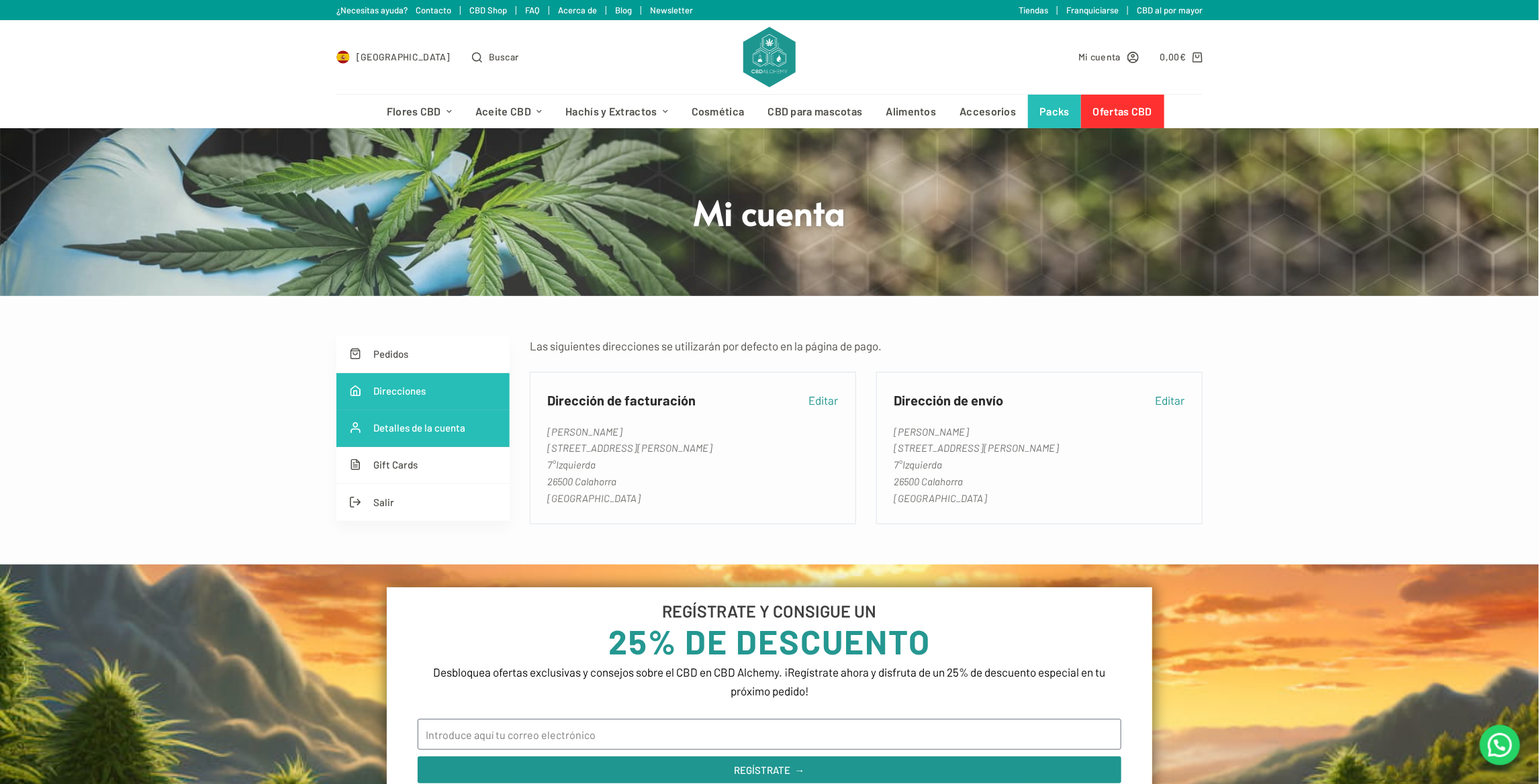
click at [392, 442] on link "Detalles de la cuenta" at bounding box center [423, 428] width 174 height 37
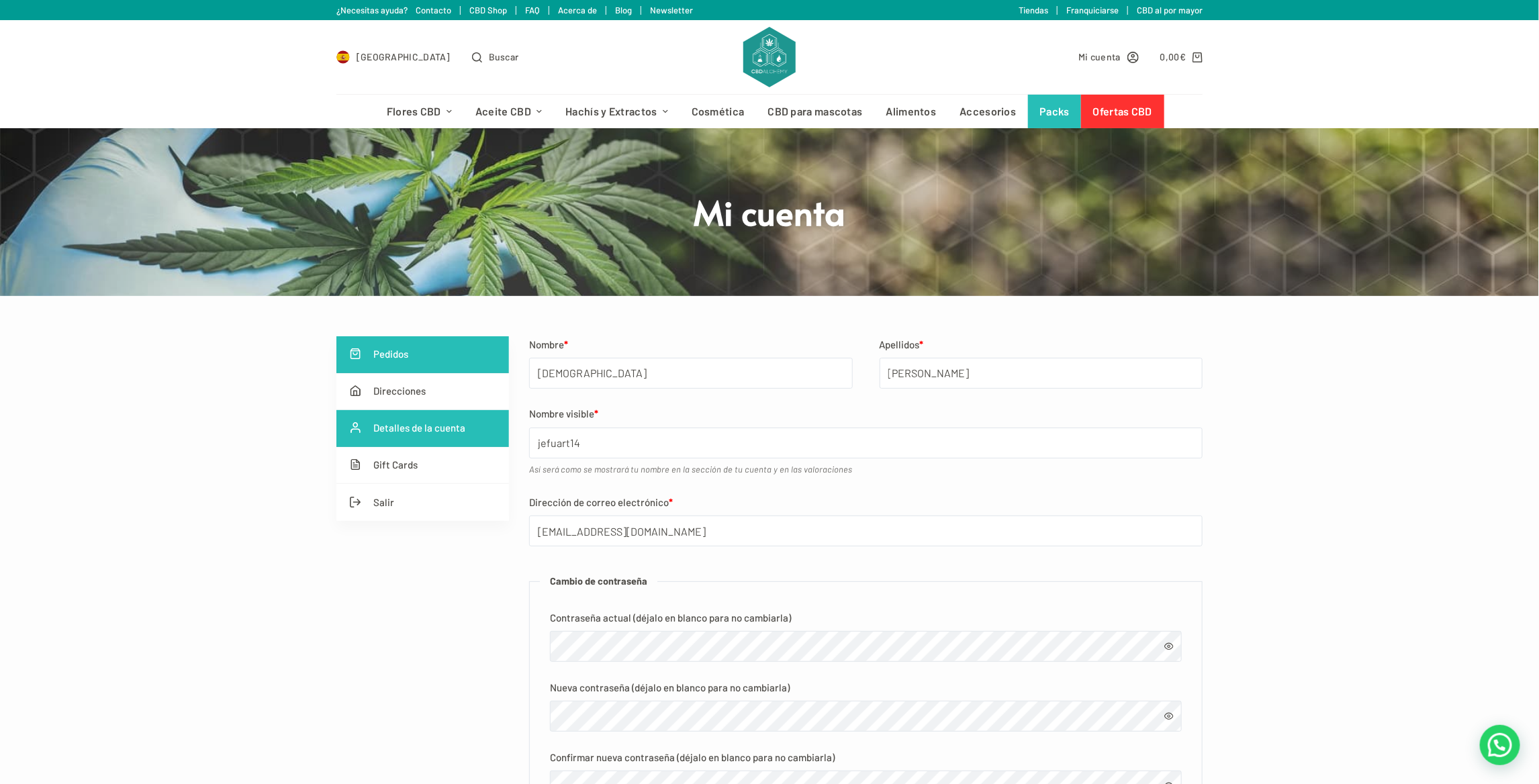
click at [399, 357] on link "Pedidos" at bounding box center [423, 355] width 173 height 37
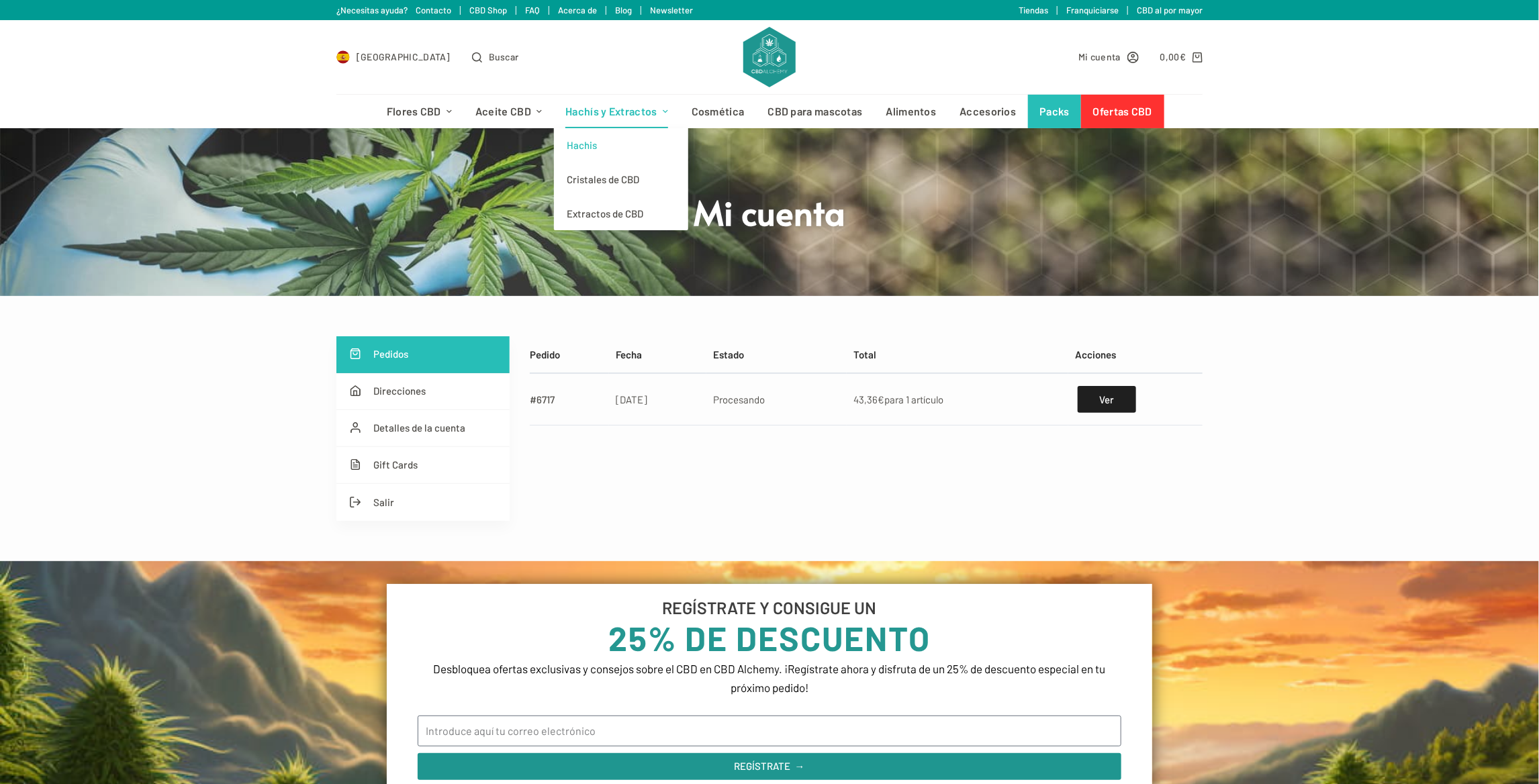
click at [578, 145] on link "Hachis" at bounding box center [621, 145] width 135 height 34
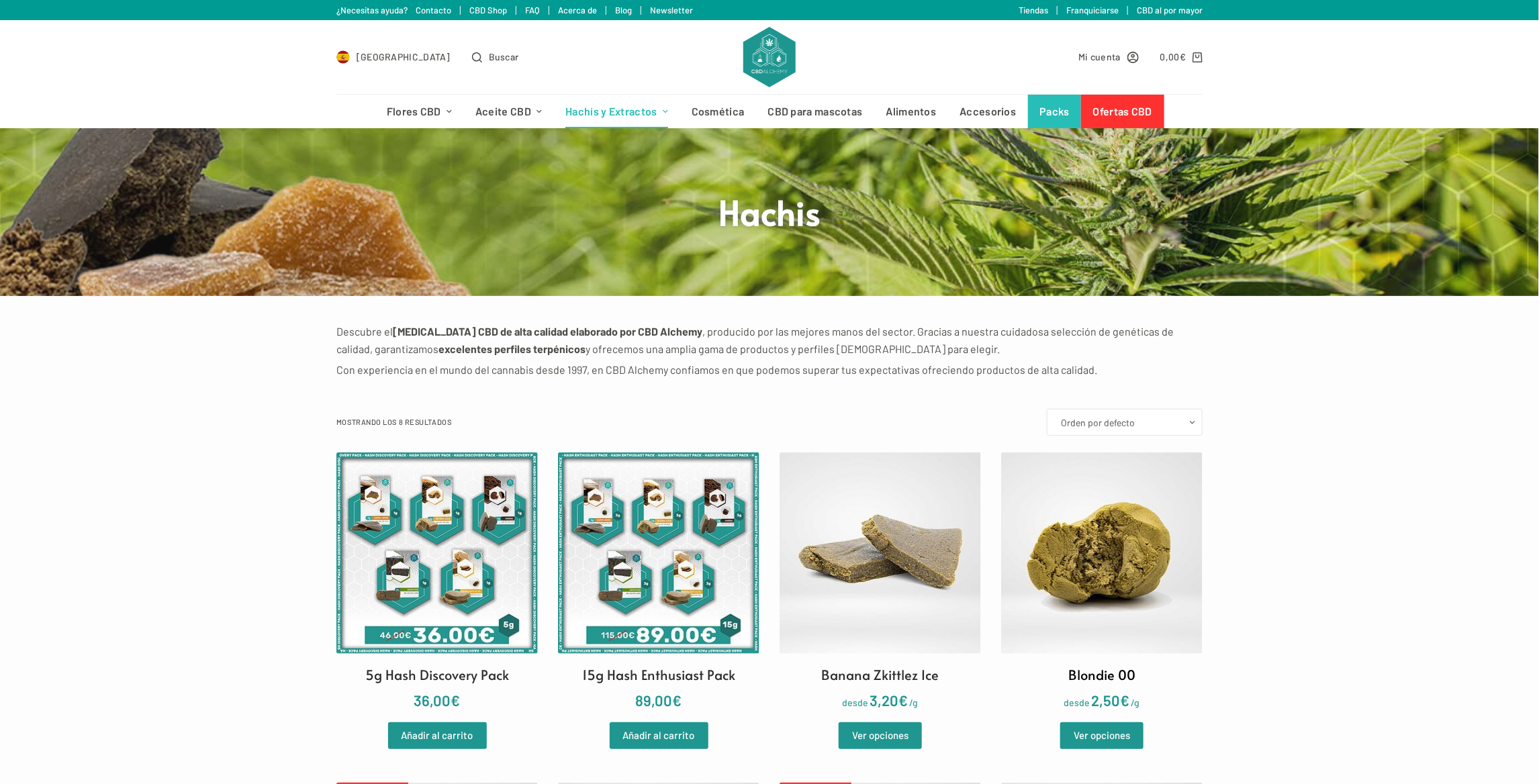
click at [1080, 543] on img at bounding box center [1101, 553] width 201 height 201
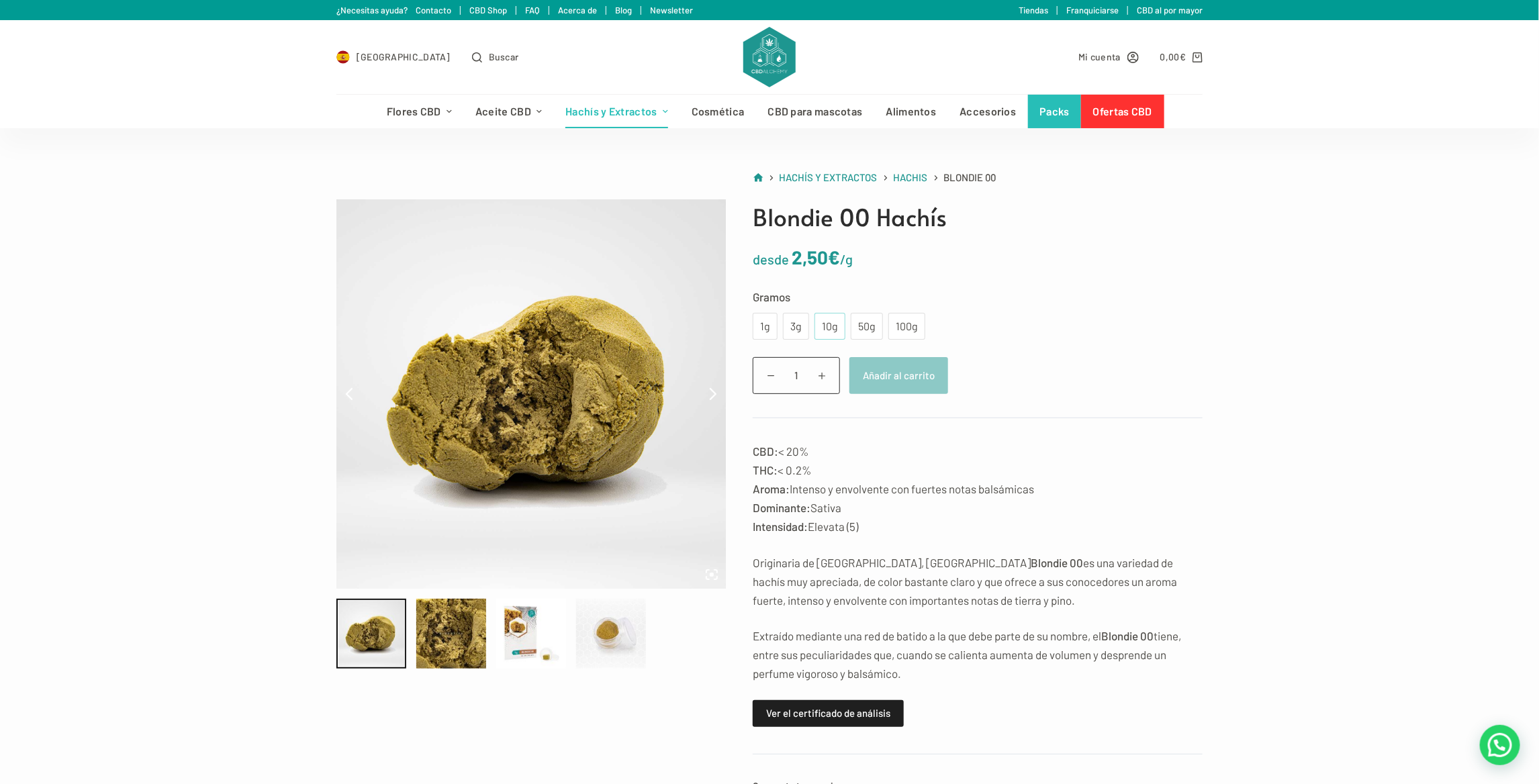
click at [826, 327] on div "10g" at bounding box center [830, 326] width 15 height 18
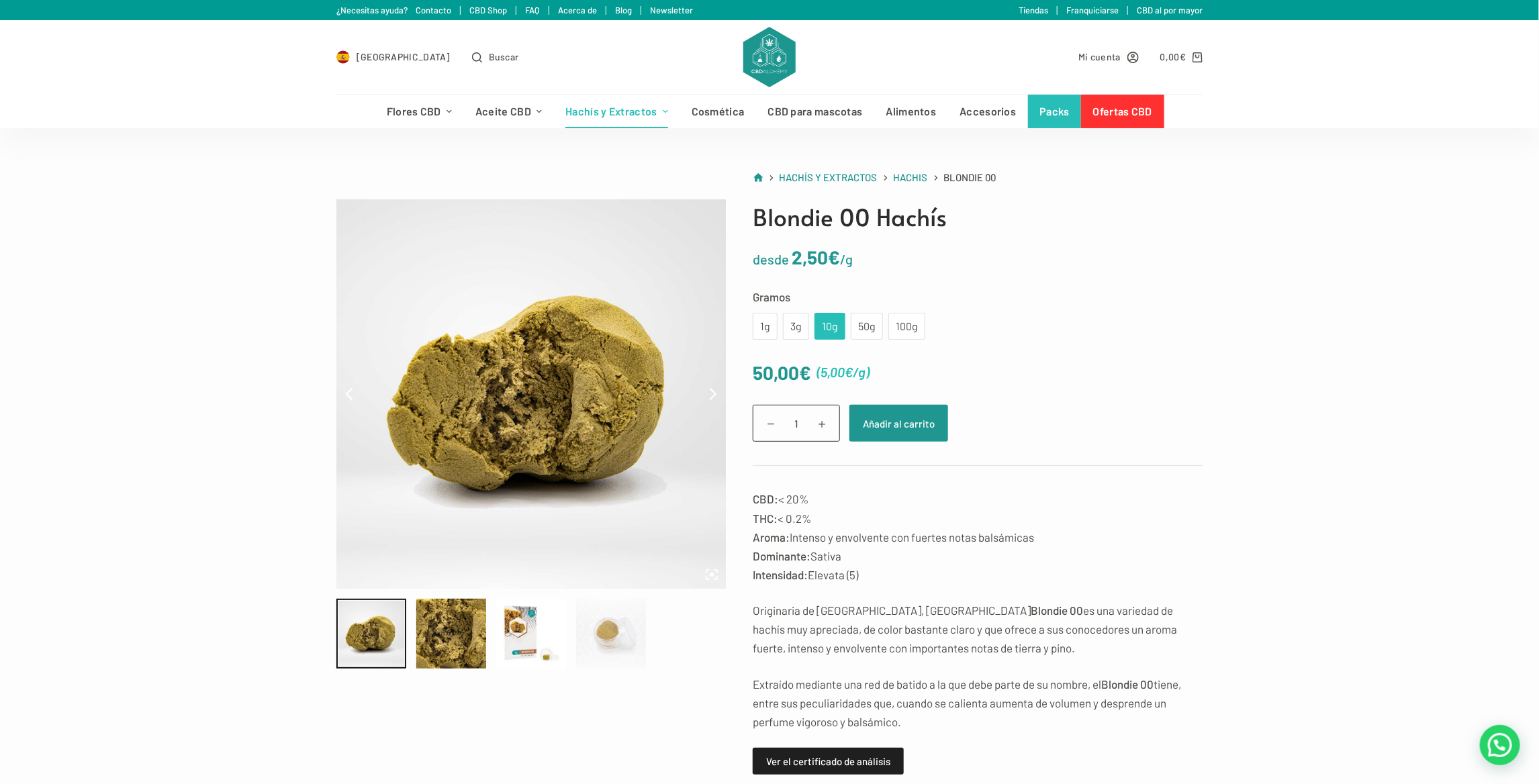
click at [604, 641] on div at bounding box center [610, 633] width 70 height 70
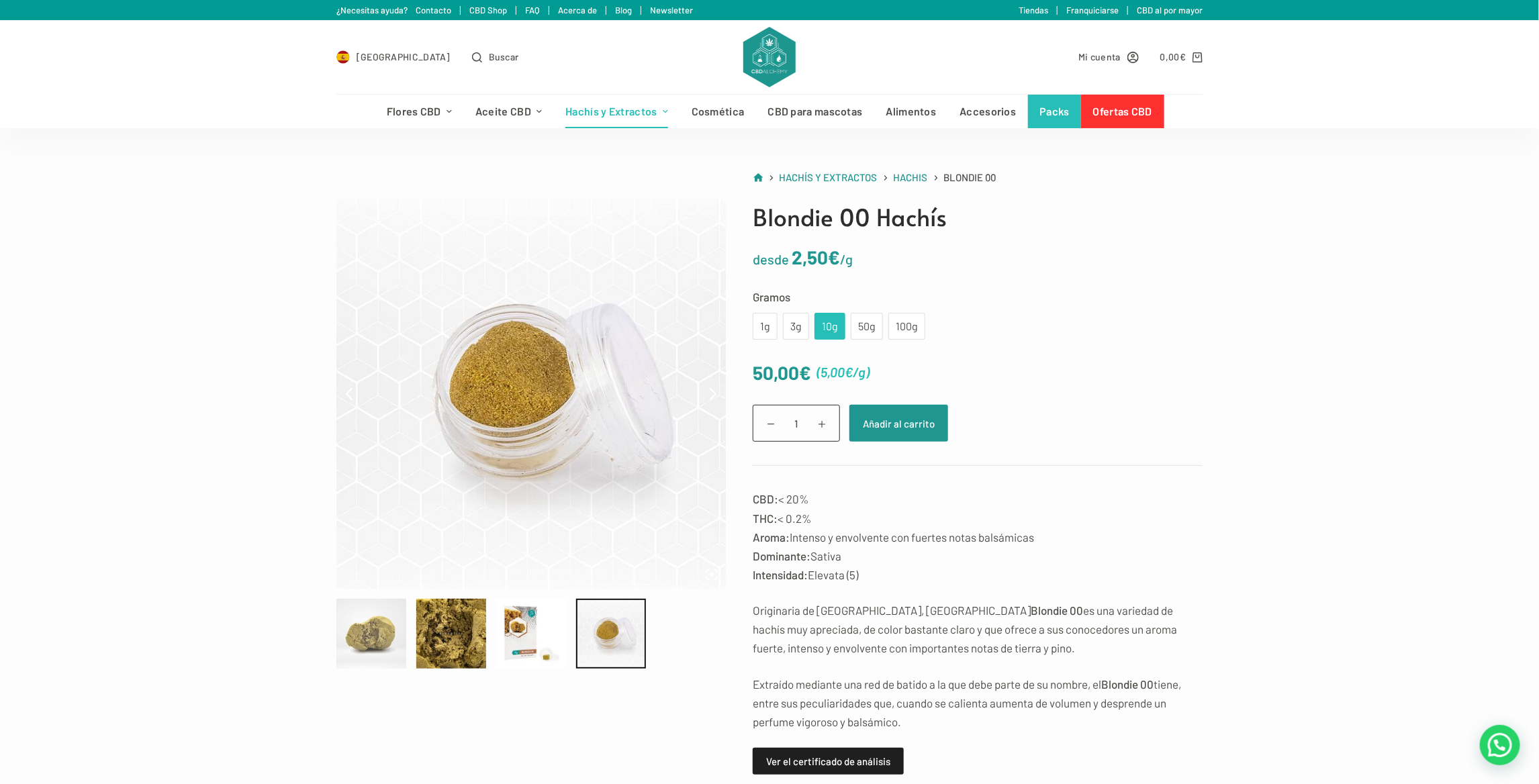
click at [392, 636] on div at bounding box center [371, 633] width 70 height 70
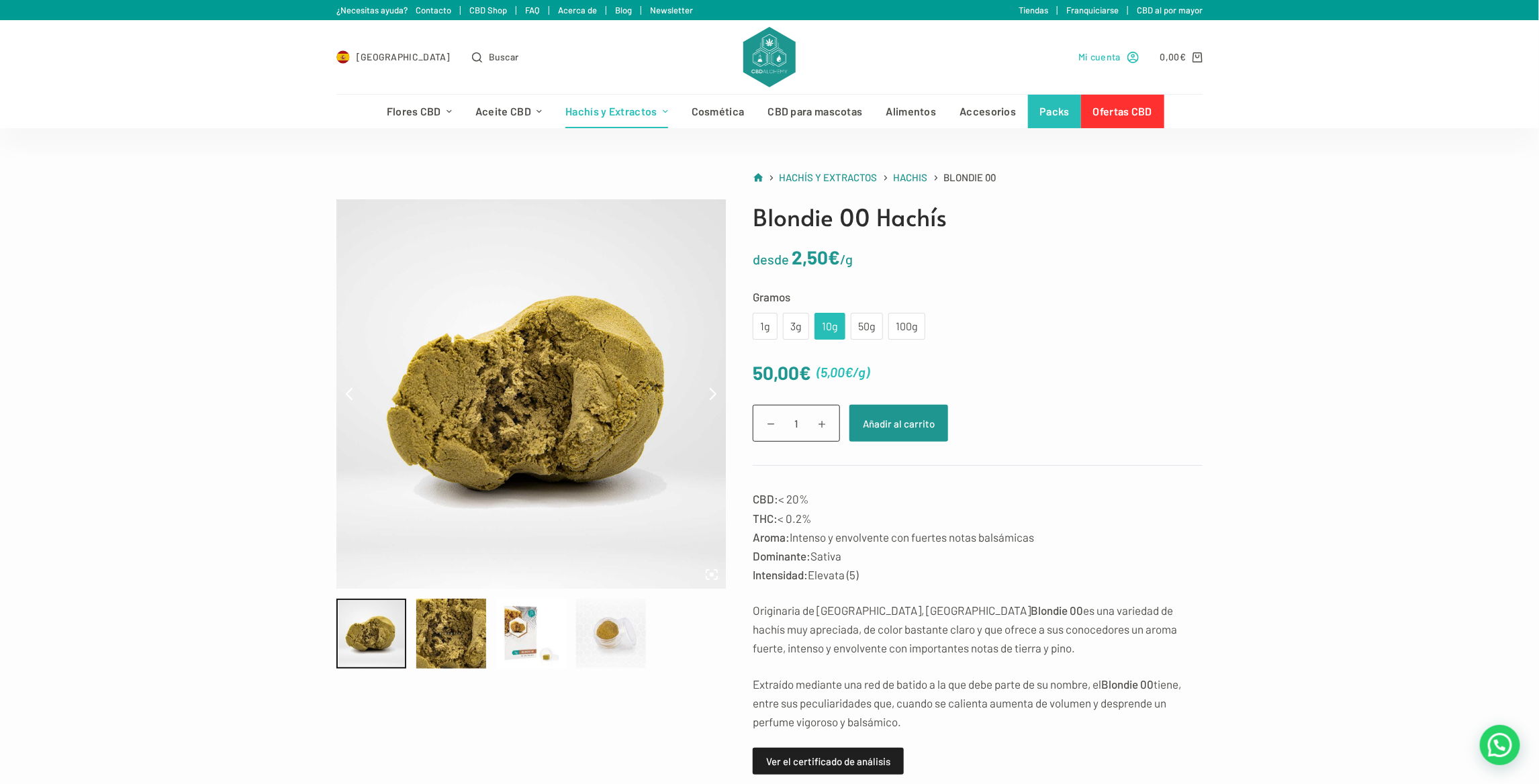
click at [1097, 52] on span "Mi cuenta" at bounding box center [1099, 57] width 42 height 15
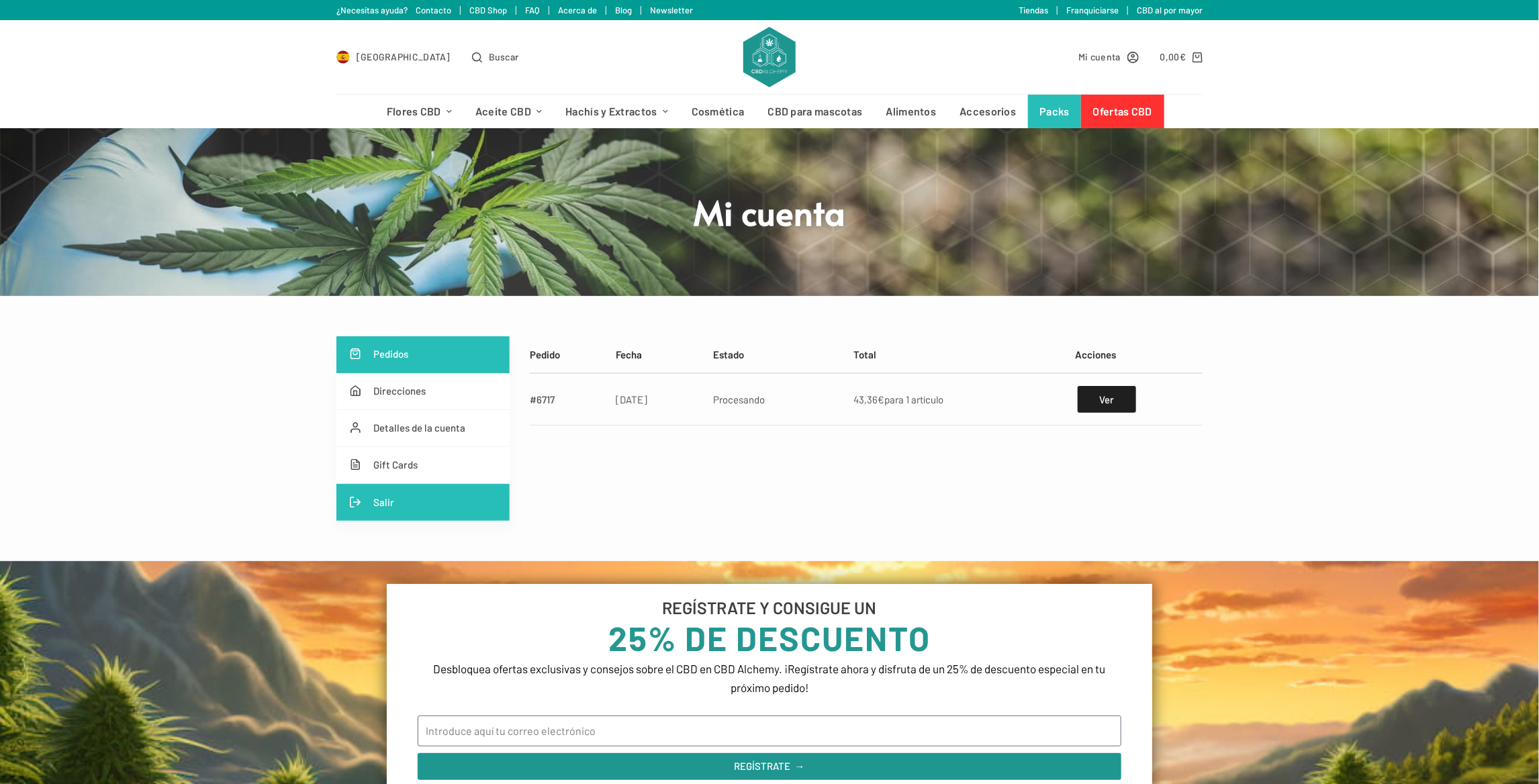
click at [412, 499] on link "Salir" at bounding box center [423, 503] width 174 height 37
